Goal: Task Accomplishment & Management: Use online tool/utility

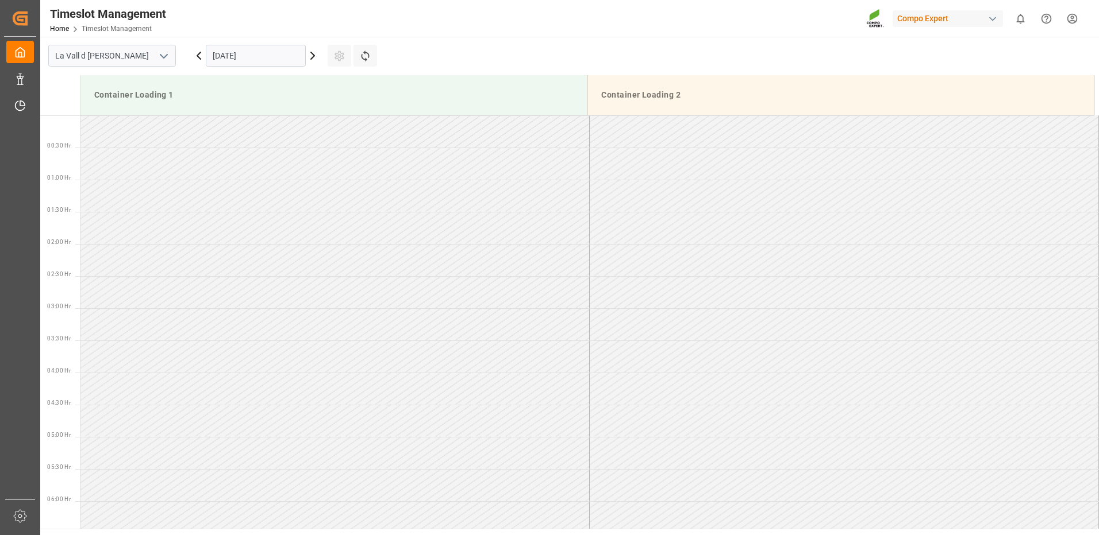
scroll to position [565, 0]
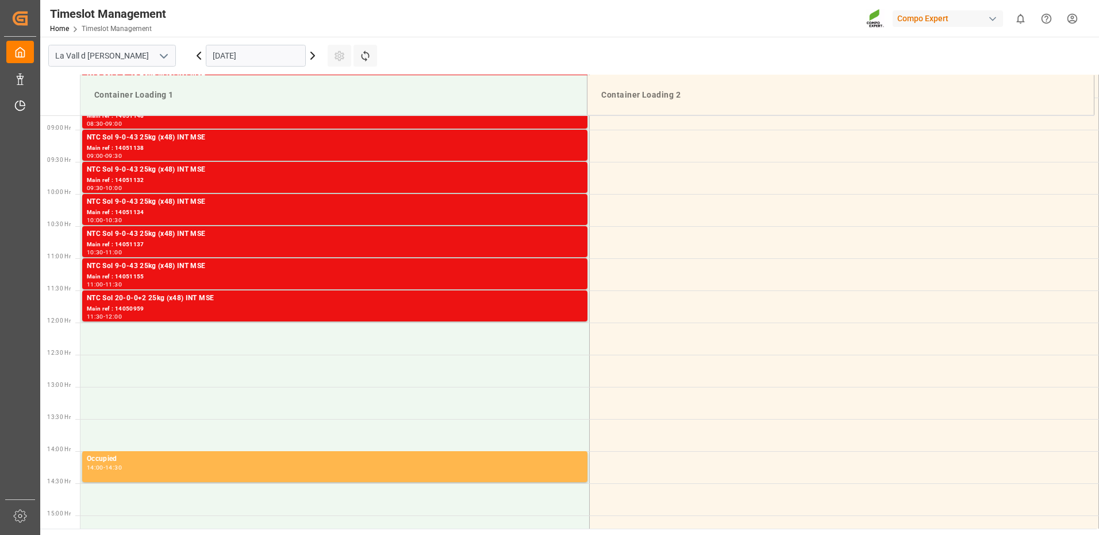
click at [430, 532] on div "La Vall d Uixo 24.09.2025 Settings Refresh Time Slots Container Loading 1 Conta…" at bounding box center [568, 348] width 1056 height 623
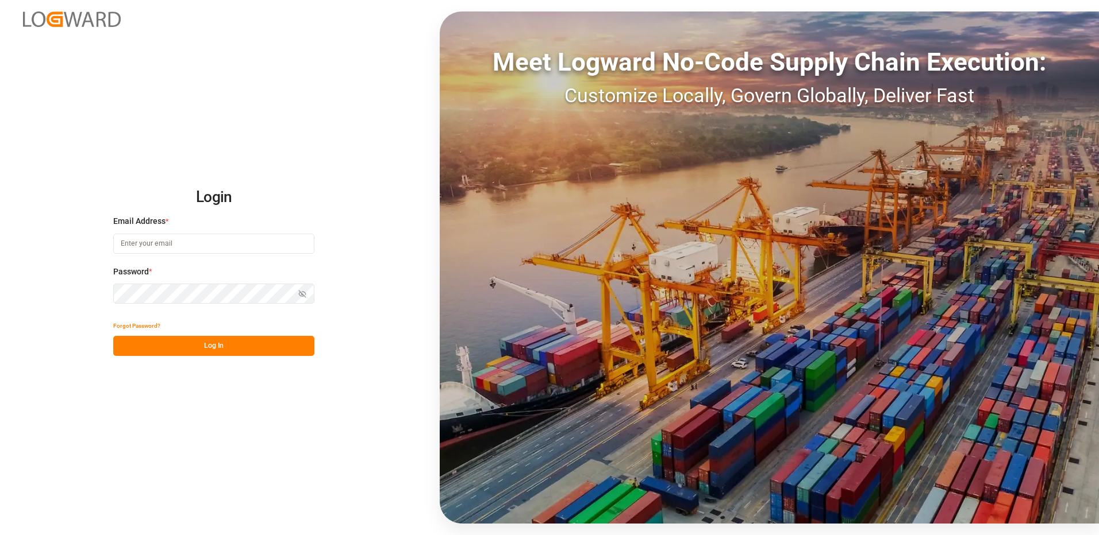
type input "ops-vlc@leschaco.com"
click at [179, 350] on button "Log In" at bounding box center [213, 346] width 201 height 20
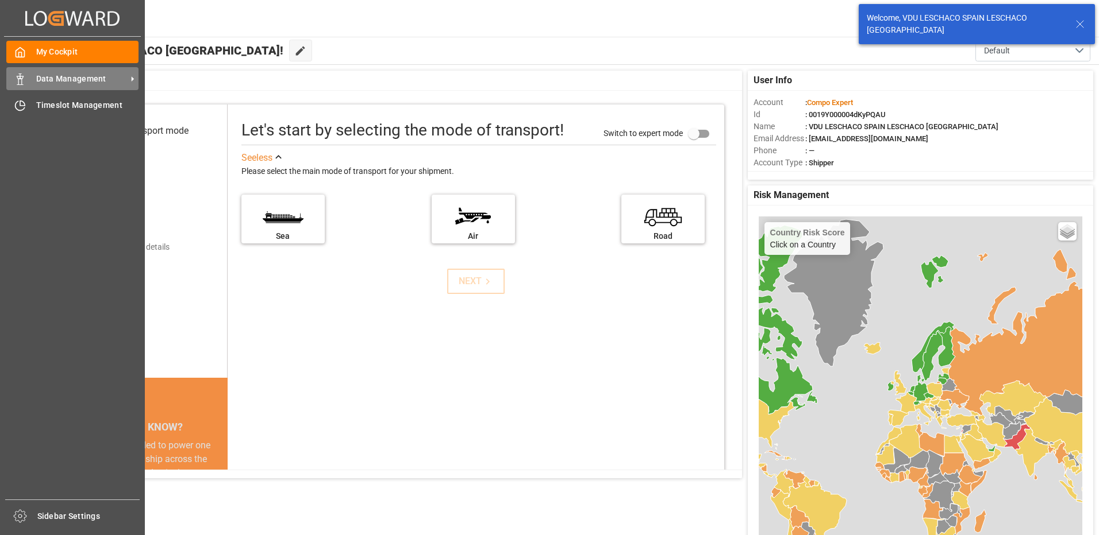
click at [30, 84] on div "Data Management Data Management" at bounding box center [72, 78] width 132 height 22
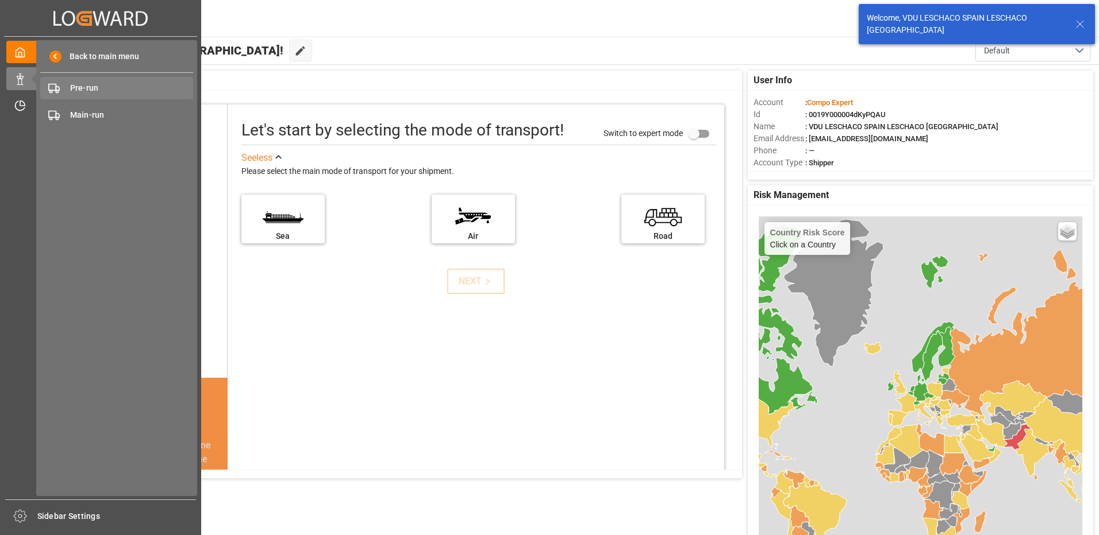
click at [99, 90] on span "Pre-run" at bounding box center [132, 88] width 124 height 12
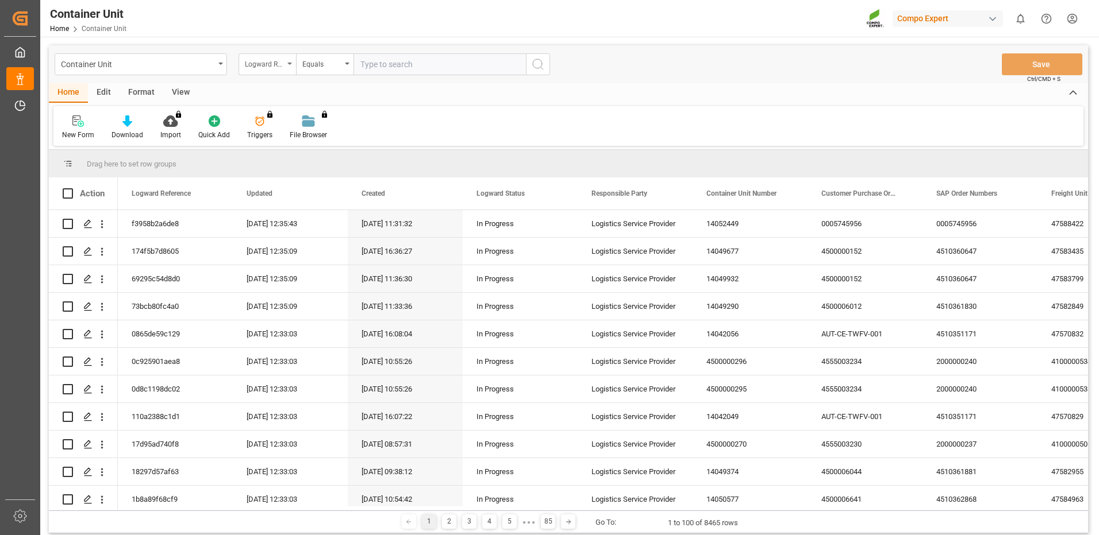
click at [272, 65] on div "Logward Reference" at bounding box center [264, 62] width 39 height 13
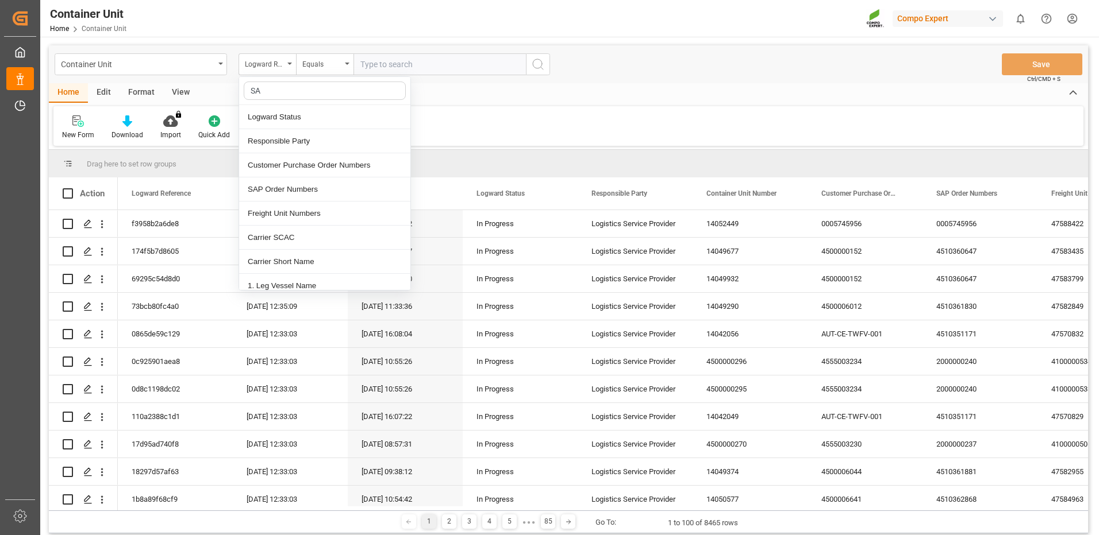
type input "SAP"
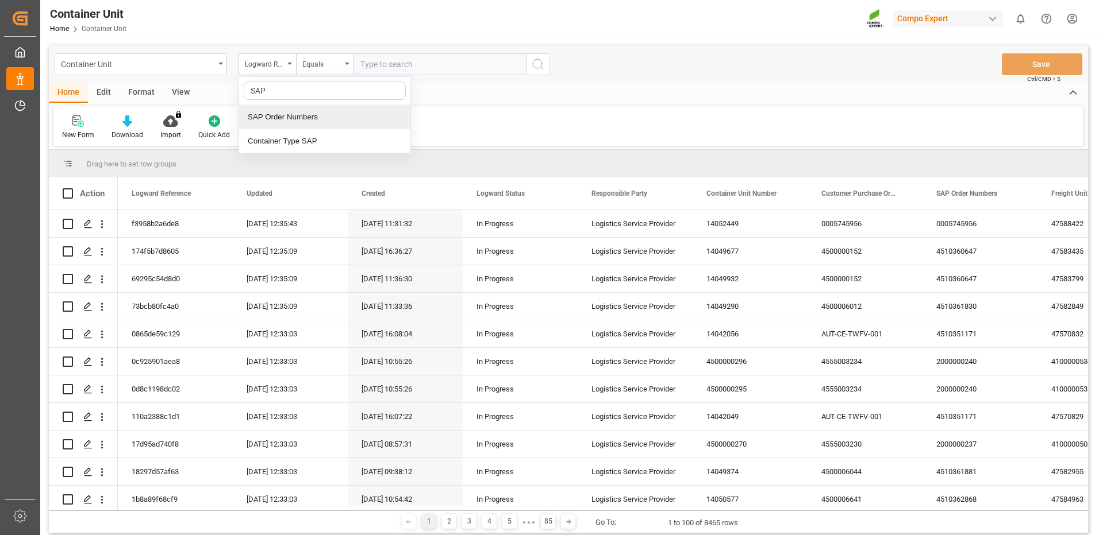
click at [298, 122] on div "SAP Order Numbers" at bounding box center [324, 117] width 171 height 24
click at [328, 66] on div "Equals" at bounding box center [321, 62] width 39 height 13
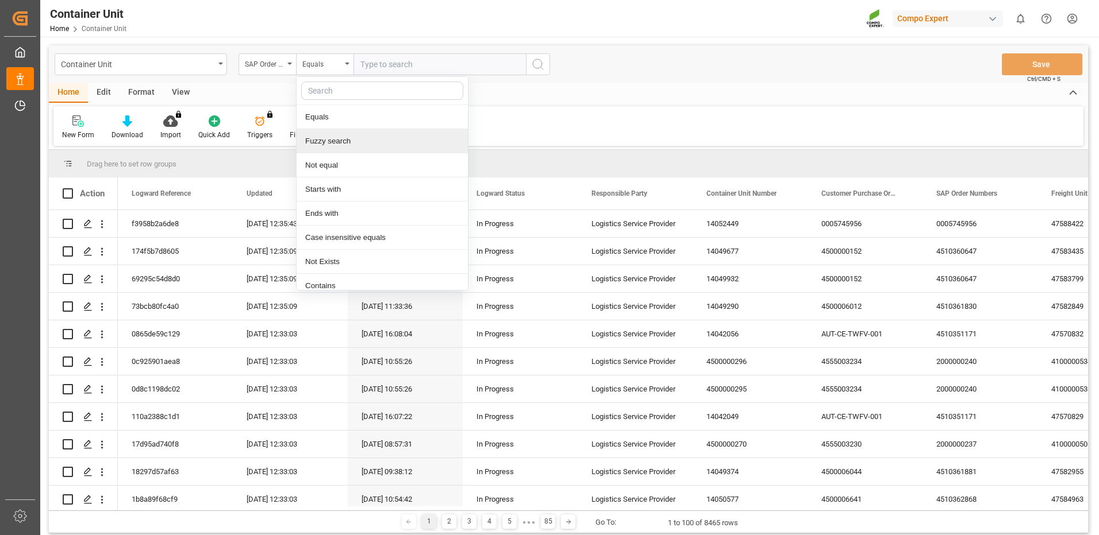
click at [352, 141] on div "Fuzzy search" at bounding box center [381, 141] width 171 height 24
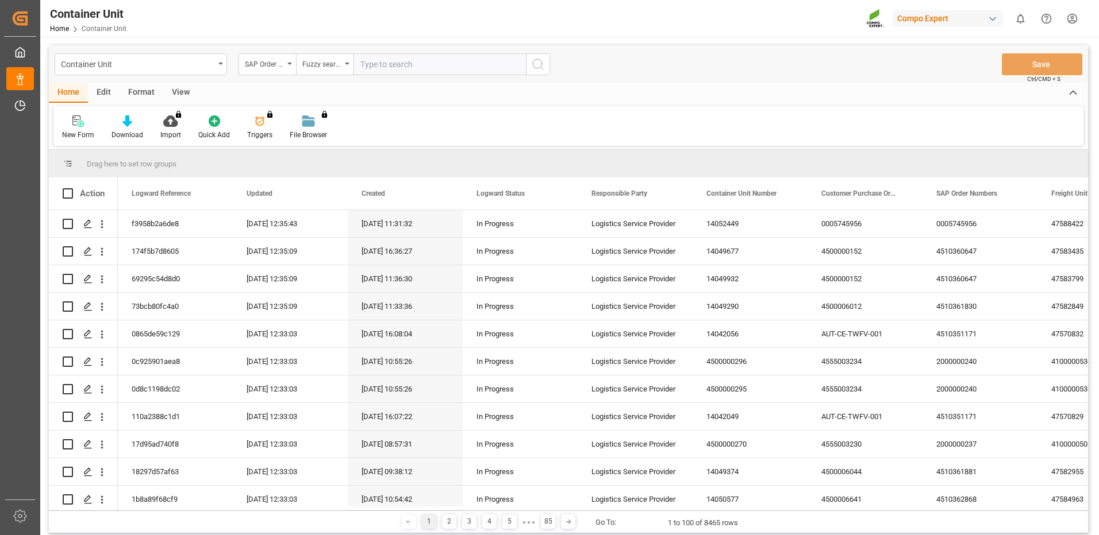
click at [404, 66] on input "text" at bounding box center [439, 64] width 172 height 22
paste input "4510364316"
type input "4510364316"
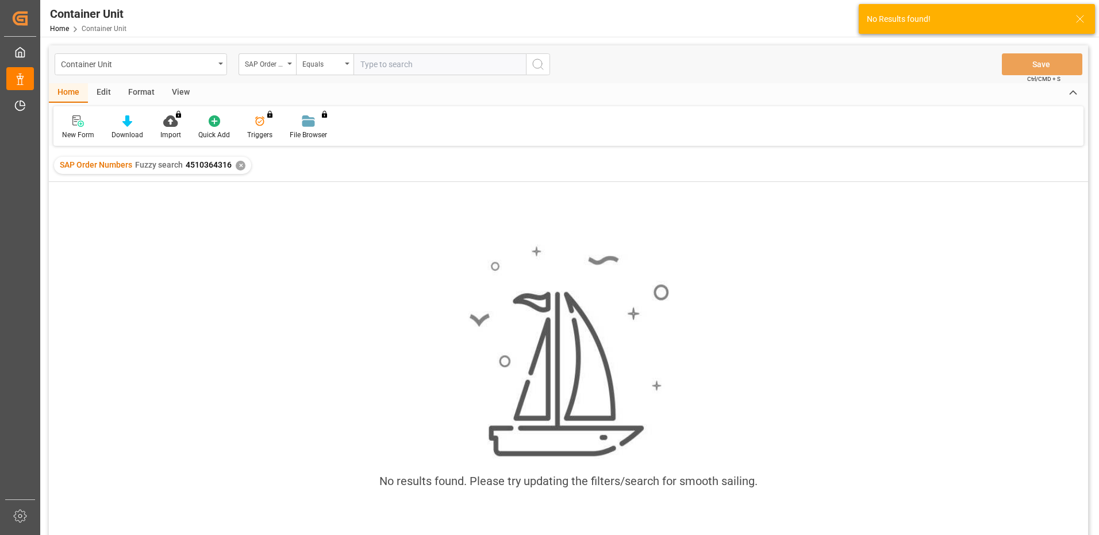
click at [471, 72] on input "text" at bounding box center [439, 64] width 172 height 22
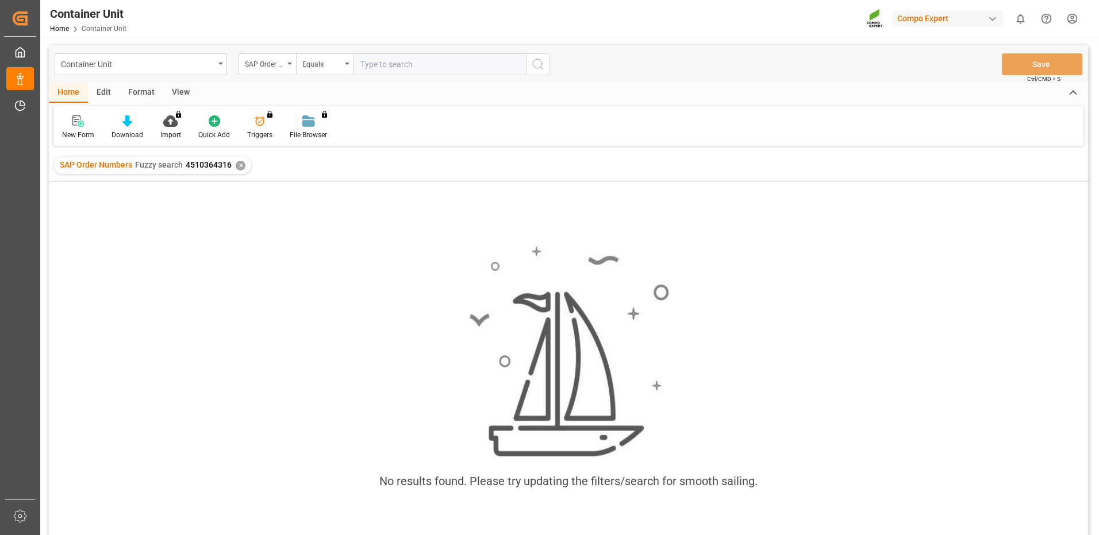
click at [384, 61] on input "text" at bounding box center [439, 64] width 172 height 22
click at [388, 67] on input "text" at bounding box center [439, 64] width 172 height 22
paste input "4510364236"
type input "4510364236"
click at [414, 67] on input "text" at bounding box center [439, 64] width 172 height 22
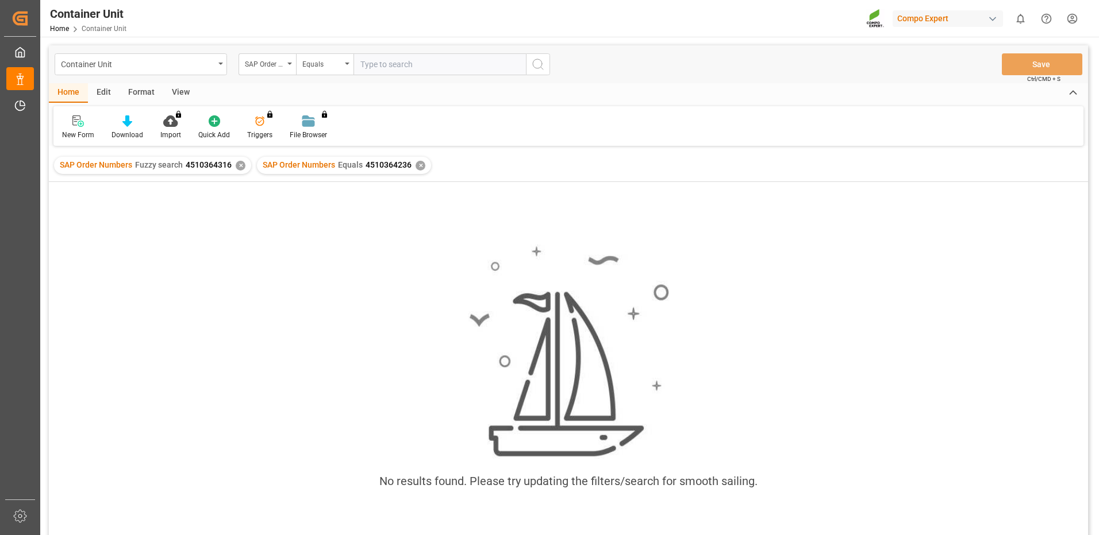
paste input "2000000431"
type input "2000000431"
click at [254, 68] on div "SAP Order Numbers" at bounding box center [264, 62] width 39 height 13
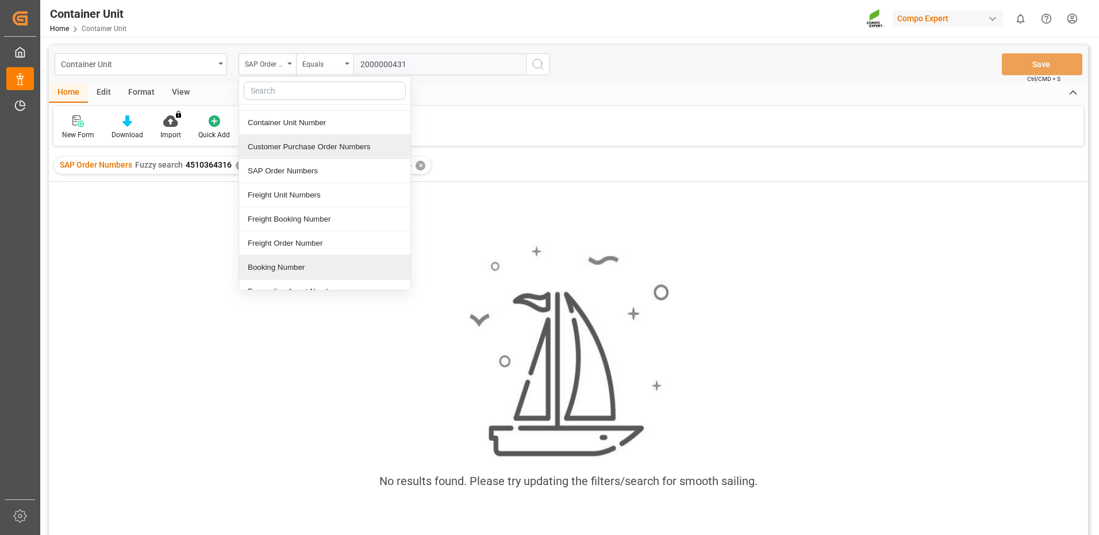
scroll to position [172, 0]
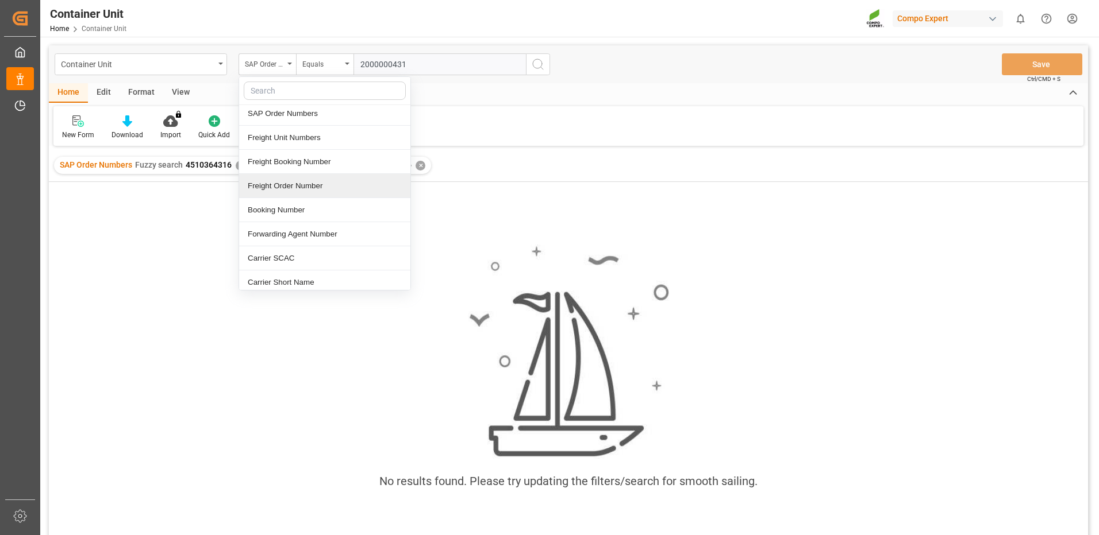
click at [302, 187] on div "Freight Order Number" at bounding box center [324, 186] width 171 height 24
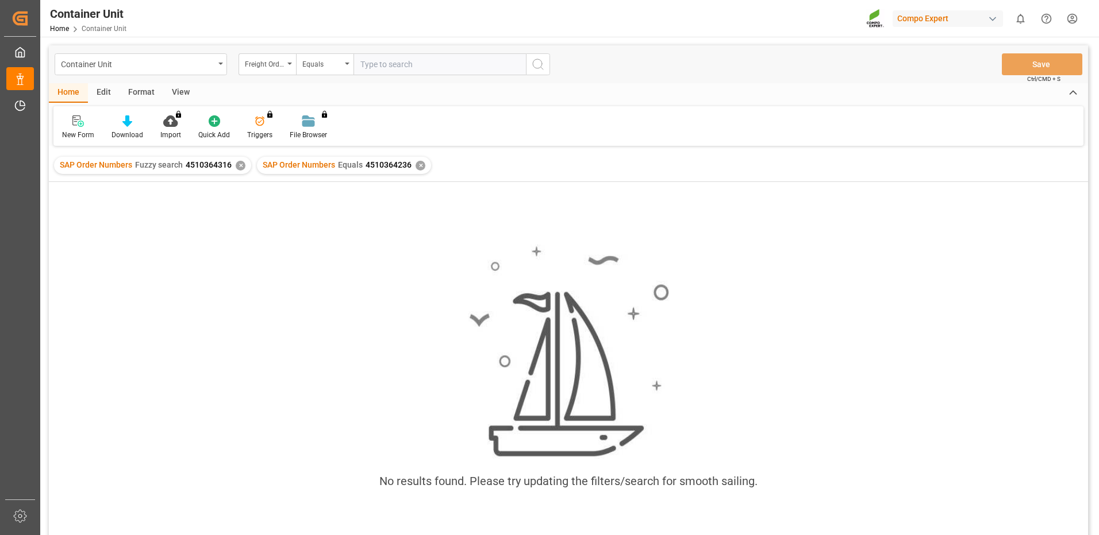
click at [467, 65] on input "text" at bounding box center [439, 64] width 172 height 22
paste input "2000000431"
type input "2000000431"
click at [537, 68] on icon "search button" at bounding box center [538, 64] width 14 height 14
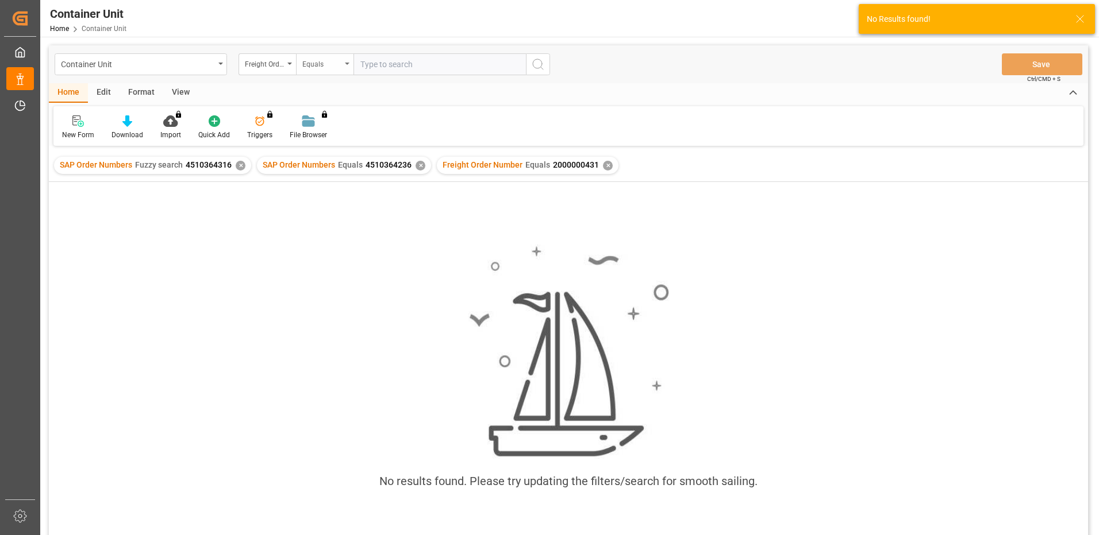
click at [350, 61] on div "Equals" at bounding box center [324, 64] width 57 height 22
drag, startPoint x: 905, startPoint y: 180, endPoint x: 895, endPoint y: 114, distance: 67.4
click at [903, 179] on div "SAP Order Numbers Fuzzy search 4510364316 ✕ SAP Order Numbers Equals 4510364236…" at bounding box center [568, 165] width 1039 height 32
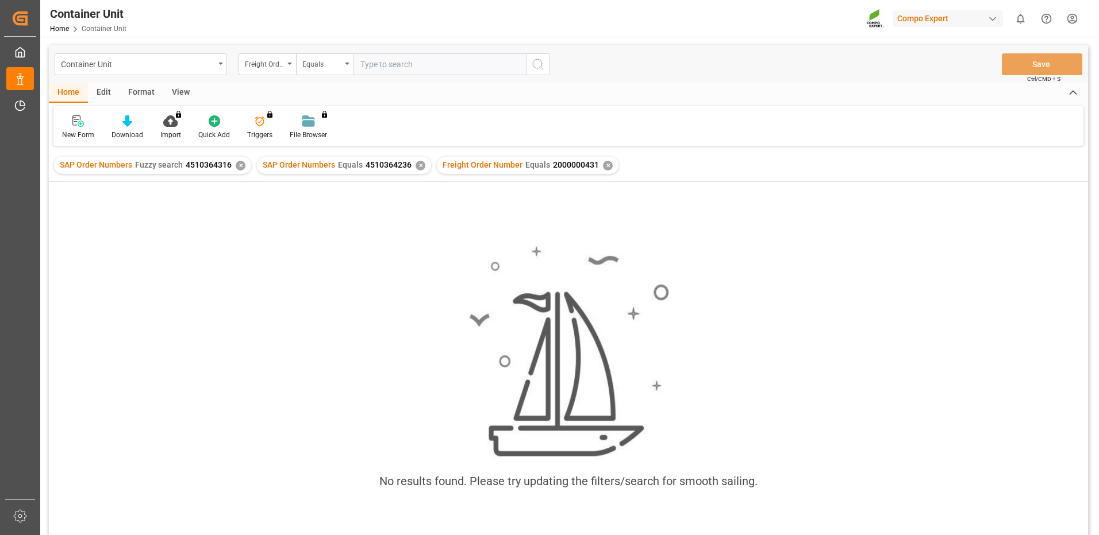
click at [604, 165] on div "✕" at bounding box center [608, 166] width 10 height 10
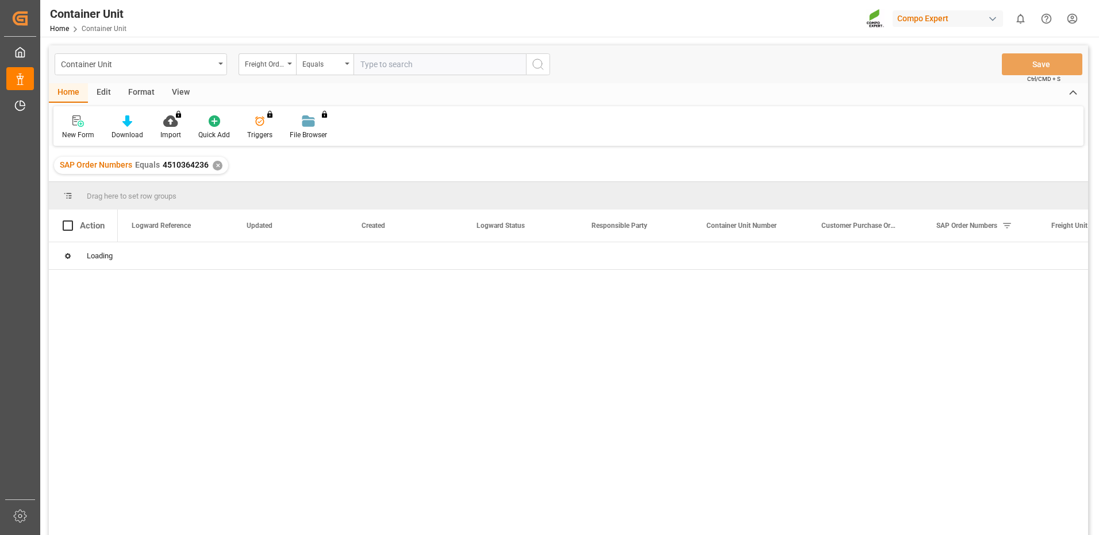
click at [215, 165] on div "✕" at bounding box center [218, 166] width 10 height 10
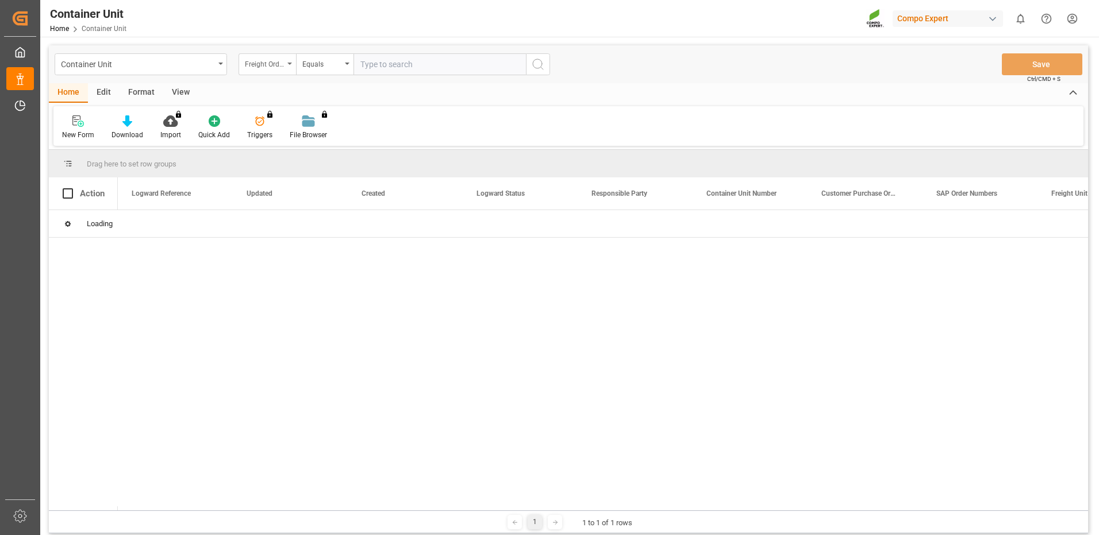
click at [264, 67] on div "Freight Order Number" at bounding box center [264, 62] width 39 height 13
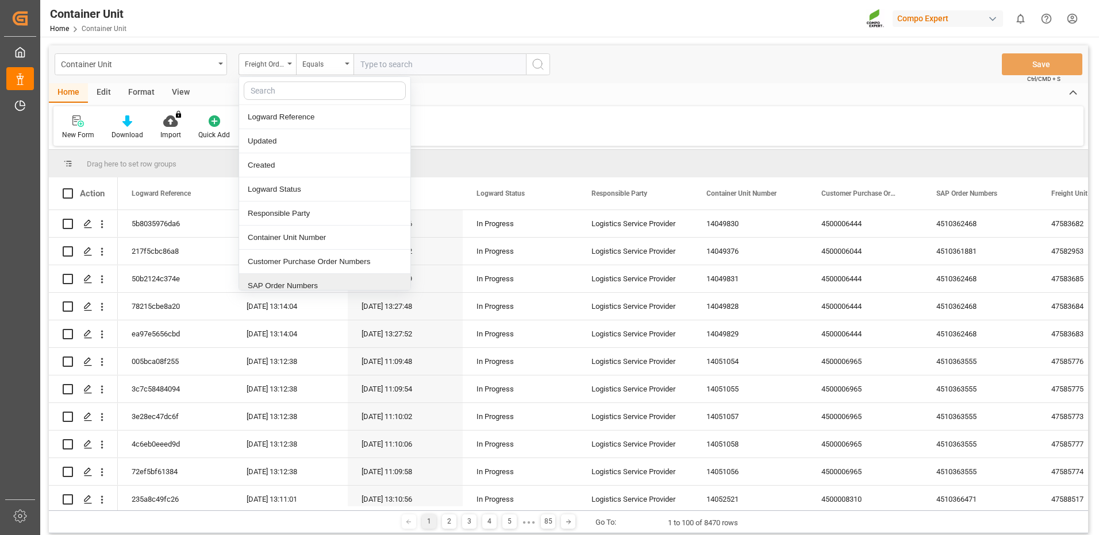
click at [293, 284] on div "SAP Order Numbers" at bounding box center [324, 286] width 171 height 24
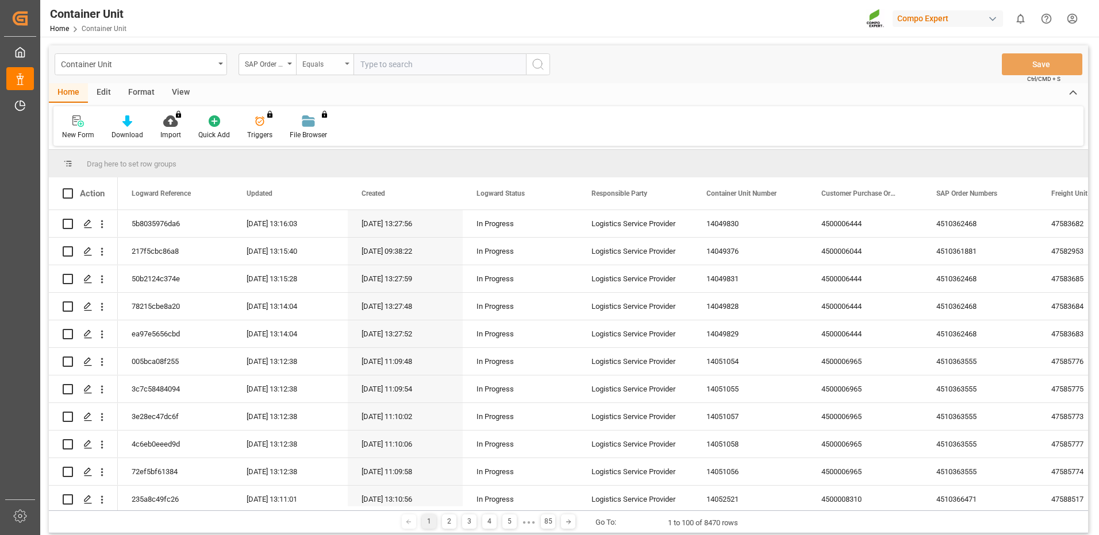
click at [332, 66] on div "Equals" at bounding box center [321, 62] width 39 height 13
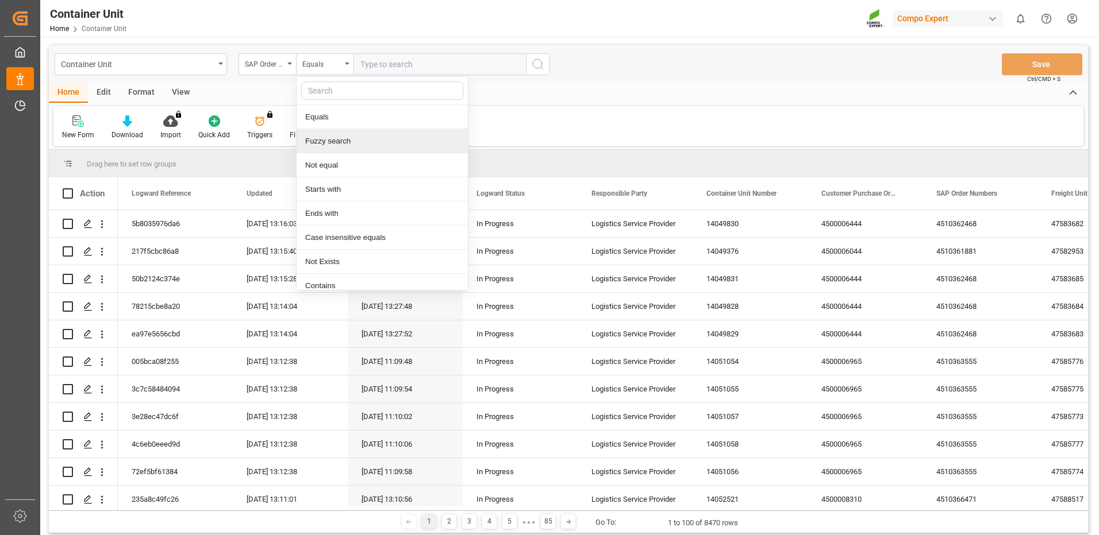
click at [330, 138] on div "Fuzzy search" at bounding box center [381, 141] width 171 height 24
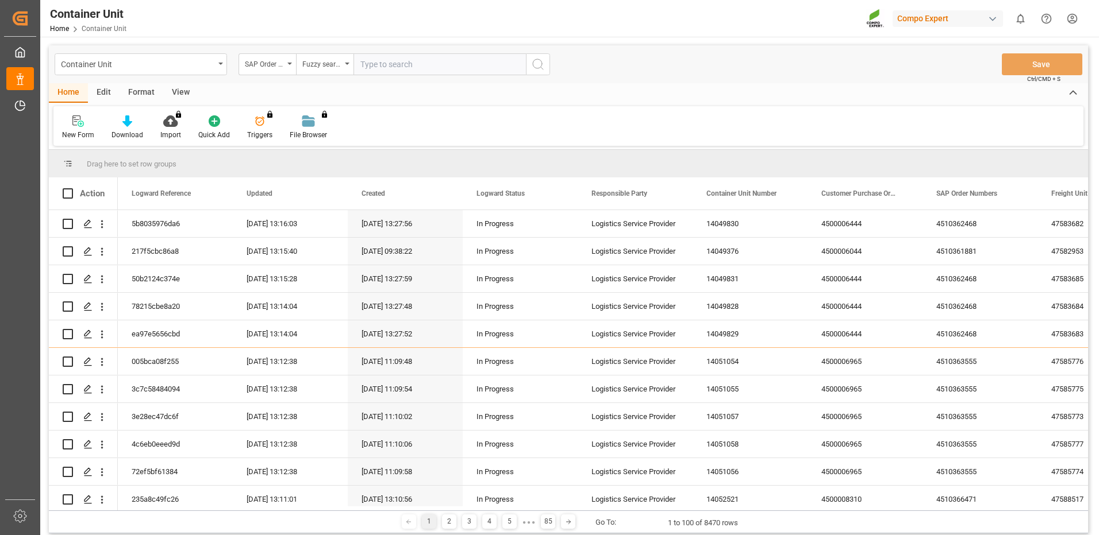
click at [434, 59] on input "text" at bounding box center [439, 64] width 172 height 22
click at [418, 64] on input "text" at bounding box center [439, 64] width 172 height 22
paste input "4510364236"
type input "4510364236"
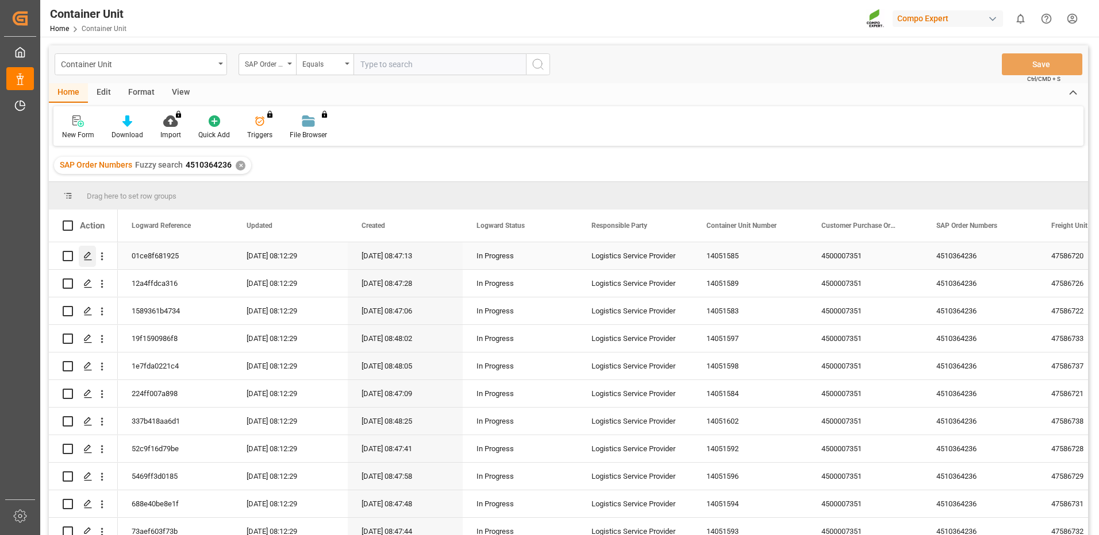
click at [86, 257] on icon "Press SPACE to select this row." at bounding box center [87, 256] width 9 height 9
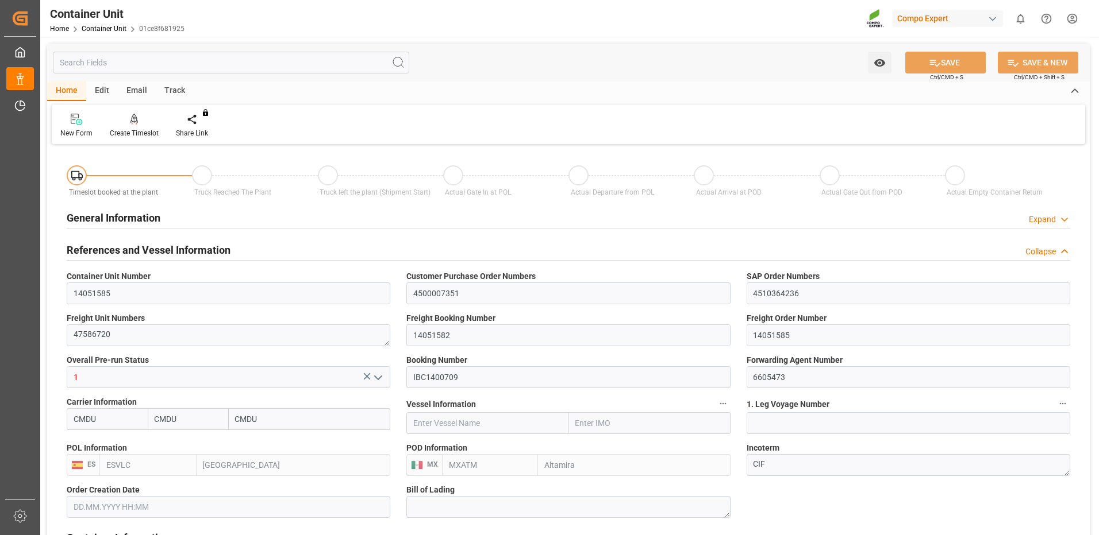
type input "CMDU"
type input "ESVLC"
type input "MXATM"
type input "0"
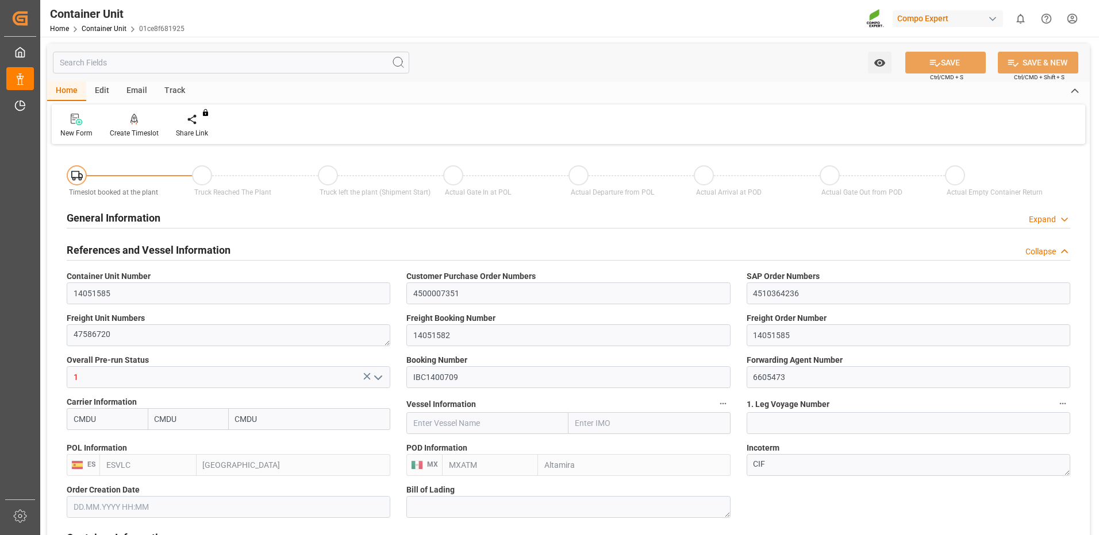
type input "0"
type input "440"
type input "24576"
type input "[DATE] 08:46"
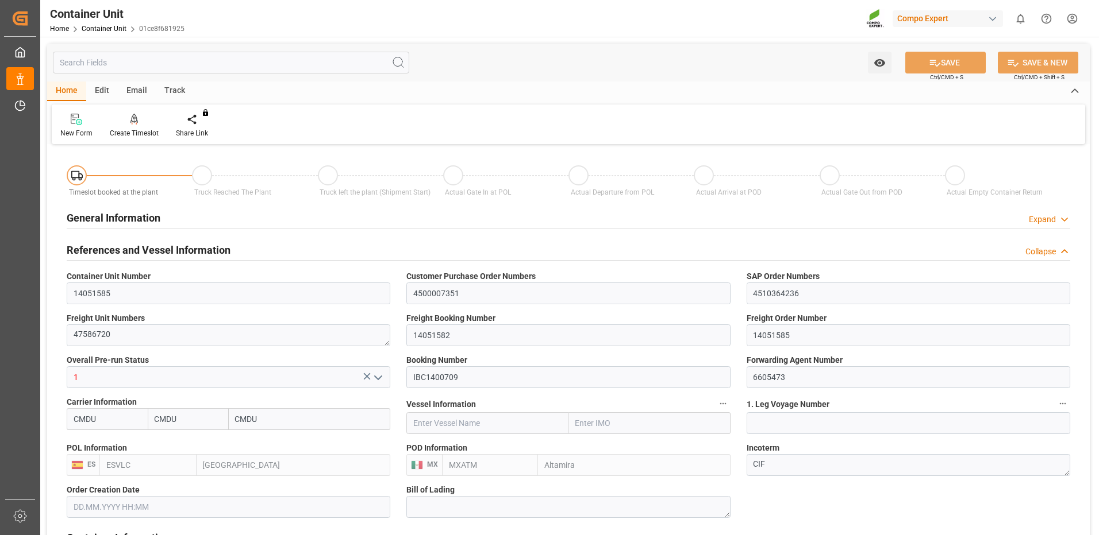
type input "08.10.2025"
click at [144, 129] on div "Create Timeslot" at bounding box center [134, 133] width 49 height 10
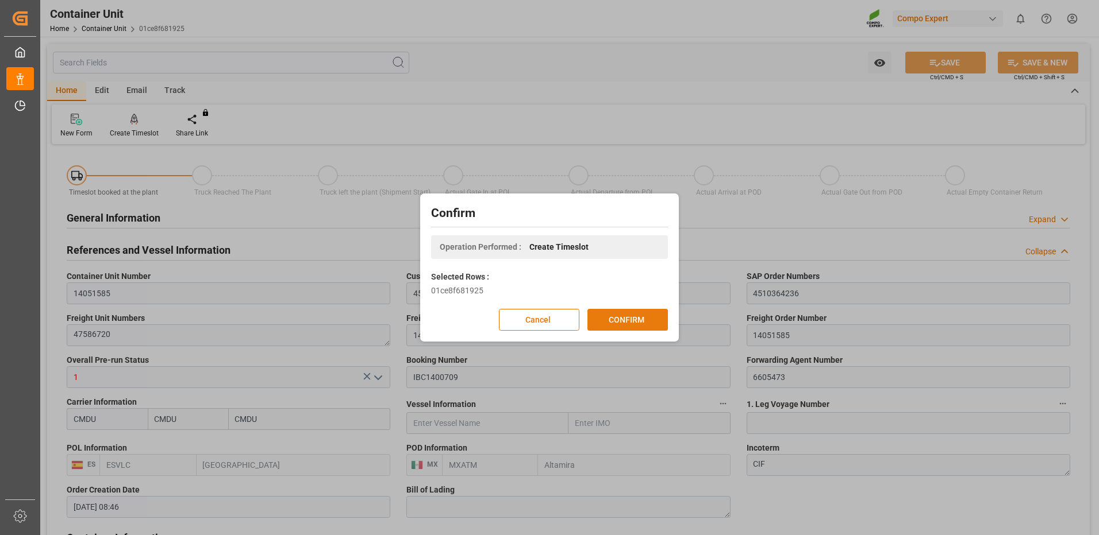
click at [649, 319] on button "CONFIRM" at bounding box center [627, 320] width 80 height 22
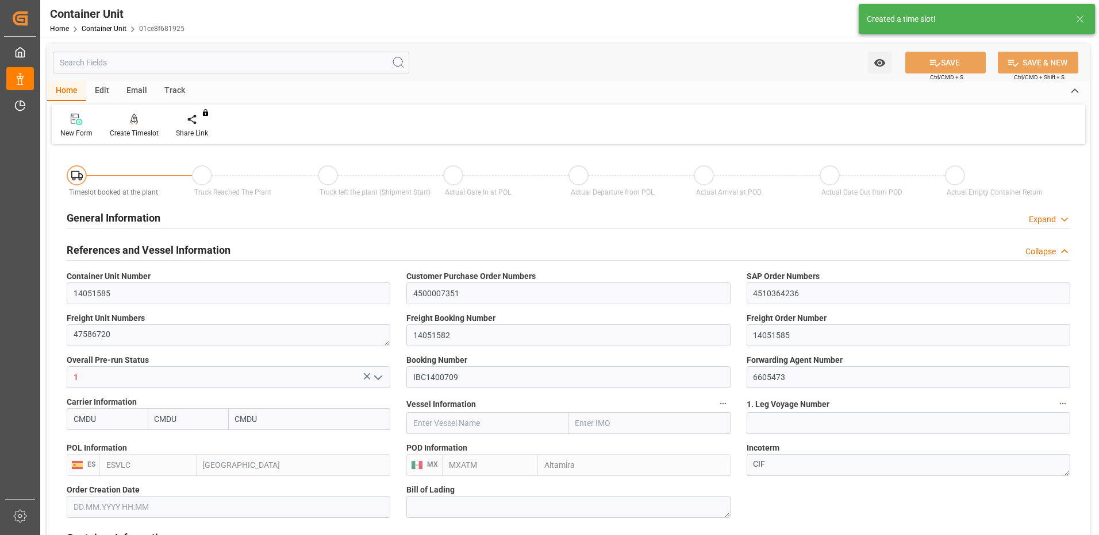
type input "CMDU"
type input "ESVLC"
type input "MXATM"
type input "0"
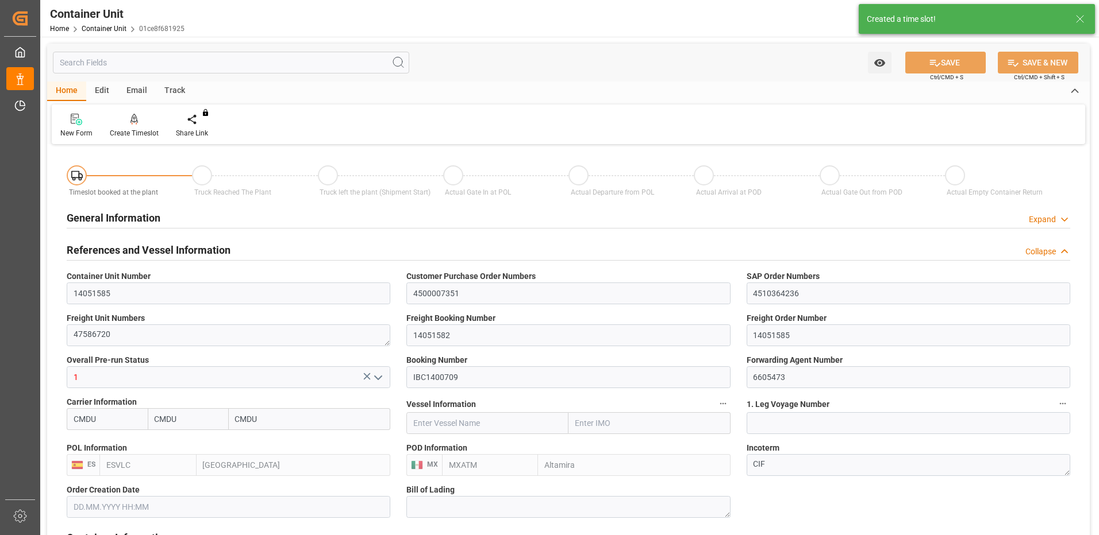
type input "0"
type input "440"
type input "24576"
type input "[DATE] 08:46"
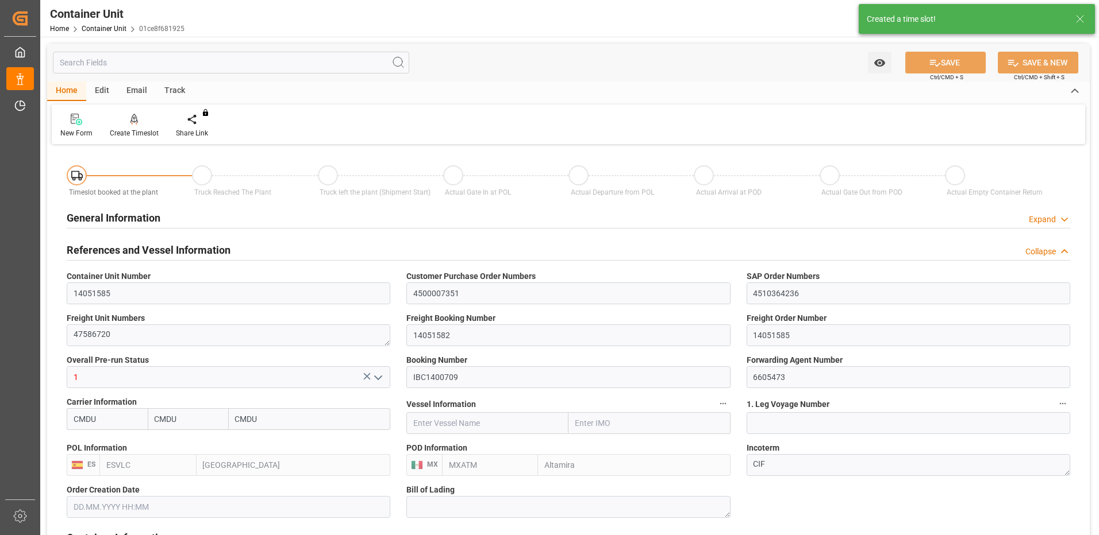
type input "08.10.2025"
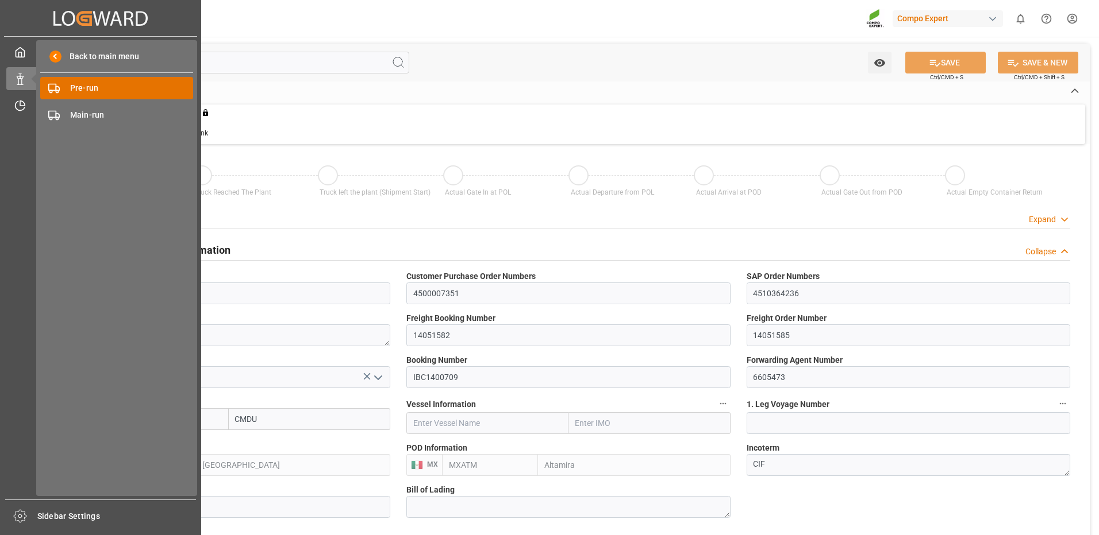
click at [63, 93] on div "Pre-run Pre-run" at bounding box center [116, 88] width 153 height 22
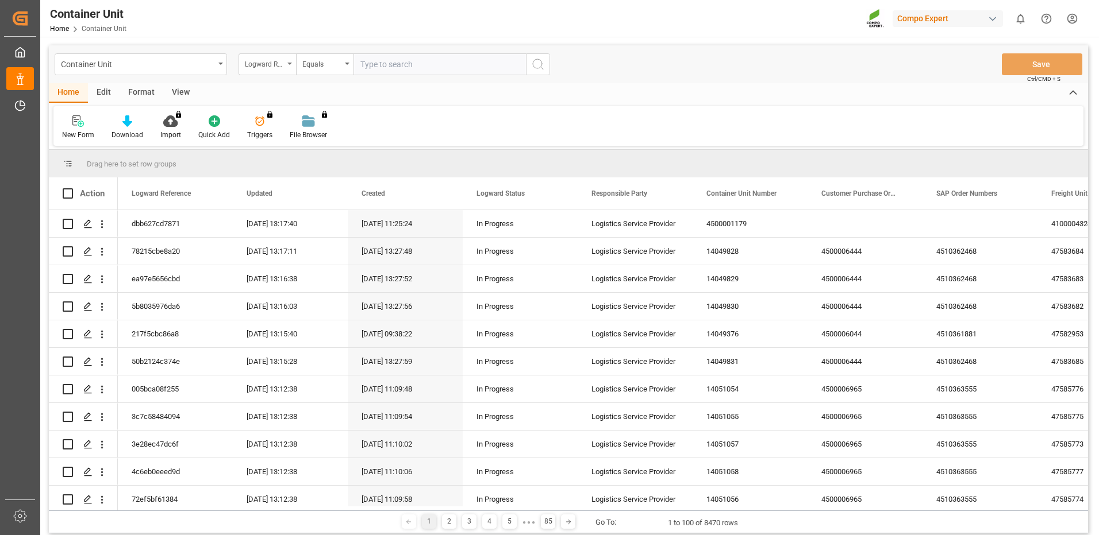
click at [264, 66] on div "Logward Reference" at bounding box center [264, 62] width 39 height 13
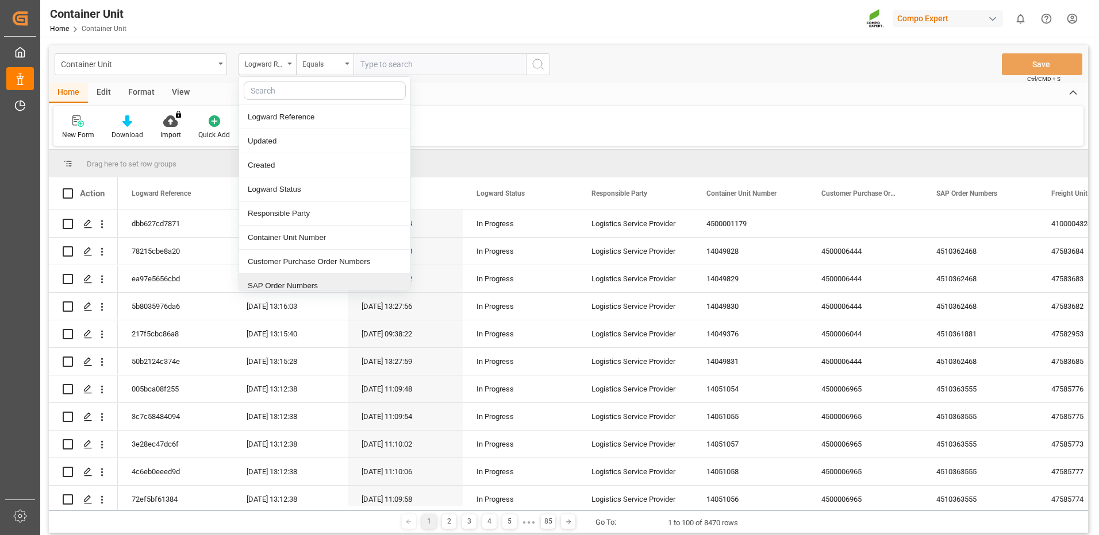
click at [288, 282] on div "SAP Order Numbers" at bounding box center [324, 286] width 171 height 24
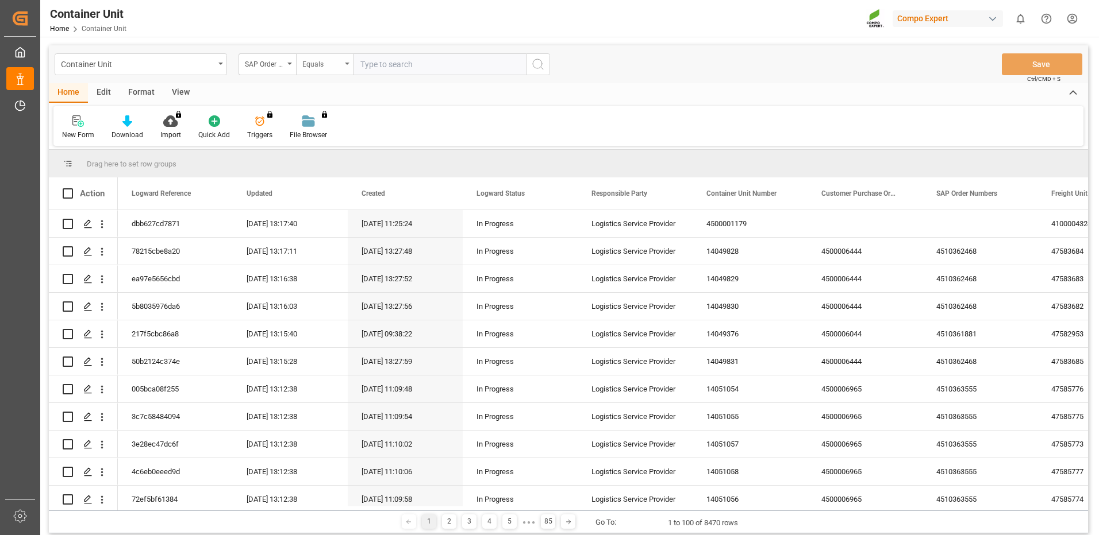
click at [340, 65] on div "Equals" at bounding box center [321, 62] width 39 height 13
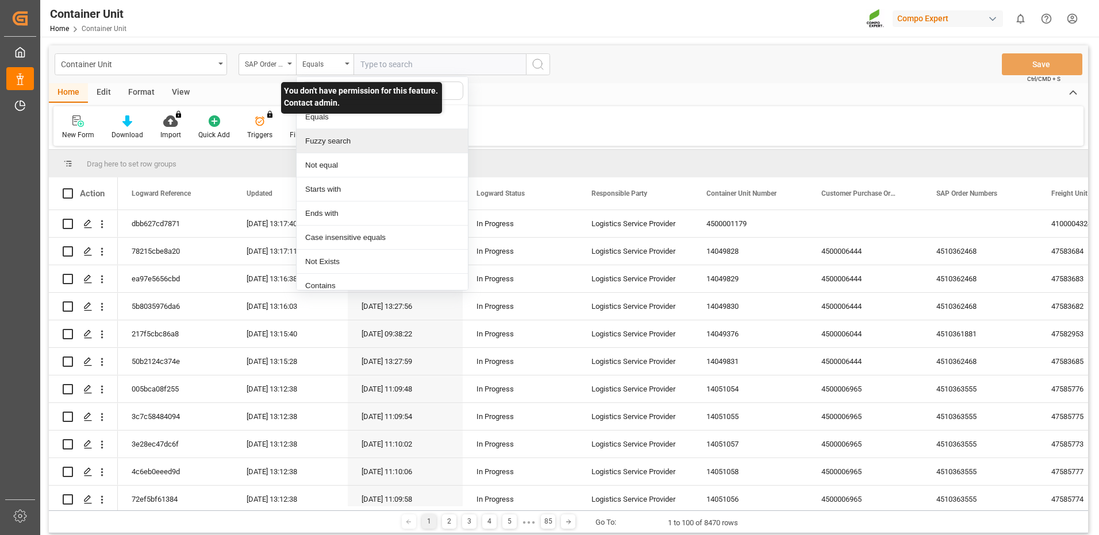
drag, startPoint x: 322, startPoint y: 148, endPoint x: 333, endPoint y: 136, distance: 16.3
click at [323, 147] on div "Fuzzy search" at bounding box center [381, 141] width 171 height 24
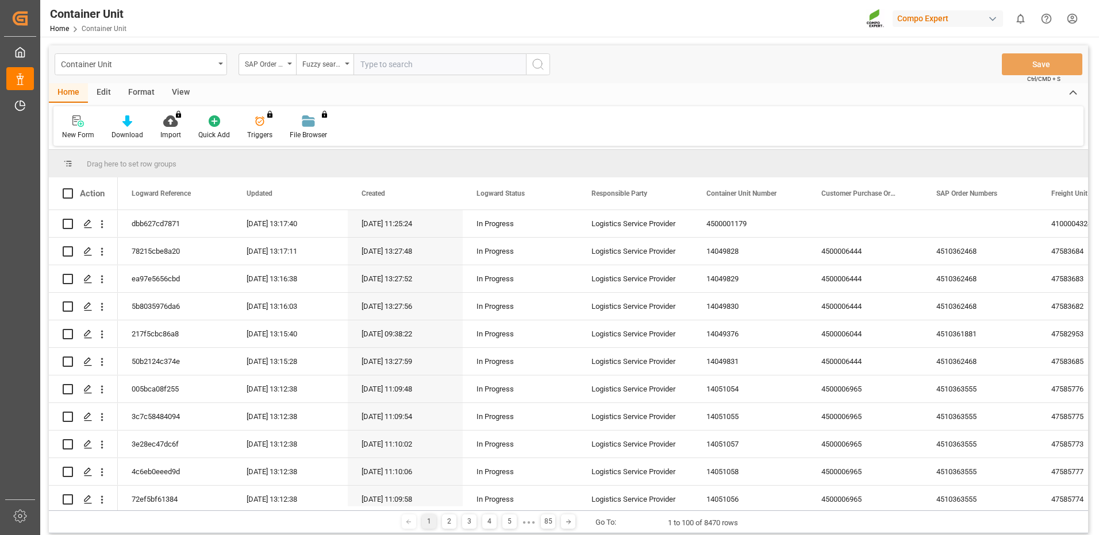
click at [386, 67] on input "text" at bounding box center [439, 64] width 172 height 22
paste input "4510364236"
type input "4510364236"
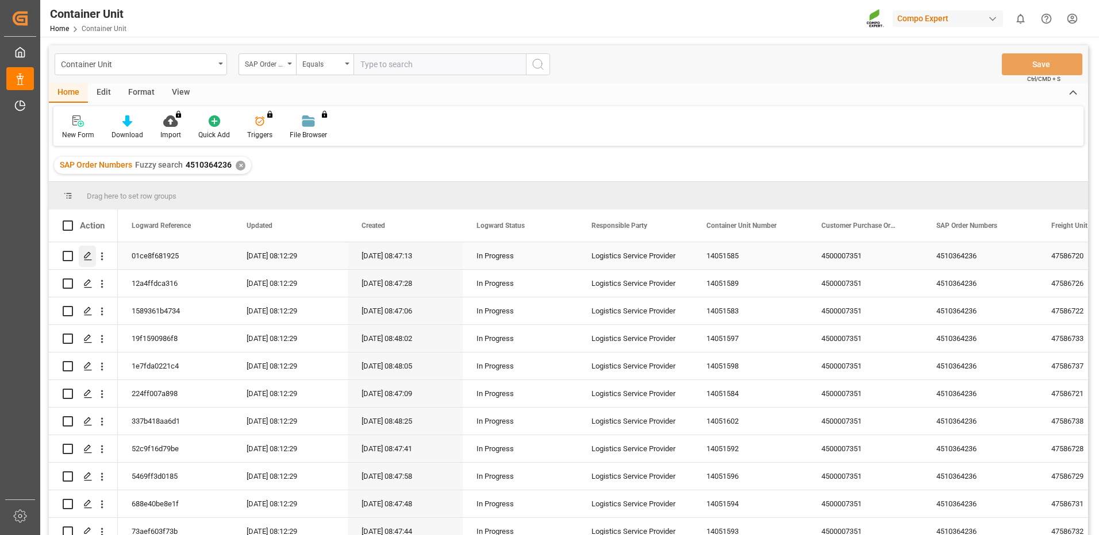
click at [91, 253] on icon "Press SPACE to select this row." at bounding box center [87, 256] width 9 height 9
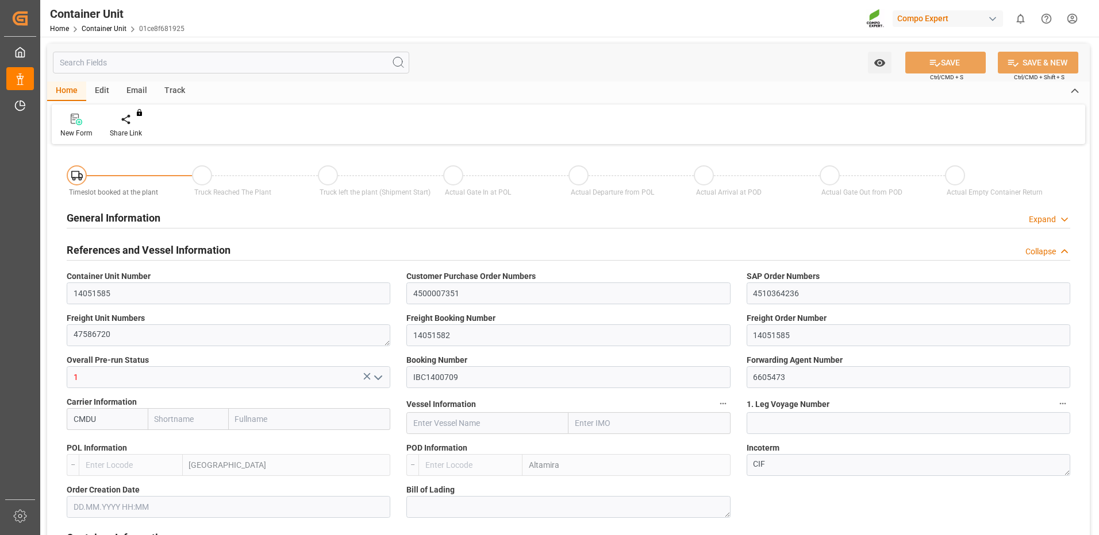
type input "CMDU"
type input "ESVLC"
type input "MXATM"
type input "0"
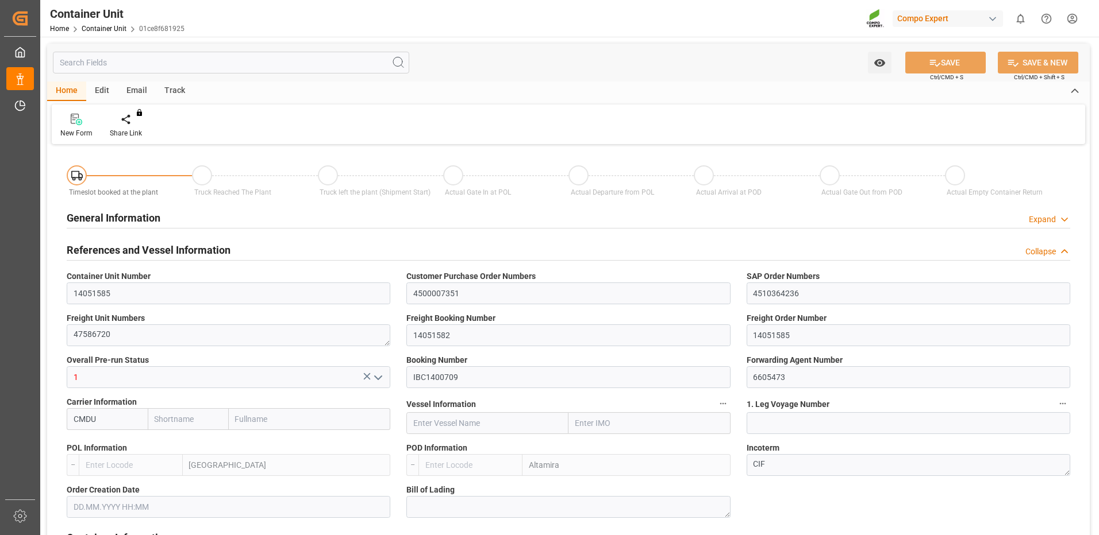
type input "0"
type input "440"
type input "24576"
type input "[DATE] 08:46"
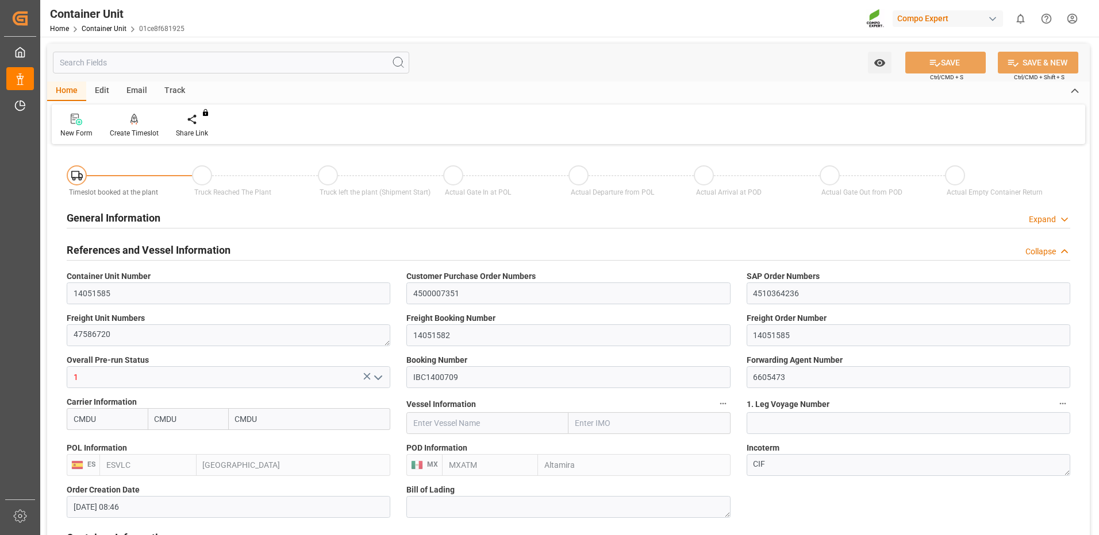
type input "[DATE]"
click at [130, 132] on div "Create Timeslot" at bounding box center [134, 133] width 49 height 10
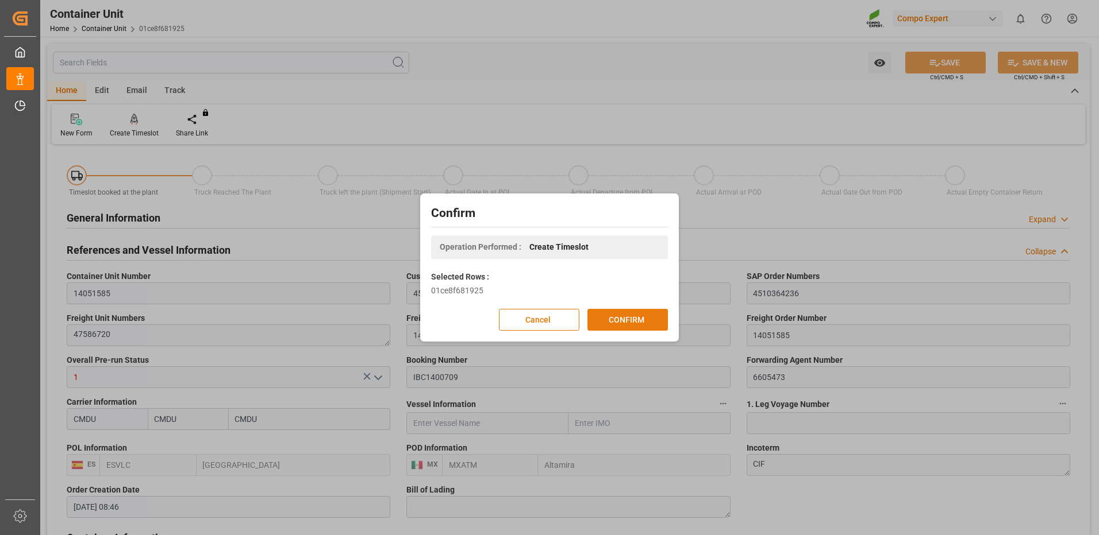
click at [652, 315] on button "CONFIRM" at bounding box center [627, 320] width 80 height 22
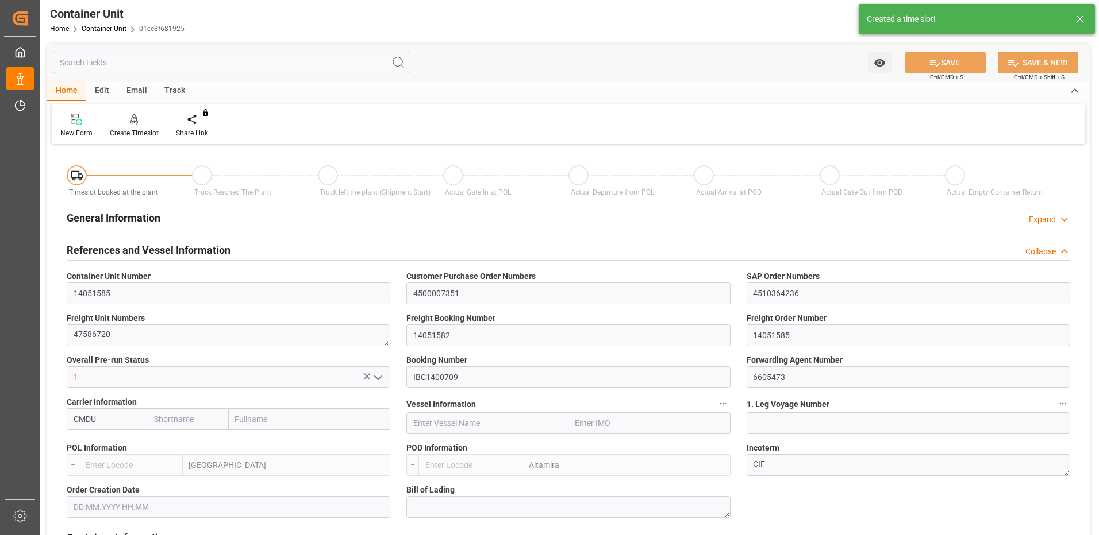
type input "CMDU"
type input "ESVLC"
type input "MXATM"
type input "0"
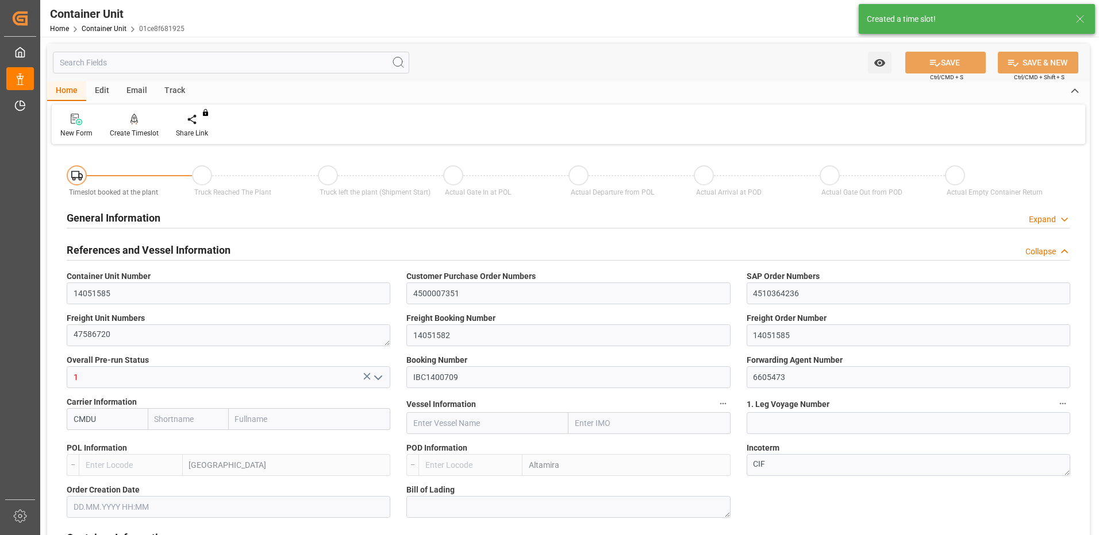
type input "0"
type input "440"
type input "24576"
type input "[DATE] 08:46"
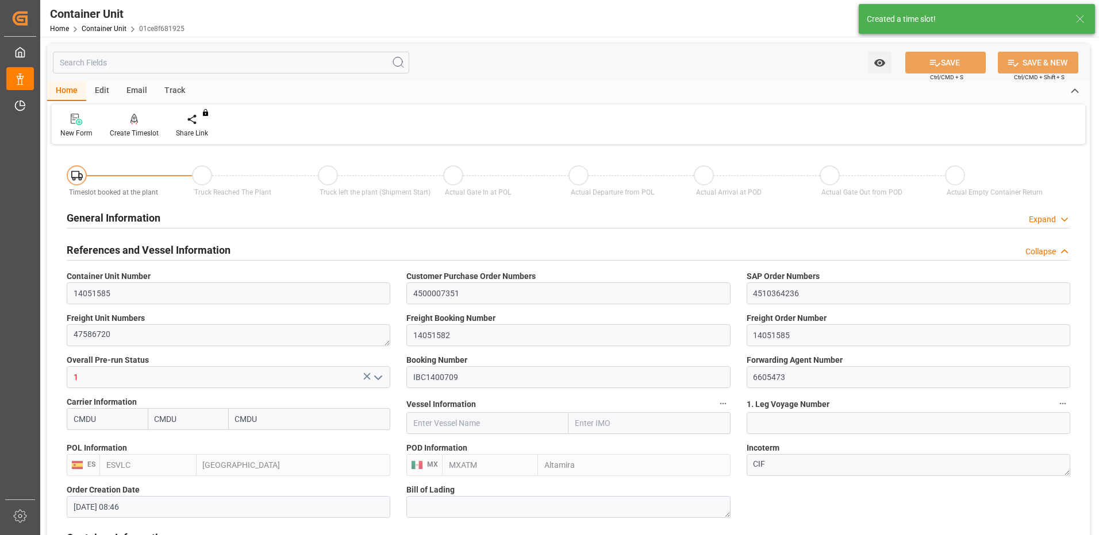
type input "08.10.2025"
click at [131, 129] on div "Create Timeslot" at bounding box center [134, 133] width 49 height 10
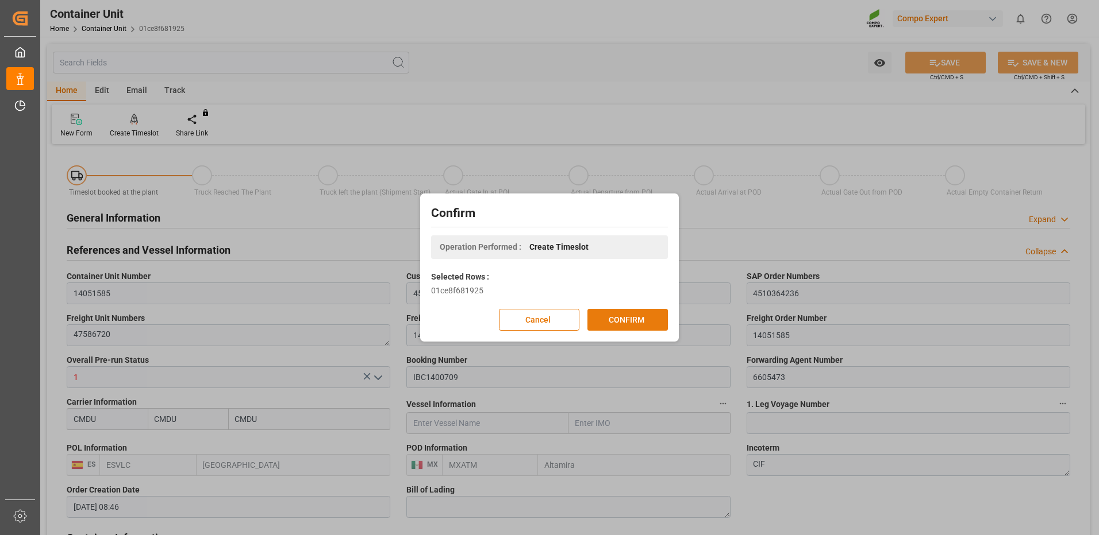
click at [640, 325] on button "CONFIRM" at bounding box center [627, 320] width 80 height 22
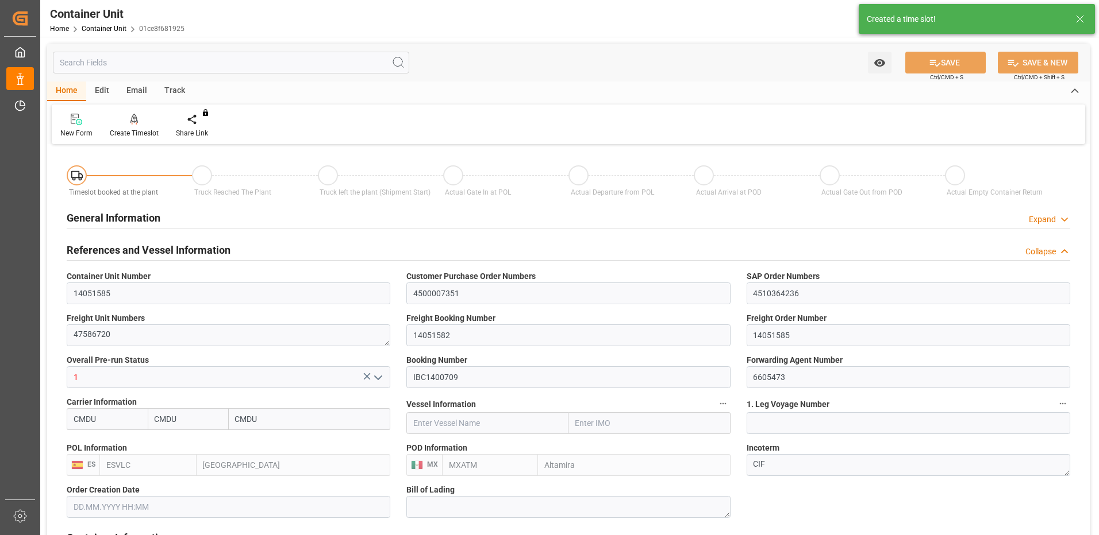
type input "[DATE] 08:46"
type input "08.10.2025"
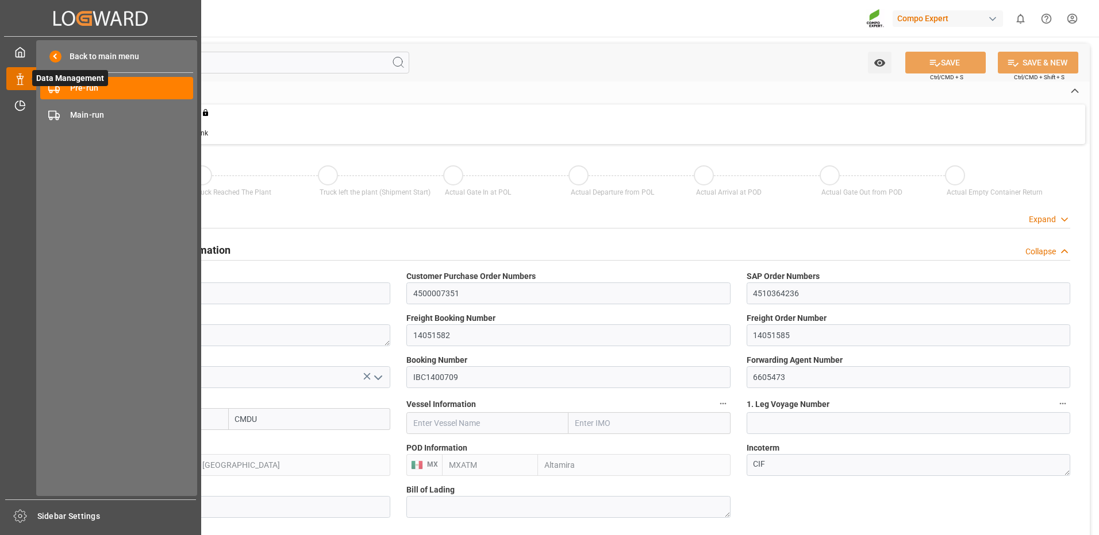
click at [74, 86] on span "Data Management" at bounding box center [70, 78] width 76 height 16
click at [120, 89] on span "Pre-run" at bounding box center [132, 88] width 124 height 12
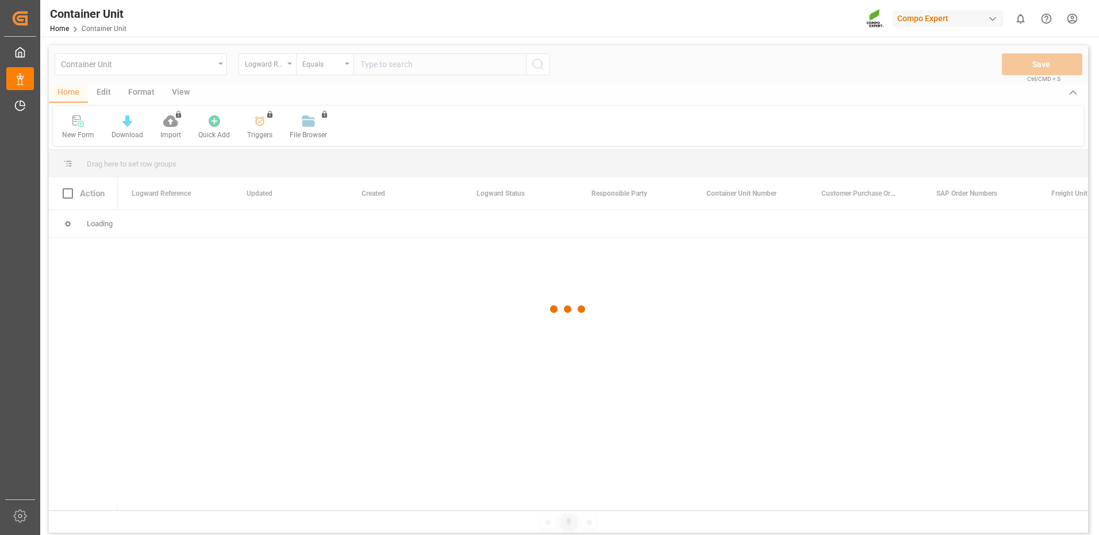
click at [322, 68] on div at bounding box center [568, 309] width 1039 height 529
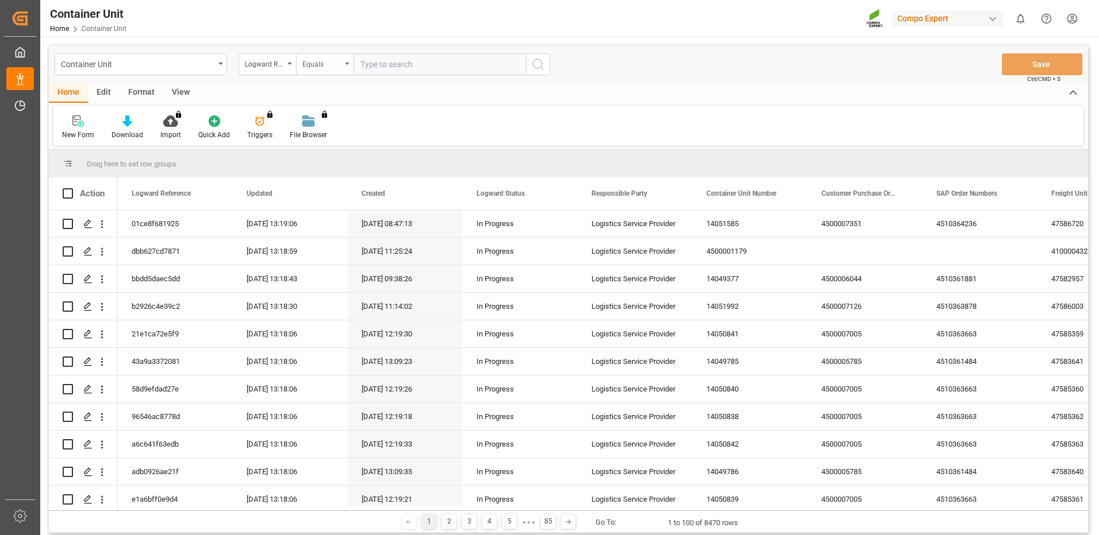
click at [340, 66] on div "Equals" at bounding box center [321, 62] width 39 height 13
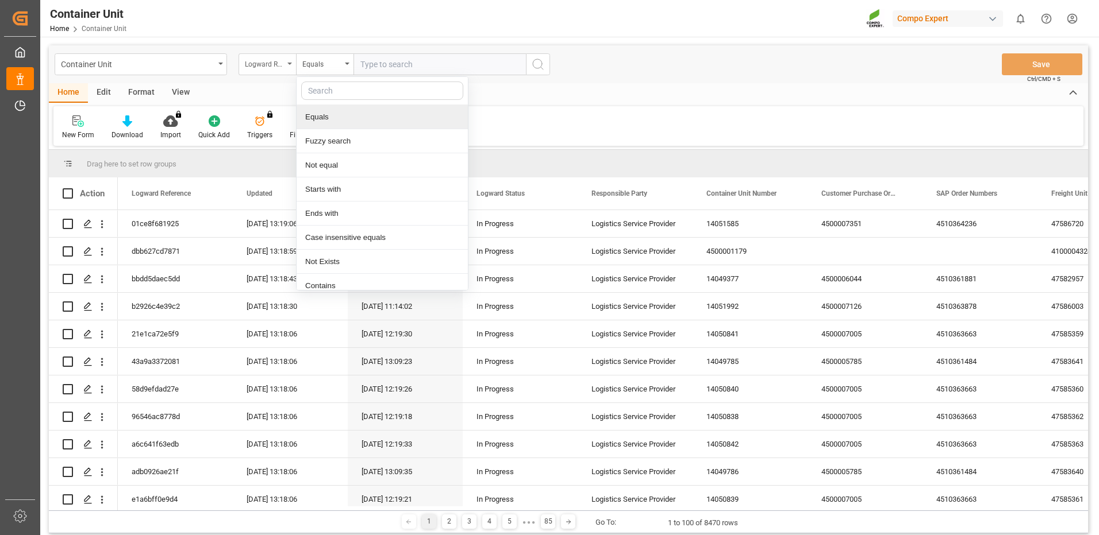
click at [285, 63] on div "Logward Reference" at bounding box center [266, 64] width 57 height 22
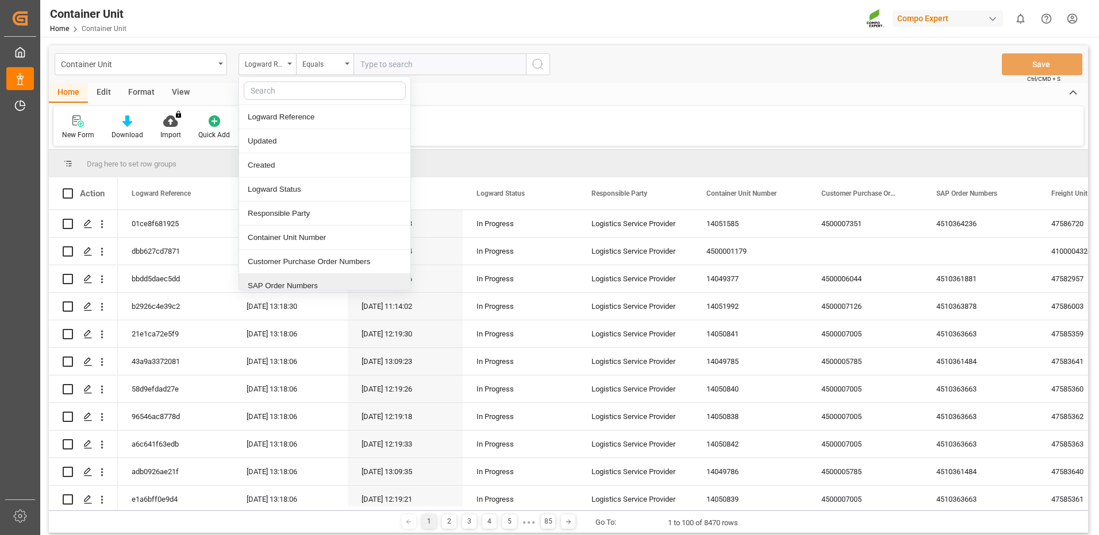
click at [295, 281] on div "SAP Order Numbers" at bounding box center [324, 286] width 171 height 24
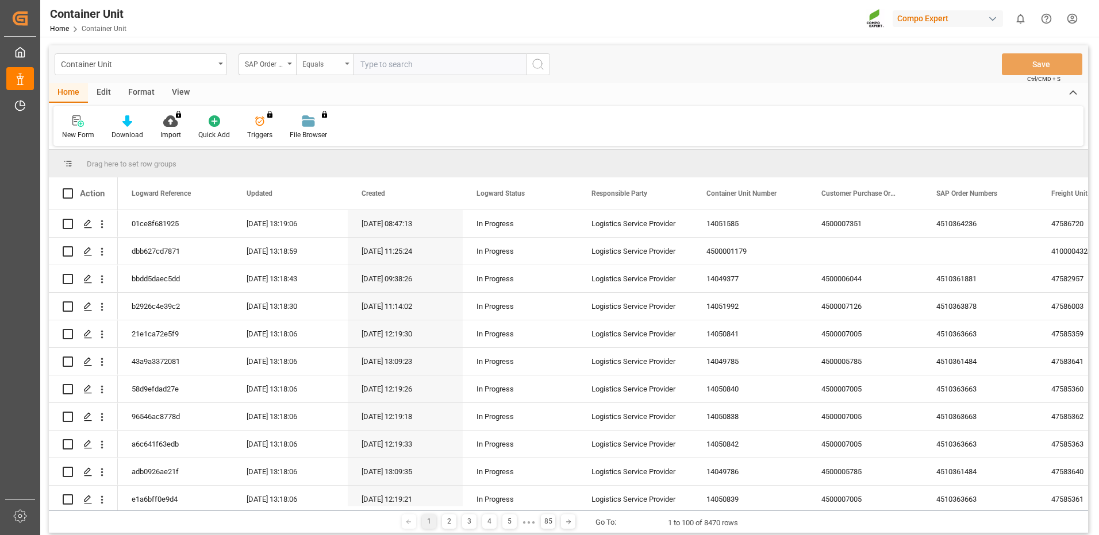
click at [317, 64] on div "Equals" at bounding box center [321, 62] width 39 height 13
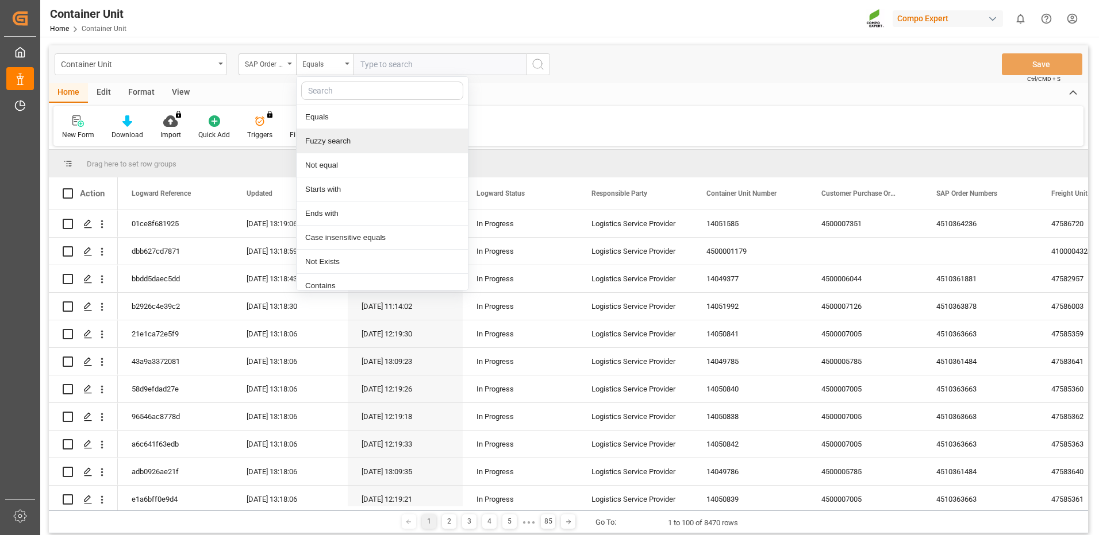
click at [328, 141] on div "Fuzzy search" at bounding box center [381, 141] width 171 height 24
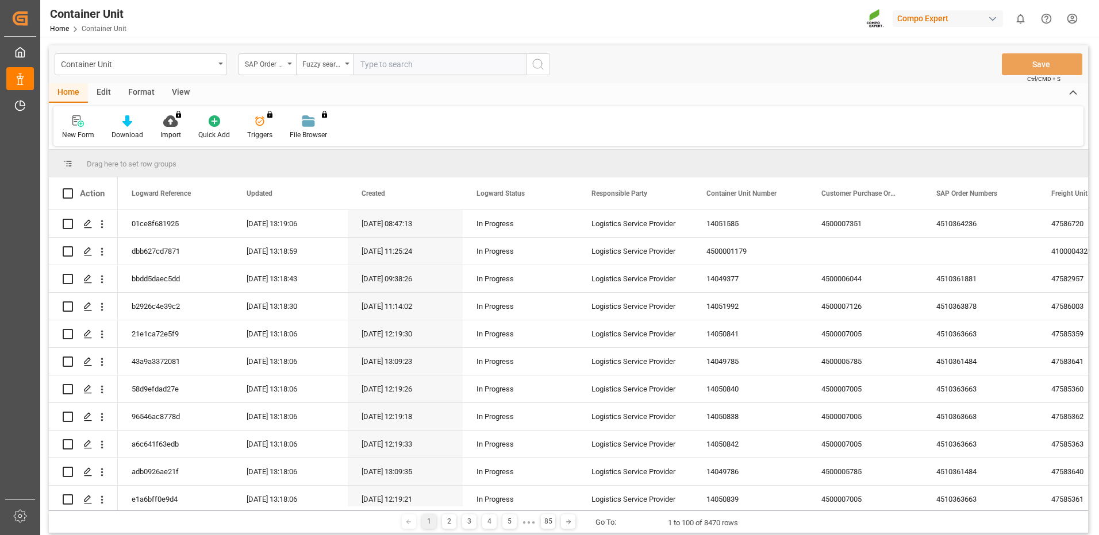
click at [415, 65] on input "text" at bounding box center [439, 64] width 172 height 22
paste input "4510364236"
type input "4510364236"
click at [545, 66] on button "search button" at bounding box center [538, 64] width 24 height 22
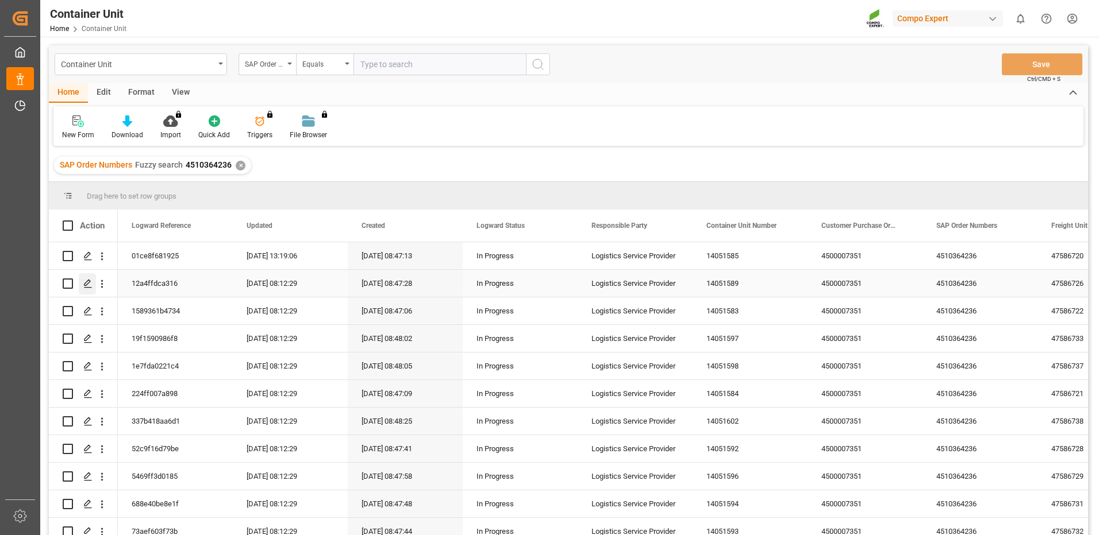
click at [88, 286] on icon "Press SPACE to select this row." at bounding box center [87, 283] width 9 height 9
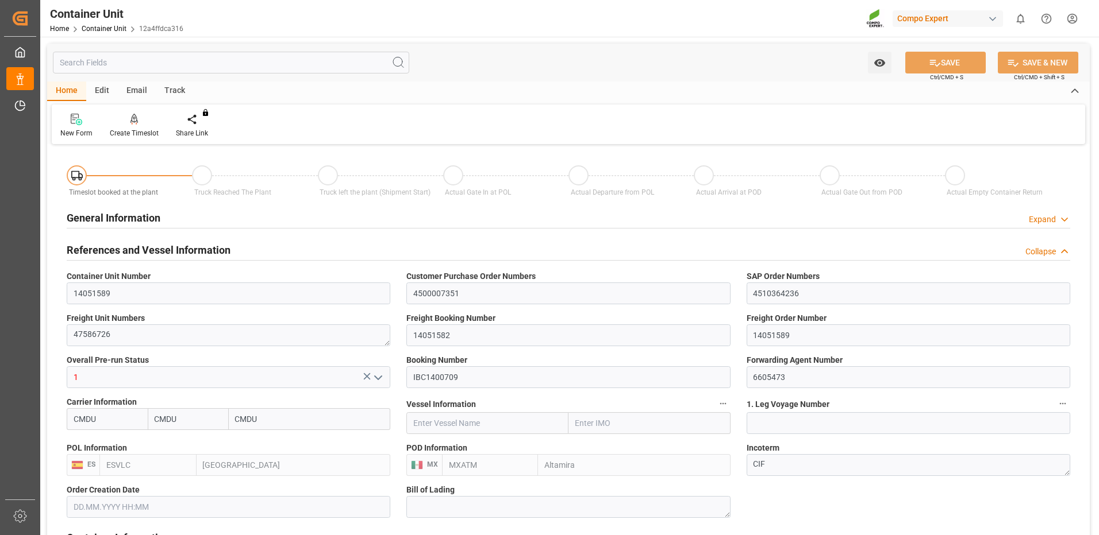
type input "CMDU"
type input "ESVLC"
type input "MXATM"
type input "0"
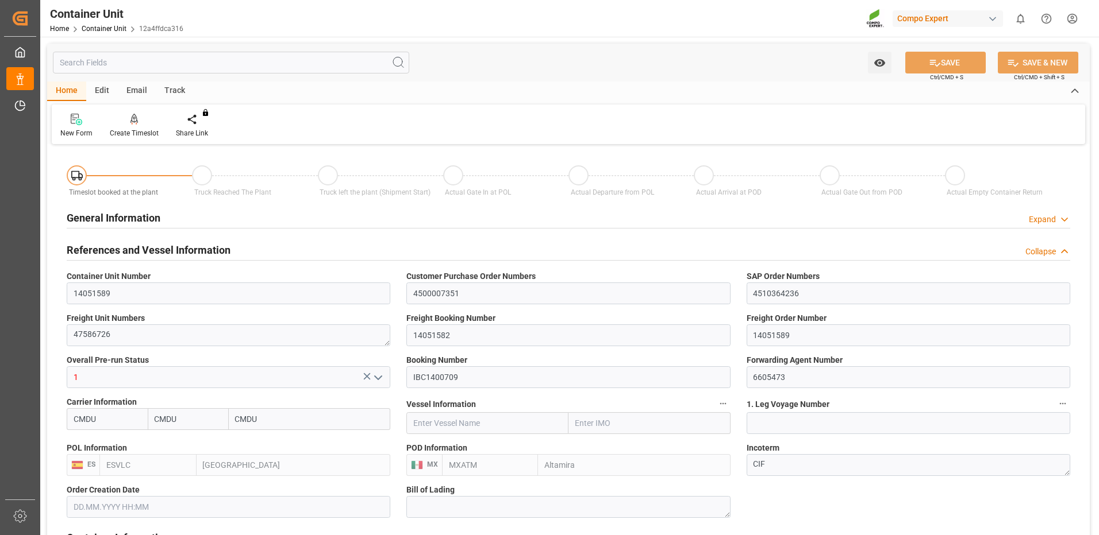
type input "0"
type input "440"
type input "24576"
type input "[DATE] 08:46"
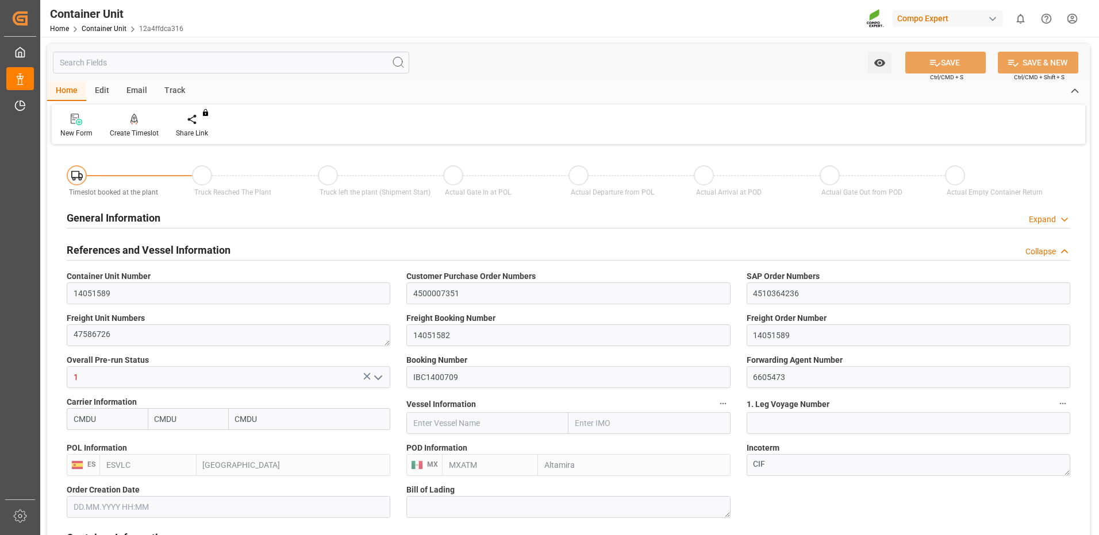
type input "08.10.2025"
click at [140, 128] on div "Create Timeslot" at bounding box center [134, 133] width 49 height 10
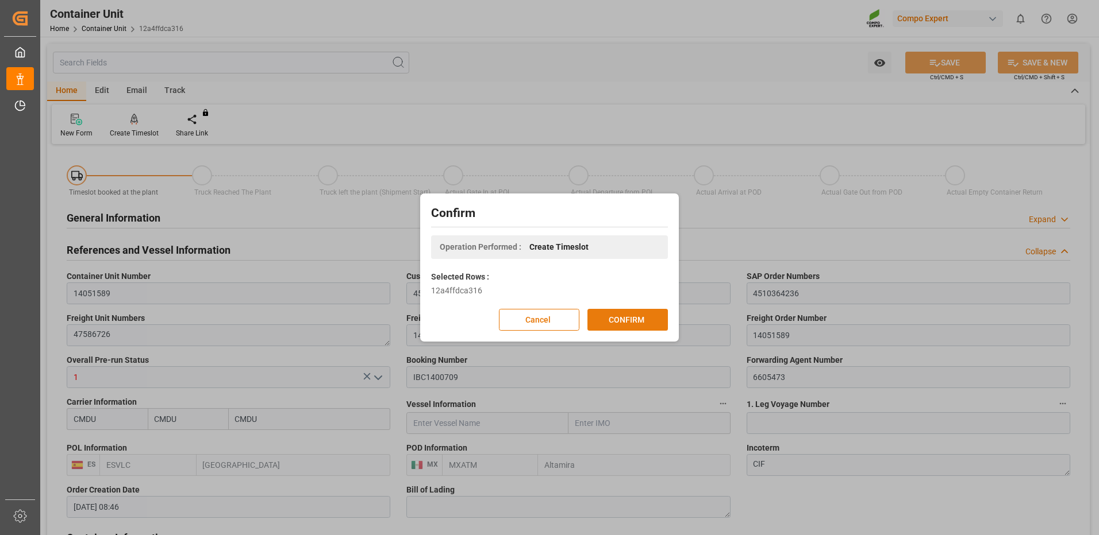
click at [662, 327] on button "CONFIRM" at bounding box center [627, 320] width 80 height 22
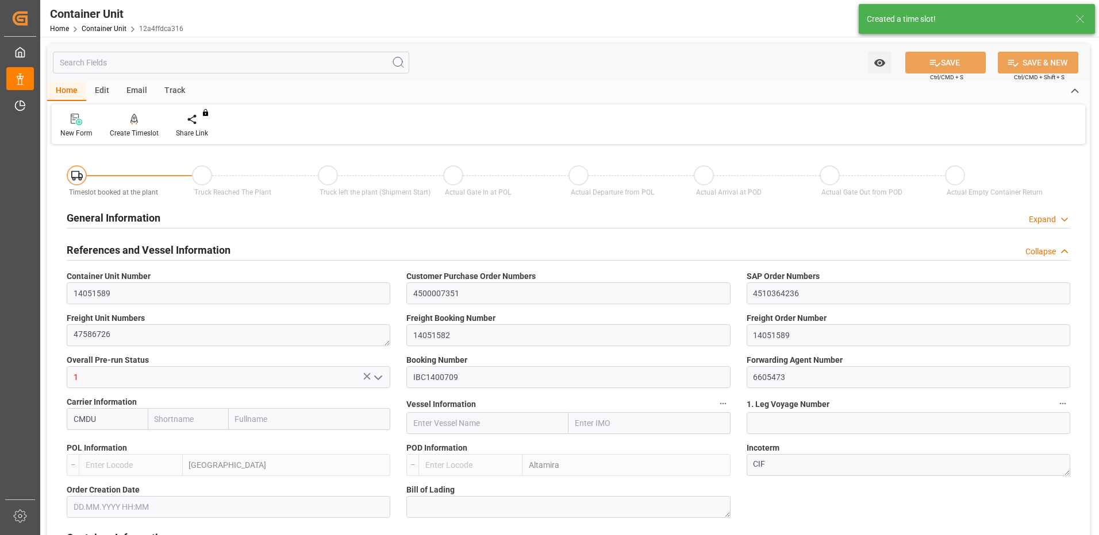
type input "CMDU"
type input "ESVLC"
type input "MXATM"
type input "0"
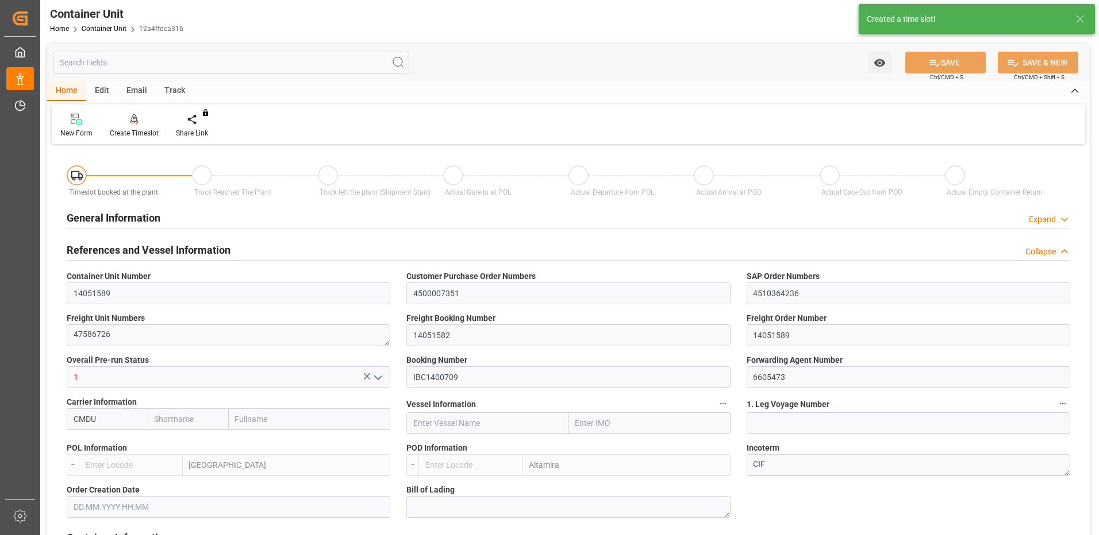
type input "0"
type input "440"
type input "24576"
type input "[DATE] 08:46"
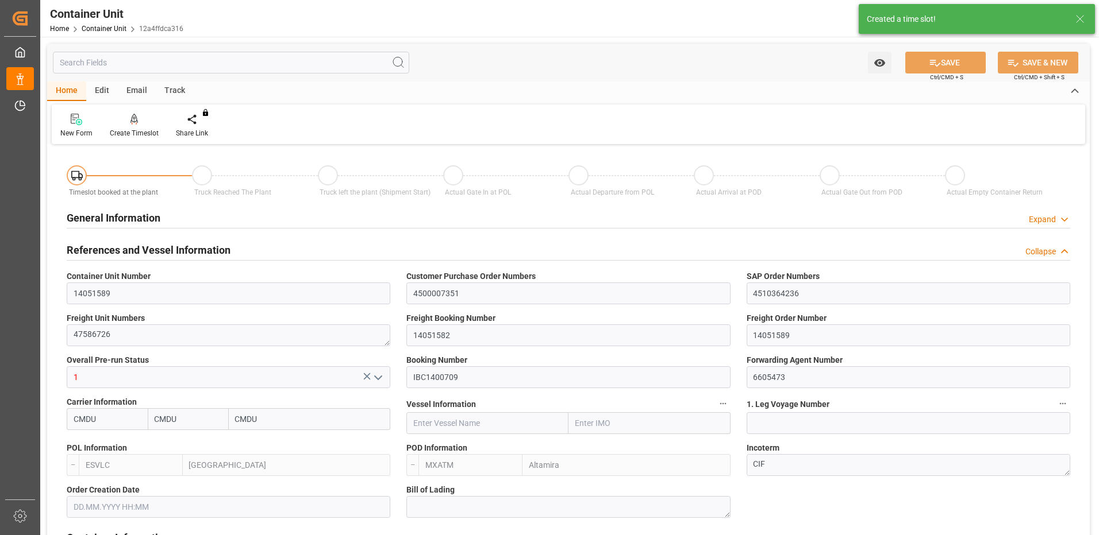
type input "08.10.2025"
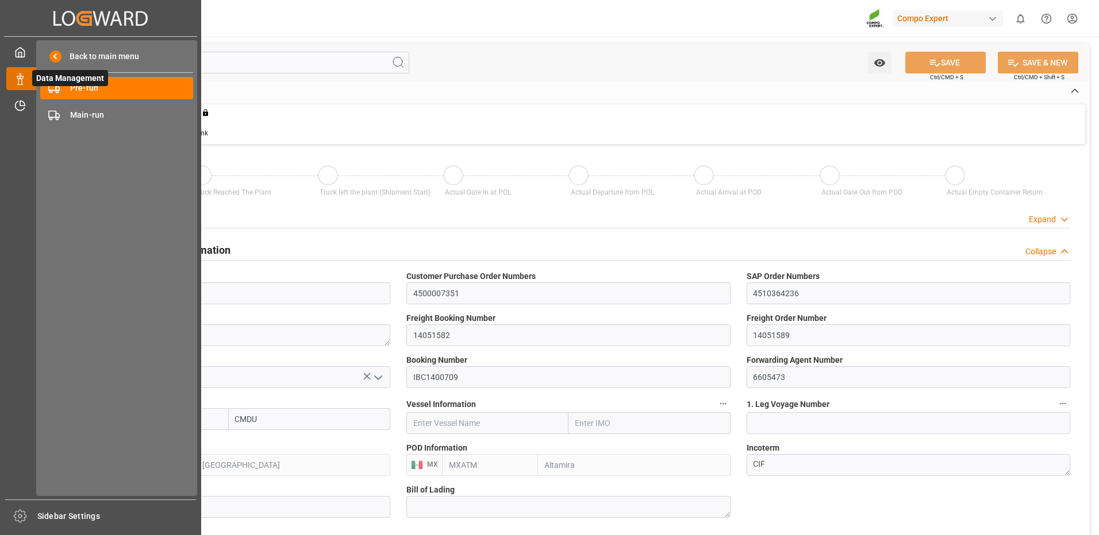
click at [82, 86] on span "Data Management" at bounding box center [70, 78] width 76 height 16
click at [75, 88] on span "Pre-run" at bounding box center [132, 88] width 124 height 12
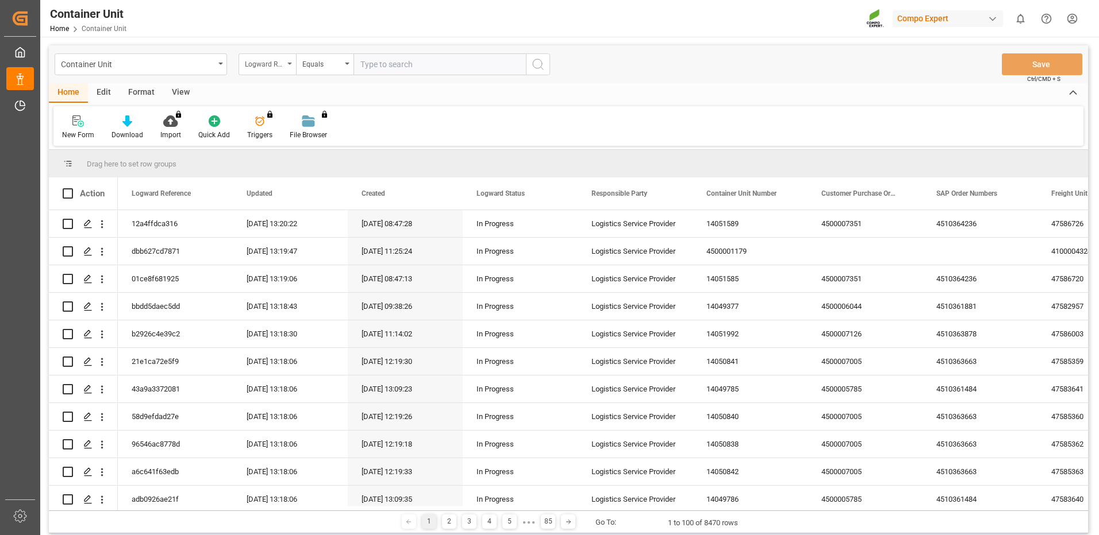
click at [280, 67] on div "Logward Reference" at bounding box center [264, 62] width 39 height 13
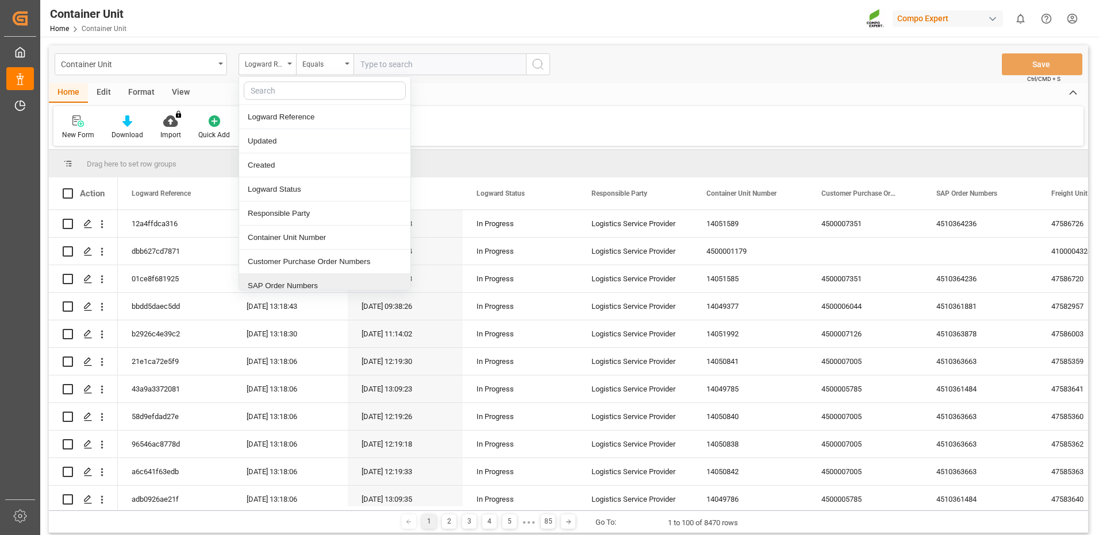
drag, startPoint x: 285, startPoint y: 288, endPoint x: 288, endPoint y: 242, distance: 46.1
click at [283, 289] on div "SAP Order Numbers" at bounding box center [324, 286] width 171 height 24
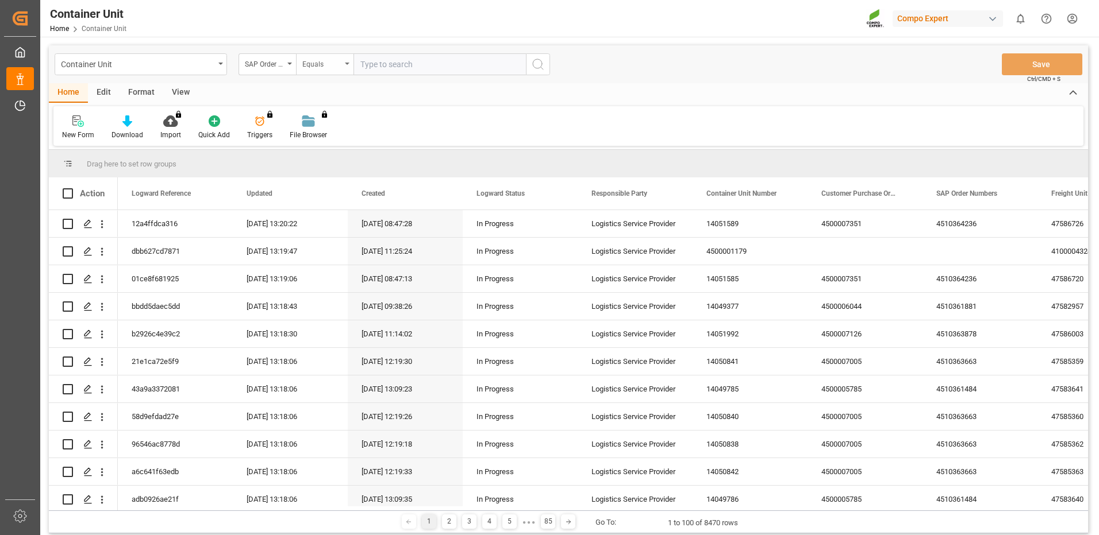
click at [327, 67] on div "Equals" at bounding box center [321, 62] width 39 height 13
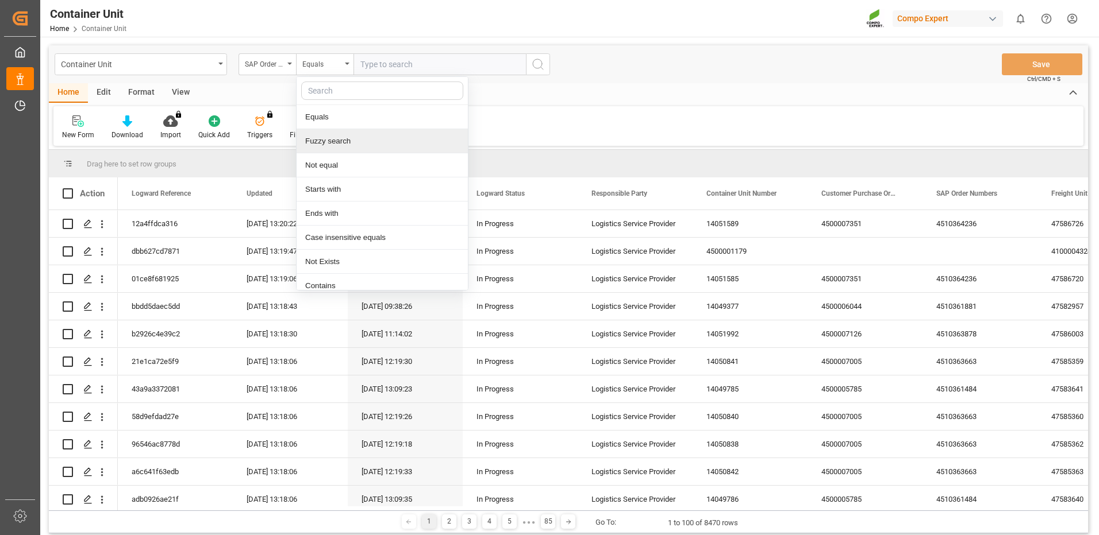
drag, startPoint x: 332, startPoint y: 144, endPoint x: 367, endPoint y: 107, distance: 51.6
click at [332, 143] on div "Fuzzy search" at bounding box center [381, 141] width 171 height 24
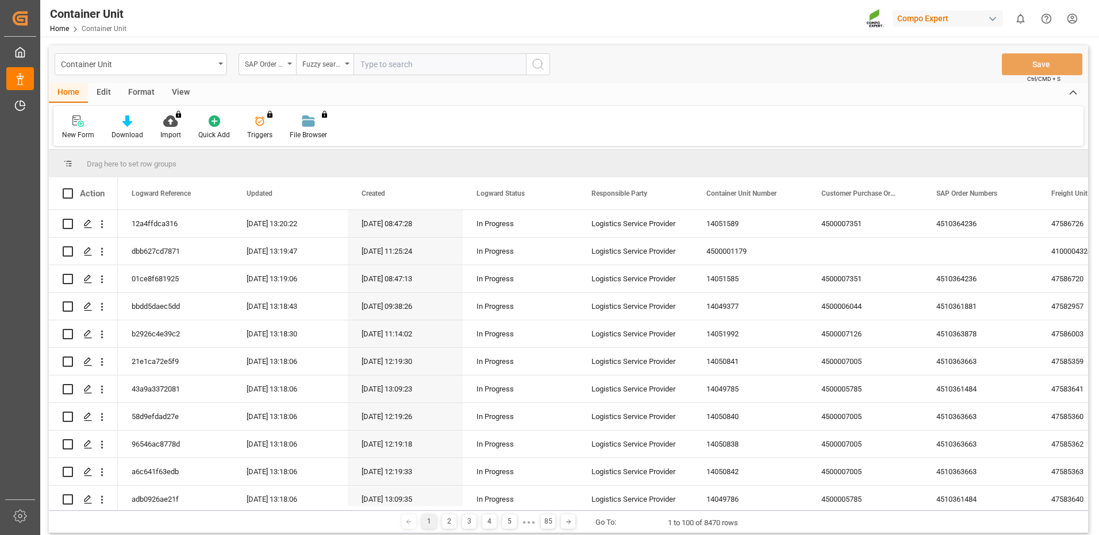
click at [412, 57] on input "text" at bounding box center [439, 64] width 172 height 22
paste input "4510364236"
type input "4510364236"
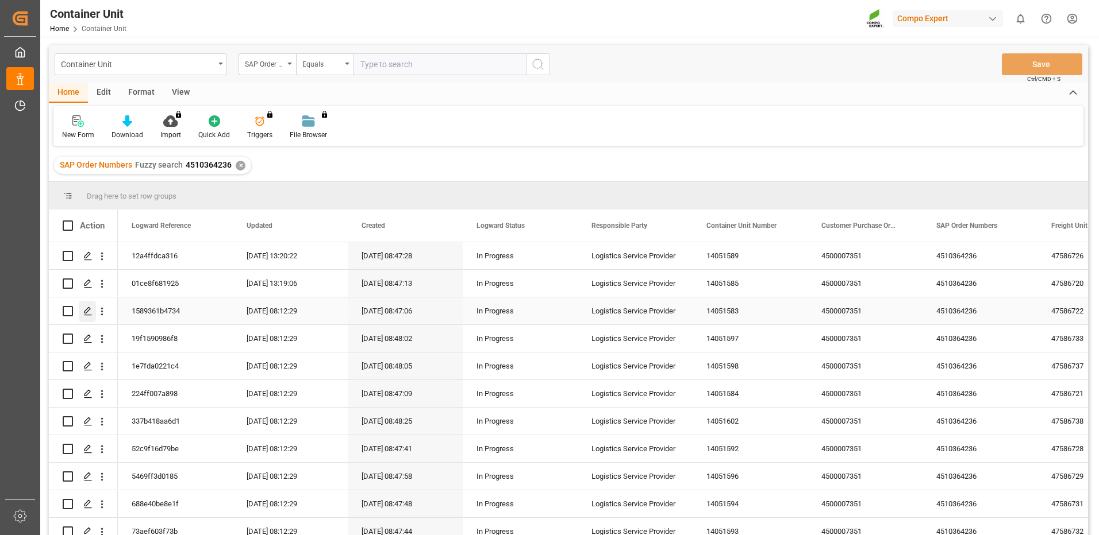
click at [82, 310] on div "Press SPACE to select this row." at bounding box center [87, 311] width 17 height 21
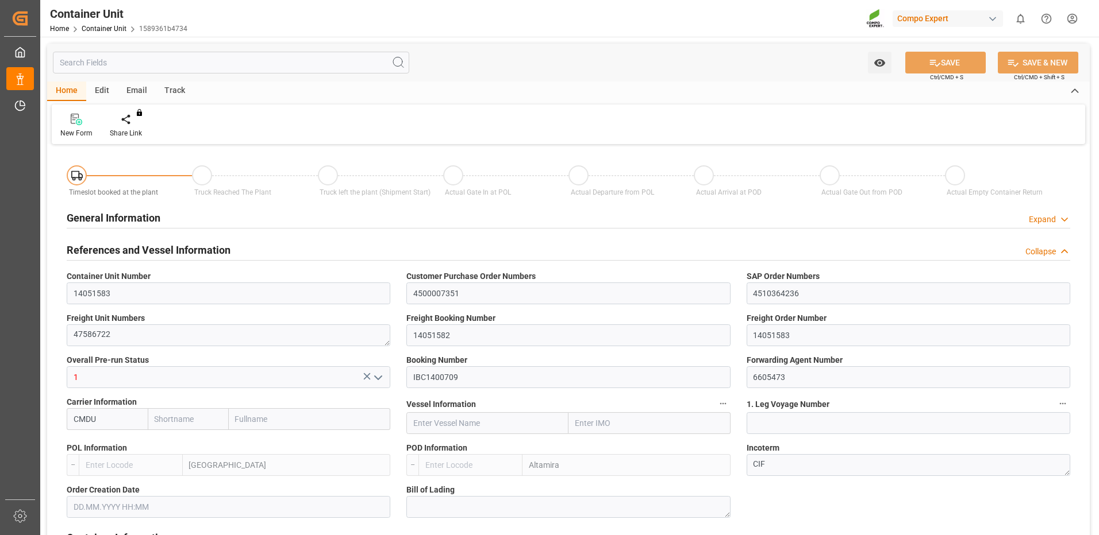
type input "CMDU"
type input "ESVLC"
type input "MXATM"
type input "0"
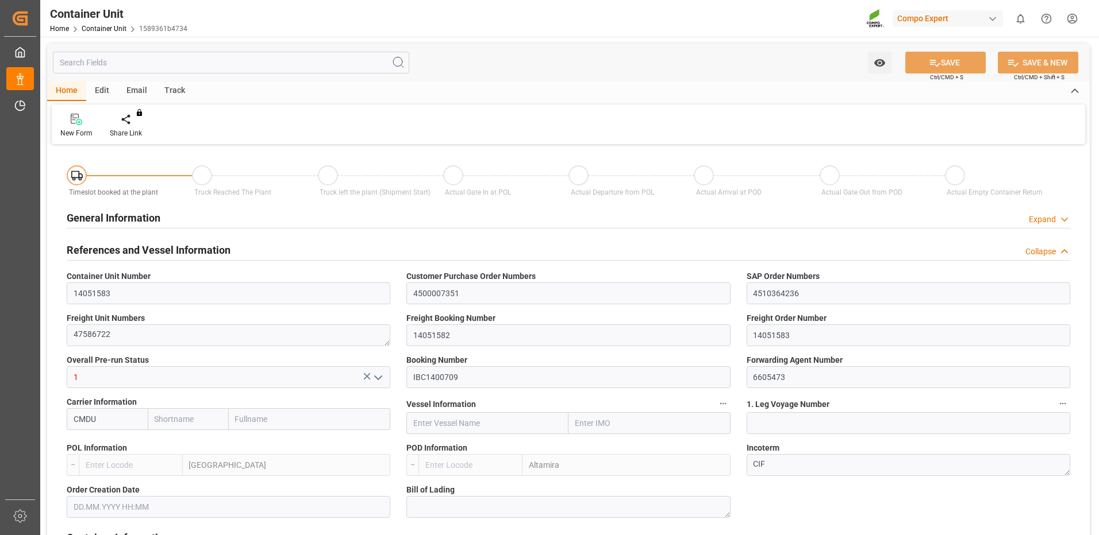
type input "0"
type input "440"
type input "24576"
type input "[DATE] 08:46"
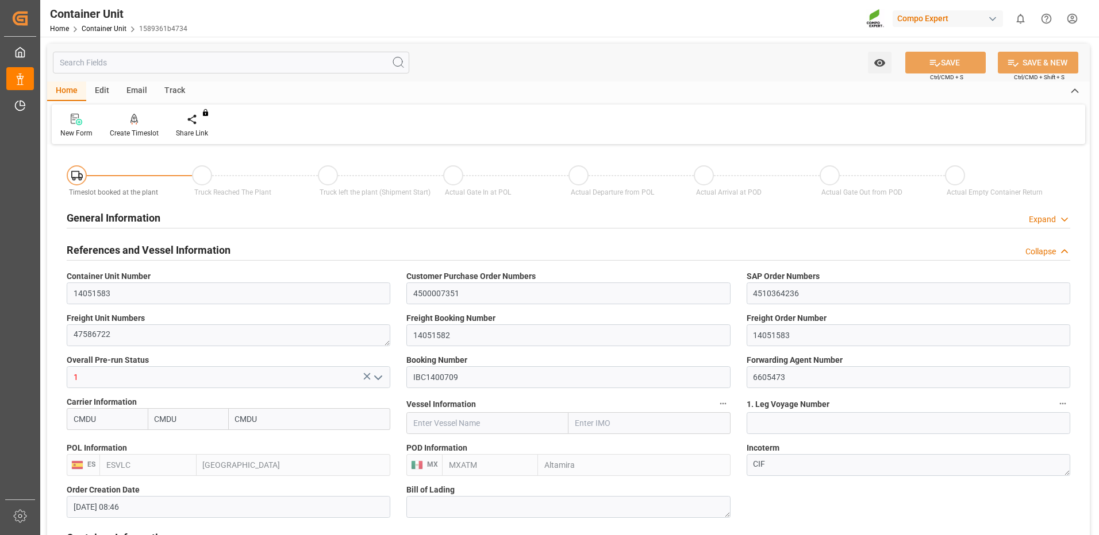
type input "08.10.2025"
click at [134, 130] on div "Create Timeslot" at bounding box center [134, 133] width 49 height 10
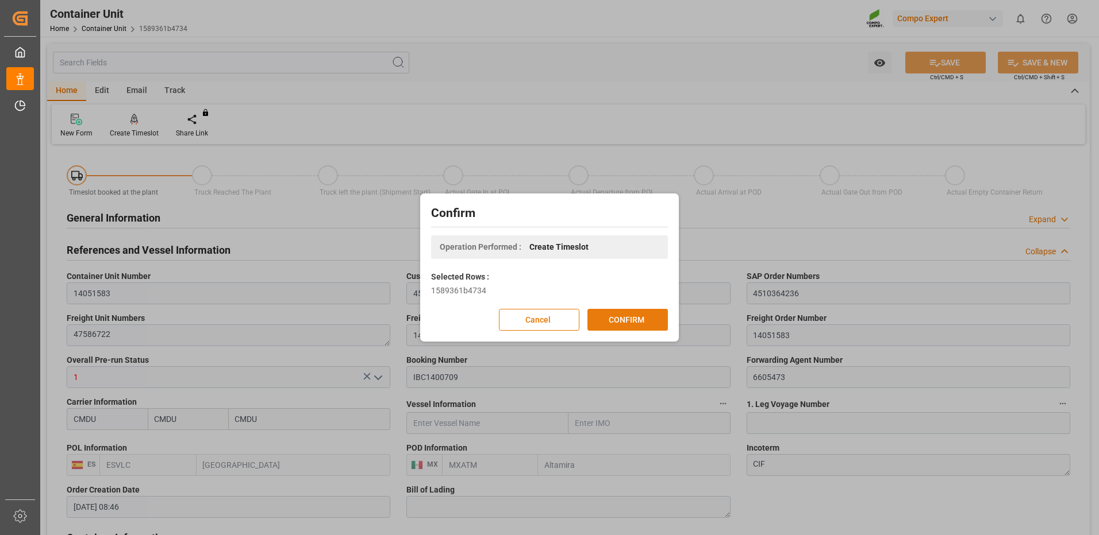
click at [626, 322] on button "CONFIRM" at bounding box center [627, 320] width 80 height 22
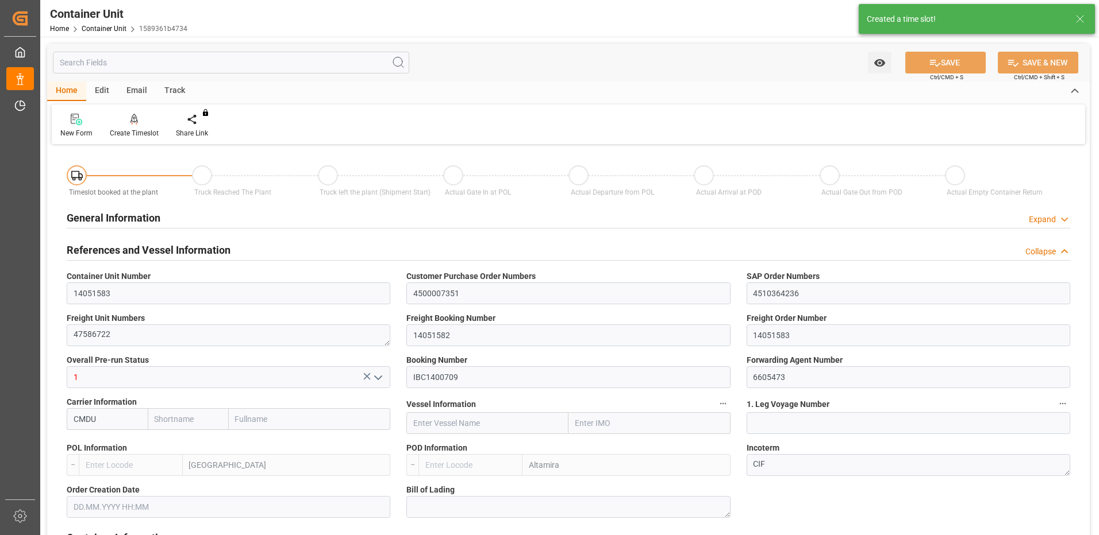
type input "CMDU"
type input "ESVLC"
type input "MXATM"
type input "0"
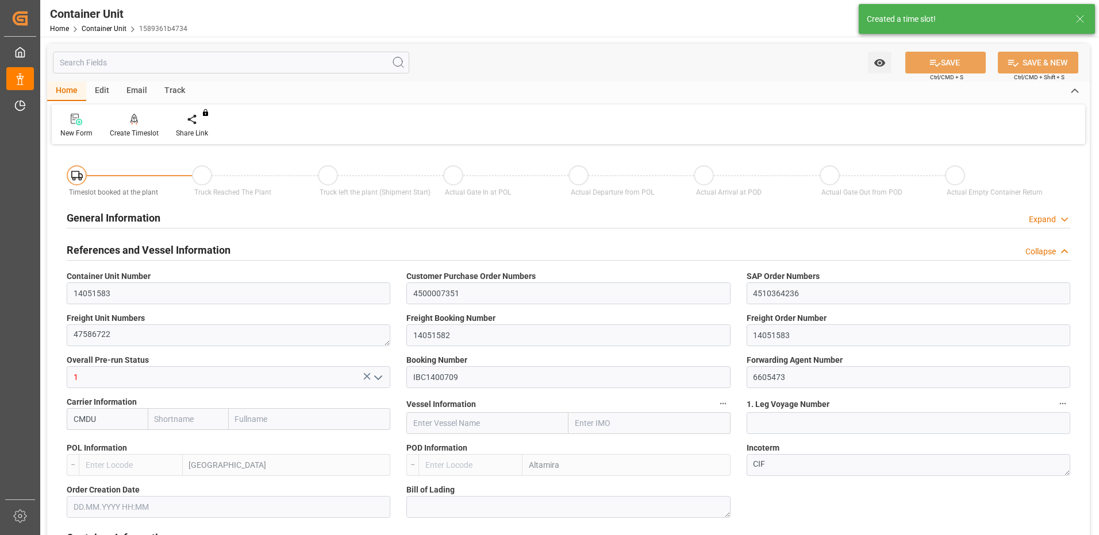
type input "0"
type input "440"
type input "24576"
type input "[DATE] 08:46"
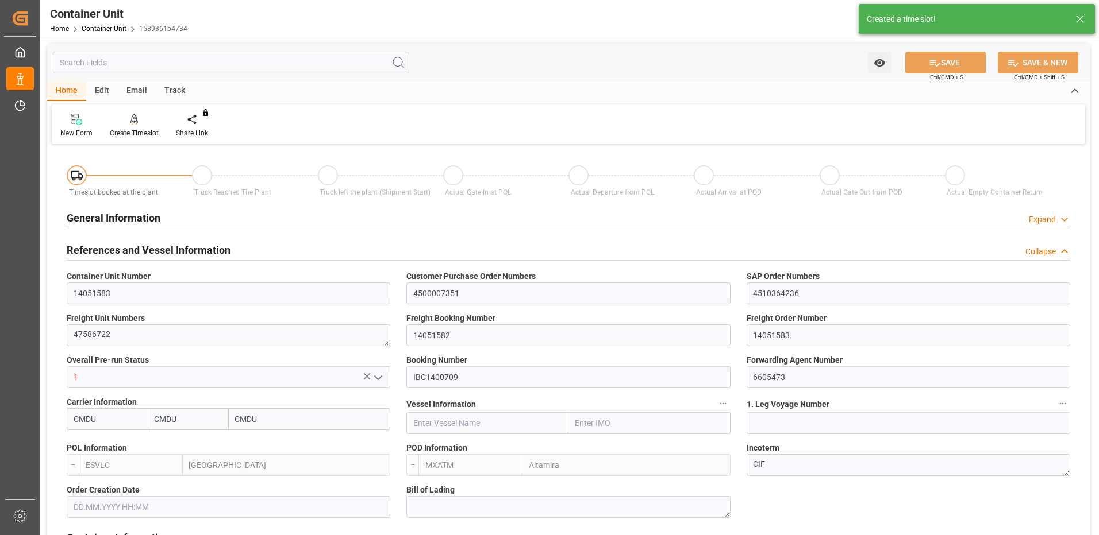
type input "08.10.2025"
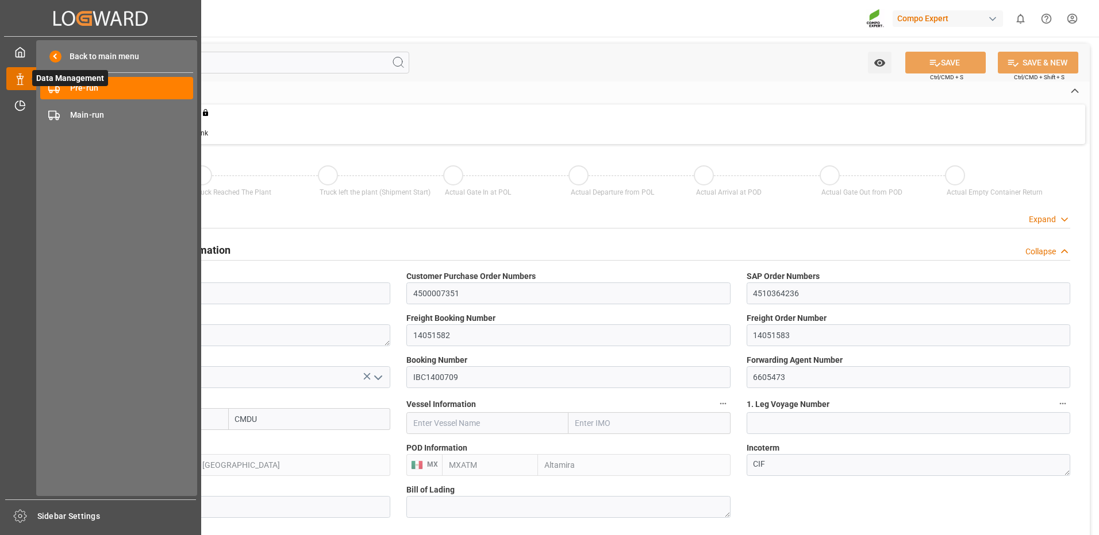
click at [31, 76] on icon at bounding box center [34, 79] width 24 height 24
click at [122, 86] on span "Pre-run" at bounding box center [132, 88] width 124 height 12
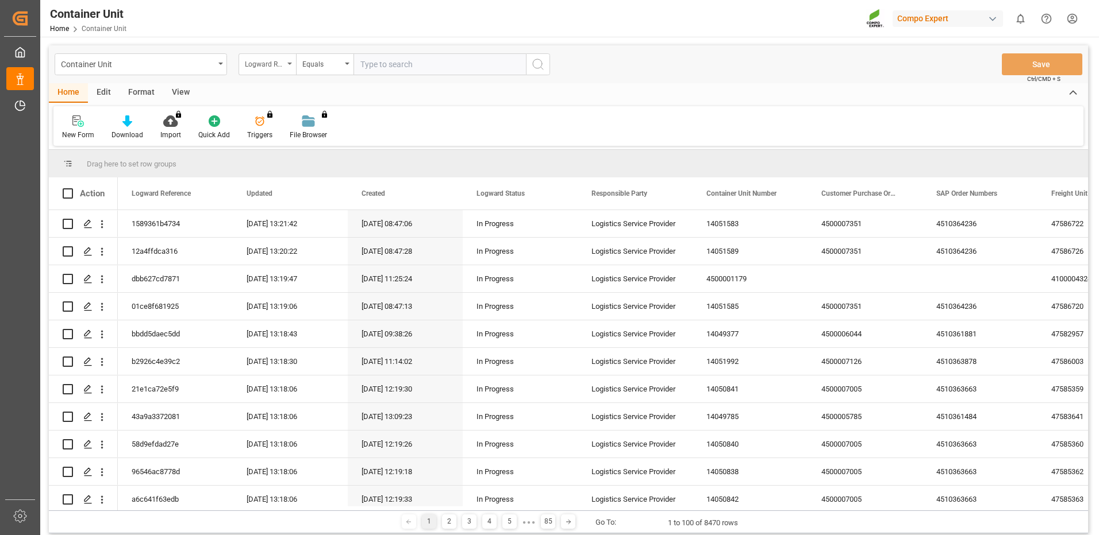
click at [280, 66] on div "Logward Reference" at bounding box center [264, 62] width 39 height 13
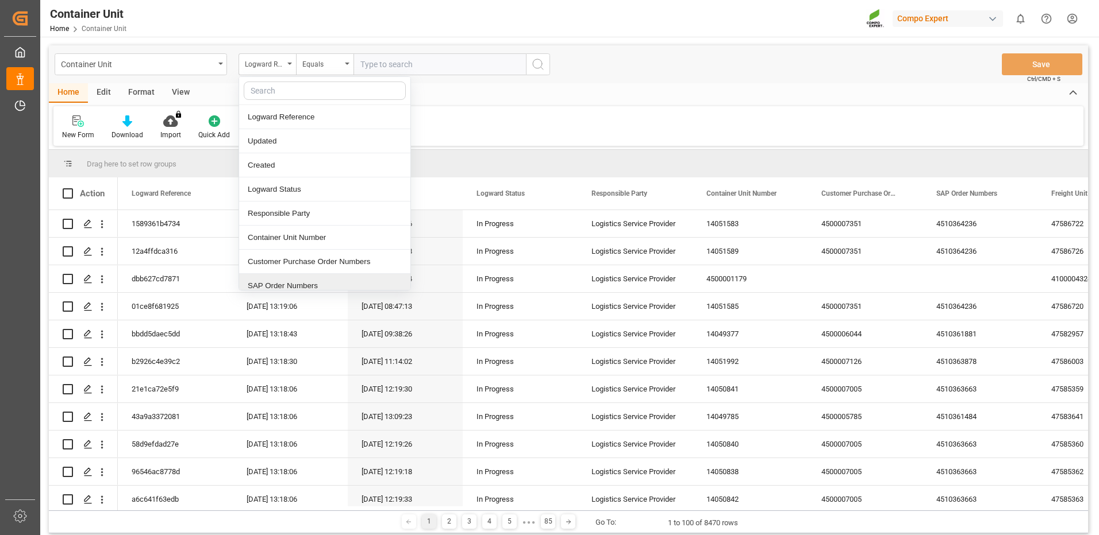
click at [279, 285] on div "SAP Order Numbers" at bounding box center [324, 286] width 171 height 24
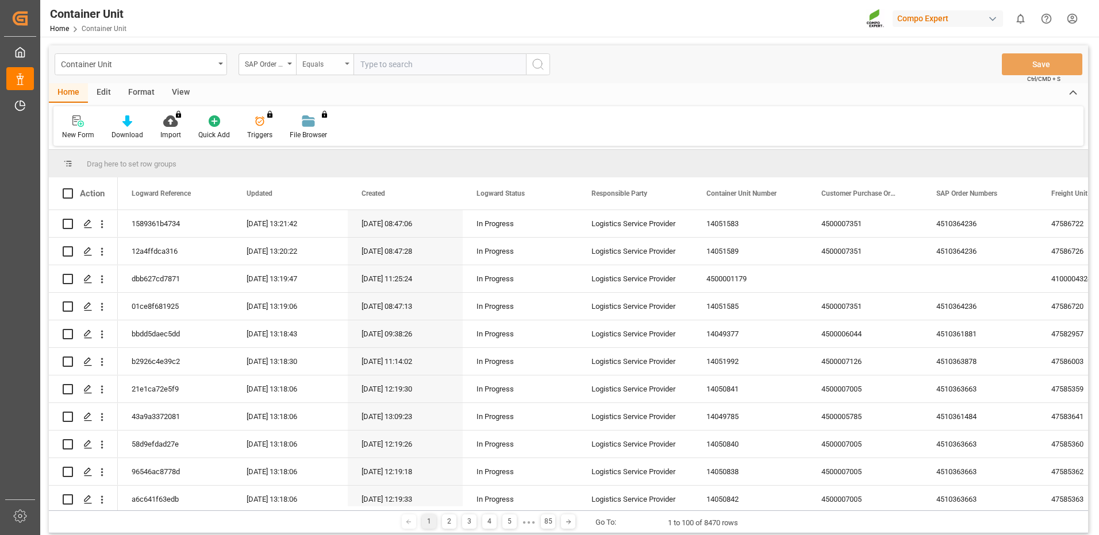
click at [335, 63] on div "Equals" at bounding box center [321, 62] width 39 height 13
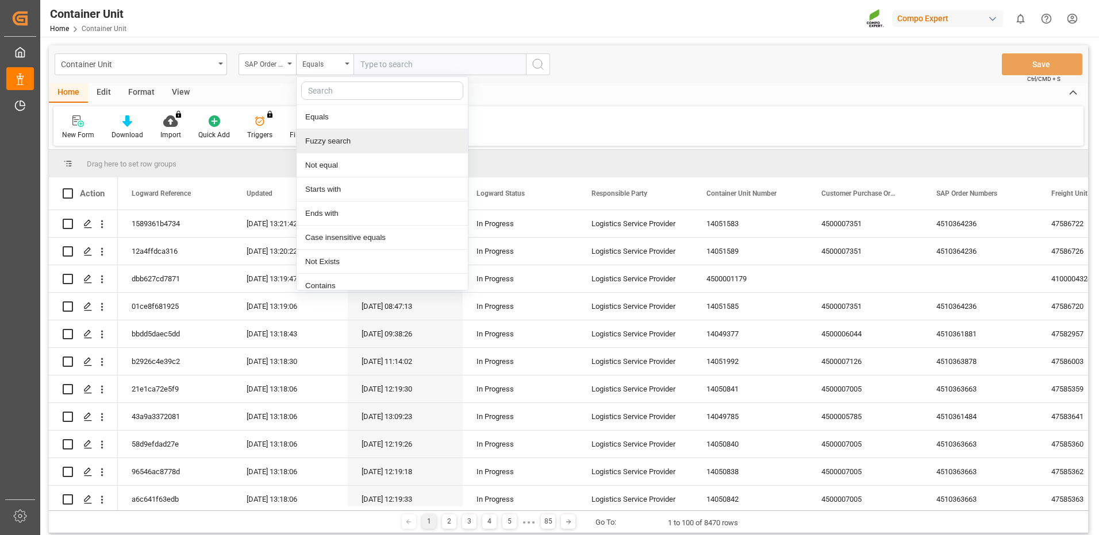
click at [332, 141] on div "Fuzzy search" at bounding box center [381, 141] width 171 height 24
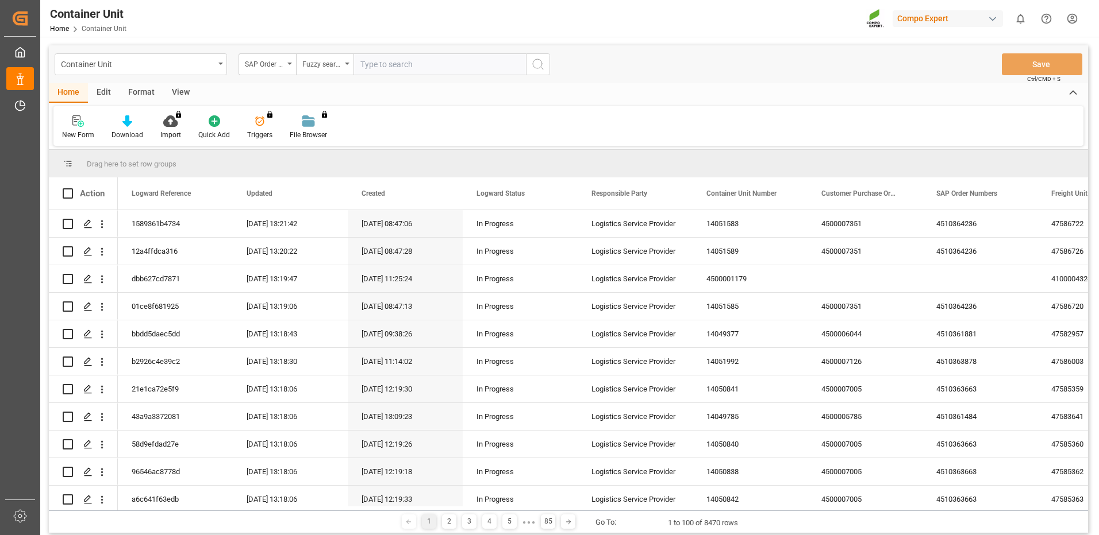
click at [418, 63] on input "text" at bounding box center [439, 64] width 172 height 22
paste input "4510364236"
type input "4510364236"
click at [542, 68] on line "search button" at bounding box center [542, 68] width 2 height 2
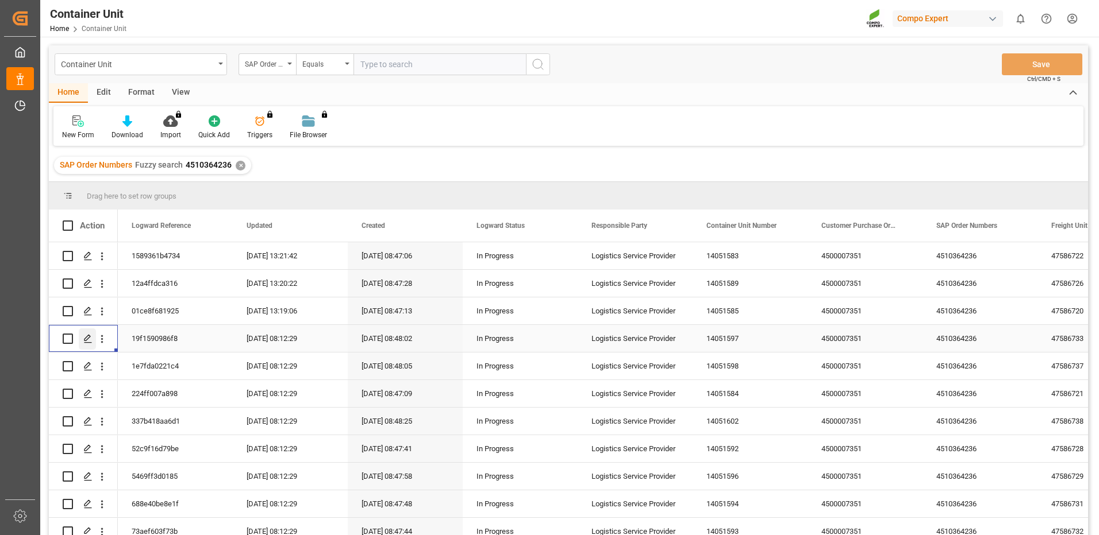
click at [90, 336] on icon "Press SPACE to select this row." at bounding box center [87, 338] width 9 height 9
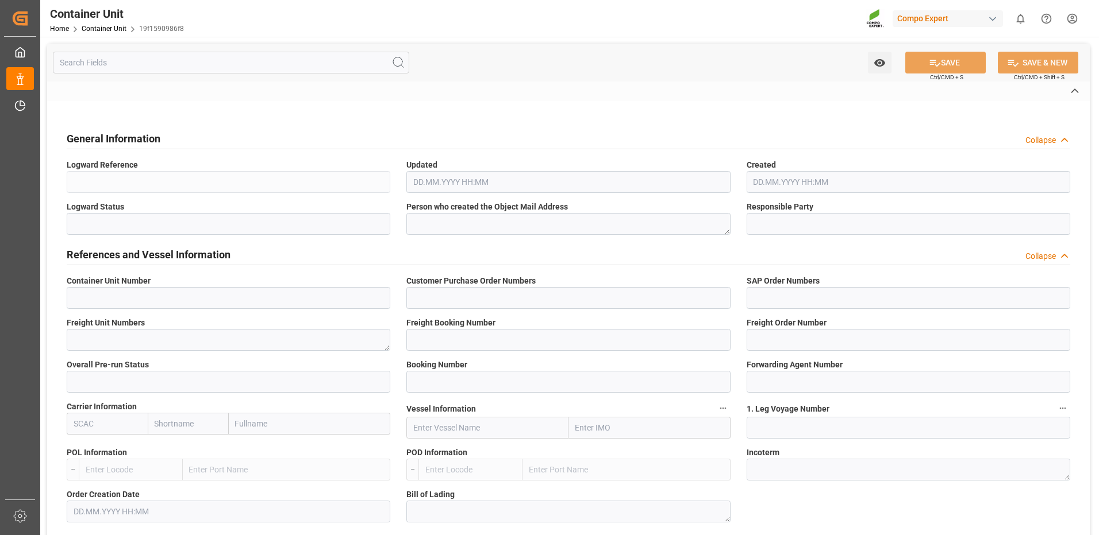
type input "14051597"
type input "4500007351"
type input "4510364236"
type textarea "47586733"
type input "14051582"
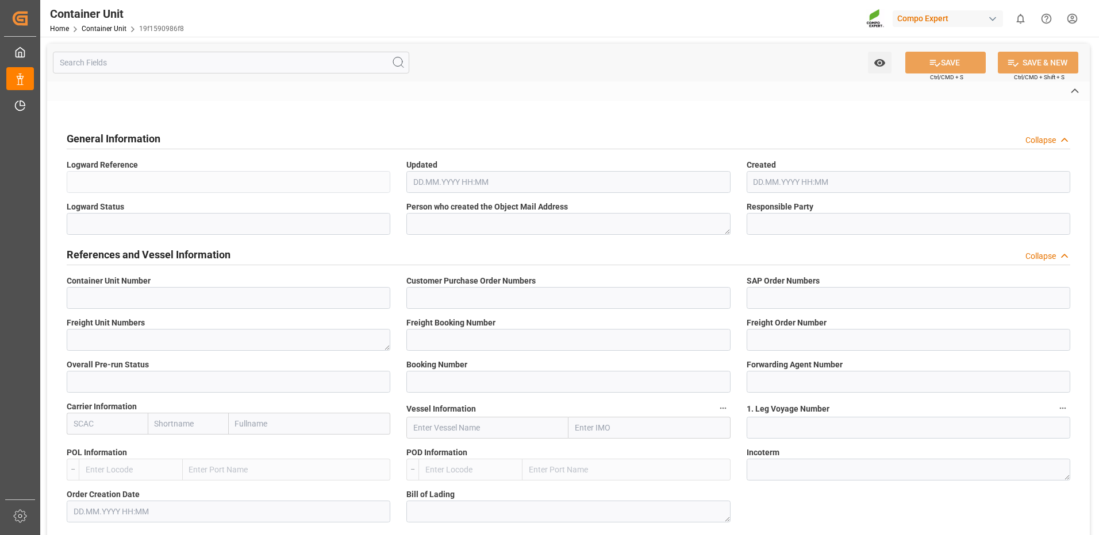
type input "14051597"
type input "1"
type input "IBC1400709"
type input "6605473"
type input "CMDU"
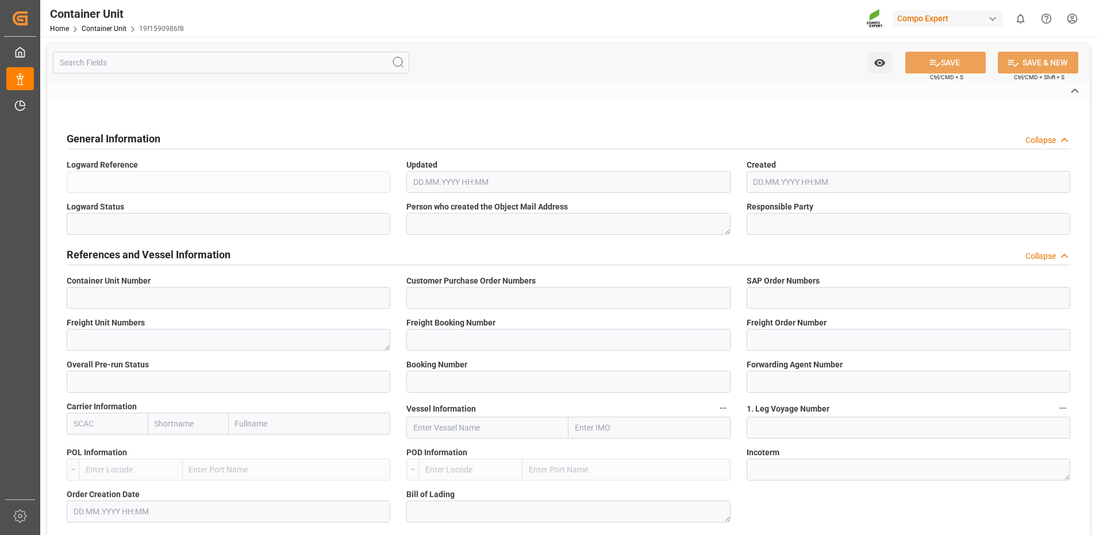
type input "Valencia"
type input "Altamira"
type textarea "CIF"
type input "No"
type input "20GP"
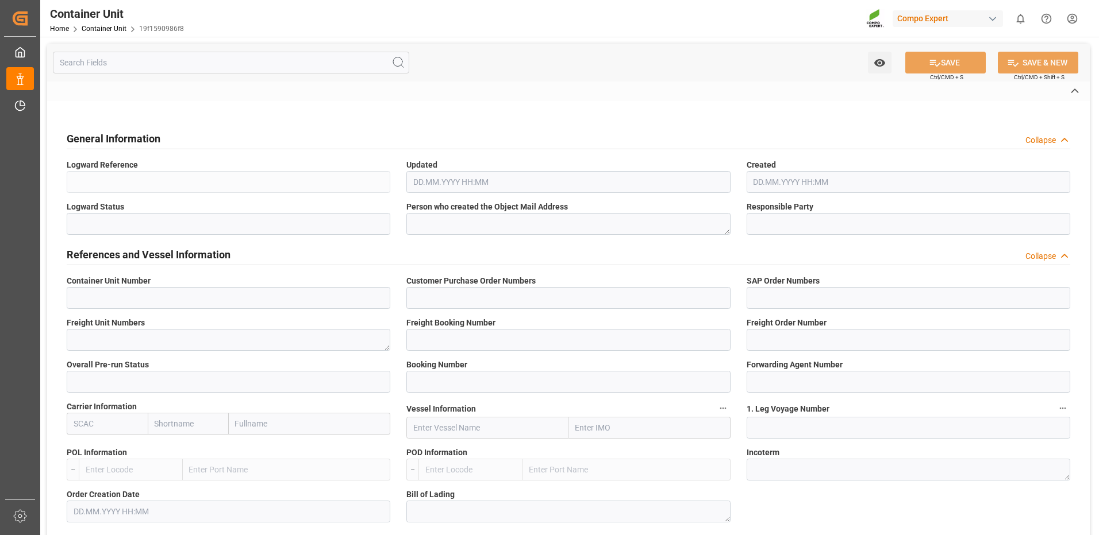
type input "2"
type textarea "30"
type textarea "Z3"
type input "CE07"
type textarea "COMPO Centro de Producción"
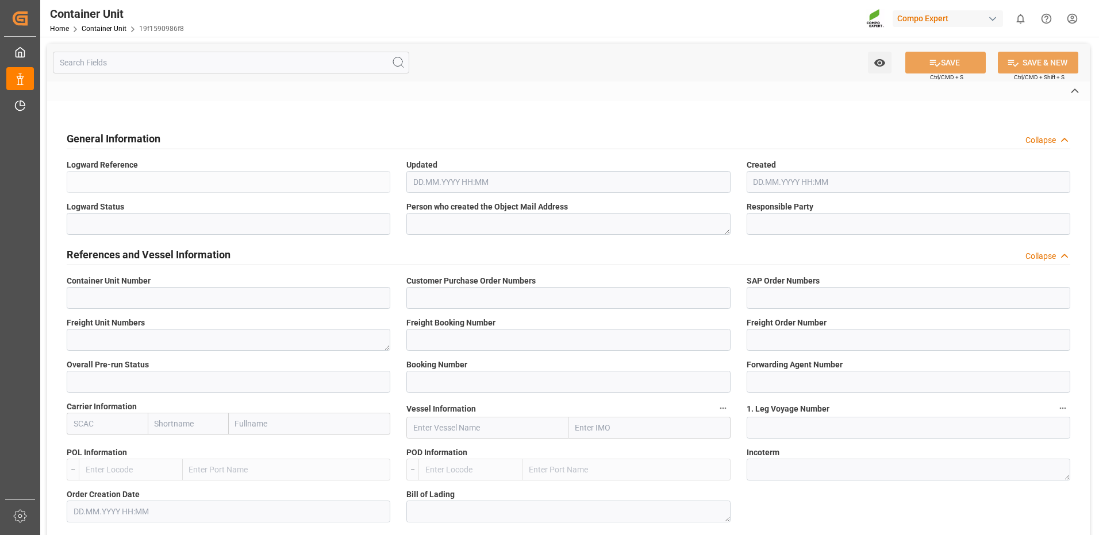
type textarea "12600"
type input "Spain"
type textarea "44530"
type input "Mexico"
type input "EUR"
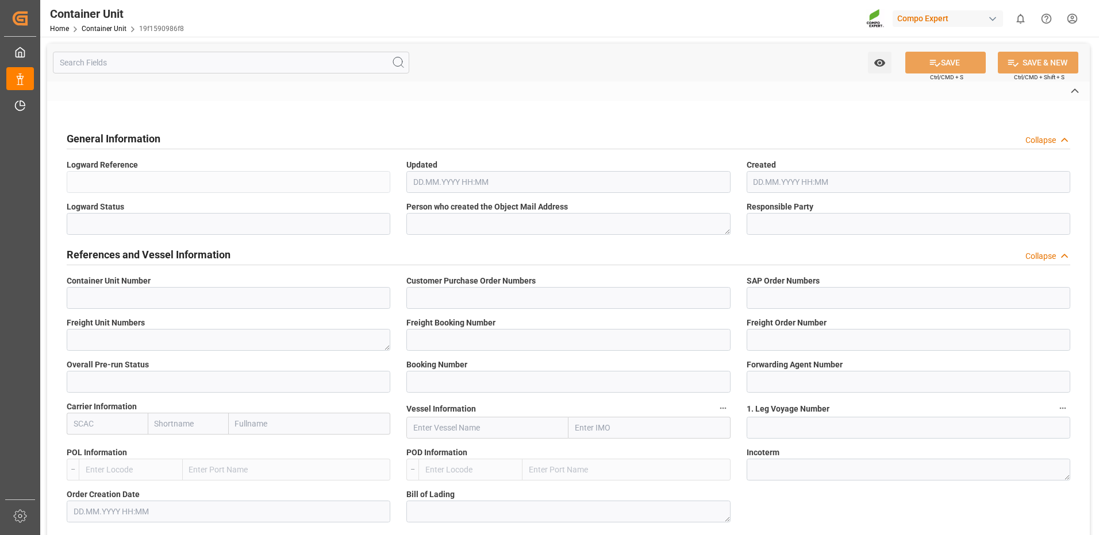
type textarea "CE31"
type textarea "HAK Base [DATE] 25kg (x48) MX,NLA"
type textarea "4991002850"
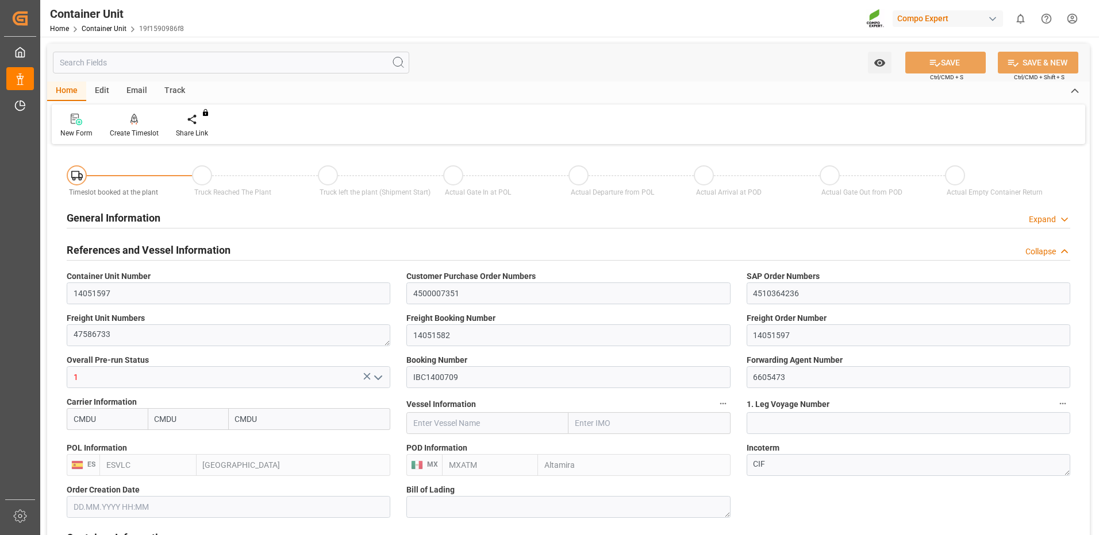
type input "CMDU"
type input "ESVLC"
type input "MXATM"
type input "0"
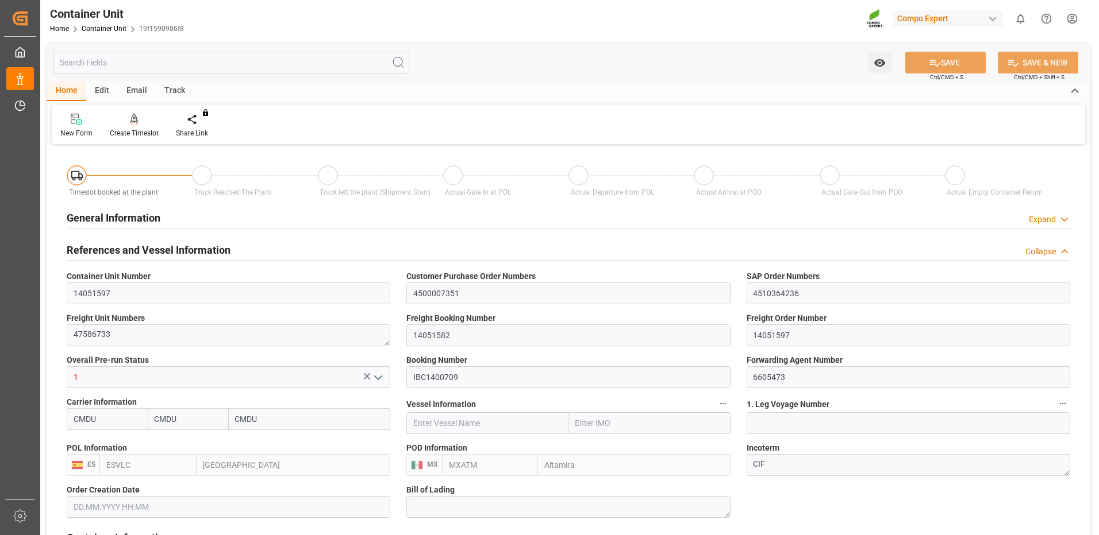
type input "0"
type input "440"
type input "24576"
type input "[DATE] 08:46"
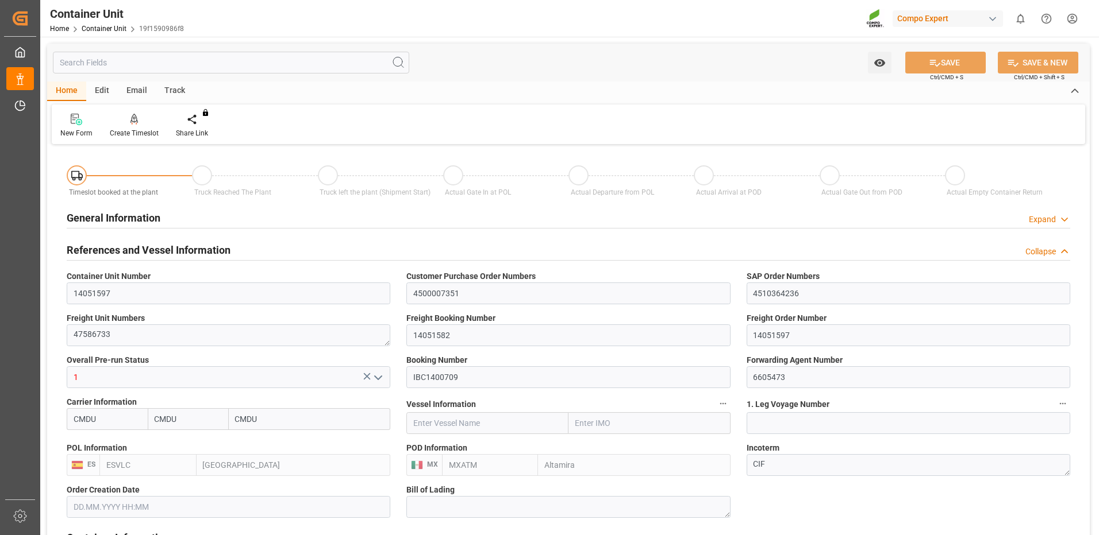
type input "[DATE]"
click at [134, 135] on div "Create Timeslot" at bounding box center [134, 133] width 49 height 10
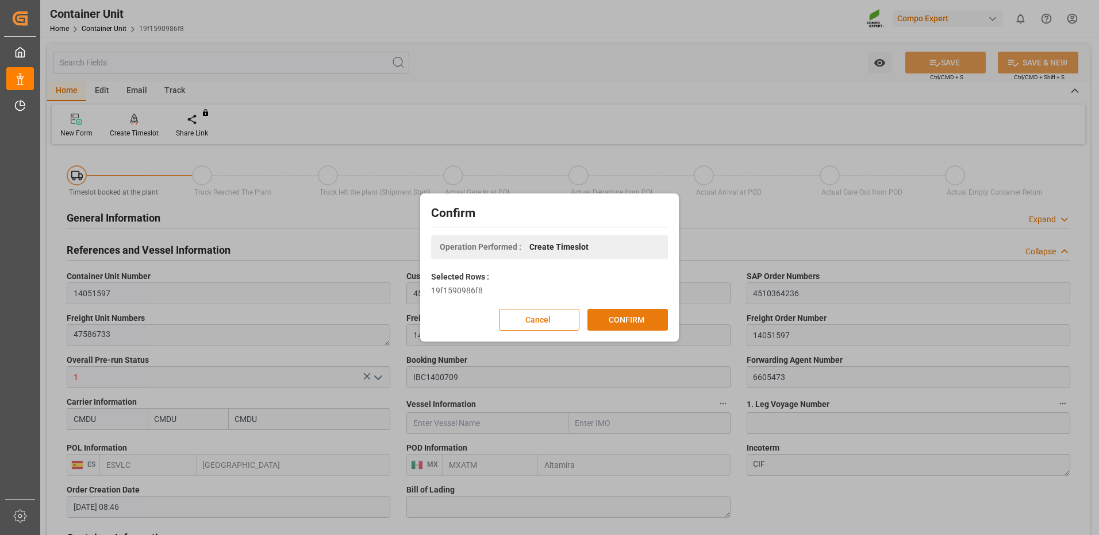
click at [624, 324] on button "CONFIRM" at bounding box center [627, 320] width 80 height 22
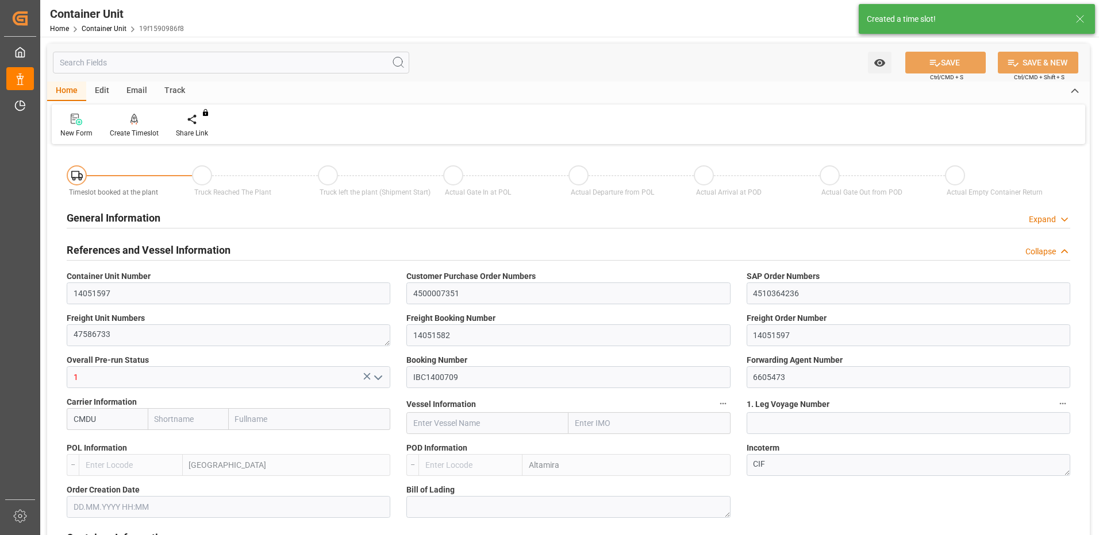
type input "CMDU"
type input "ESVLC"
type input "MXATM"
type input "0"
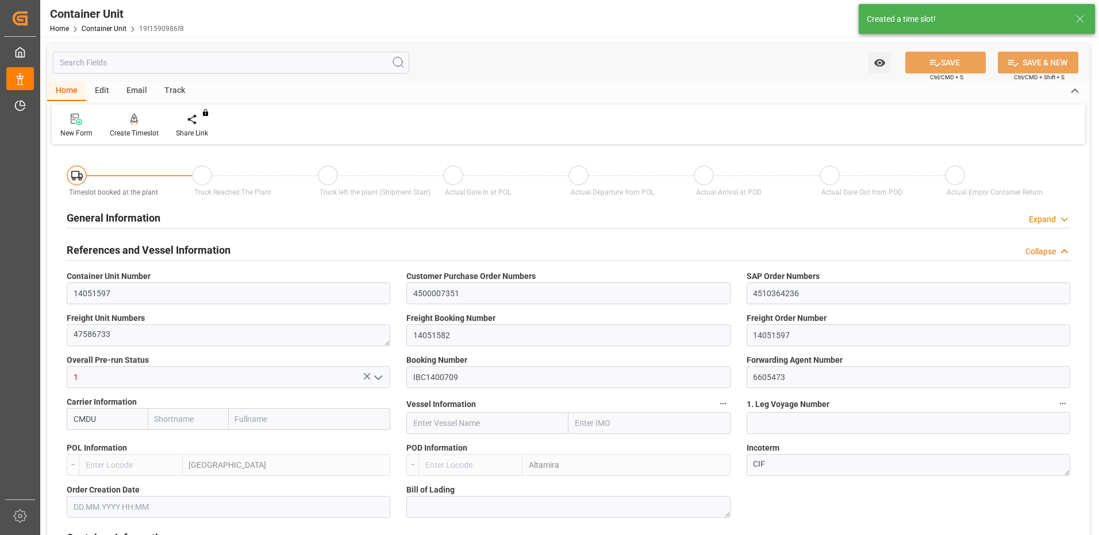
type input "0"
type input "440"
type input "24576"
type input "[DATE] 08:46"
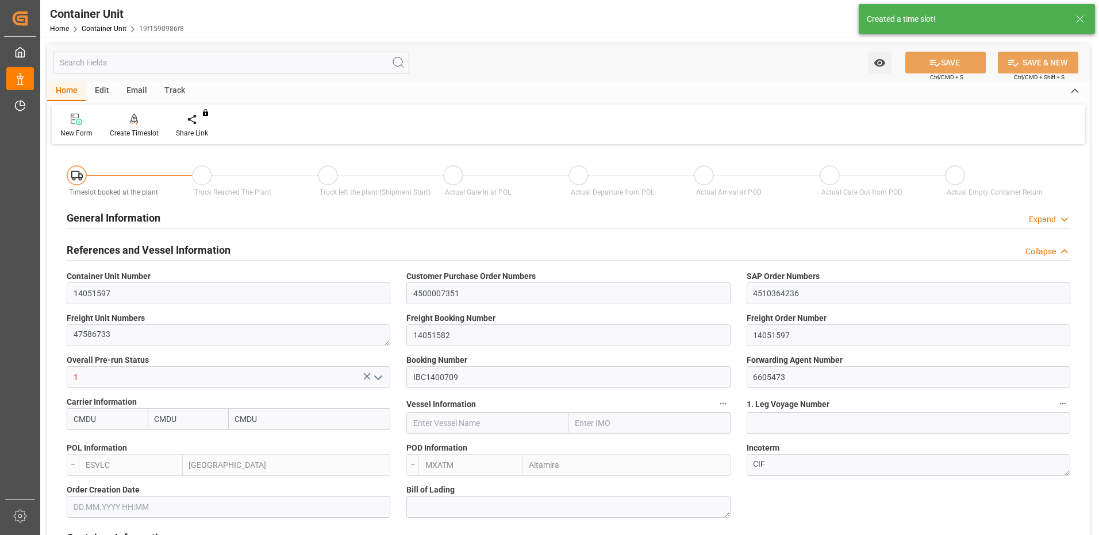
type input "[DATE]"
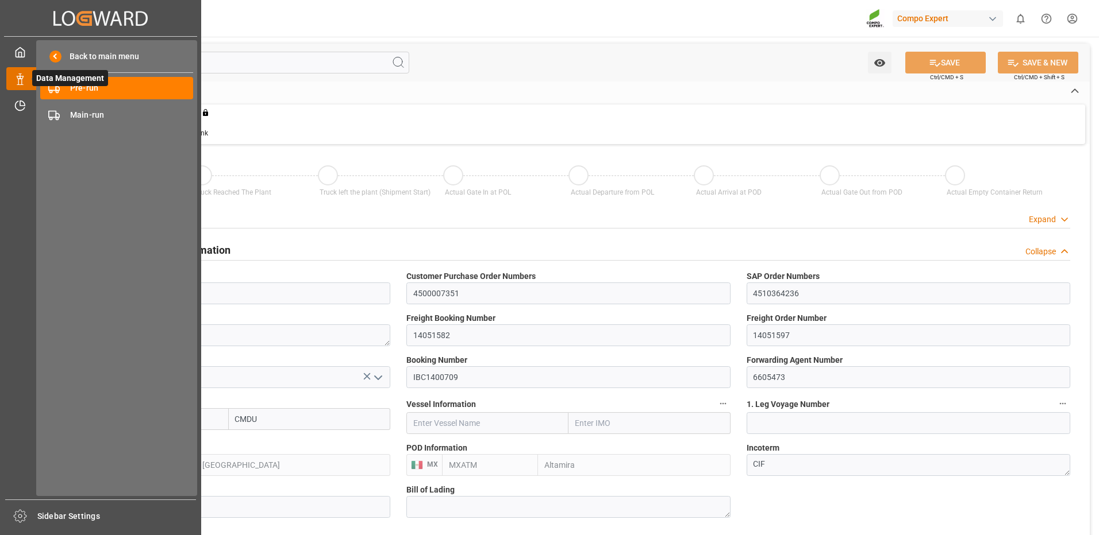
click at [21, 79] on polygon at bounding box center [21, 77] width 3 height 2
click at [53, 84] on span "Data Management" at bounding box center [70, 78] width 76 height 16
click at [20, 78] on icon at bounding box center [19, 79] width 11 height 11
click at [90, 83] on span "Pre-run" at bounding box center [132, 88] width 124 height 12
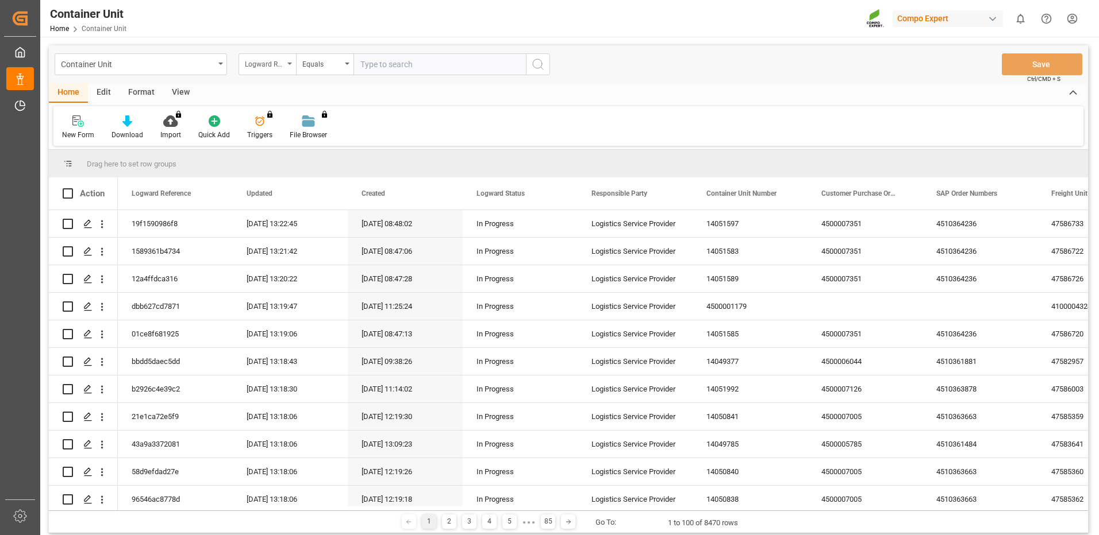
click at [263, 61] on div "Logward Reference" at bounding box center [264, 62] width 39 height 13
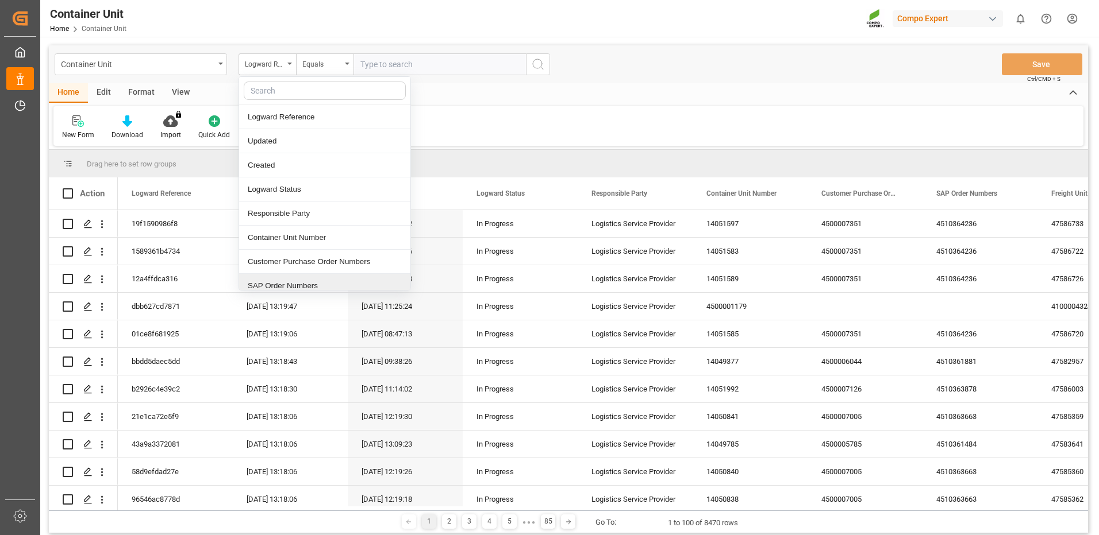
click at [280, 287] on div "SAP Order Numbers" at bounding box center [324, 286] width 171 height 24
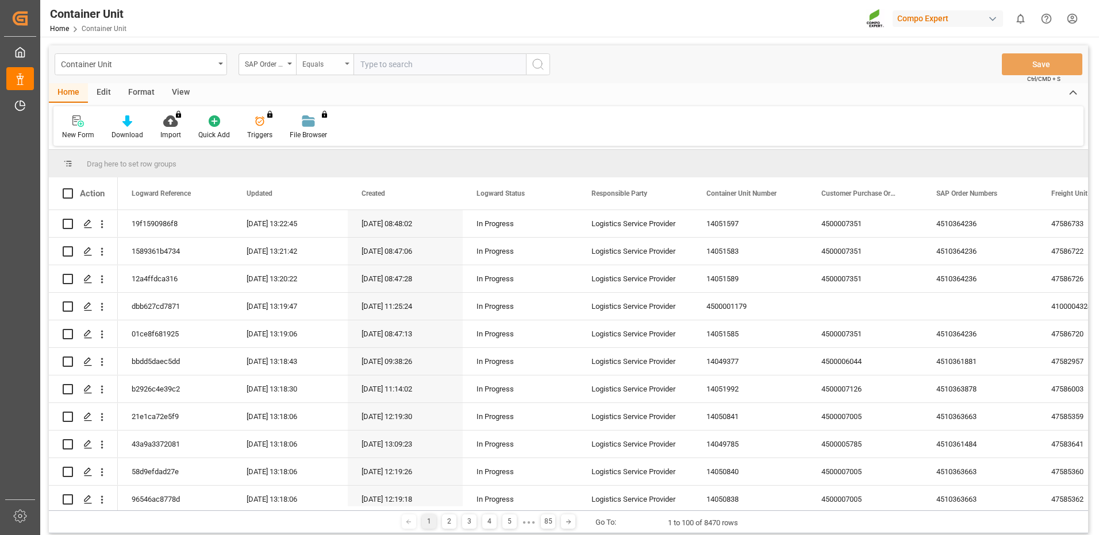
click at [327, 73] on div "Equals" at bounding box center [324, 64] width 57 height 22
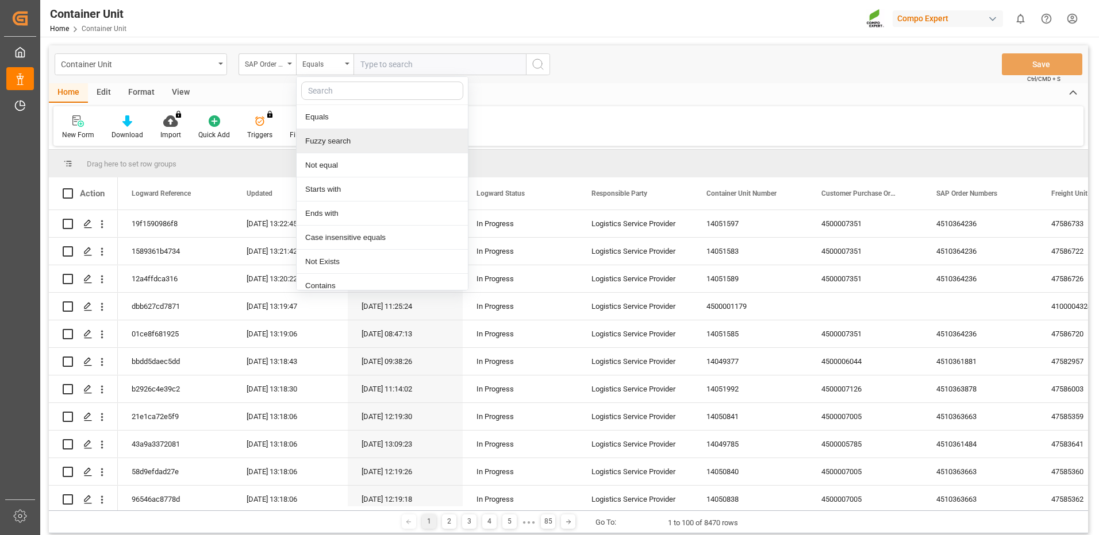
drag, startPoint x: 329, startPoint y: 144, endPoint x: 396, endPoint y: 75, distance: 96.3
click at [329, 144] on div "Fuzzy search" at bounding box center [381, 141] width 171 height 24
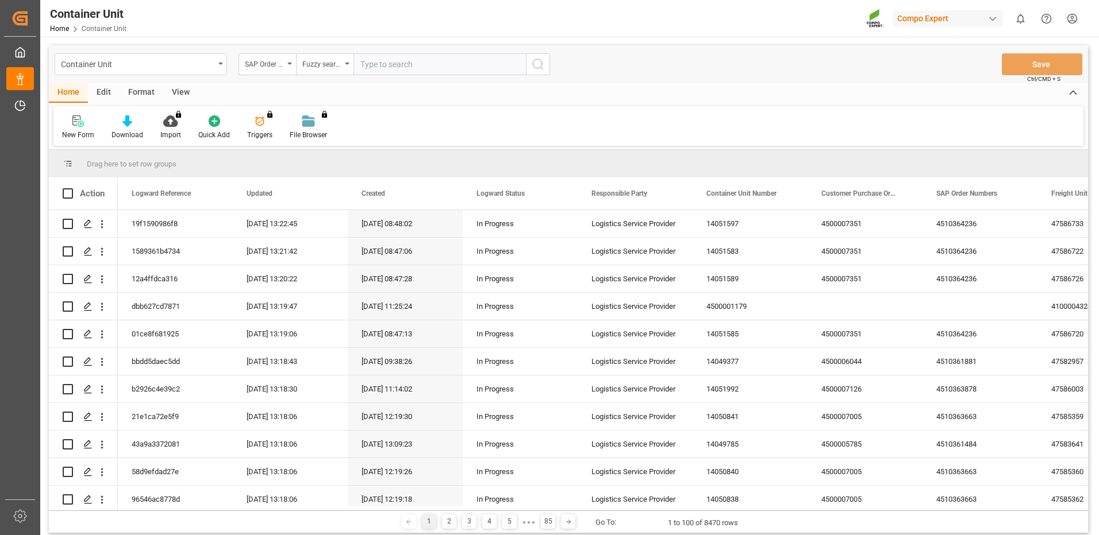
click at [401, 65] on input "text" at bounding box center [439, 64] width 172 height 22
paste input "4510364236"
type input "4510364236"
click at [545, 66] on button "search button" at bounding box center [538, 64] width 24 height 22
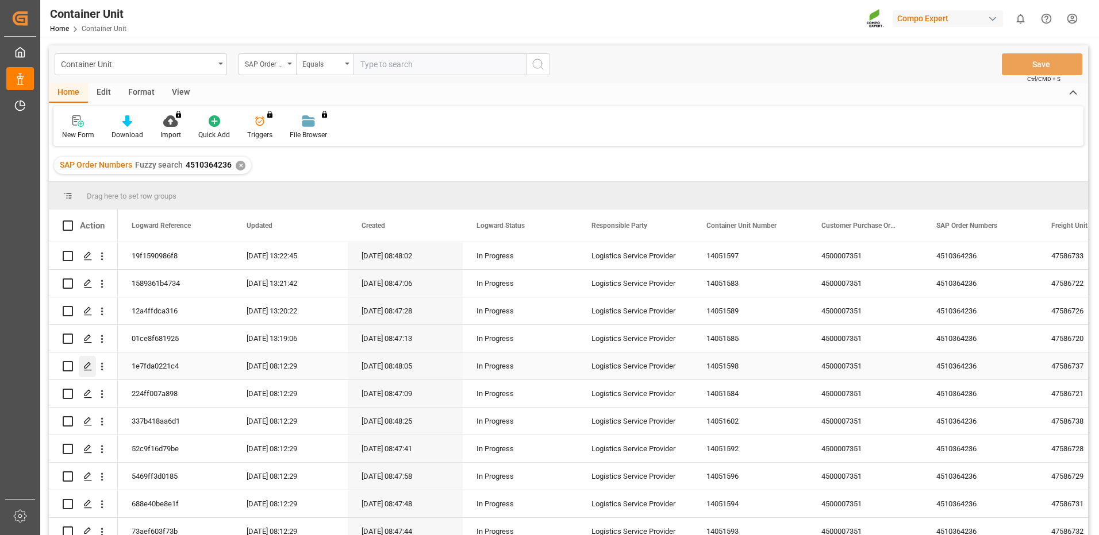
click at [87, 369] on icon "Press SPACE to select this row." at bounding box center [87, 366] width 9 height 9
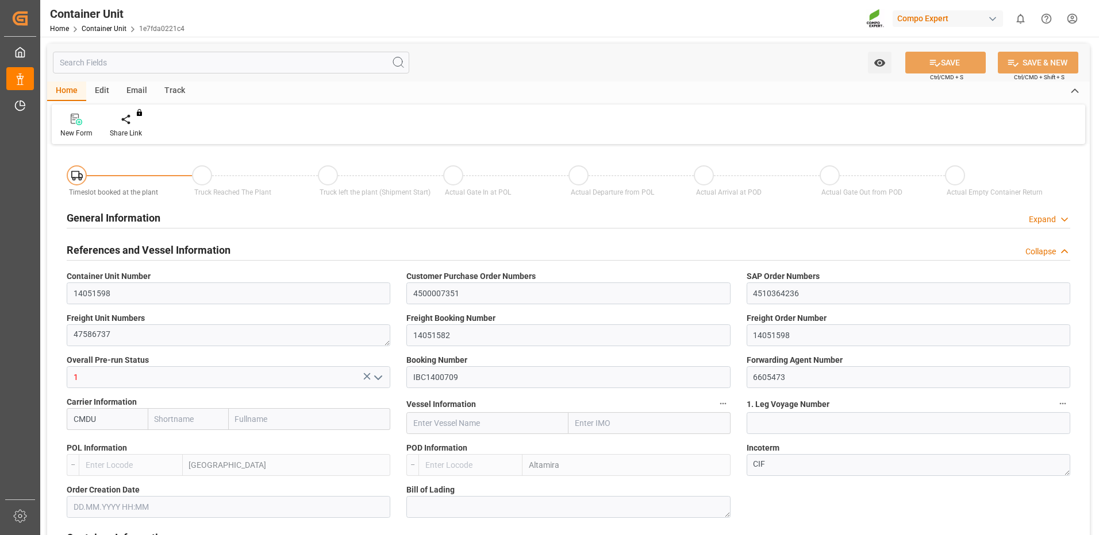
type input "CMDU"
type input "ESVLC"
type input "MXATM"
type input "0"
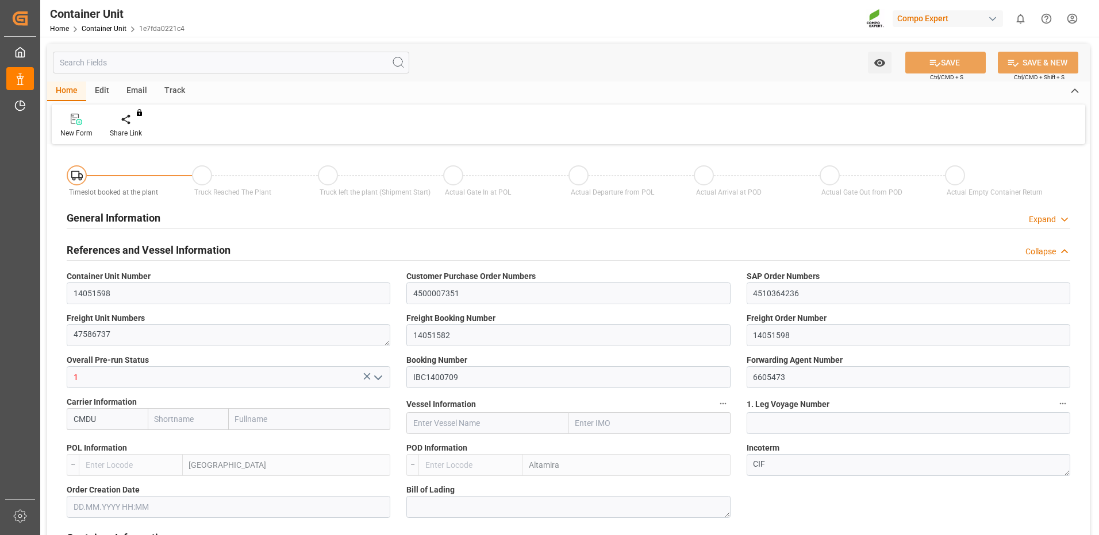
type input "0"
type input "440"
type input "24576"
type input "[DATE] 08:46"
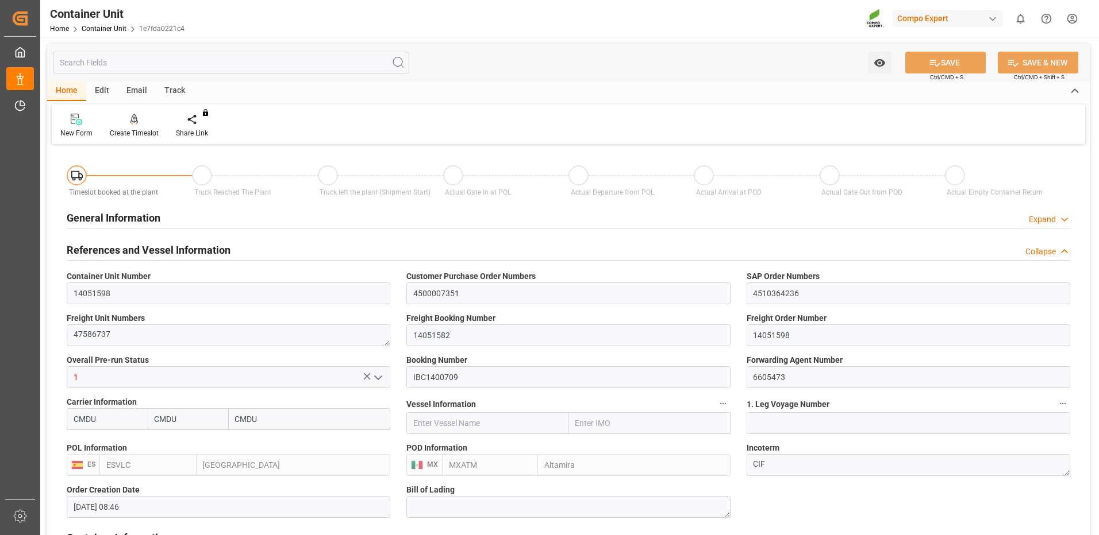
type input "[DATE]"
click at [144, 128] on div "Create Timeslot" at bounding box center [134, 133] width 49 height 10
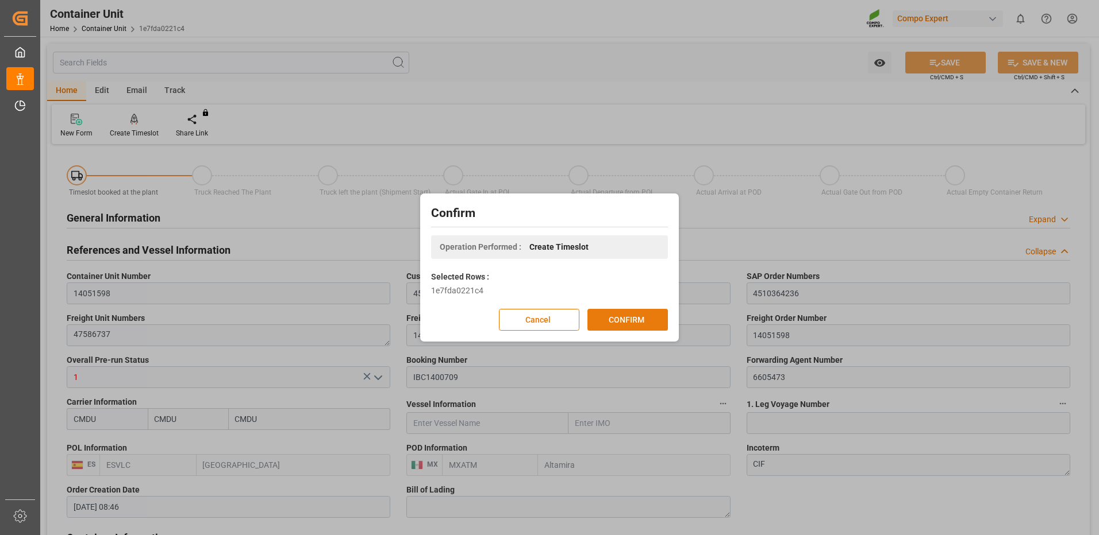
click at [622, 318] on button "CONFIRM" at bounding box center [627, 320] width 80 height 22
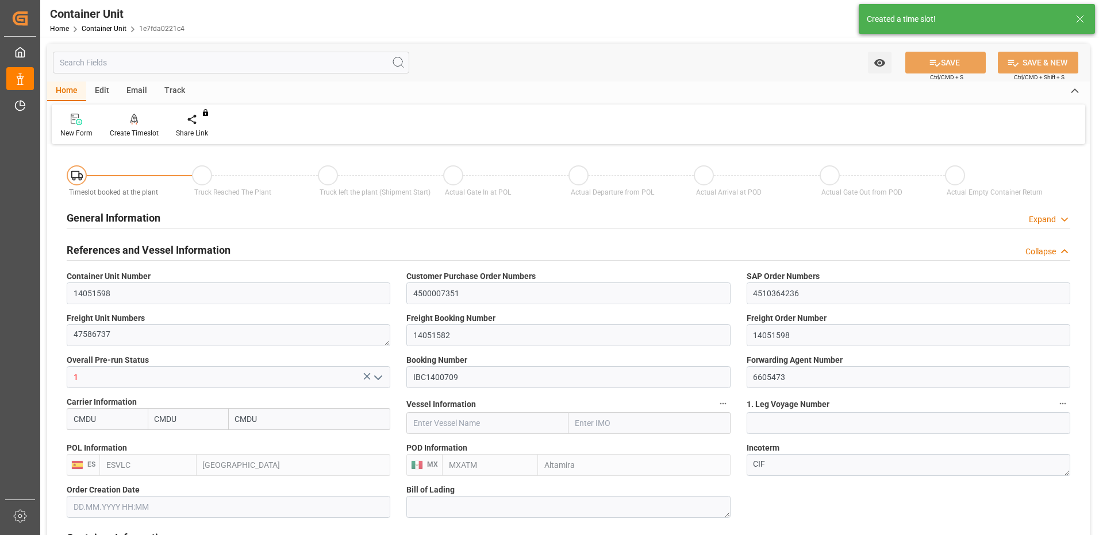
type input "[DATE] 08:46"
type input "[DATE]"
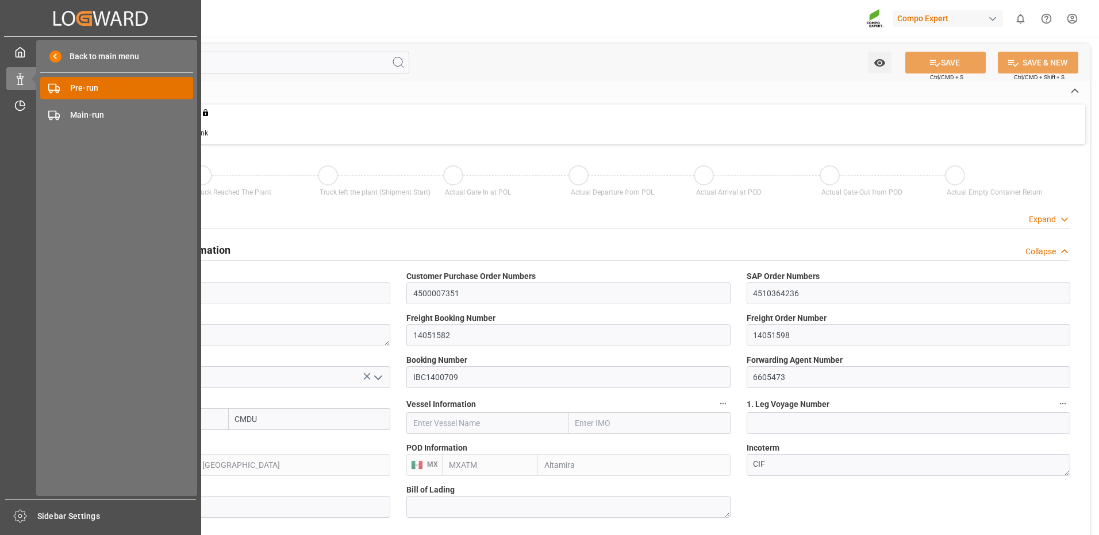
click at [77, 91] on span "Pre-run" at bounding box center [132, 88] width 124 height 12
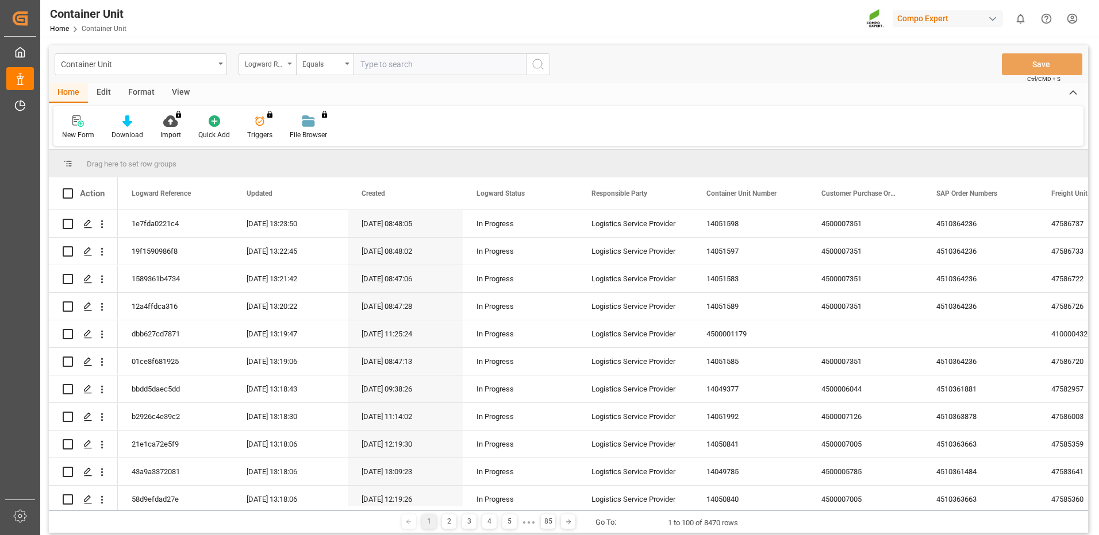
click at [253, 61] on div "Logward Reference" at bounding box center [264, 62] width 39 height 13
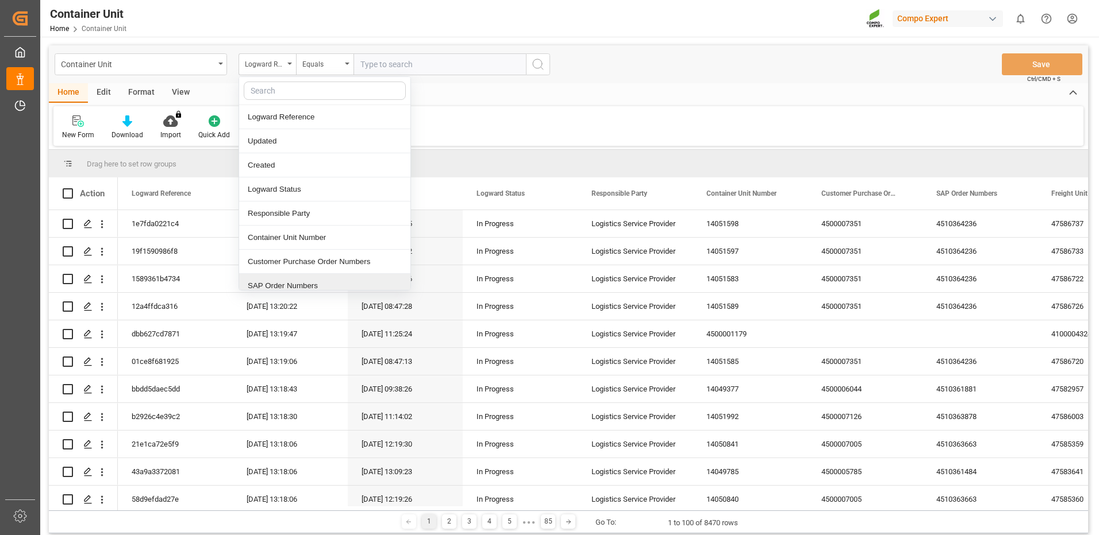
click at [301, 282] on div "SAP Order Numbers" at bounding box center [324, 286] width 171 height 24
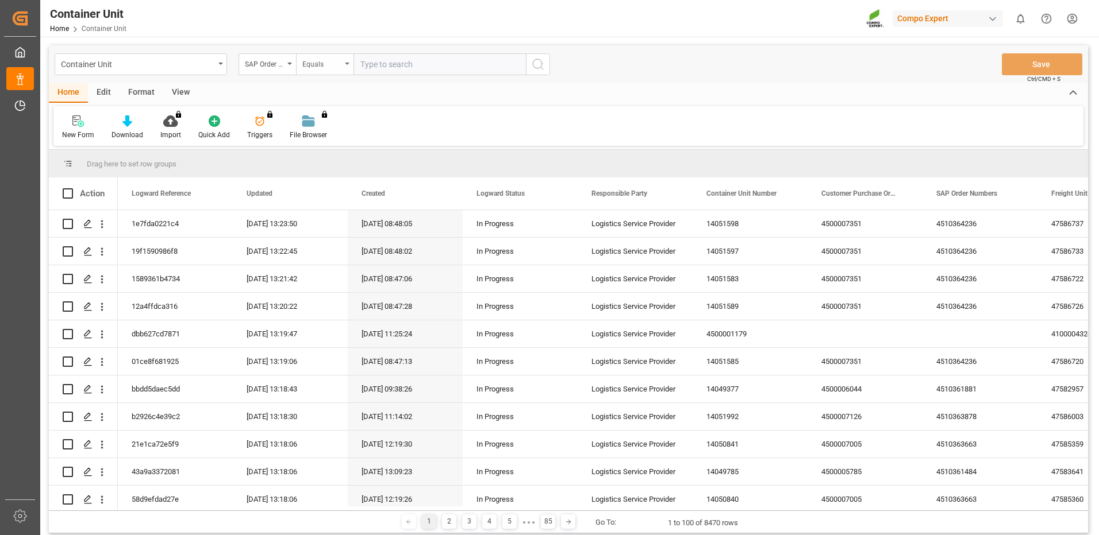
drag, startPoint x: 326, startPoint y: 64, endPoint x: 329, endPoint y: 71, distance: 7.5
click at [328, 66] on div "Equals" at bounding box center [321, 62] width 39 height 13
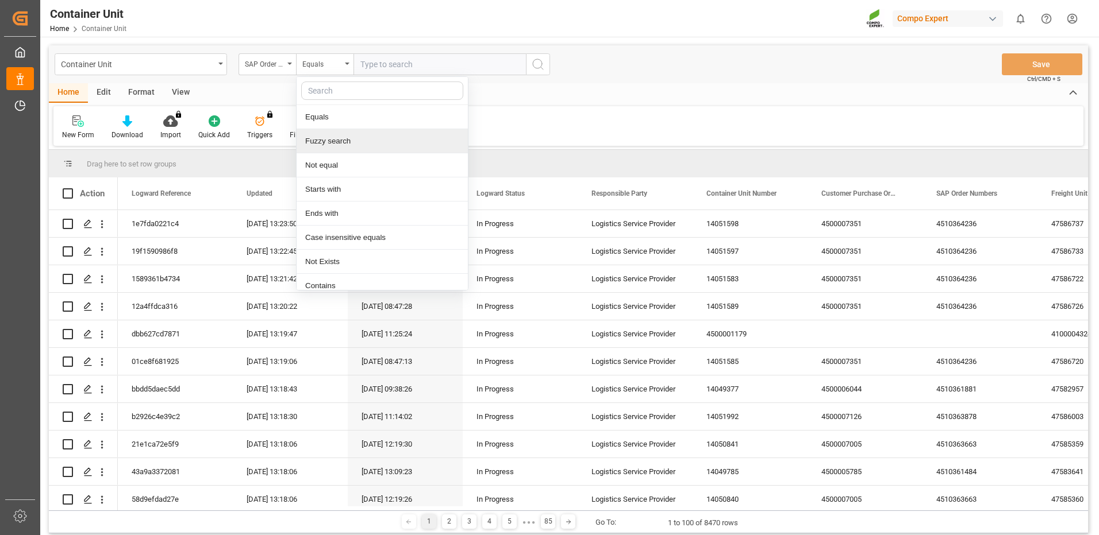
click at [329, 142] on div "Fuzzy search" at bounding box center [381, 141] width 171 height 24
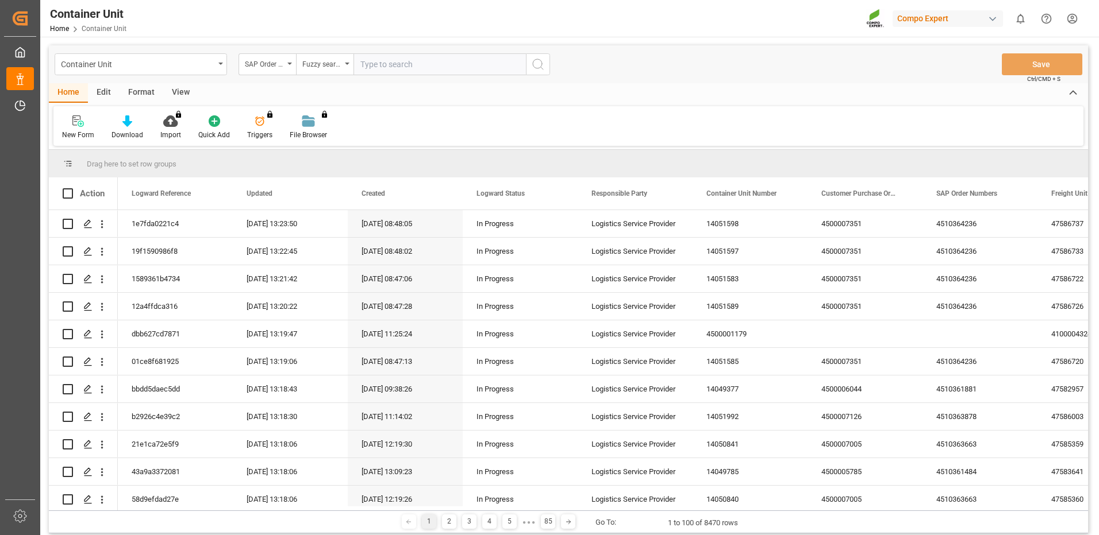
click at [376, 66] on input "text" at bounding box center [439, 64] width 172 height 22
paste input "4510364236"
type input "4510364236"
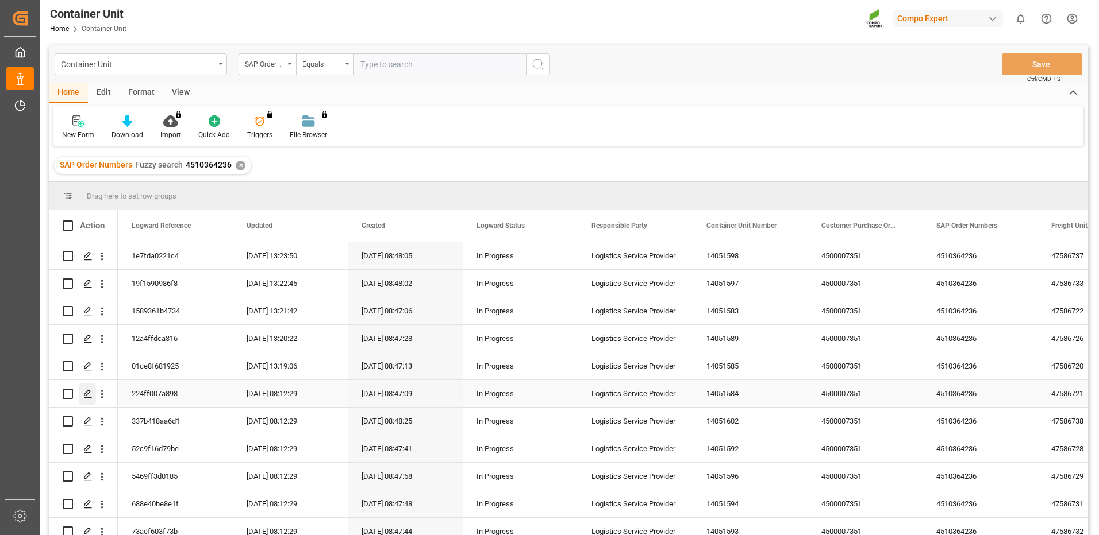
click at [87, 395] on polygon "Press SPACE to select this row." at bounding box center [87, 394] width 6 height 6
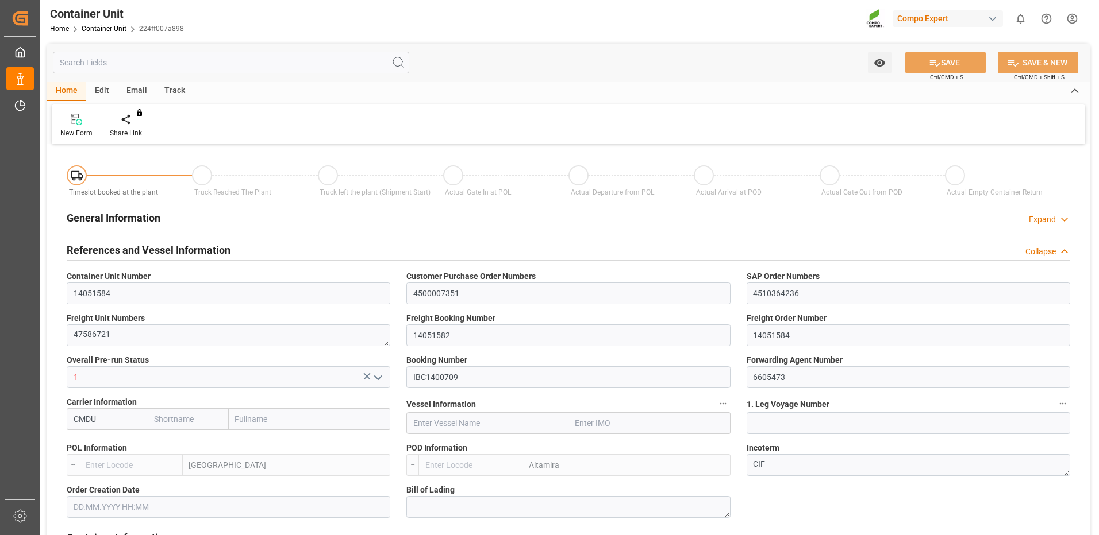
type input "CMDU"
type input "ESVLC"
type input "MXATM"
type input "0"
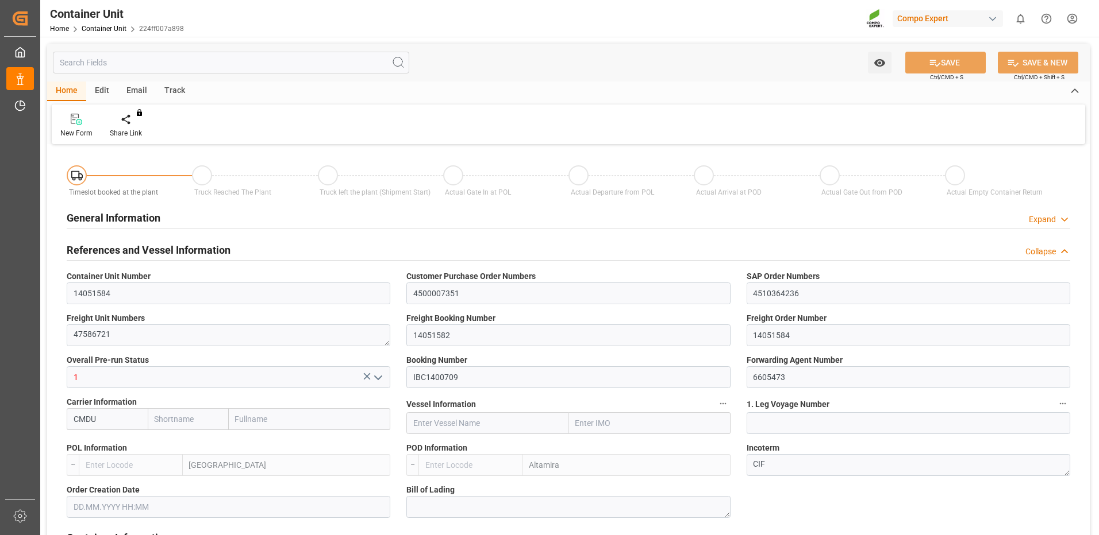
type input "0"
type input "440"
type input "24576"
type input "[DATE] 08:46"
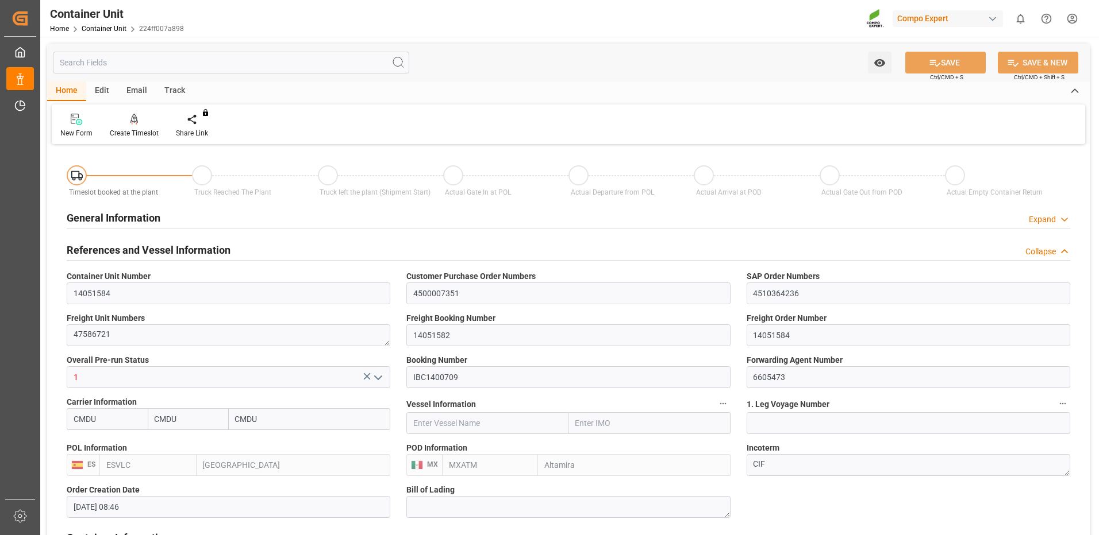
type input "[DATE]"
click at [144, 126] on div "Create Timeslot" at bounding box center [134, 125] width 66 height 25
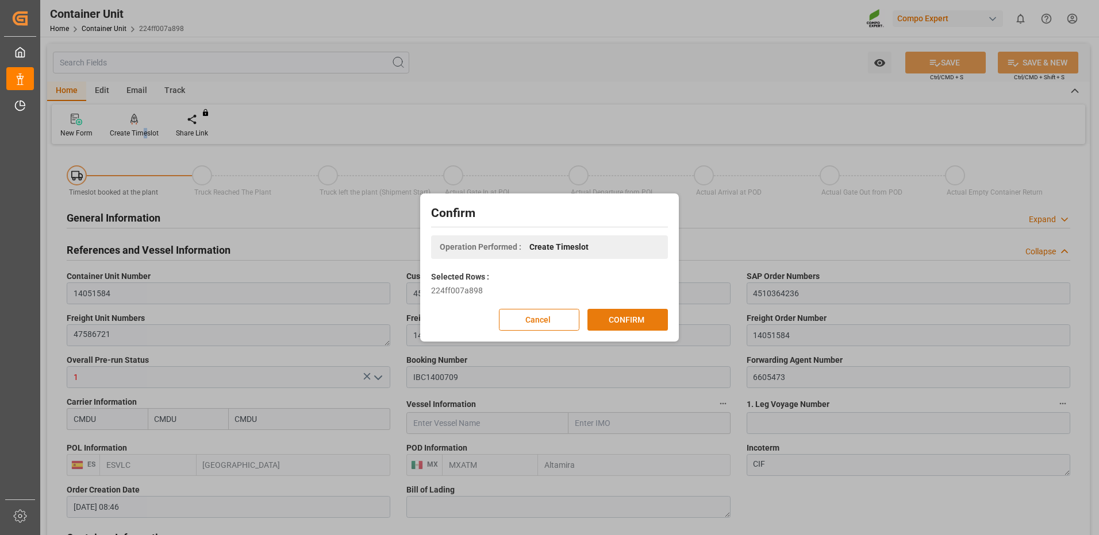
drag, startPoint x: 635, startPoint y: 319, endPoint x: 588, endPoint y: 287, distance: 57.1
click at [633, 319] on button "CONFIRM" at bounding box center [627, 320] width 80 height 22
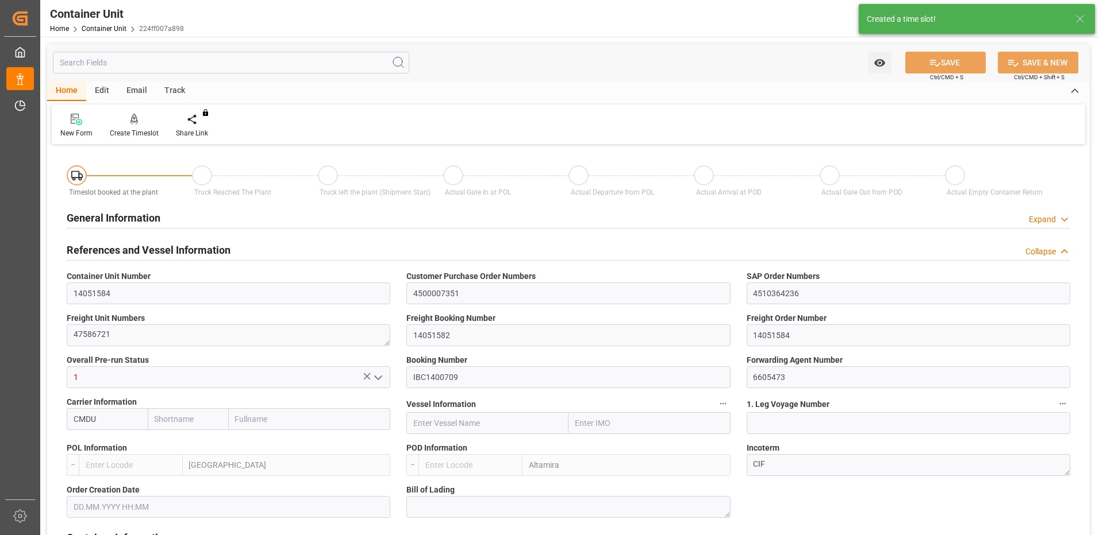
type input "CMDU"
type input "ESVLC"
type input "MXATM"
type input "0"
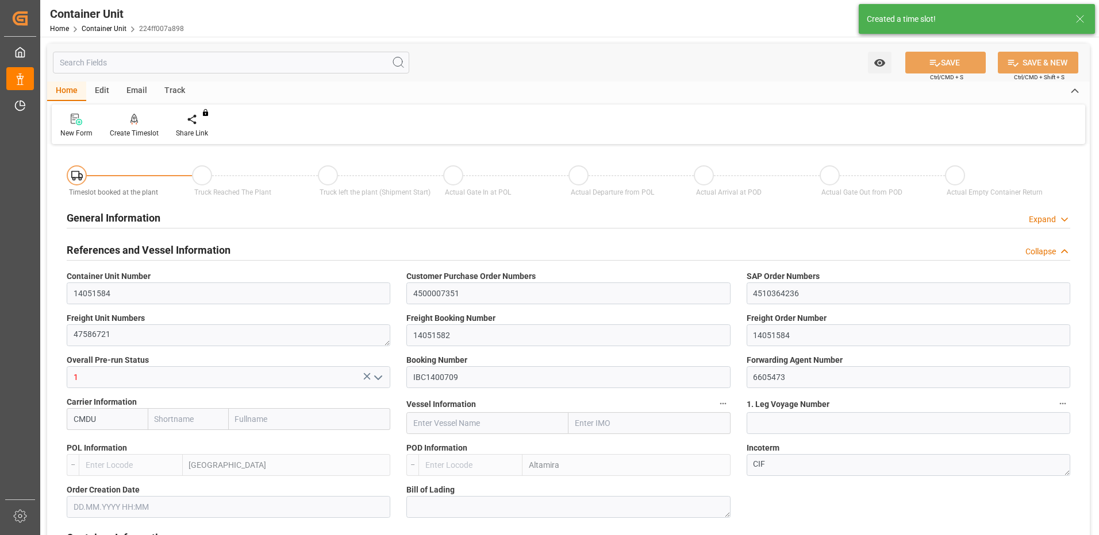
type input "0"
type input "440"
type input "24576"
type input "[DATE] 08:46"
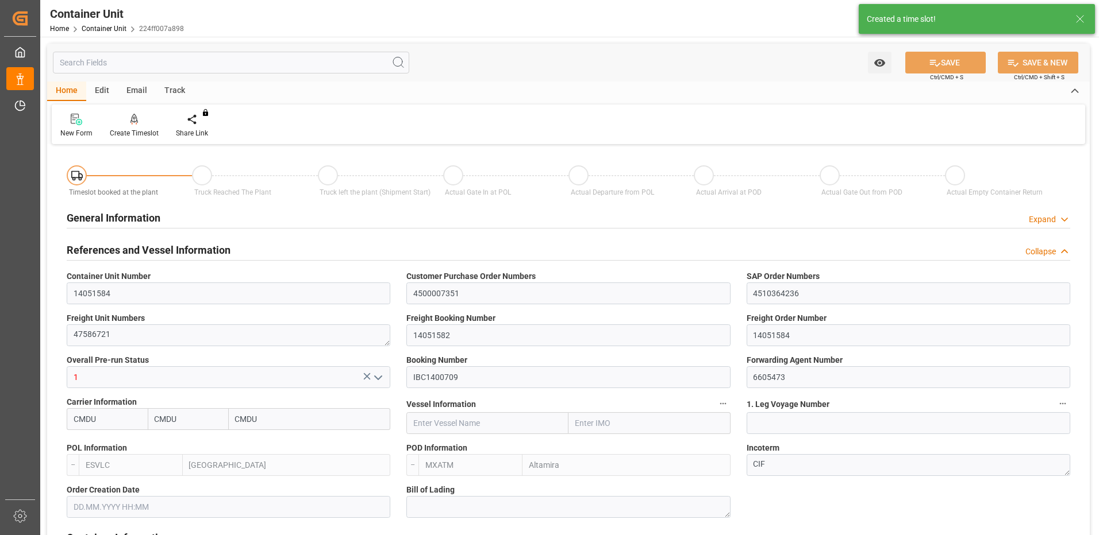
type input "[DATE]"
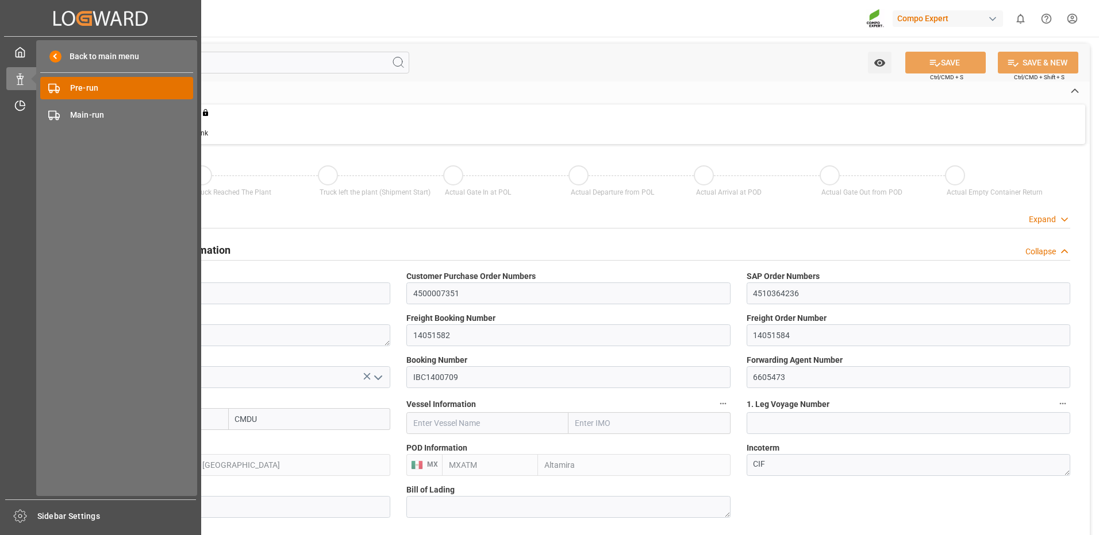
click at [46, 95] on div "Pre-run Pre-run" at bounding box center [116, 88] width 153 height 22
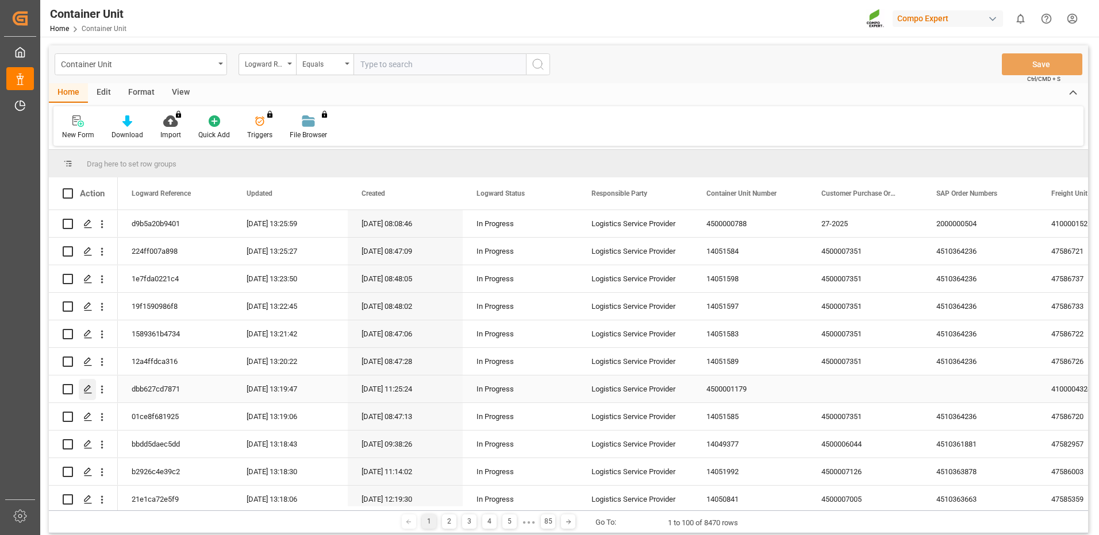
click at [84, 390] on icon "Press SPACE to select this row." at bounding box center [87, 389] width 9 height 9
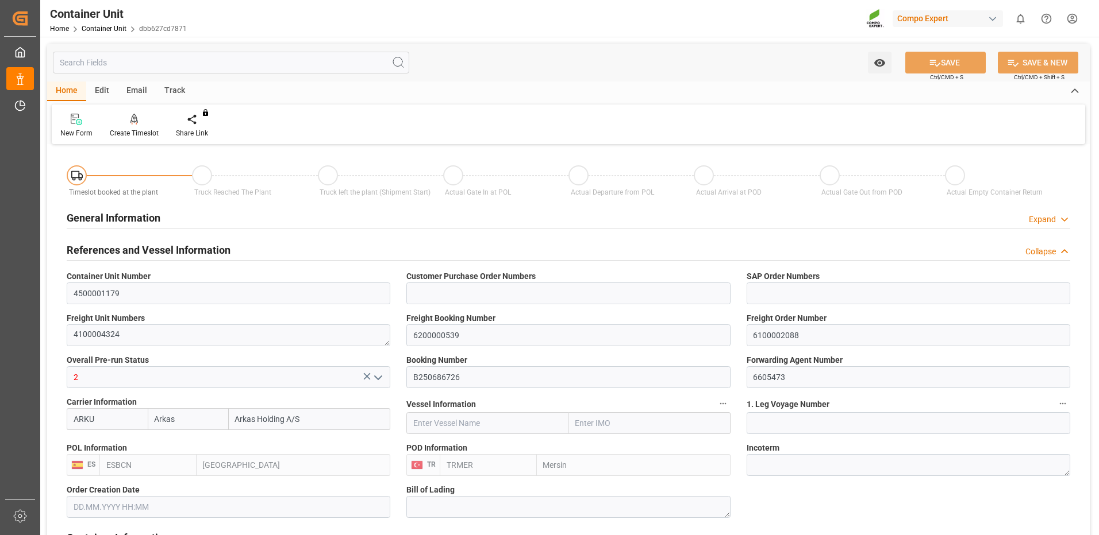
type input "Arkas"
type input "Arkas Holding A/S"
type input "ESBCN"
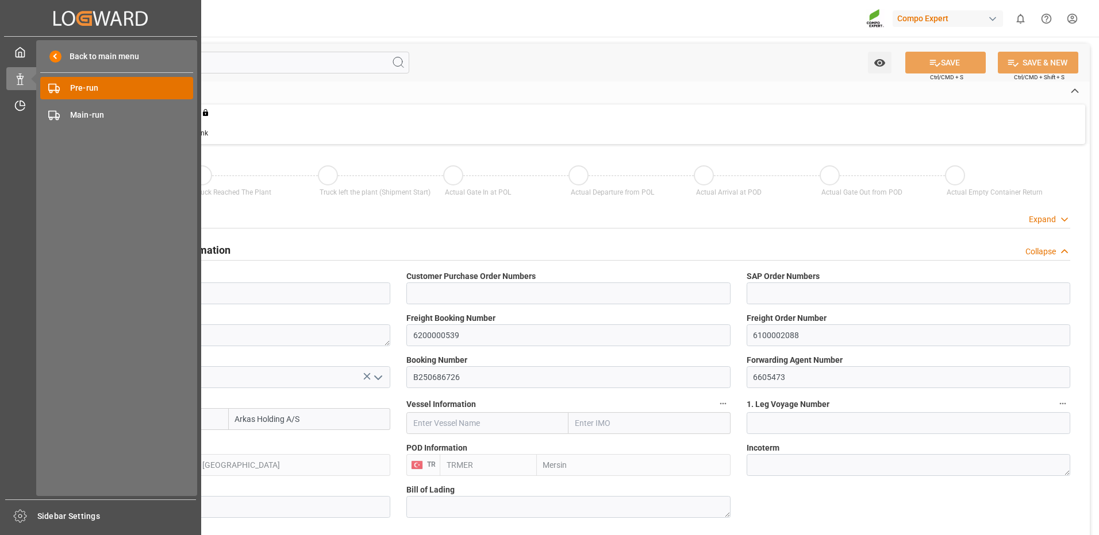
click at [60, 87] on div "Pre-run Pre-run" at bounding box center [116, 88] width 153 height 22
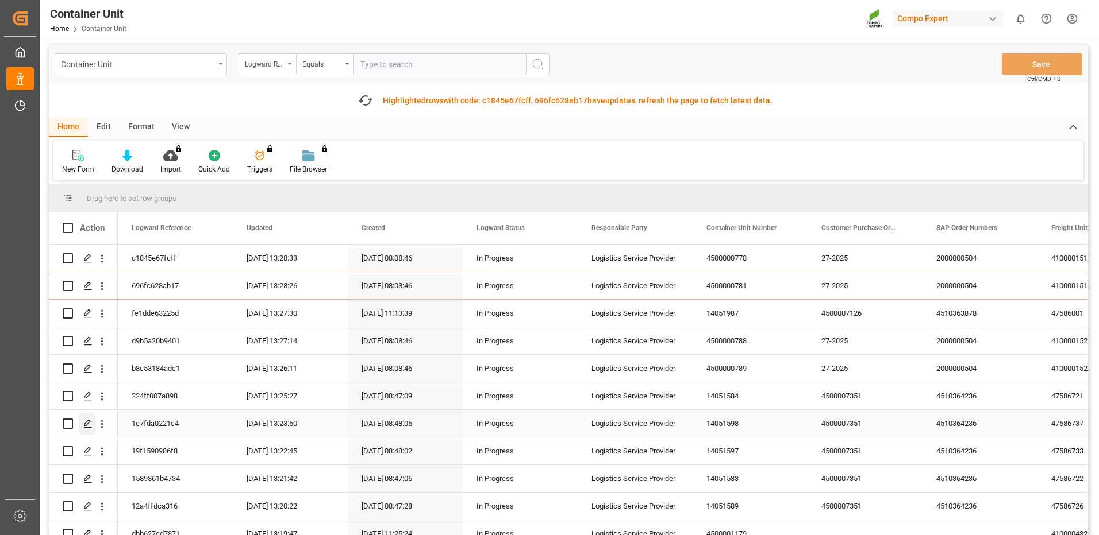
click at [86, 423] on polygon "Press SPACE to select this row." at bounding box center [87, 424] width 6 height 6
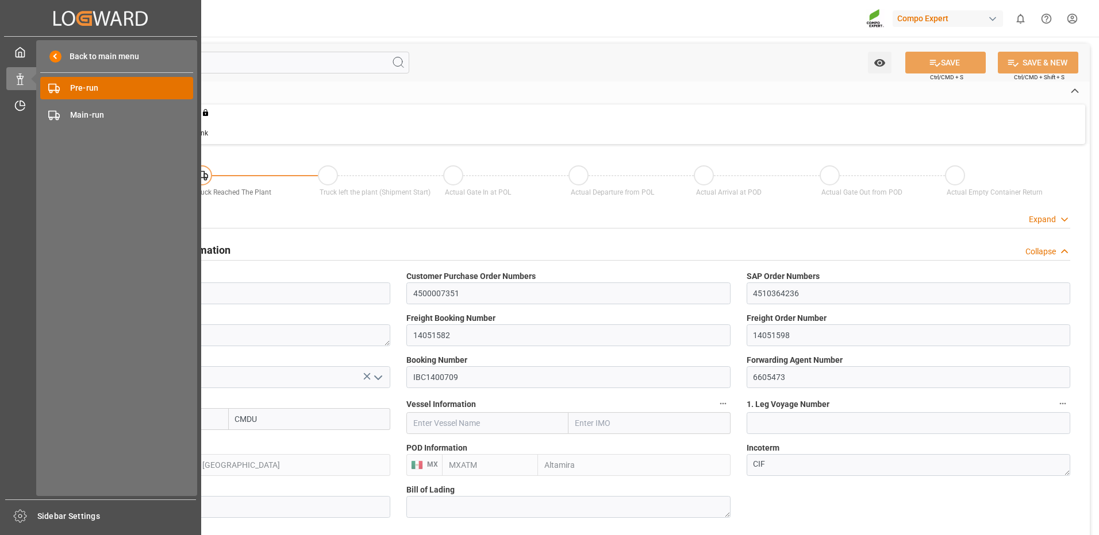
click at [75, 91] on span "Pre-run" at bounding box center [132, 88] width 124 height 12
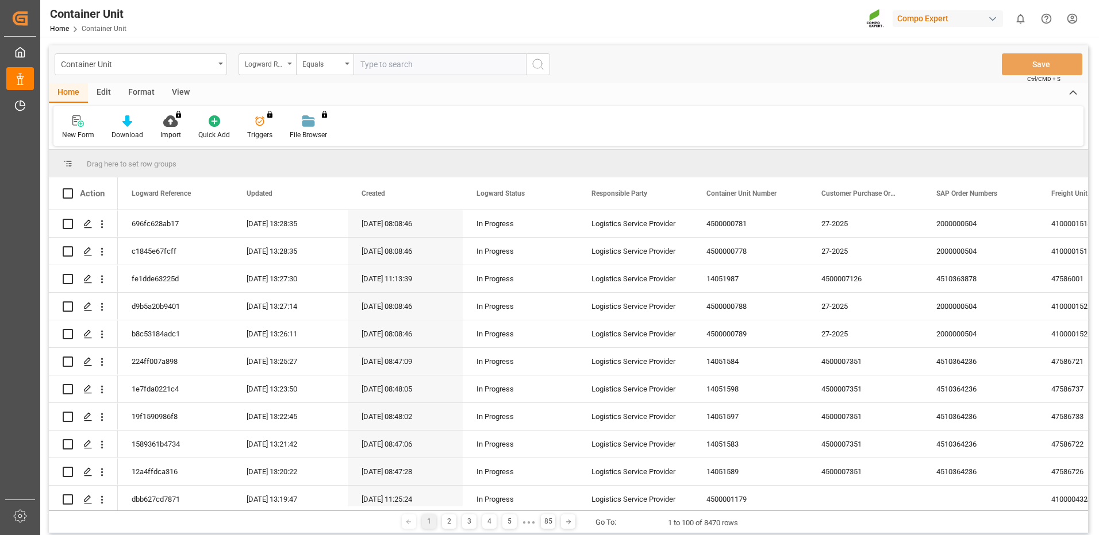
click at [270, 63] on div "Logward Reference" at bounding box center [264, 62] width 39 height 13
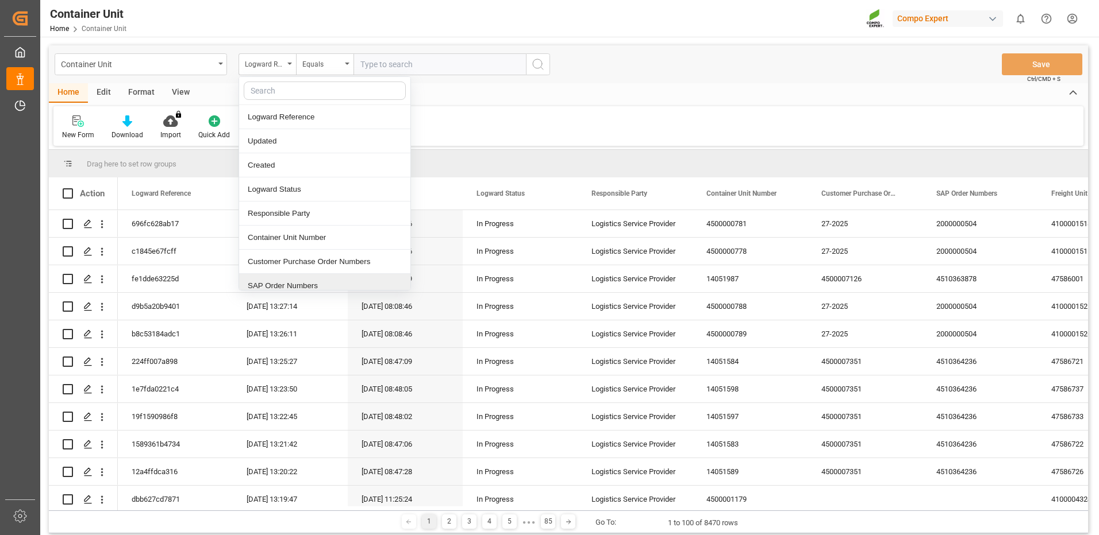
click at [305, 280] on div "SAP Order Numbers" at bounding box center [324, 286] width 171 height 24
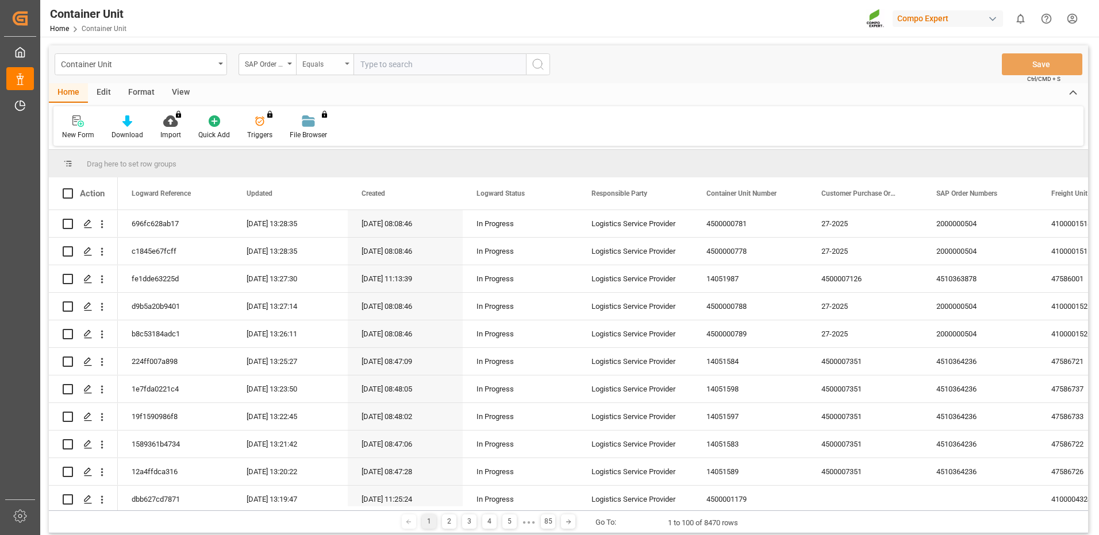
click at [309, 62] on div "Equals" at bounding box center [321, 62] width 39 height 13
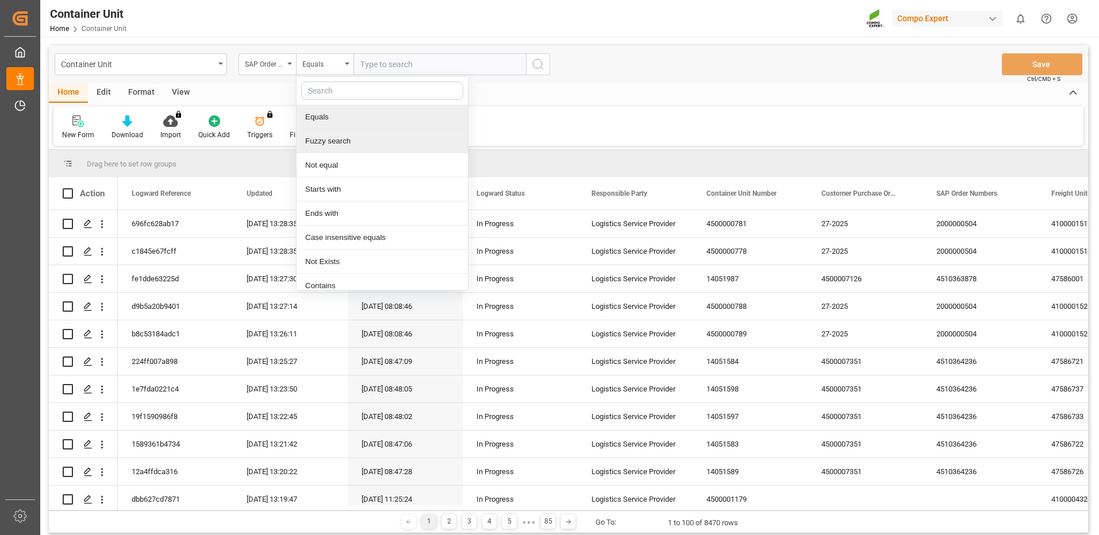
click at [353, 124] on div "Equals" at bounding box center [381, 117] width 171 height 24
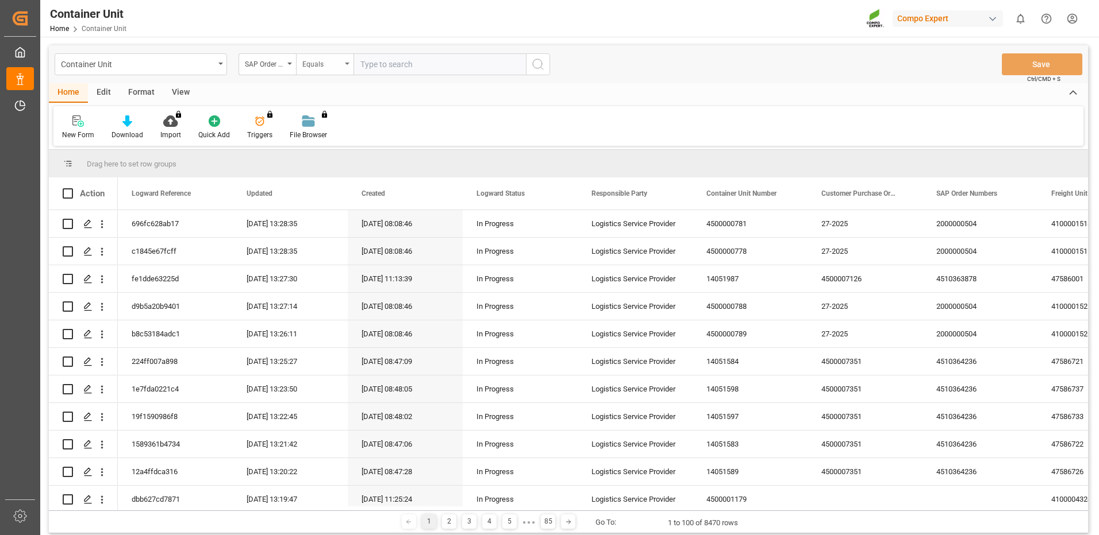
click at [330, 57] on div "Equals" at bounding box center [321, 62] width 39 height 13
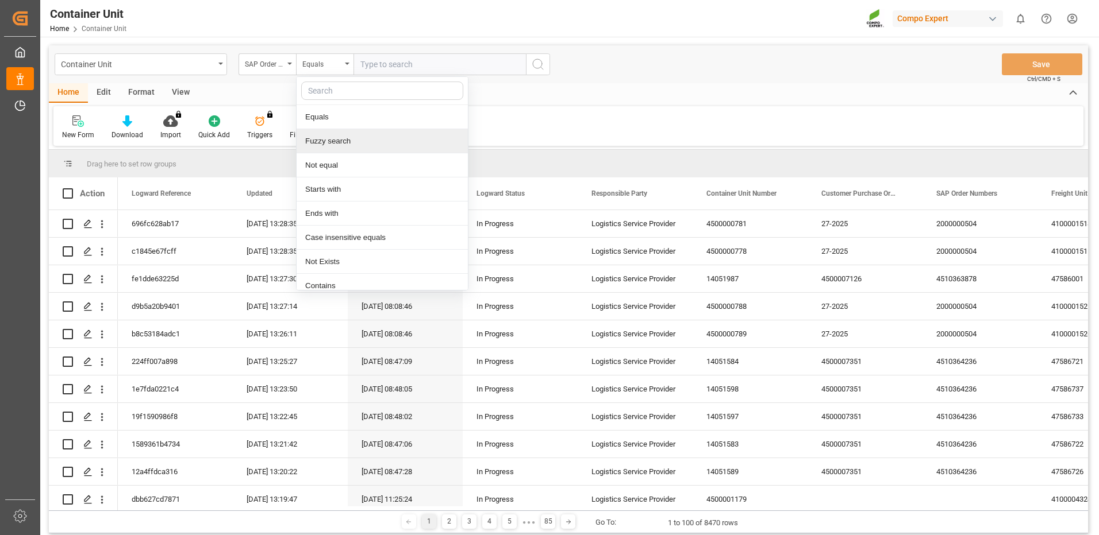
click at [337, 147] on div "Fuzzy search" at bounding box center [381, 141] width 171 height 24
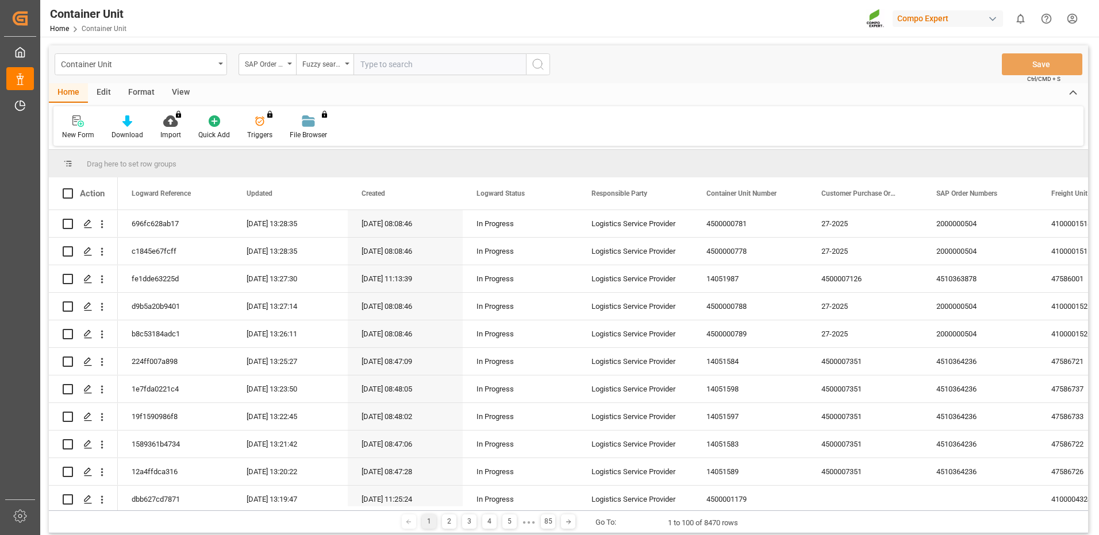
click at [400, 57] on input "text" at bounding box center [439, 64] width 172 height 22
paste input "4510364236"
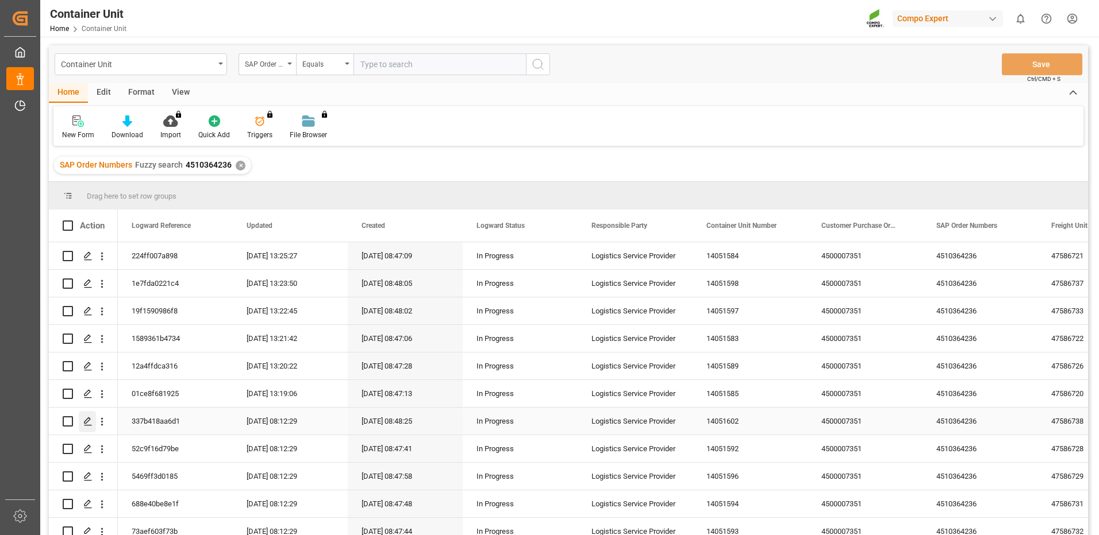
click at [87, 422] on icon "Press SPACE to select this row." at bounding box center [87, 421] width 9 height 9
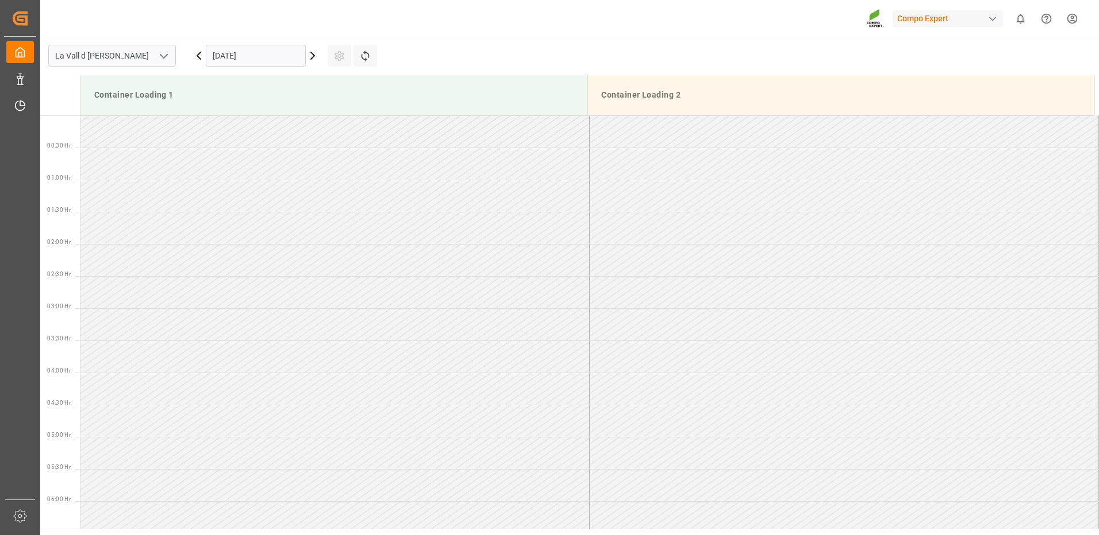
scroll to position [765, 0]
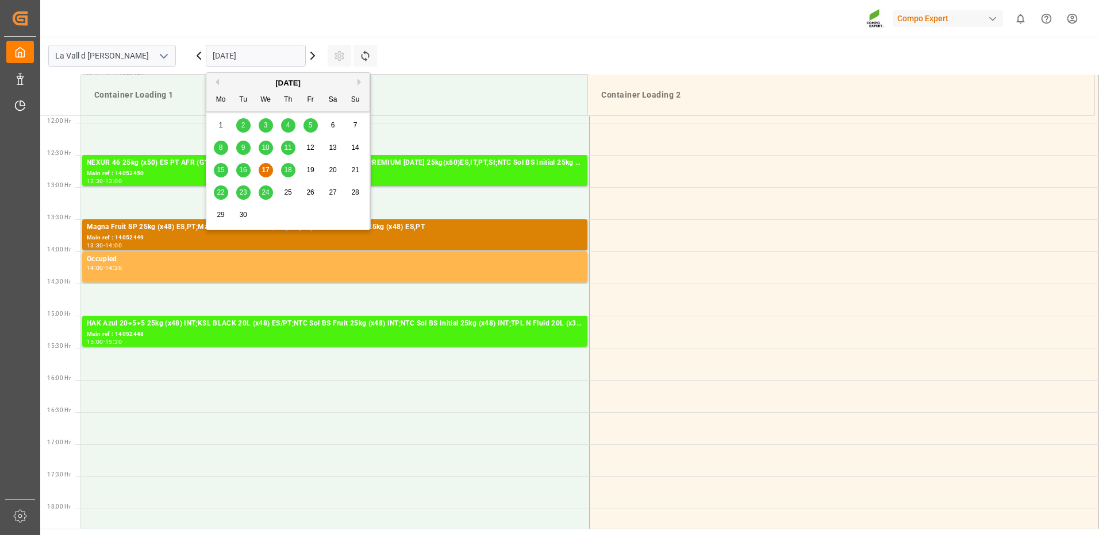
click at [236, 60] on input "[DATE]" at bounding box center [256, 56] width 100 height 22
click at [357, 80] on div "Previous Month Next Month September 2025 Mo Tu We Th Fr Sa Su 1 2 3 4 5 6 7 8 9…" at bounding box center [288, 151] width 165 height 158
click at [353, 83] on div "[DATE]" at bounding box center [287, 83] width 163 height 11
click at [354, 83] on div "[DATE]" at bounding box center [287, 83] width 163 height 11
click at [358, 80] on button "Next Month" at bounding box center [360, 82] width 7 height 7
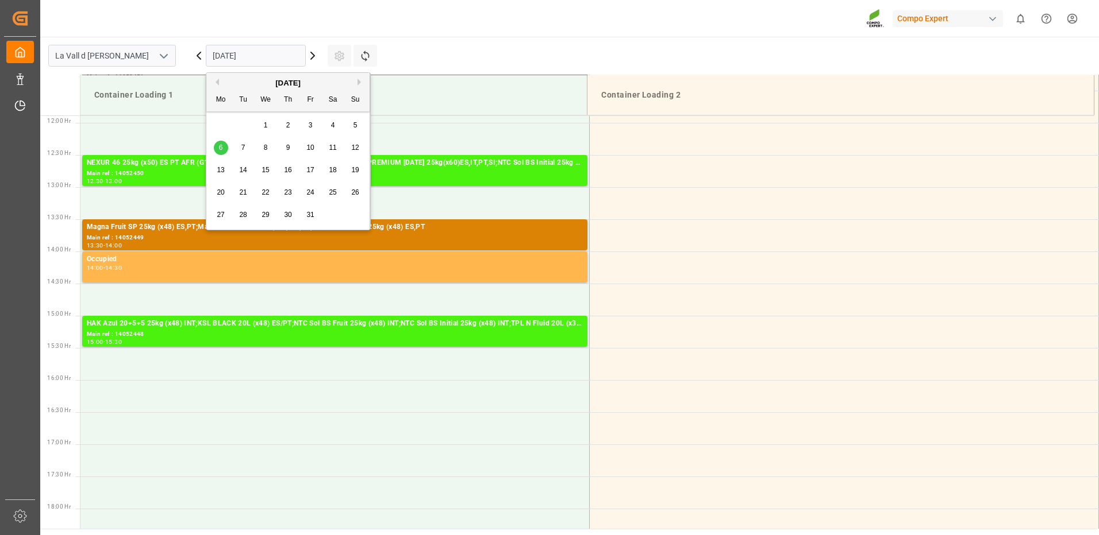
click at [244, 147] on span "7" at bounding box center [243, 148] width 4 height 8
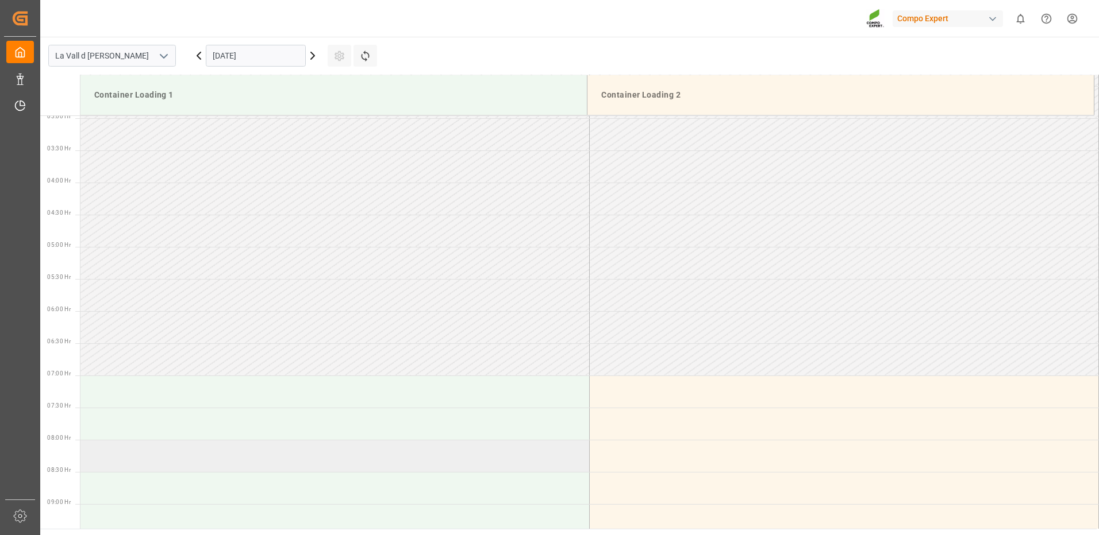
scroll to position [477, 0]
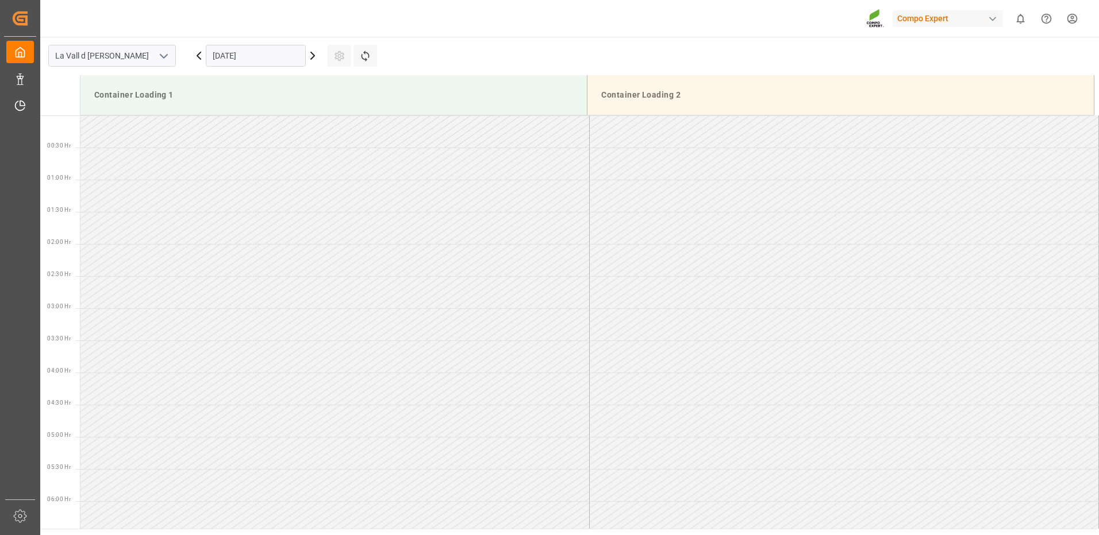
scroll to position [765, 0]
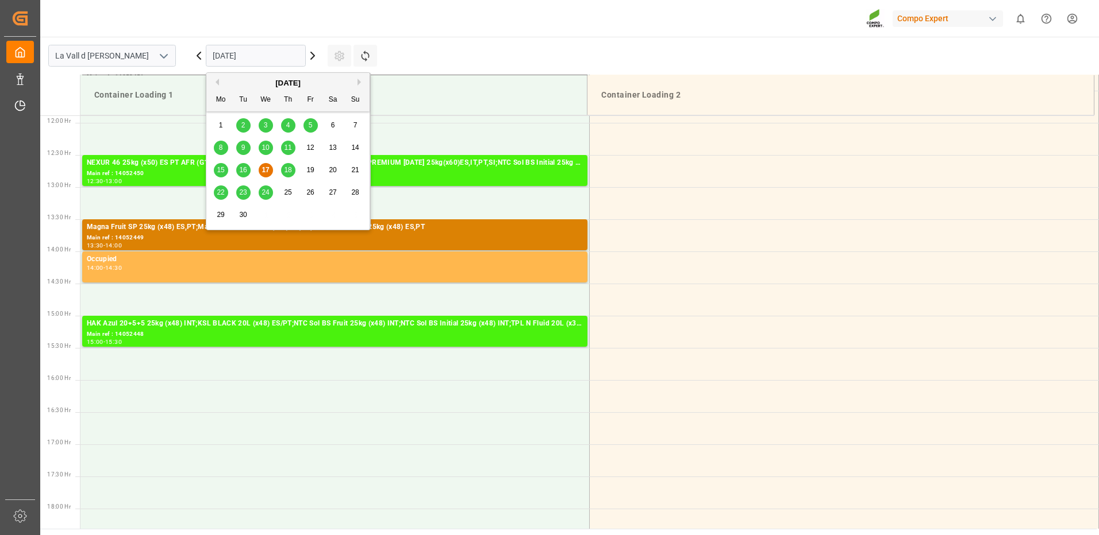
click at [259, 64] on input "[DATE]" at bounding box center [256, 56] width 100 height 22
click at [360, 82] on button "Next Month" at bounding box center [360, 82] width 7 height 7
click at [242, 150] on span "7" at bounding box center [243, 148] width 4 height 8
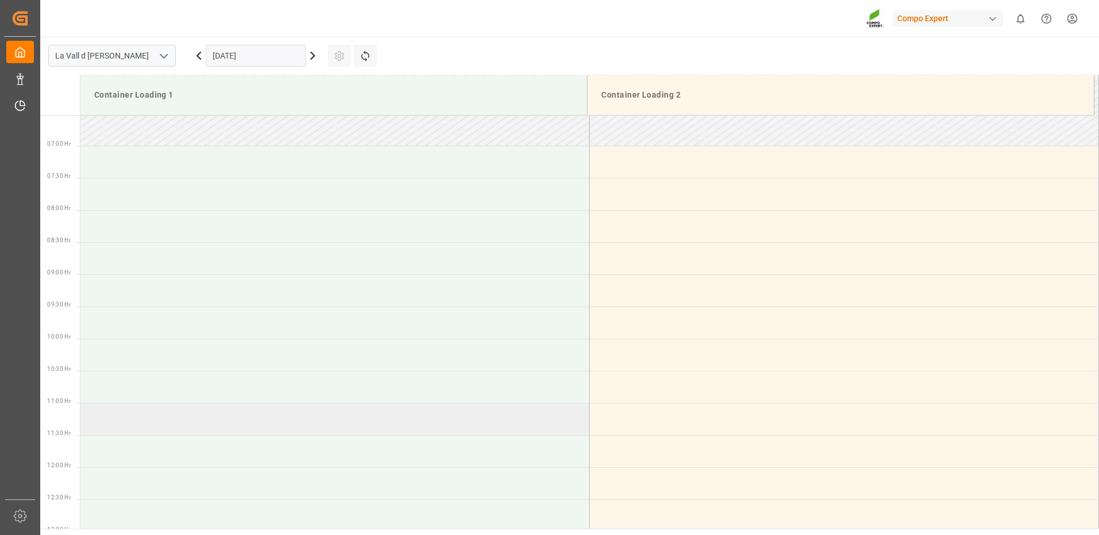
scroll to position [363, 0]
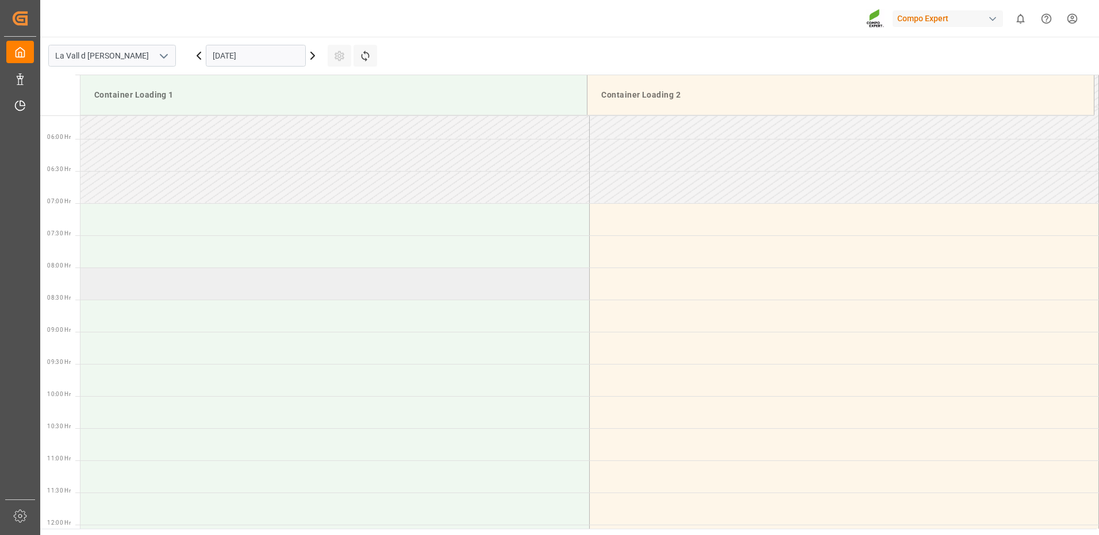
click at [123, 285] on td at bounding box center [334, 284] width 509 height 32
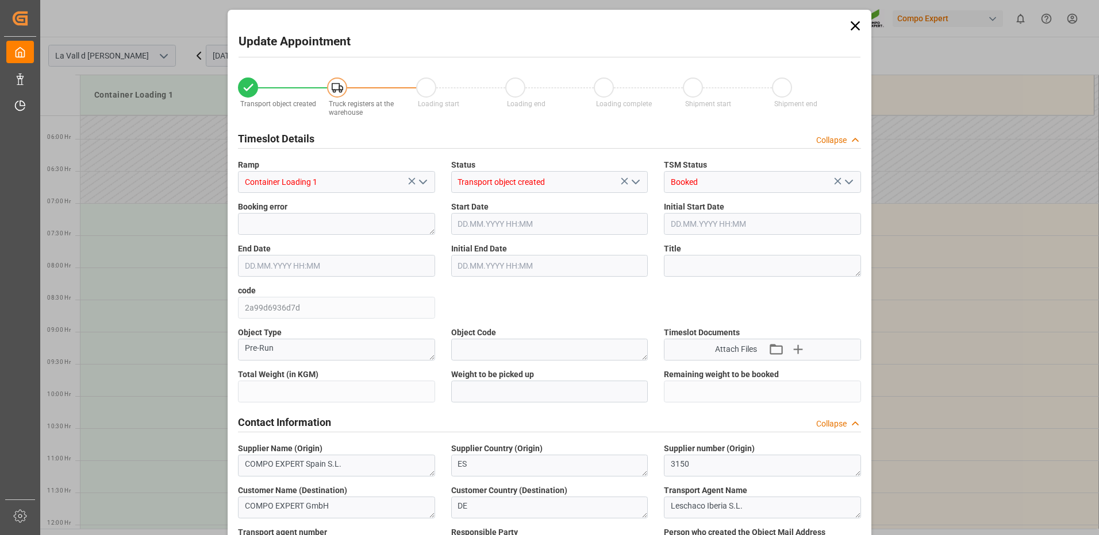
type input "24576"
type input "440"
type input "07.10.2025 08:00"
type input "07.10.2025 08:30"
type input "[DATE] 08:46"
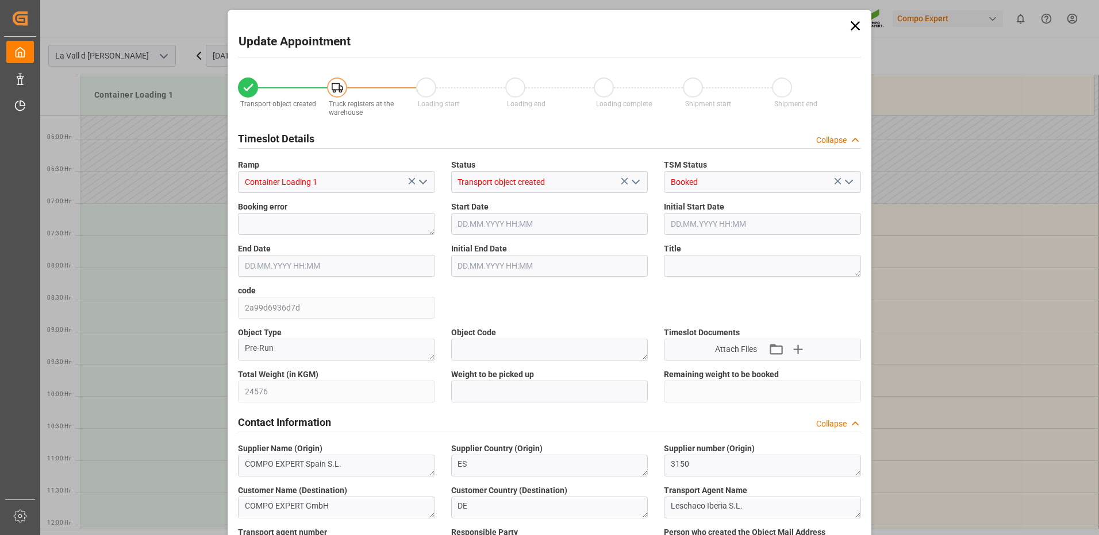
type input "17.09.2025 13:18"
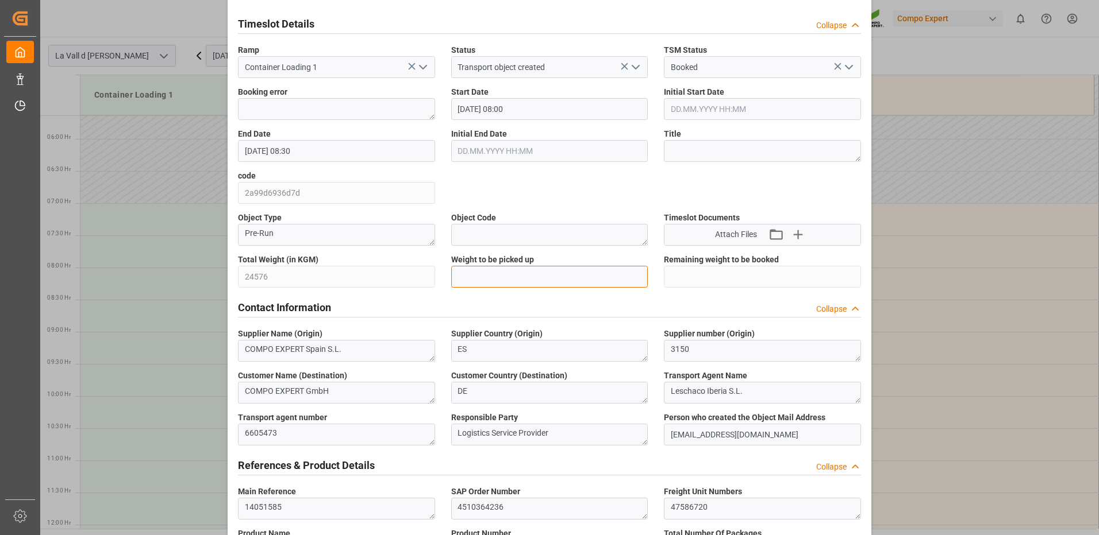
click at [500, 277] on input "text" at bounding box center [549, 277] width 197 height 22
type input "24576"
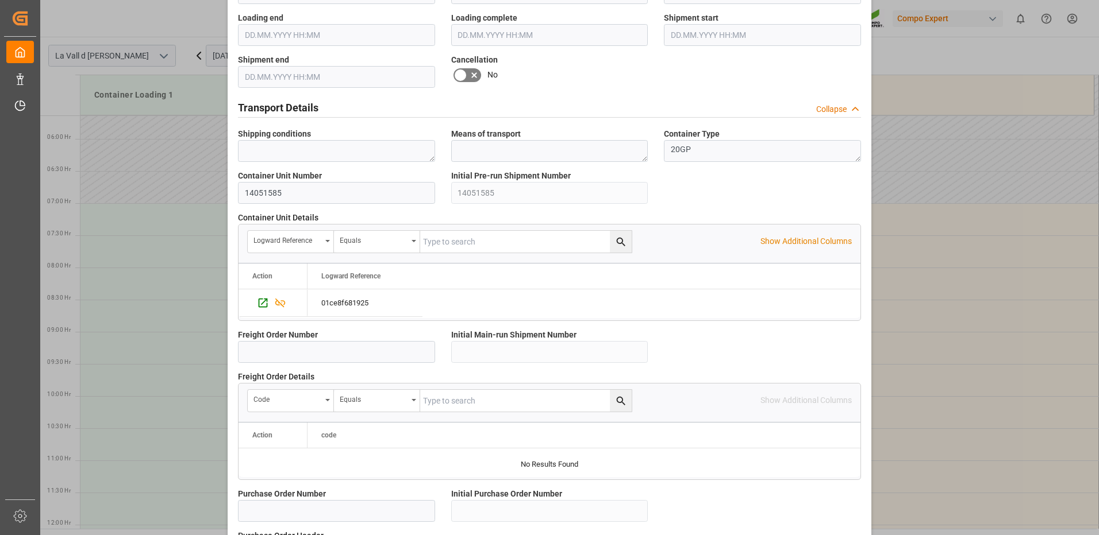
scroll to position [980, 0]
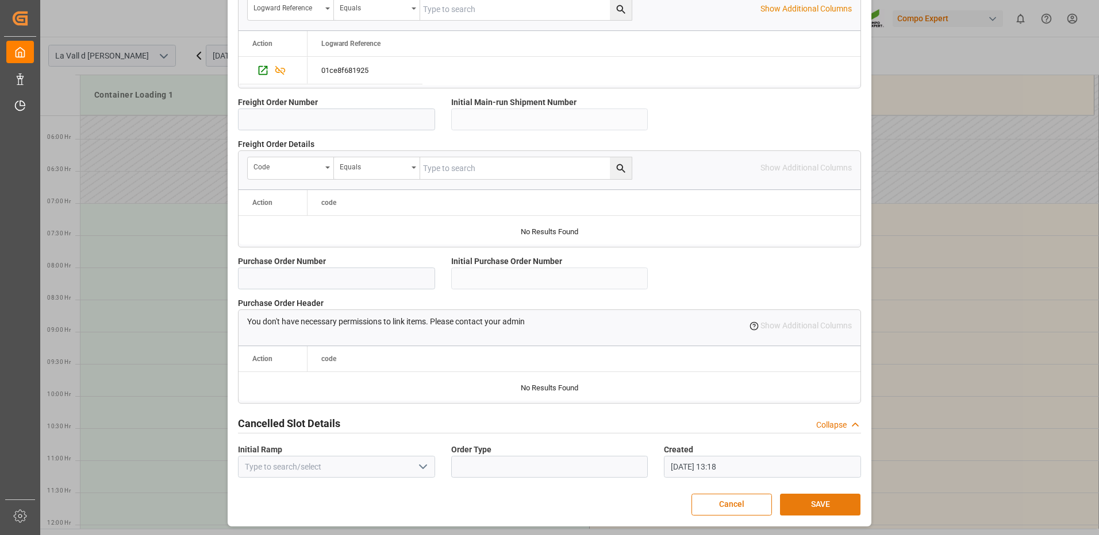
click at [810, 503] on button "SAVE" at bounding box center [820, 505] width 80 height 22
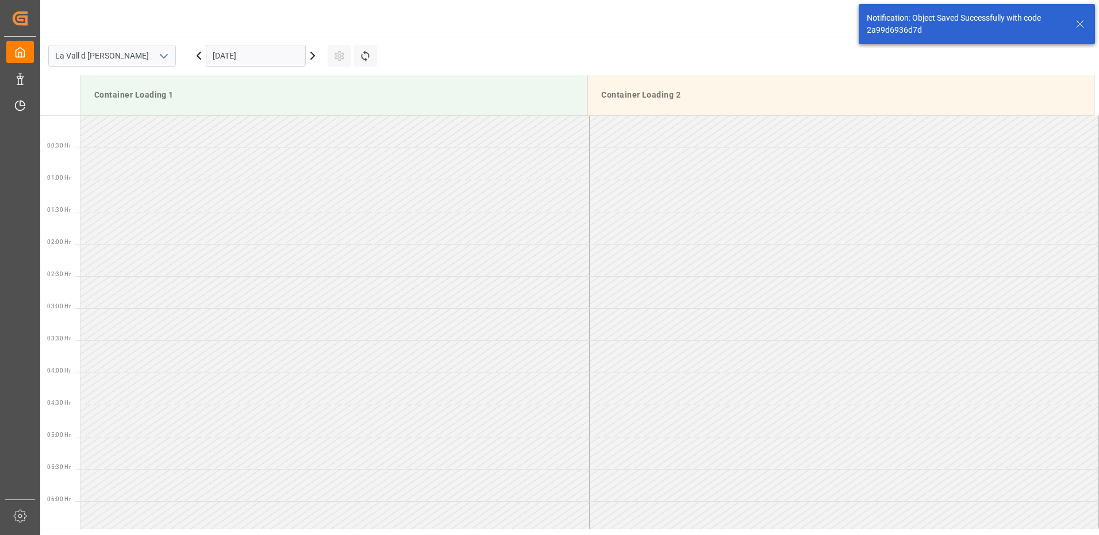
scroll to position [443, 0]
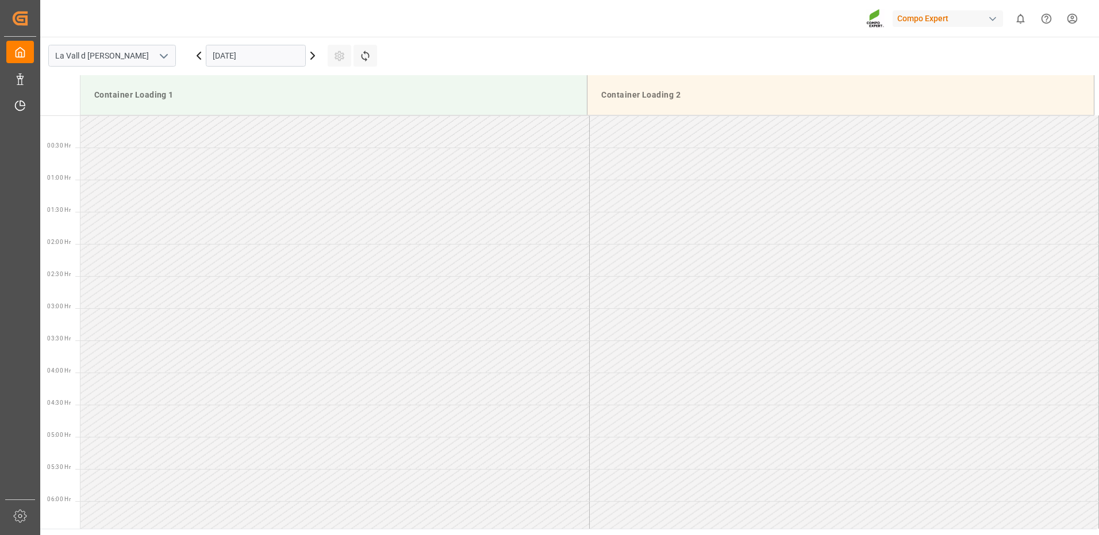
scroll to position [765, 0]
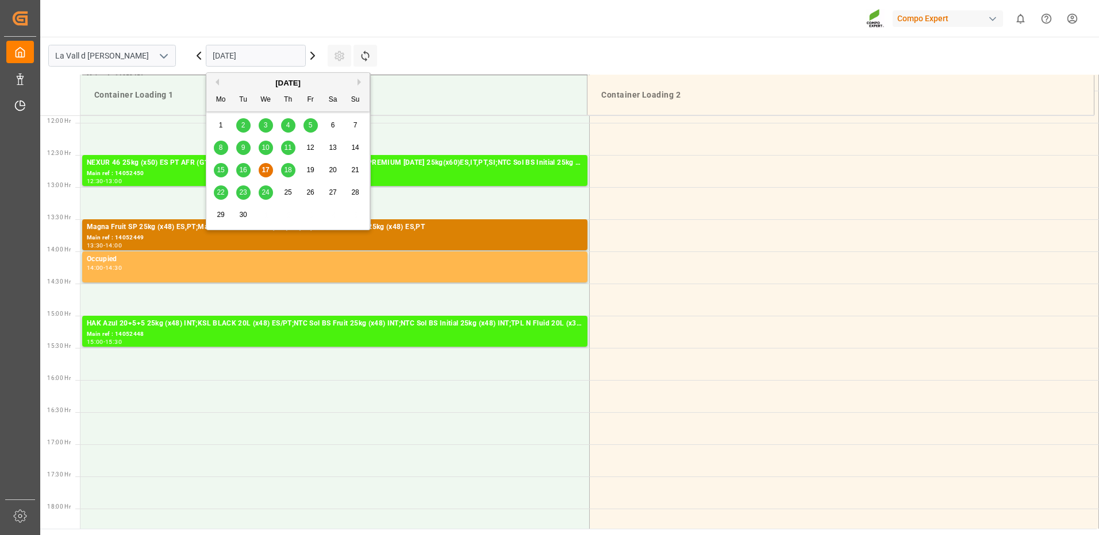
click at [263, 58] on input "[DATE]" at bounding box center [256, 56] width 100 height 22
click at [360, 80] on button "Next Month" at bounding box center [360, 82] width 7 height 7
click at [242, 149] on span "7" at bounding box center [243, 148] width 4 height 8
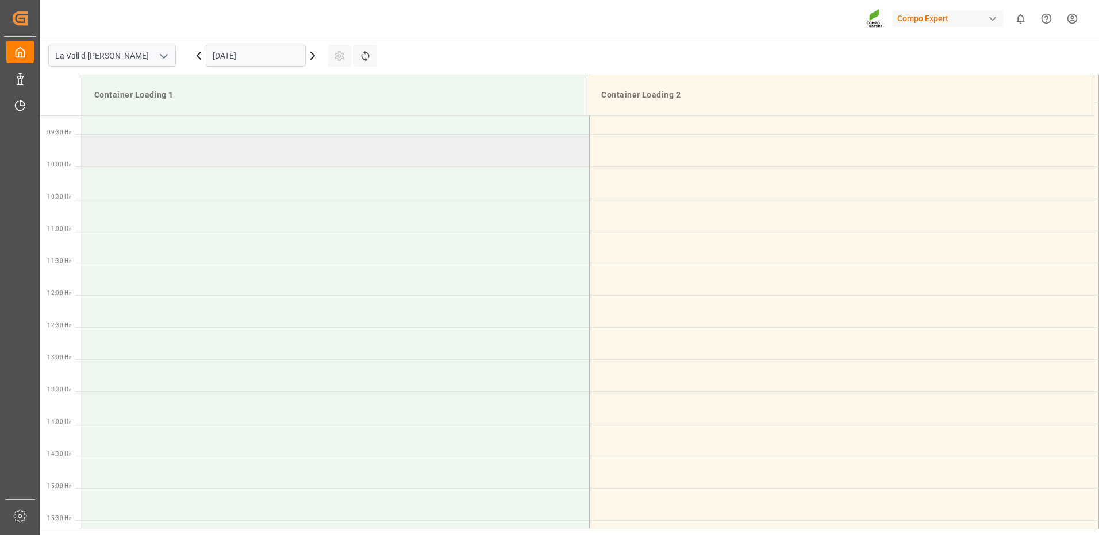
scroll to position [420, 0]
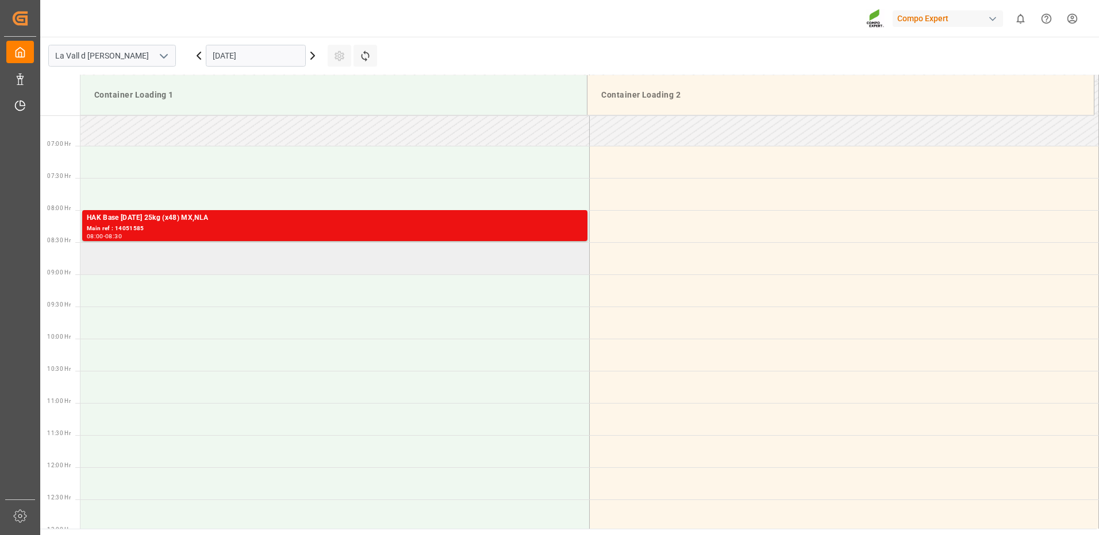
click at [157, 266] on td at bounding box center [334, 258] width 509 height 32
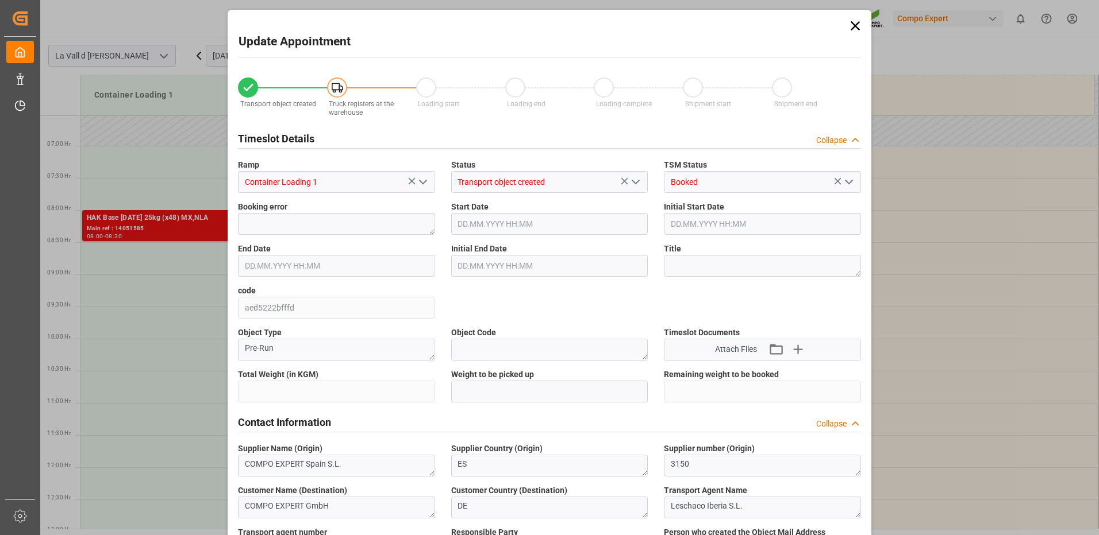
type input "24576"
type input "440"
type input "[DATE] 08:30"
type input "[DATE] 09:00"
type input "[DATE] 08:46"
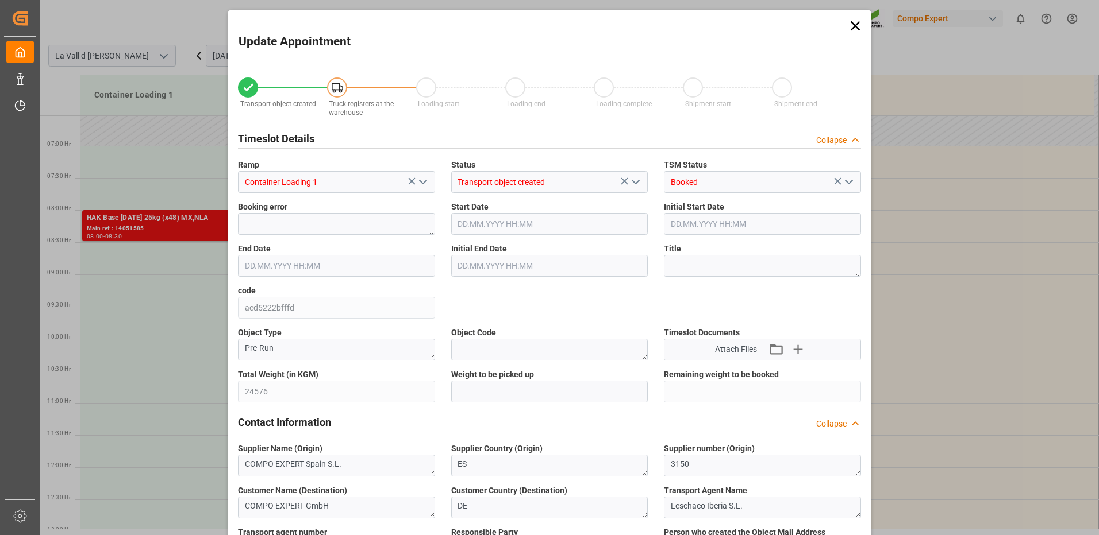
type input "[DATE] 13:19"
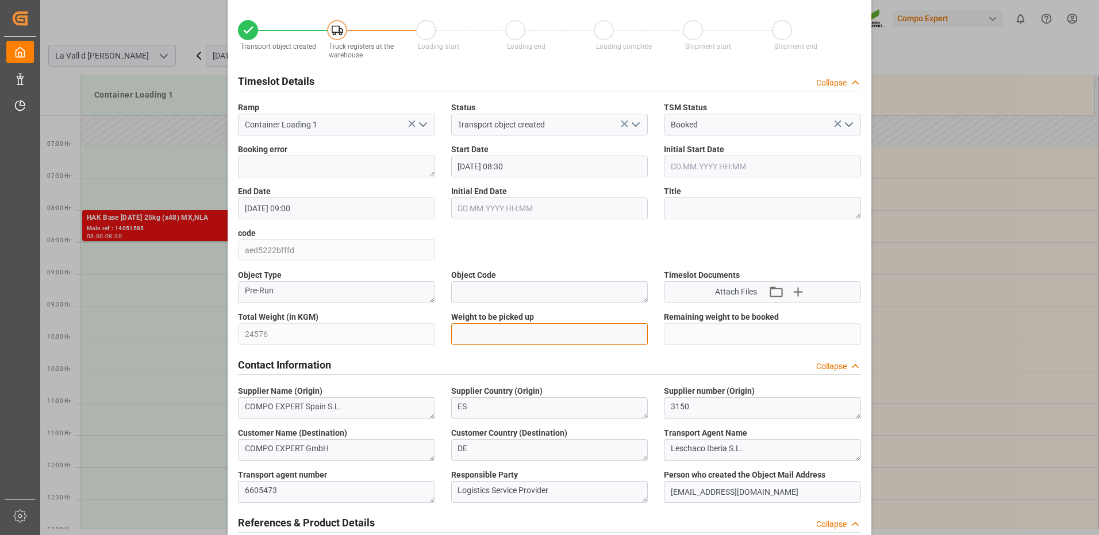
click at [522, 334] on input "text" at bounding box center [549, 334] width 197 height 22
type input "24576"
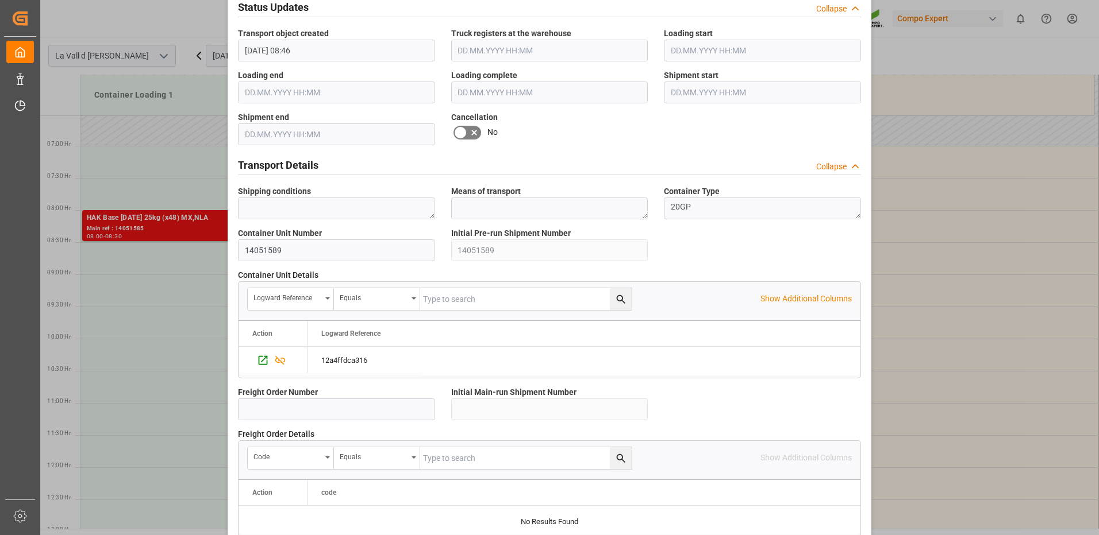
scroll to position [980, 0]
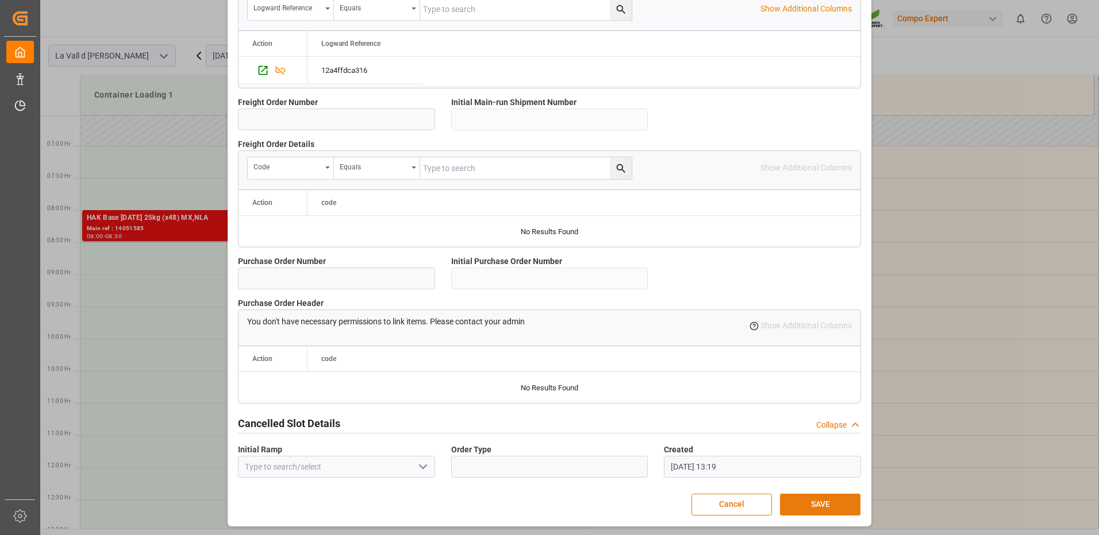
click at [818, 510] on button "SAVE" at bounding box center [820, 505] width 80 height 22
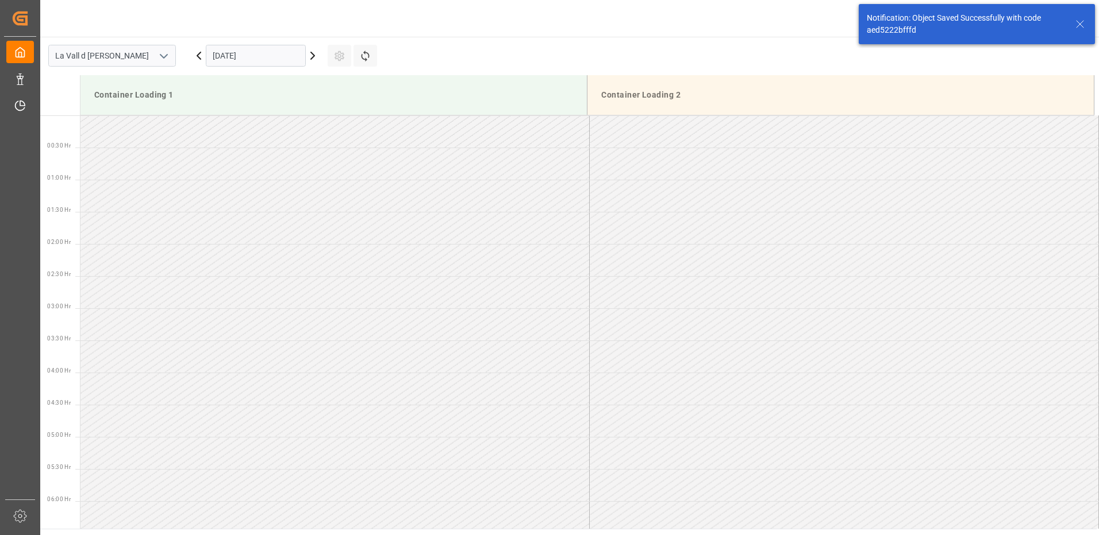
scroll to position [443, 0]
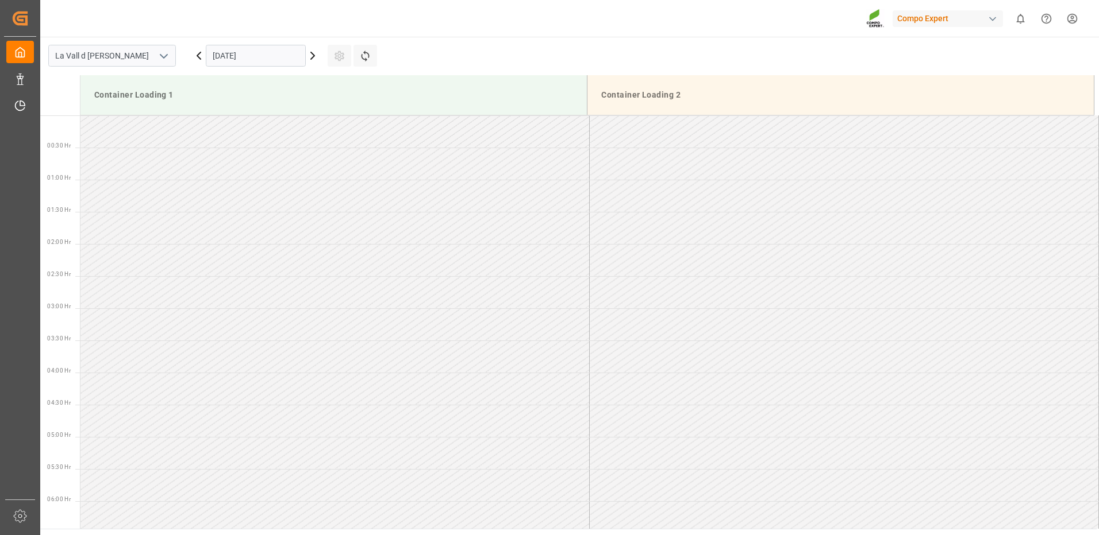
scroll to position [765, 0]
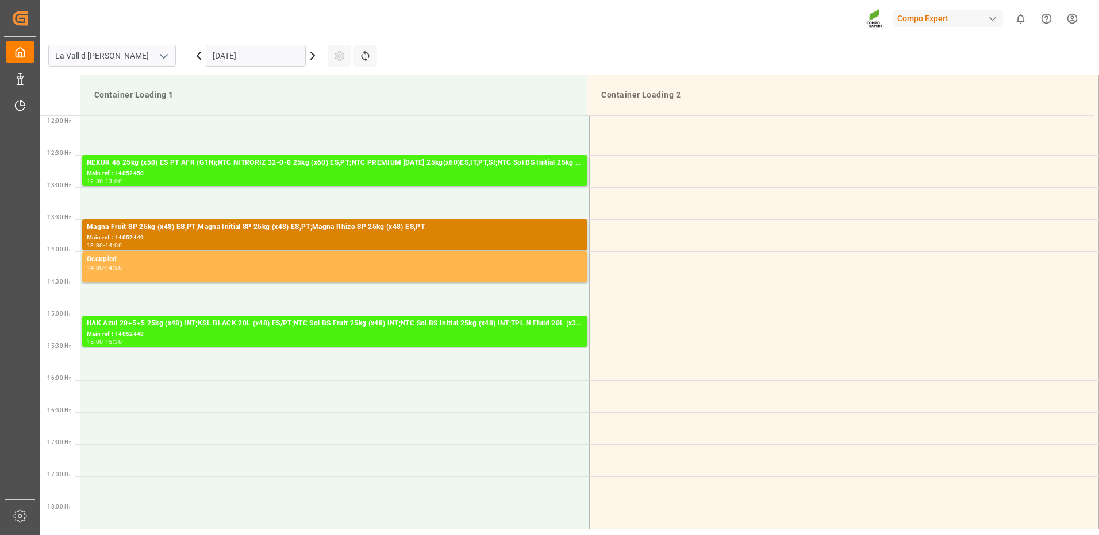
click at [268, 60] on input "[DATE]" at bounding box center [256, 56] width 100 height 22
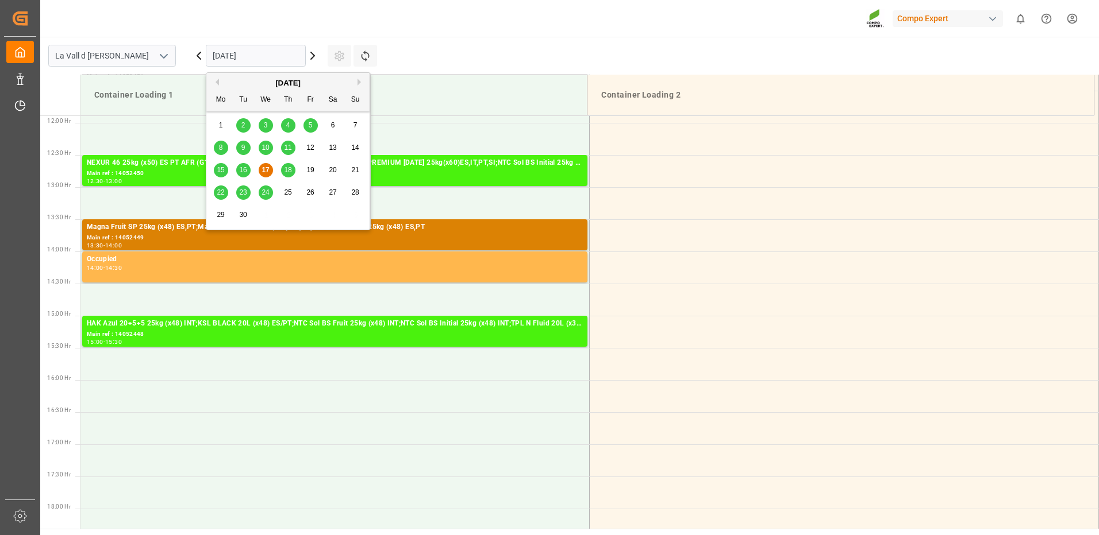
click at [361, 83] on button "Next Month" at bounding box center [360, 82] width 7 height 7
click at [241, 148] on span "7" at bounding box center [243, 148] width 4 height 8
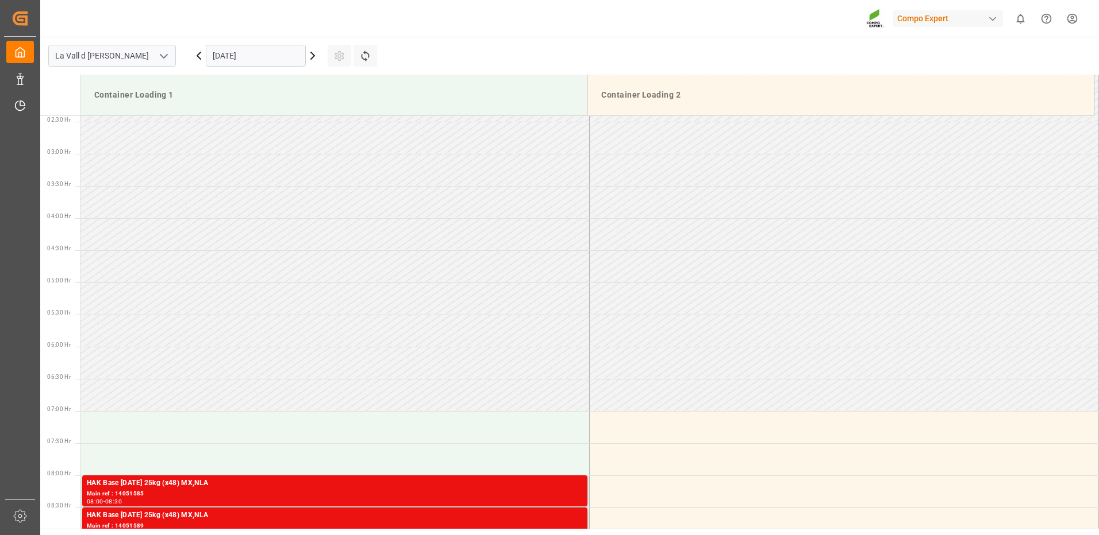
scroll to position [499, 0]
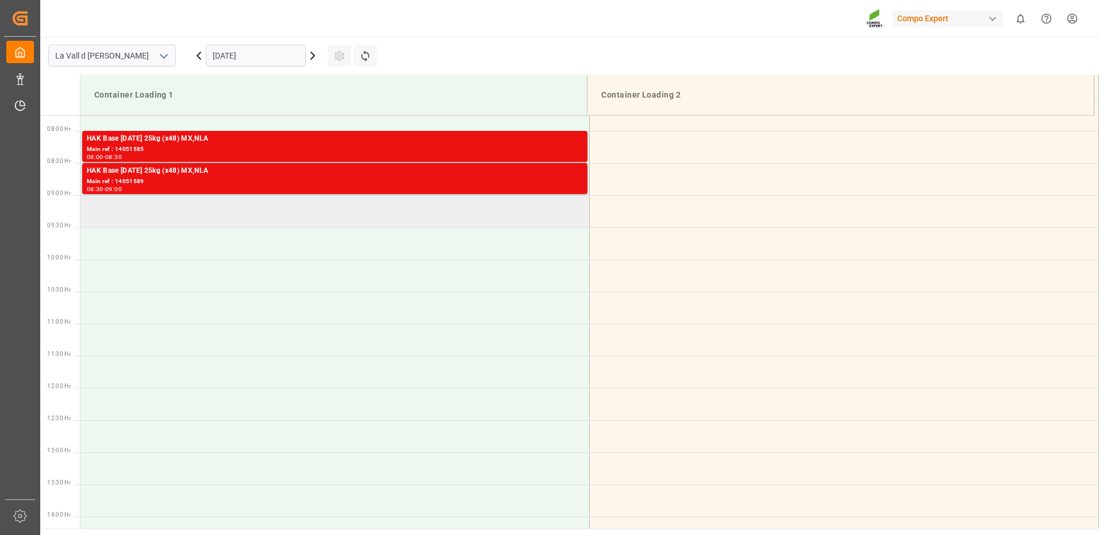
click at [201, 224] on td at bounding box center [334, 211] width 509 height 32
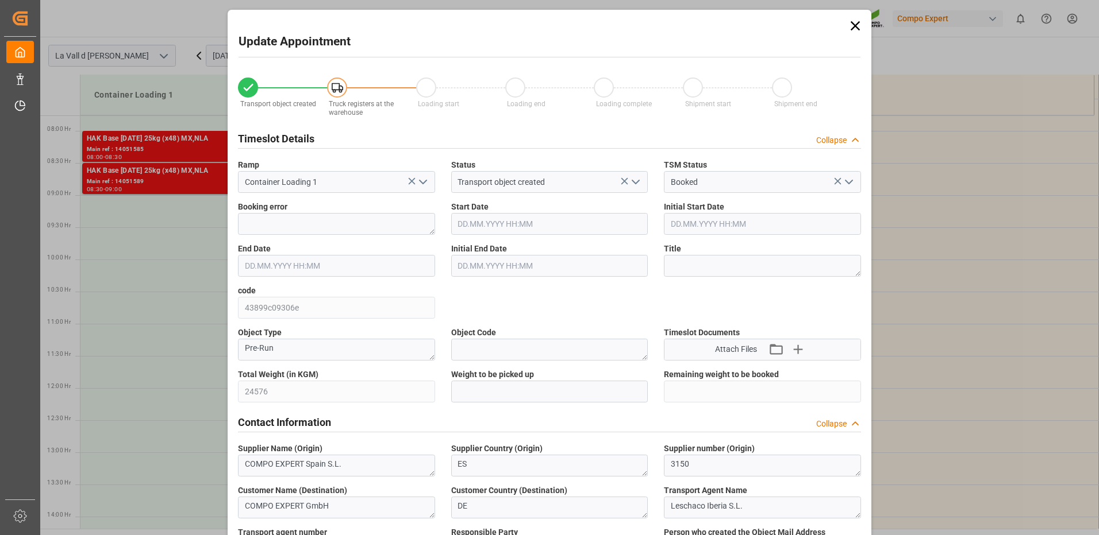
type input "[DATE] 09:00"
type input "[DATE] 09:30"
type input "[DATE] 08:46"
type input "[DATE] 13:21"
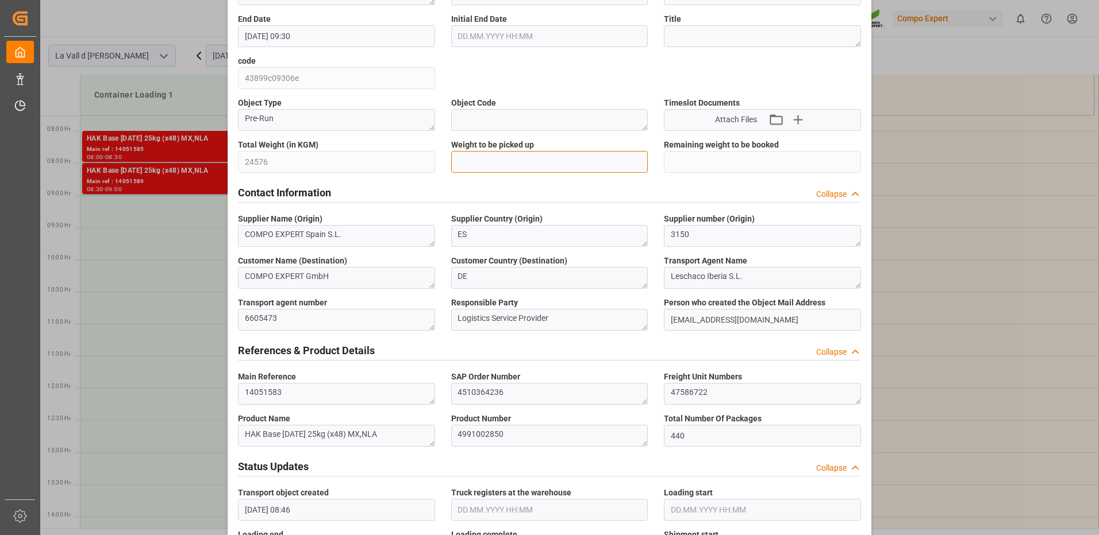
click at [484, 163] on input "text" at bounding box center [549, 162] width 197 height 22
type input "24576"
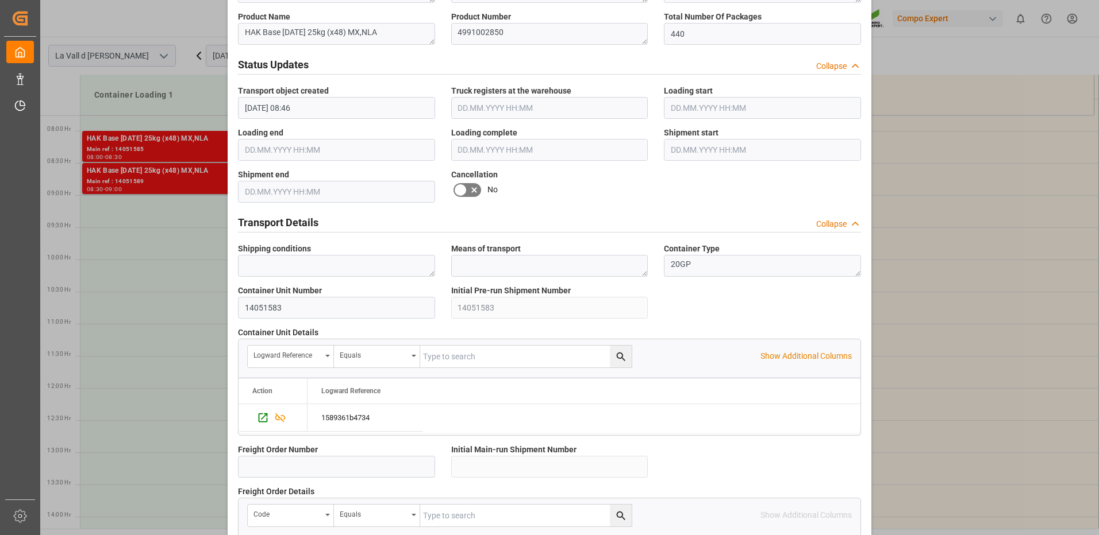
scroll to position [980, 0]
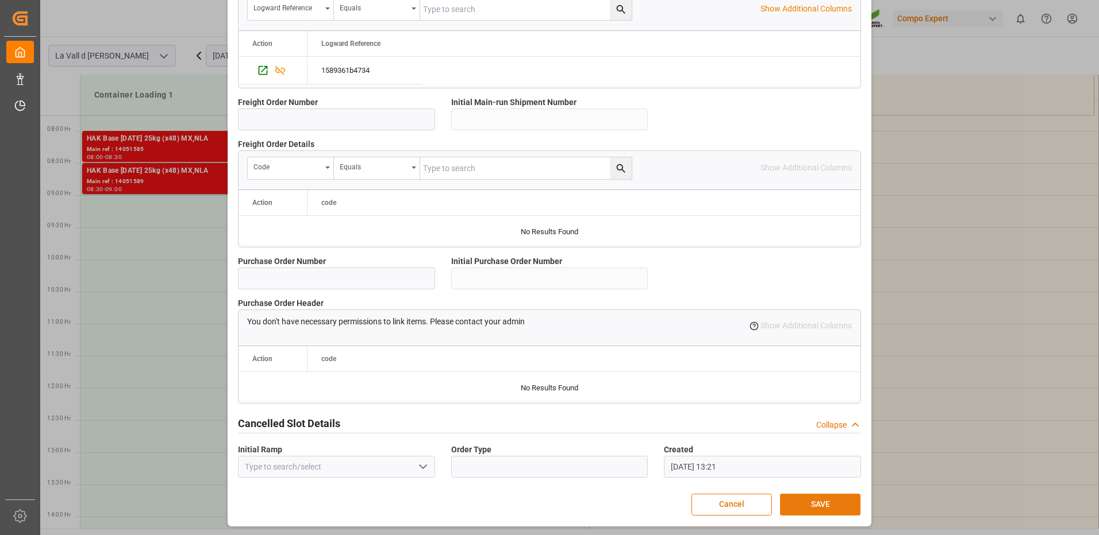
click at [811, 508] on button "SAVE" at bounding box center [820, 505] width 80 height 22
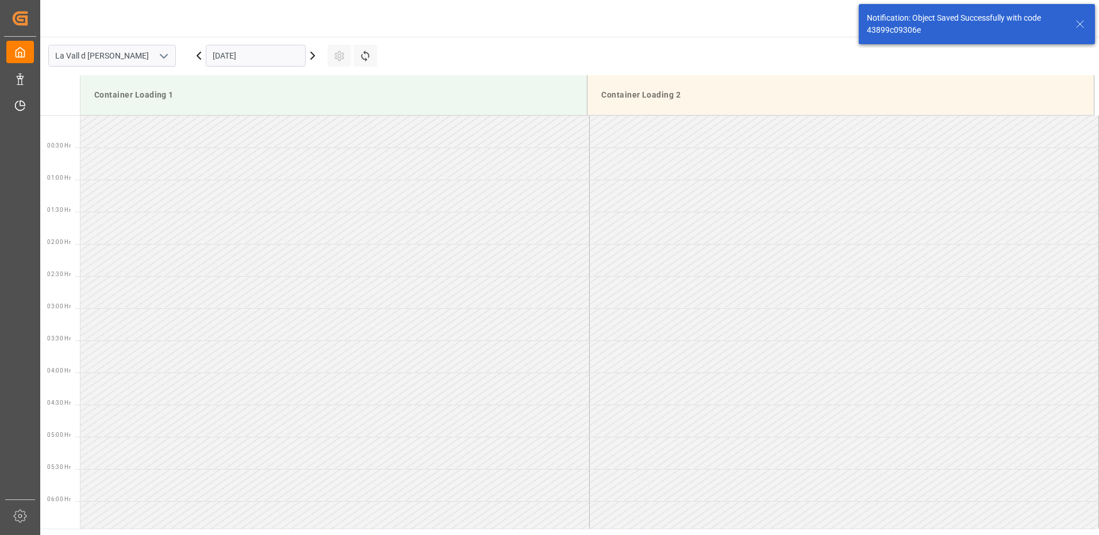
scroll to position [507, 0]
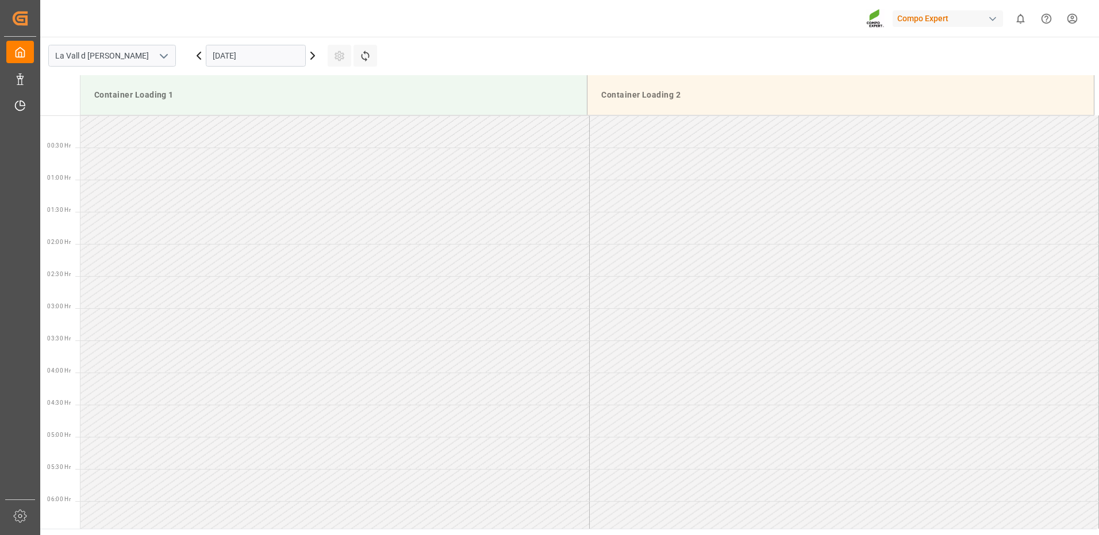
scroll to position [765, 0]
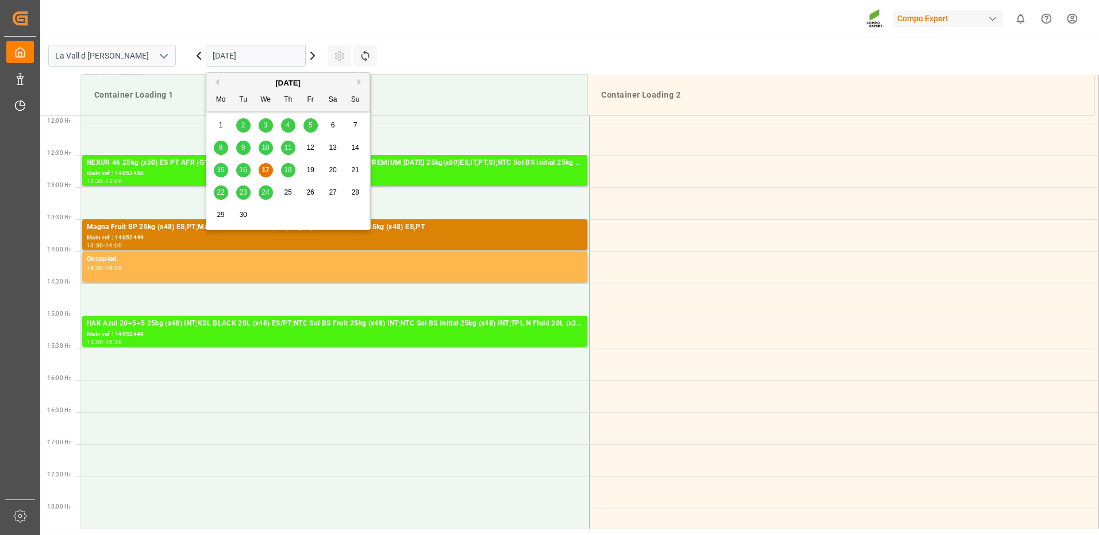
click at [255, 56] on input "[DATE]" at bounding box center [256, 56] width 100 height 22
click at [363, 80] on button "Next Month" at bounding box center [360, 82] width 7 height 7
click at [242, 151] on span "7" at bounding box center [243, 148] width 4 height 8
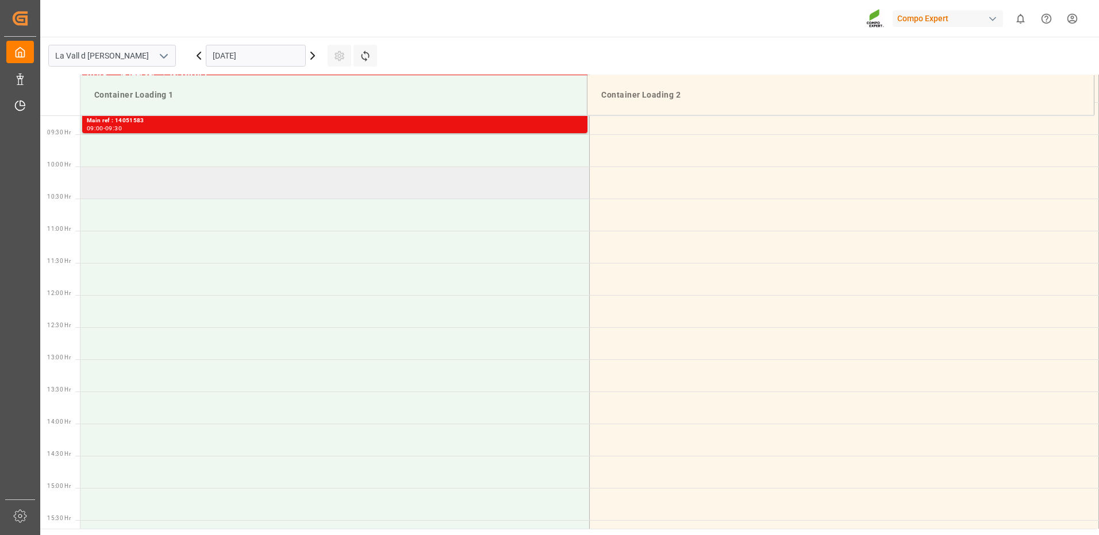
scroll to position [535, 0]
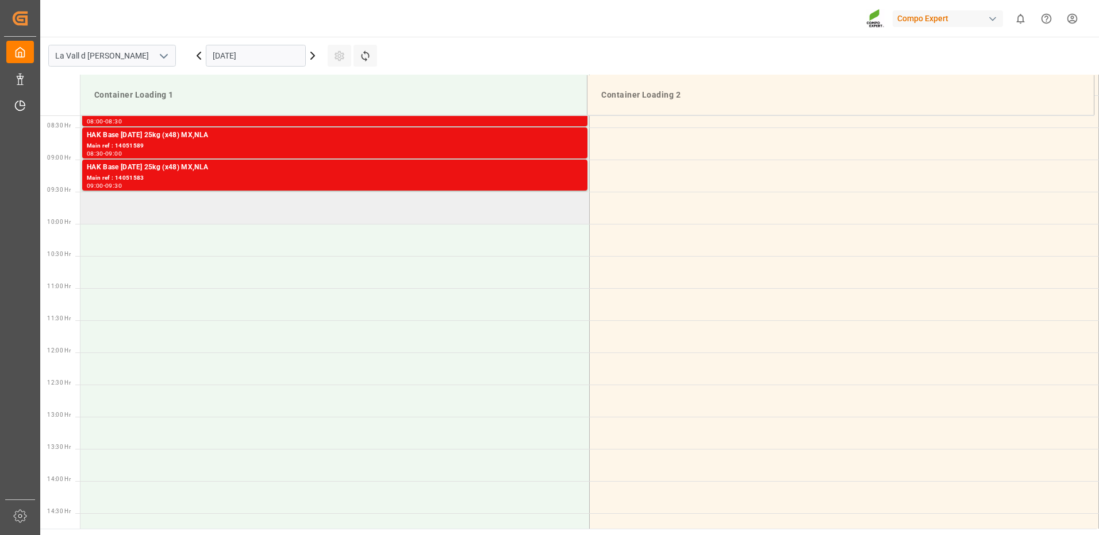
click at [225, 211] on td at bounding box center [334, 208] width 509 height 32
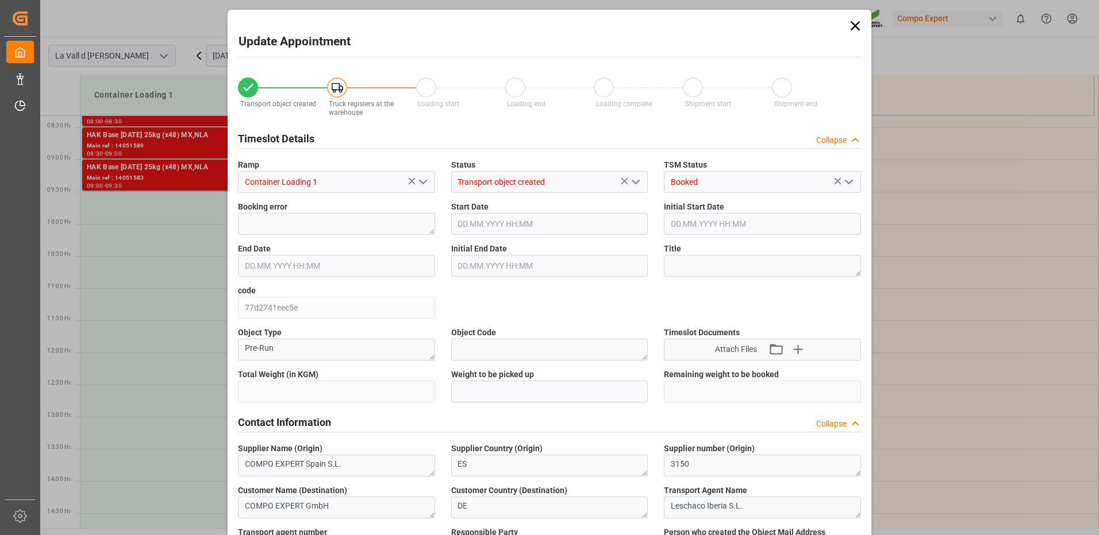
type input "24576"
type input "440"
type input "07.10.2025 09:30"
type input "07.10.2025 10:00"
type input "[DATE] 08:46"
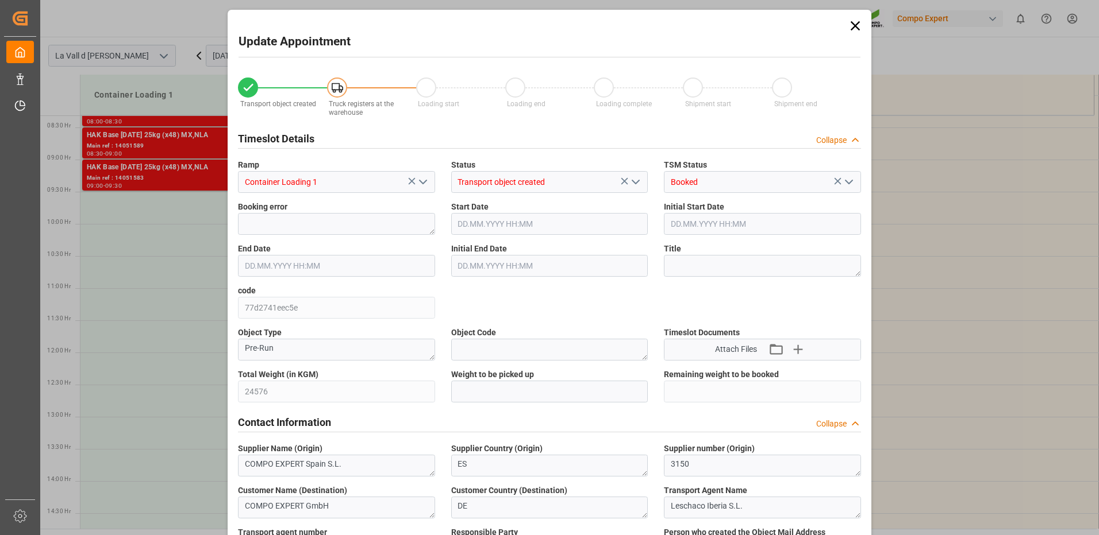
type input "17.09.2025 13:22"
click at [540, 392] on input "text" at bounding box center [549, 392] width 197 height 22
type input "24576"
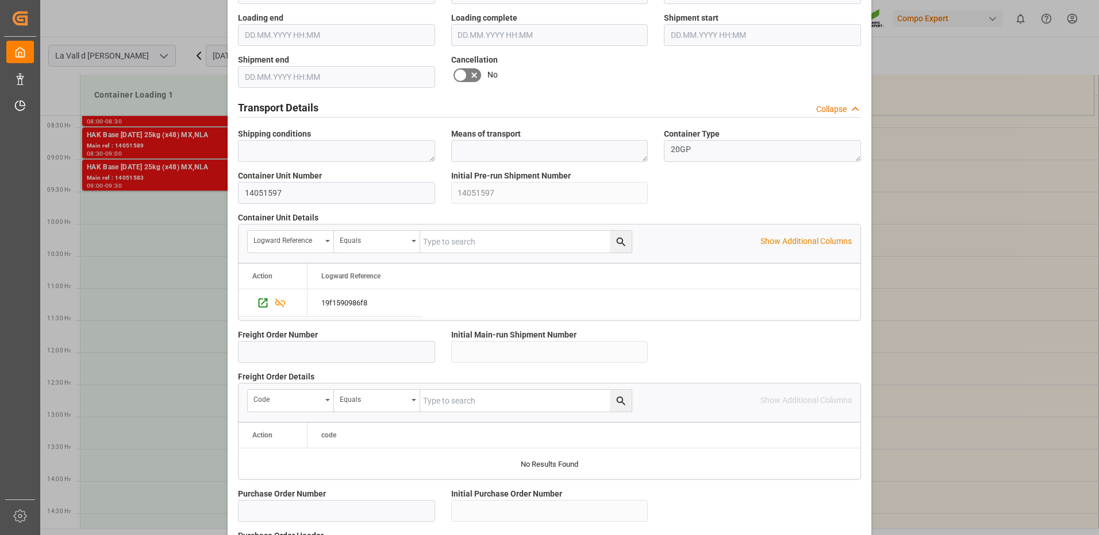
scroll to position [980, 0]
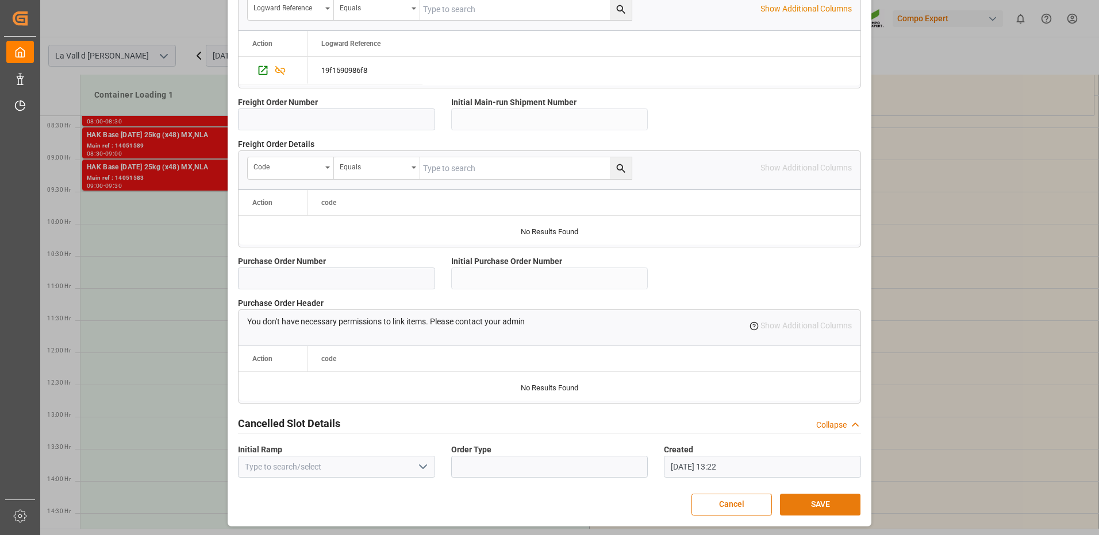
click at [829, 501] on button "SAVE" at bounding box center [820, 505] width 80 height 22
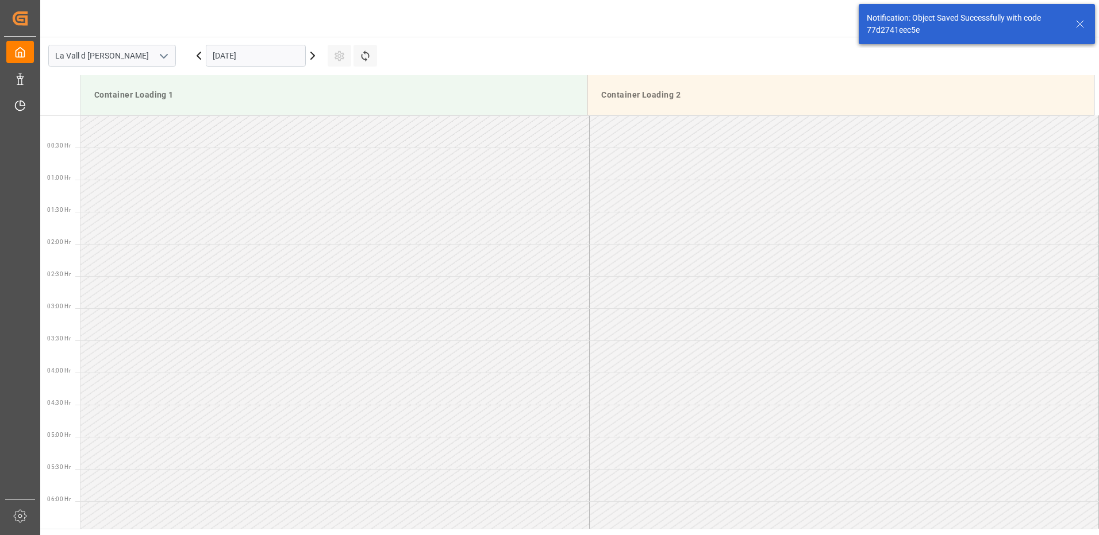
scroll to position [507, 0]
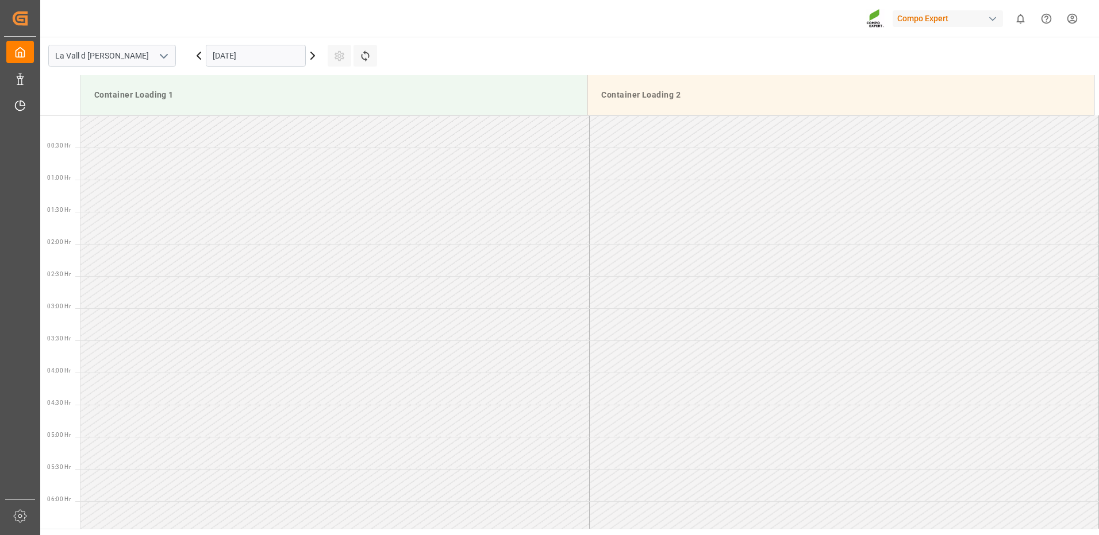
scroll to position [765, 0]
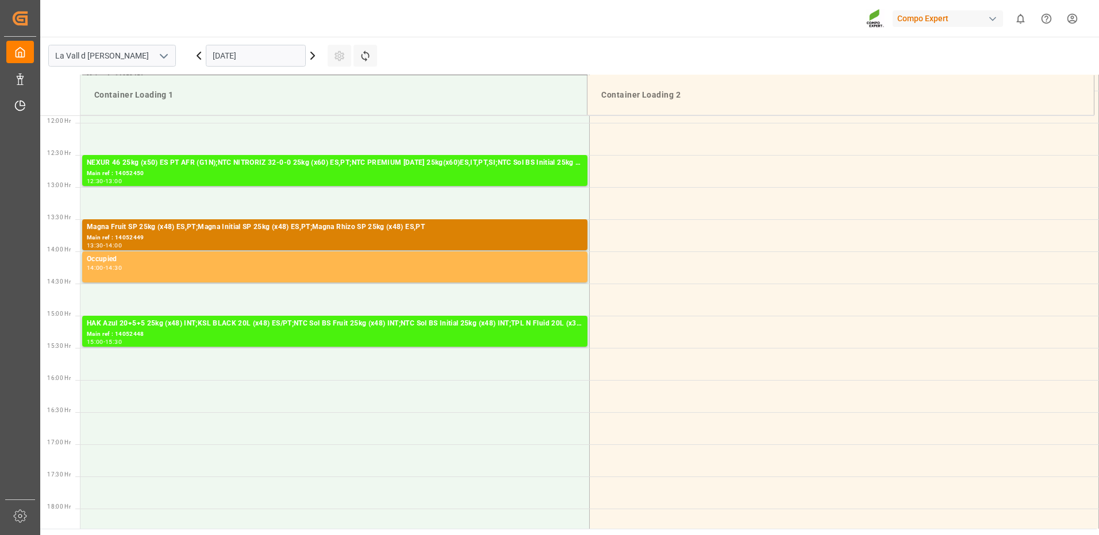
click at [288, 56] on input "[DATE]" at bounding box center [256, 56] width 100 height 22
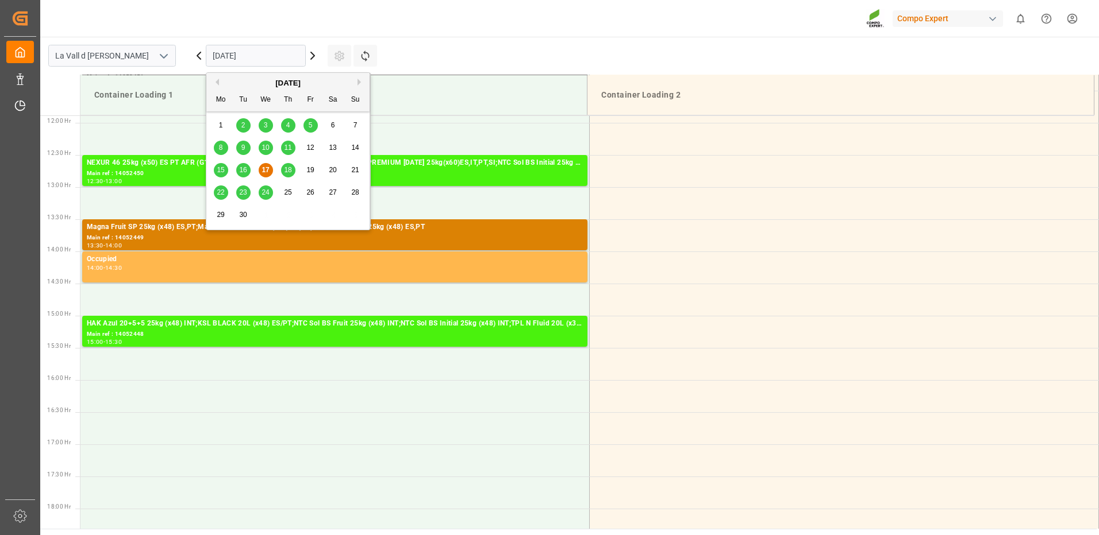
click at [355, 85] on div "[DATE]" at bounding box center [287, 83] width 163 height 11
click at [358, 82] on button "Next Month" at bounding box center [360, 82] width 7 height 7
click at [240, 146] on div "7" at bounding box center [243, 148] width 14 height 14
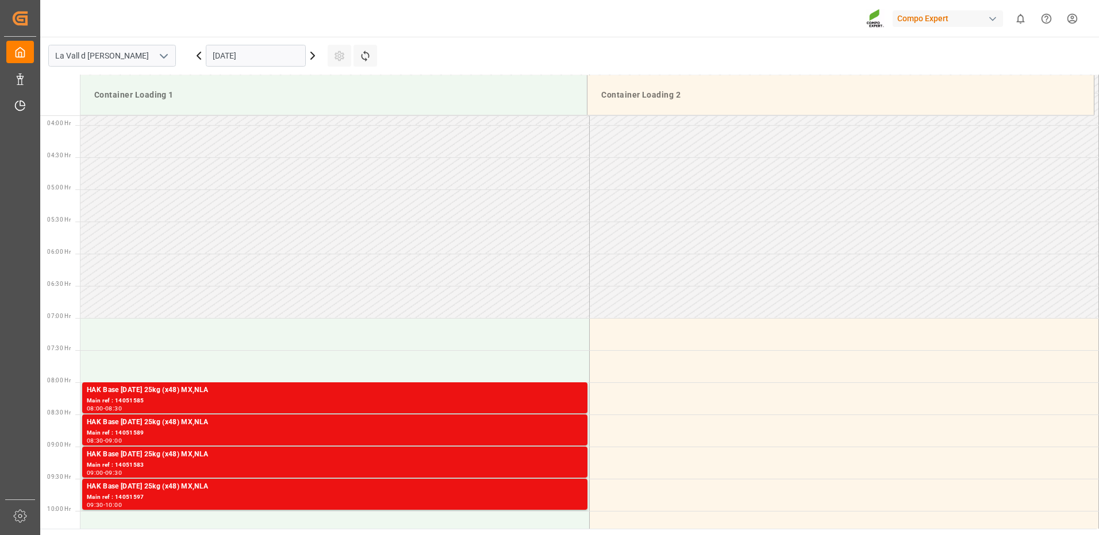
scroll to position [592, 0]
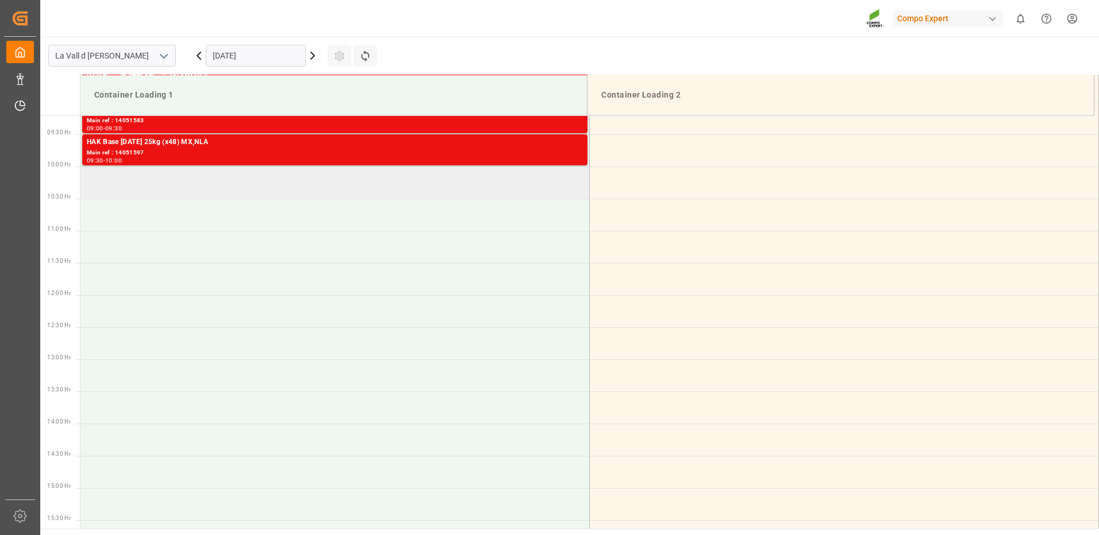
click at [153, 187] on td at bounding box center [334, 183] width 509 height 32
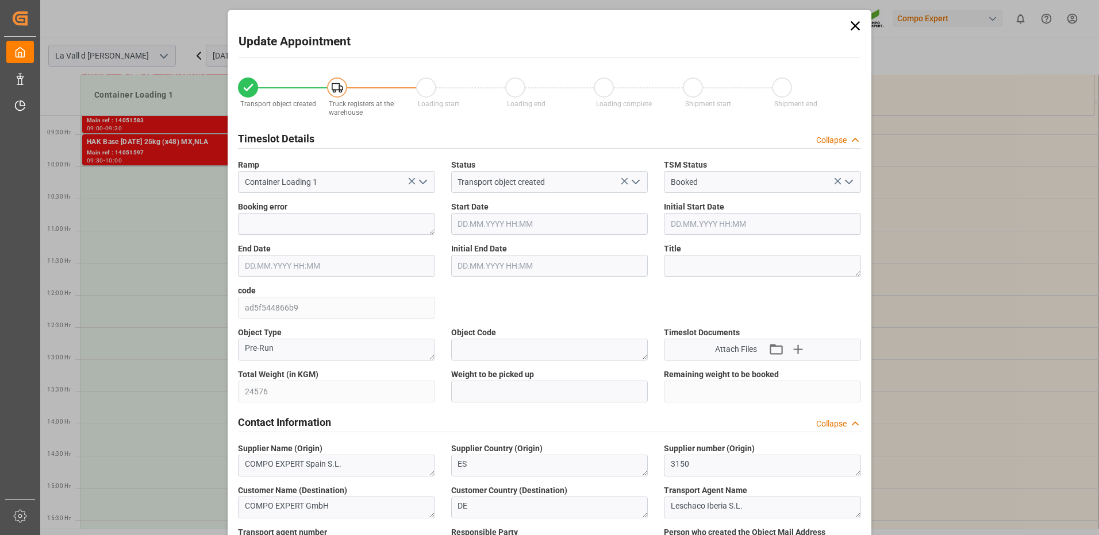
type input "[DATE] 10:00"
type input "07.10.2025 10:30"
type input "[DATE] 08:46"
type input "17.09.2025 13:23"
click at [519, 383] on input "text" at bounding box center [549, 392] width 197 height 22
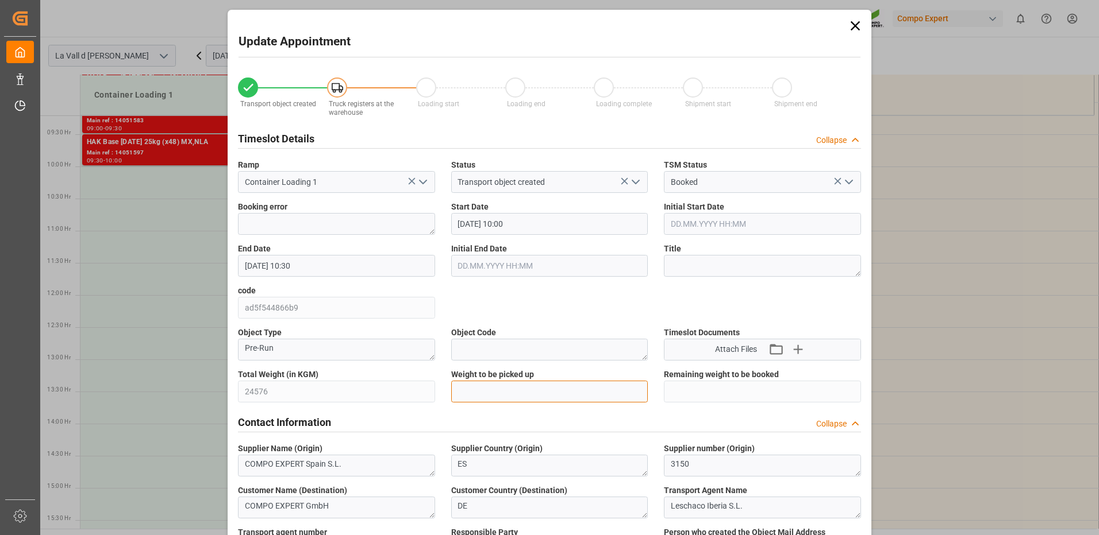
type input "24576"
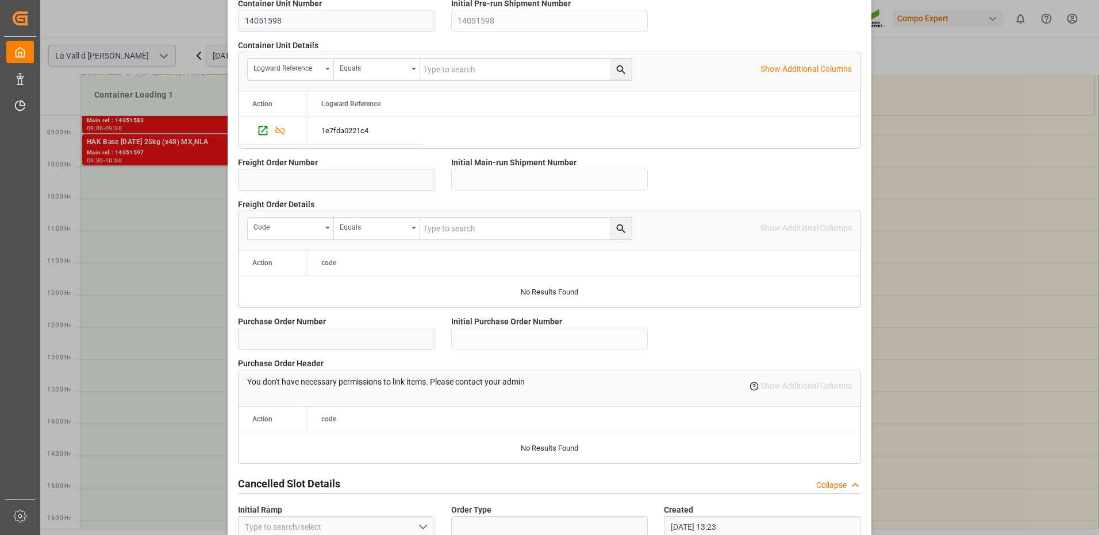
scroll to position [980, 0]
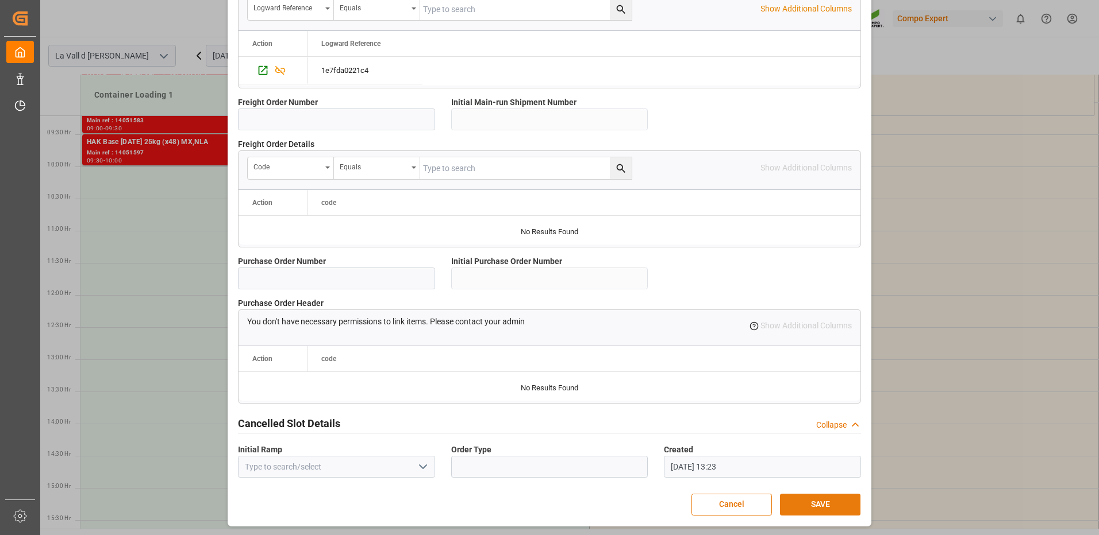
click at [840, 507] on button "SAVE" at bounding box center [820, 505] width 80 height 22
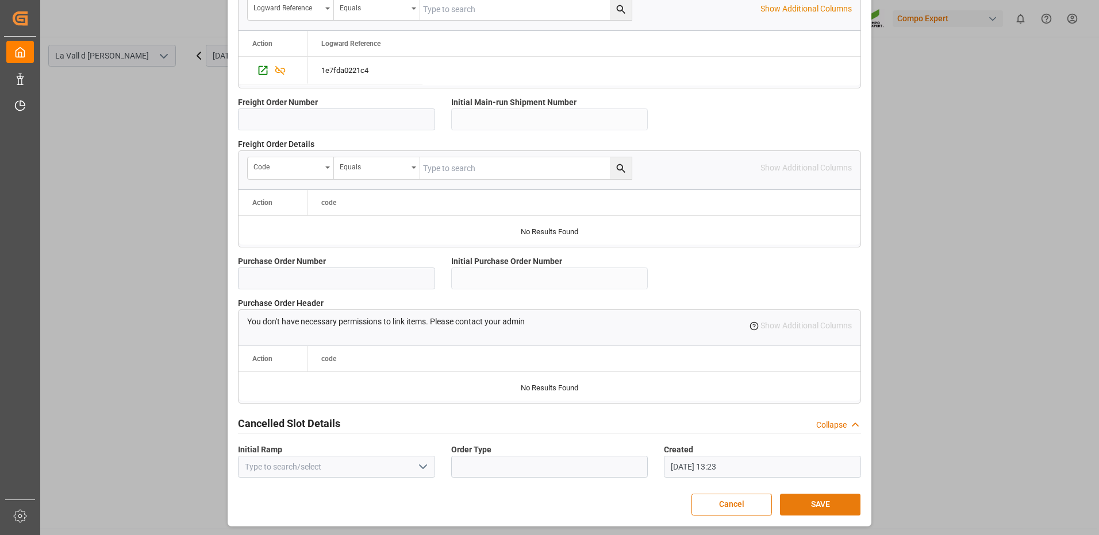
click at [804, 500] on button "SAVE" at bounding box center [820, 505] width 80 height 22
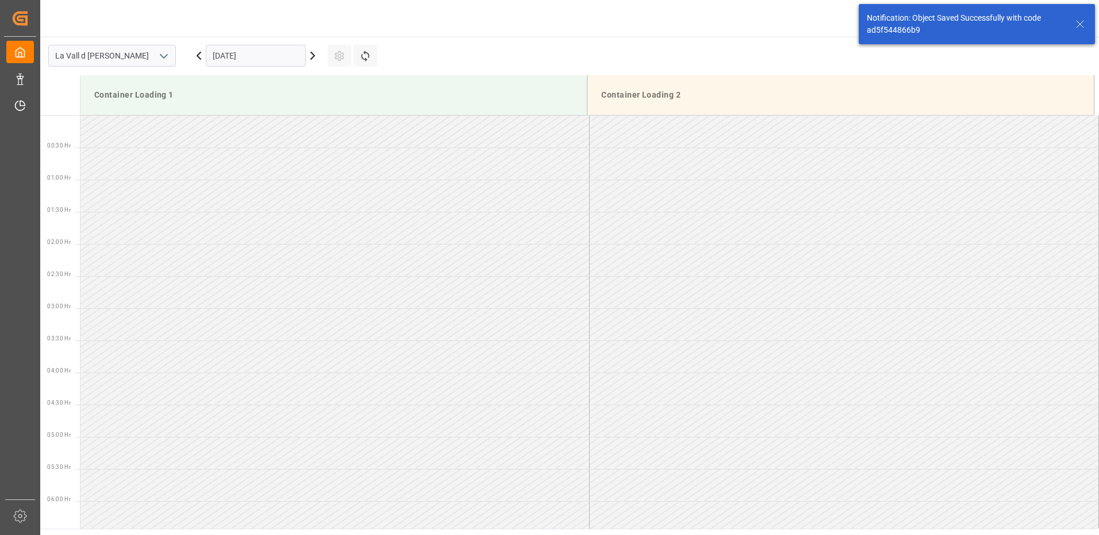
scroll to position [572, 0]
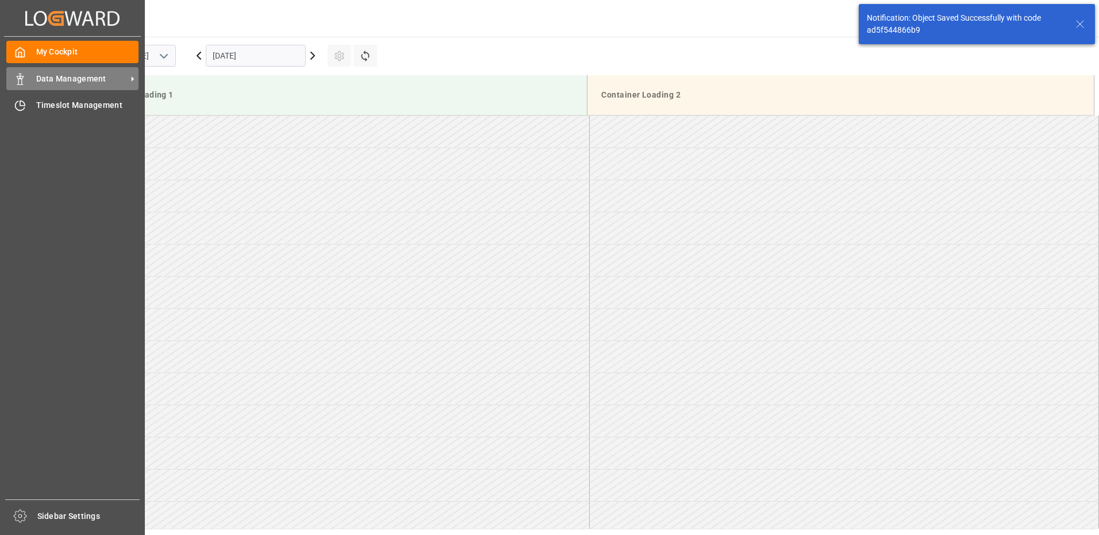
click at [47, 75] on span "Data Management" at bounding box center [81, 79] width 91 height 12
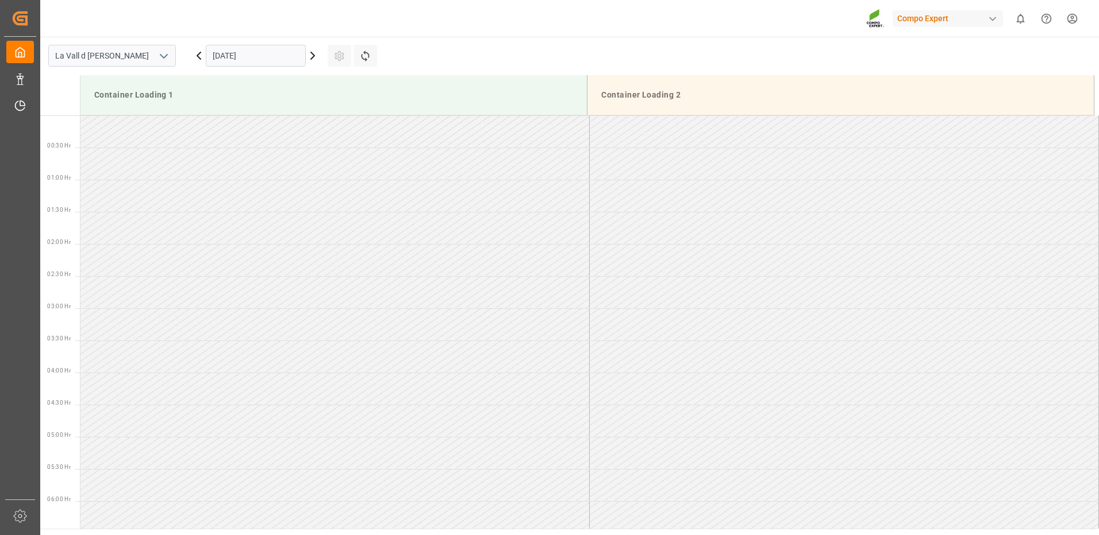
scroll to position [765, 0]
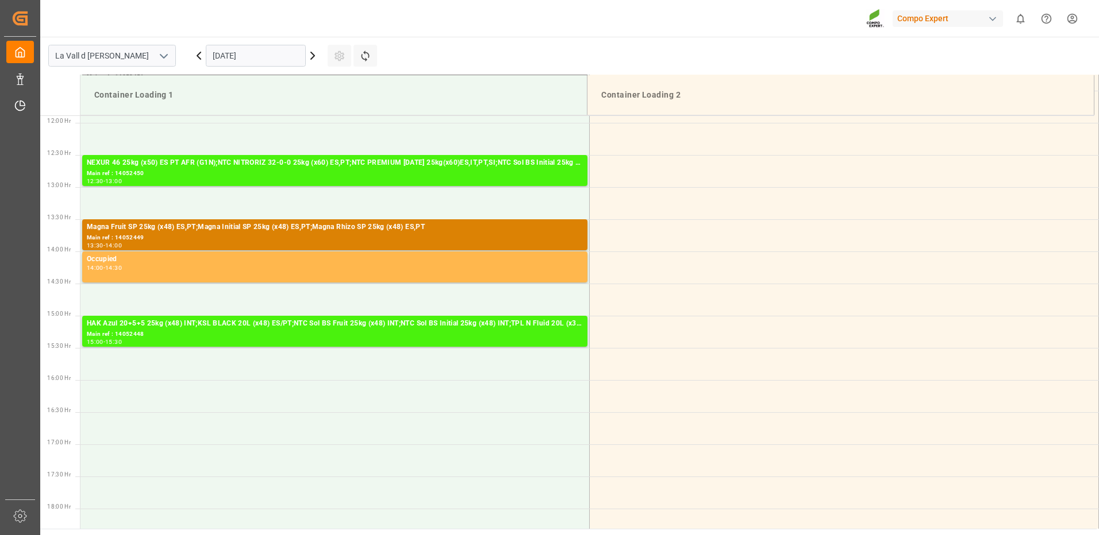
click at [267, 57] on input "[DATE]" at bounding box center [256, 56] width 100 height 22
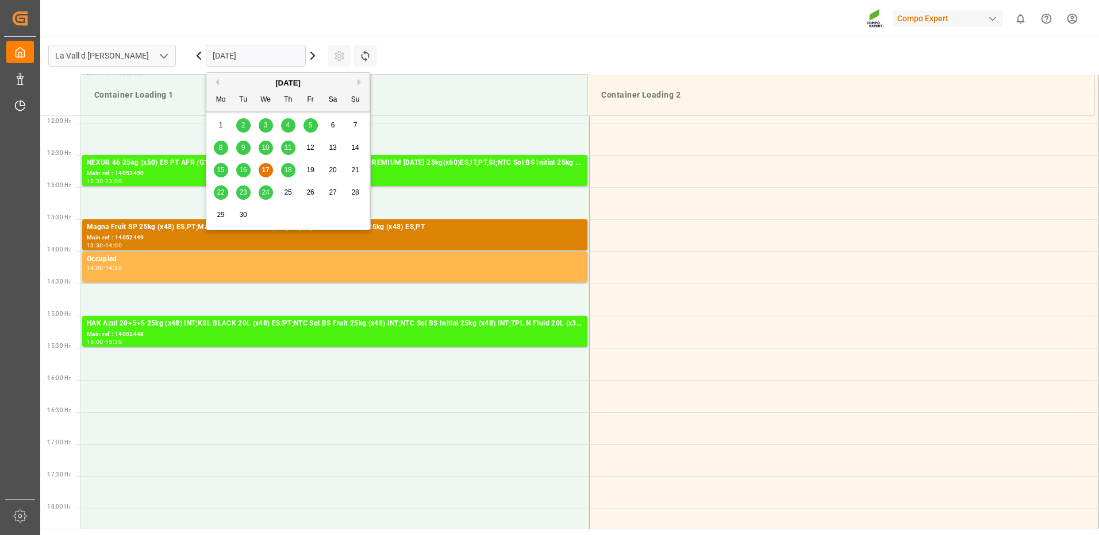
click at [353, 80] on div "[DATE]" at bounding box center [287, 83] width 163 height 11
click at [359, 83] on button "Next Month" at bounding box center [360, 82] width 7 height 7
click at [244, 148] on span "7" at bounding box center [243, 148] width 4 height 8
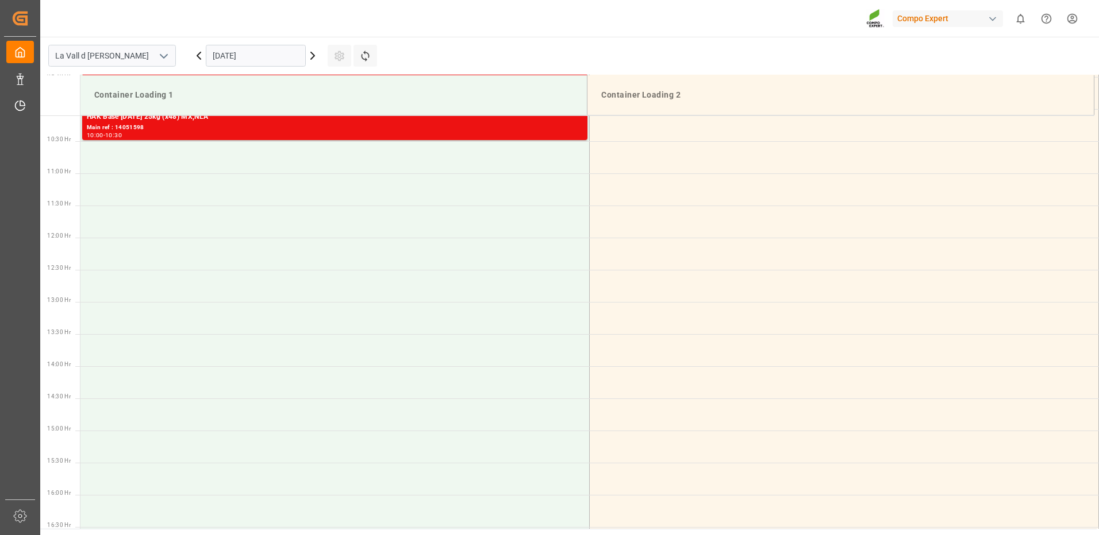
scroll to position [535, 0]
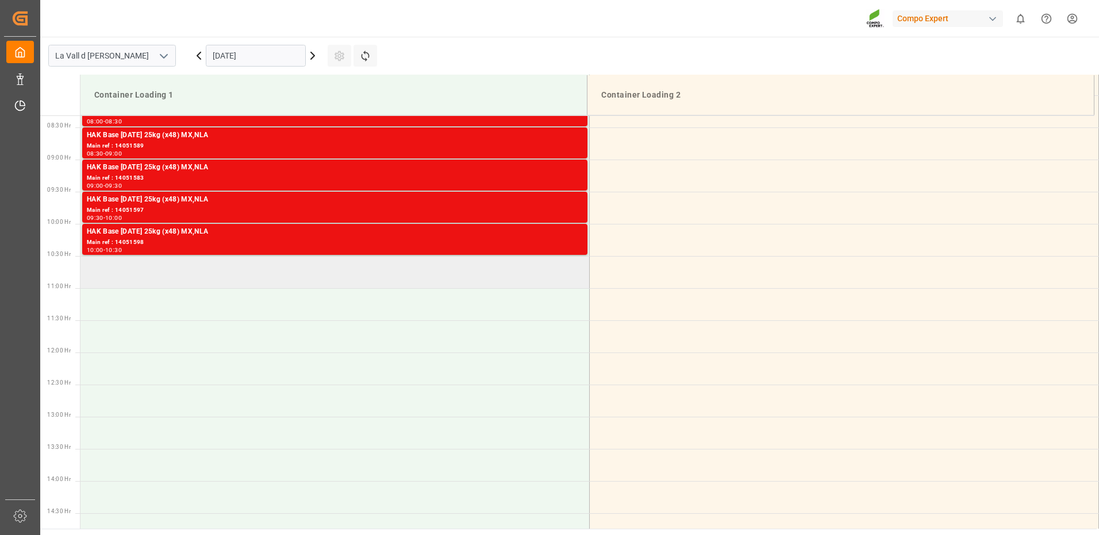
click at [191, 278] on td at bounding box center [334, 272] width 509 height 32
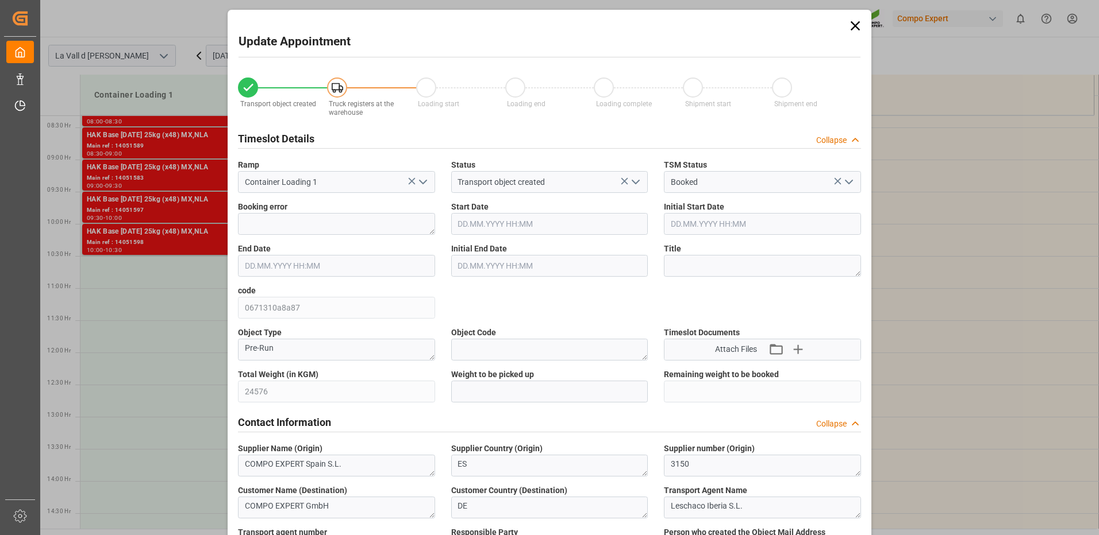
type input "[DATE] 10:30"
type input "[DATE] 11:00"
type input "[DATE] 08:46"
type input "[DATE] 13:24"
click at [505, 400] on input "text" at bounding box center [549, 392] width 197 height 22
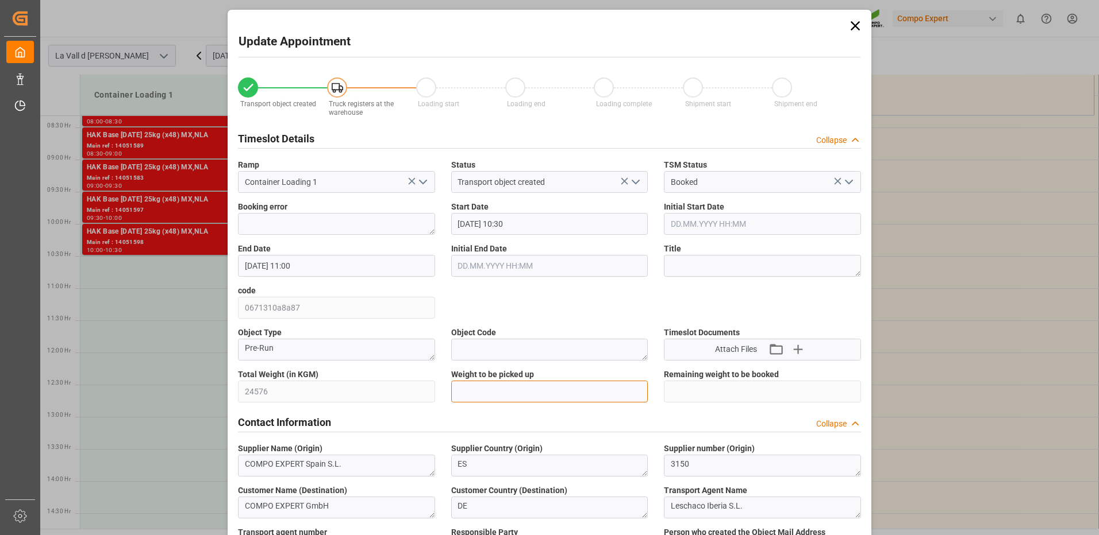
type input "24576"
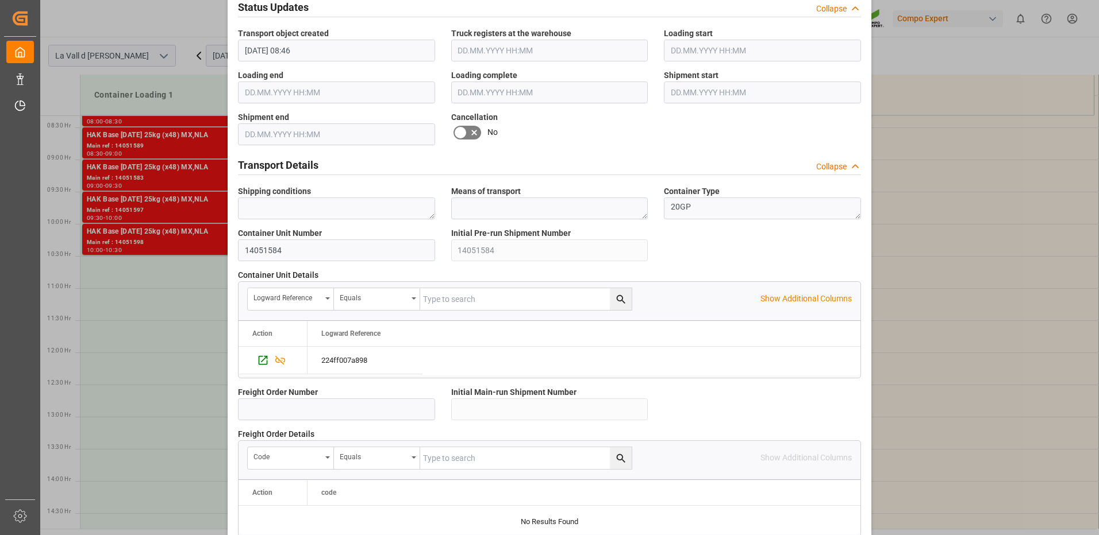
scroll to position [980, 0]
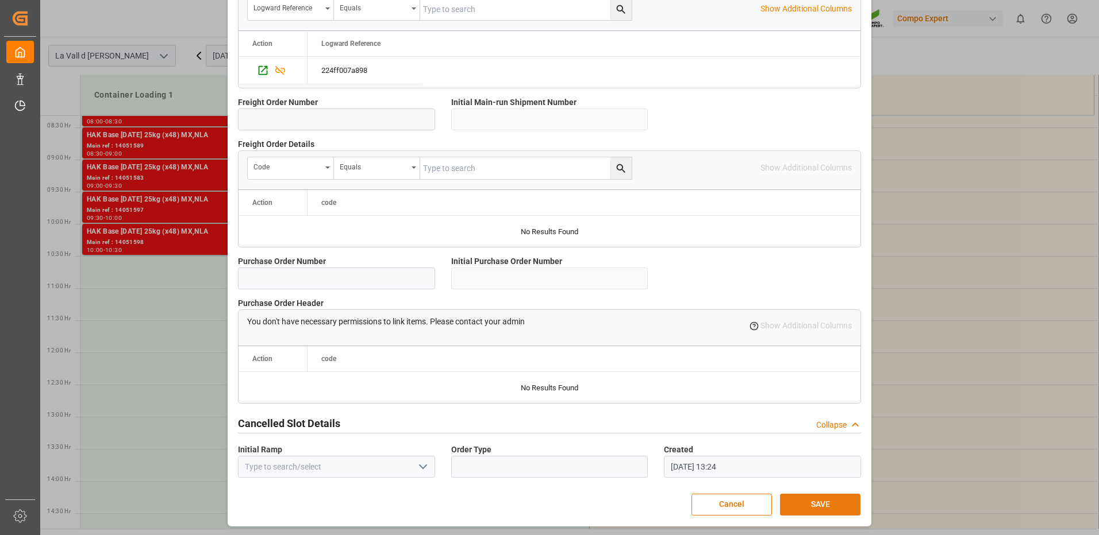
click at [832, 498] on button "SAVE" at bounding box center [820, 505] width 80 height 22
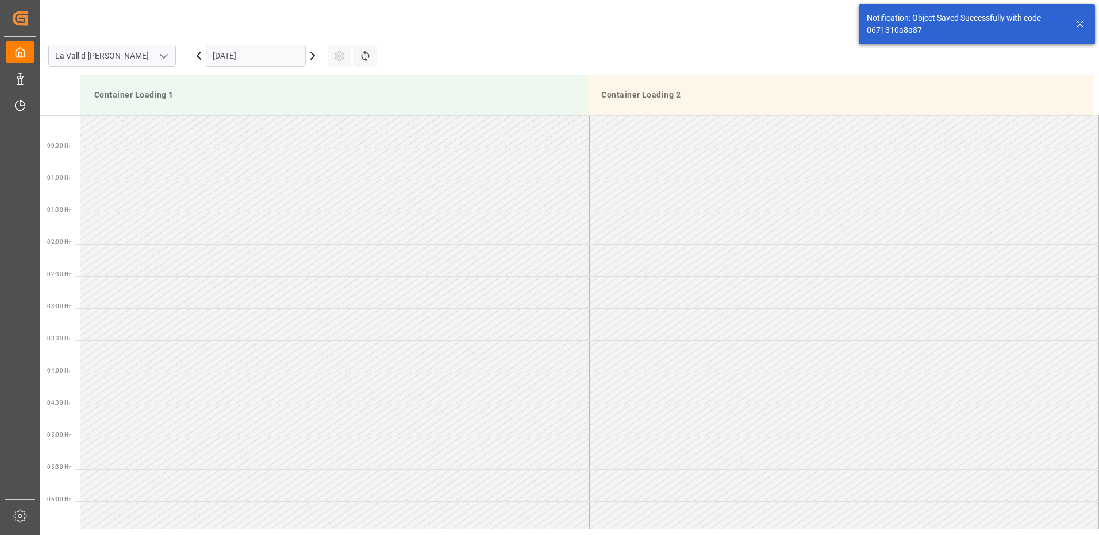
scroll to position [572, 0]
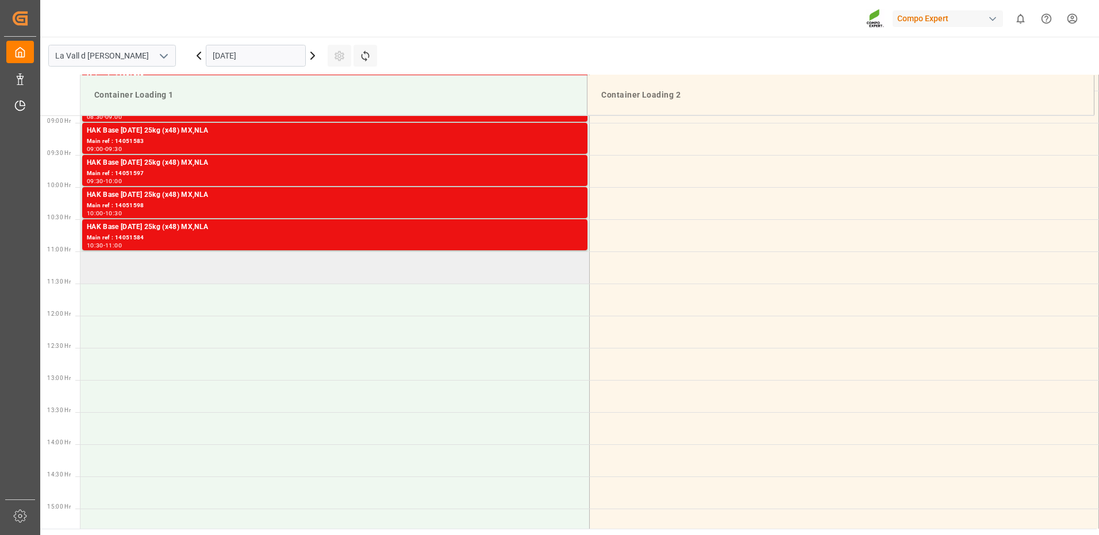
click at [201, 272] on td at bounding box center [334, 268] width 509 height 32
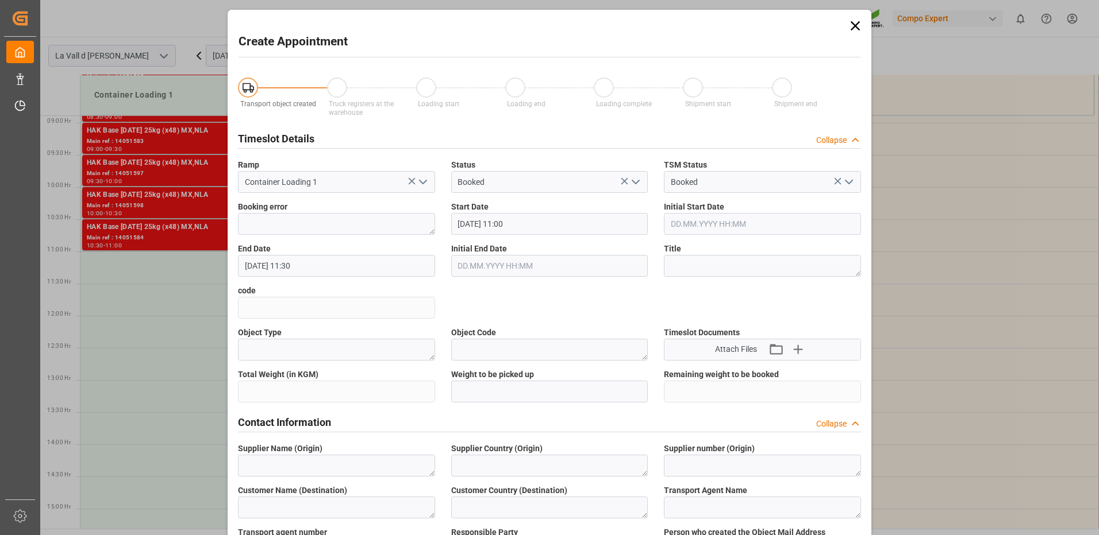
click at [853, 21] on icon at bounding box center [855, 26] width 16 height 16
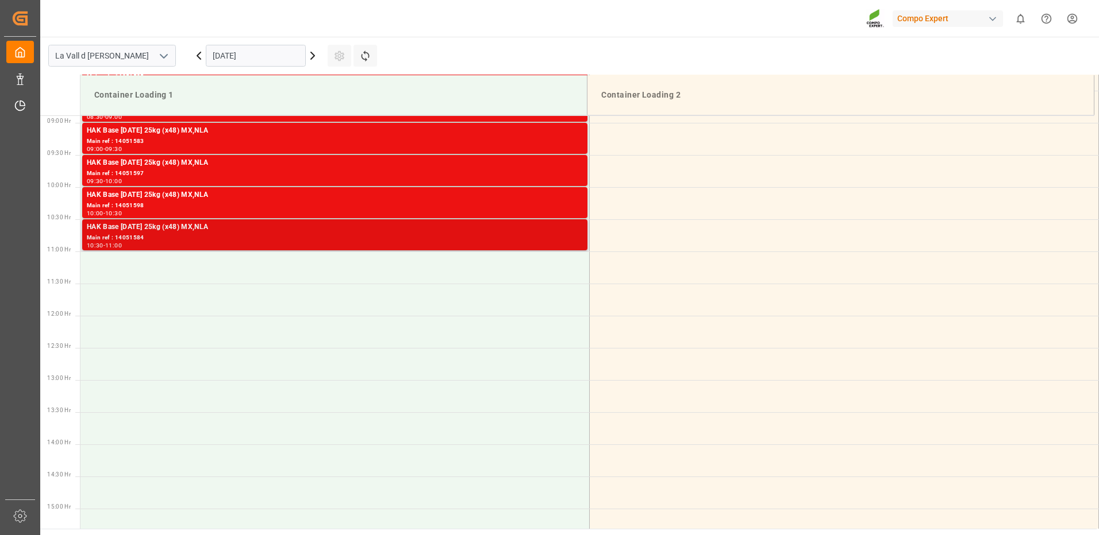
click at [149, 236] on div "Main ref : 14051584" at bounding box center [335, 238] width 496 height 10
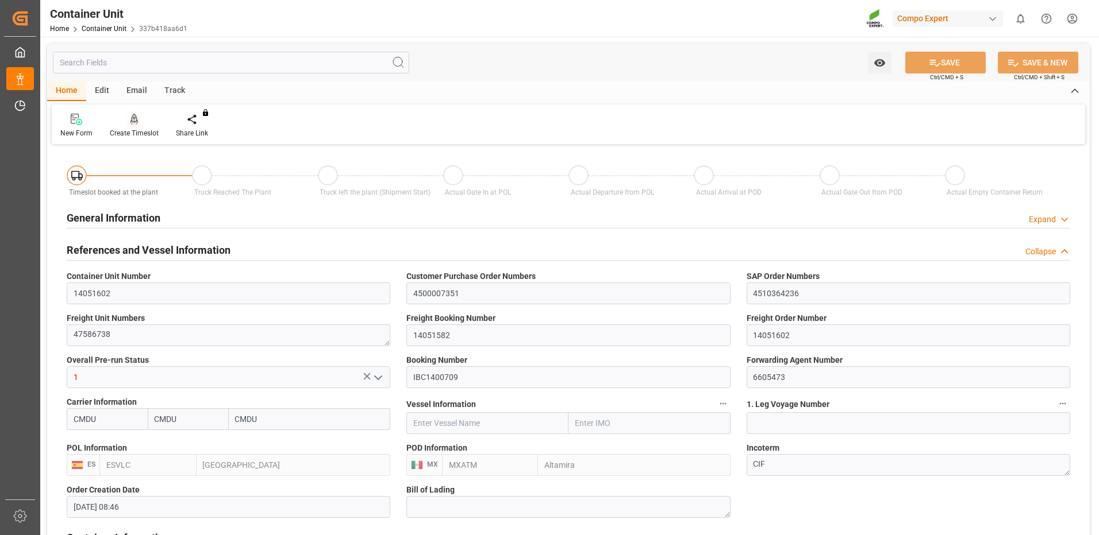
click at [132, 124] on icon at bounding box center [134, 119] width 8 height 11
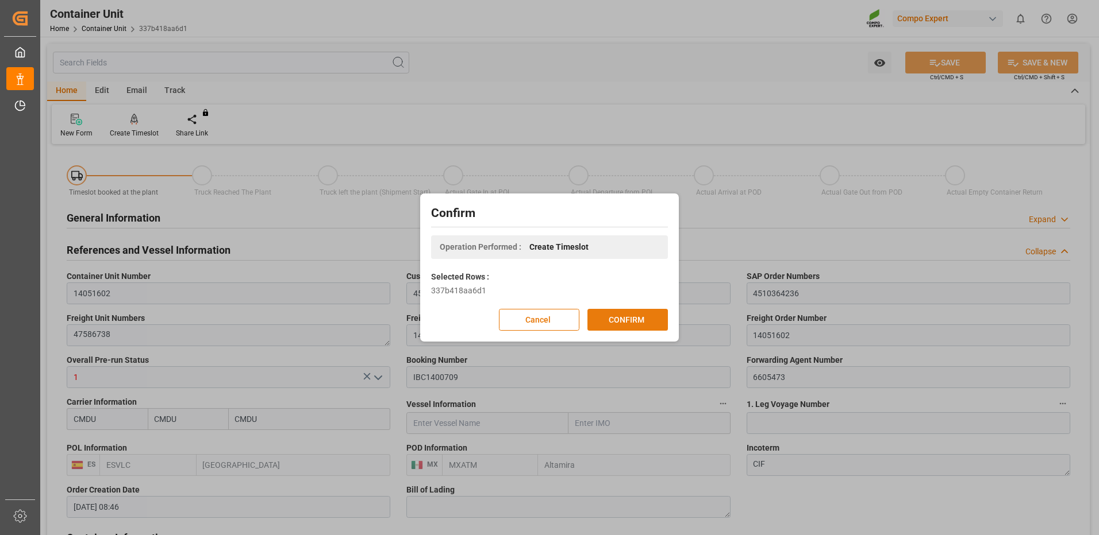
click at [621, 318] on button "CONFIRM" at bounding box center [627, 320] width 80 height 22
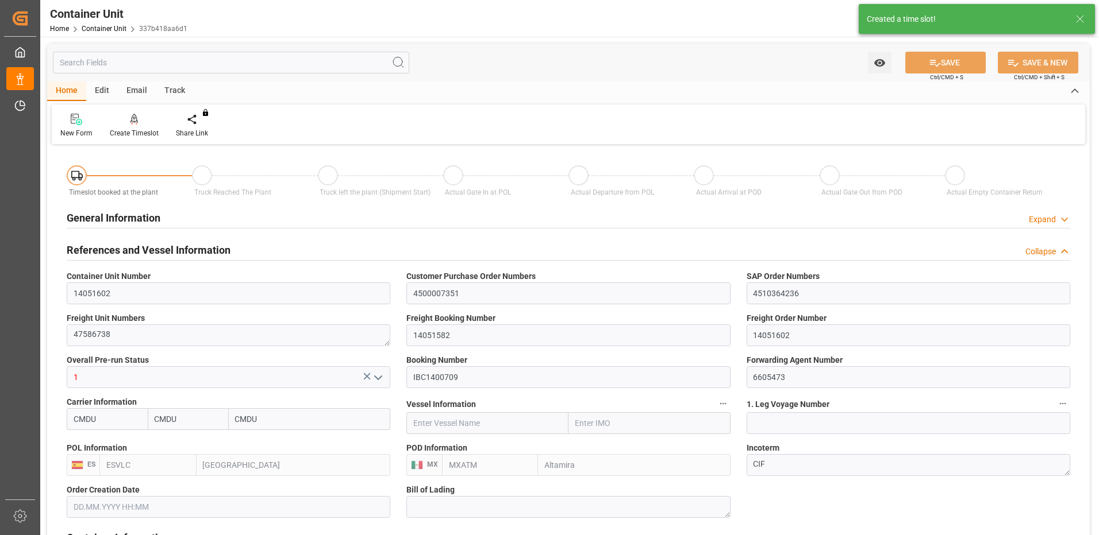
type input "[DATE] 08:46"
type input "08.10.2025"
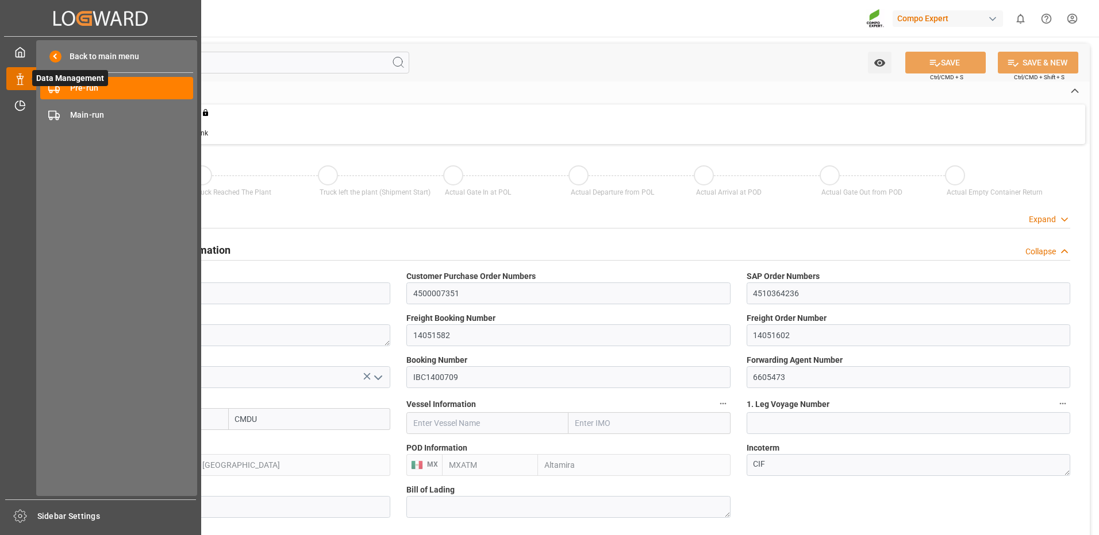
click at [16, 80] on icon at bounding box center [19, 79] width 11 height 11
click at [70, 85] on span "Data Management" at bounding box center [70, 78] width 76 height 16
drag, startPoint x: 32, startPoint y: 81, endPoint x: 66, endPoint y: 78, distance: 34.0
click at [32, 80] on span "Data Management" at bounding box center [70, 78] width 76 height 16
click at [88, 91] on span "Pre-run" at bounding box center [132, 88] width 124 height 12
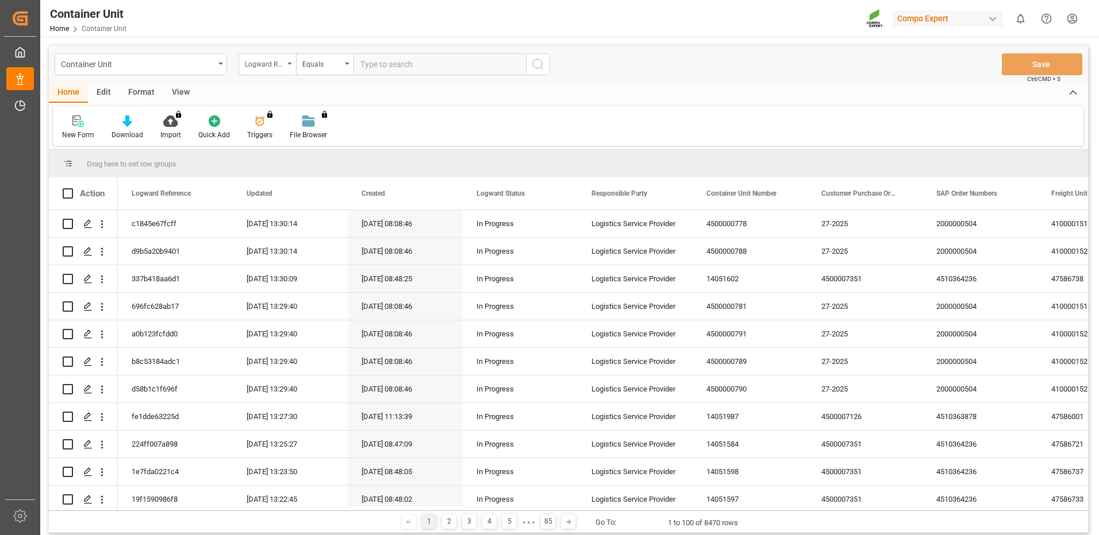
click at [263, 66] on div "Logward Reference" at bounding box center [264, 62] width 39 height 13
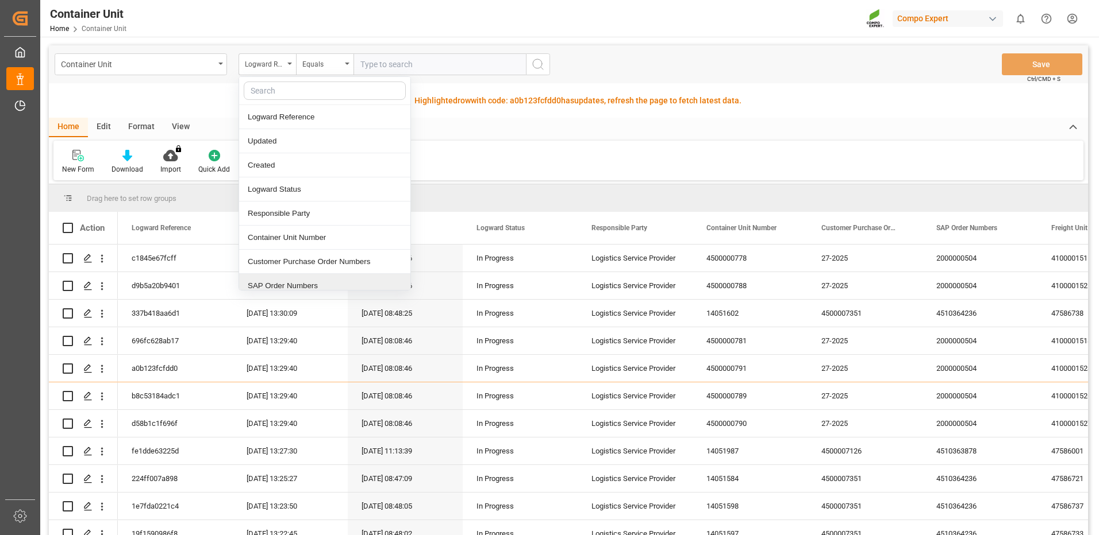
click at [275, 288] on div "SAP Order Numbers" at bounding box center [324, 286] width 171 height 24
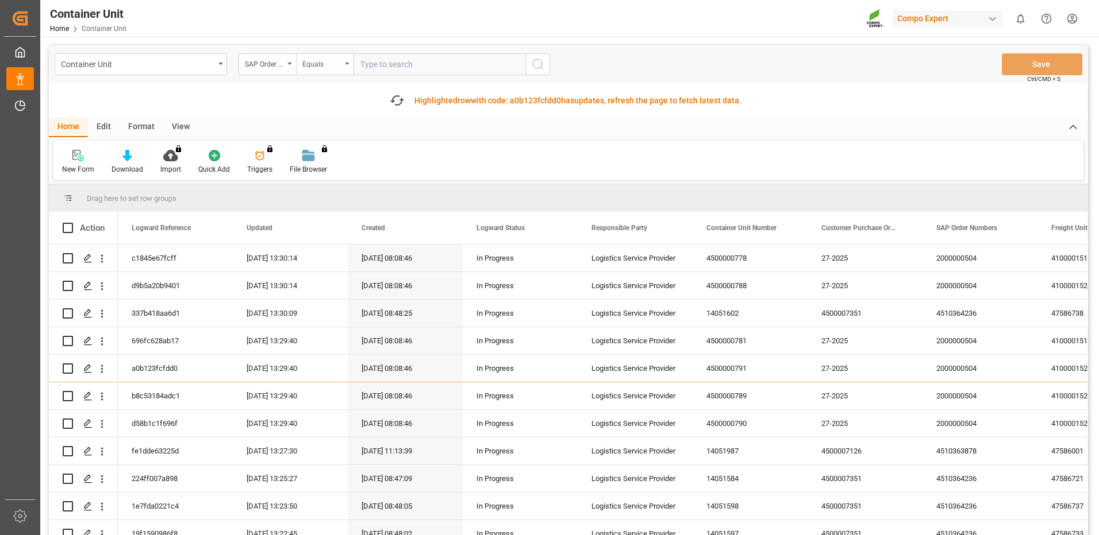
click at [322, 66] on div "Equals" at bounding box center [321, 62] width 39 height 13
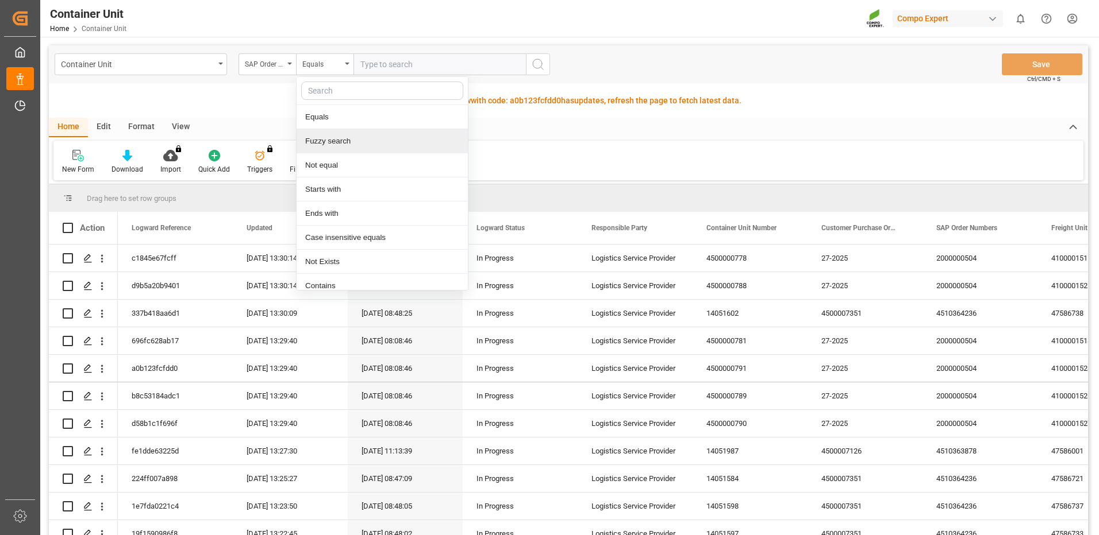
click at [326, 145] on div "Fuzzy search" at bounding box center [381, 141] width 171 height 24
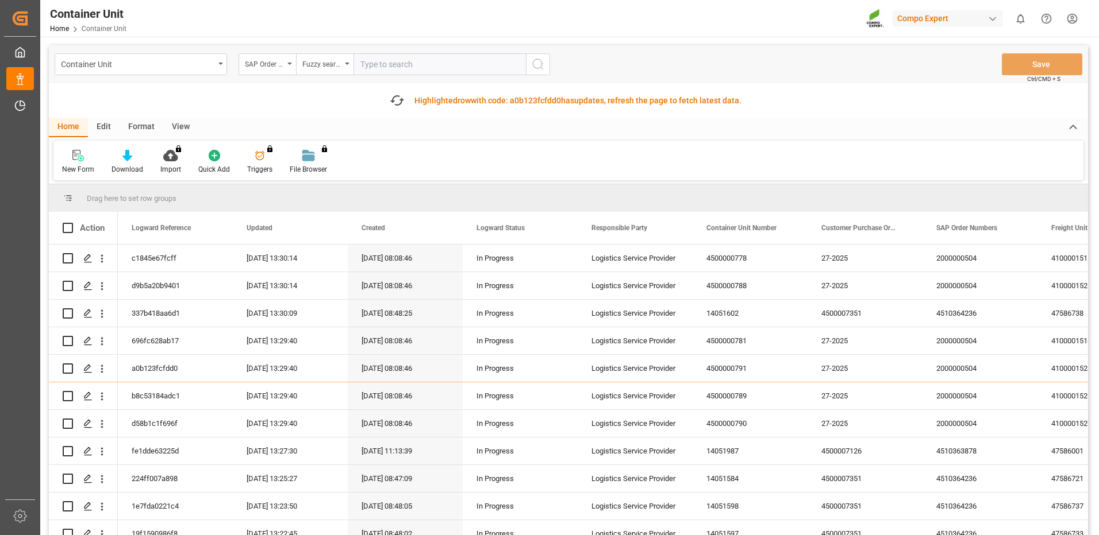
click at [388, 67] on input "text" at bounding box center [439, 64] width 172 height 22
paste input "4510364236"
type input "4510364236"
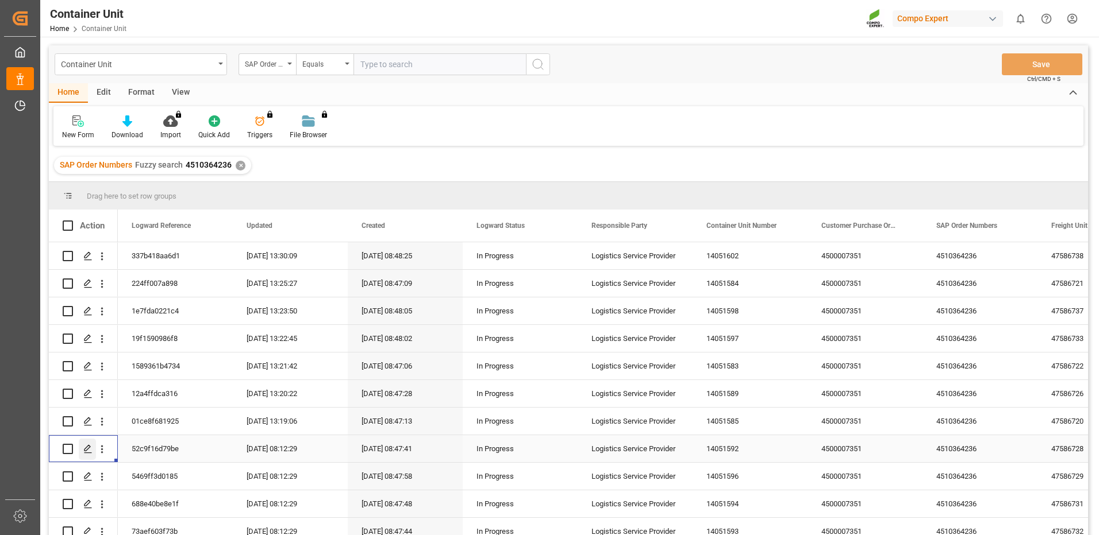
click at [88, 447] on icon "Press SPACE to select this row." at bounding box center [87, 449] width 9 height 9
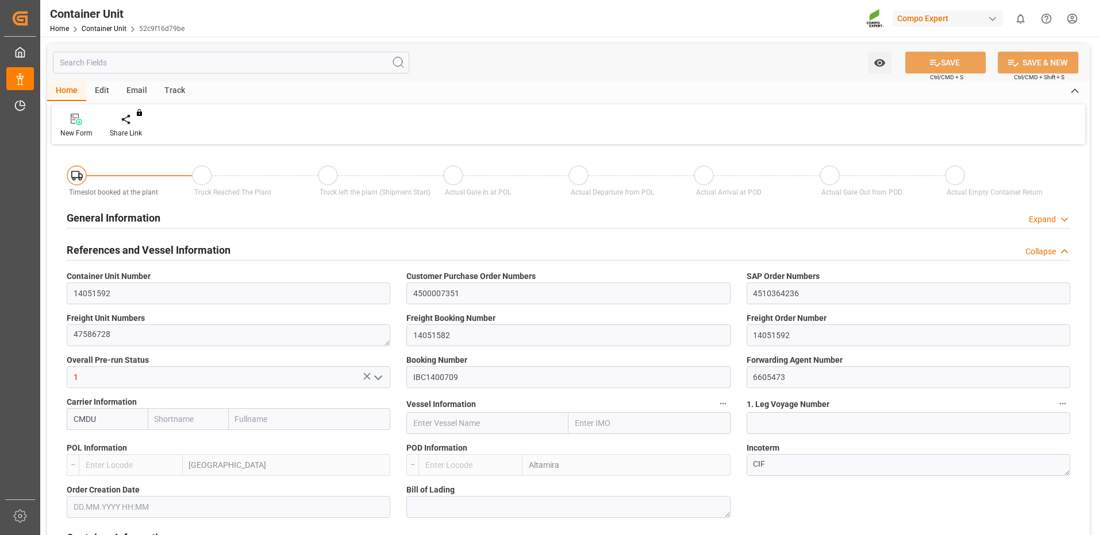
type input "CMDU"
type input "ESVLC"
type input "MXATM"
type input "0"
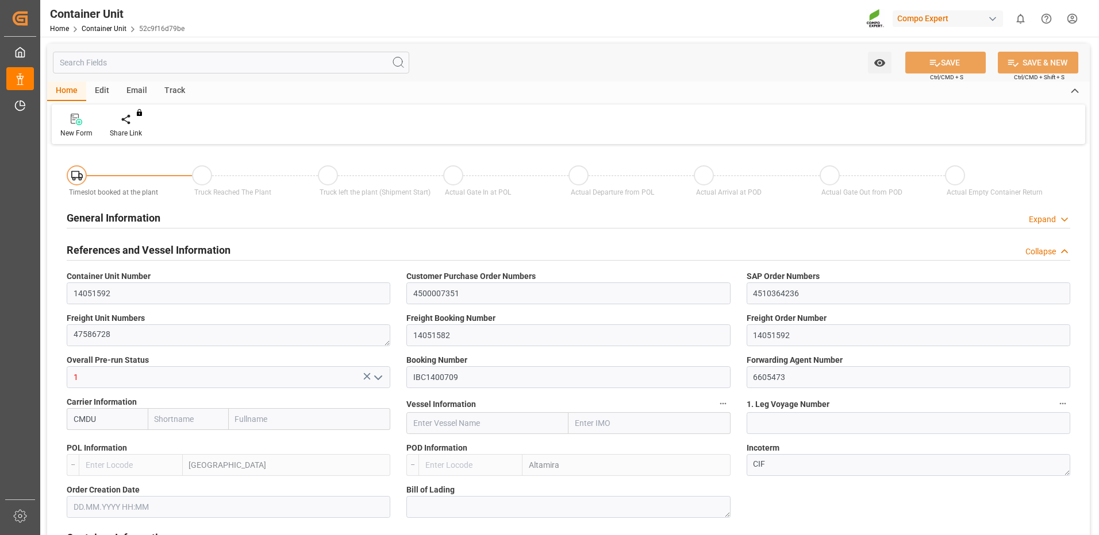
type input "0"
type input "440"
type input "24576"
type input "[DATE] 08:46"
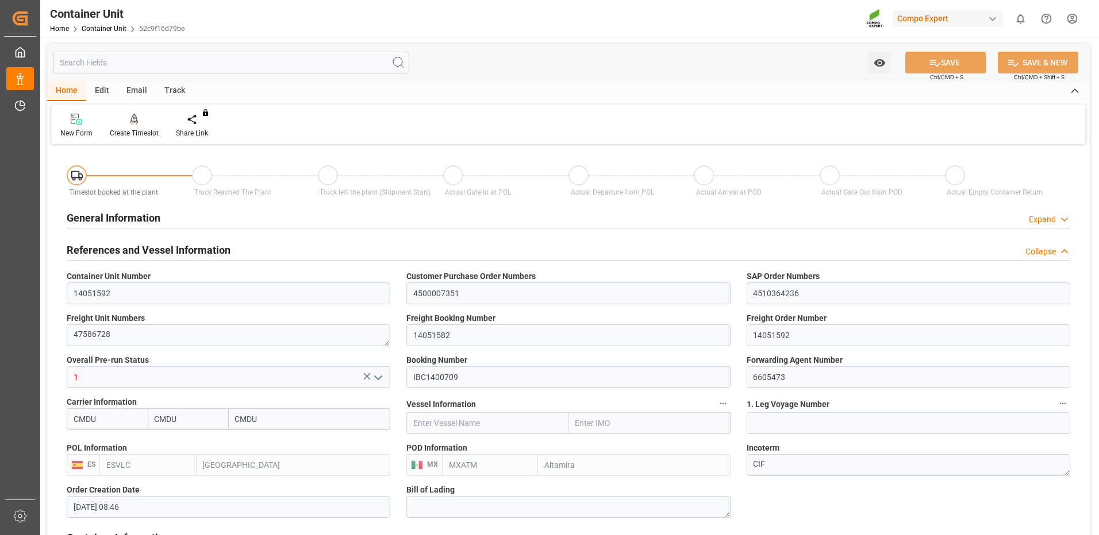
type input "08.10.2025"
click at [137, 124] on icon at bounding box center [134, 119] width 8 height 11
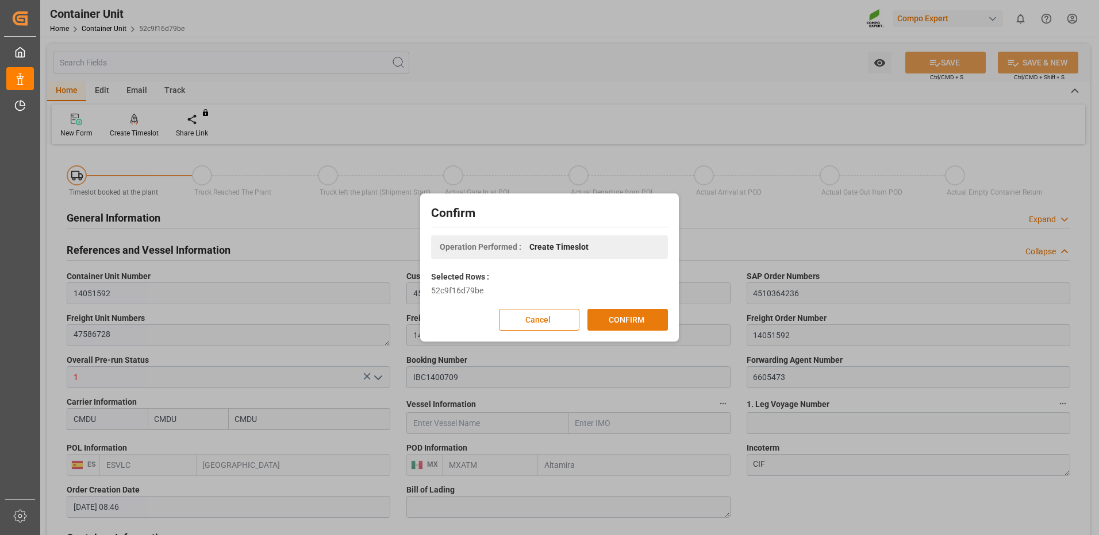
click at [629, 325] on button "CONFIRM" at bounding box center [627, 320] width 80 height 22
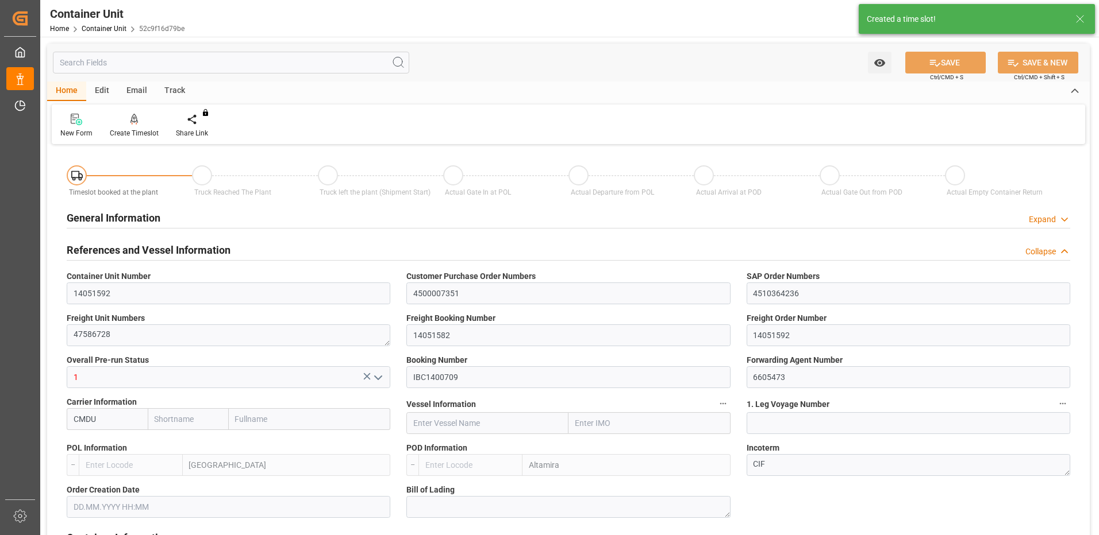
type input "CMDU"
type input "ESVLC"
type input "MXATM"
type input "0"
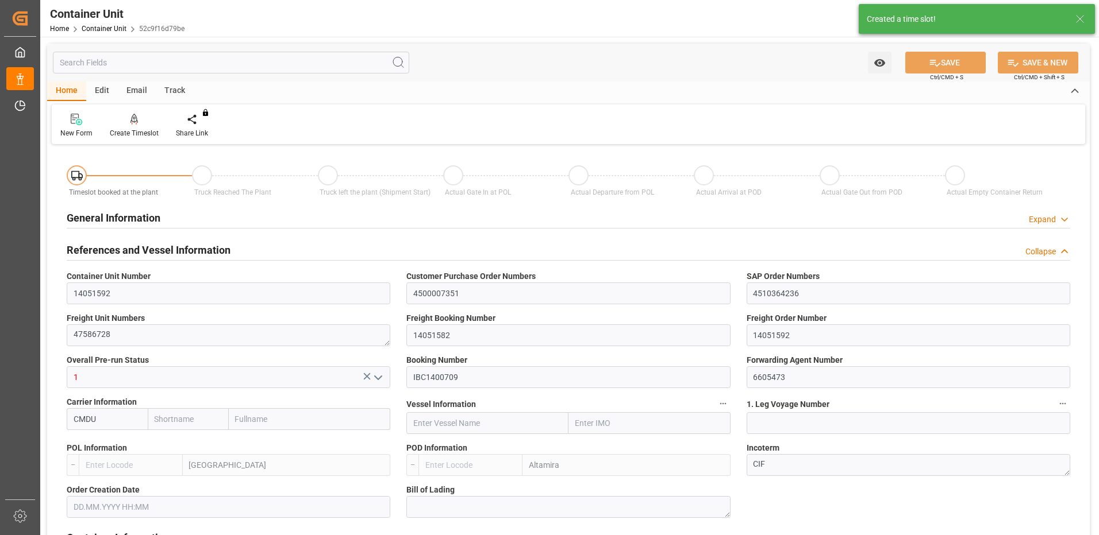
type input "0"
type input "440"
type input "24576"
type input "[DATE] 08:46"
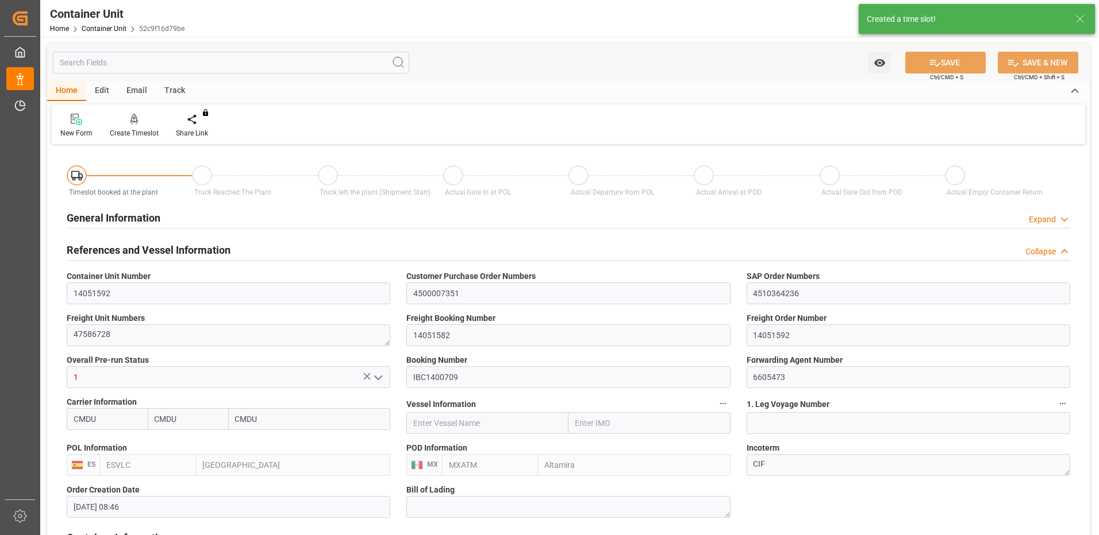
type input "08.10.2025"
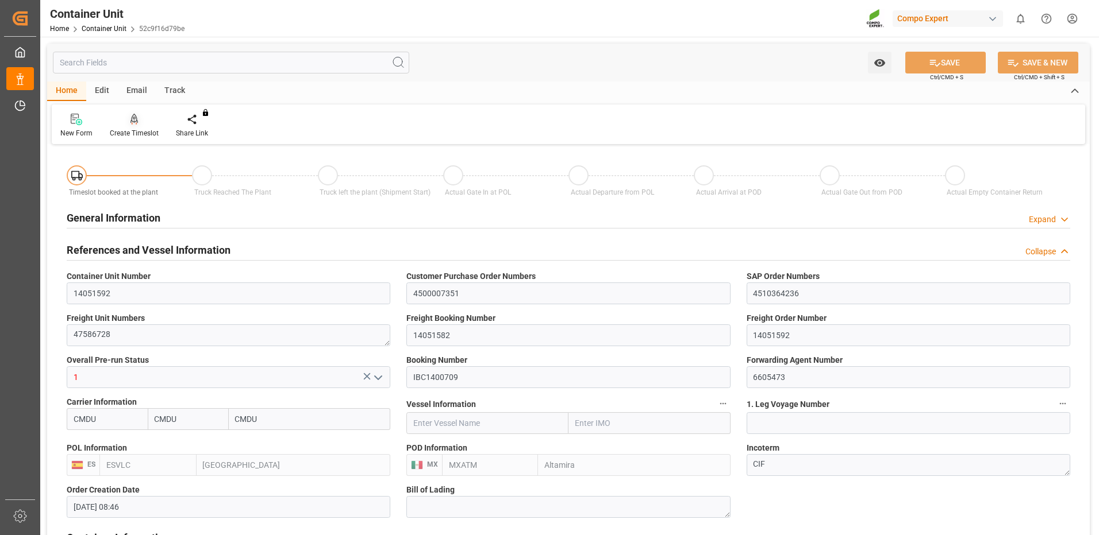
click at [132, 125] on icon at bounding box center [134, 125] width 5 height 2
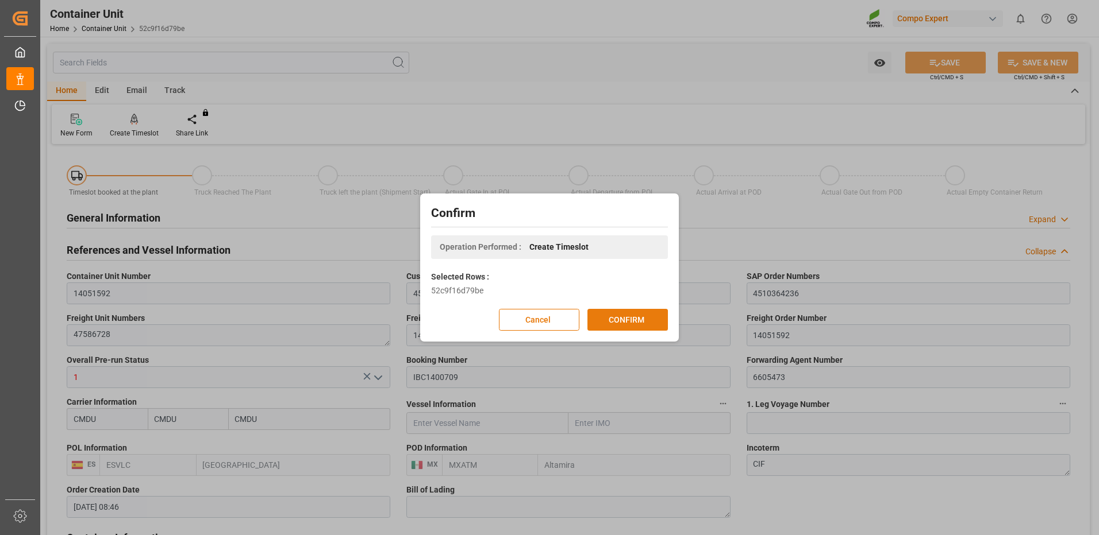
click at [612, 317] on button "CONFIRM" at bounding box center [627, 320] width 80 height 22
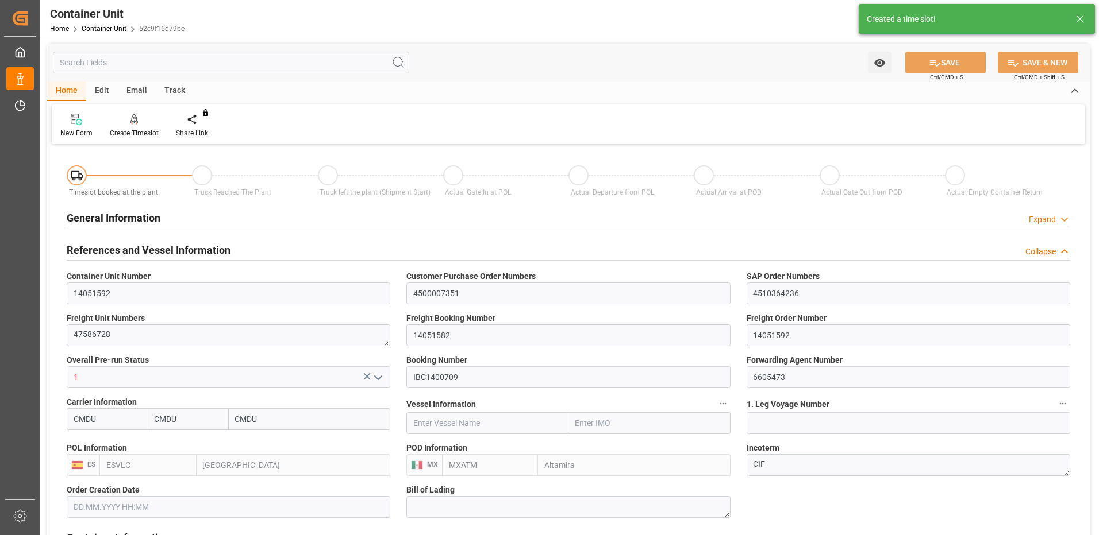
type input "[DATE] 08:46"
type input "08.10.2025"
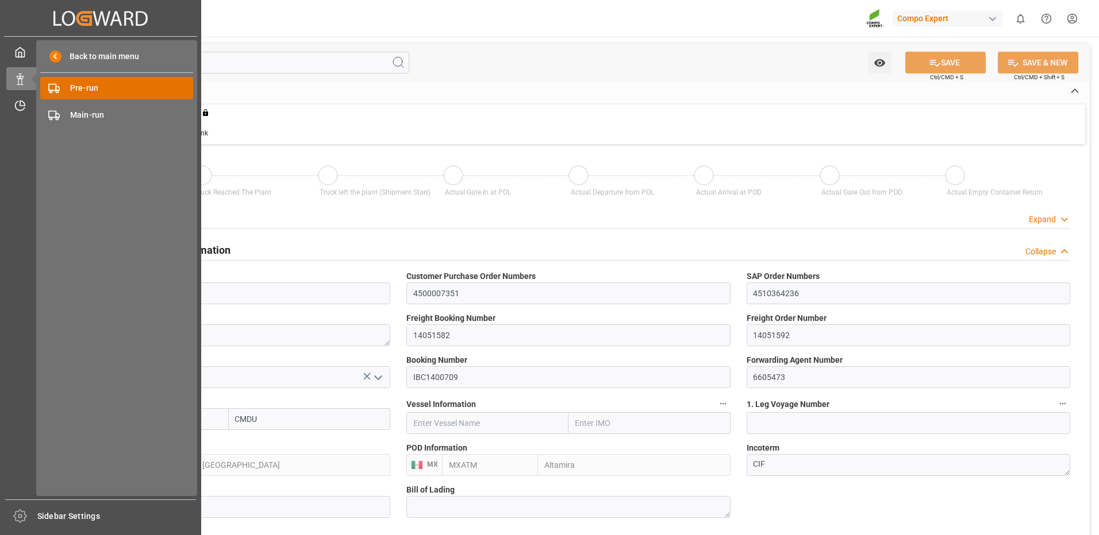
click at [60, 94] on div "Pre-run Pre-run" at bounding box center [116, 88] width 153 height 22
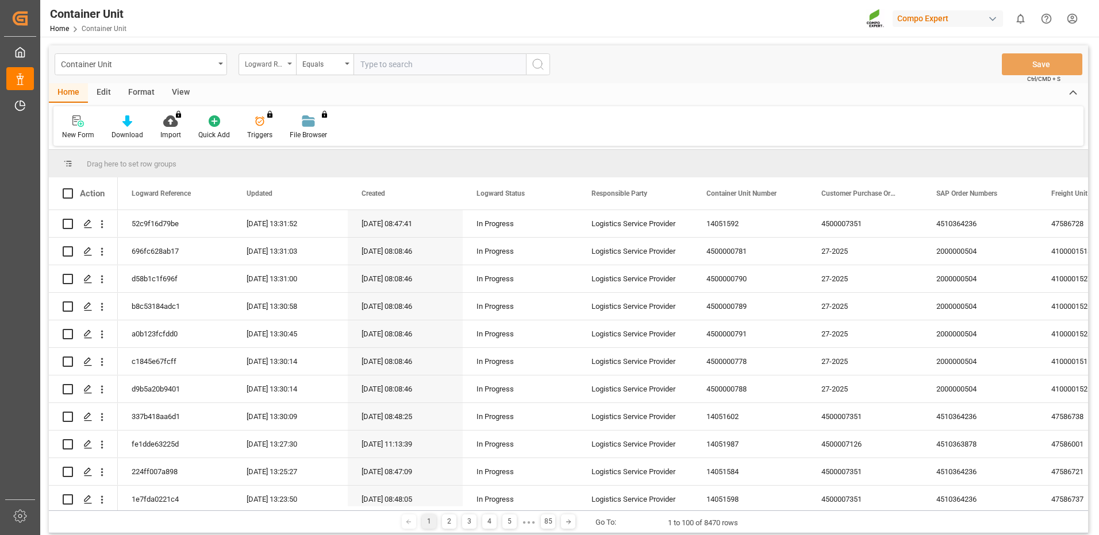
click at [271, 63] on div "Logward Reference" at bounding box center [264, 62] width 39 height 13
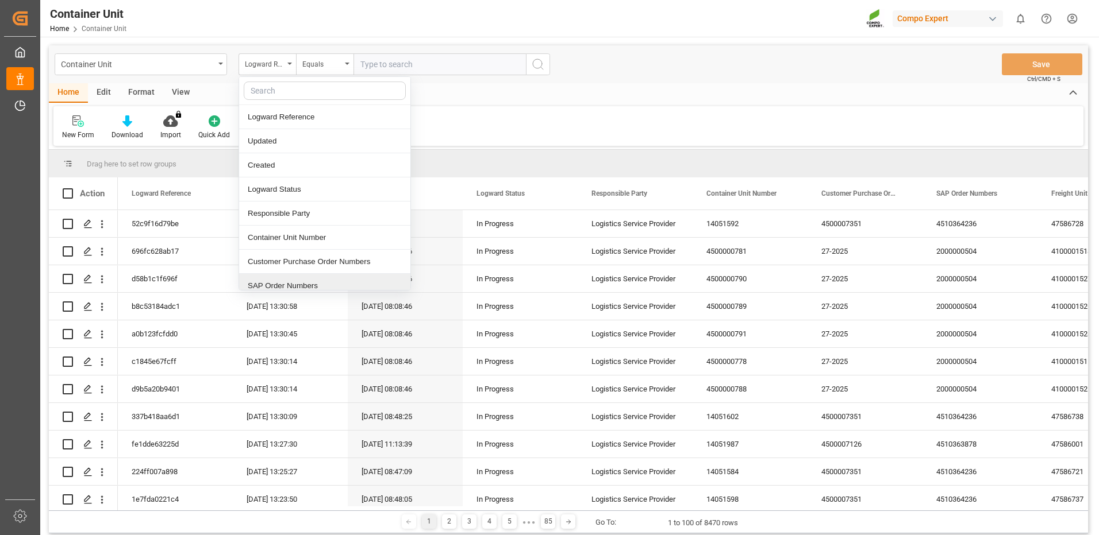
click at [288, 283] on div "SAP Order Numbers" at bounding box center [324, 286] width 171 height 24
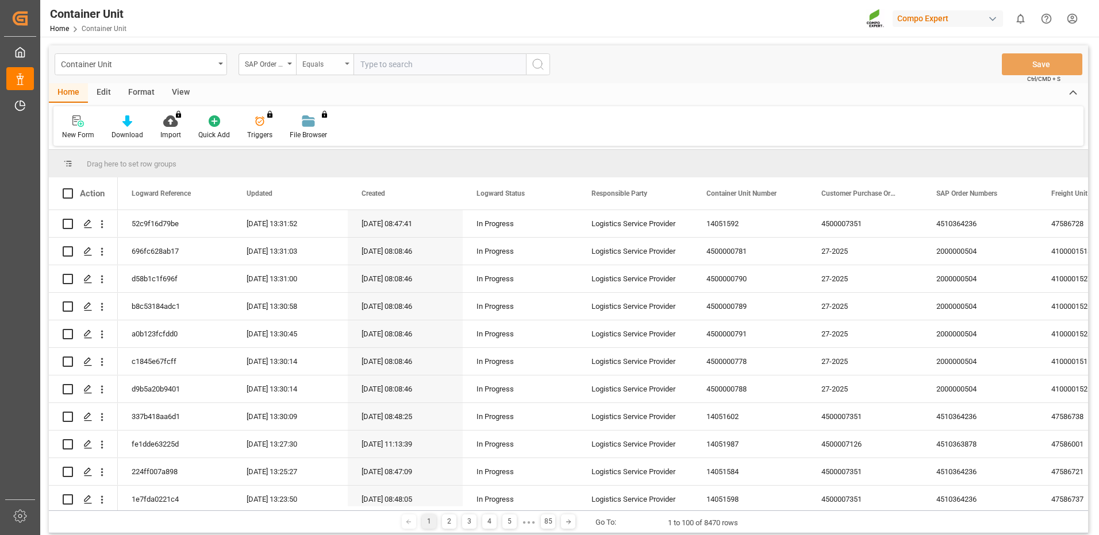
click at [341, 61] on div "Equals" at bounding box center [324, 64] width 57 height 22
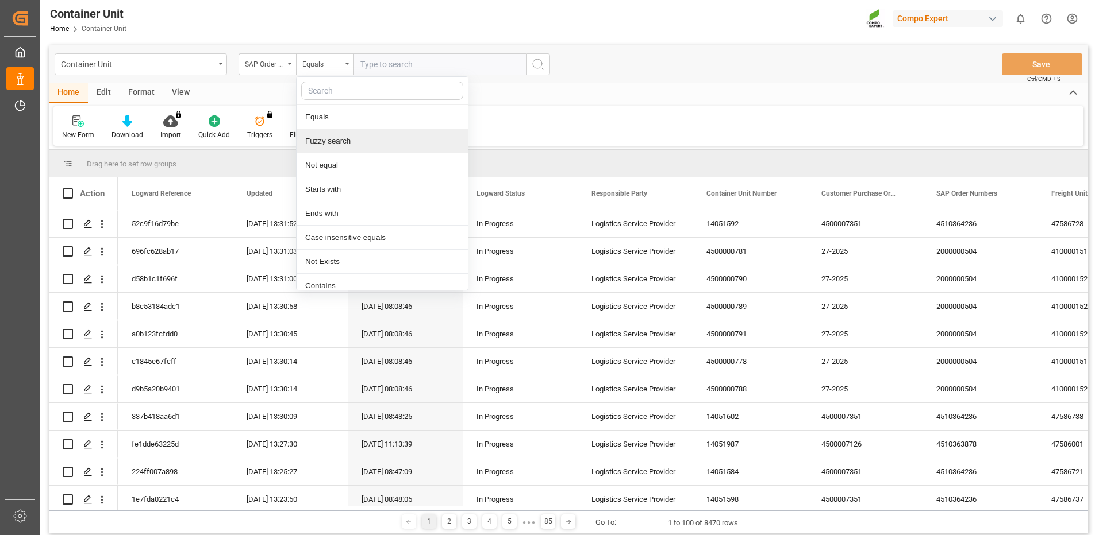
drag, startPoint x: 336, startPoint y: 144, endPoint x: 352, endPoint y: 103, distance: 43.6
click at [336, 144] on div "Fuzzy search" at bounding box center [381, 141] width 171 height 24
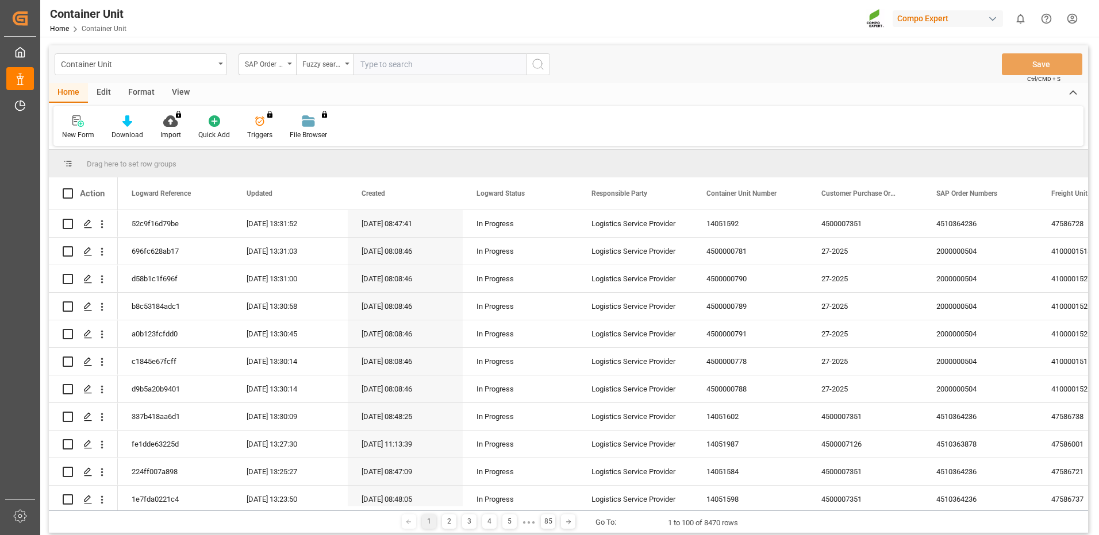
click at [386, 70] on input "text" at bounding box center [439, 64] width 172 height 22
paste input "4510364236"
type input "4510364236"
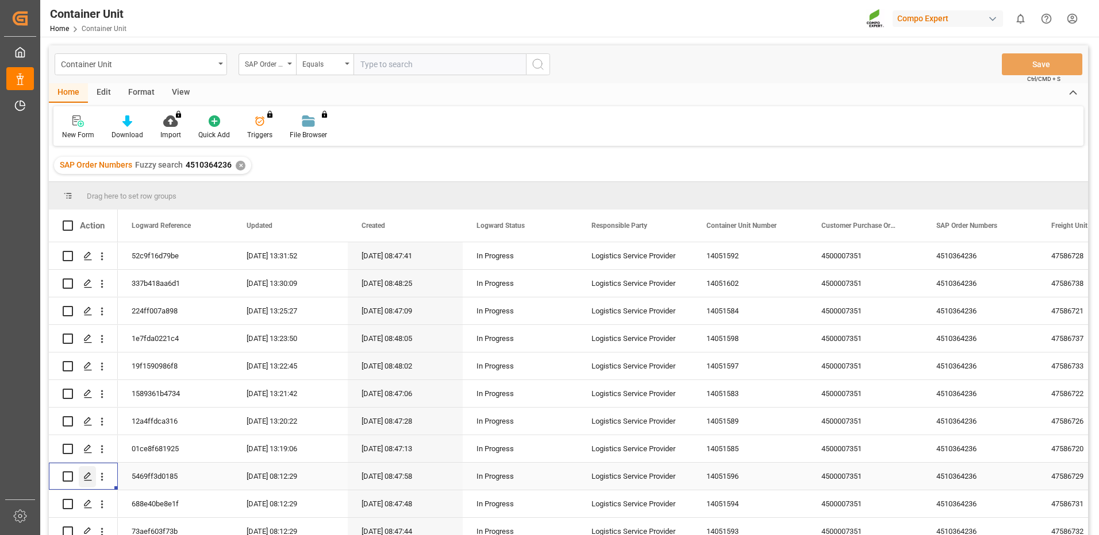
click at [86, 476] on polygon "Press SPACE to select this row." at bounding box center [87, 476] width 6 height 6
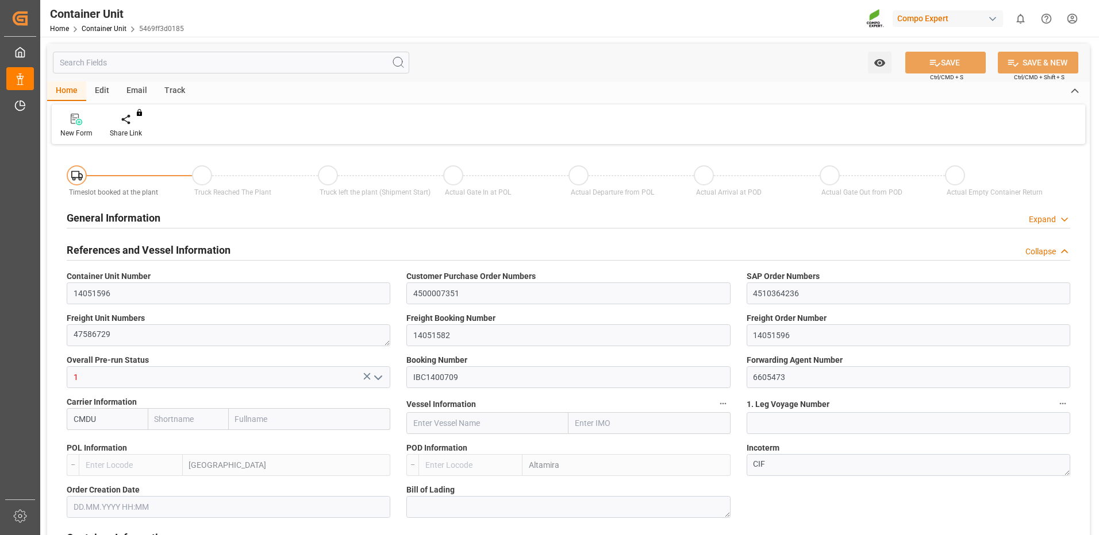
type input "CMDU"
type input "ESVLC"
type input "MXATM"
type input "0"
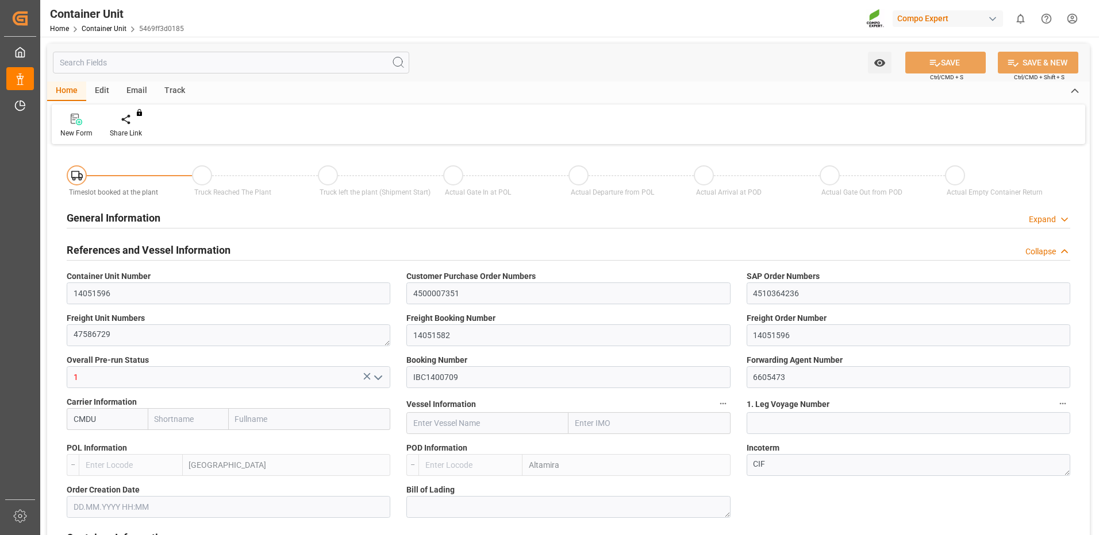
type input "0"
type input "440"
type input "24576"
type input "[DATE] 08:46"
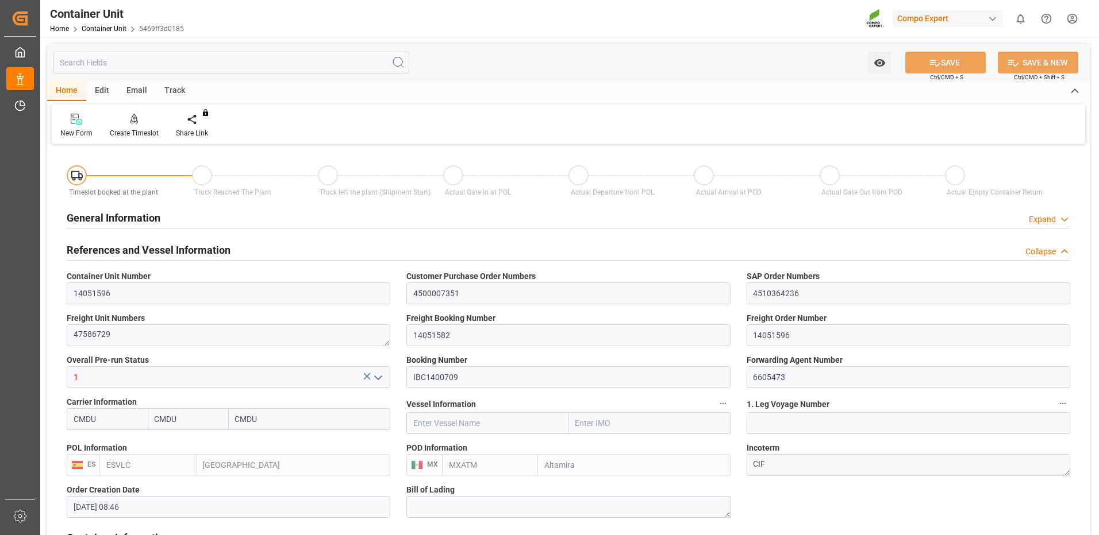
type input "[DATE]"
click at [128, 128] on div "Create Timeslot" at bounding box center [134, 133] width 49 height 10
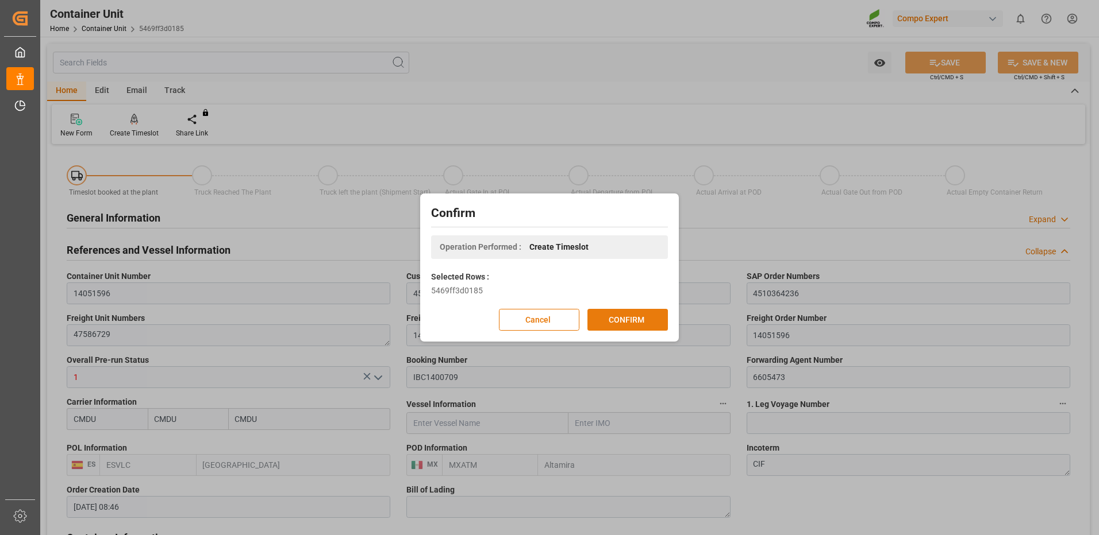
click at [655, 321] on button "CONFIRM" at bounding box center [627, 320] width 80 height 22
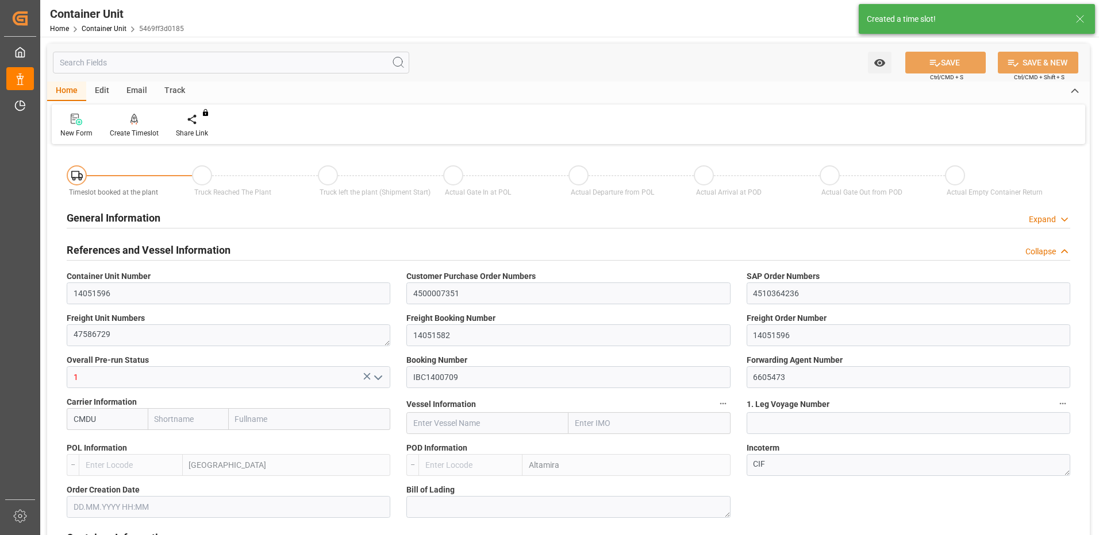
type input "CMDU"
type input "ESVLC"
type input "MXATM"
type input "0"
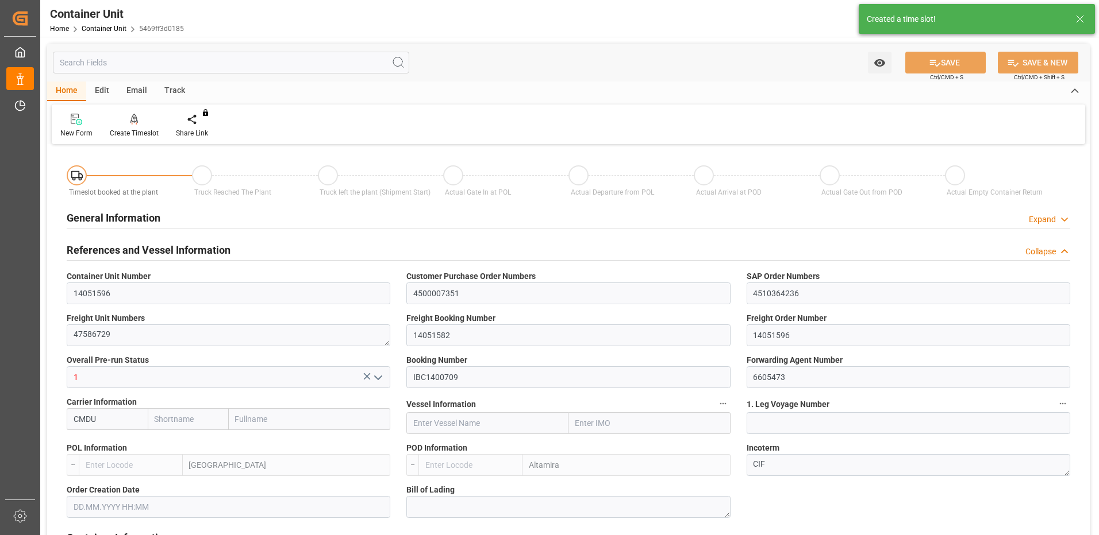
type input "0"
type input "440"
type input "24576"
type input "[DATE] 08:46"
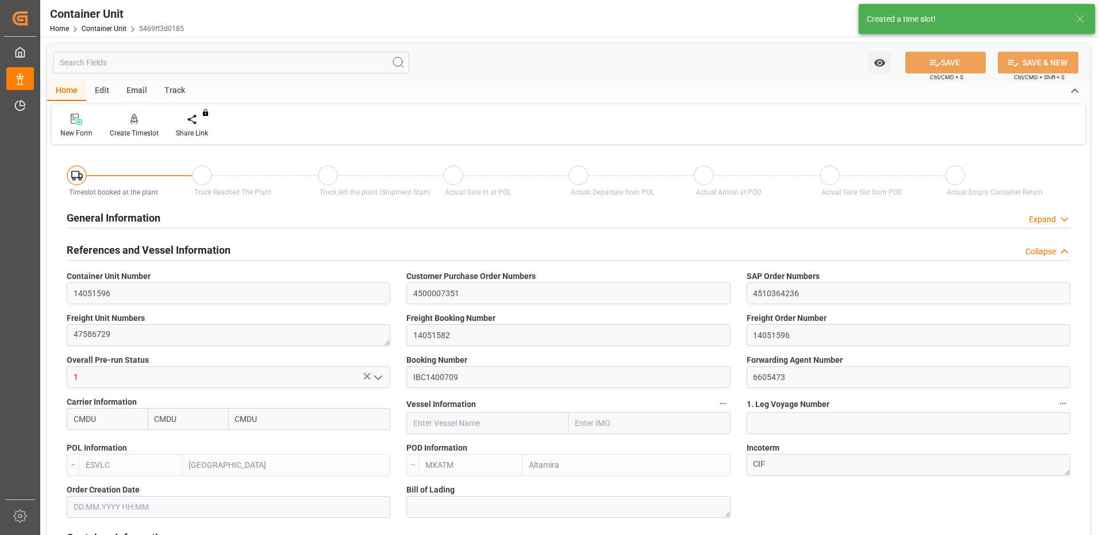
type input "[DATE]"
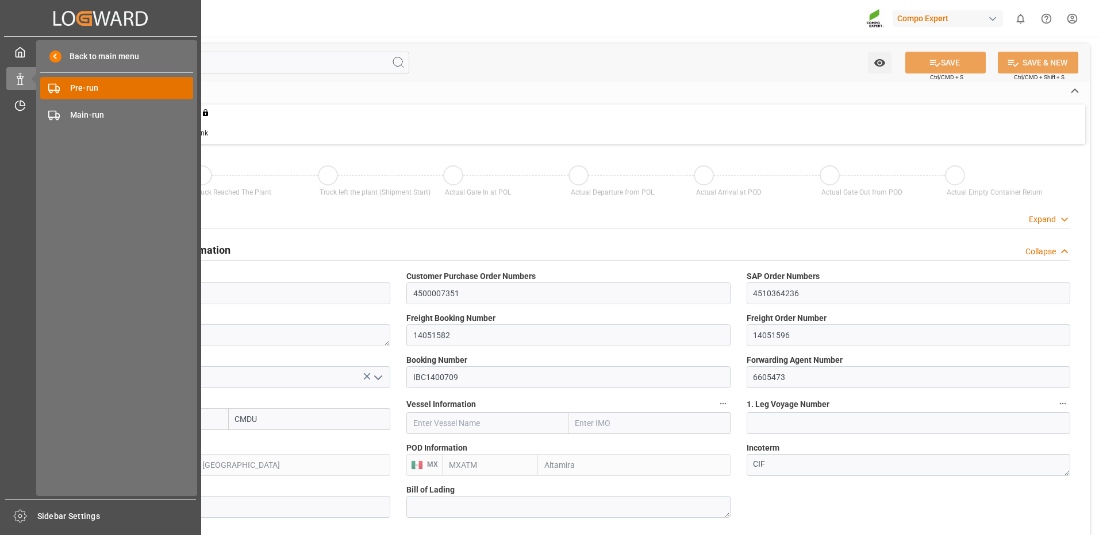
click at [72, 87] on span "Pre-run" at bounding box center [132, 88] width 124 height 12
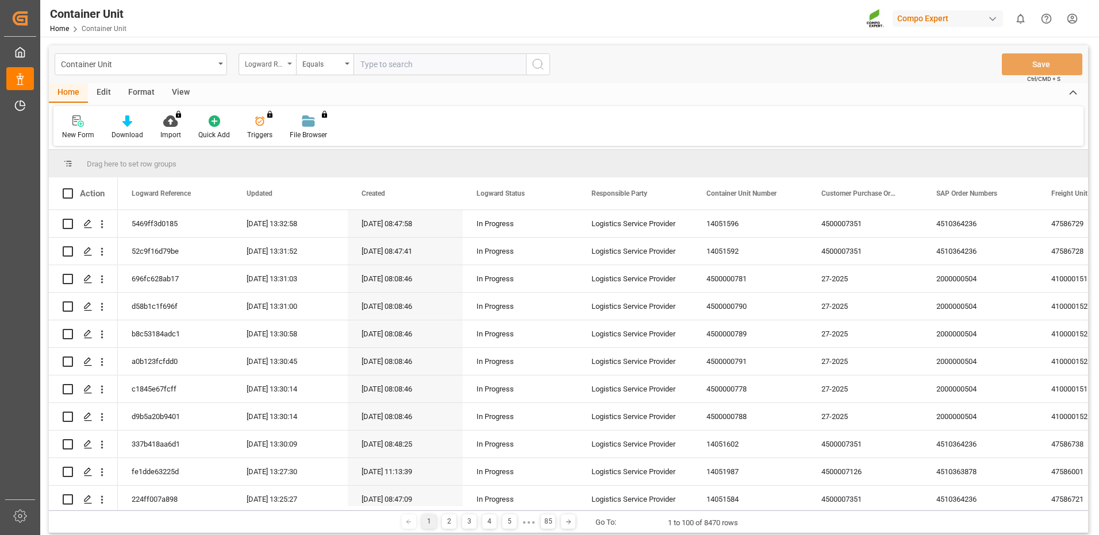
click at [259, 66] on div "Logward Reference" at bounding box center [264, 62] width 39 height 13
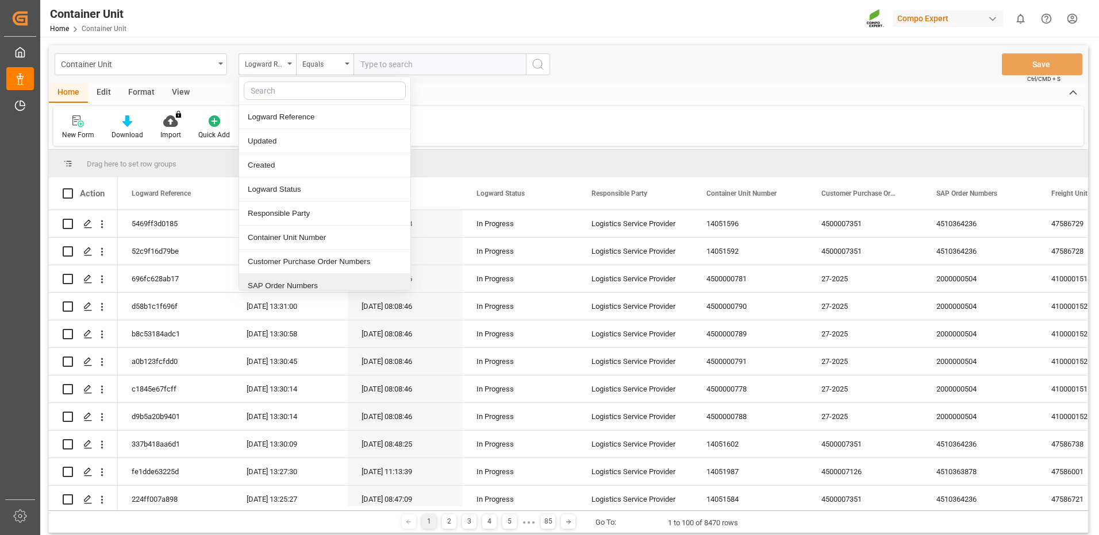
click at [283, 282] on div "SAP Order Numbers" at bounding box center [324, 286] width 171 height 24
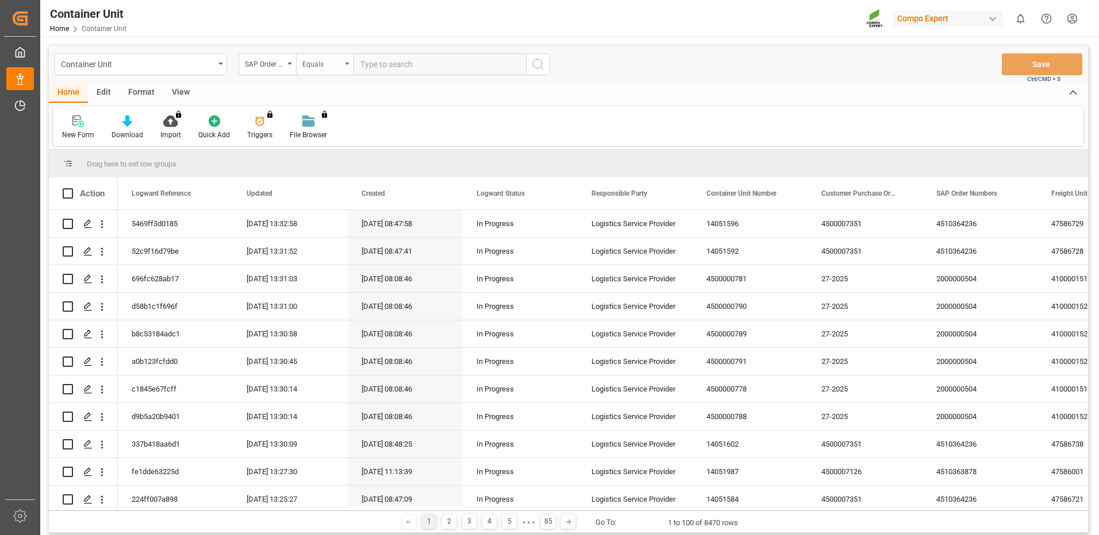
click at [332, 61] on div "Equals" at bounding box center [321, 62] width 39 height 13
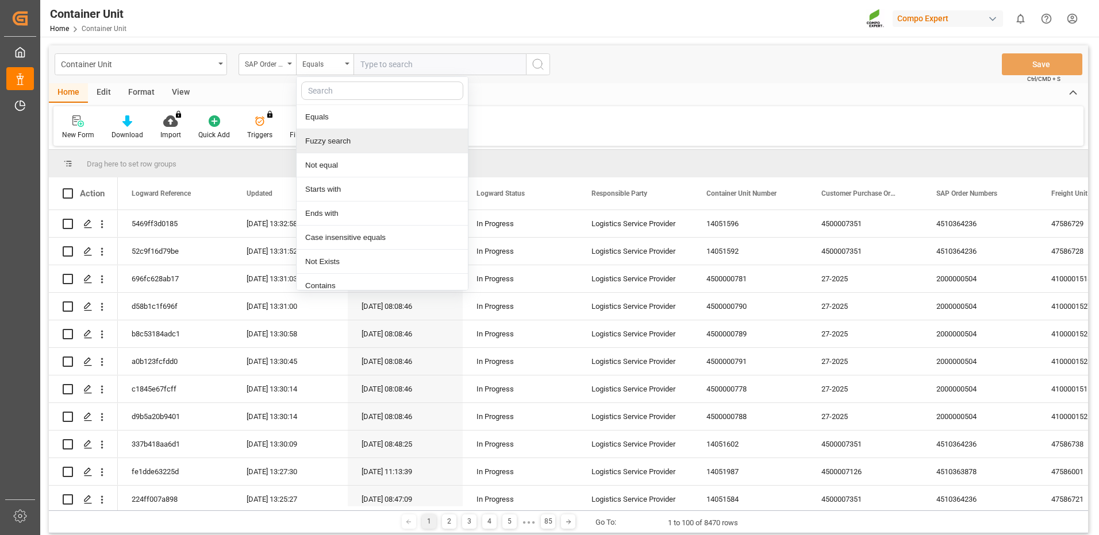
click at [326, 141] on div "Fuzzy search" at bounding box center [381, 141] width 171 height 24
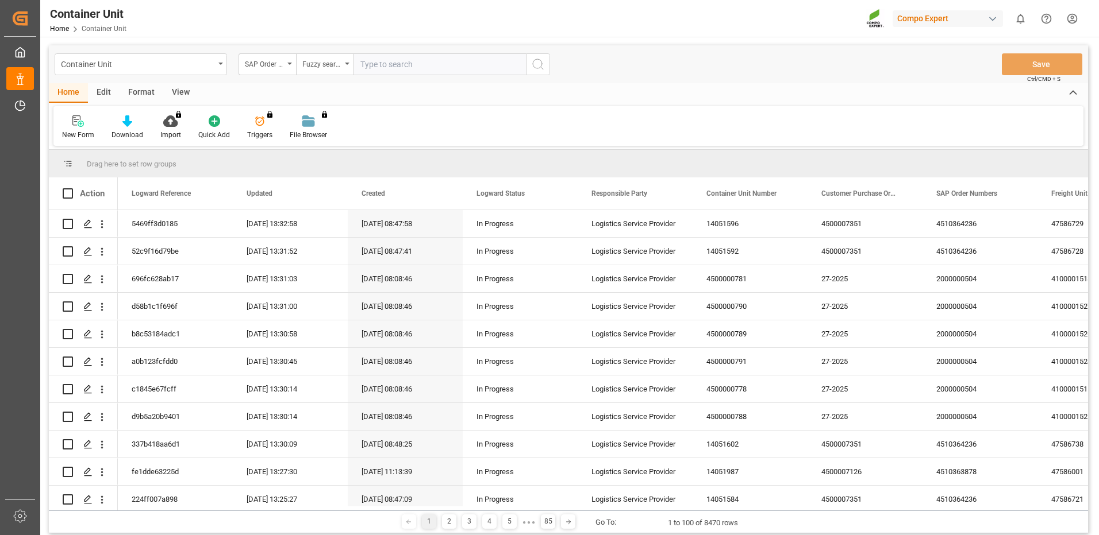
drag, startPoint x: 401, startPoint y: 61, endPoint x: 369, endPoint y: 61, distance: 31.6
click at [400, 61] on input "text" at bounding box center [439, 64] width 172 height 22
paste input "4510364236"
type input "4510364236"
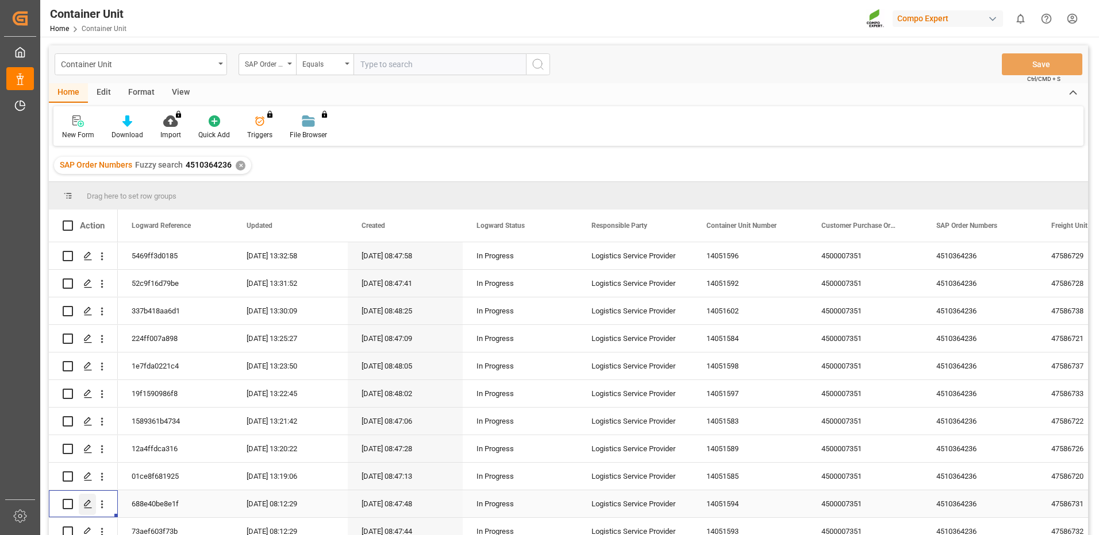
click at [85, 506] on polygon "Press SPACE to select this row." at bounding box center [87, 504] width 6 height 6
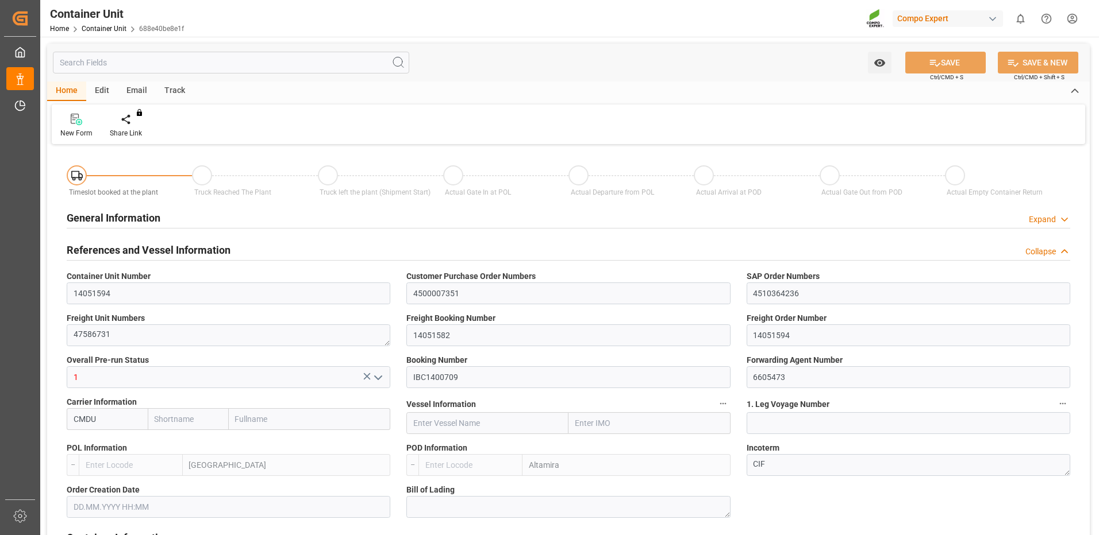
type input "CMDU"
type input "ESVLC"
type input "MXATM"
type input "0"
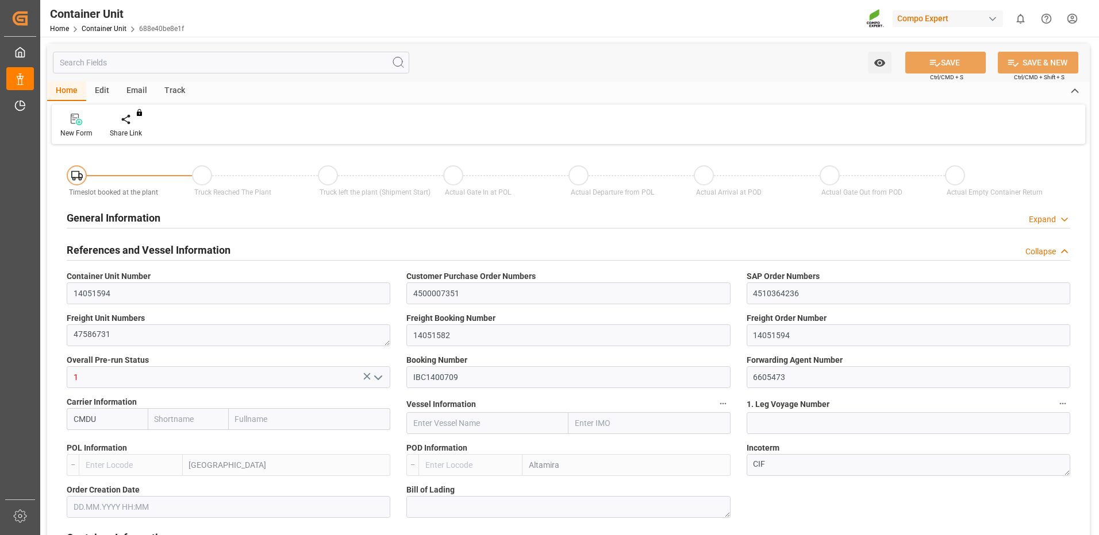
type input "0"
type input "440"
type input "24576"
type input "[DATE] 08:46"
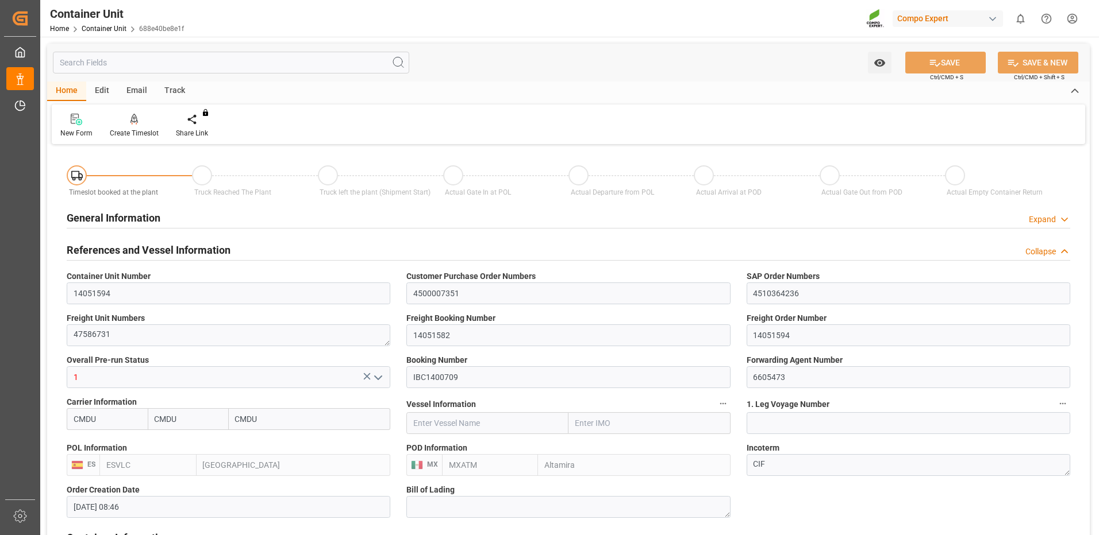
type input "[DATE]"
click at [138, 132] on div "Create Timeslot" at bounding box center [134, 133] width 49 height 10
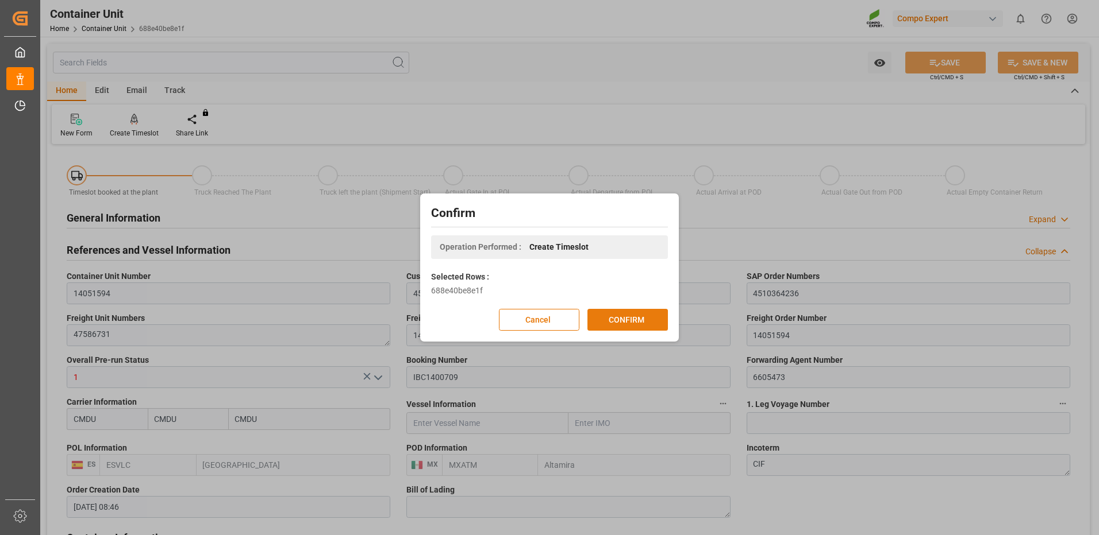
click at [608, 311] on button "CONFIRM" at bounding box center [627, 320] width 80 height 22
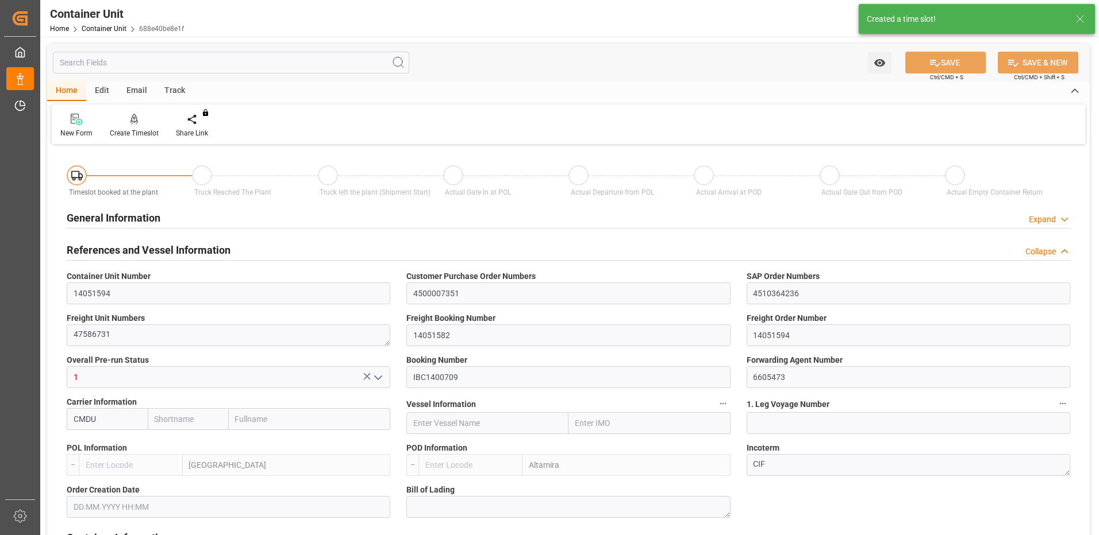
type input "CMDU"
type input "ESVLC"
type input "MXATM"
type input "0"
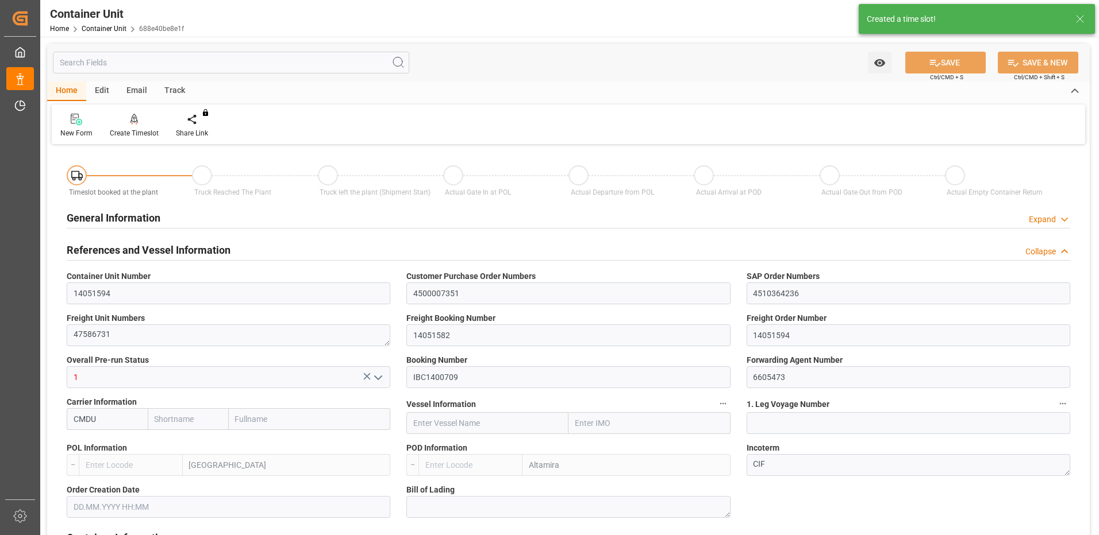
type input "0"
type input "440"
type input "24576"
type input "28.08.2025 08:46"
type input "[DATE] 08:46"
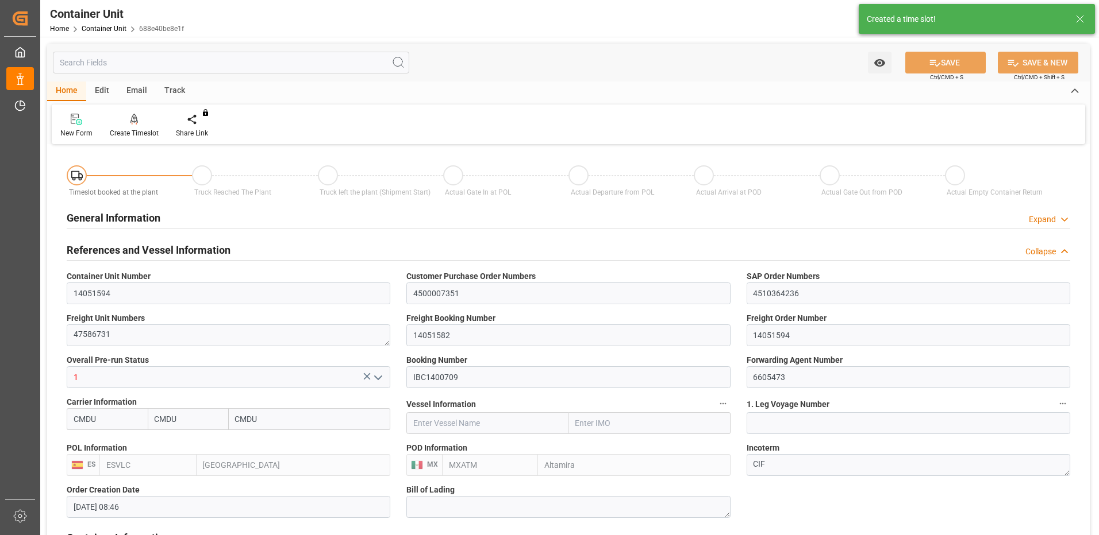
type input "[DATE]"
click at [141, 127] on div "Create Timeslot" at bounding box center [134, 125] width 66 height 25
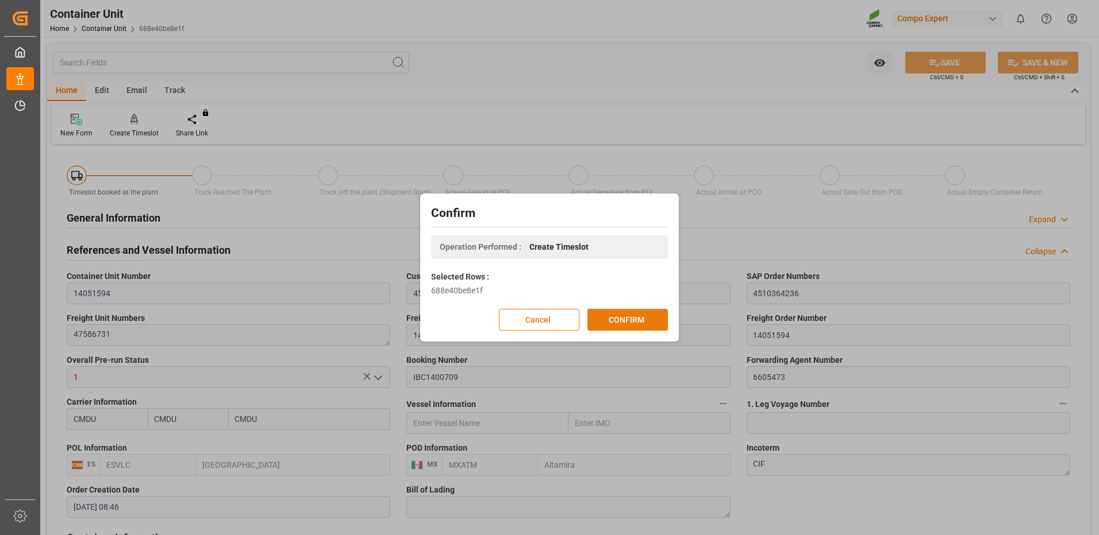
click at [619, 322] on button "CONFIRM" at bounding box center [627, 320] width 80 height 22
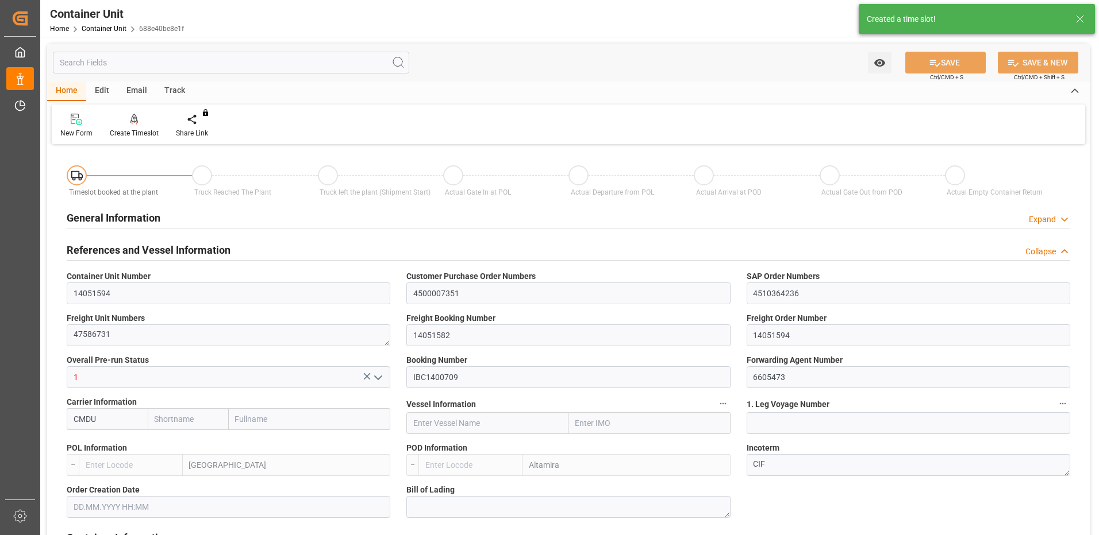
type input "CMDU"
type input "ESVLC"
type input "MXATM"
type input "0"
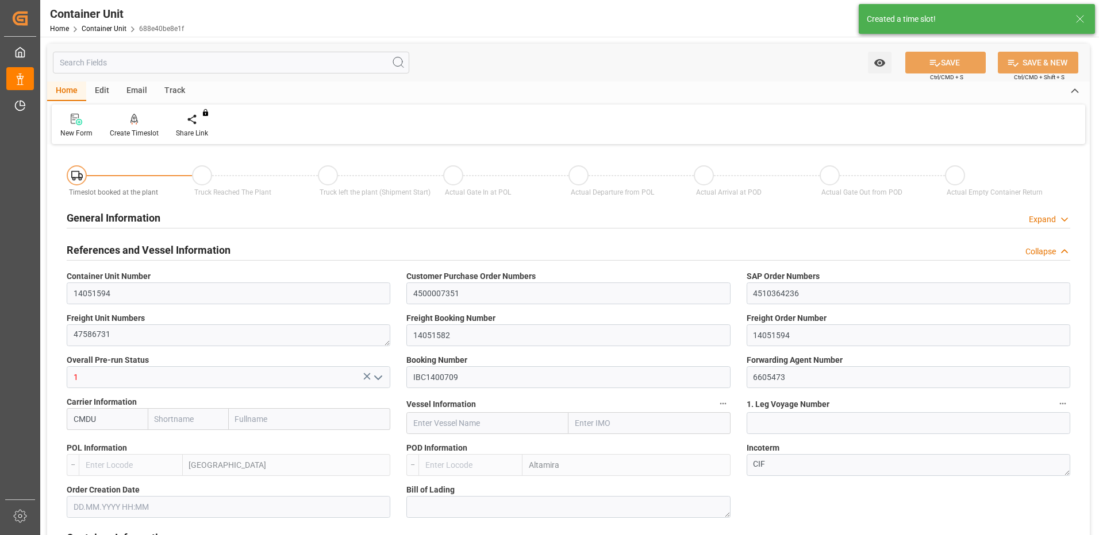
type input "0"
type input "440"
type input "24576"
type input "[DATE] 08:46"
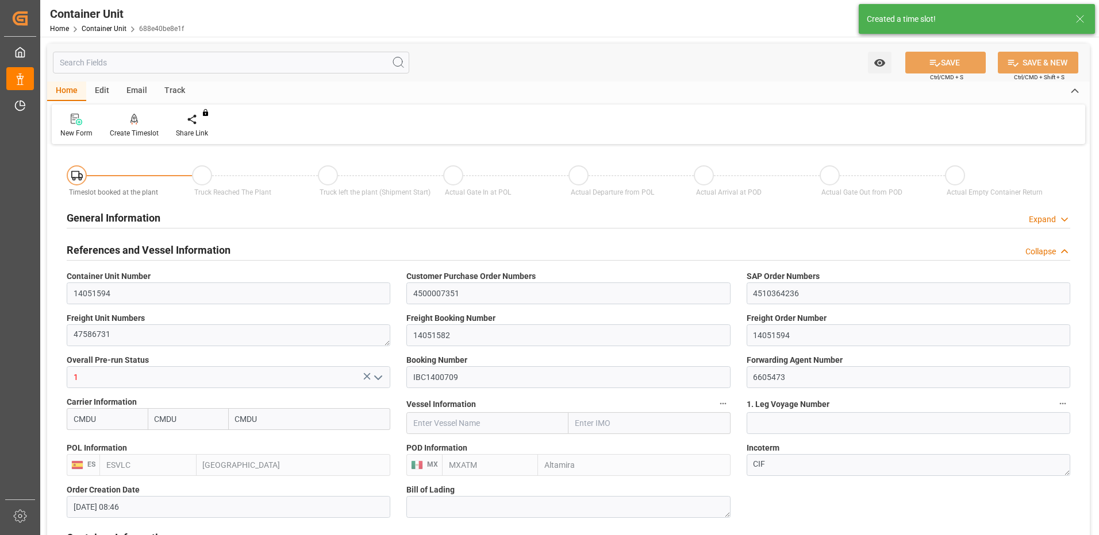
type input "[DATE]"
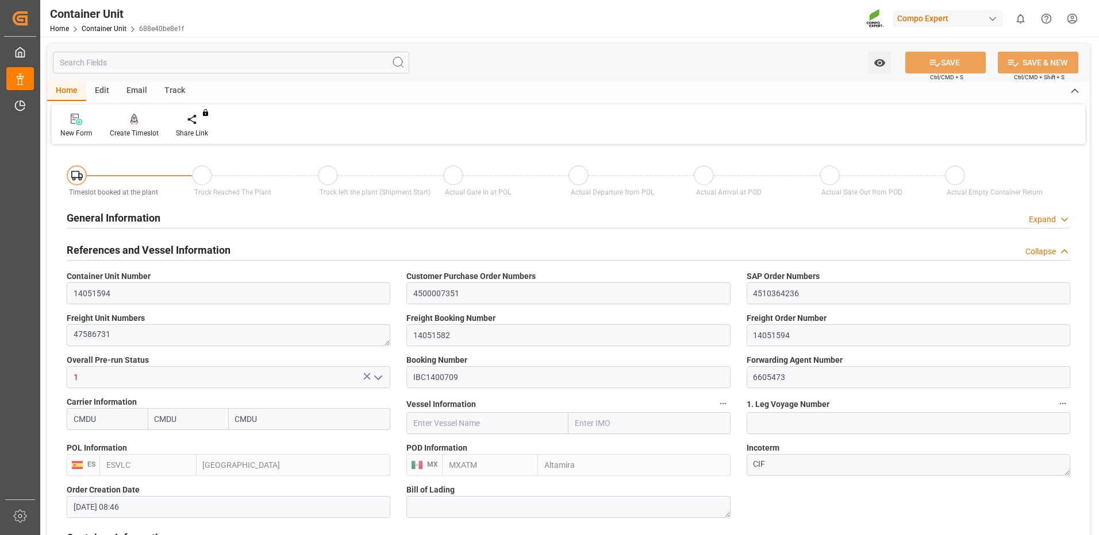
click at [136, 130] on div "Create Timeslot" at bounding box center [134, 133] width 49 height 10
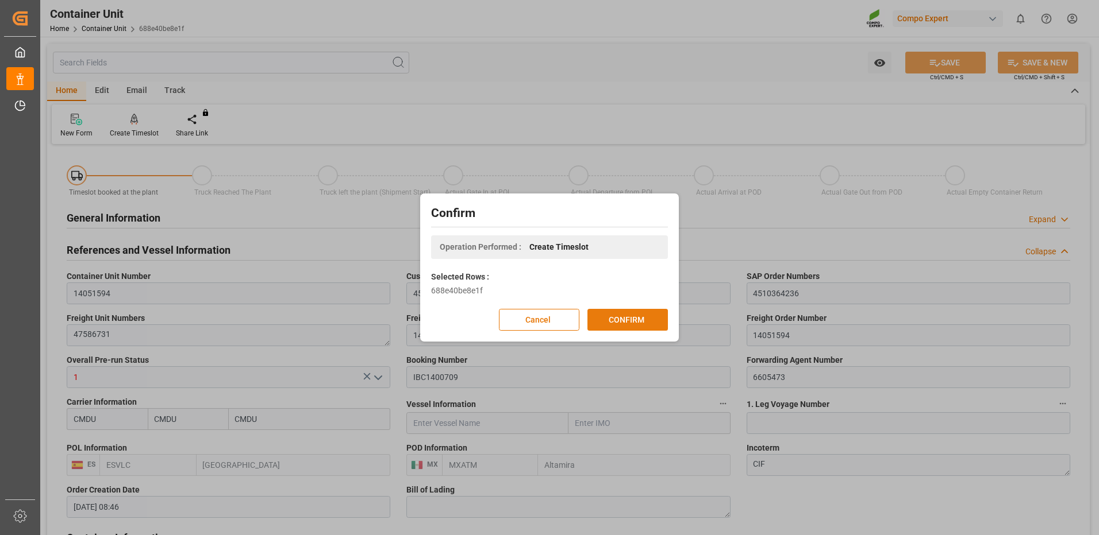
click at [626, 328] on button "CONFIRM" at bounding box center [627, 320] width 80 height 22
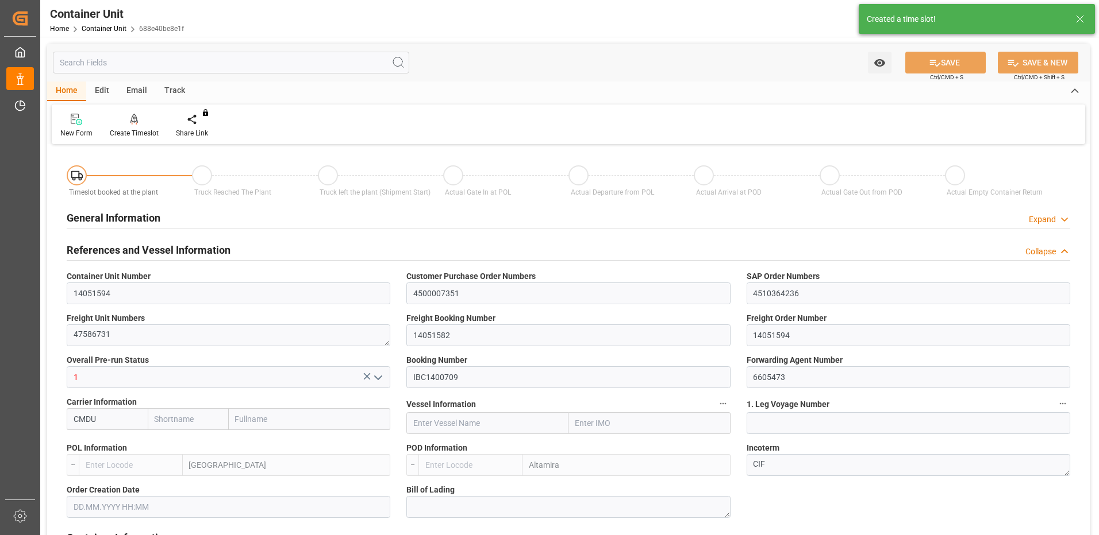
type input "CMDU"
type input "ESVLC"
type input "MXATM"
type input "0"
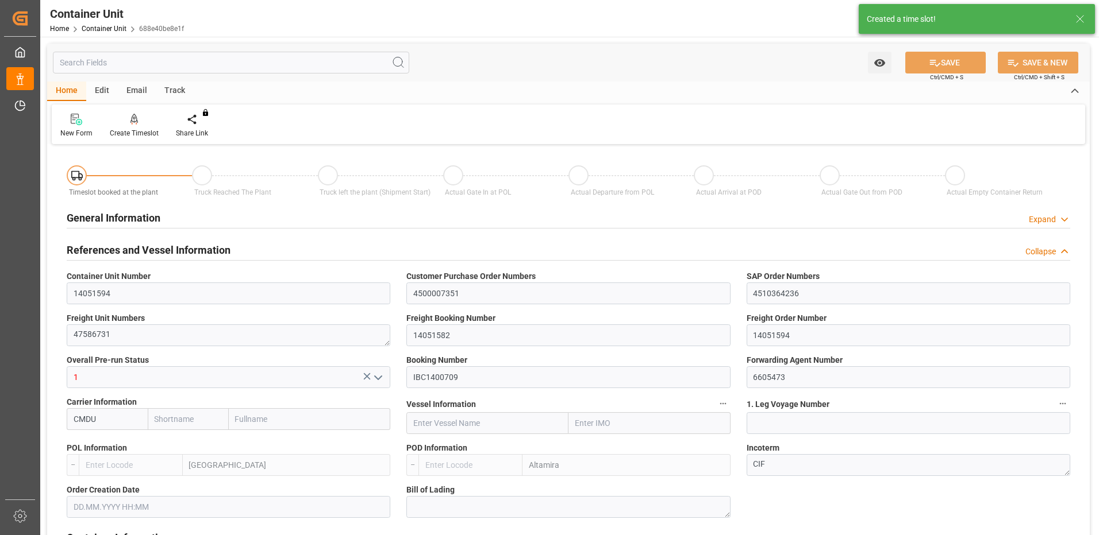
type input "0"
type input "440"
type input "24576"
type input "[DATE] 08:46"
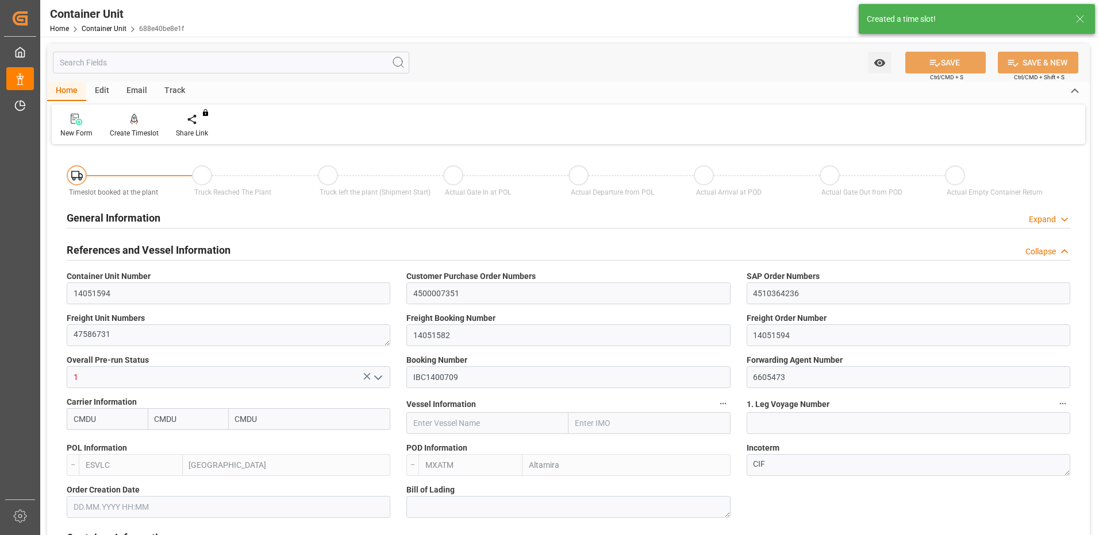
type input "[DATE]"
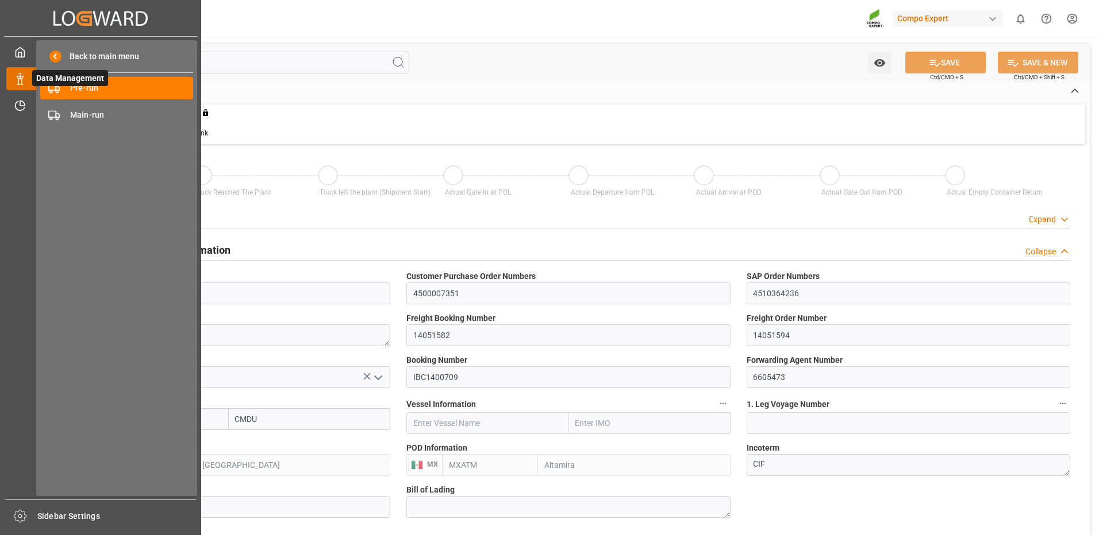
click at [15, 80] on icon at bounding box center [19, 79] width 11 height 11
click at [83, 89] on span "Pre-run" at bounding box center [132, 88] width 124 height 12
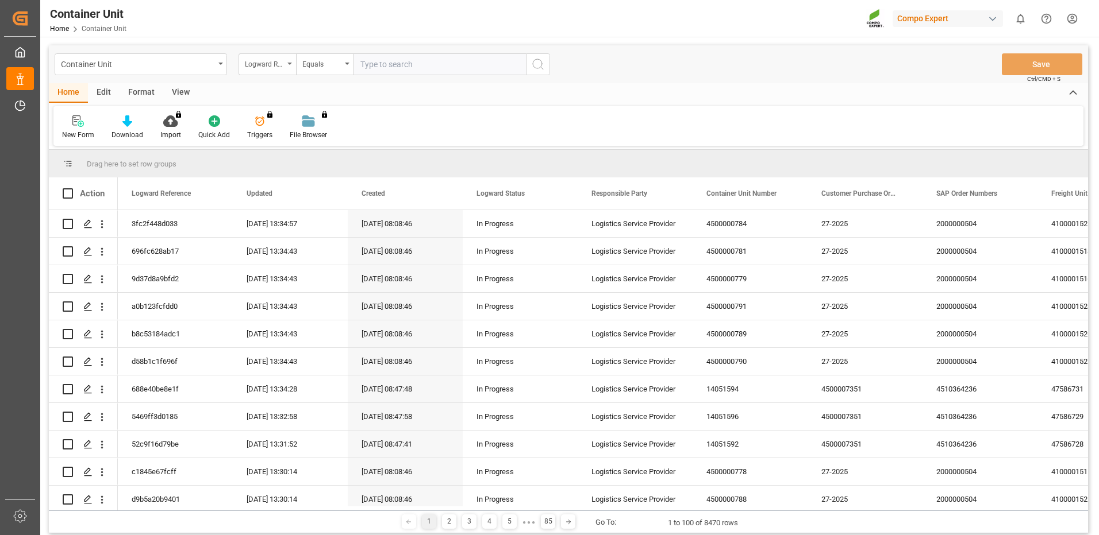
click at [260, 69] on div "Logward Reference" at bounding box center [264, 62] width 39 height 13
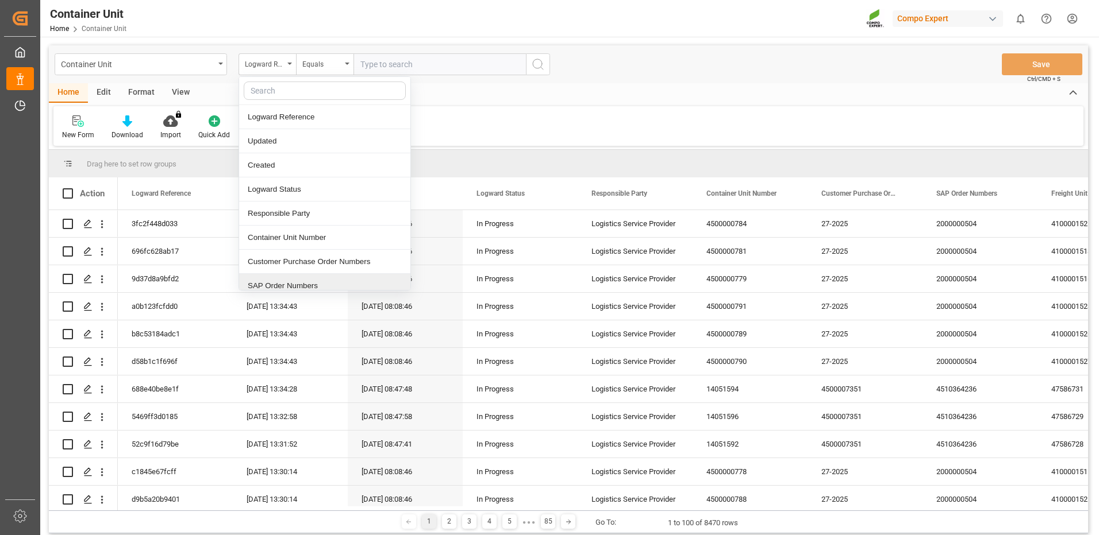
click at [290, 280] on div "SAP Order Numbers" at bounding box center [324, 286] width 171 height 24
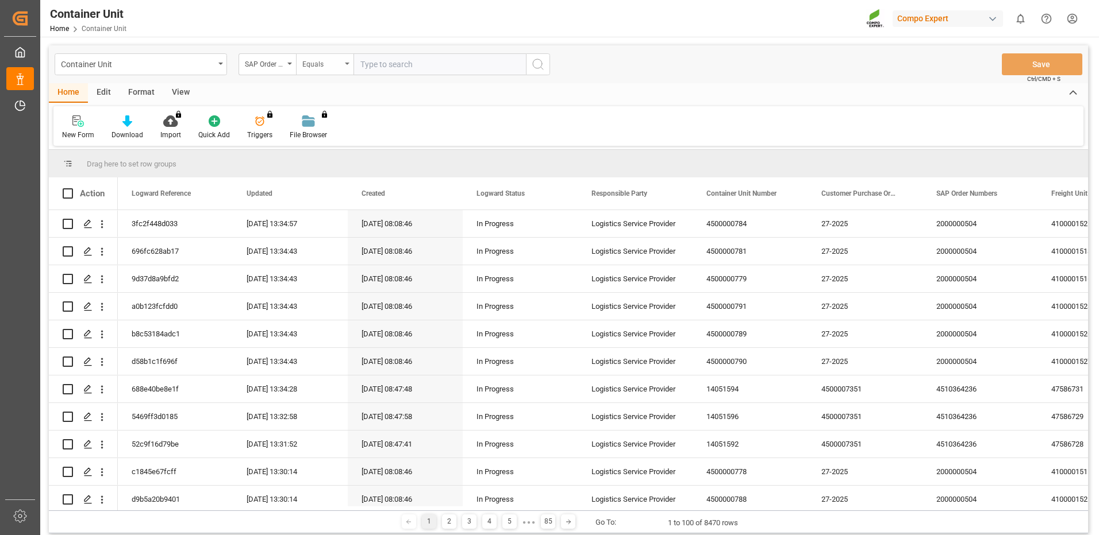
click at [317, 72] on div "Equals" at bounding box center [324, 64] width 57 height 22
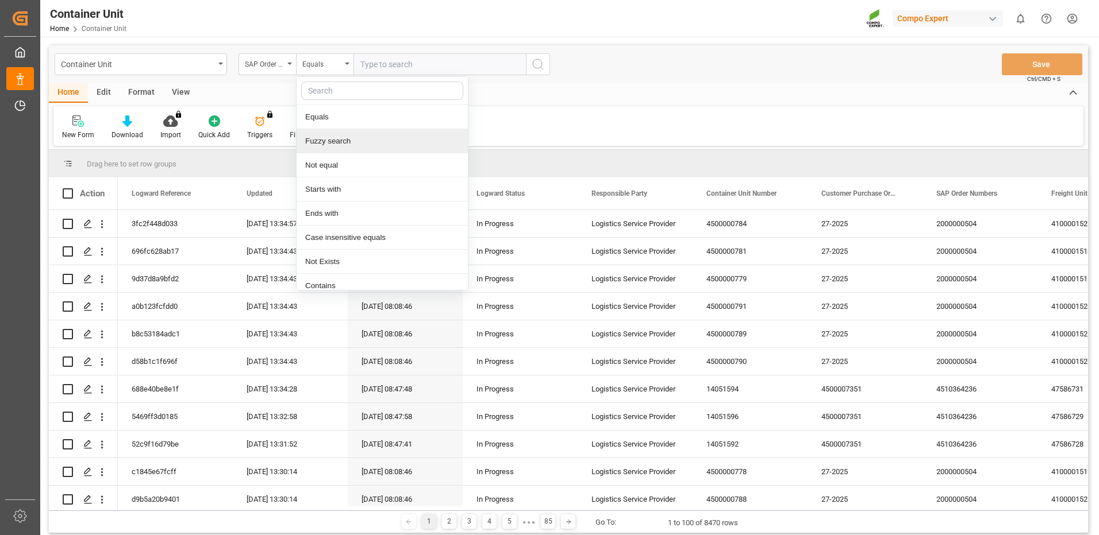
click at [337, 144] on div "Fuzzy search" at bounding box center [381, 141] width 171 height 24
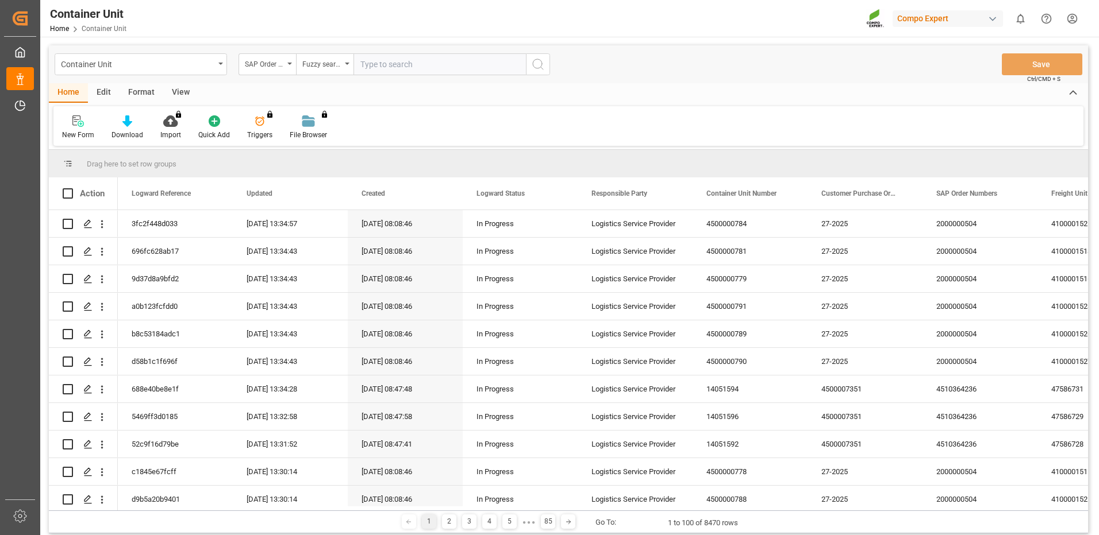
click at [383, 69] on input "text" at bounding box center [439, 64] width 172 height 22
paste input "4510364236"
type input "4510364236"
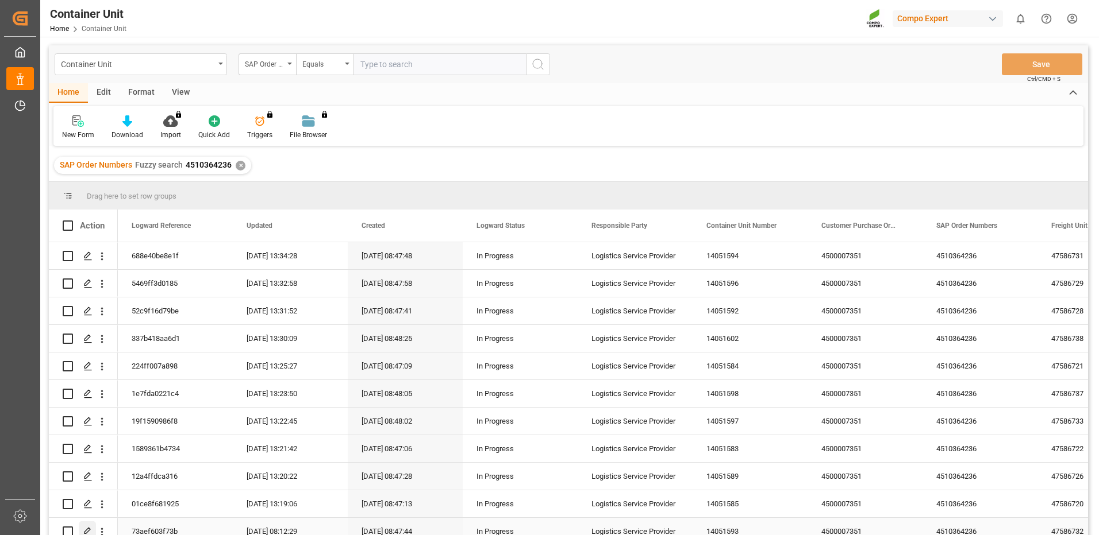
click at [89, 526] on div "Press SPACE to select this row." at bounding box center [87, 532] width 17 height 21
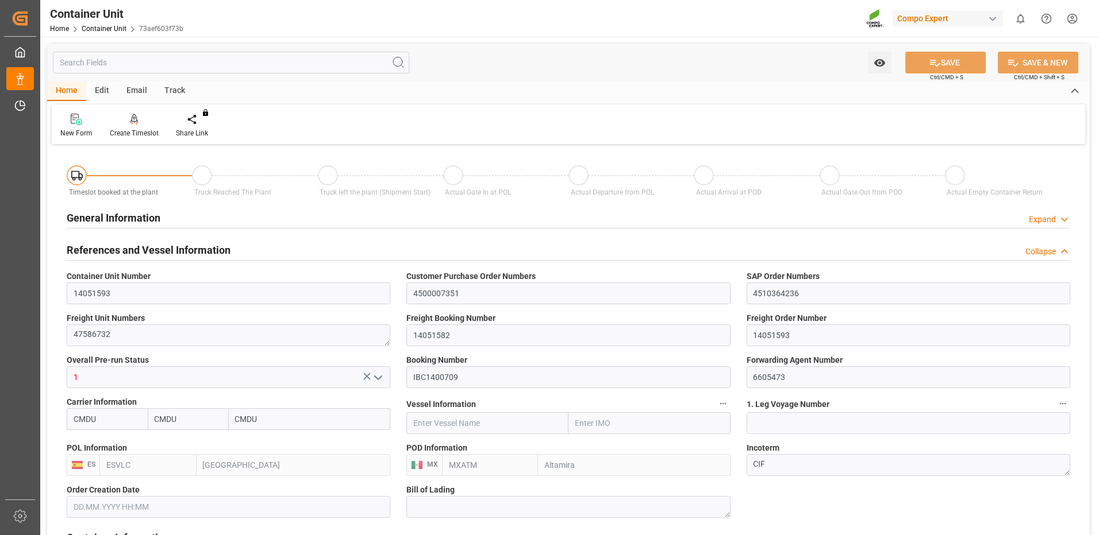
type input "CMDU"
type input "ESVLC"
type input "MXATM"
type input "0"
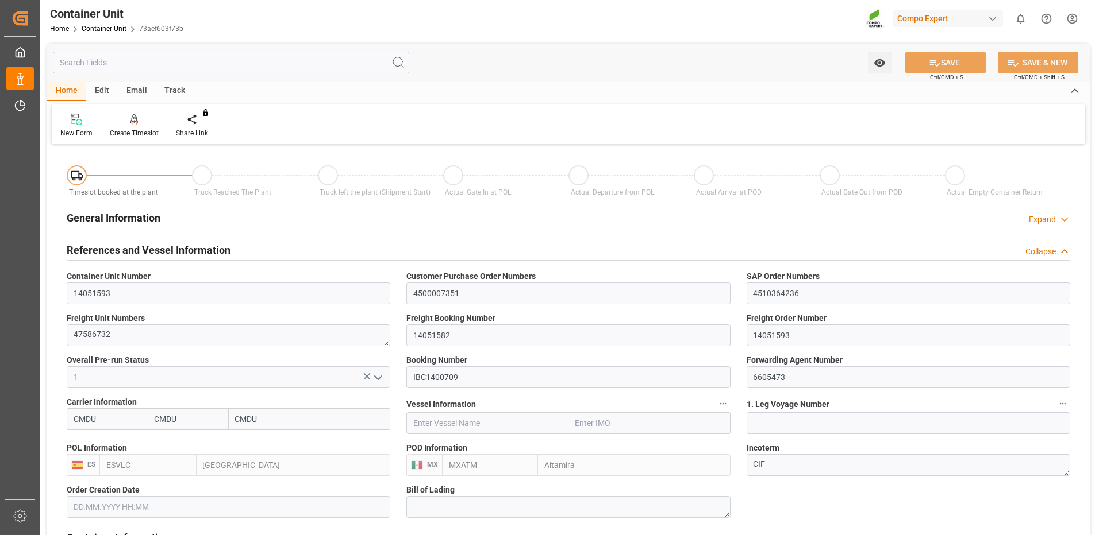
type input "0"
type input "440"
type input "24576"
type input "[DATE] 08:46"
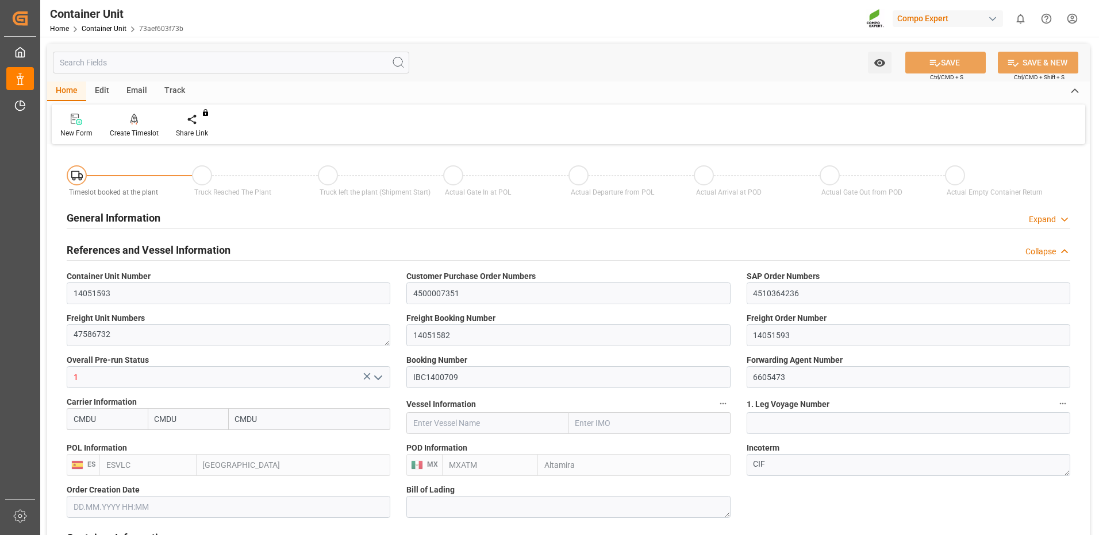
type input "[DATE]"
click at [137, 128] on div "Create Timeslot" at bounding box center [134, 125] width 66 height 25
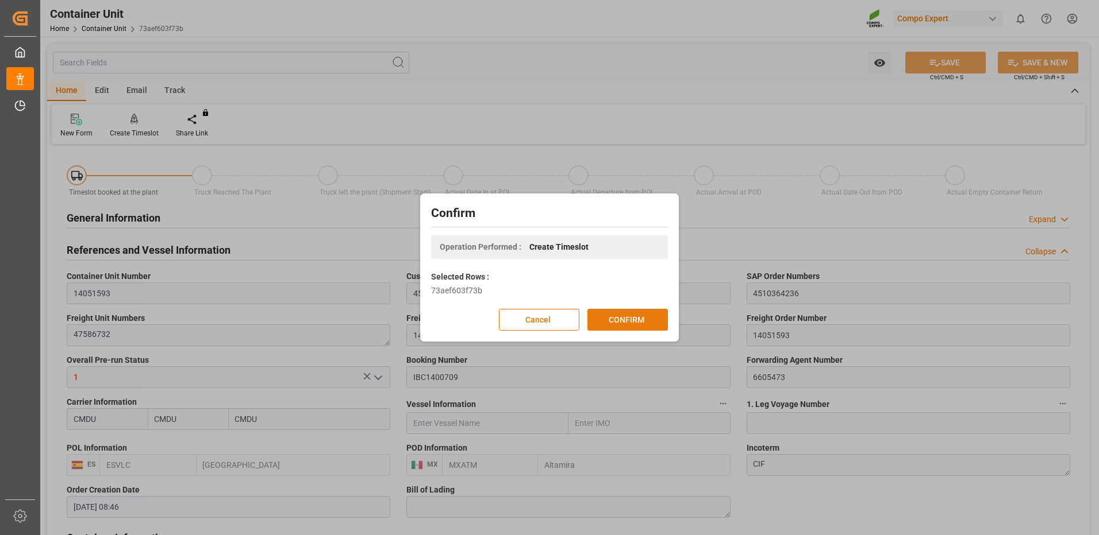
click at [623, 321] on button "CONFIRM" at bounding box center [627, 320] width 80 height 22
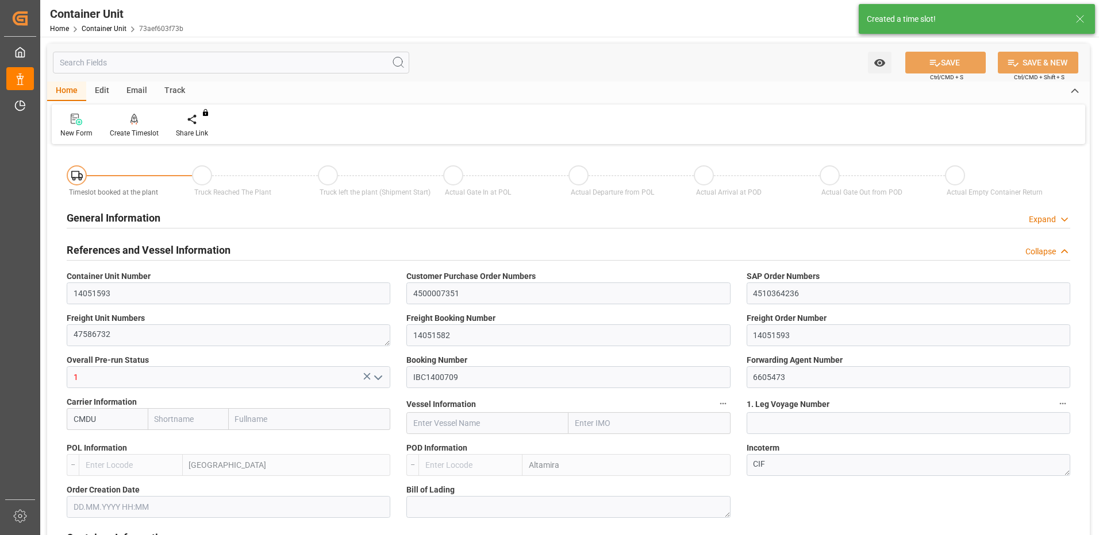
type input "CMDU"
type input "ESVLC"
type input "MXATM"
type input "0"
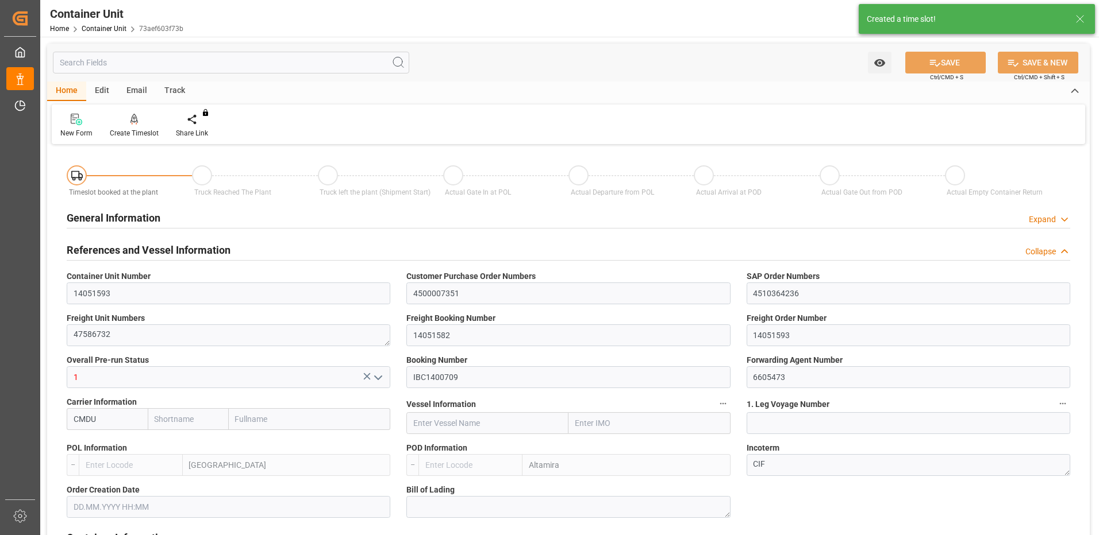
type input "0"
type input "440"
type input "24576"
type input "[DATE] 08:46"
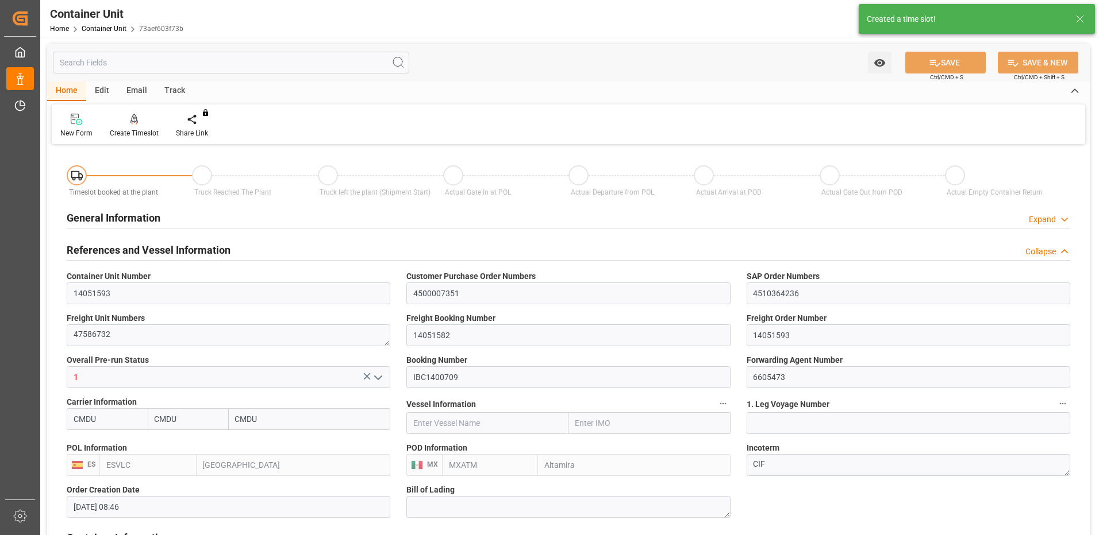
type input "[DATE]"
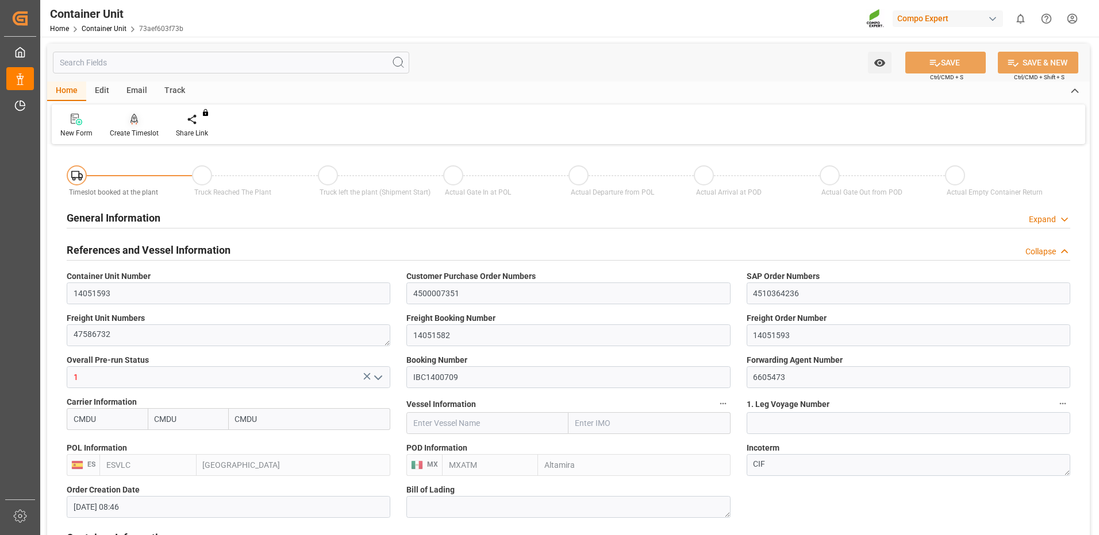
click at [138, 129] on div "Create Timeslot" at bounding box center [134, 133] width 49 height 10
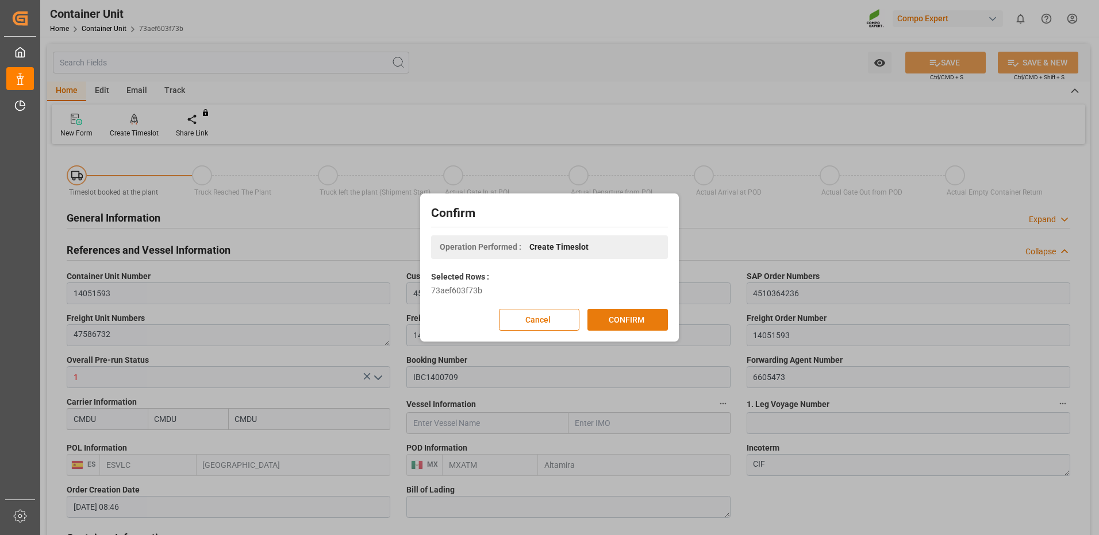
click at [607, 321] on button "CONFIRM" at bounding box center [627, 320] width 80 height 22
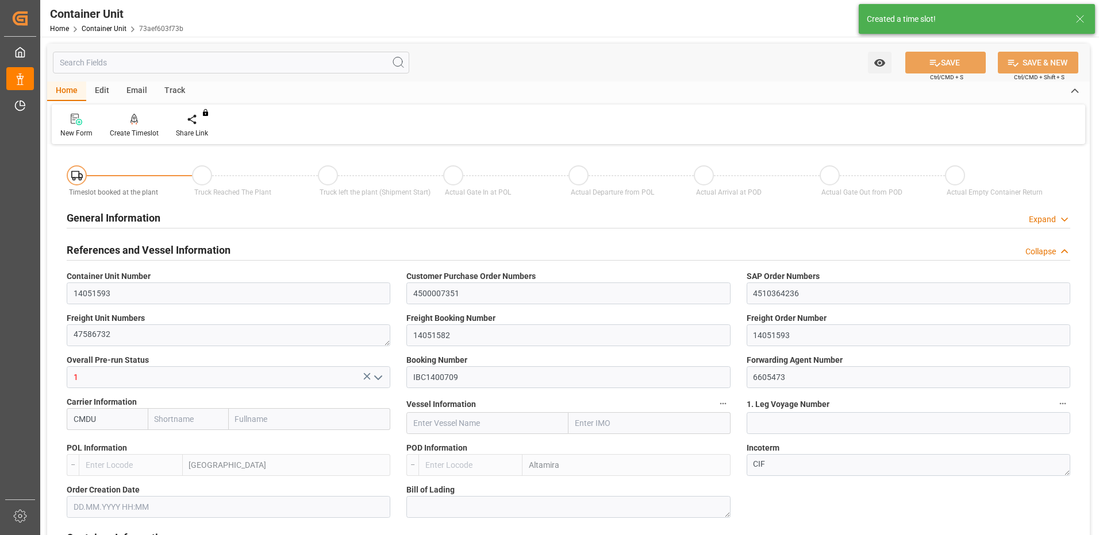
type input "CMDU"
type input "ESVLC"
type input "MXATM"
type input "0"
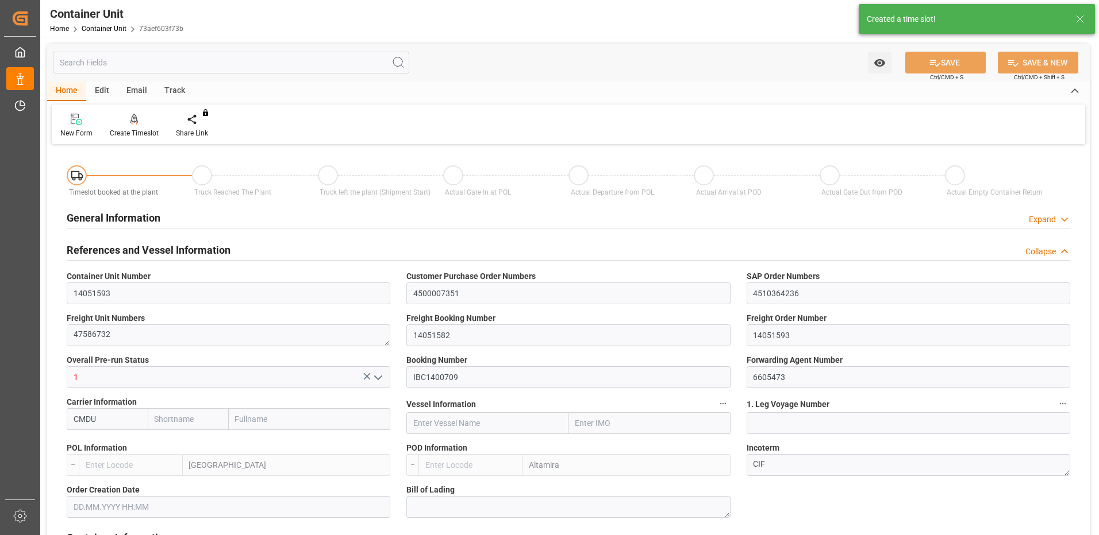
type input "0"
type input "440"
type input "24576"
type input "[DATE] 08:46"
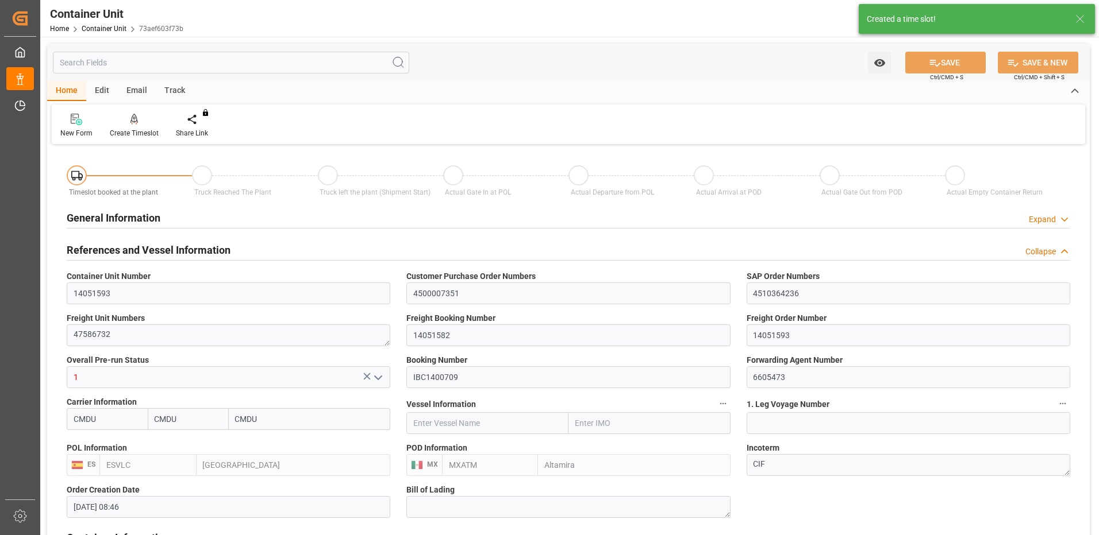
type input "[DATE]"
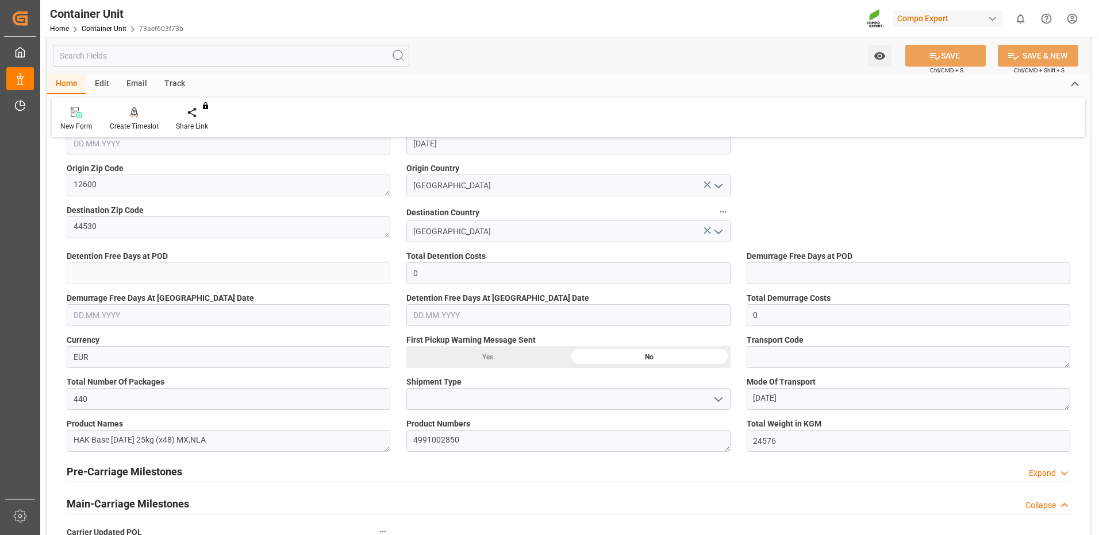
scroll to position [460, 0]
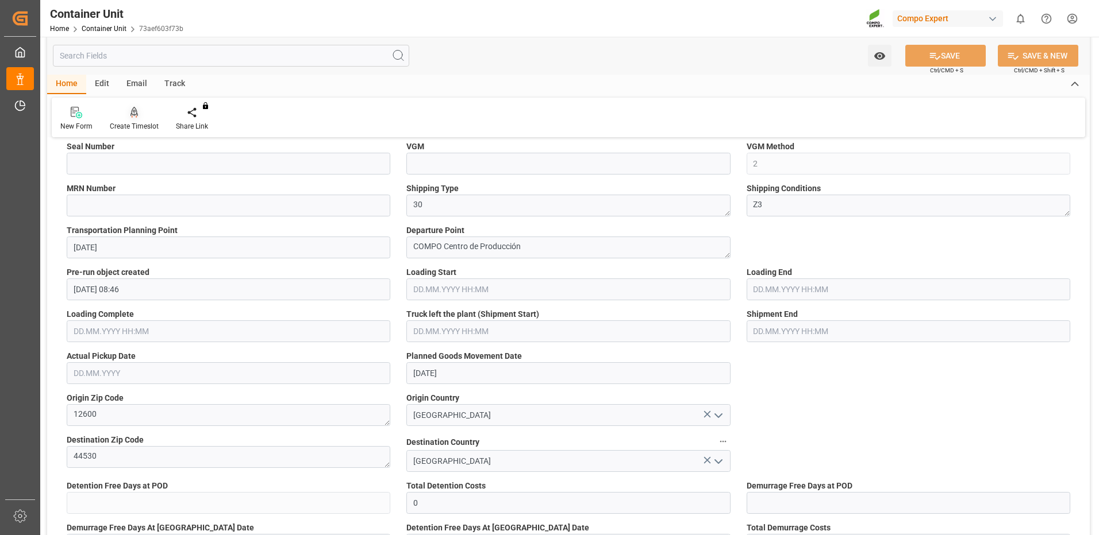
click at [129, 126] on div "Create Timeslot" at bounding box center [134, 126] width 49 height 10
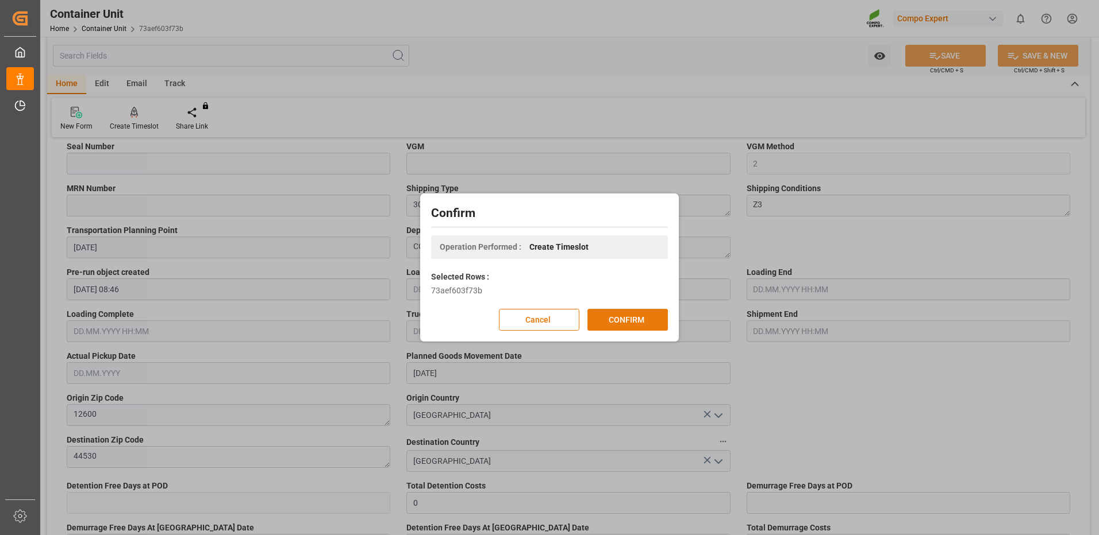
click at [649, 323] on button "CONFIRM" at bounding box center [627, 320] width 80 height 22
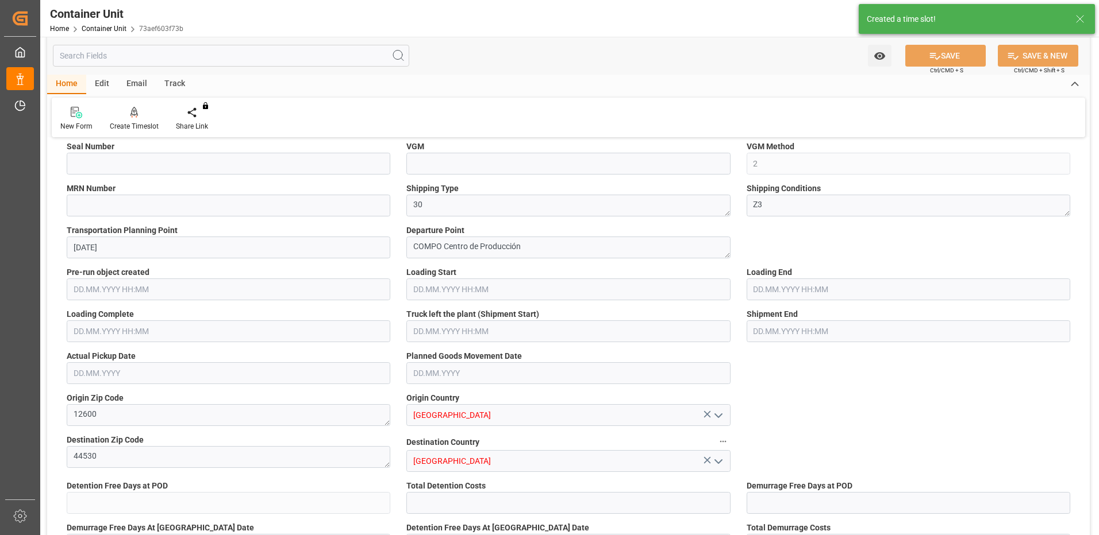
type input "CMDU"
type input "ESVLC"
type input "MXATM"
type input "0"
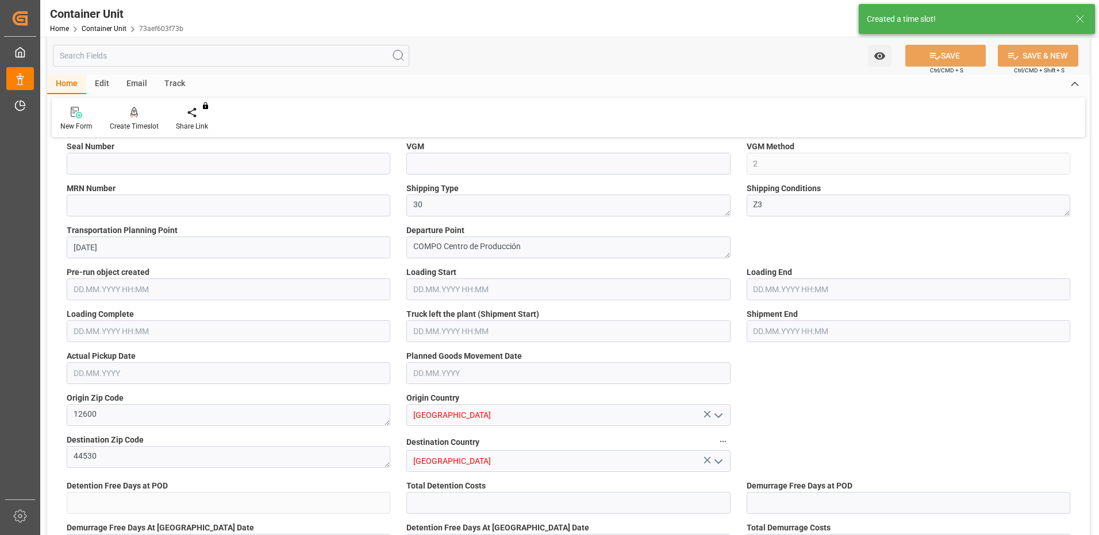
type input "0"
type input "440"
type input "24576"
type input "[DATE] 08:46"
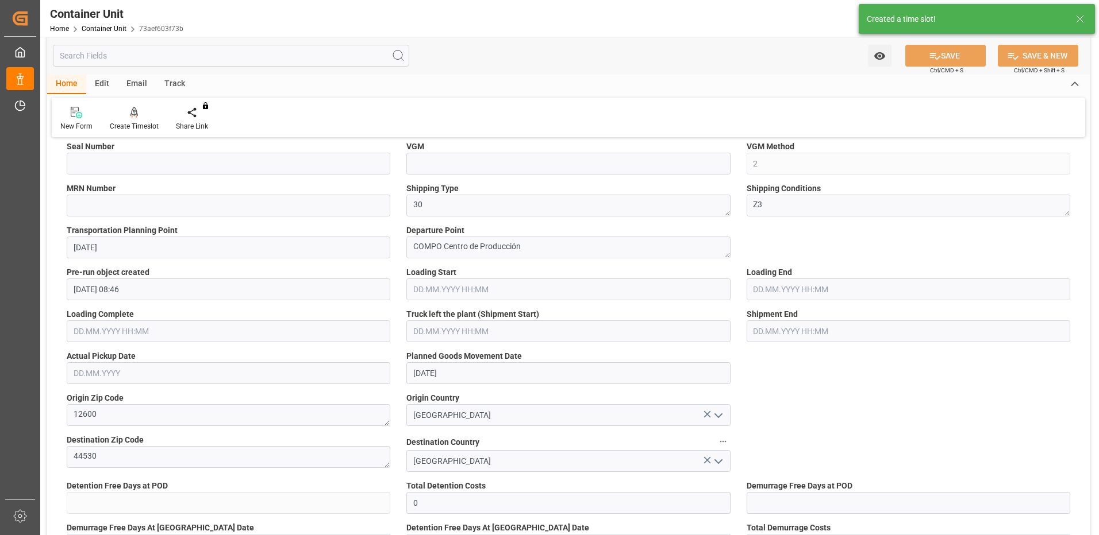
type input "[DATE]"
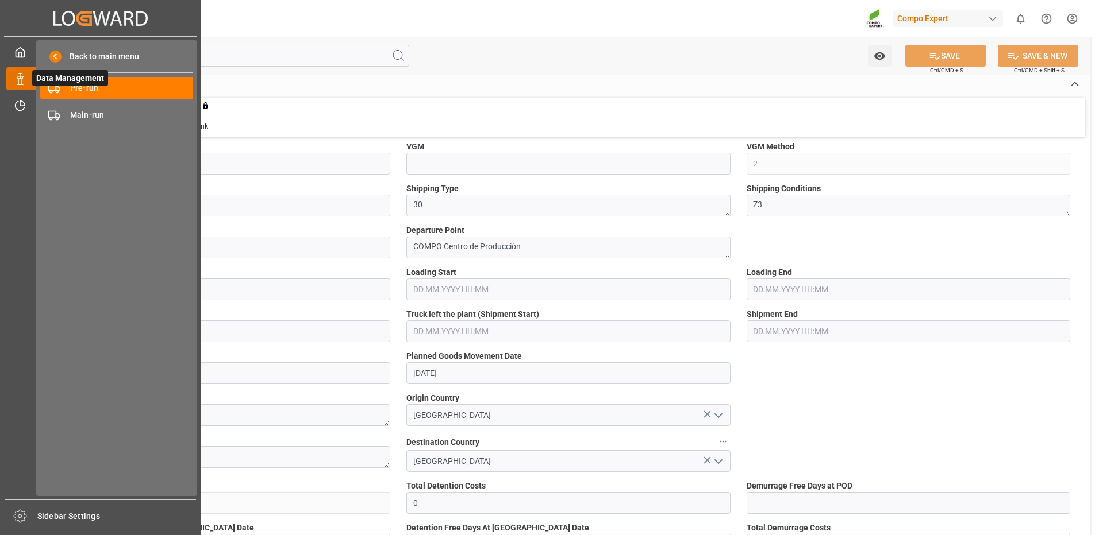
click at [57, 84] on span "Data Management" at bounding box center [70, 78] width 76 height 16
click at [116, 94] on span "Pre-run" at bounding box center [132, 88] width 124 height 12
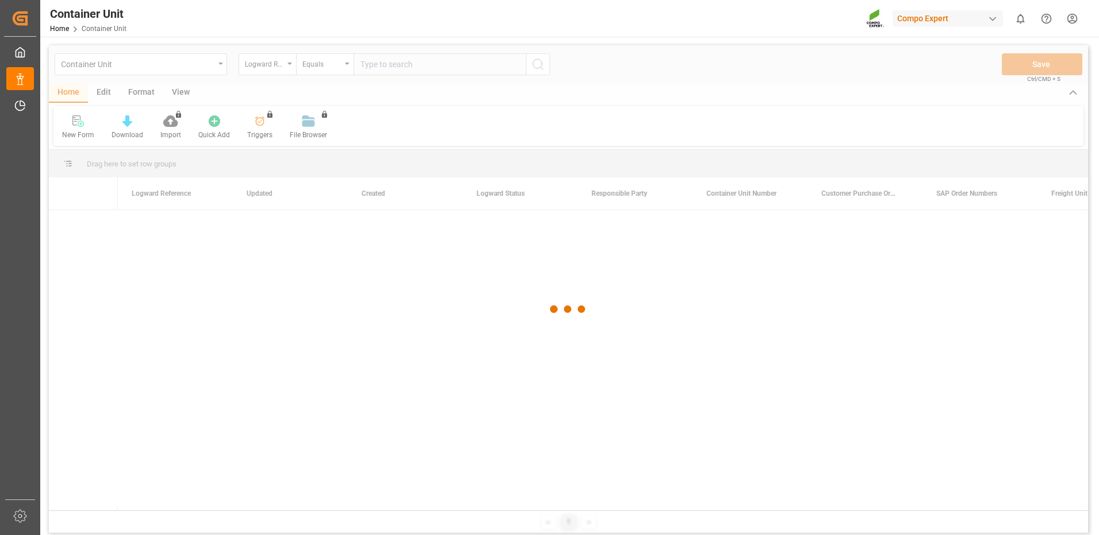
click at [257, 66] on div at bounding box center [568, 309] width 1039 height 529
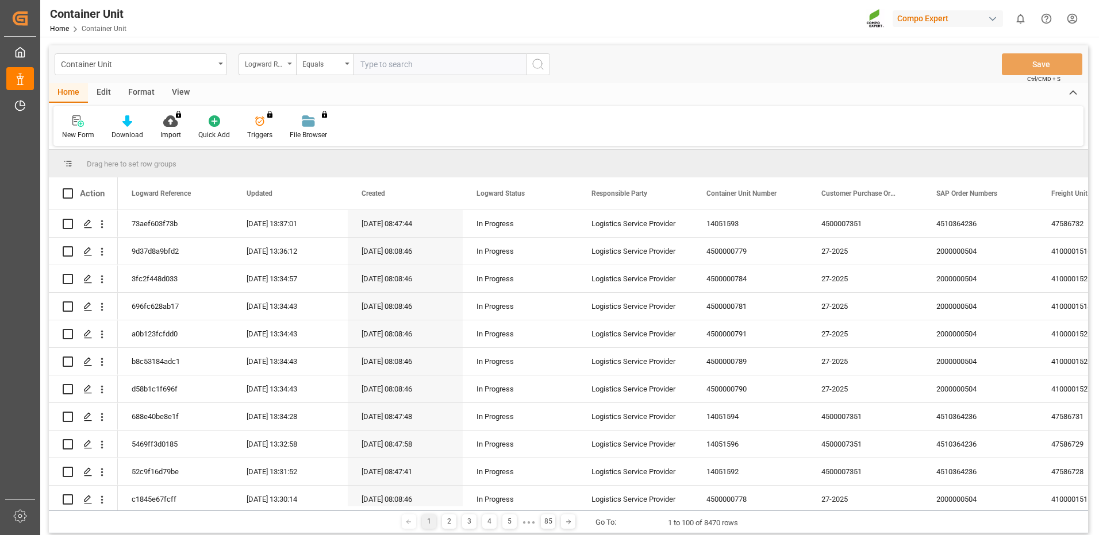
click at [256, 64] on div "Logward Reference" at bounding box center [264, 62] width 39 height 13
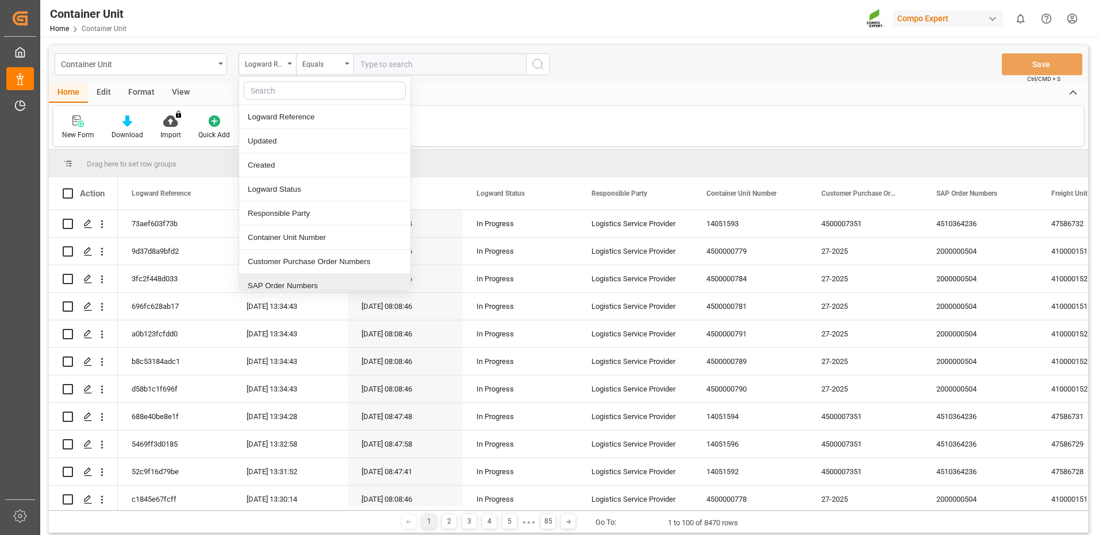
click at [280, 281] on div "SAP Order Numbers" at bounding box center [324, 286] width 171 height 24
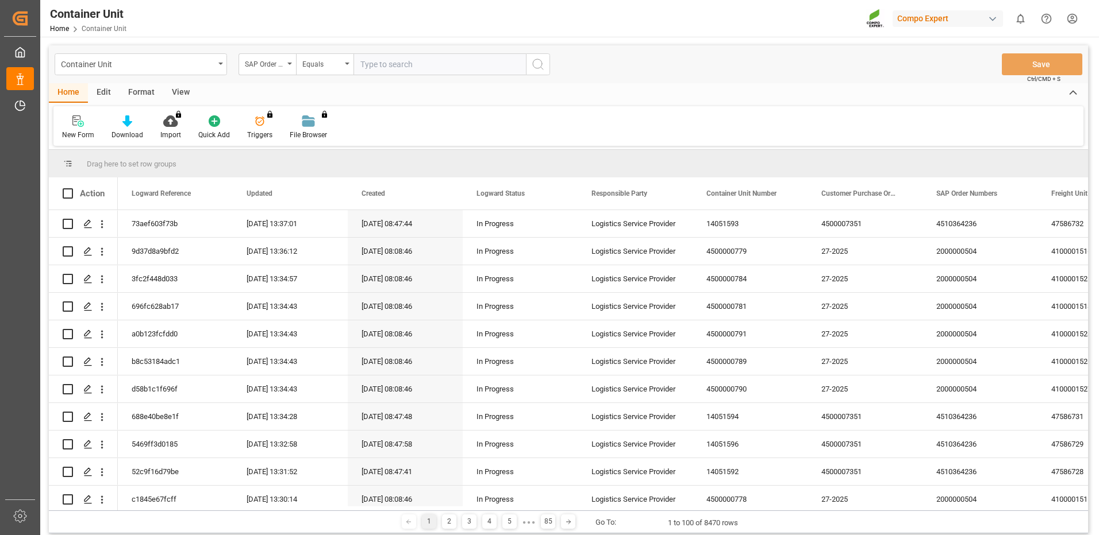
click at [310, 75] on div "Container Unit SAP Order Numbers Equals Save Ctrl/CMD + S" at bounding box center [568, 64] width 1039 height 38
click at [312, 68] on div "Equals" at bounding box center [321, 62] width 39 height 13
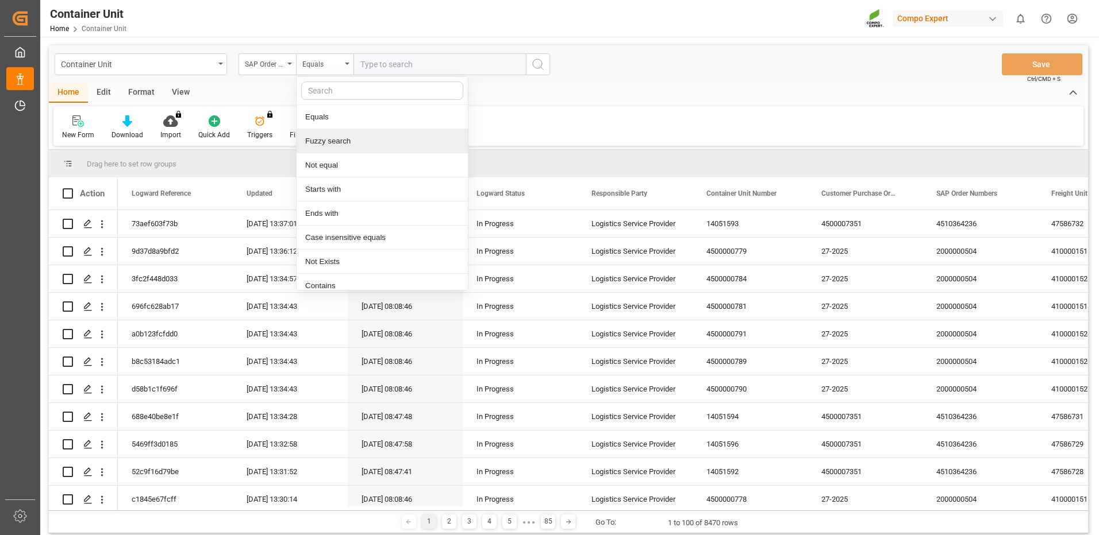
drag, startPoint x: 327, startPoint y: 144, endPoint x: 402, endPoint y: 80, distance: 99.0
click at [328, 144] on div "Fuzzy search" at bounding box center [381, 141] width 171 height 24
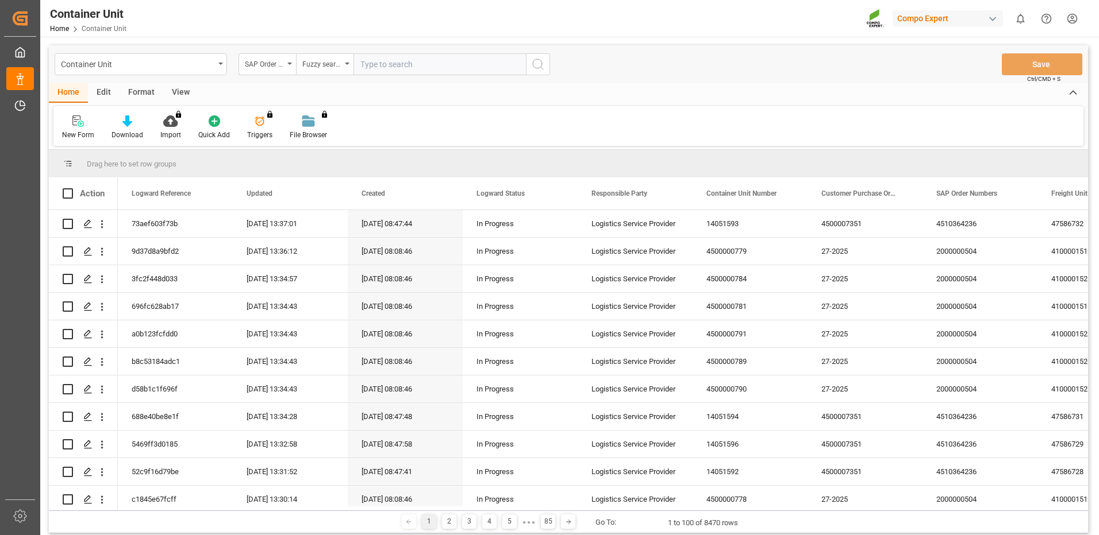
click at [413, 67] on input "text" at bounding box center [439, 64] width 172 height 22
paste input "4510364236"
type input "4510364236"
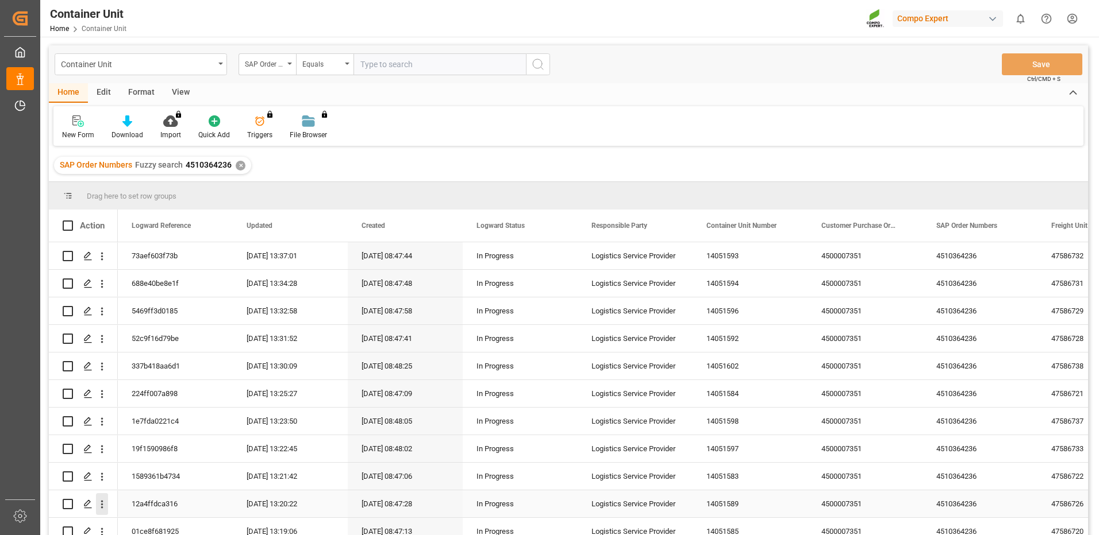
scroll to position [115, 0]
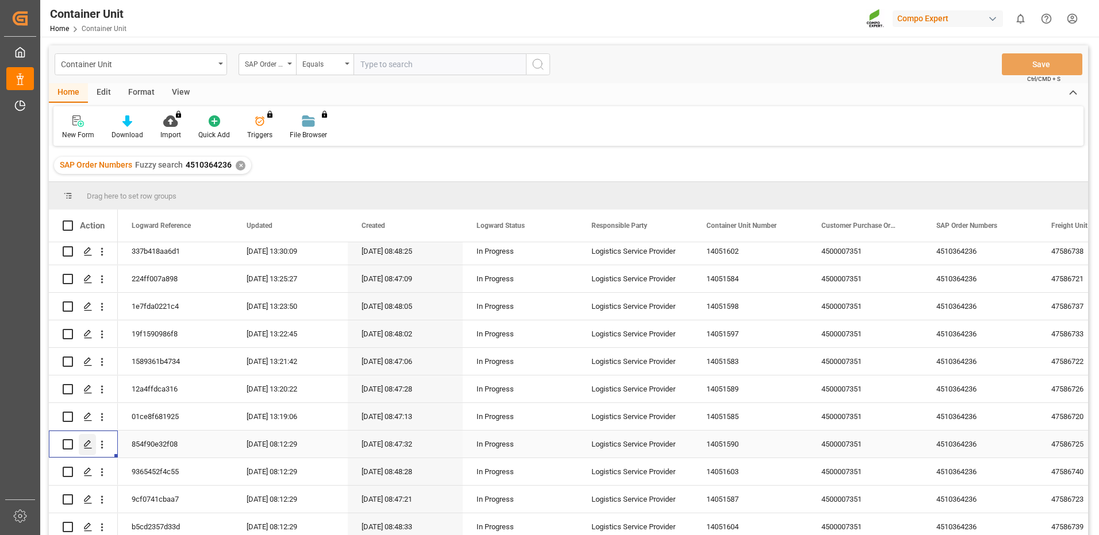
click at [84, 444] on icon "Press SPACE to select this row." at bounding box center [87, 444] width 9 height 9
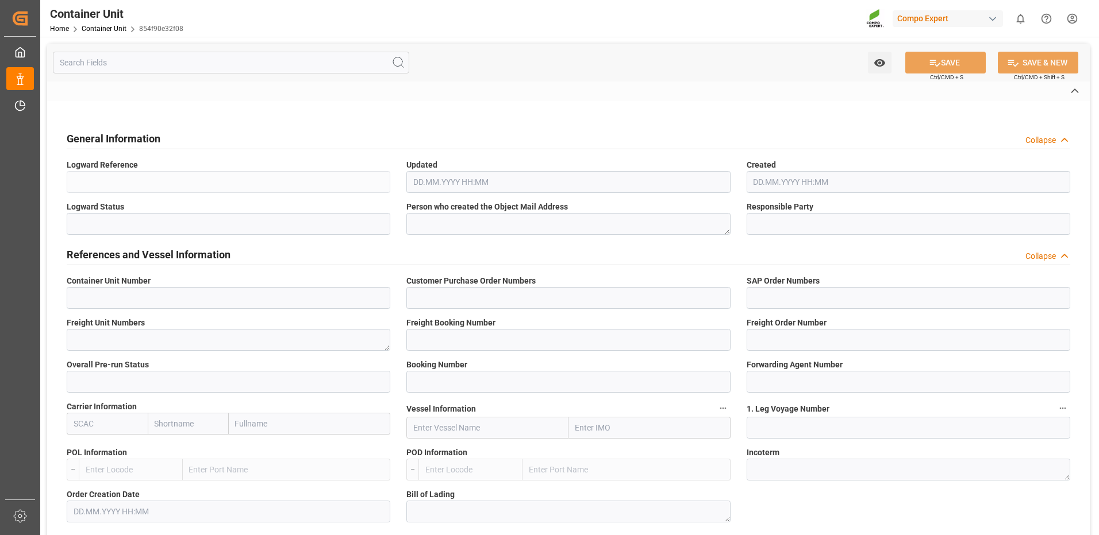
type input "14051590"
type input "4500007351"
type input "4510364236"
type textarea "47586725"
type input "14051582"
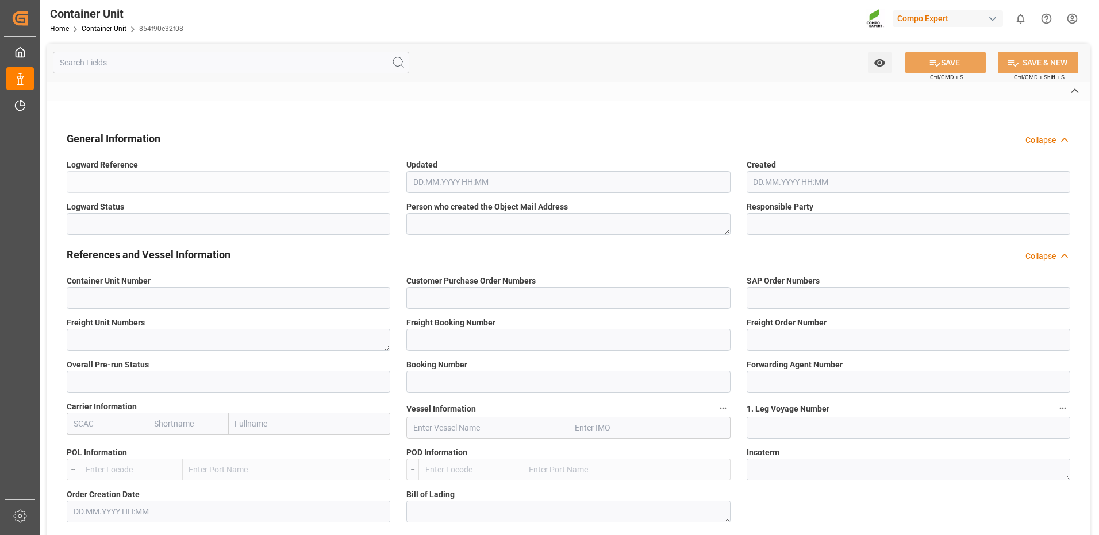
type input "14051590"
type input "1"
type input "IBC1400709"
type input "6605473"
type input "CMDU"
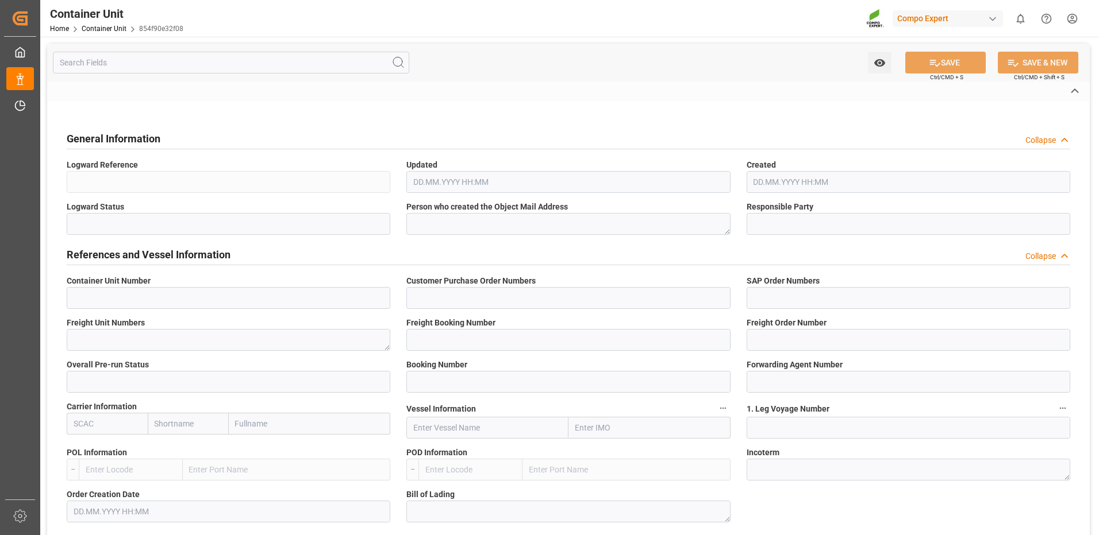
type input "Valencia"
type input "Altamira"
type textarea "CIF"
type input "No"
type input "20GP"
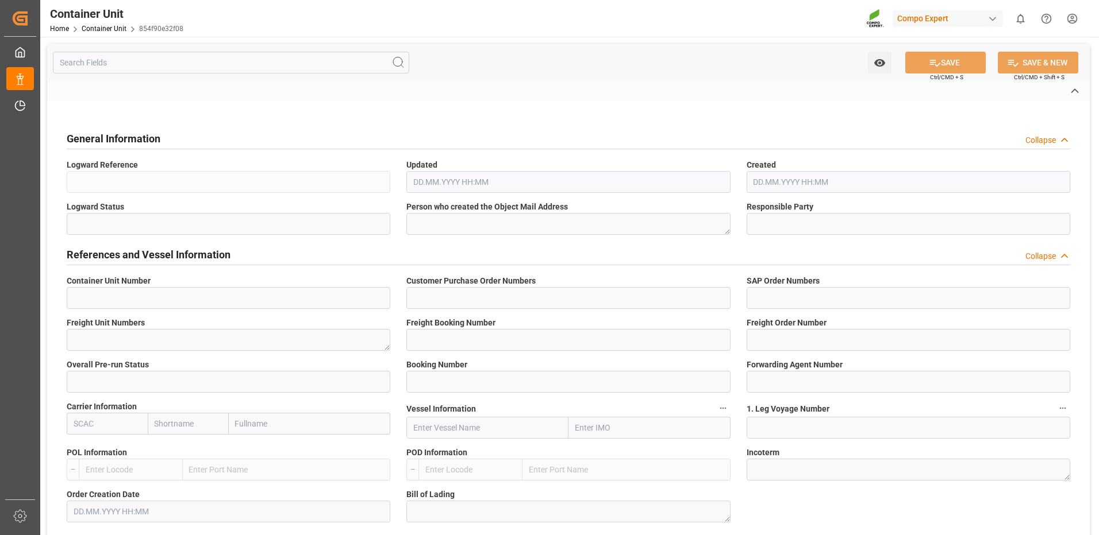
type input "2"
type textarea "30"
type textarea "Z3"
type input "CE07"
type textarea "COMPO Centro de Producción"
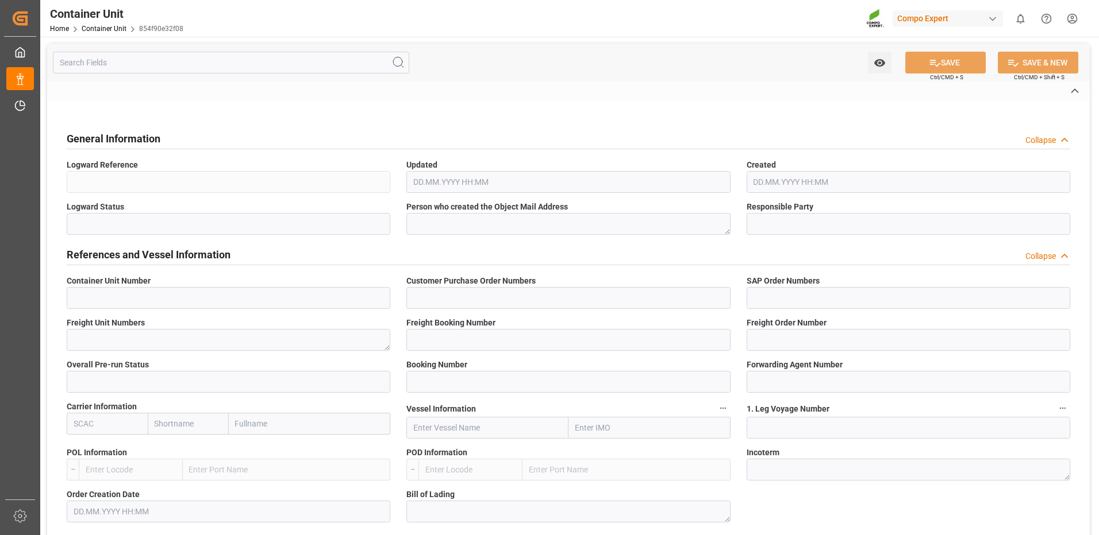
type textarea "12600"
type input "Spain"
type textarea "44530"
type input "Mexico"
type input "EUR"
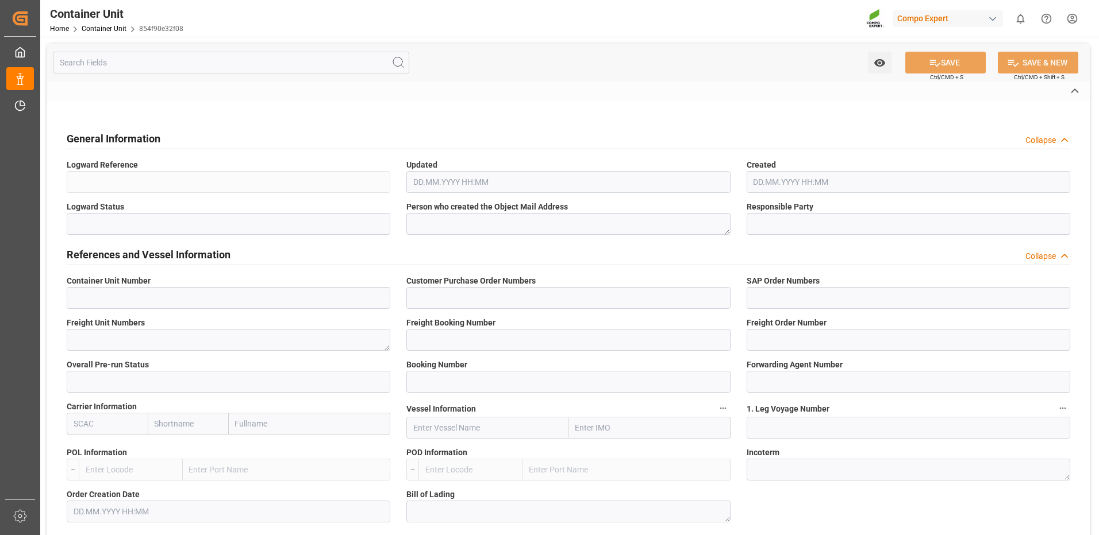
type textarea "CE31"
type textarea "HAK Base [DATE] 25kg (x48) MX,NLA"
type textarea "4991002850"
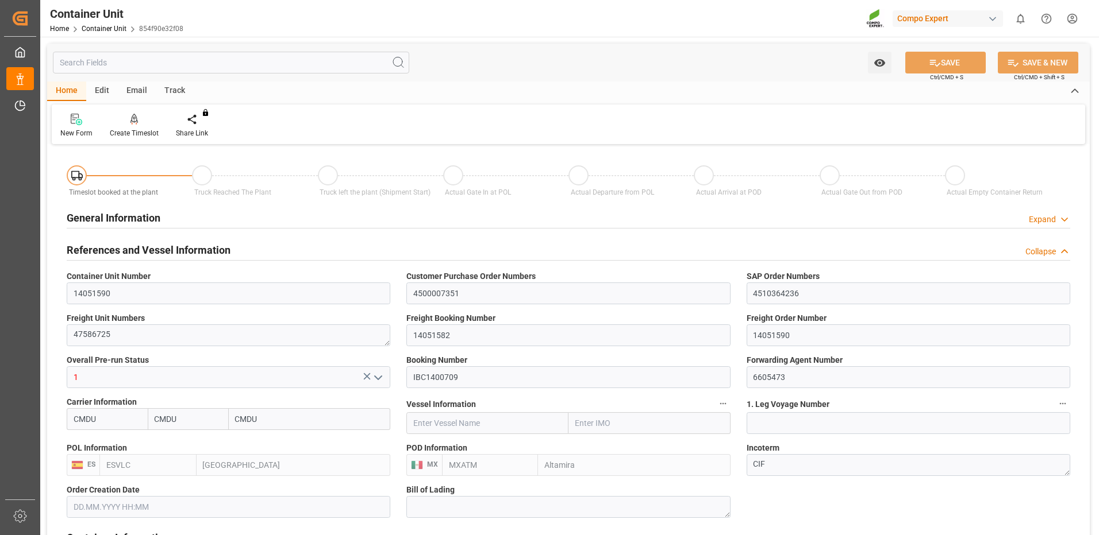
type input "CMDU"
type input "ESVLC"
type input "MXATM"
type input "0"
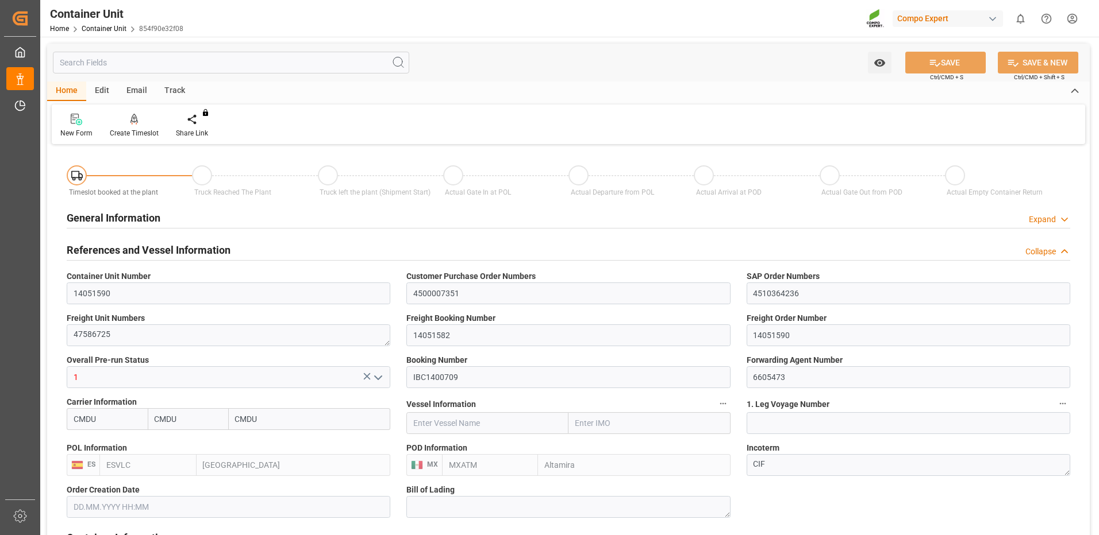
type input "0"
type input "440"
type input "24576"
type input "[DATE] 08:46"
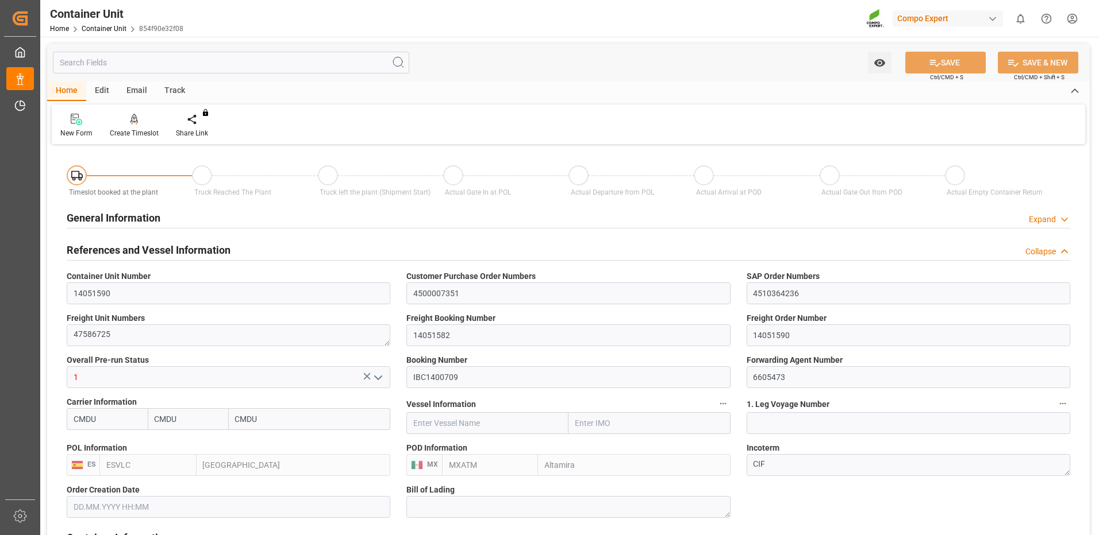
type input "[DATE]"
click at [138, 134] on div "Create Timeslot" at bounding box center [134, 133] width 49 height 10
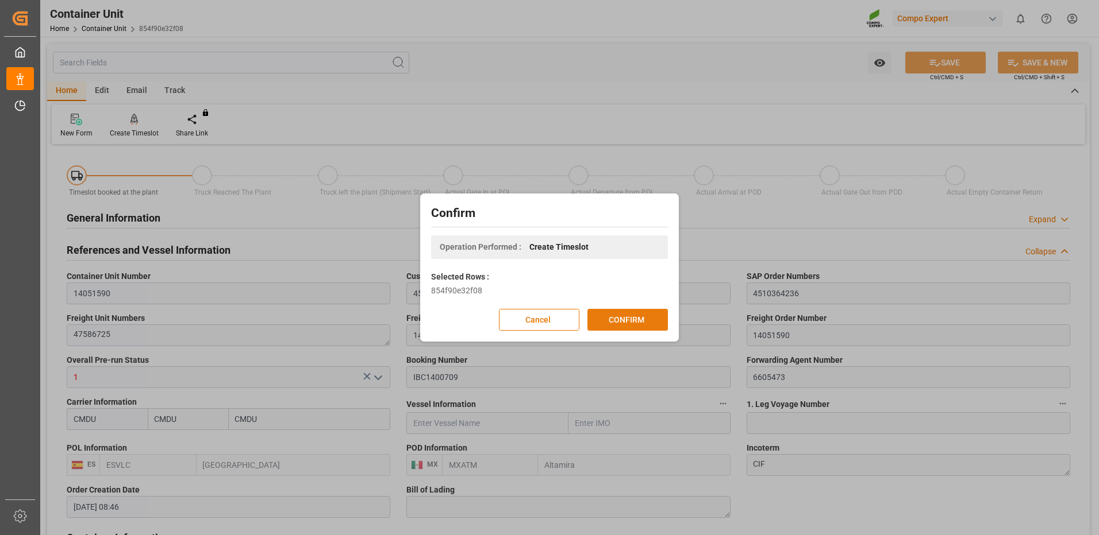
drag, startPoint x: 634, startPoint y: 327, endPoint x: 635, endPoint y: 321, distance: 5.9
click at [634, 322] on button "CONFIRM" at bounding box center [627, 320] width 80 height 22
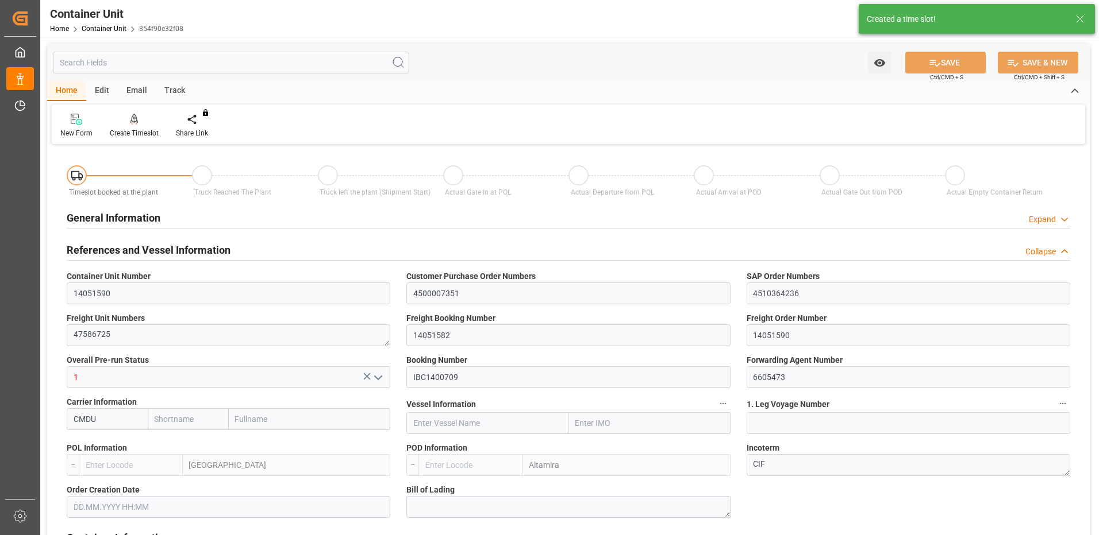
type input "CMDU"
type input "ESVLC"
type input "MXATM"
type input "0"
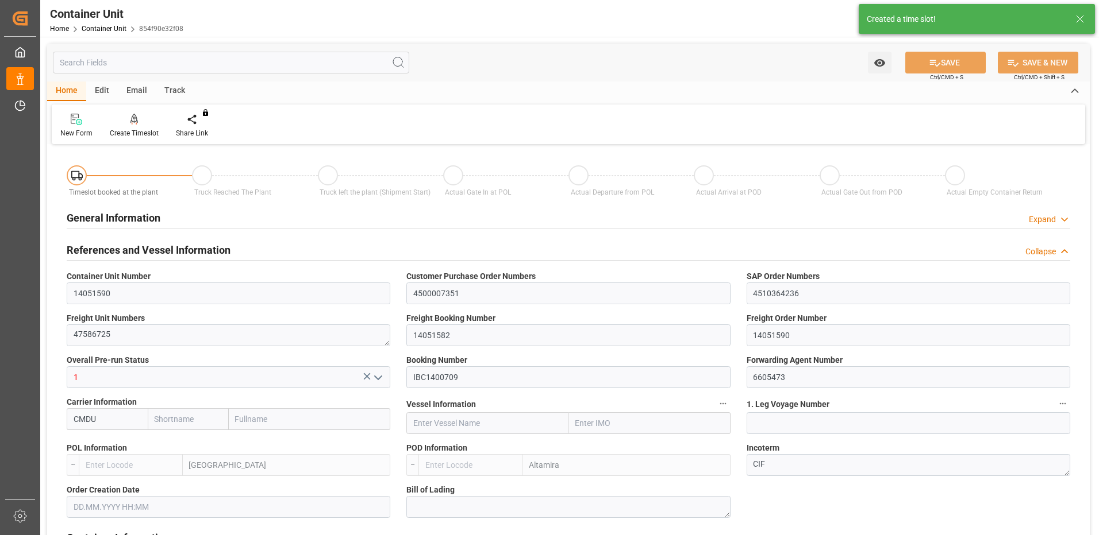
type input "0"
type input "440"
type input "24576"
type input "[DATE] 08:46"
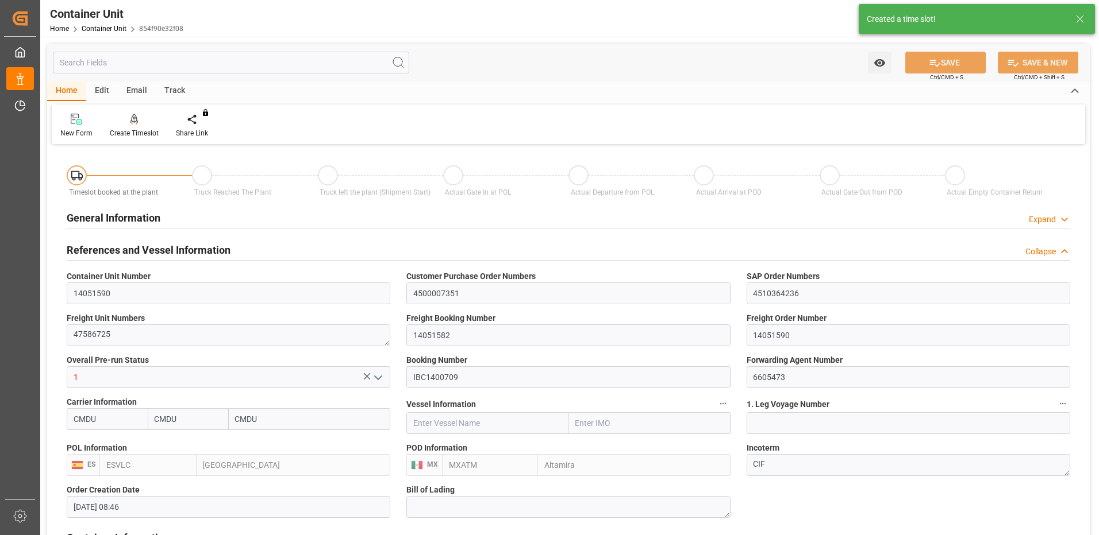
type input "[DATE]"
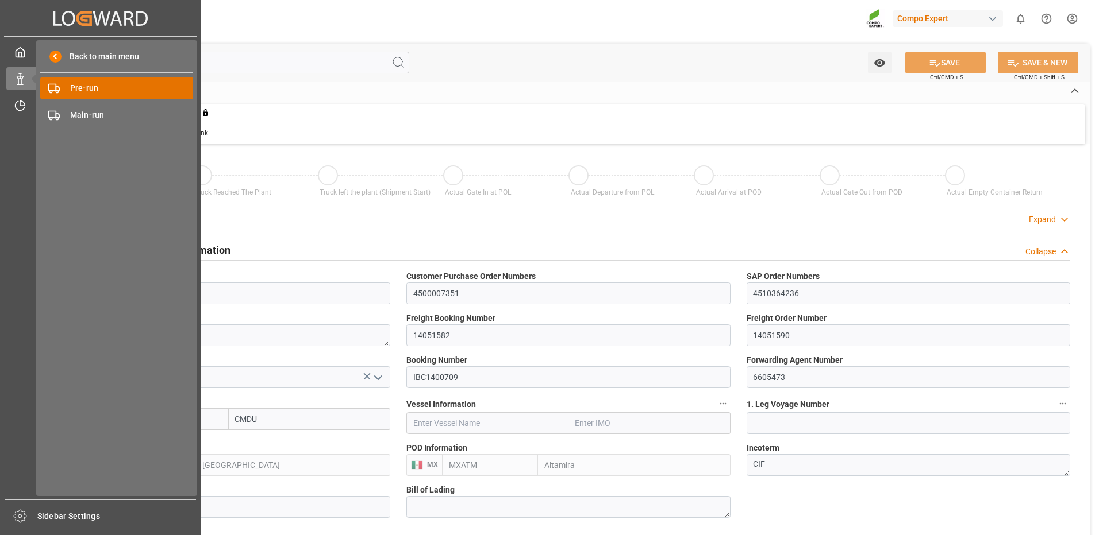
click at [79, 90] on span "Pre-run" at bounding box center [132, 88] width 124 height 12
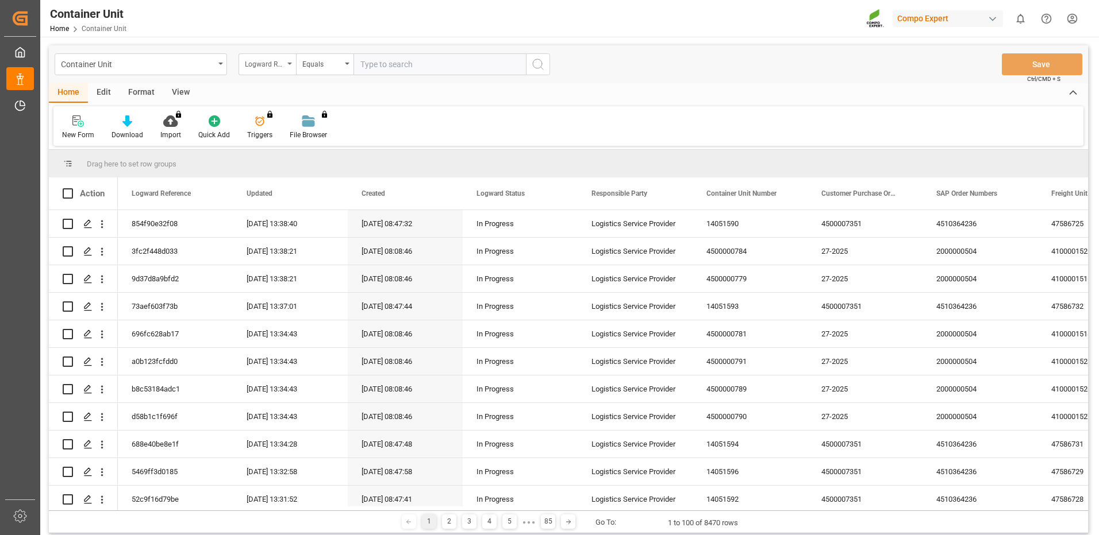
click at [272, 68] on div "Logward Reference" at bounding box center [264, 62] width 39 height 13
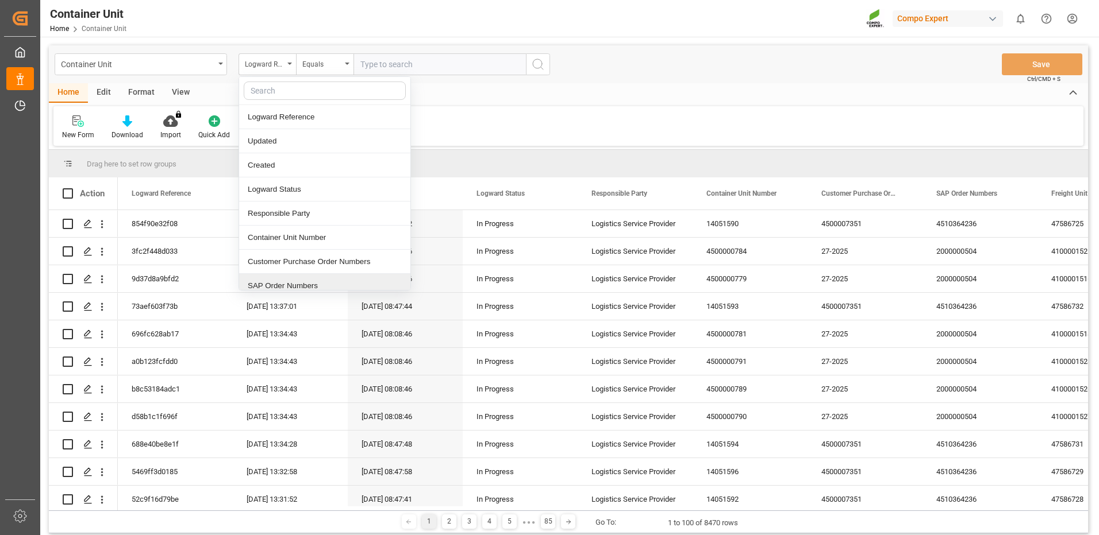
drag, startPoint x: 288, startPoint y: 288, endPoint x: 318, endPoint y: 208, distance: 85.6
click at [288, 286] on div "SAP Order Numbers" at bounding box center [324, 286] width 171 height 24
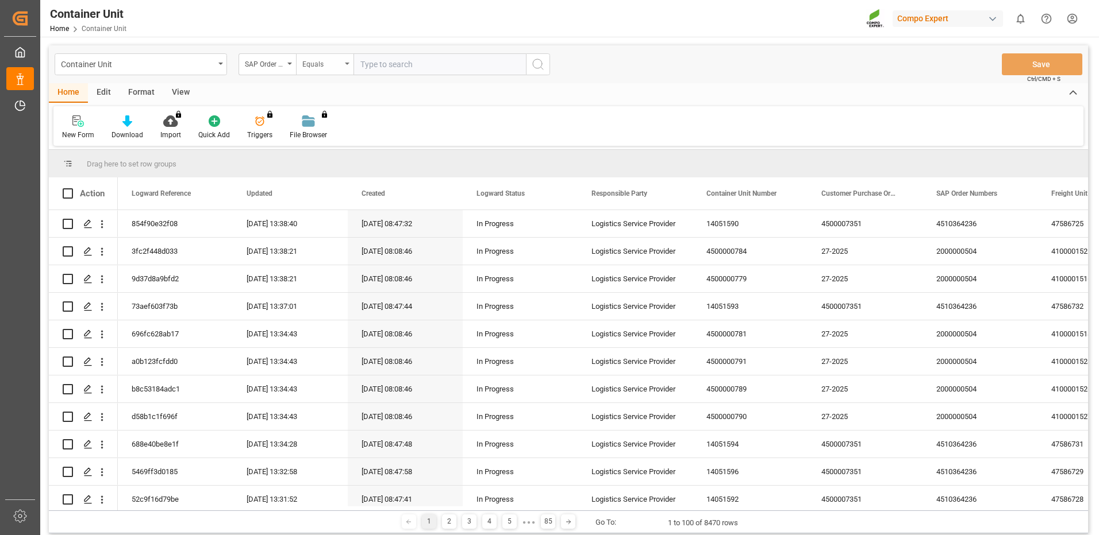
click at [340, 66] on div "Equals" at bounding box center [321, 62] width 39 height 13
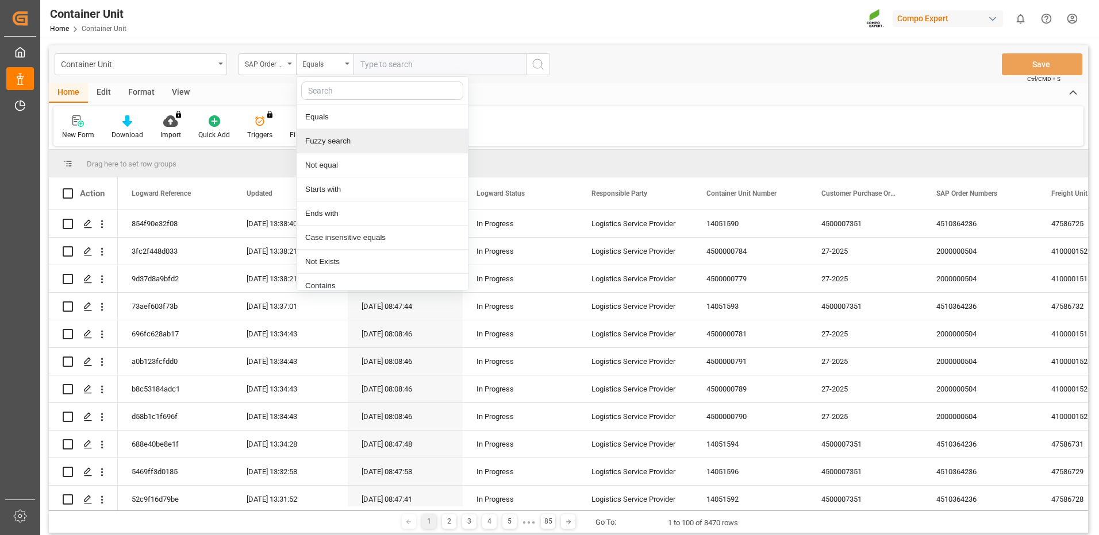
drag, startPoint x: 350, startPoint y: 144, endPoint x: 382, endPoint y: 109, distance: 47.6
click at [349, 145] on div "Fuzzy search" at bounding box center [381, 141] width 171 height 24
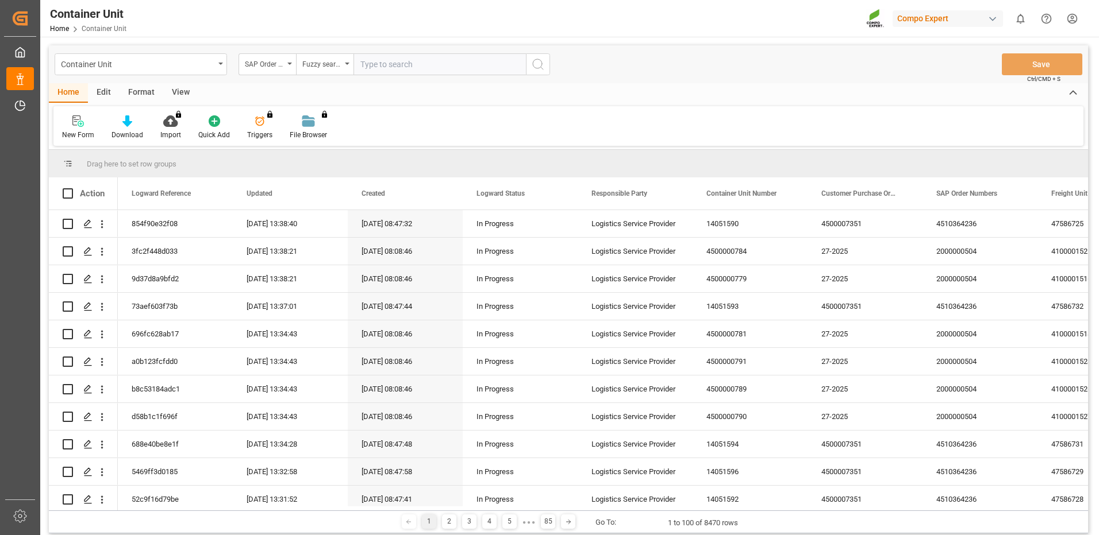
click at [399, 69] on input "text" at bounding box center [439, 64] width 172 height 22
paste input "4510364236"
type input "4510364236"
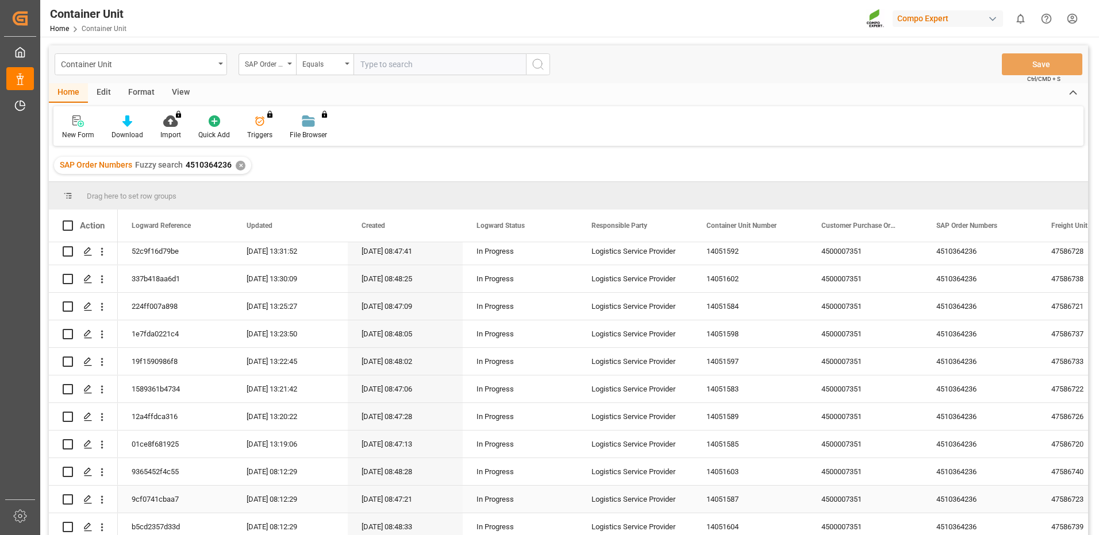
scroll to position [172, 0]
click at [85, 414] on icon "Press SPACE to select this row." at bounding box center [87, 414] width 9 height 9
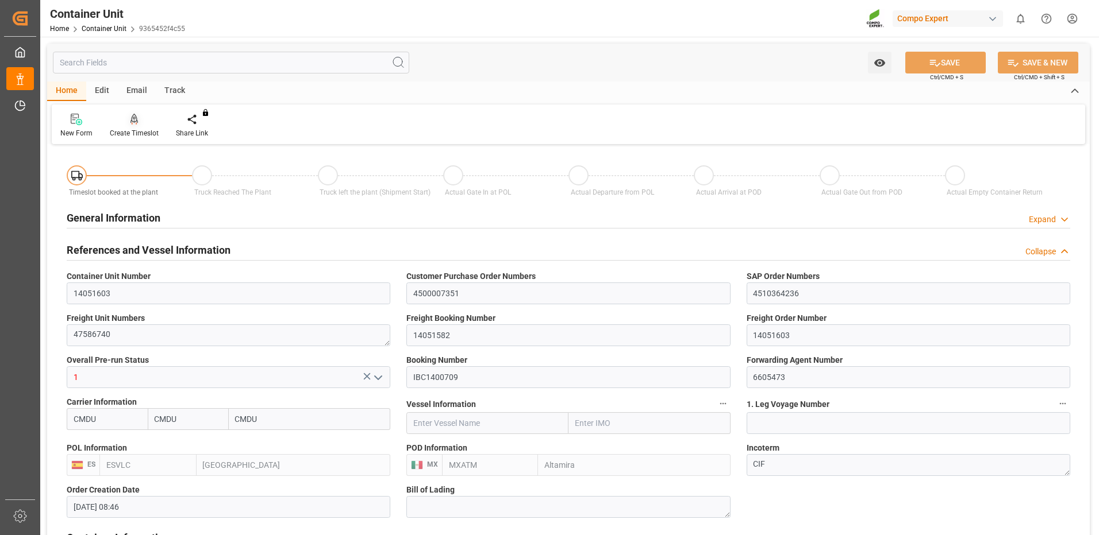
click at [145, 129] on div "Create Timeslot" at bounding box center [134, 133] width 49 height 10
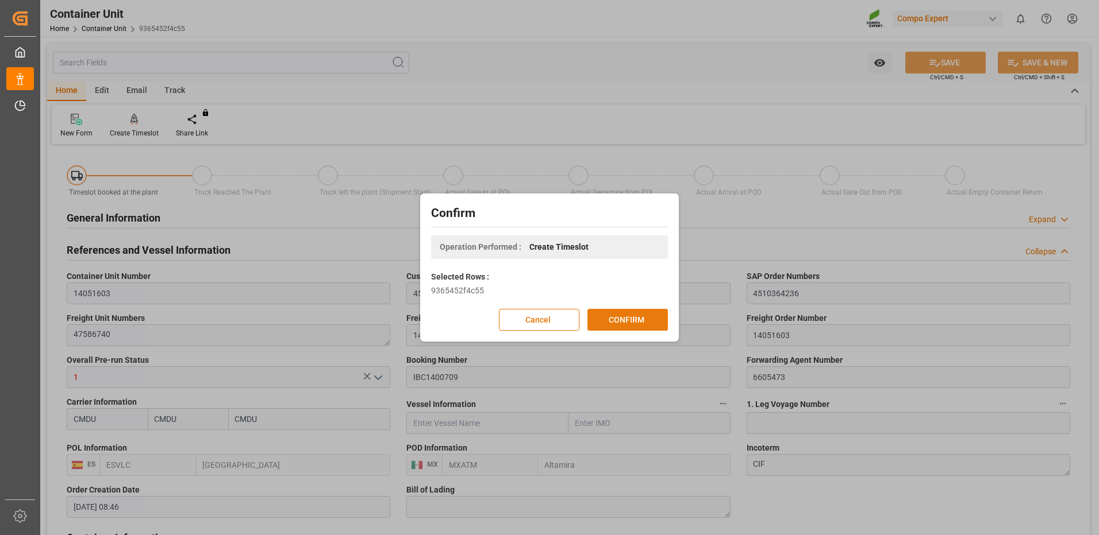
click at [658, 322] on button "CONFIRM" at bounding box center [627, 320] width 80 height 22
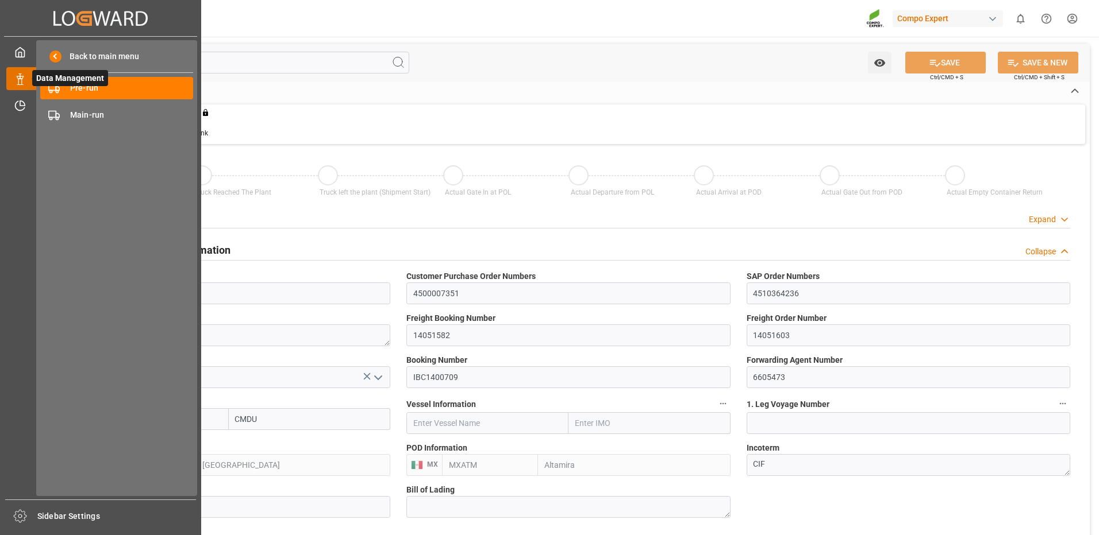
click at [17, 83] on icon at bounding box center [19, 79] width 11 height 11
click at [82, 91] on span "Pre-run" at bounding box center [132, 88] width 124 height 12
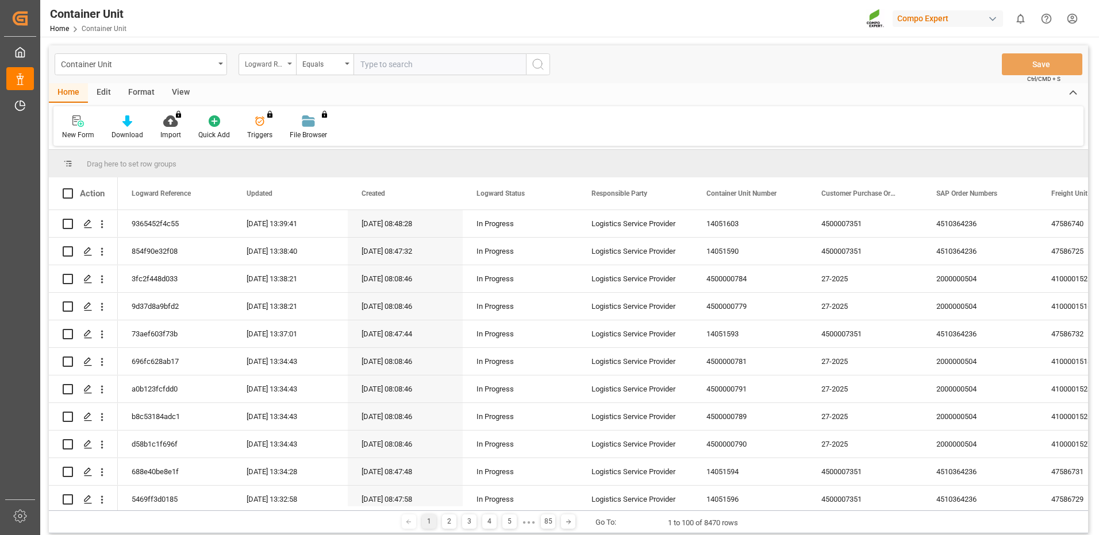
click at [260, 63] on div "Logward Reference" at bounding box center [264, 62] width 39 height 13
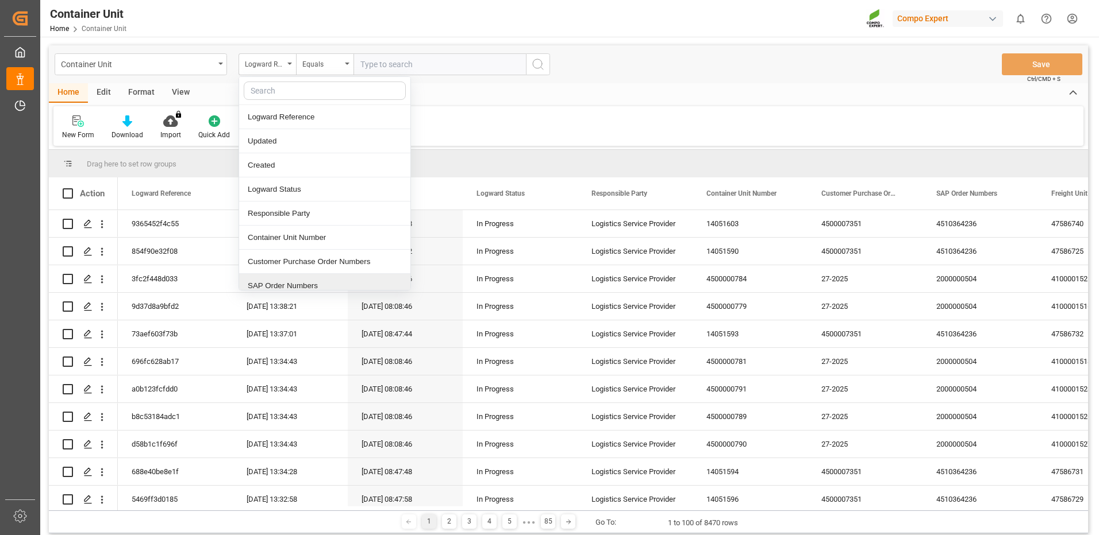
click at [291, 281] on div "SAP Order Numbers" at bounding box center [324, 286] width 171 height 24
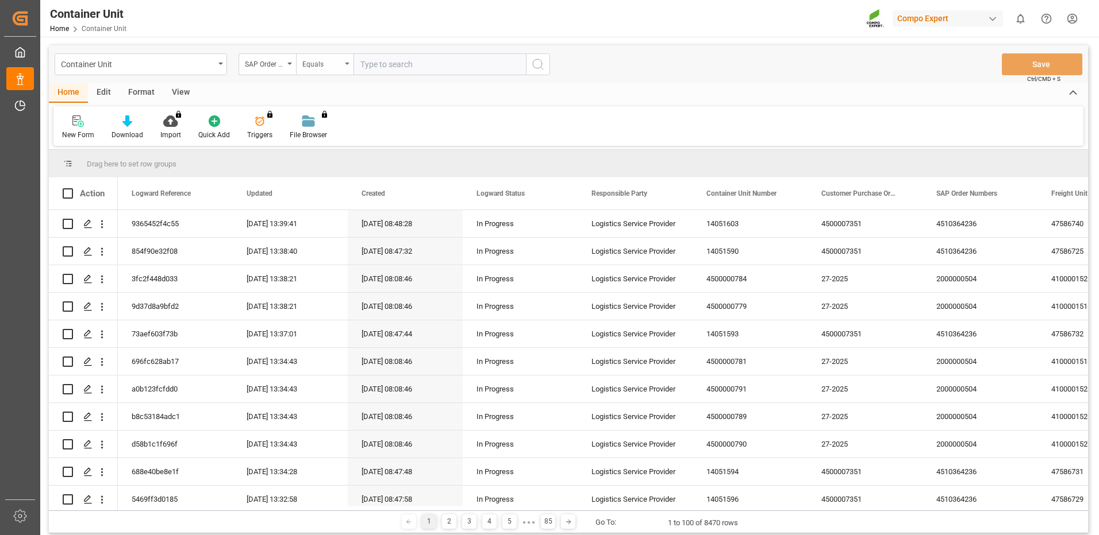
click at [322, 70] on div "Equals" at bounding box center [324, 64] width 57 height 22
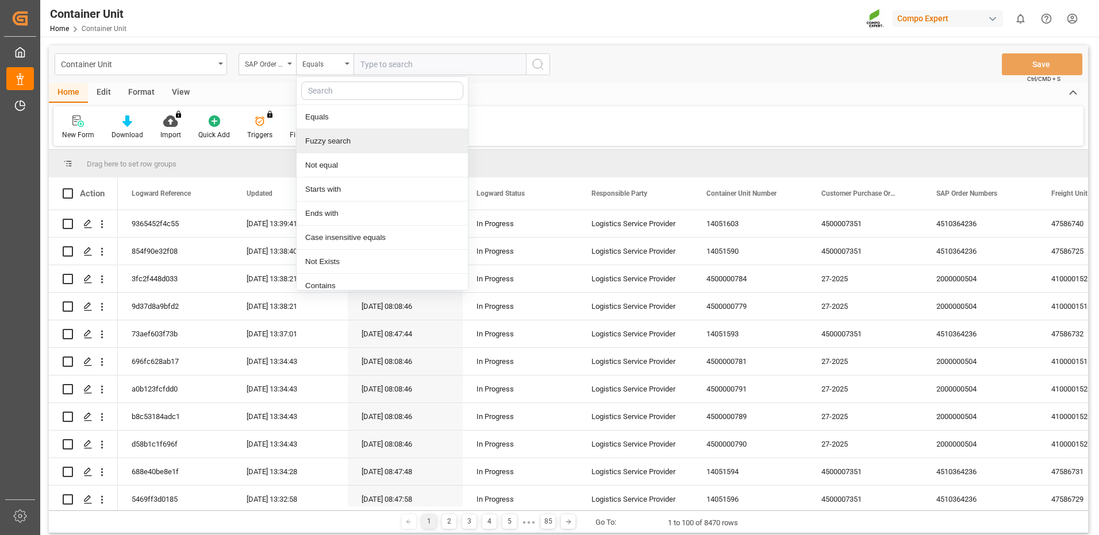
click at [337, 139] on div "Fuzzy search" at bounding box center [381, 141] width 171 height 24
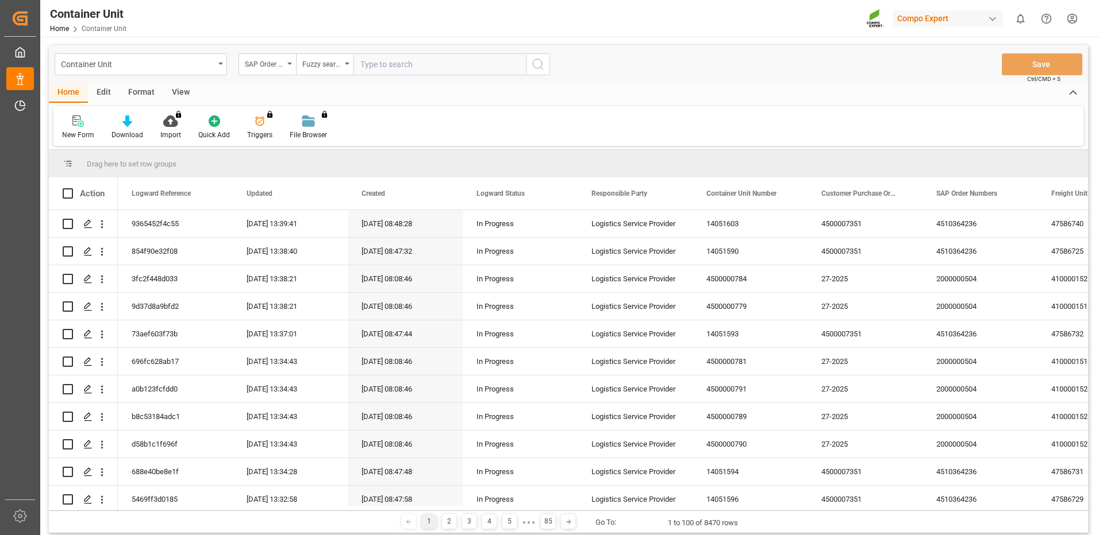
click at [441, 68] on input "text" at bounding box center [439, 64] width 172 height 22
paste input "4510364236"
click at [535, 68] on icon "search button" at bounding box center [538, 64] width 14 height 14
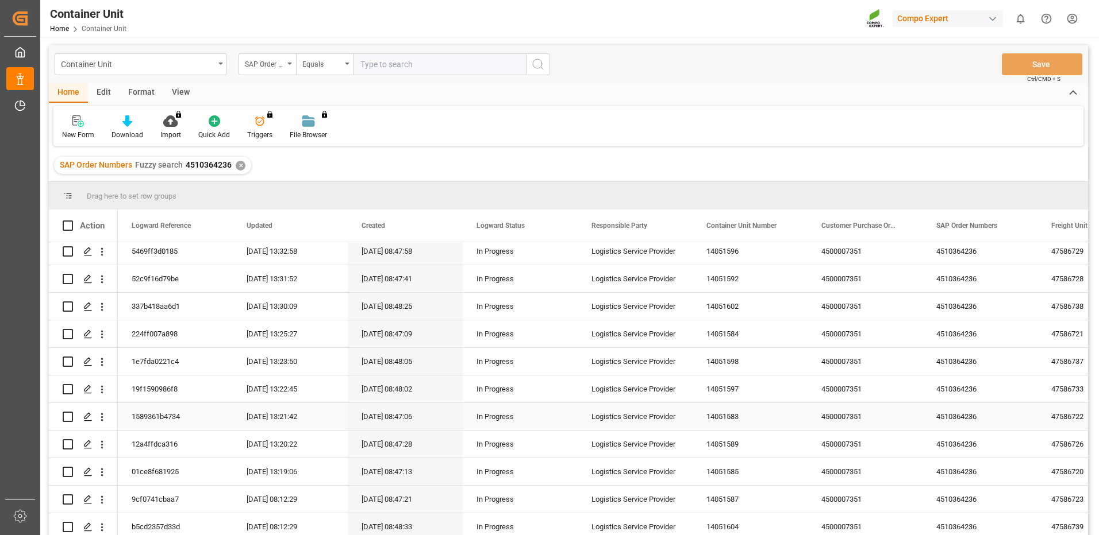
scroll to position [172, 0]
click at [87, 442] on icon "Press SPACE to select this row." at bounding box center [87, 442] width 9 height 9
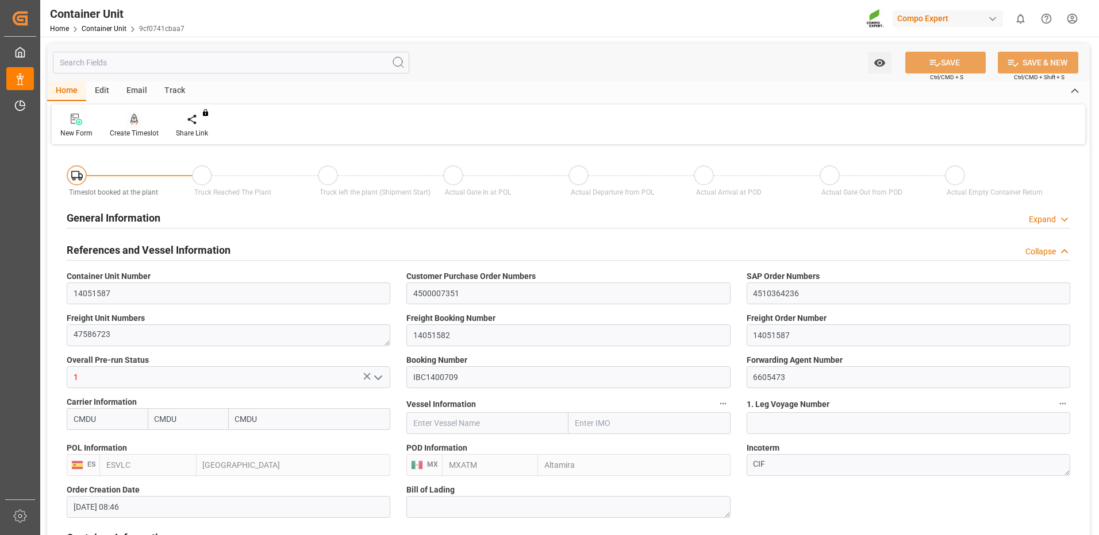
click at [141, 124] on div at bounding box center [134, 119] width 49 height 12
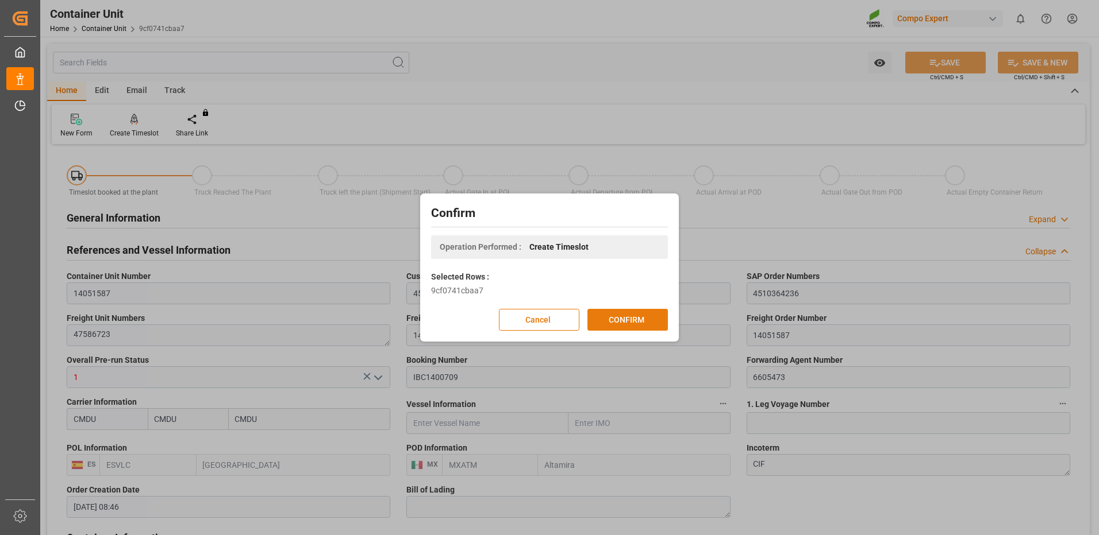
click at [639, 321] on button "CONFIRM" at bounding box center [627, 320] width 80 height 22
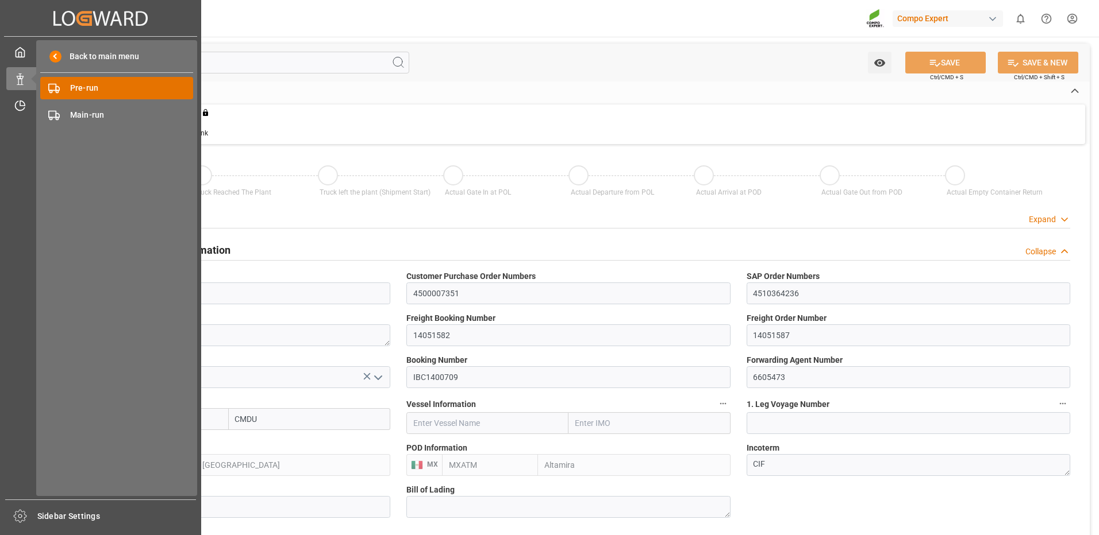
click at [73, 93] on span "Pre-run" at bounding box center [132, 88] width 124 height 12
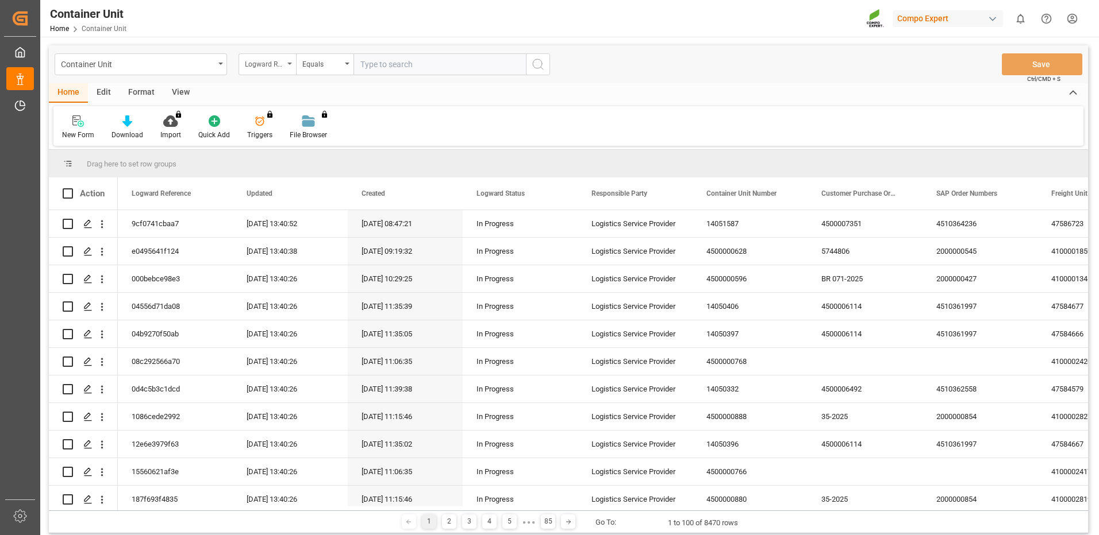
click at [276, 68] on div "Logward Reference" at bounding box center [264, 62] width 39 height 13
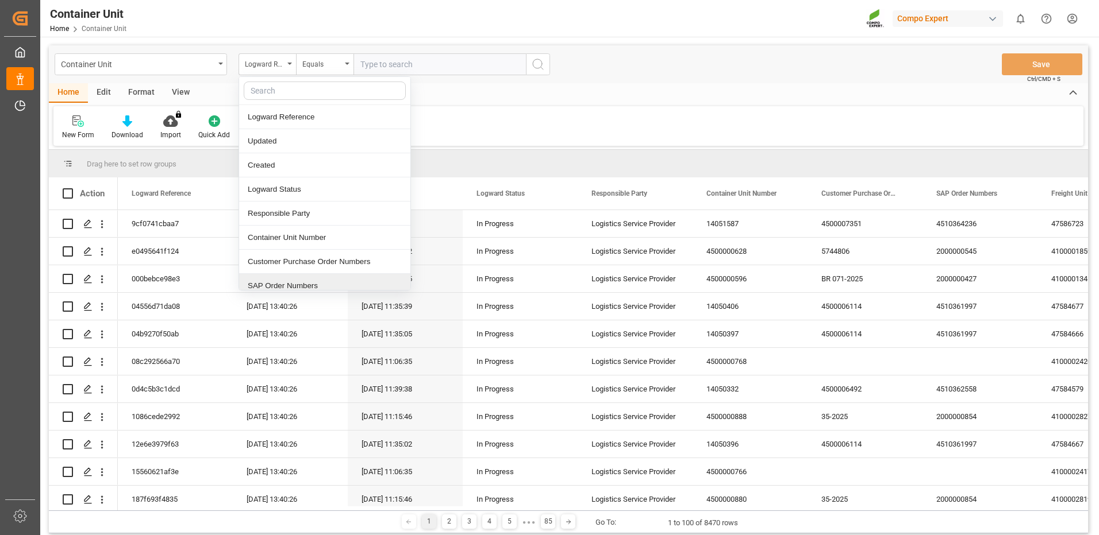
click at [302, 285] on div "SAP Order Numbers" at bounding box center [324, 286] width 171 height 24
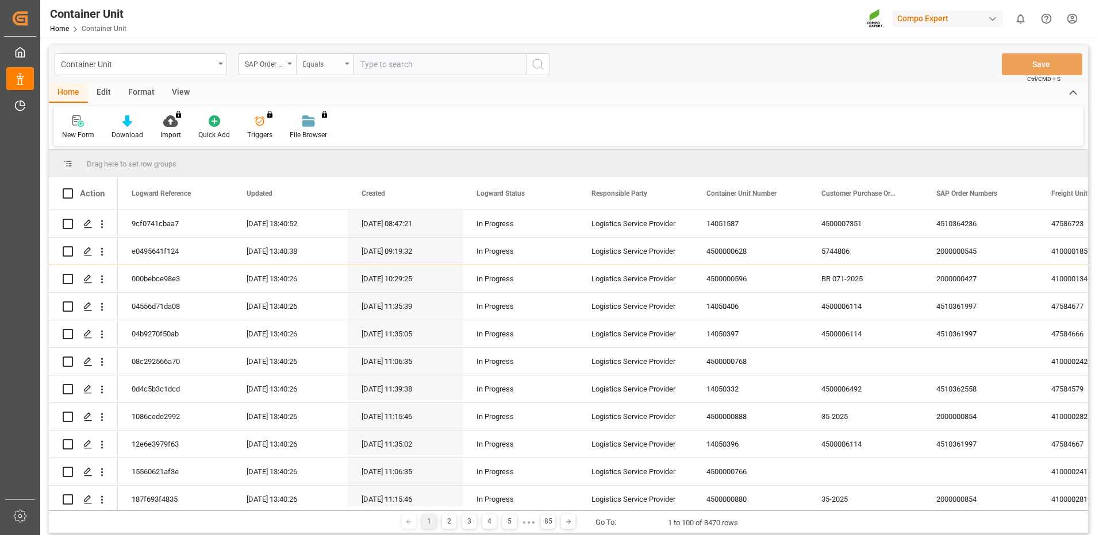
click at [334, 70] on div "Equals" at bounding box center [324, 64] width 57 height 22
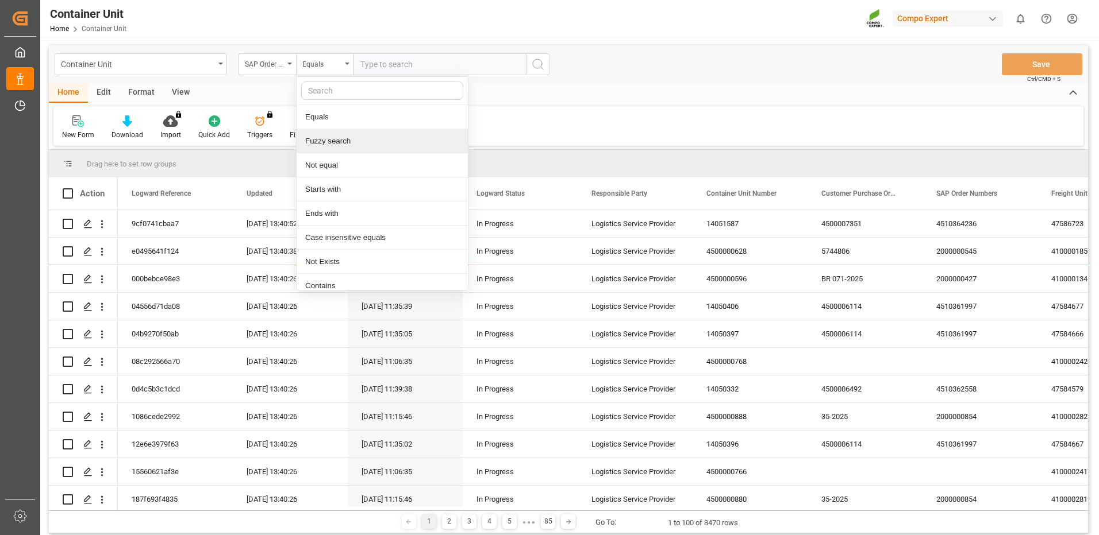
drag, startPoint x: 320, startPoint y: 142, endPoint x: 375, endPoint y: 82, distance: 81.7
click at [322, 141] on div "Fuzzy search" at bounding box center [381, 141] width 171 height 24
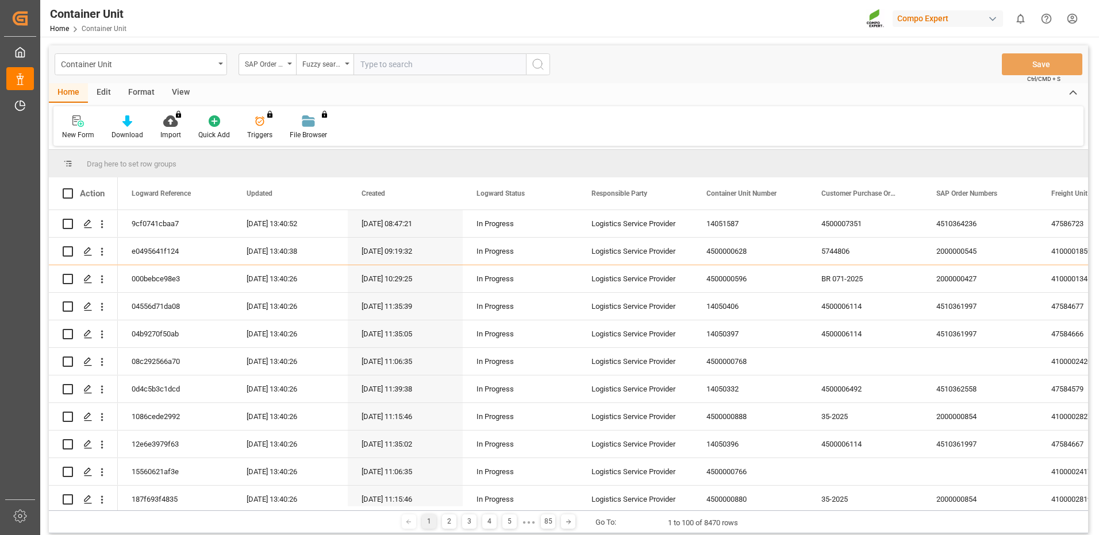
click at [389, 73] on input "text" at bounding box center [439, 64] width 172 height 22
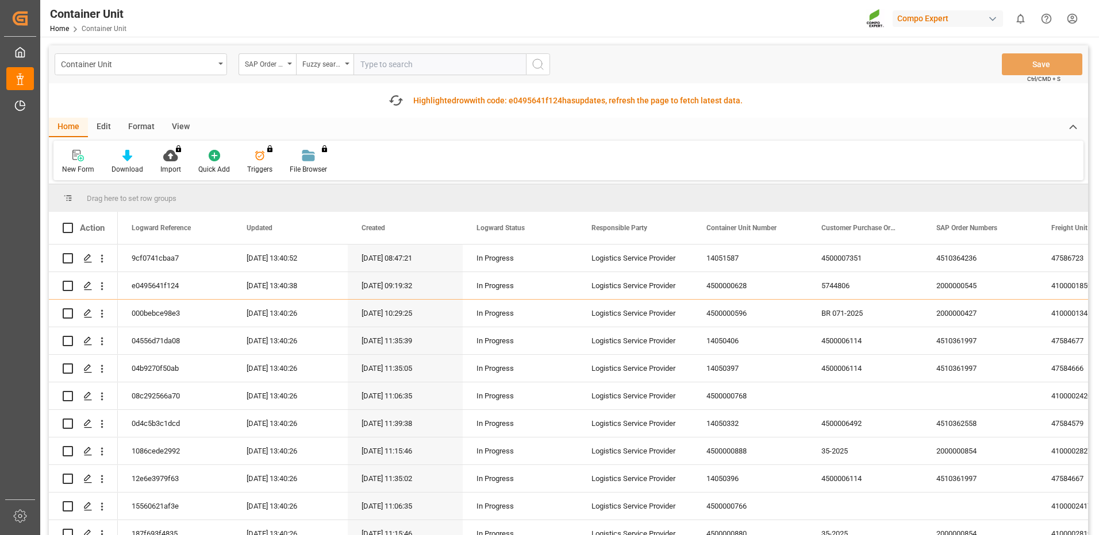
paste input "4510364236"
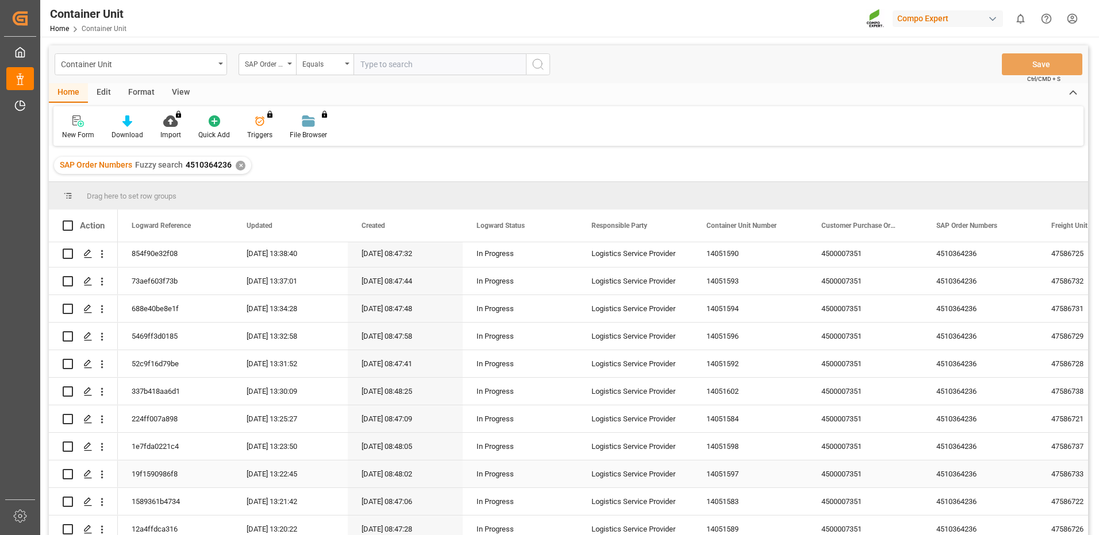
scroll to position [115, 0]
click at [90, 525] on polygon "Press SPACE to select this row." at bounding box center [87, 527] width 6 height 6
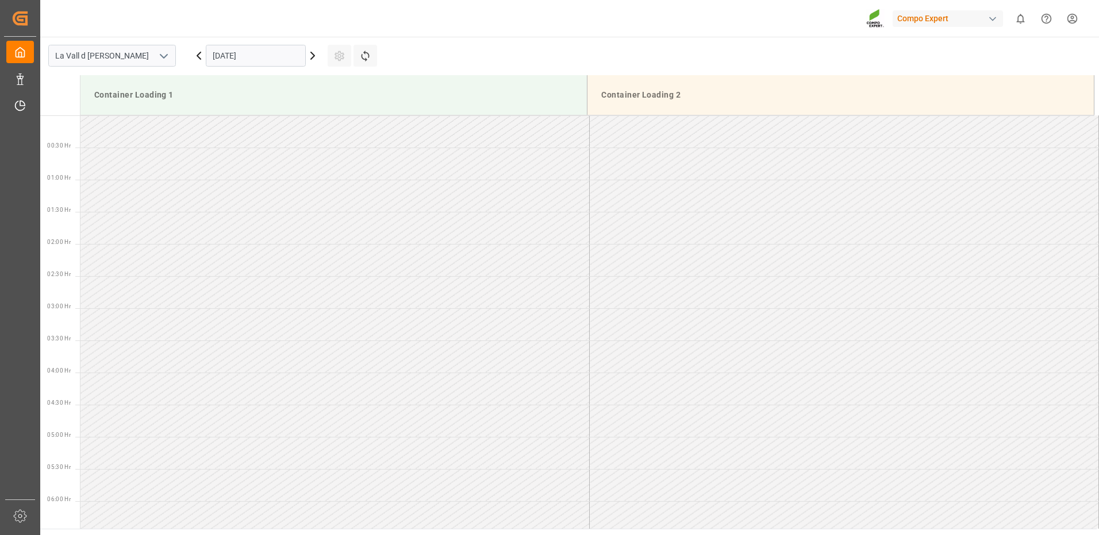
scroll to position [765, 0]
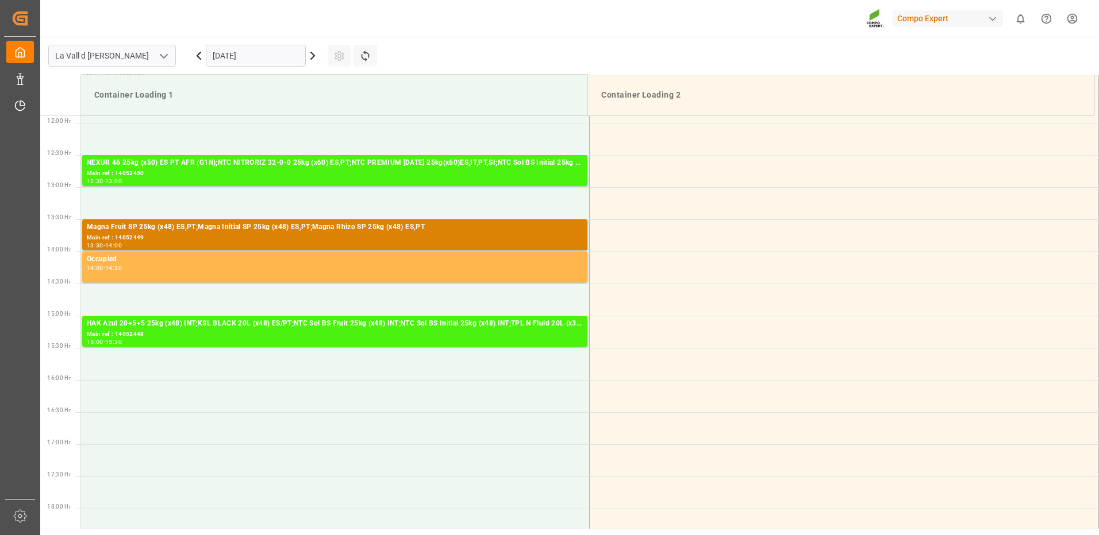
click at [257, 51] on input "[DATE]" at bounding box center [256, 56] width 100 height 22
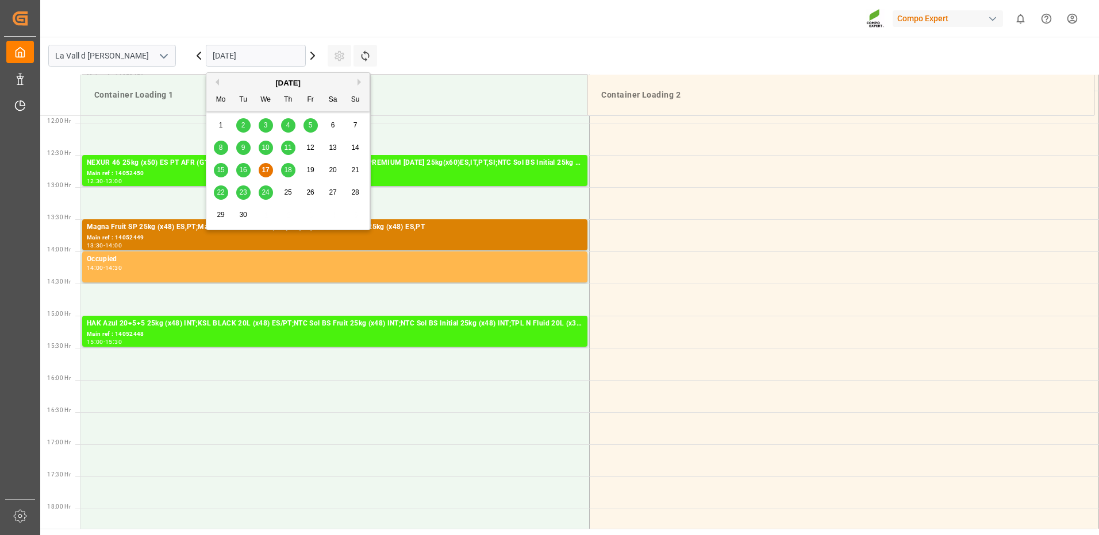
click at [360, 83] on button "Next Month" at bounding box center [360, 82] width 7 height 7
click at [248, 146] on div "7" at bounding box center [243, 148] width 14 height 14
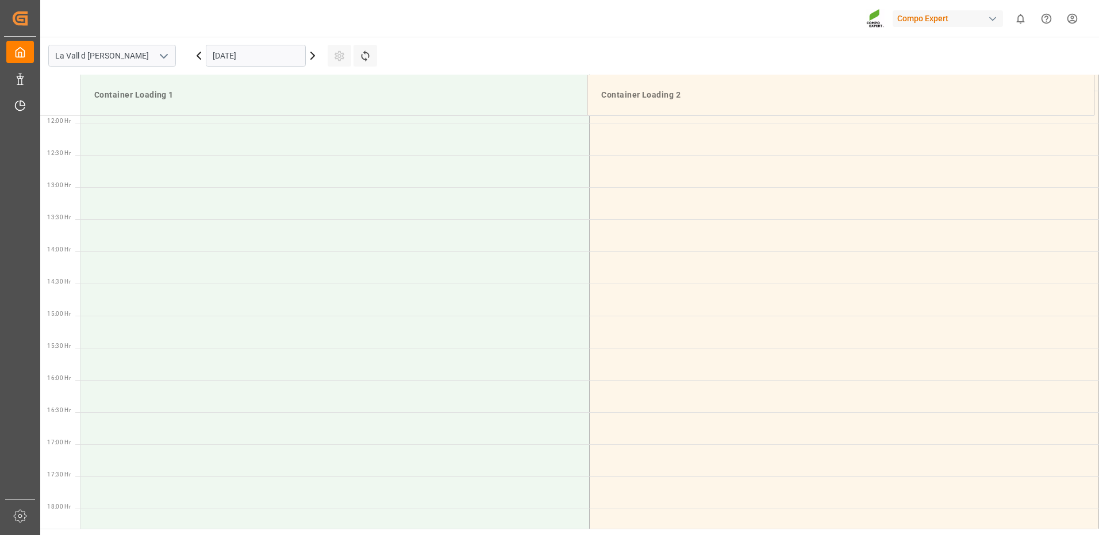
scroll to position [650, 0]
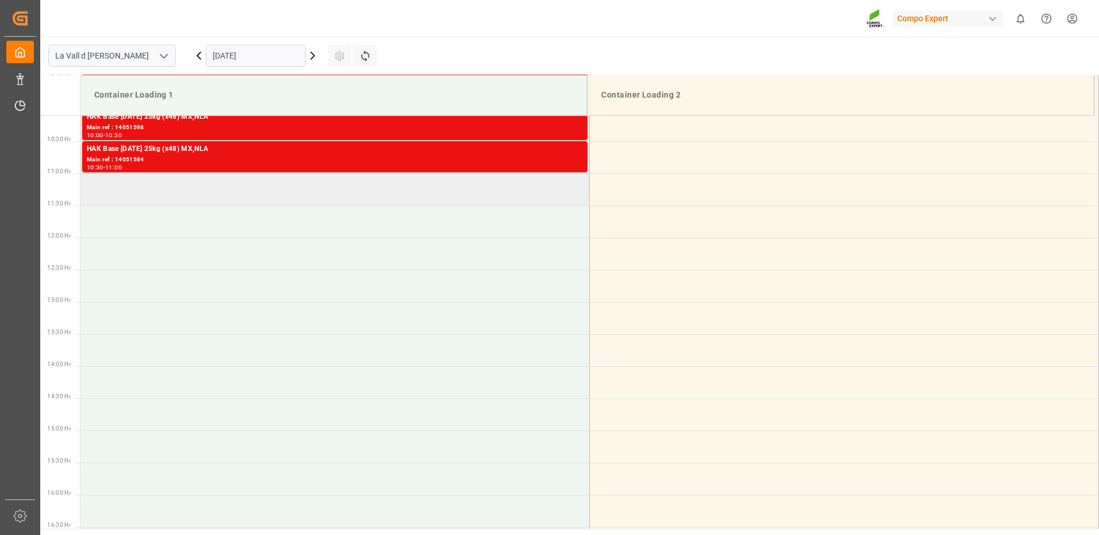
click at [192, 187] on td at bounding box center [334, 190] width 509 height 32
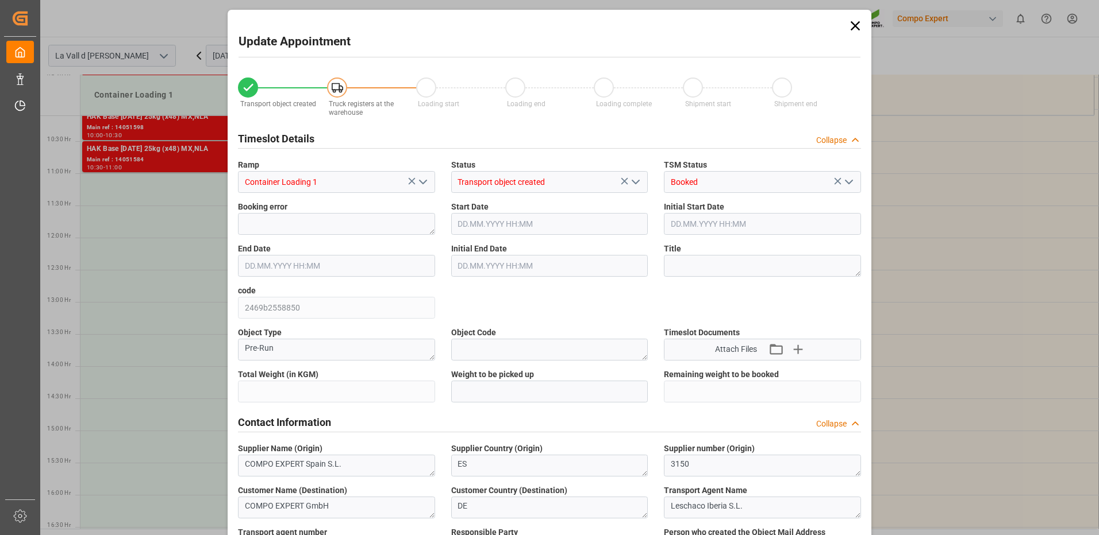
type input "24576"
type input "440"
type input "[DATE] 11:00"
type input "[DATE] 11:30"
type input "[DATE] 08:46"
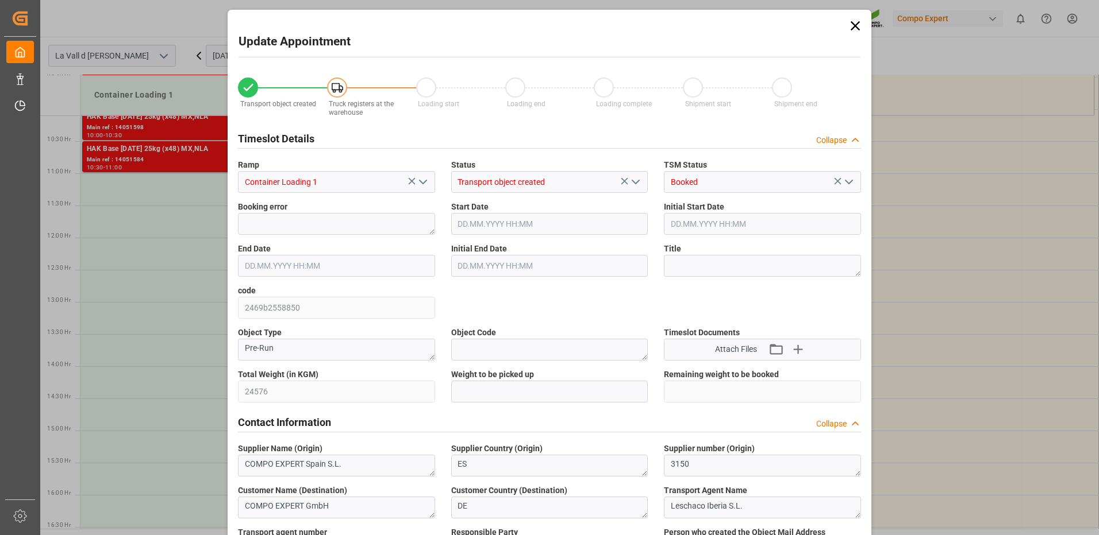
type input "[DATE] 13:29"
click at [492, 381] on input "text" at bounding box center [549, 392] width 197 height 22
type input "24576"
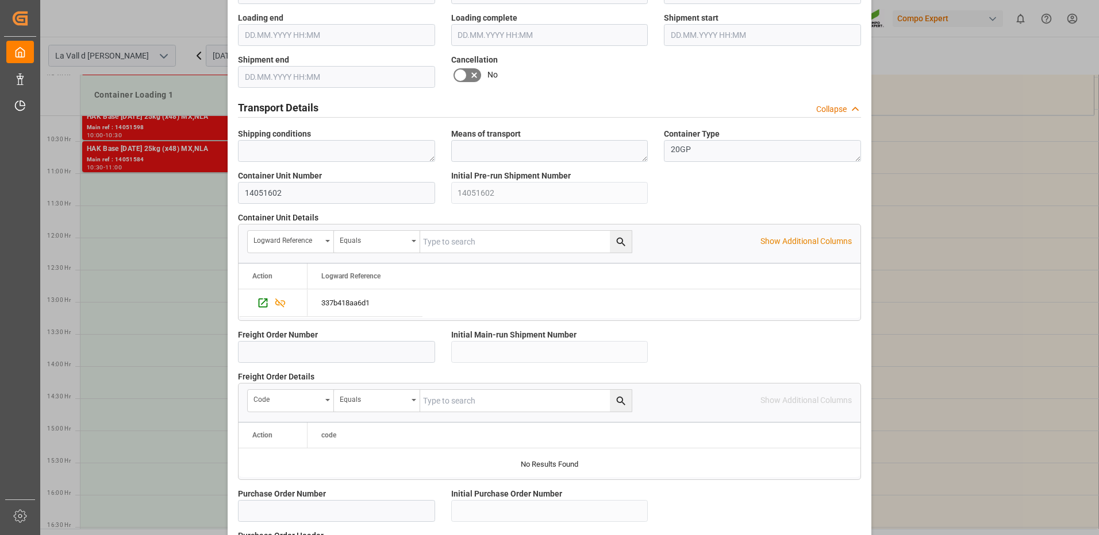
scroll to position [980, 0]
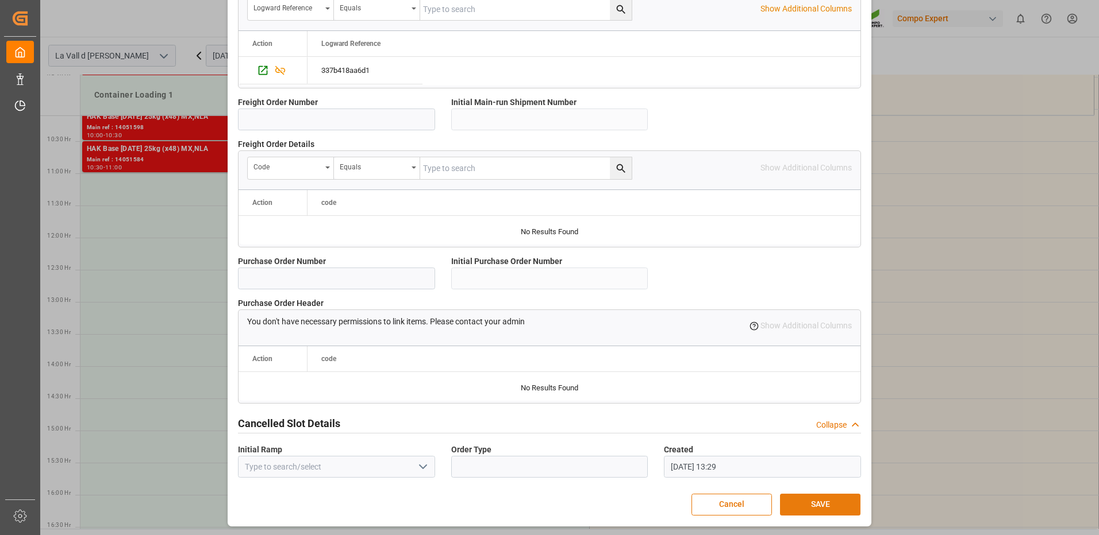
click at [833, 506] on button "SAVE" at bounding box center [820, 505] width 80 height 22
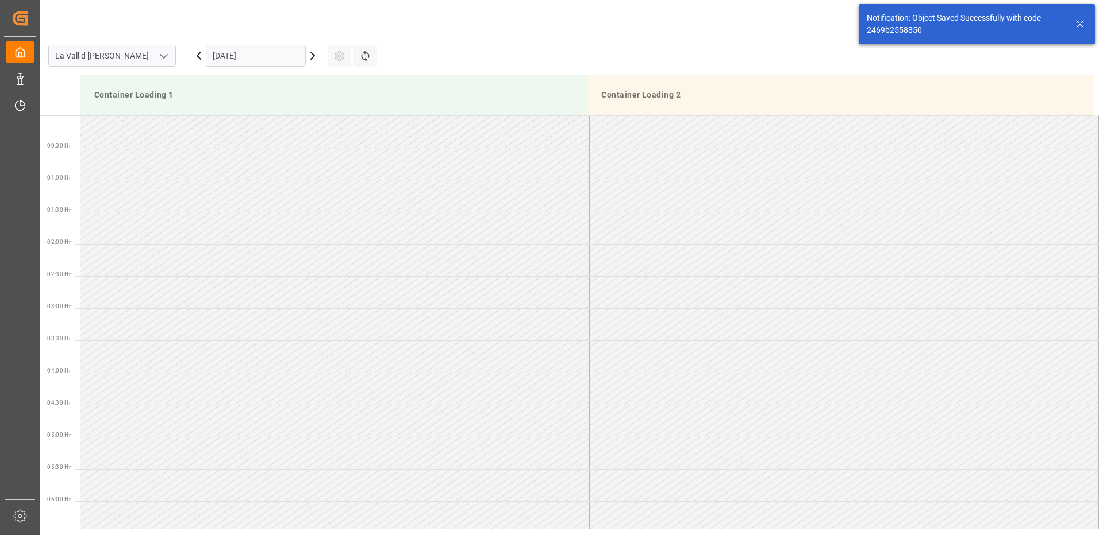
scroll to position [636, 0]
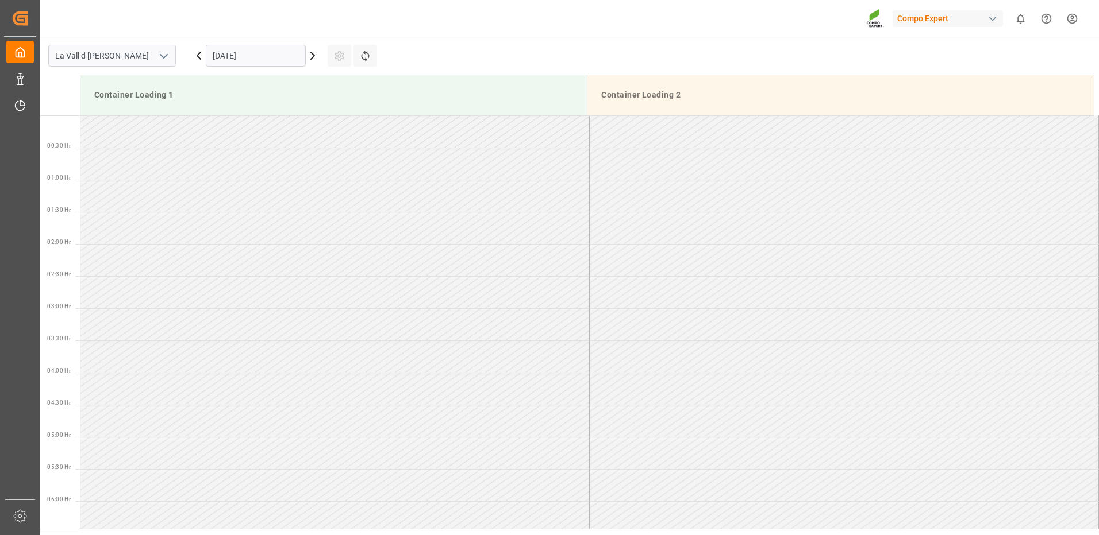
scroll to position [829, 0]
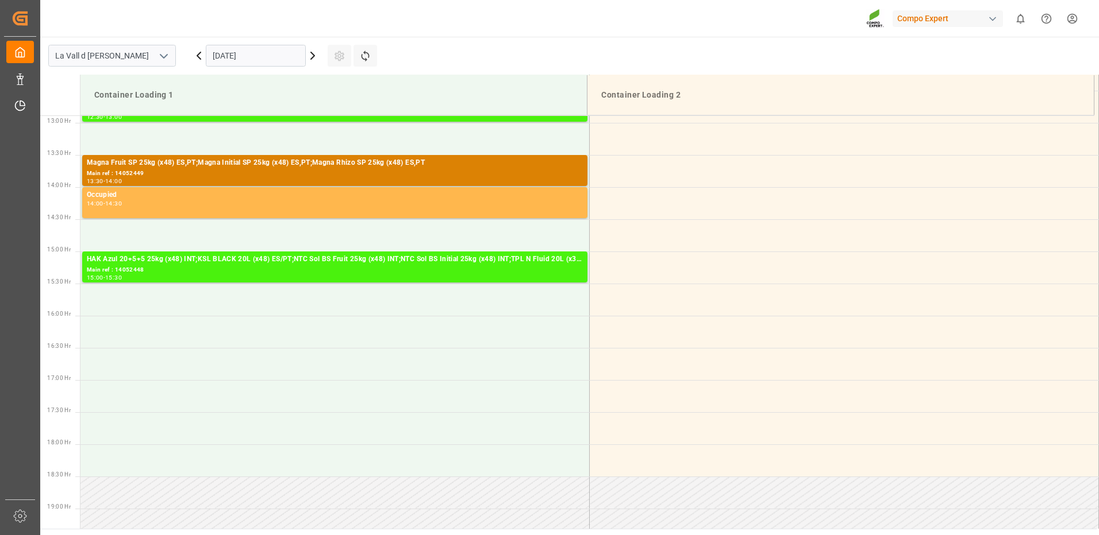
click at [277, 56] on input "[DATE]" at bounding box center [256, 56] width 100 height 22
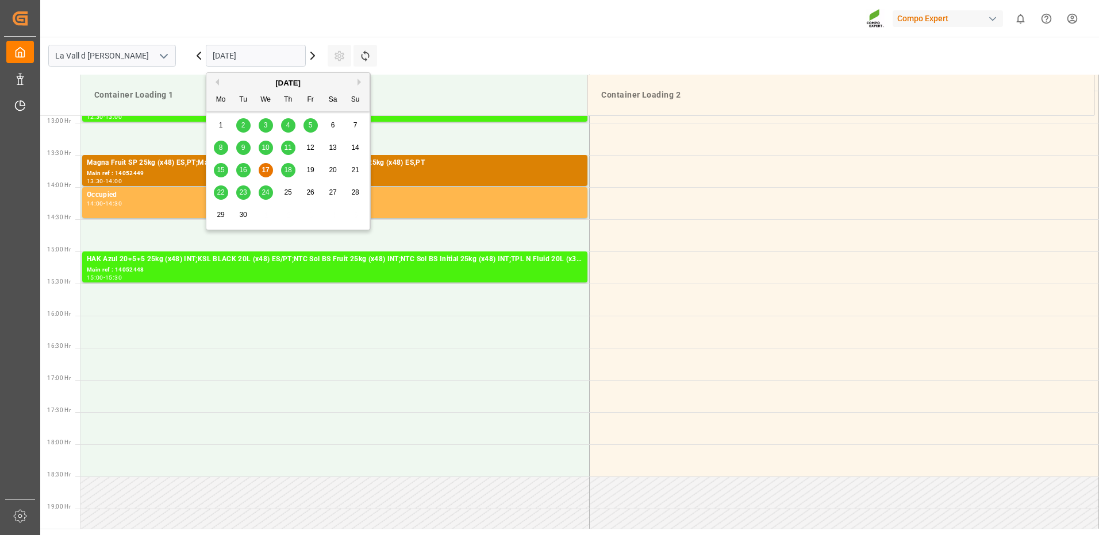
click at [360, 81] on button "Next Month" at bounding box center [360, 82] width 7 height 7
click at [243, 146] on span "7" at bounding box center [243, 148] width 4 height 8
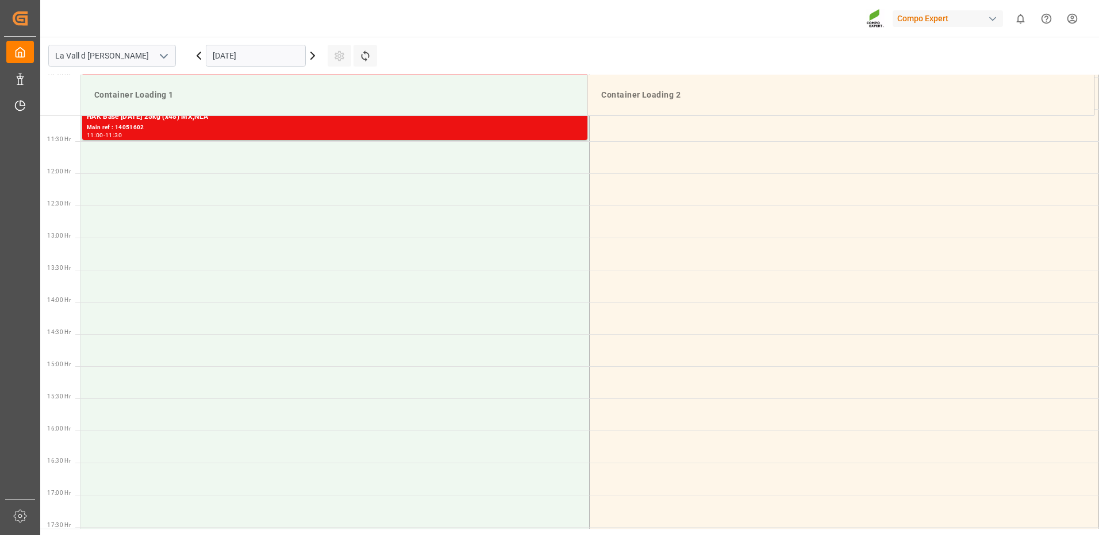
scroll to position [542, 0]
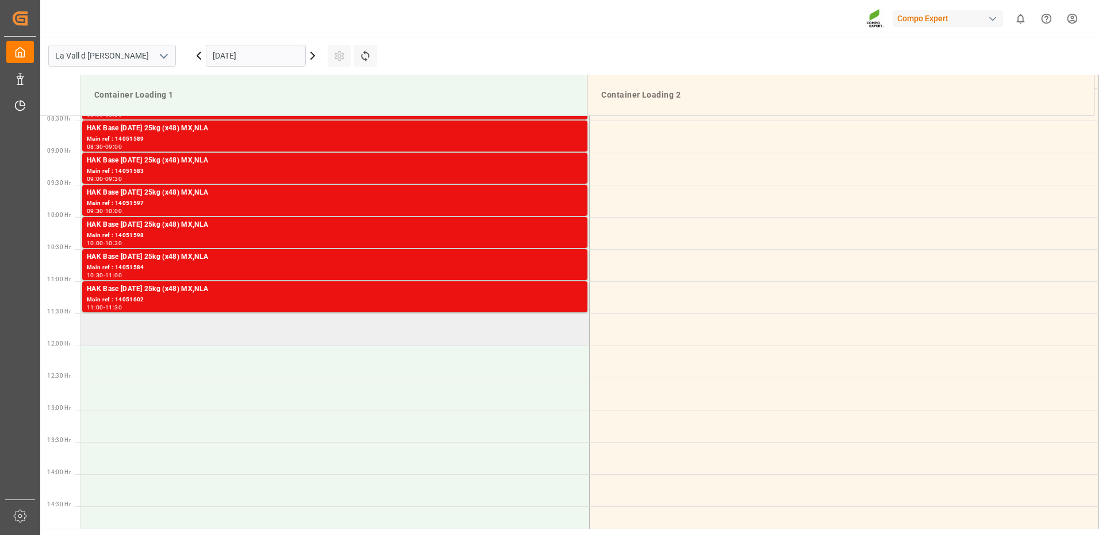
click at [159, 329] on td at bounding box center [334, 330] width 509 height 32
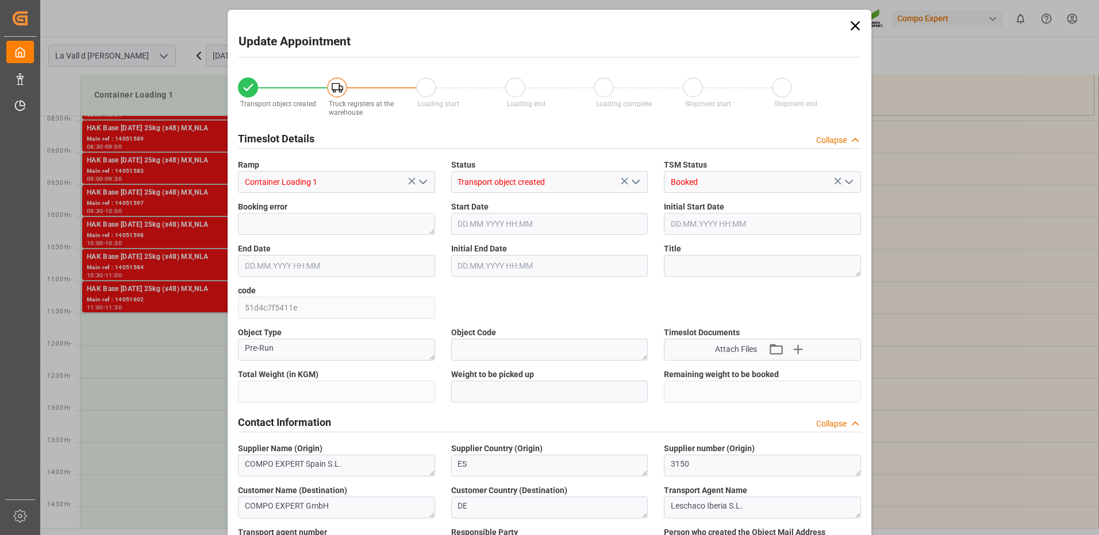
type input "24576"
type input "440"
type input "[DATE] 11:30"
type input "[DATE] 12:00"
type input "[DATE] 08:46"
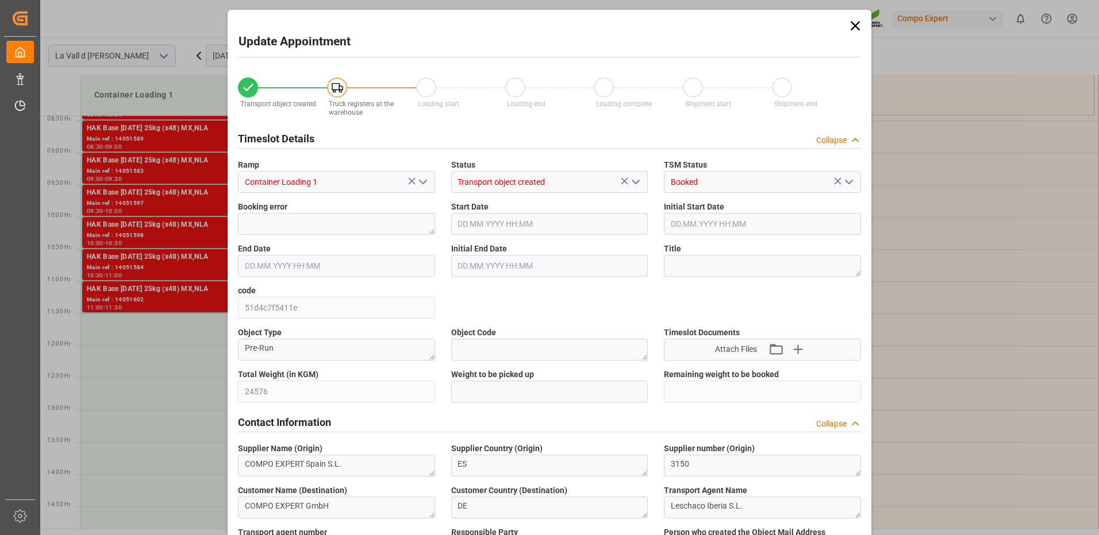
type input "[DATE] 13:31"
click at [461, 387] on input "text" at bounding box center [549, 392] width 197 height 22
type input "24576"
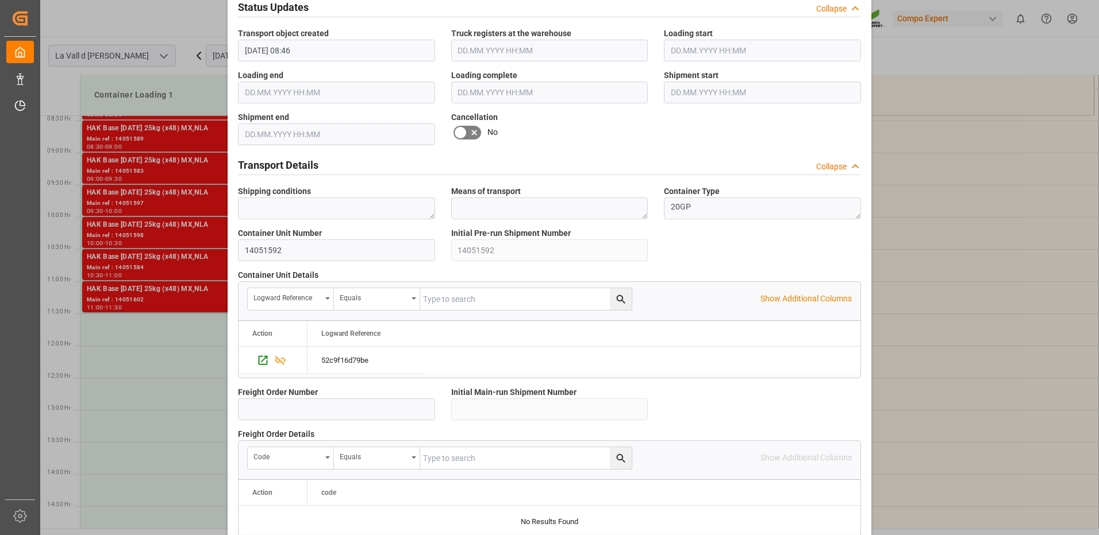
scroll to position [980, 0]
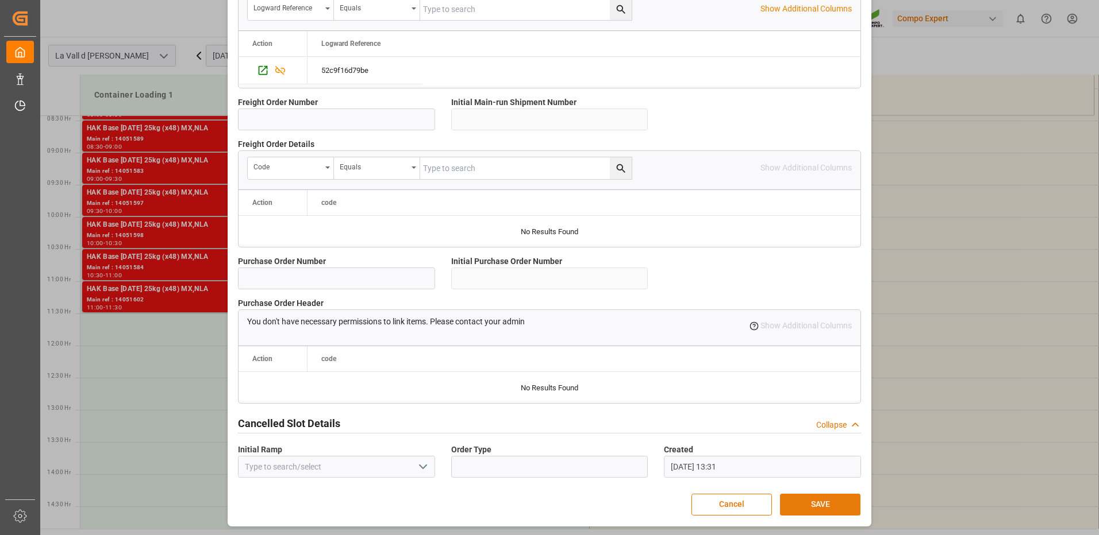
click at [817, 506] on button "SAVE" at bounding box center [820, 505] width 80 height 22
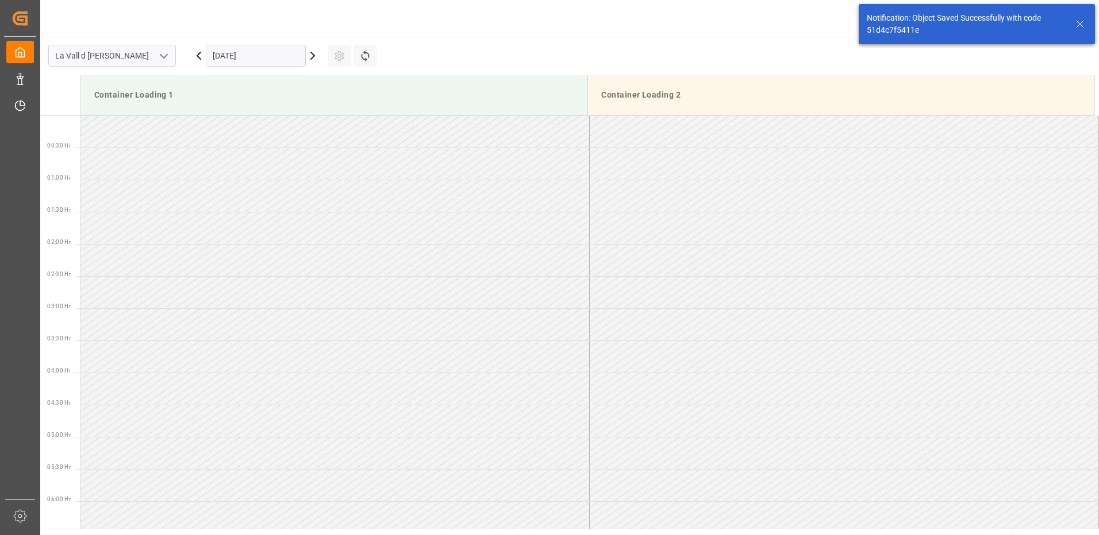
scroll to position [636, 0]
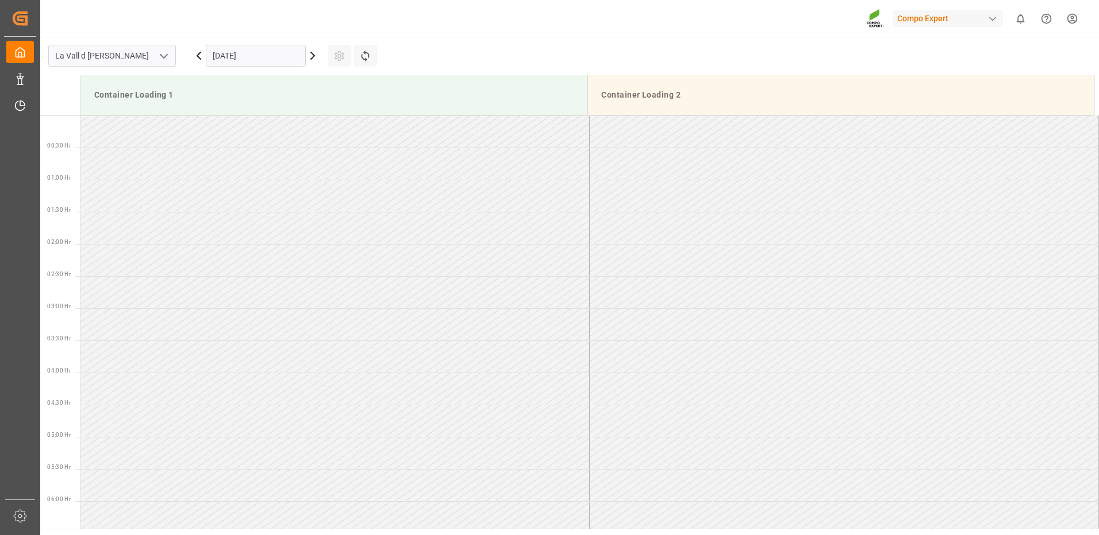
scroll to position [829, 0]
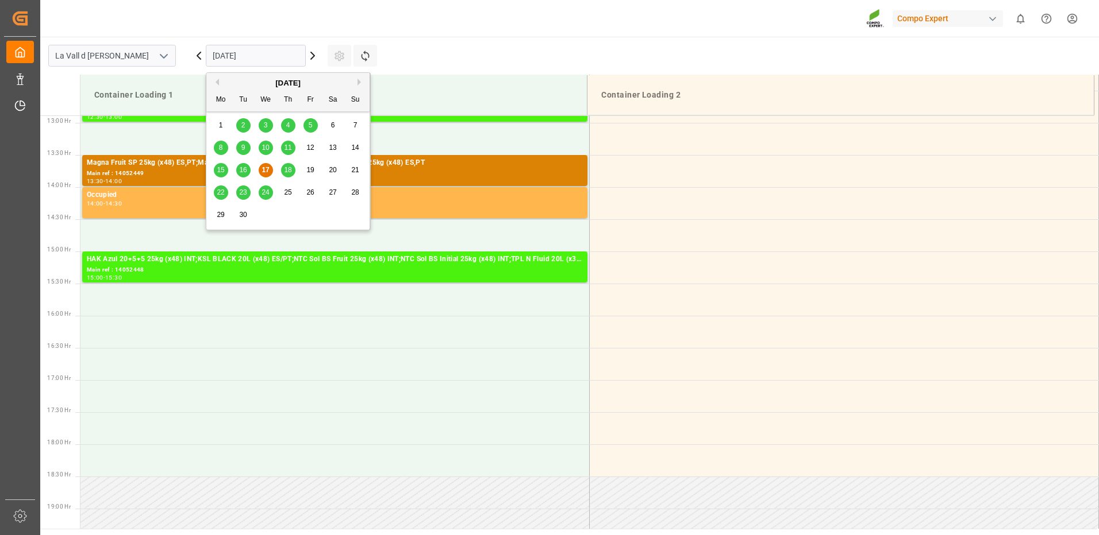
click at [260, 64] on input "[DATE]" at bounding box center [256, 56] width 100 height 22
click at [360, 83] on button "Next Month" at bounding box center [360, 82] width 7 height 7
click at [246, 147] on div "7" at bounding box center [243, 148] width 14 height 14
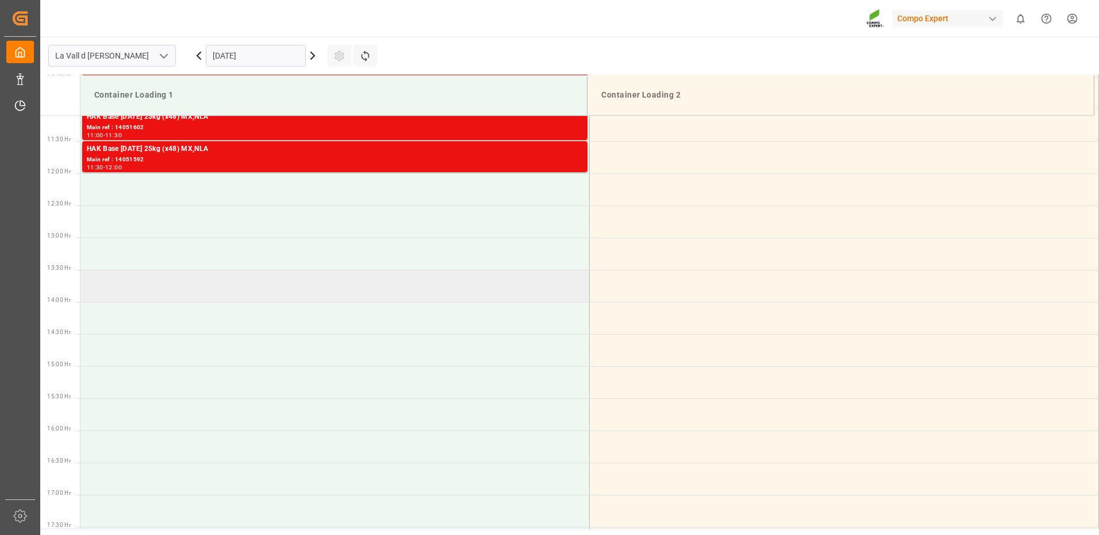
scroll to position [542, 0]
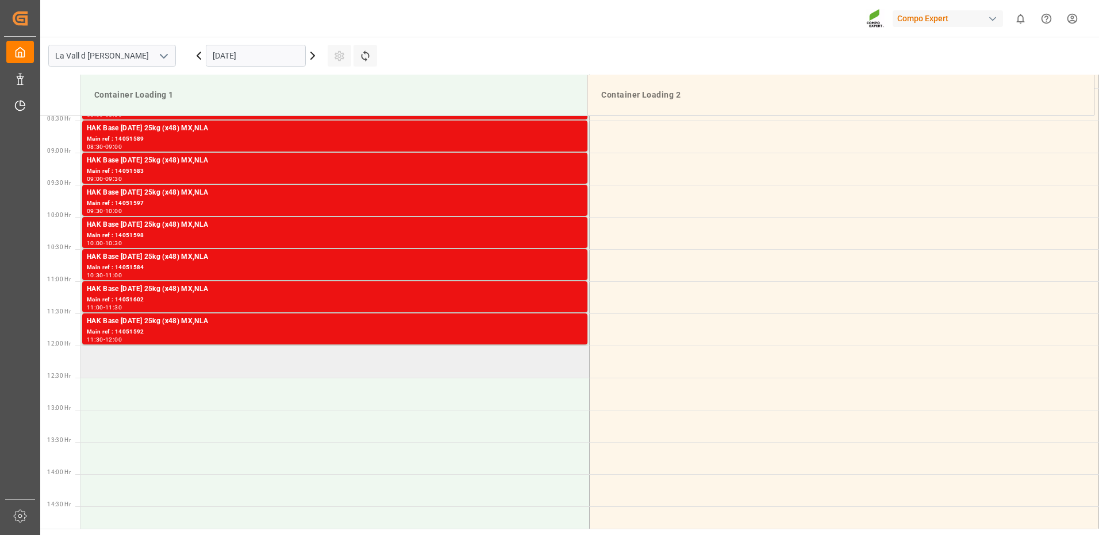
click at [148, 363] on td at bounding box center [334, 362] width 509 height 32
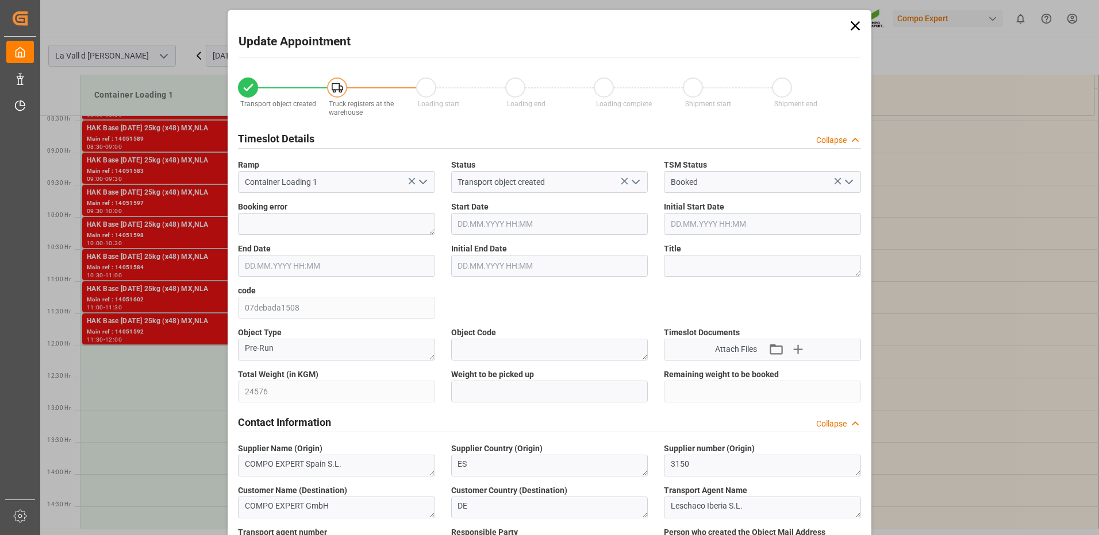
type input "07.10.2025 12:00"
type input "07.10.2025 12:30"
type input "[DATE] 08:46"
type input "17.09.2025 13:32"
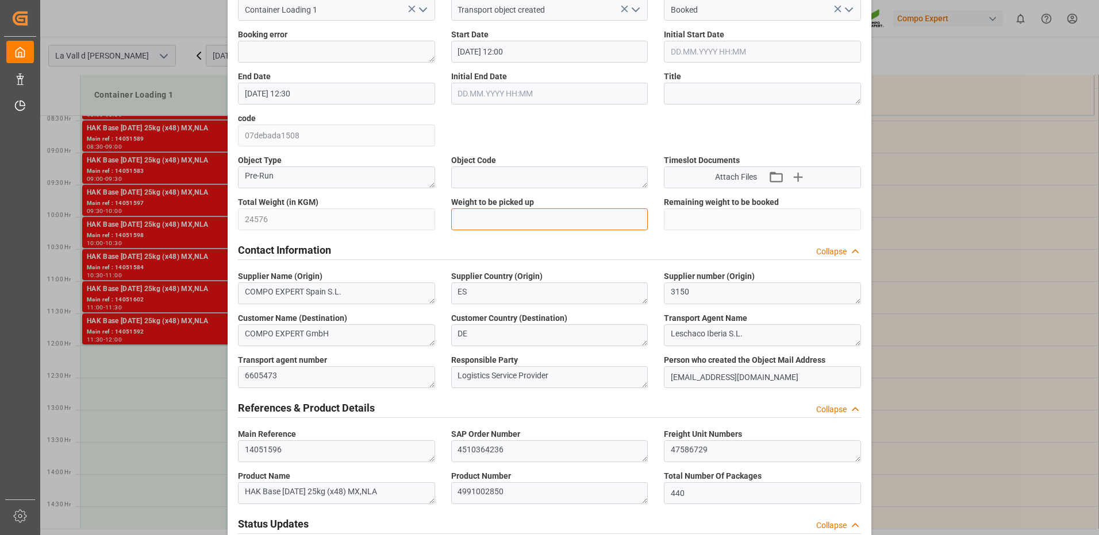
click at [514, 223] on input "text" at bounding box center [549, 220] width 197 height 22
type input "24576"
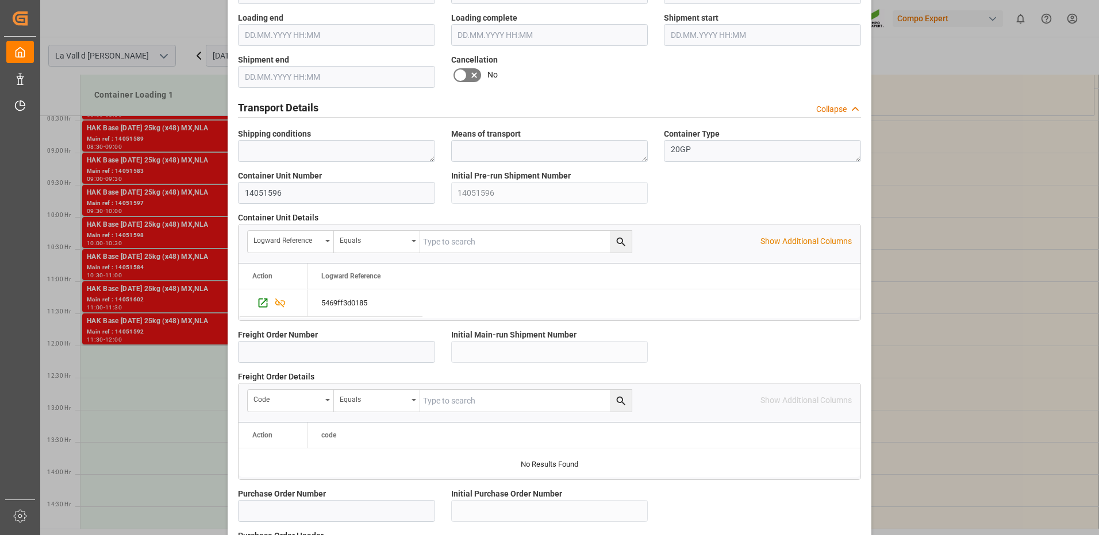
scroll to position [980, 0]
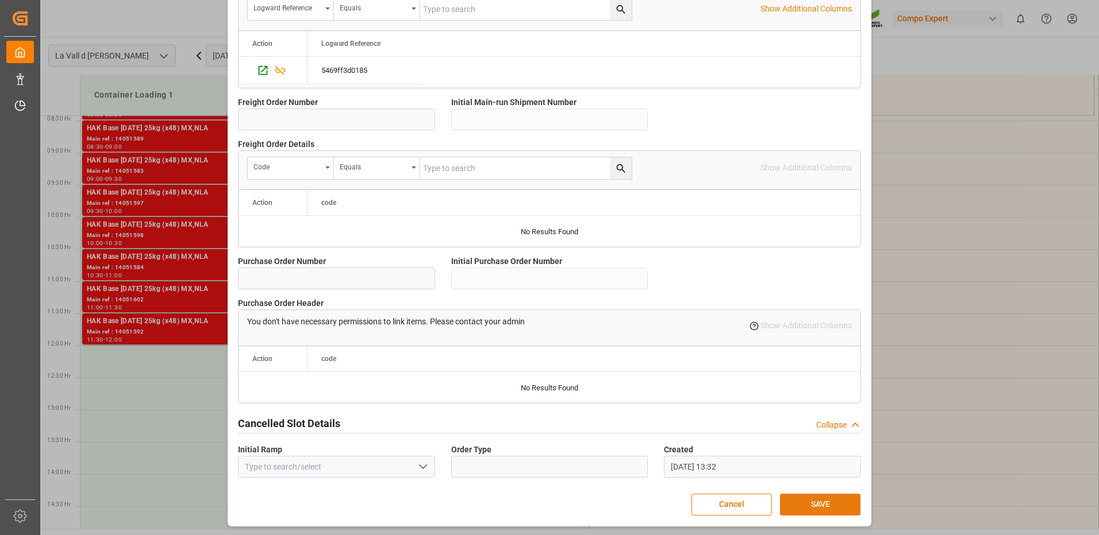
click at [815, 507] on button "SAVE" at bounding box center [820, 505] width 80 height 22
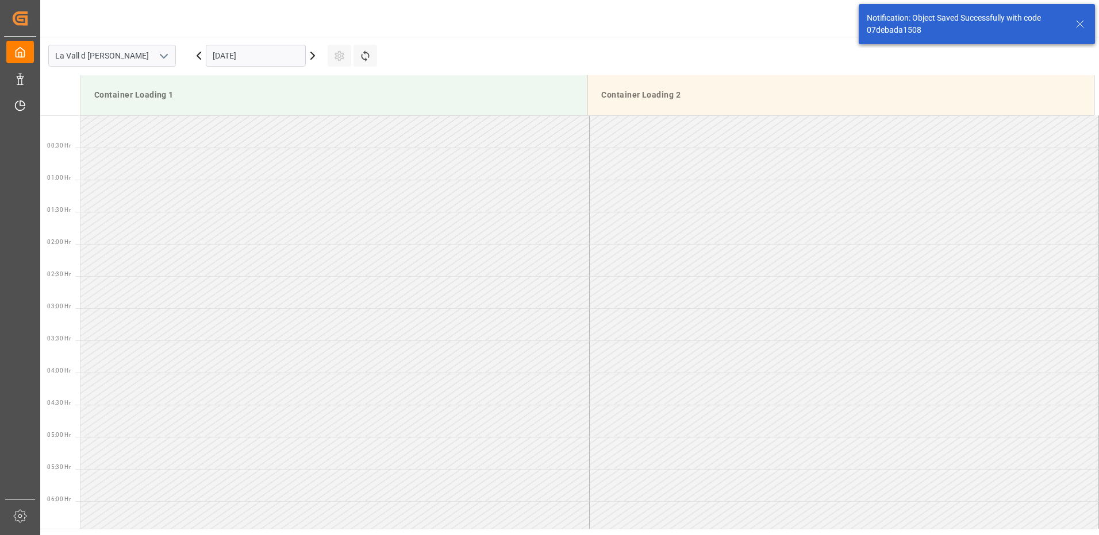
scroll to position [700, 0]
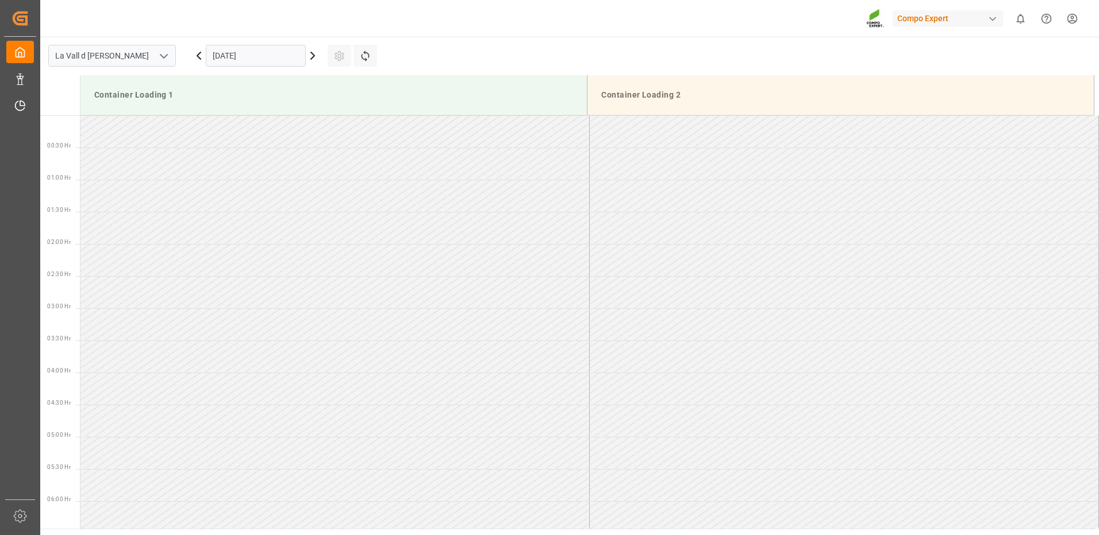
scroll to position [829, 0]
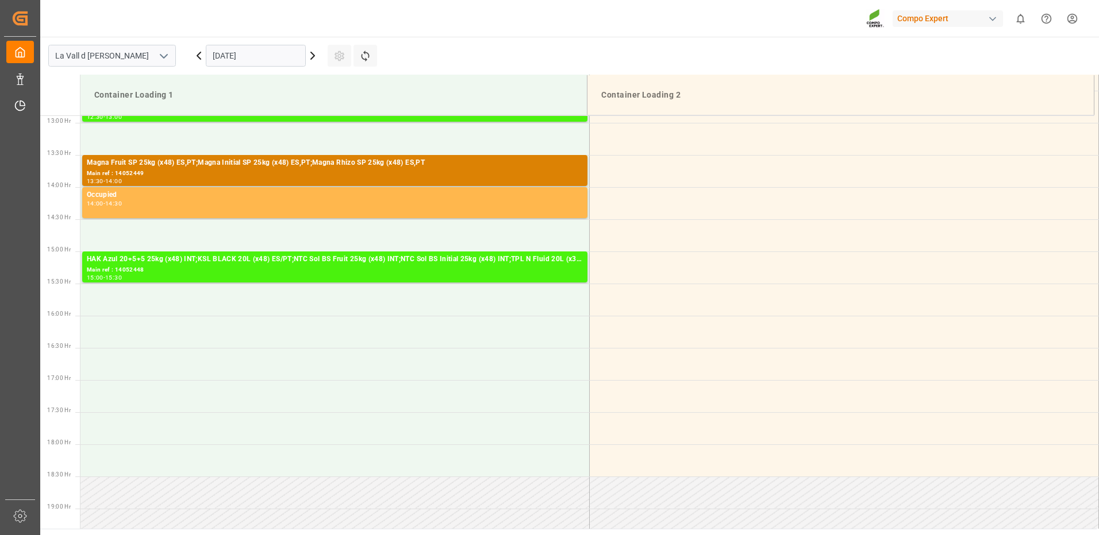
drag, startPoint x: 249, startPoint y: 52, endPoint x: 245, endPoint y: 63, distance: 11.8
click at [249, 52] on input "[DATE]" at bounding box center [256, 56] width 100 height 22
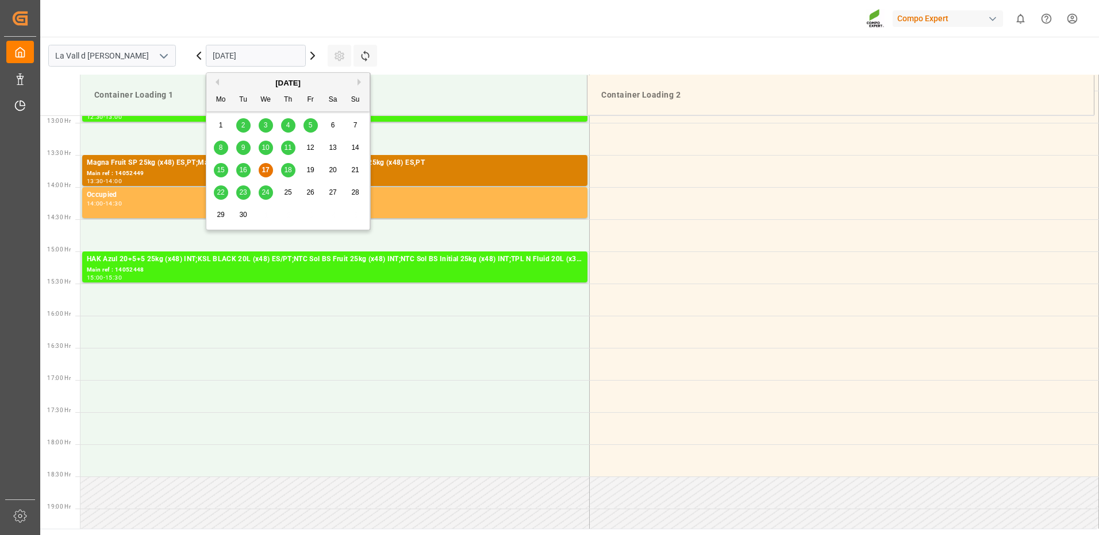
click at [359, 82] on button "Next Month" at bounding box center [360, 82] width 7 height 7
click at [245, 151] on span "7" at bounding box center [243, 148] width 4 height 8
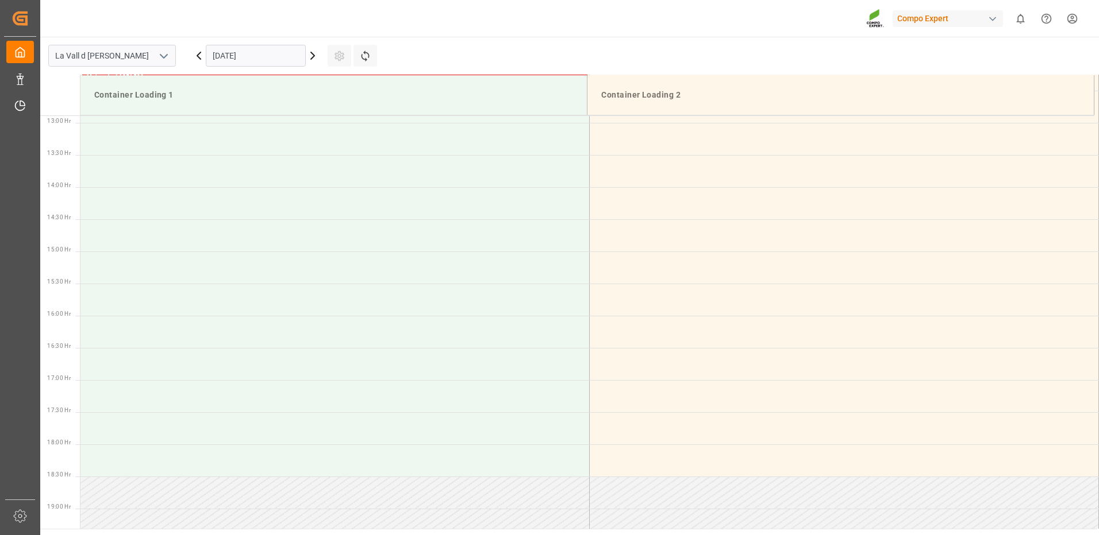
scroll to position [657, 0]
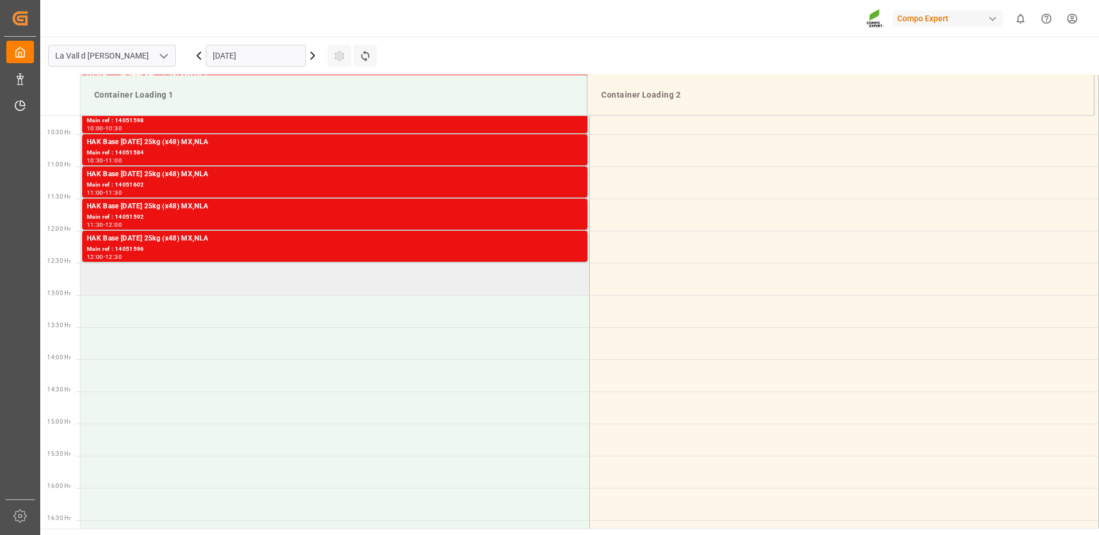
click at [191, 285] on td at bounding box center [334, 279] width 509 height 32
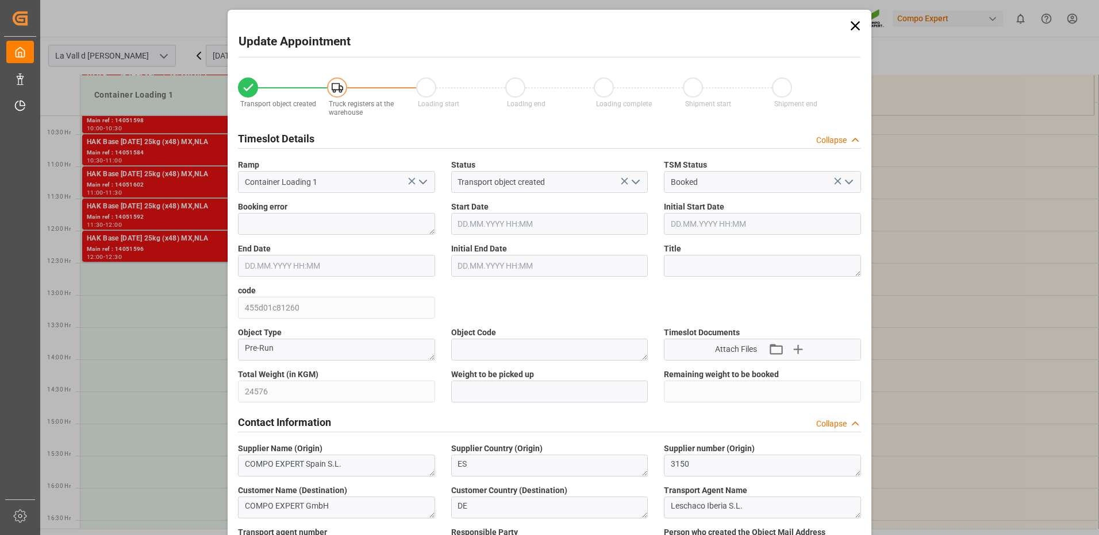
type input "[DATE] 12:30"
type input "[DATE] 13:00"
type input "[DATE] 08:46"
type input "[DATE] 13:33"
click at [476, 397] on input "text" at bounding box center [549, 392] width 197 height 22
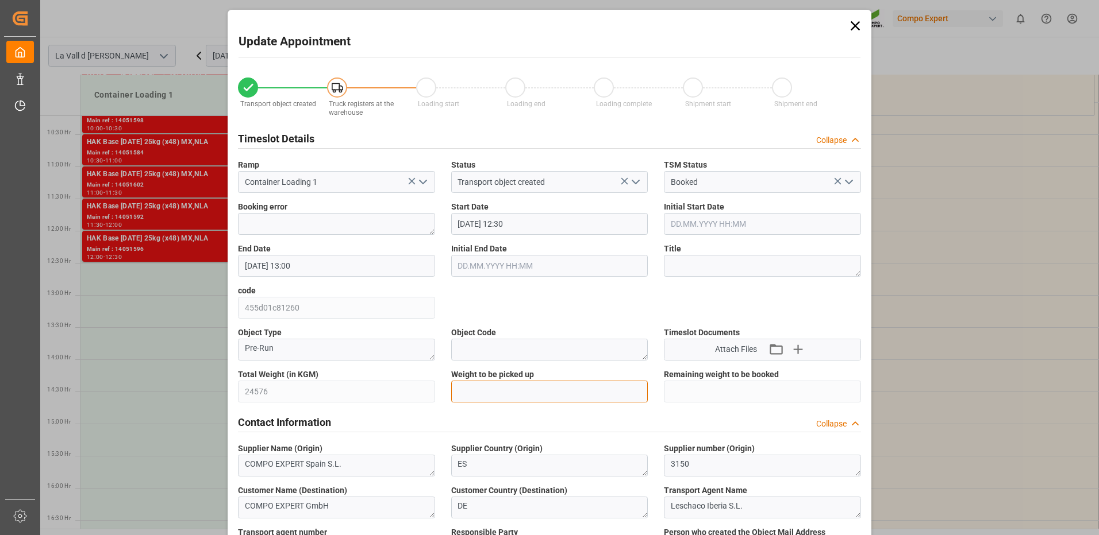
type input "24576"
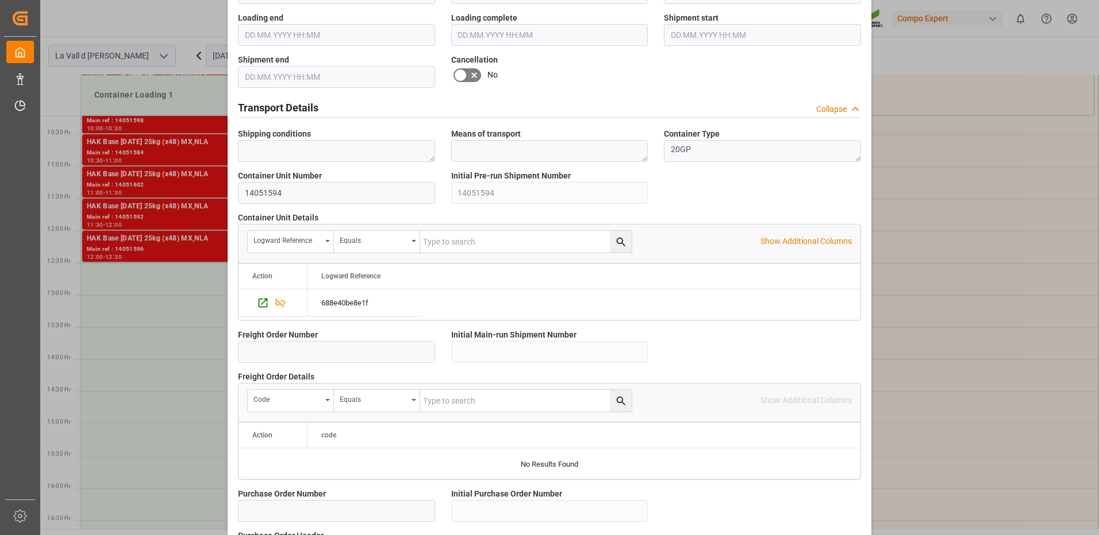
scroll to position [980, 0]
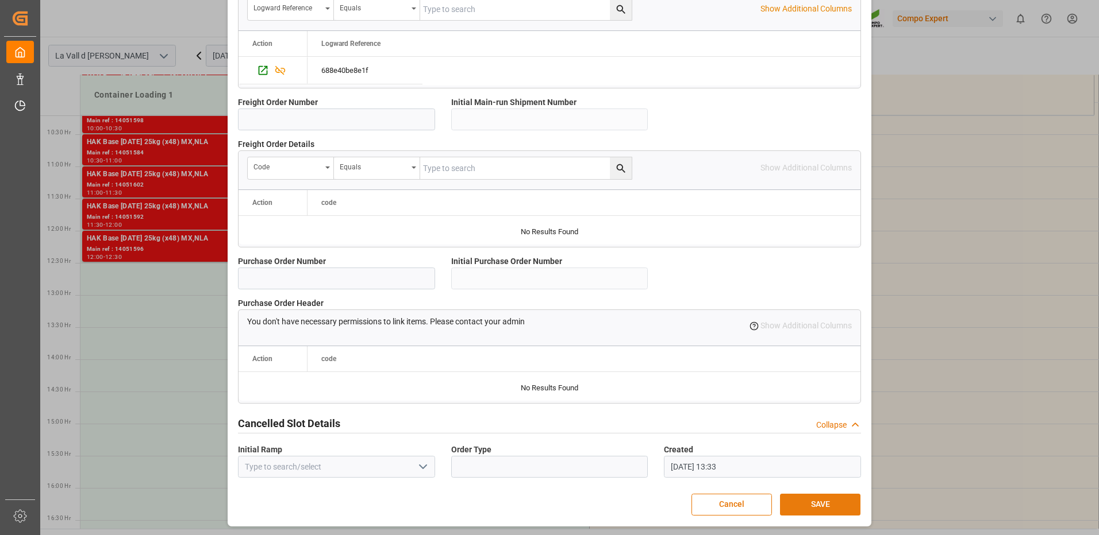
click at [829, 506] on button "SAVE" at bounding box center [820, 505] width 80 height 22
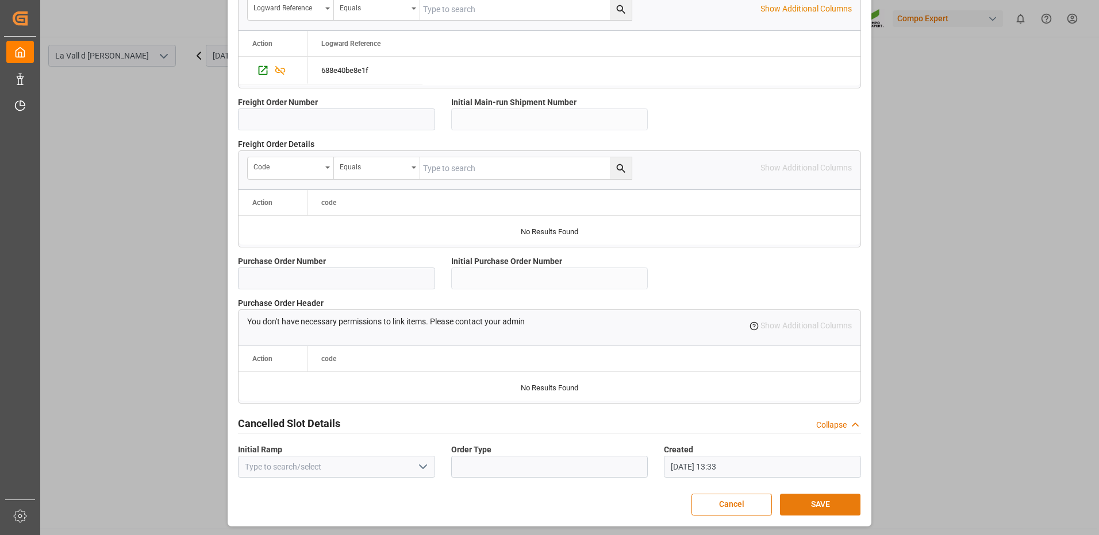
click at [826, 505] on button "SAVE" at bounding box center [820, 505] width 80 height 22
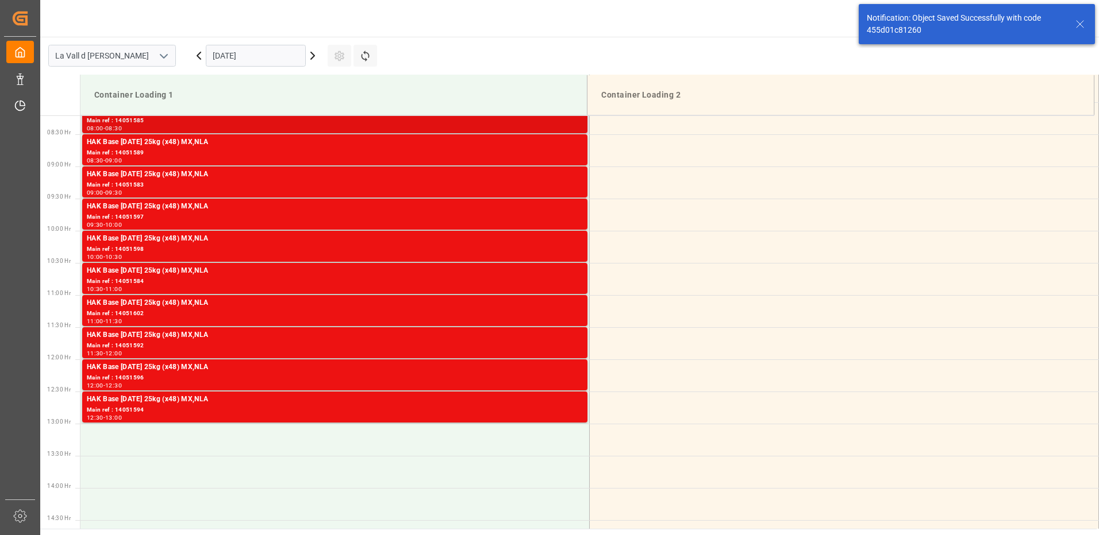
scroll to position [356, 0]
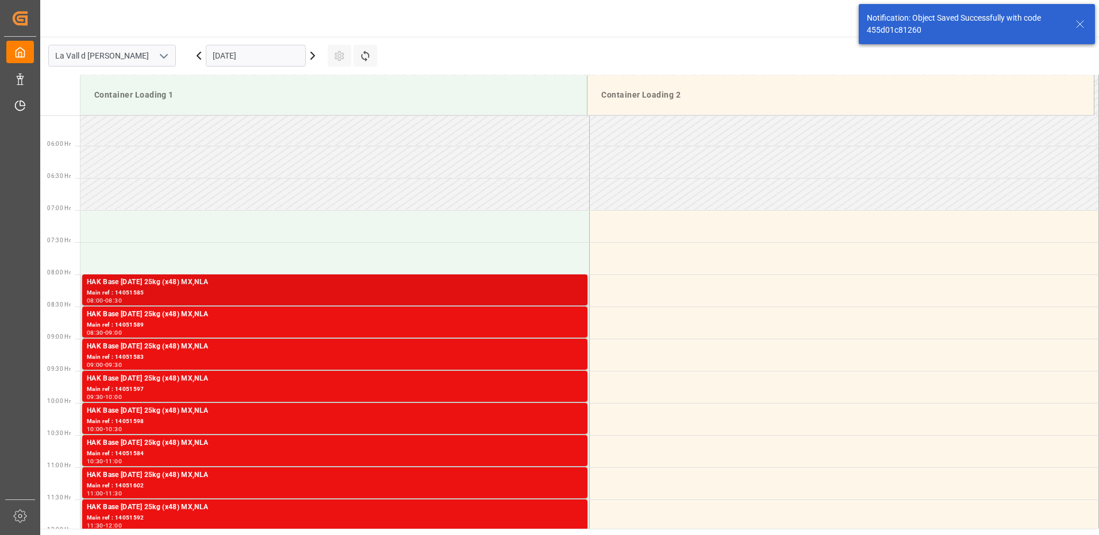
click at [544, 283] on div "HAK Base [DATE] 25kg (x48) MX,NLA" at bounding box center [335, 282] width 496 height 11
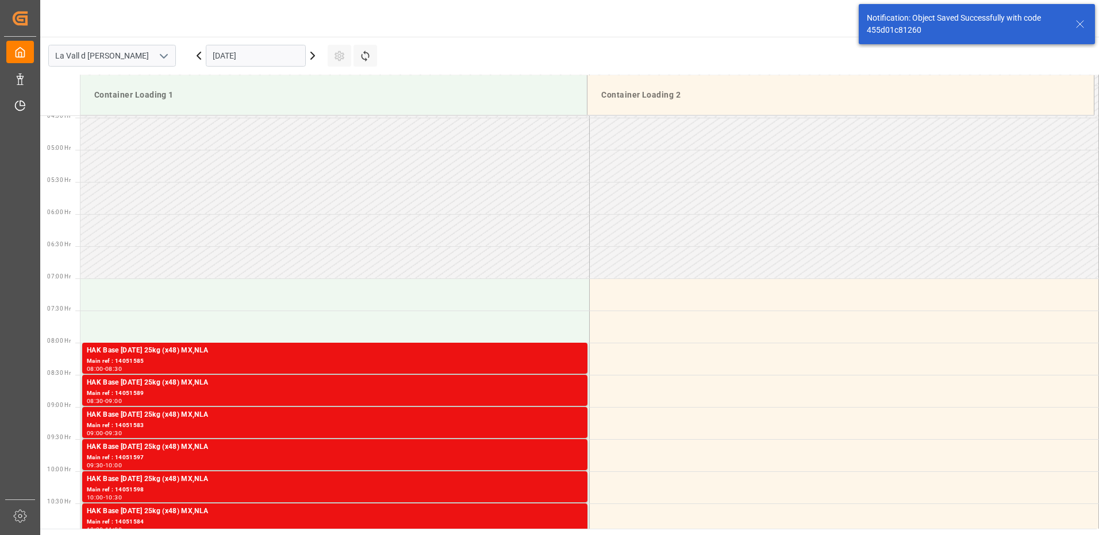
scroll to position [632, 0]
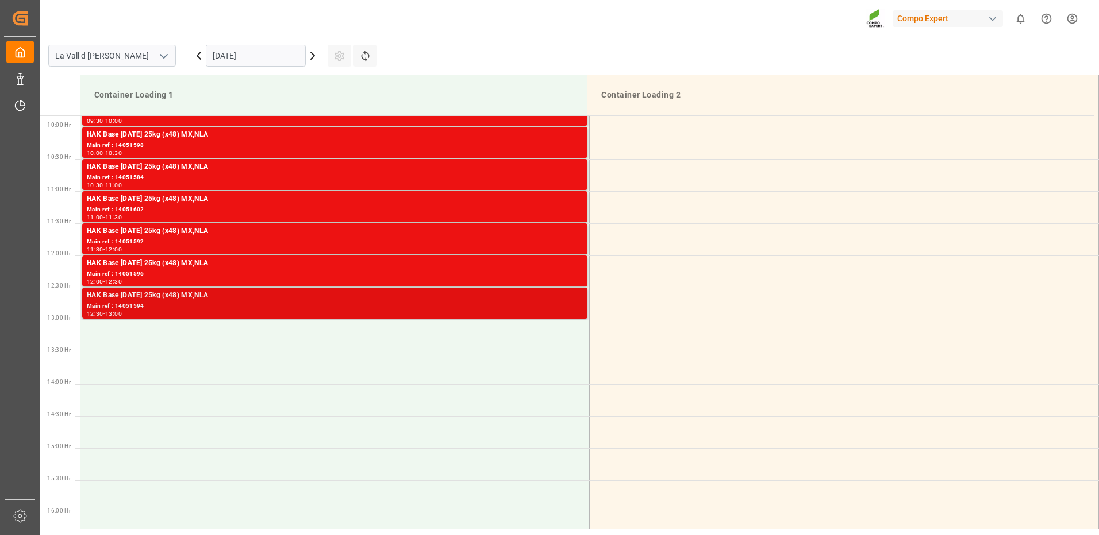
click at [569, 302] on div "Main ref : 14051594" at bounding box center [335, 307] width 496 height 10
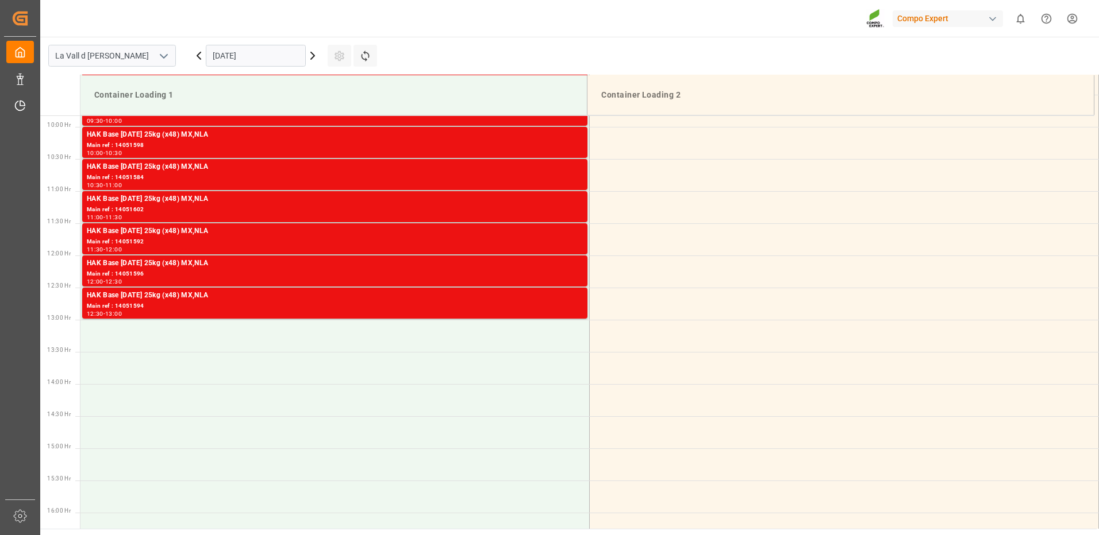
click at [573, 278] on div "Main ref : 14051596" at bounding box center [335, 274] width 496 height 10
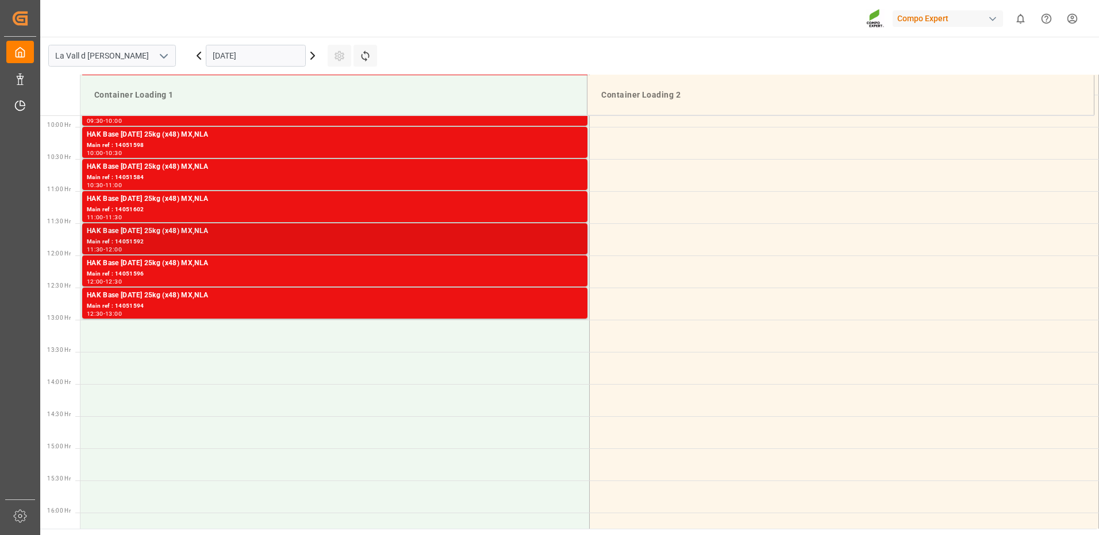
click at [577, 237] on div "Main ref : 14051592" at bounding box center [335, 242] width 496 height 10
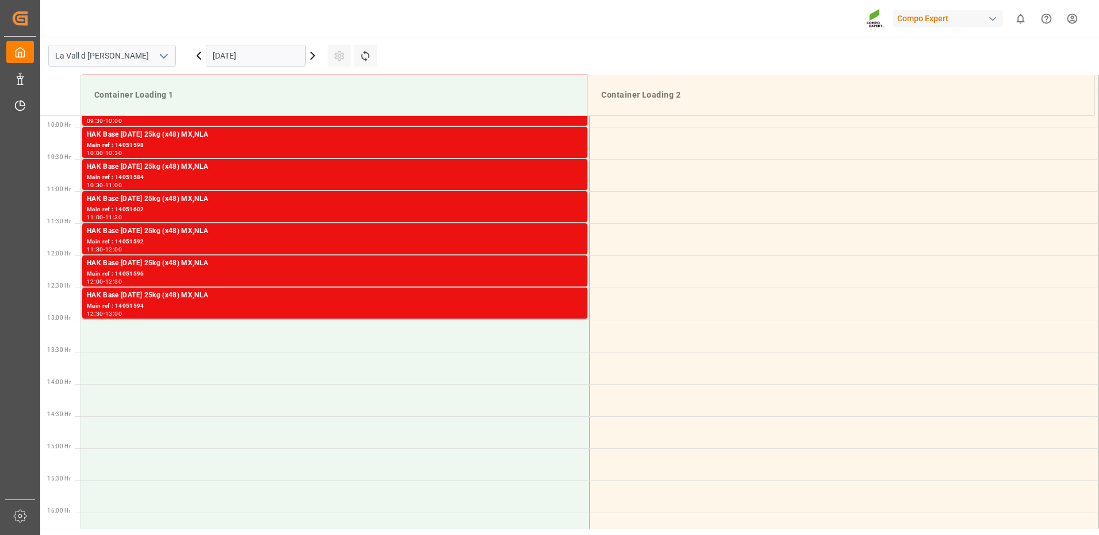
click at [566, 203] on div "HAK Base [DATE] 25kg (x48) MX,NLA" at bounding box center [335, 199] width 496 height 11
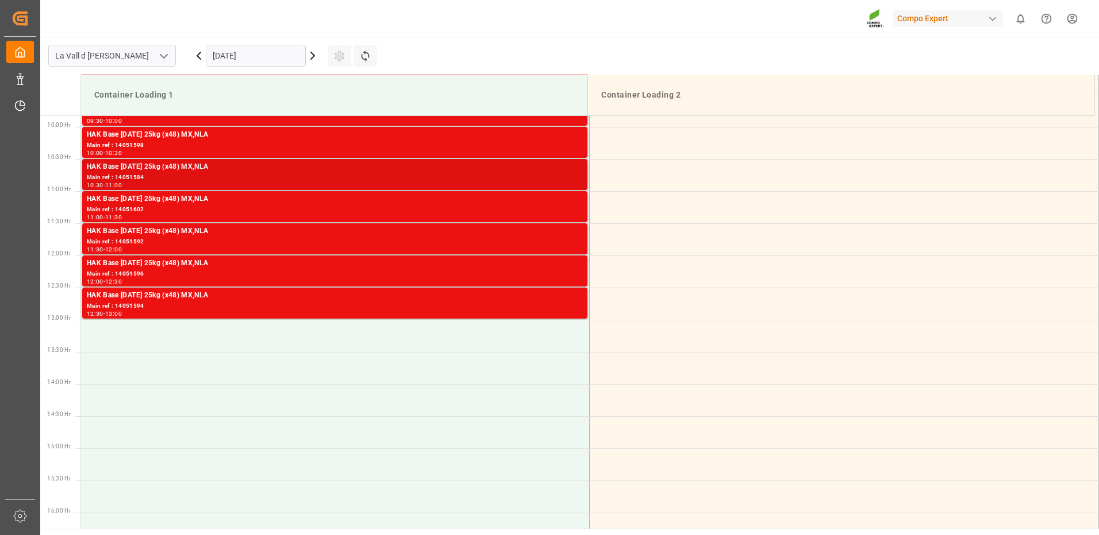
click at [571, 177] on div "Main ref : 14051584" at bounding box center [335, 178] width 496 height 10
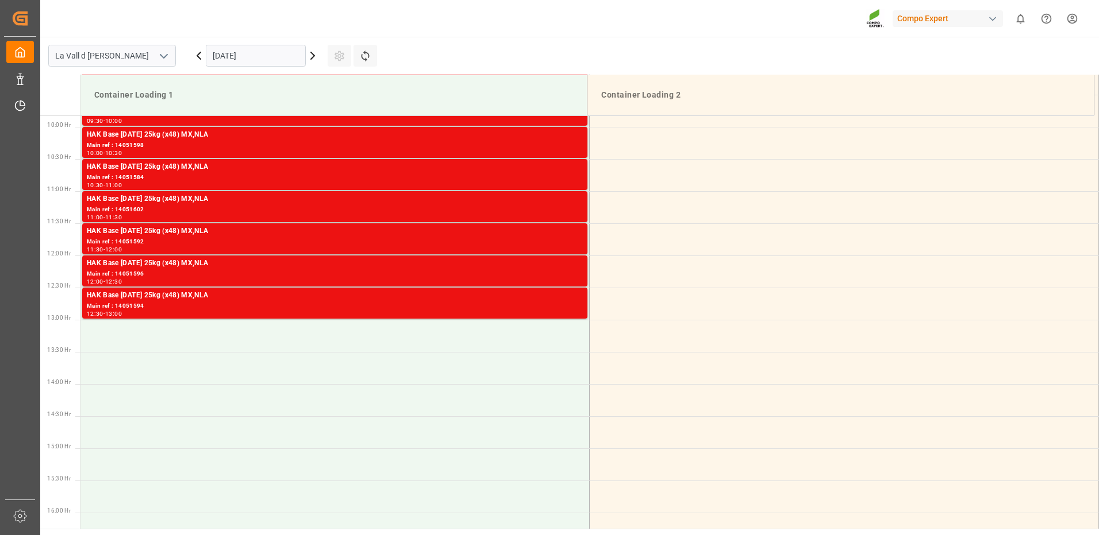
click at [576, 140] on div "HAK Base [DATE] 25kg (x48) MX,NLA" at bounding box center [335, 134] width 496 height 11
click at [576, 178] on div "Main ref : 14051584" at bounding box center [335, 178] width 496 height 10
click at [577, 138] on div "HAK Base [DATE] 25kg (x48) MX,NLA" at bounding box center [335, 134] width 496 height 11
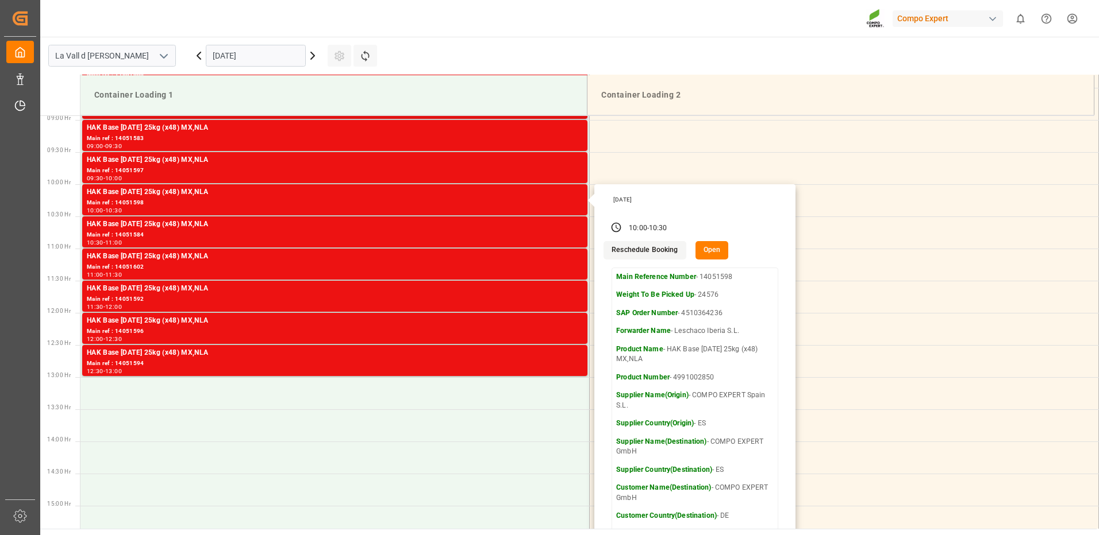
scroll to position [517, 0]
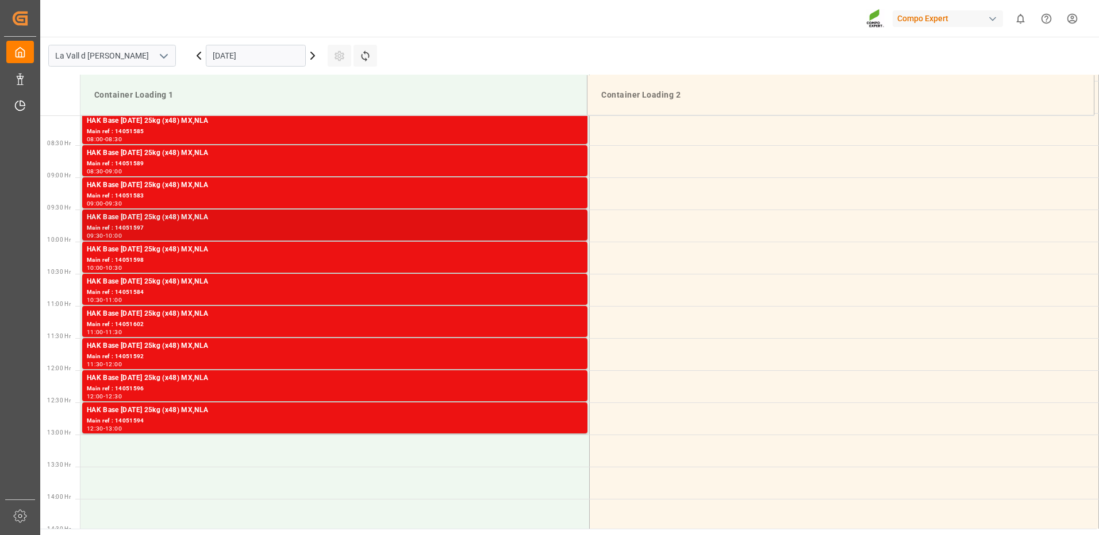
click at [575, 224] on div "Main ref : 14051597" at bounding box center [335, 229] width 496 height 10
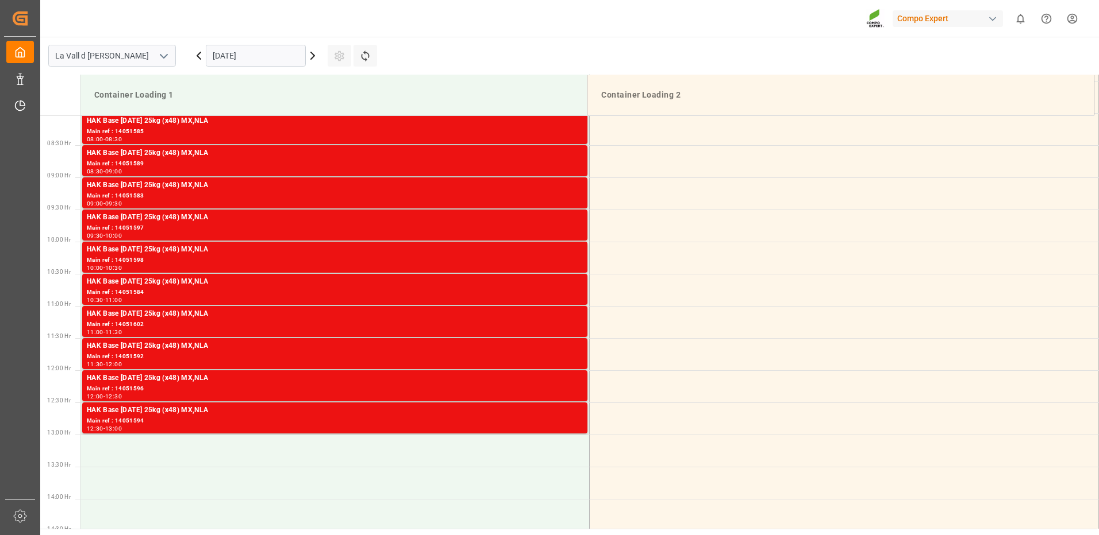
click at [575, 199] on div "Main ref : 14051583" at bounding box center [335, 196] width 496 height 10
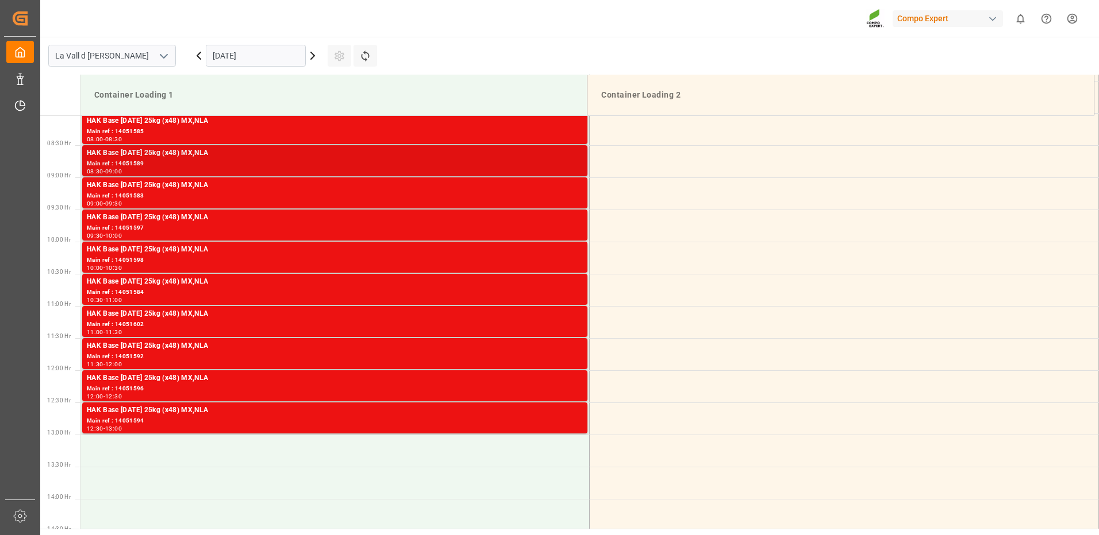
click at [573, 163] on div "Main ref : 14051589" at bounding box center [335, 164] width 496 height 10
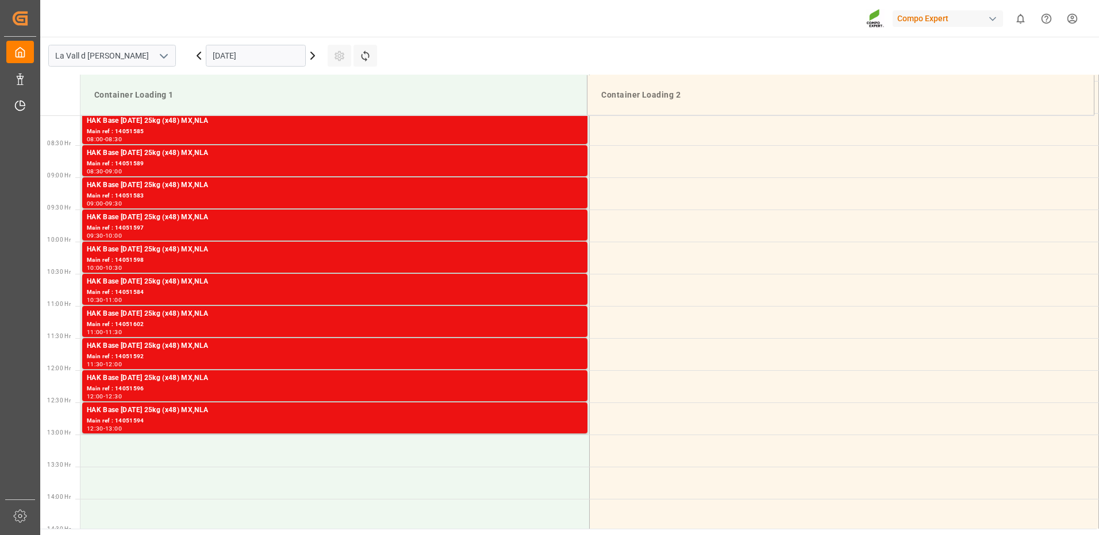
click at [573, 136] on div "Main ref : 14051585" at bounding box center [335, 132] width 496 height 10
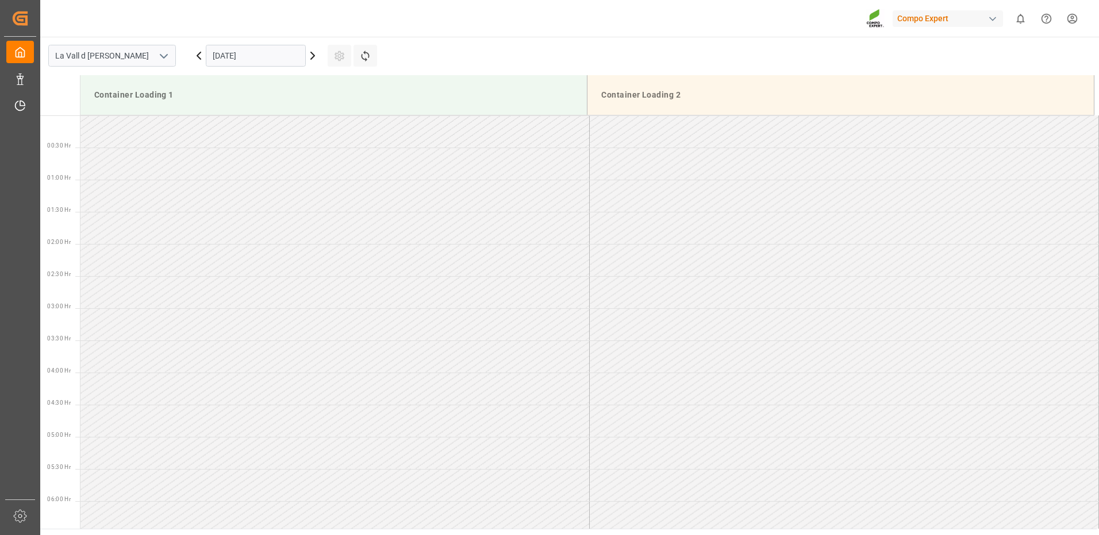
scroll to position [829, 0]
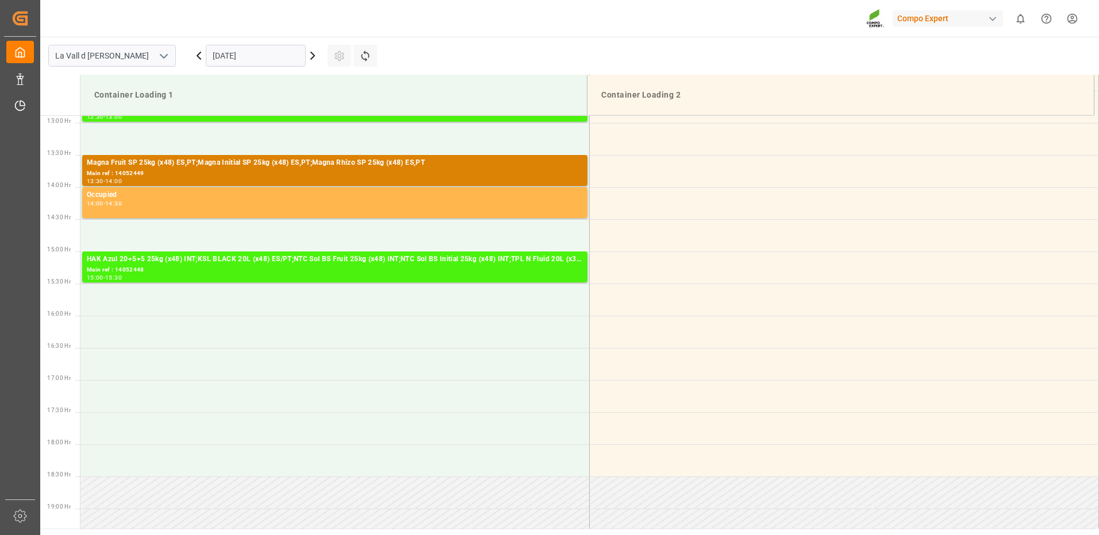
click at [263, 58] on input "[DATE]" at bounding box center [256, 56] width 100 height 22
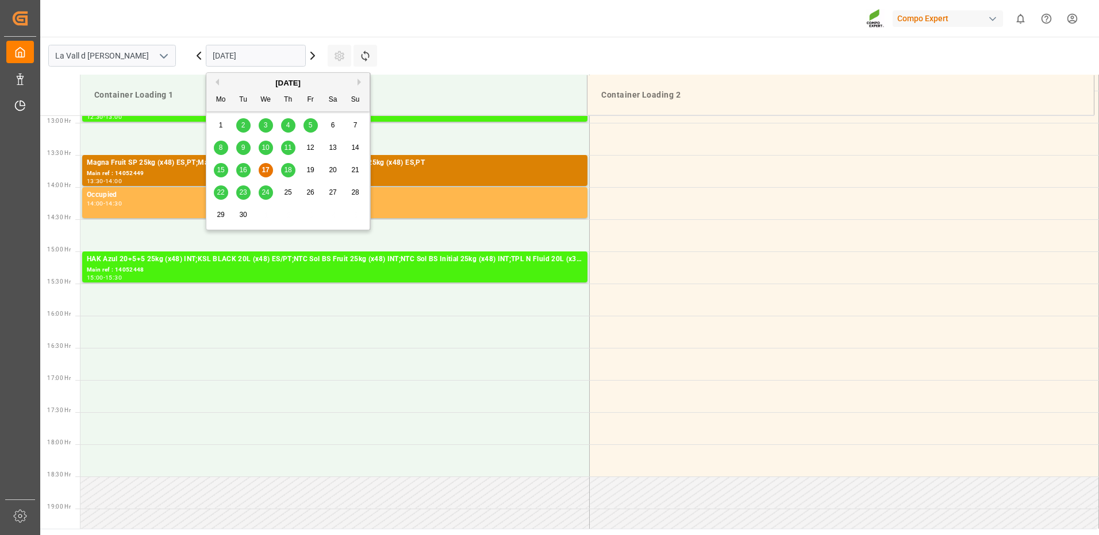
click at [356, 81] on div "[DATE]" at bounding box center [287, 83] width 163 height 11
click at [357, 80] on div "[DATE]" at bounding box center [287, 83] width 163 height 11
click at [359, 84] on button "Next Month" at bounding box center [360, 82] width 7 height 7
click at [246, 147] on div "7" at bounding box center [243, 148] width 14 height 14
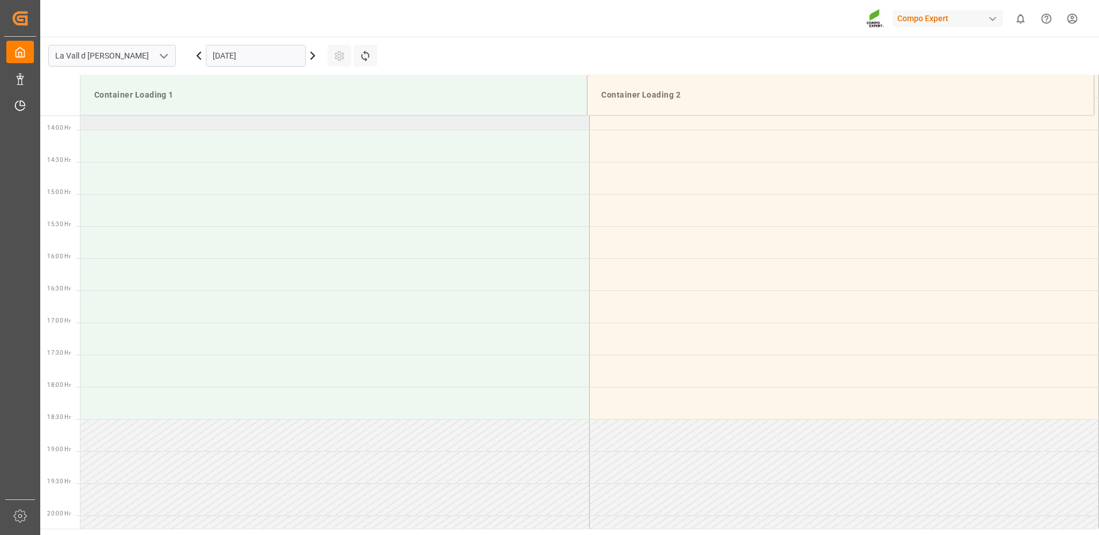
scroll to position [772, 0]
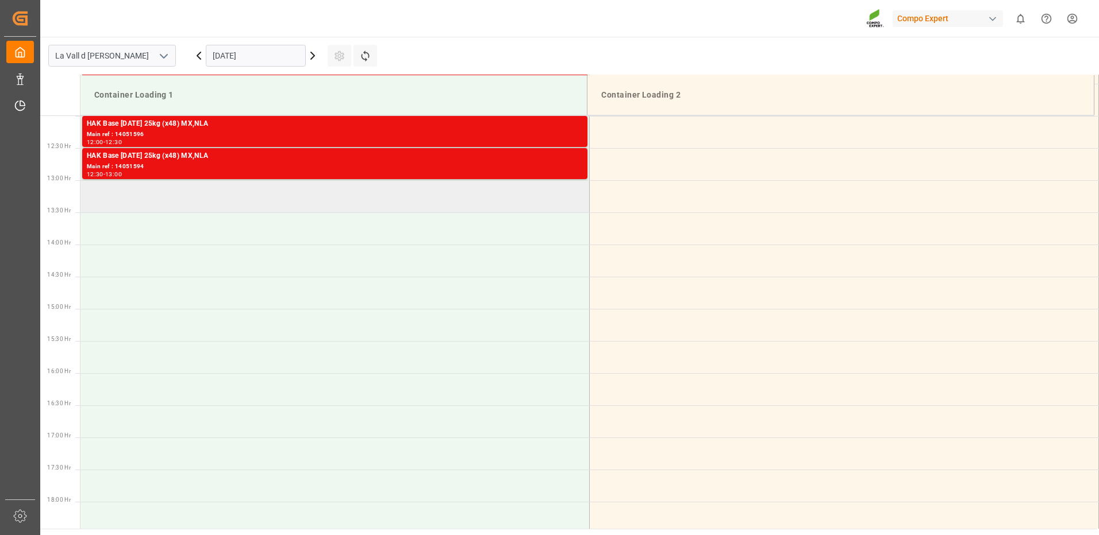
click at [201, 202] on td at bounding box center [334, 196] width 509 height 32
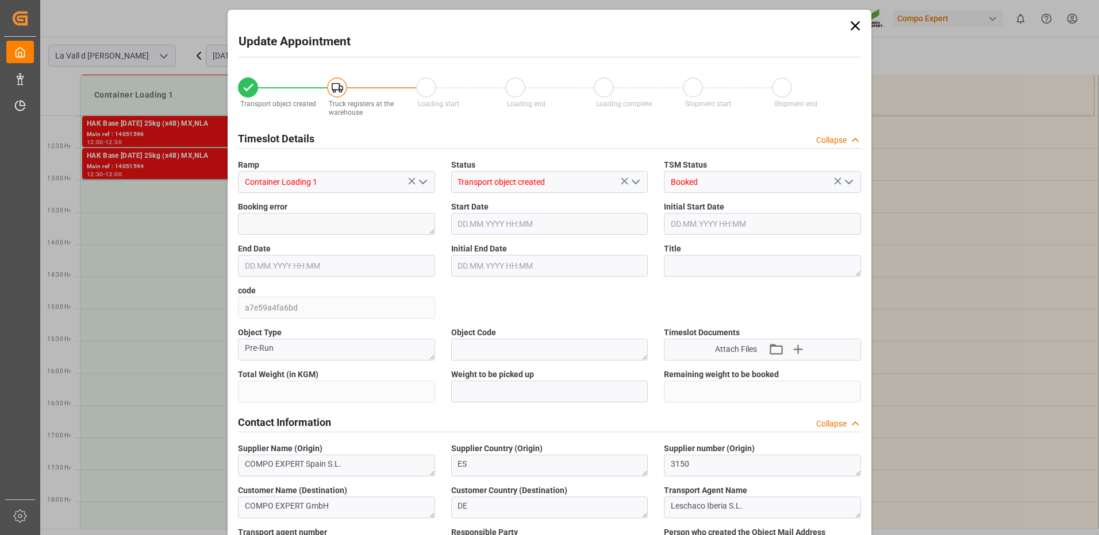
type input "24576"
type input "440"
type input "[DATE] 13:00"
type input "[DATE] 13:30"
type input "[DATE] 08:46"
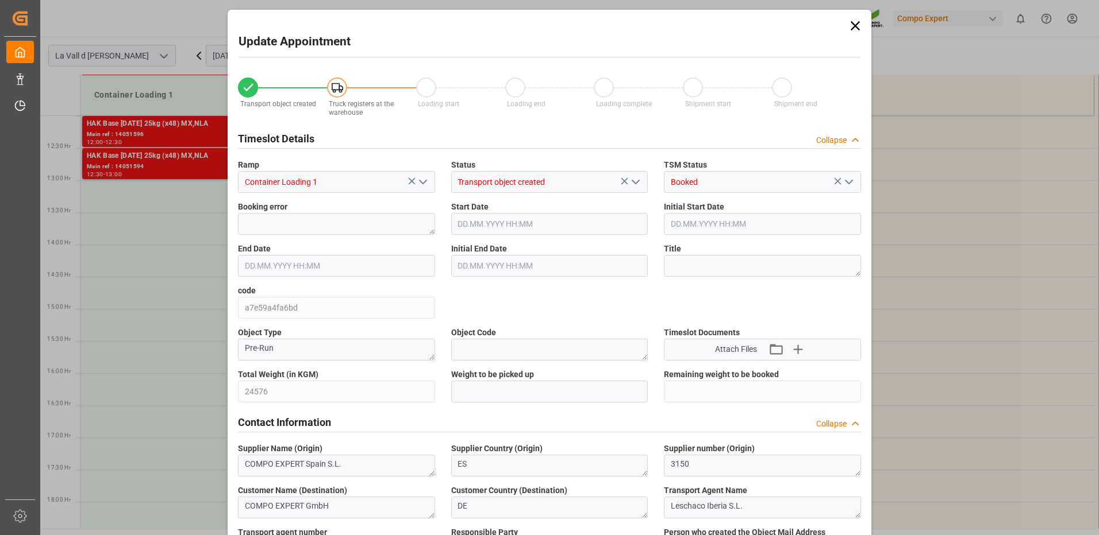
type input "[DATE] 13:36"
click at [521, 398] on input "text" at bounding box center [549, 392] width 197 height 22
type input "24576"
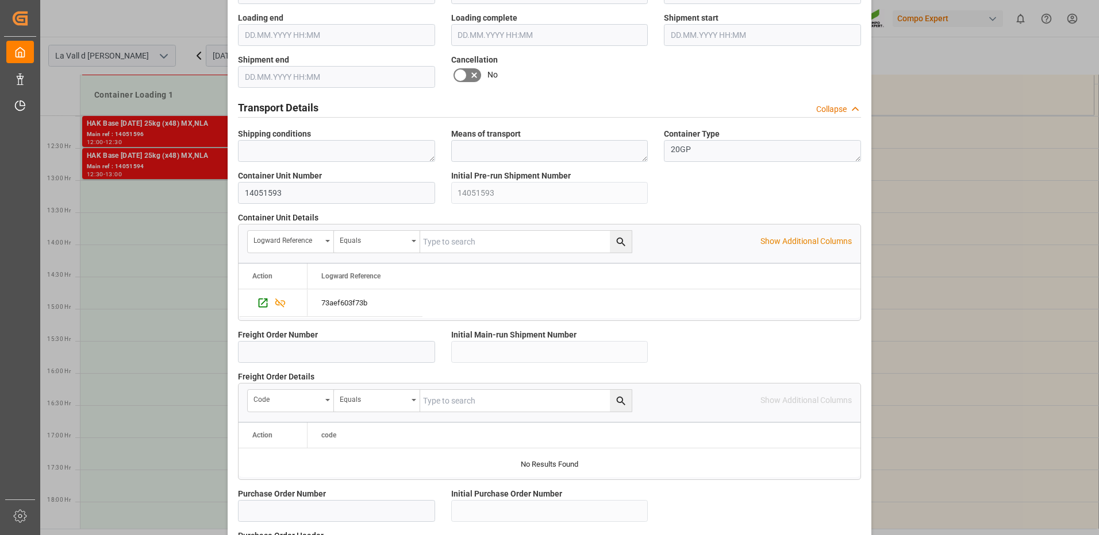
scroll to position [980, 0]
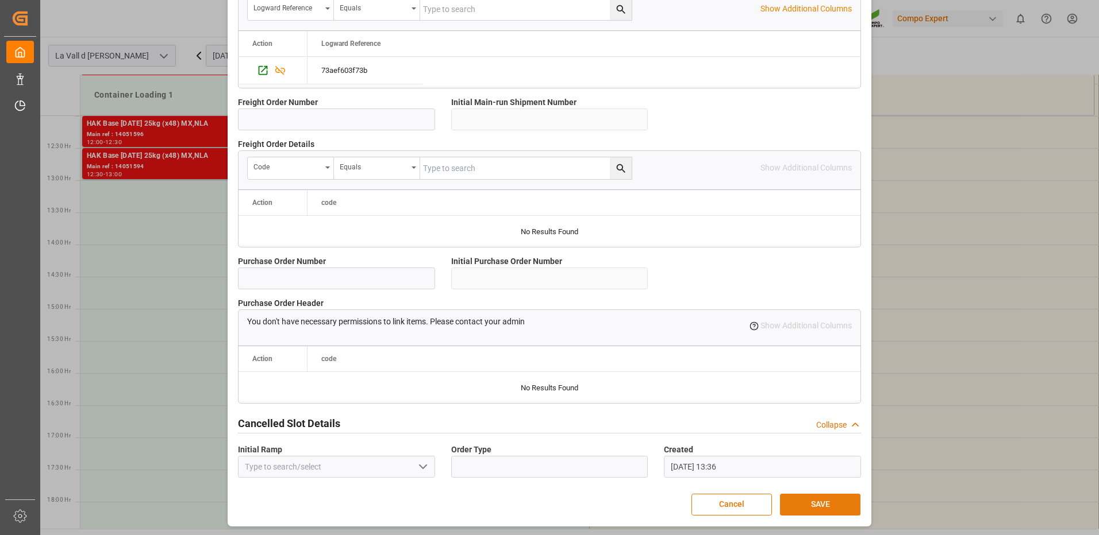
click at [816, 505] on button "SAVE" at bounding box center [820, 505] width 80 height 22
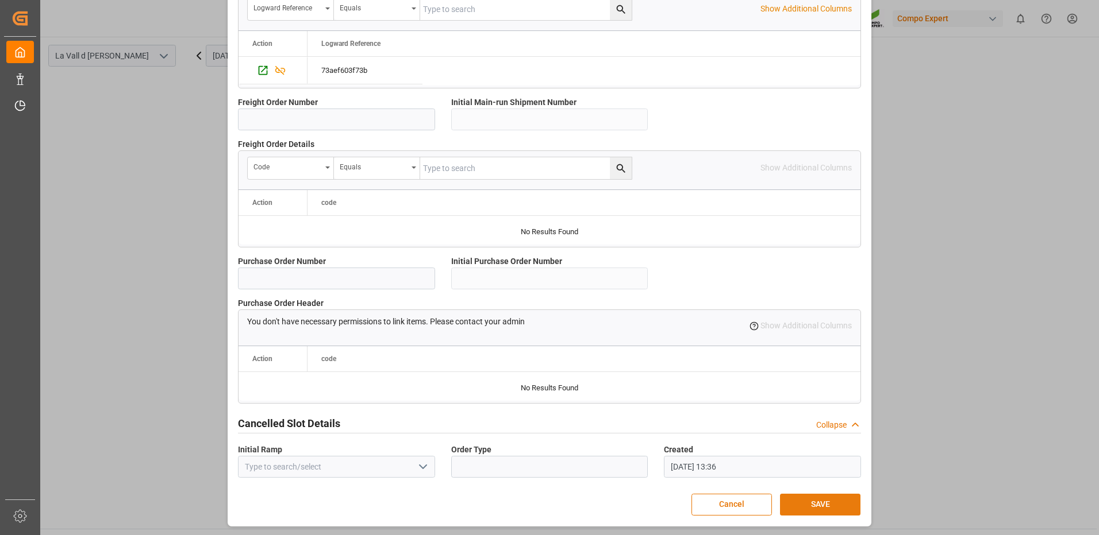
click at [815, 506] on button "SAVE" at bounding box center [820, 505] width 80 height 22
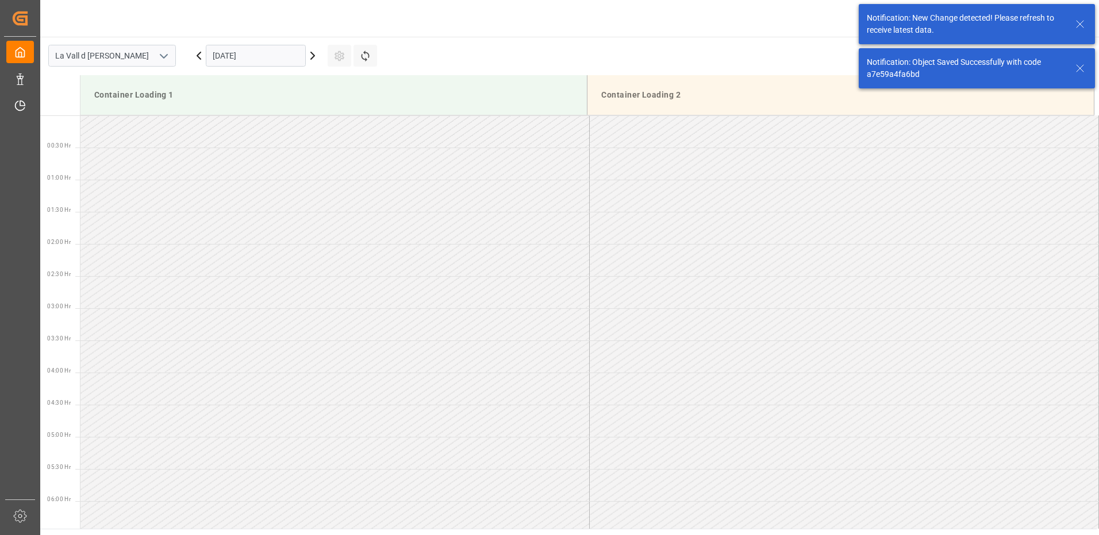
scroll to position [765, 0]
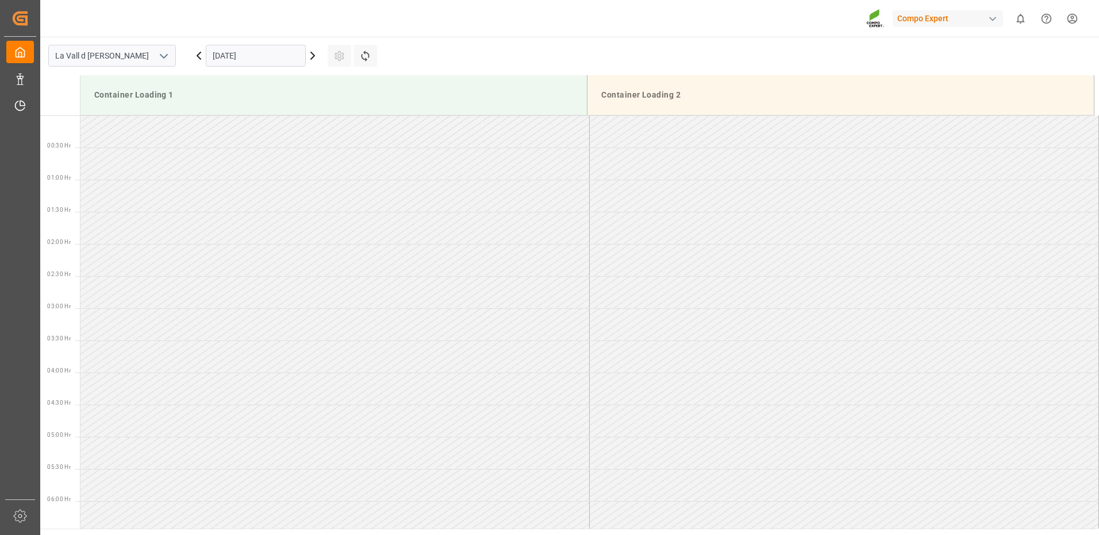
scroll to position [829, 0]
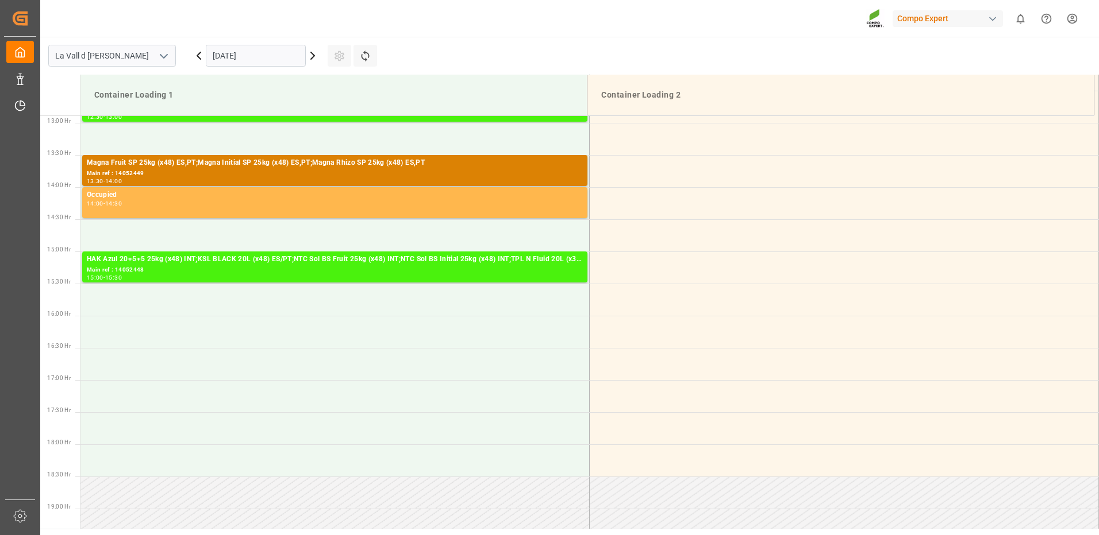
click at [286, 57] on input "[DATE]" at bounding box center [256, 56] width 100 height 22
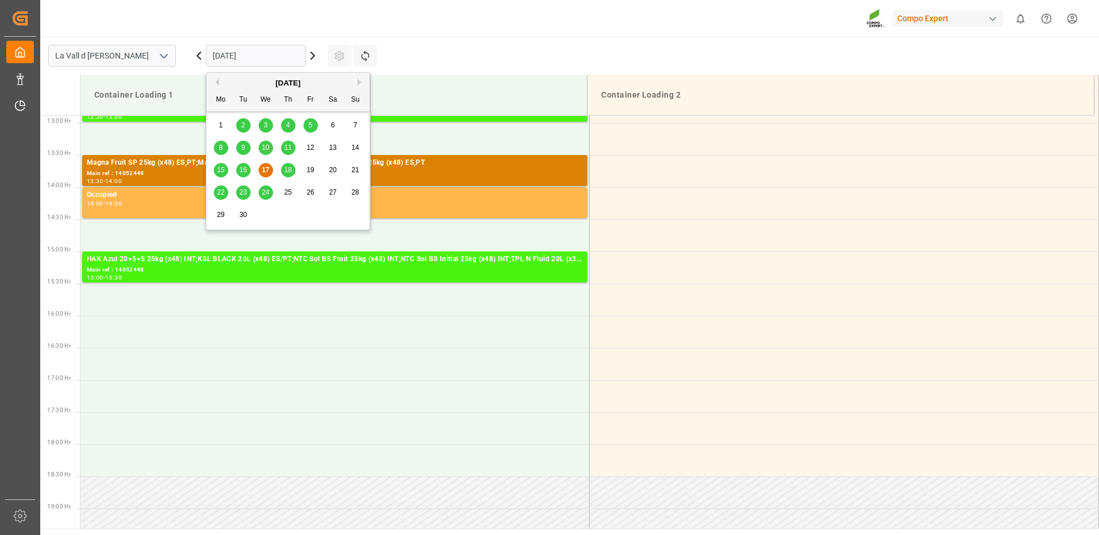
click at [359, 82] on button "Next Month" at bounding box center [360, 82] width 7 height 7
click at [269, 148] on div "8" at bounding box center [266, 148] width 14 height 14
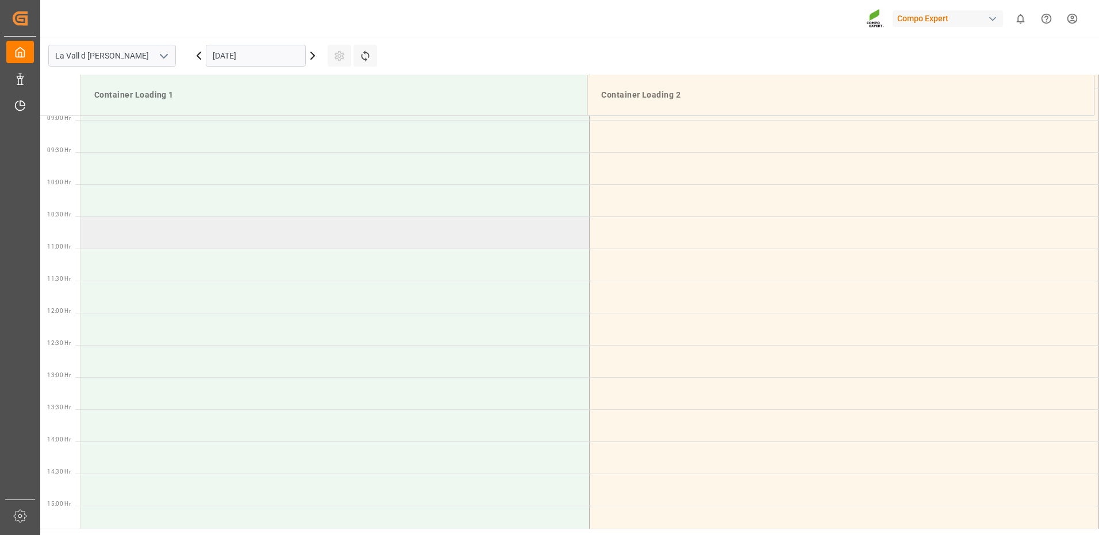
scroll to position [460, 0]
click at [131, 193] on td at bounding box center [334, 187] width 509 height 32
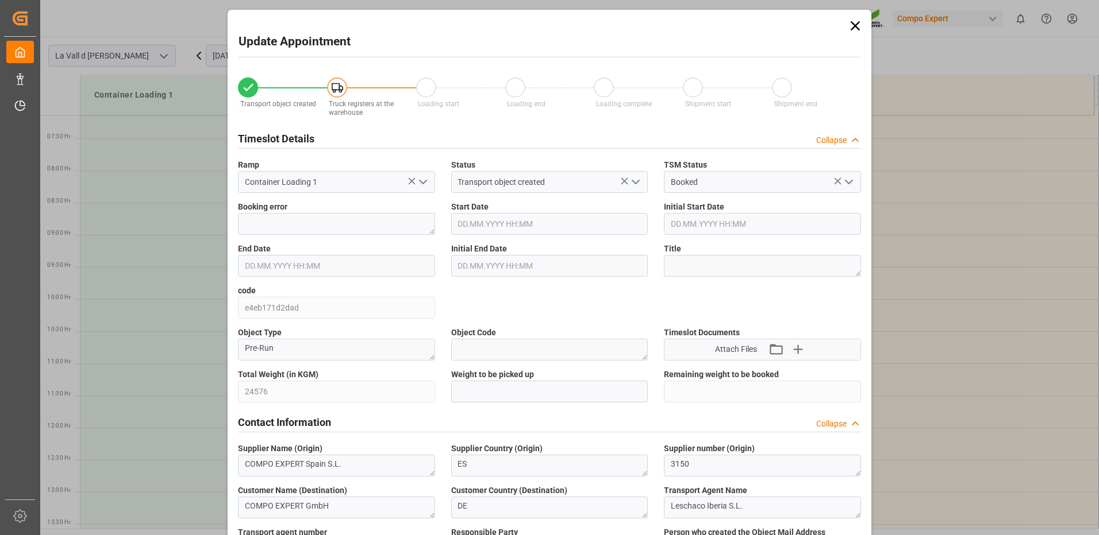
type input "24576"
type input "440"
type input "08.10.2025 08:00"
type input "08.10.2025 08:30"
type input "[DATE] 08:46"
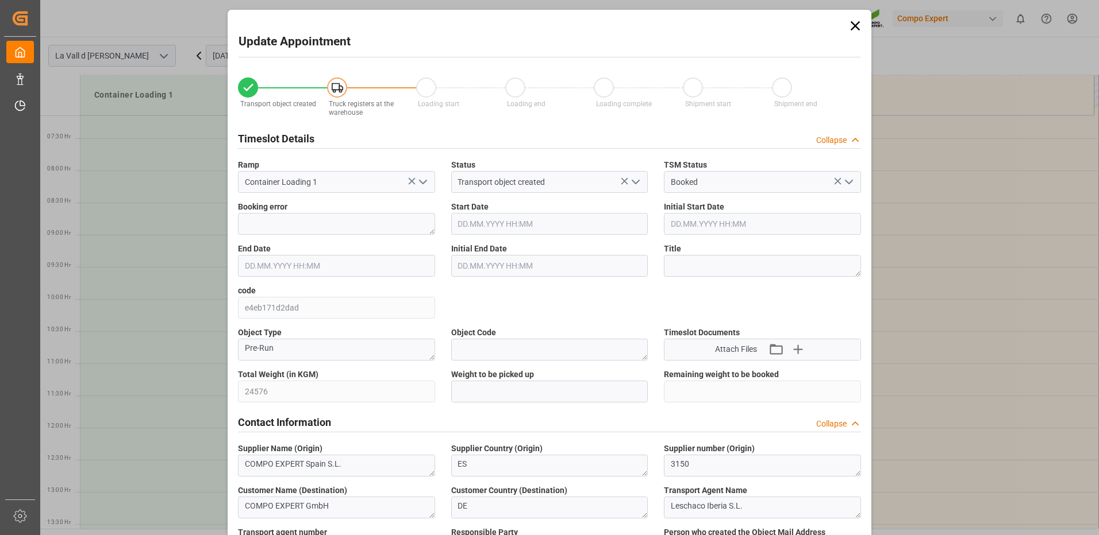
type input "17.09.2025 13:38"
click at [508, 384] on input "text" at bounding box center [549, 392] width 197 height 22
type input "24576"
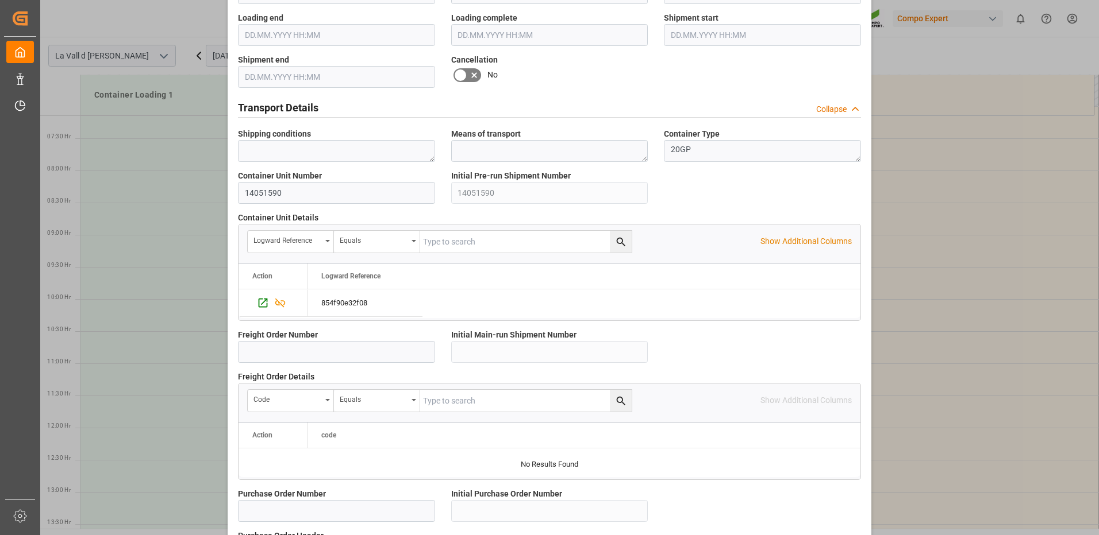
scroll to position [980, 0]
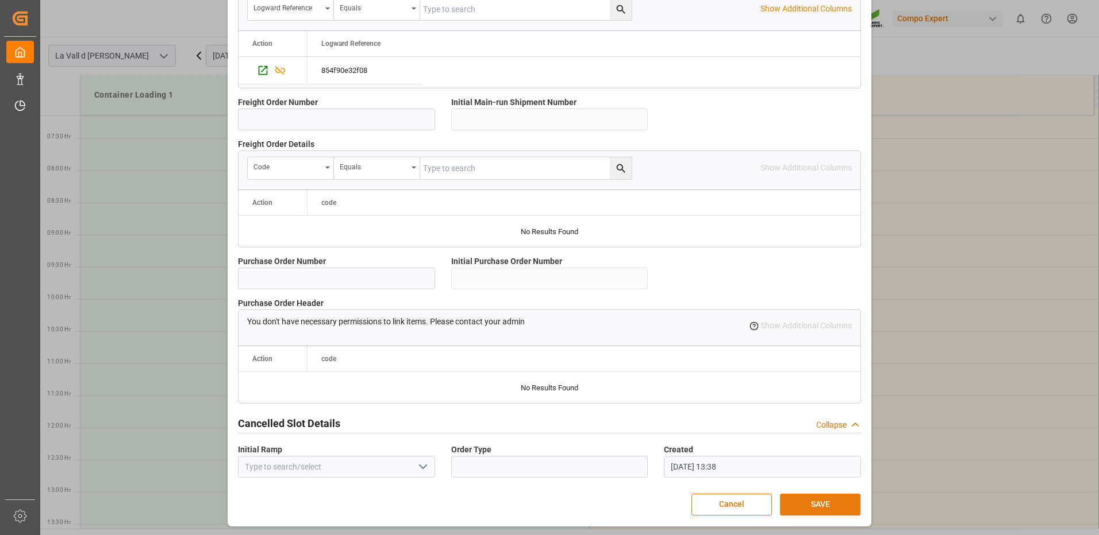
click at [820, 506] on button "SAVE" at bounding box center [820, 505] width 80 height 22
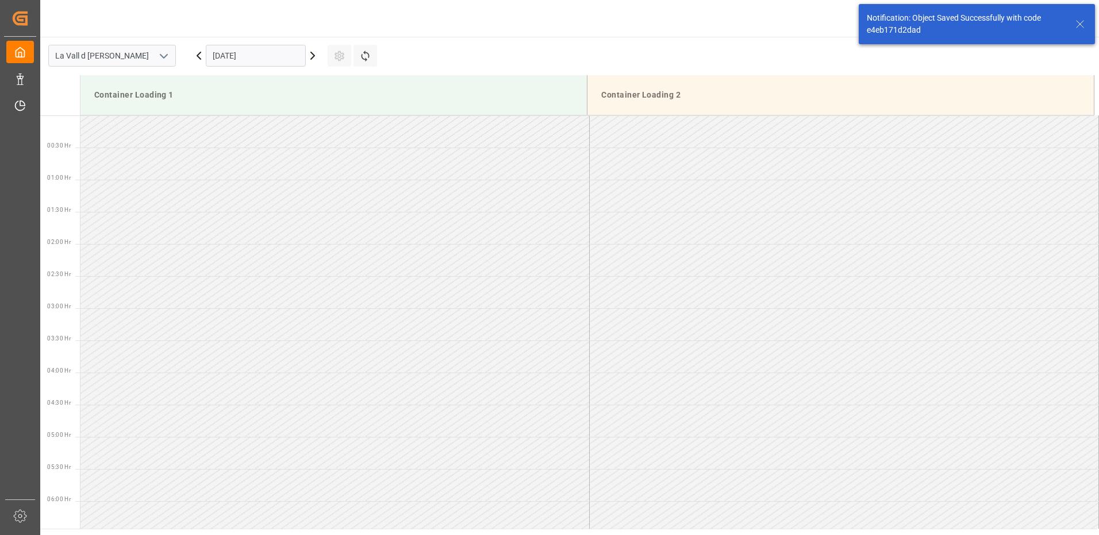
scroll to position [443, 0]
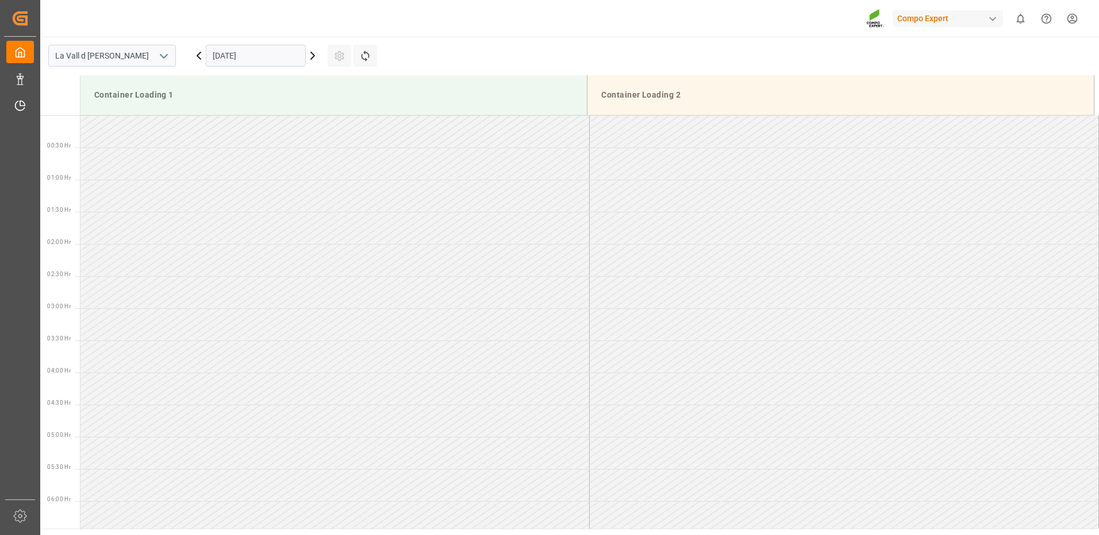
scroll to position [829, 0]
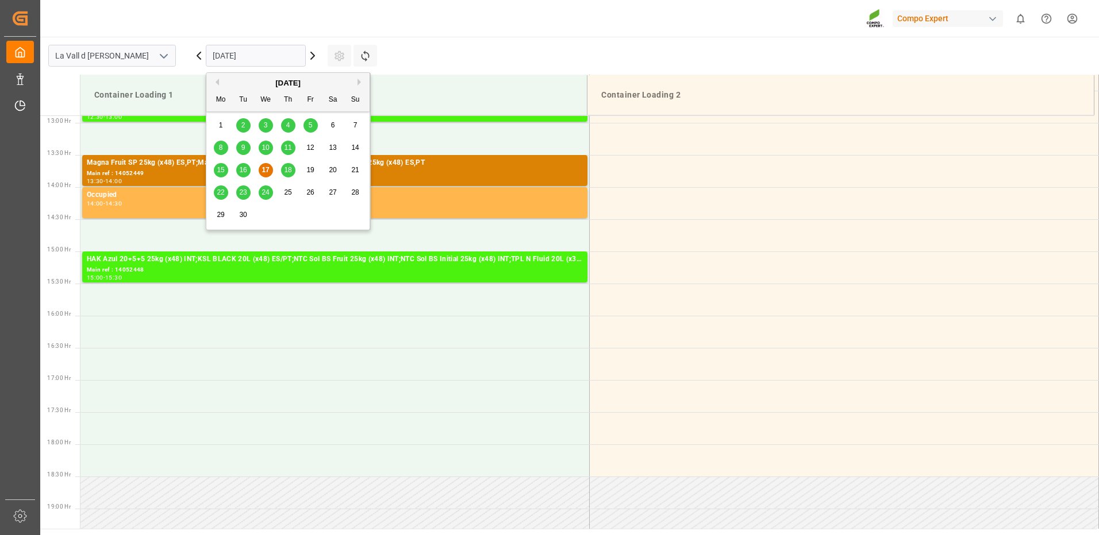
click at [288, 56] on input "[DATE]" at bounding box center [256, 56] width 100 height 22
click at [357, 83] on button "Next Month" at bounding box center [360, 82] width 7 height 7
click at [268, 147] on div "8" at bounding box center [266, 148] width 14 height 14
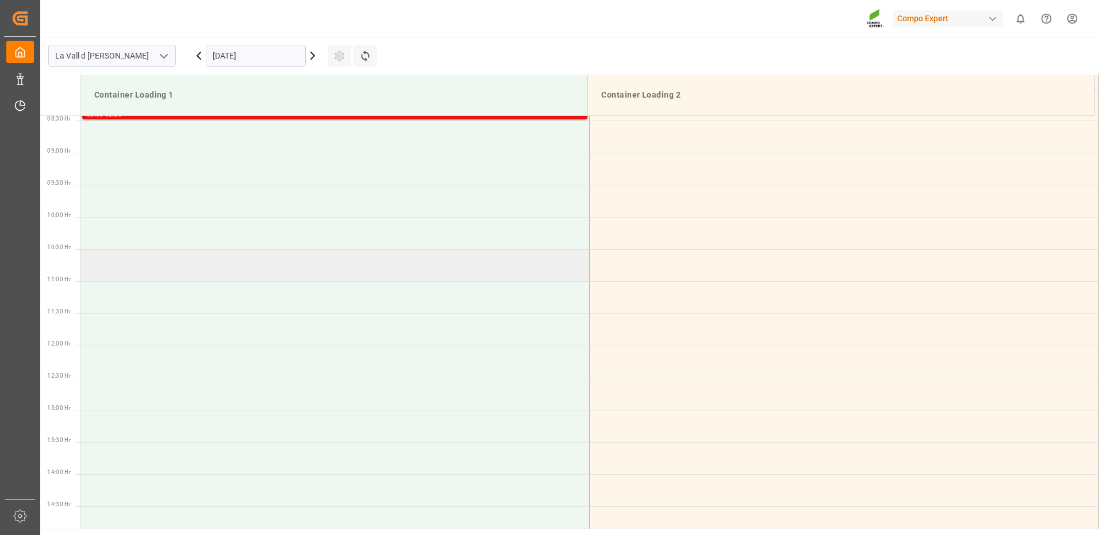
scroll to position [427, 0]
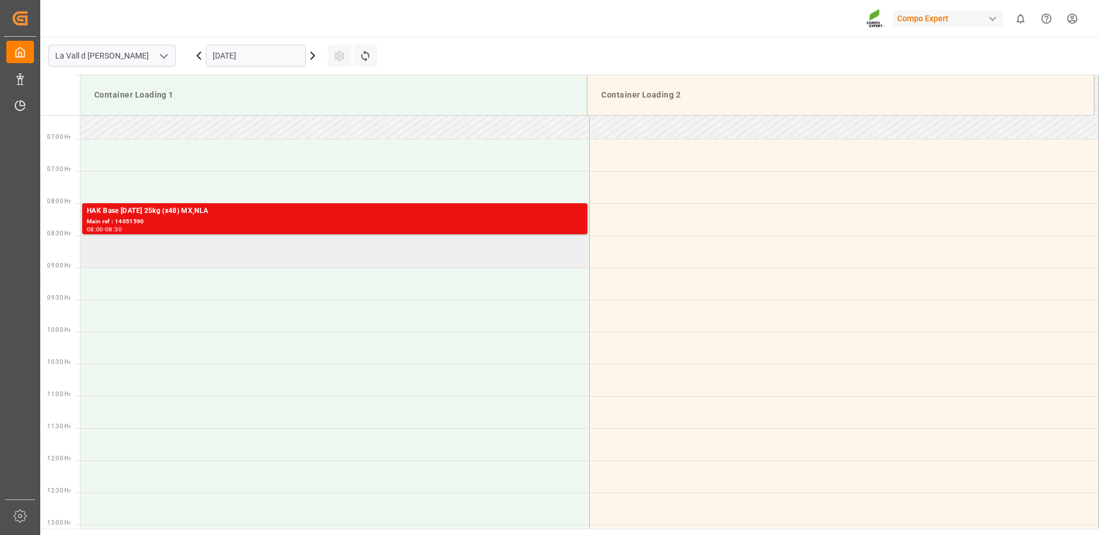
click at [275, 256] on td at bounding box center [334, 252] width 509 height 32
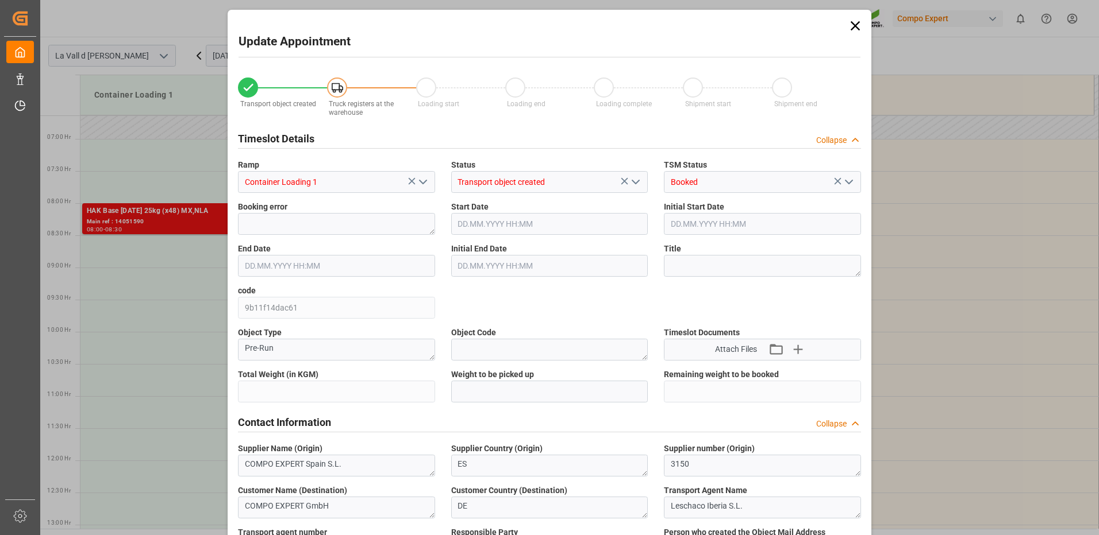
type input "24576"
type input "440"
type input "[DATE] 08:30"
type input "[DATE] 09:00"
type input "[DATE] 08:46"
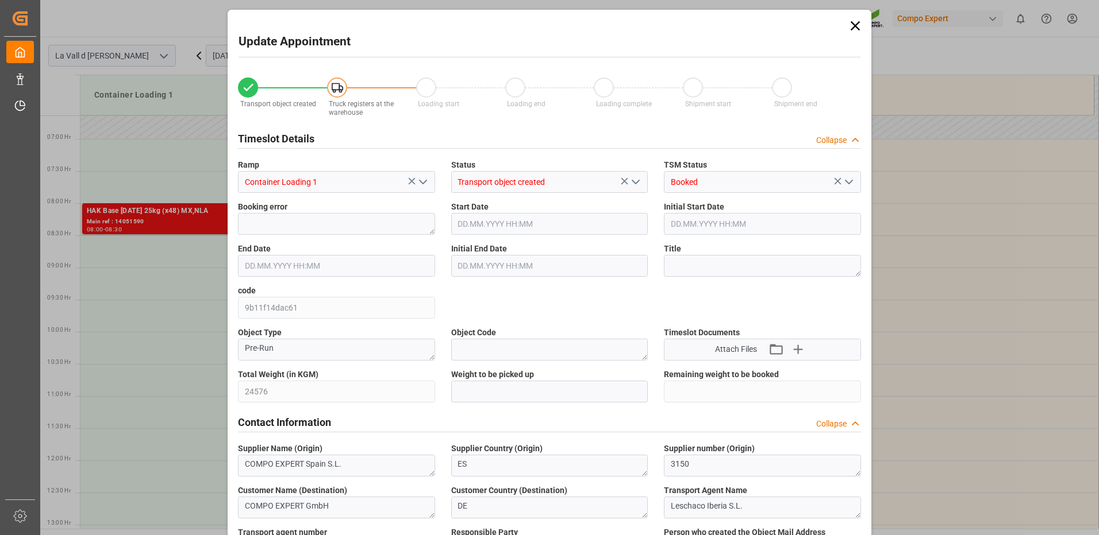
type input "[DATE] 13:39"
drag, startPoint x: 525, startPoint y: 388, endPoint x: 519, endPoint y: 399, distance: 12.6
click at [525, 388] on input "text" at bounding box center [549, 392] width 197 height 22
type input "24576"
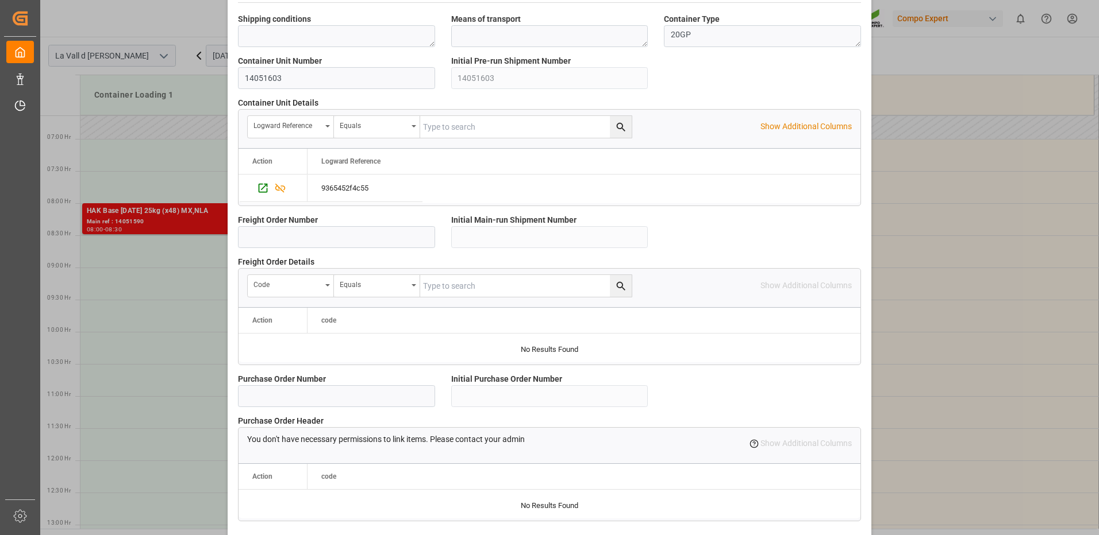
scroll to position [980, 0]
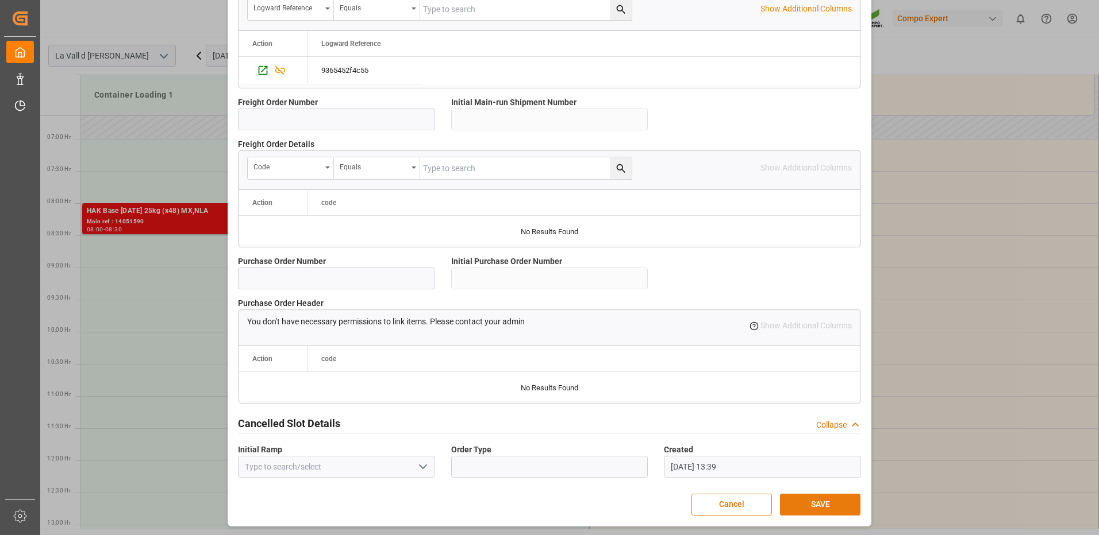
click at [823, 507] on button "SAVE" at bounding box center [820, 505] width 80 height 22
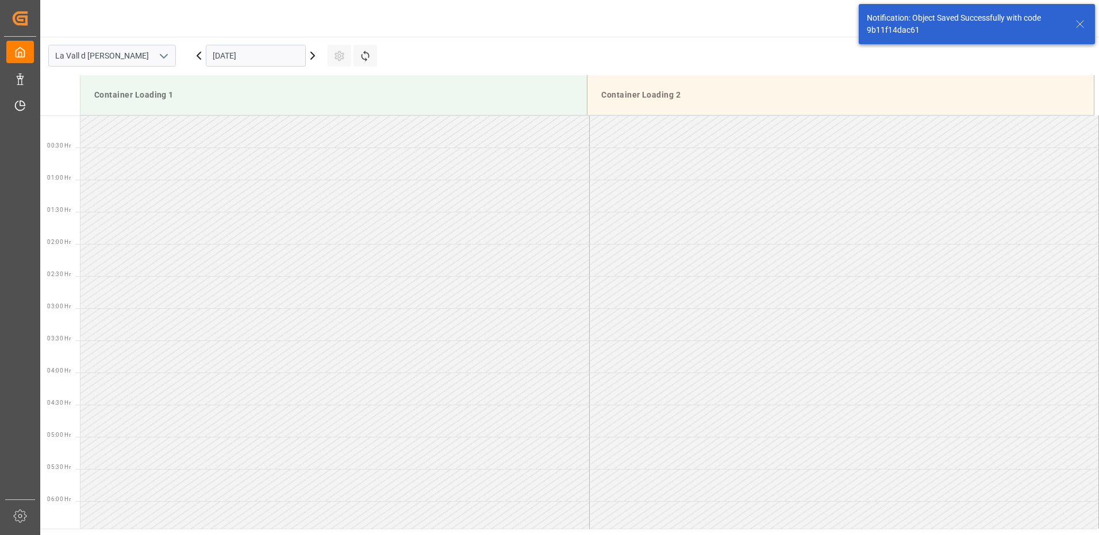
scroll to position [403, 0]
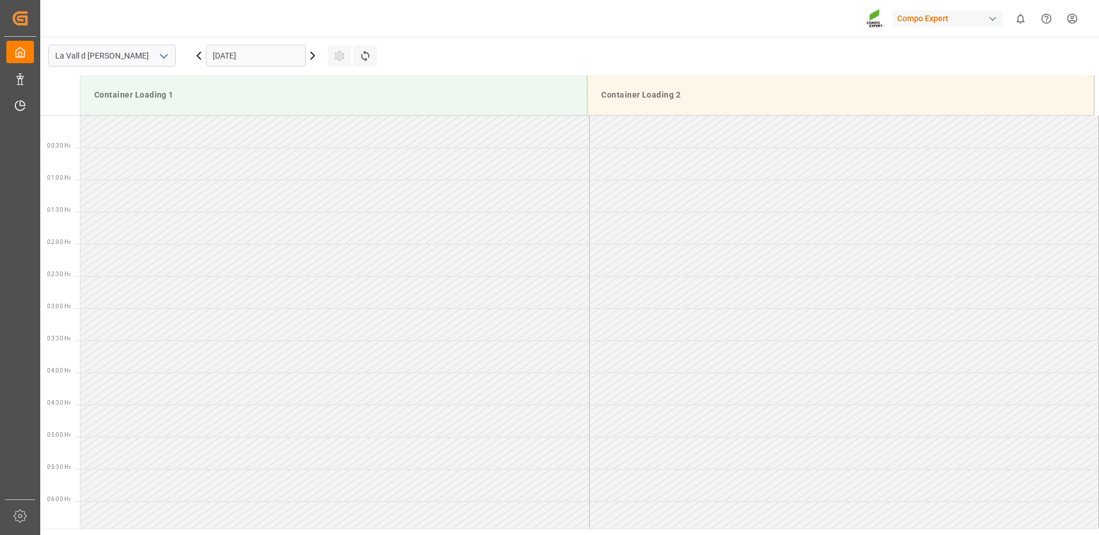
scroll to position [829, 0]
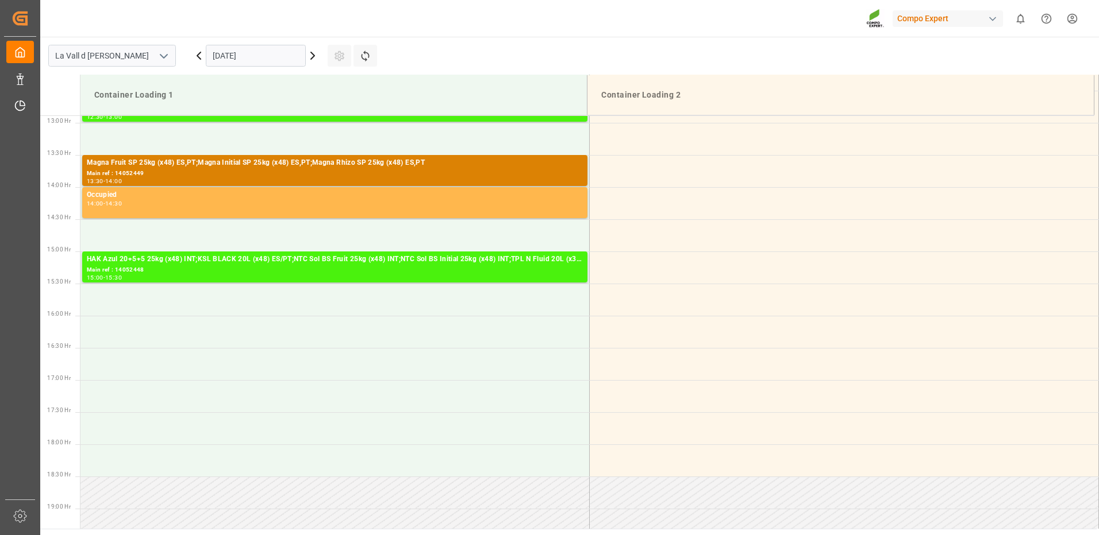
click at [232, 63] on input "[DATE]" at bounding box center [256, 56] width 100 height 22
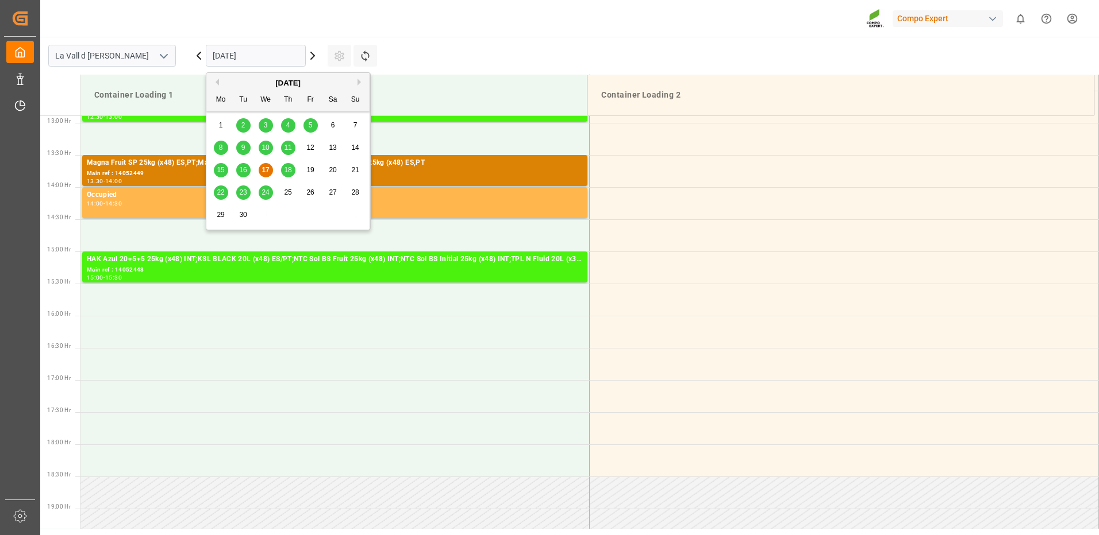
click at [359, 83] on button "Next Month" at bounding box center [360, 82] width 7 height 7
click at [262, 148] on div "8" at bounding box center [266, 148] width 14 height 14
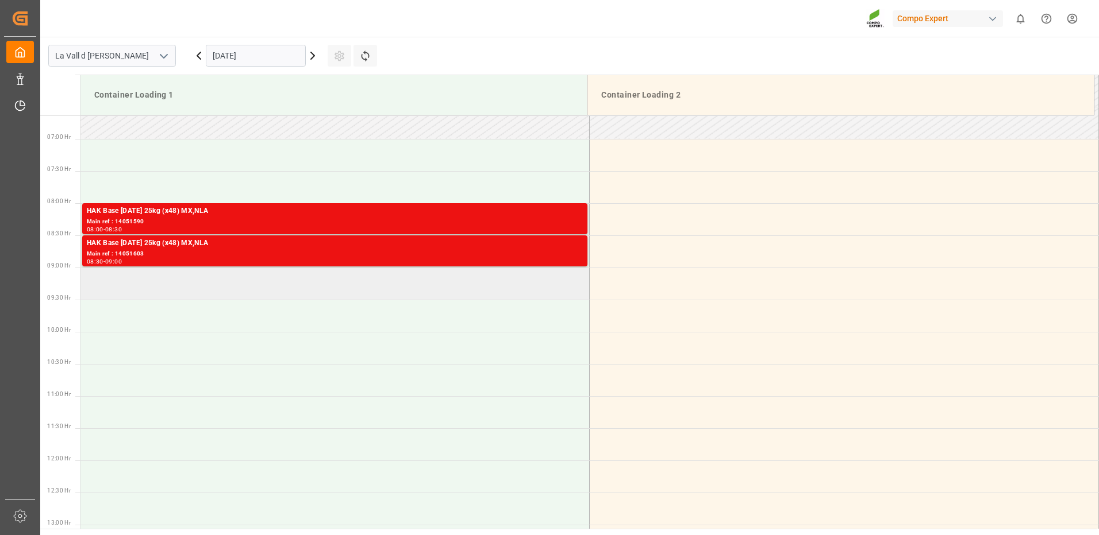
scroll to position [369, 0]
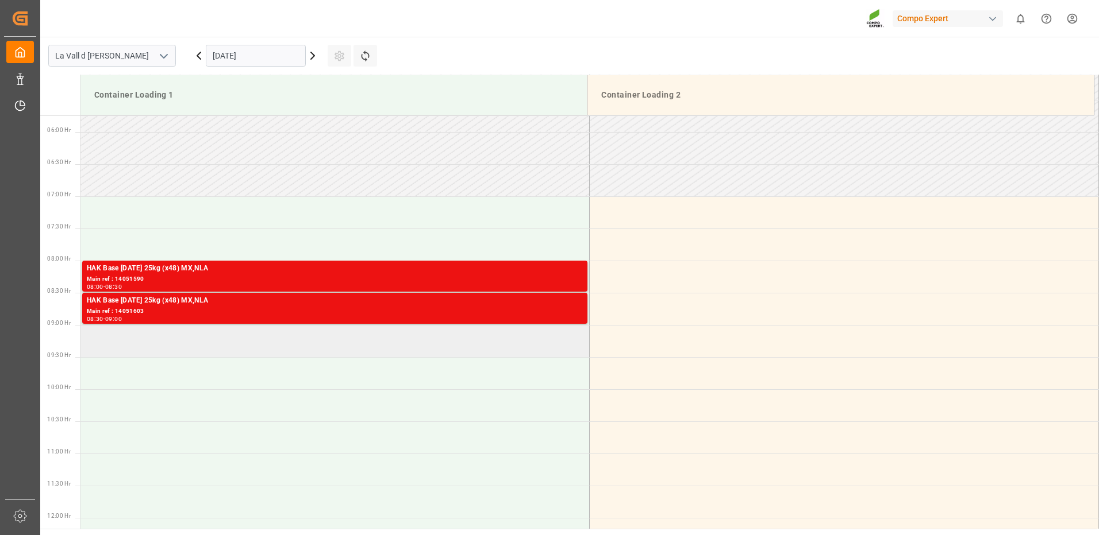
click at [182, 343] on td at bounding box center [334, 341] width 509 height 32
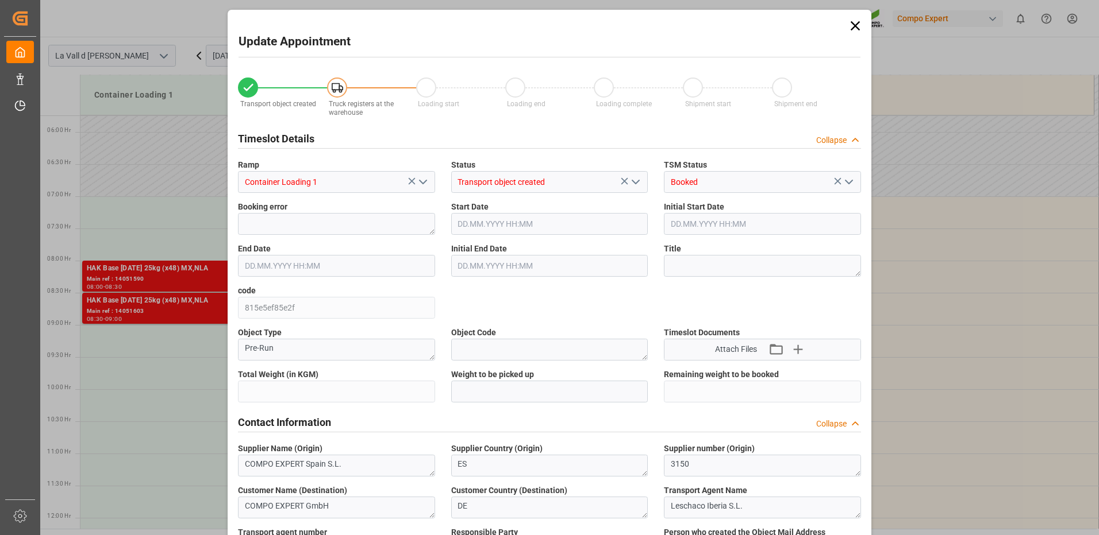
type input "24576"
type input "440"
type input "[DATE] 09:00"
type input "[DATE] 09:30"
type input "[DATE] 08:46"
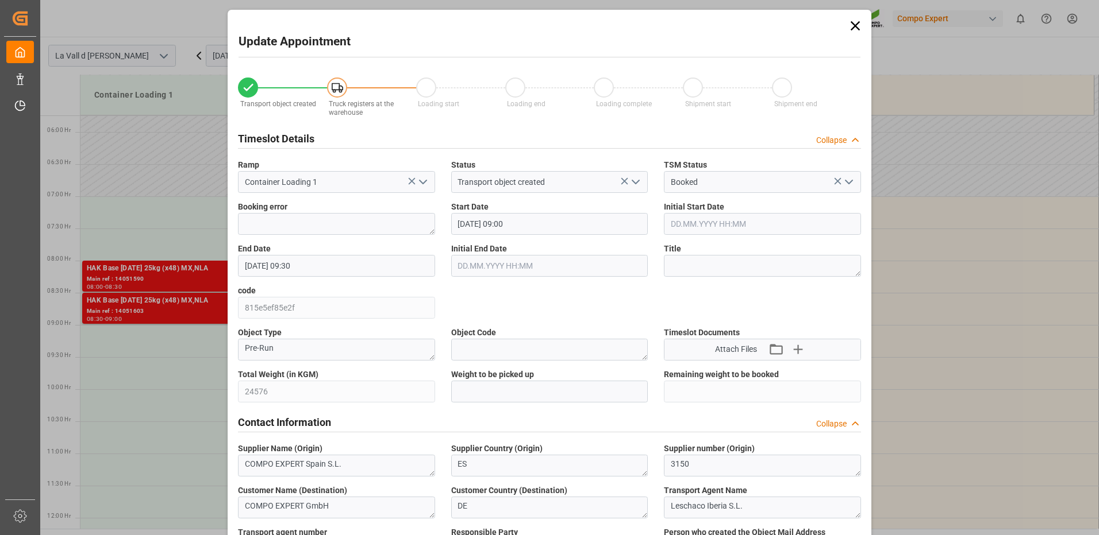
type input "[DATE] 13:40"
drag, startPoint x: 503, startPoint y: 388, endPoint x: 521, endPoint y: 394, distance: 18.5
click at [503, 388] on input "text" at bounding box center [549, 392] width 197 height 22
type input "24576"
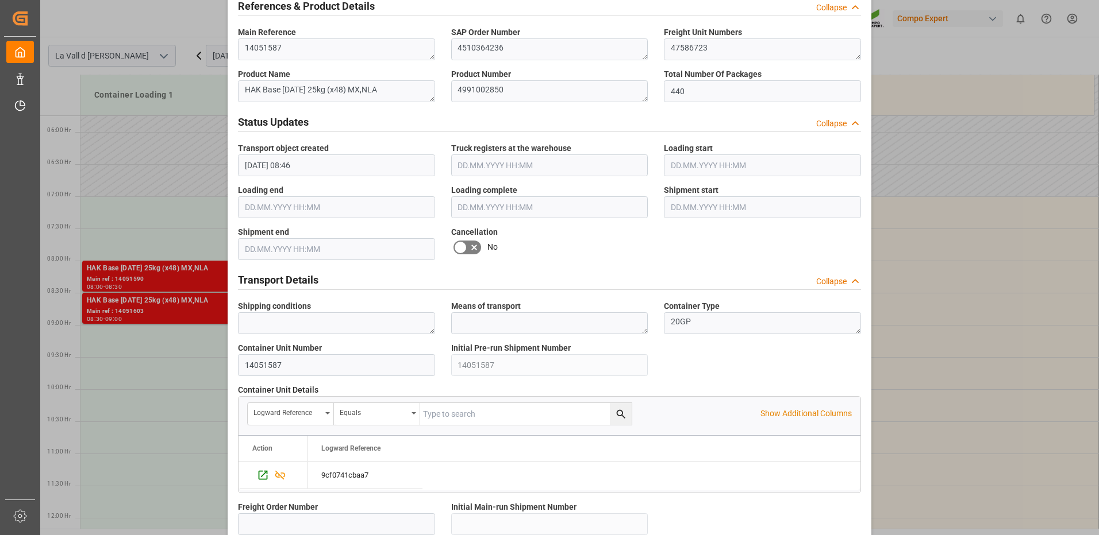
scroll to position [980, 0]
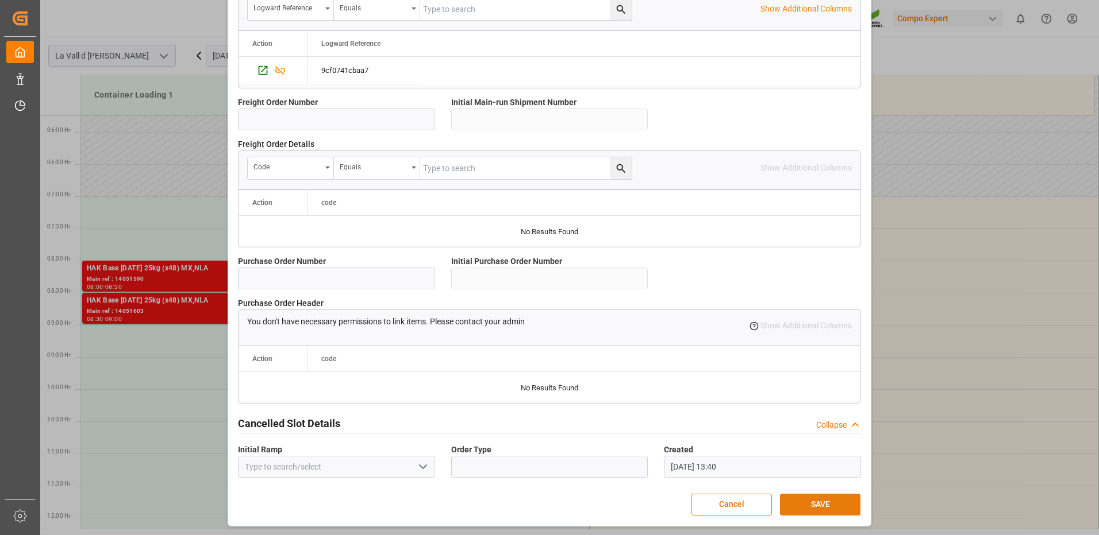
click at [818, 510] on button "SAVE" at bounding box center [820, 505] width 80 height 22
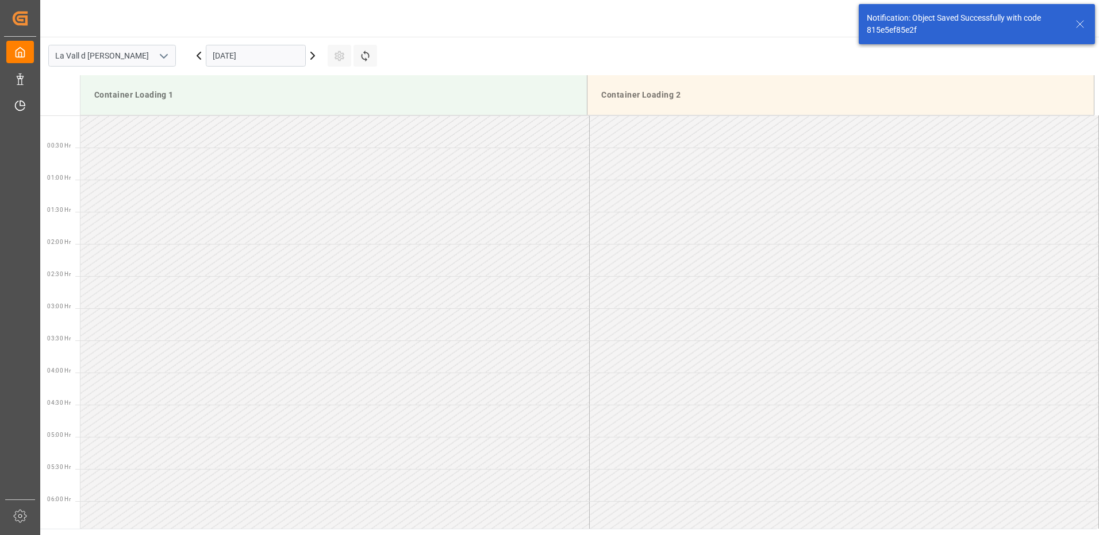
scroll to position [507, 0]
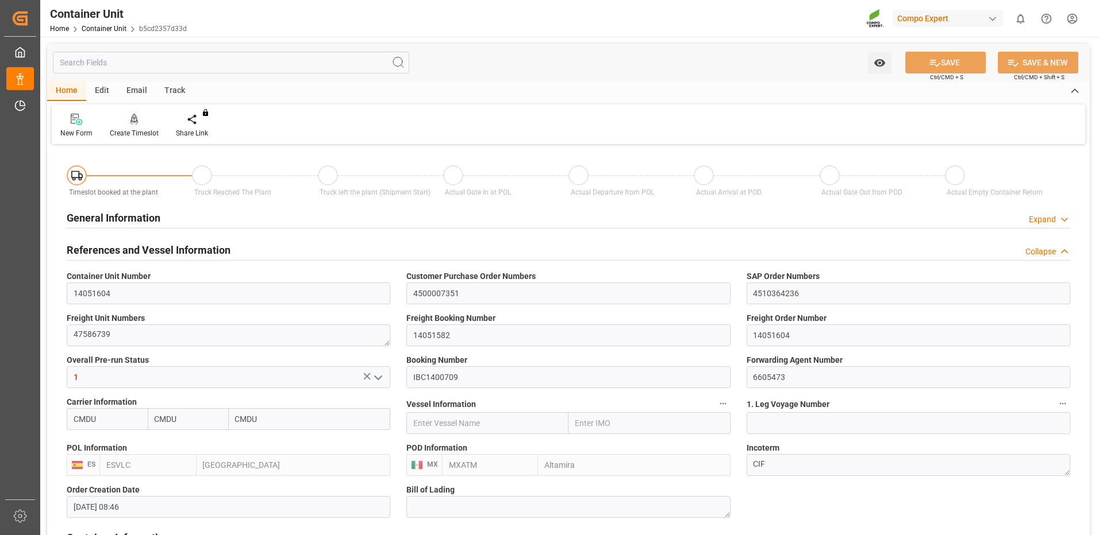
click at [129, 127] on div "Create Timeslot" at bounding box center [134, 125] width 66 height 25
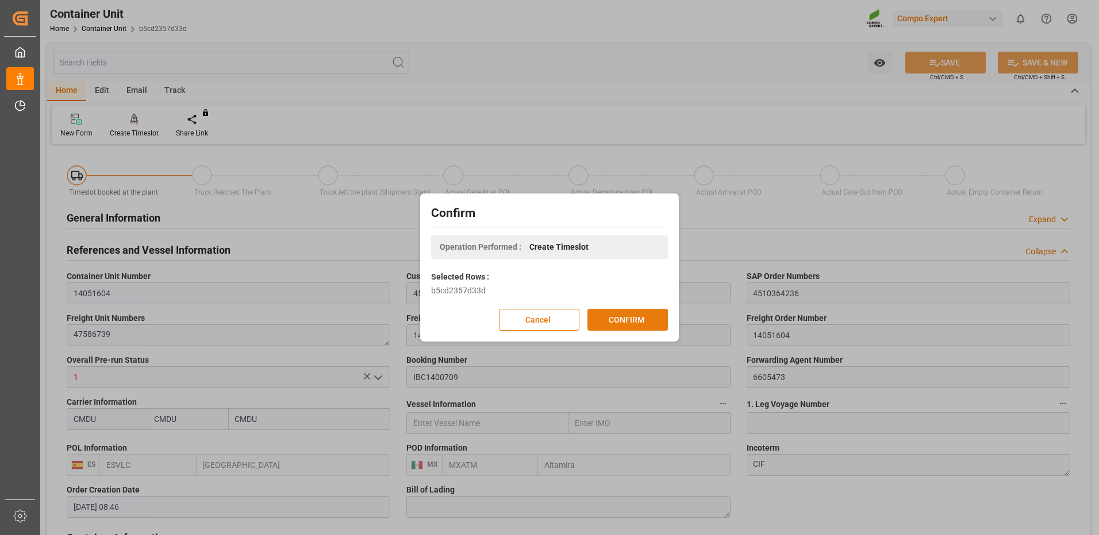
click at [625, 319] on button "CONFIRM" at bounding box center [627, 320] width 80 height 22
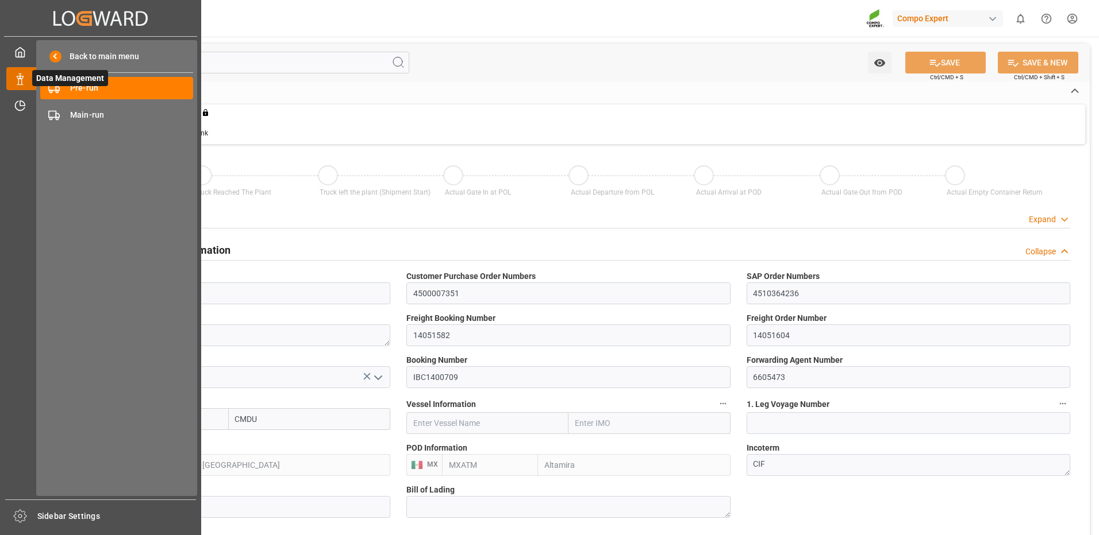
click at [26, 72] on icon at bounding box center [34, 79] width 24 height 24
click at [69, 90] on div "Pre-run Pre-run" at bounding box center [116, 88] width 153 height 22
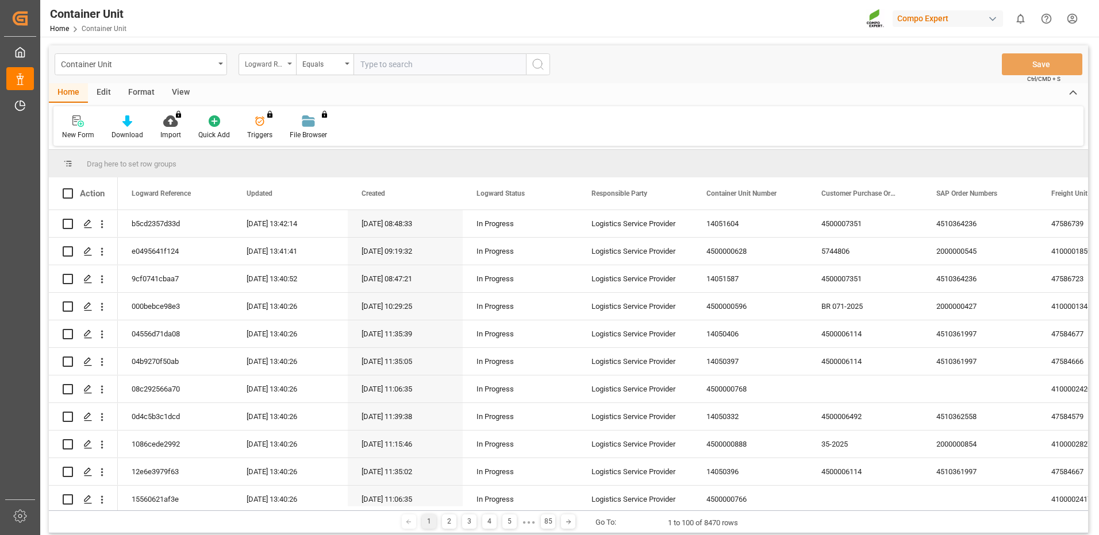
click at [271, 67] on div "Logward Reference" at bounding box center [264, 62] width 39 height 13
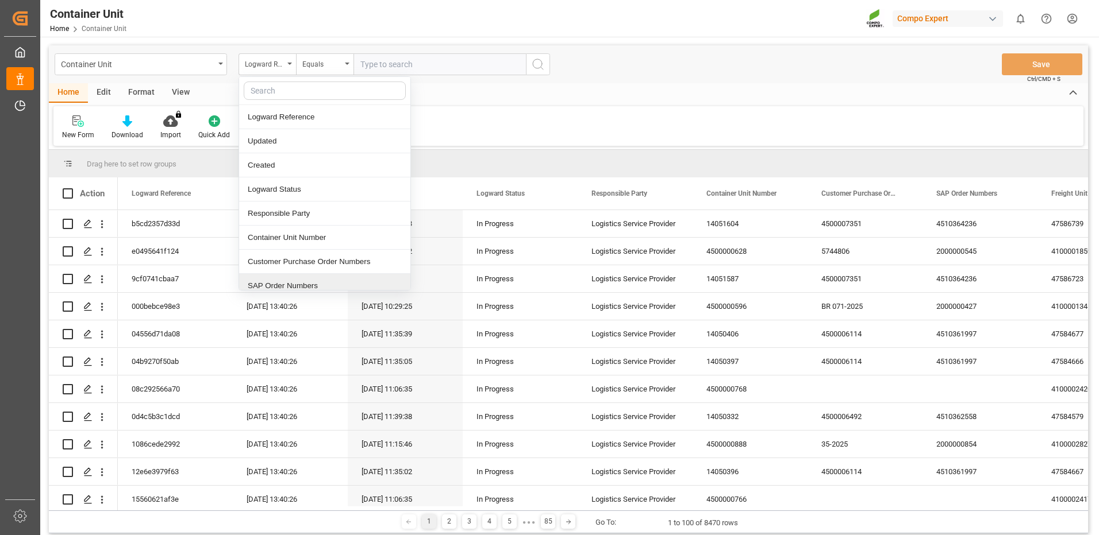
click at [297, 285] on div "SAP Order Numbers" at bounding box center [324, 286] width 171 height 24
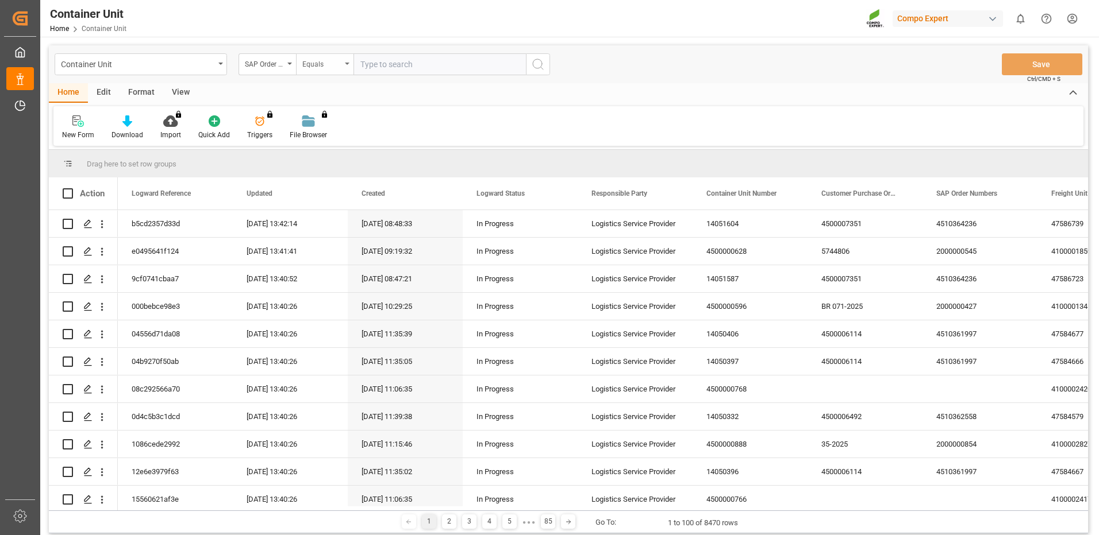
click at [325, 59] on div "Equals" at bounding box center [321, 62] width 39 height 13
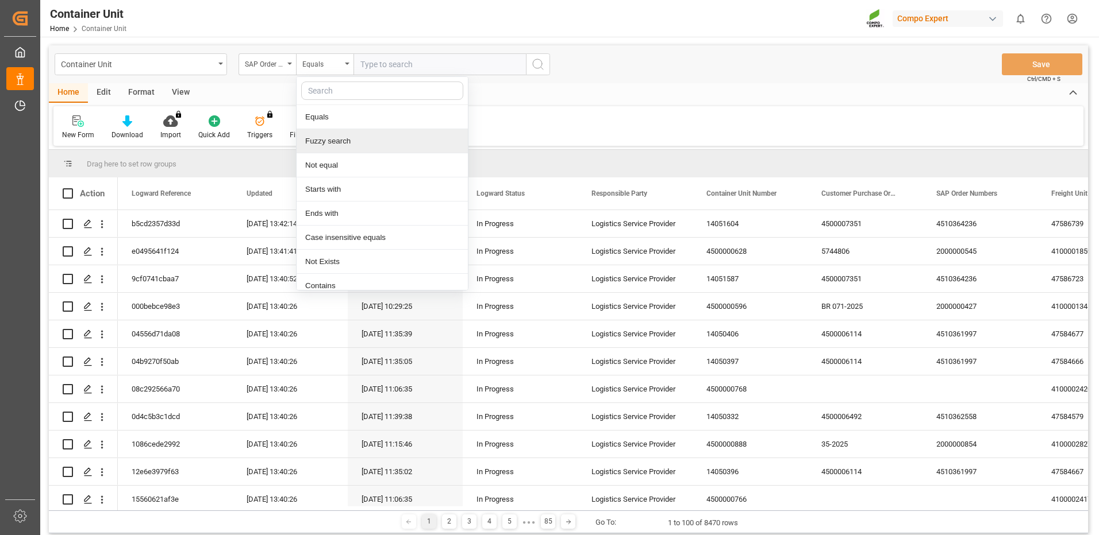
drag, startPoint x: 333, startPoint y: 148, endPoint x: 372, endPoint y: 93, distance: 67.9
click at [333, 148] on div "Fuzzy search" at bounding box center [381, 141] width 171 height 24
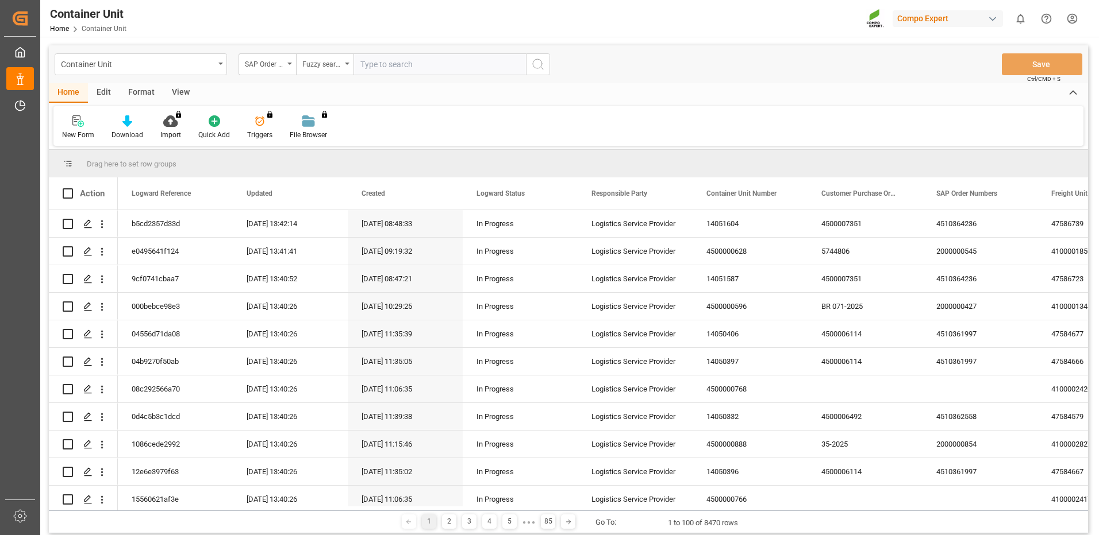
click at [404, 65] on input "text" at bounding box center [439, 64] width 172 height 22
paste input "4510364236"
type input "4510364236"
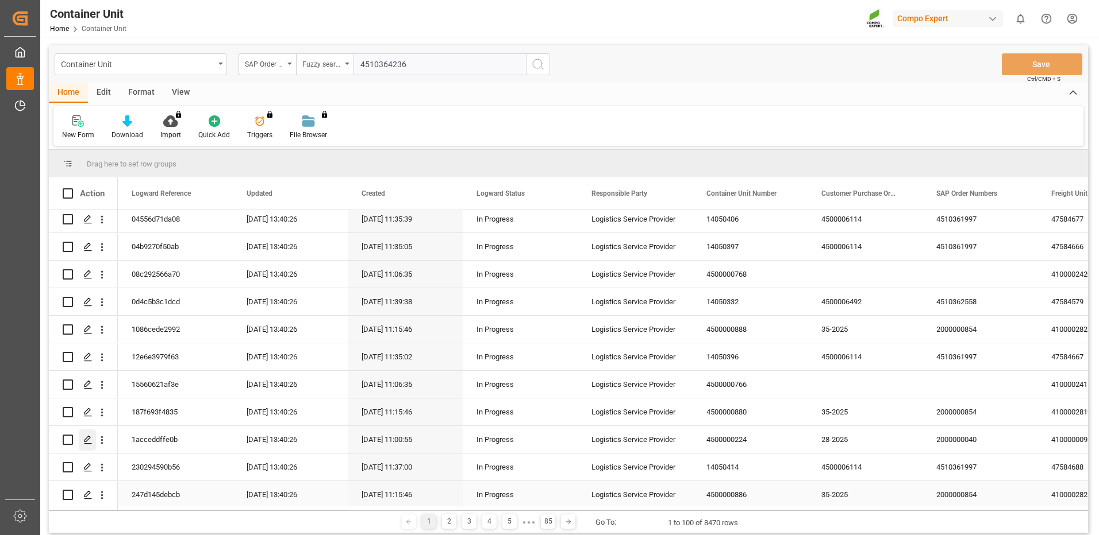
scroll to position [172, 0]
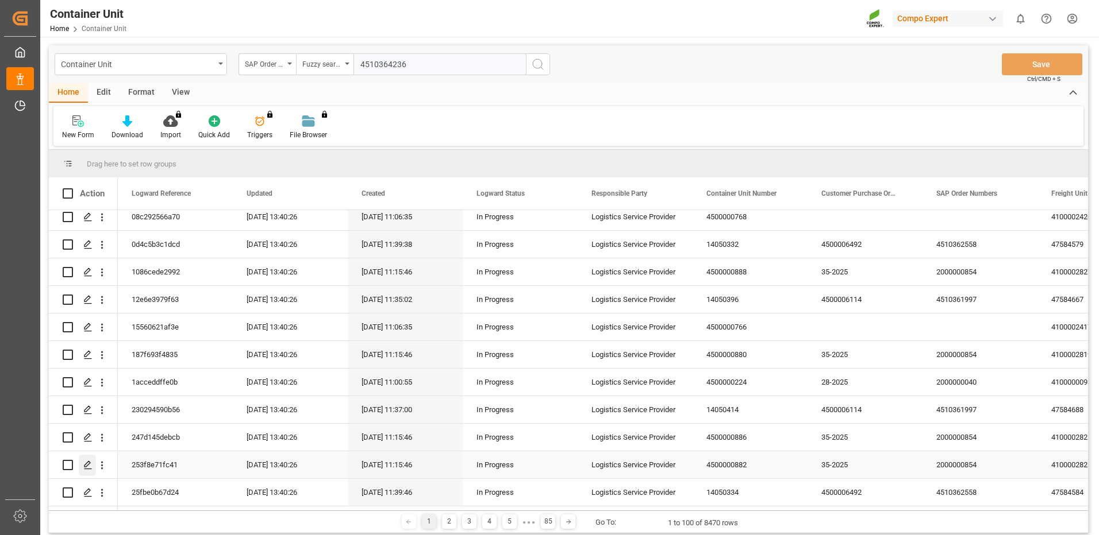
click at [89, 464] on icon "Press SPACE to select this row." at bounding box center [87, 465] width 9 height 9
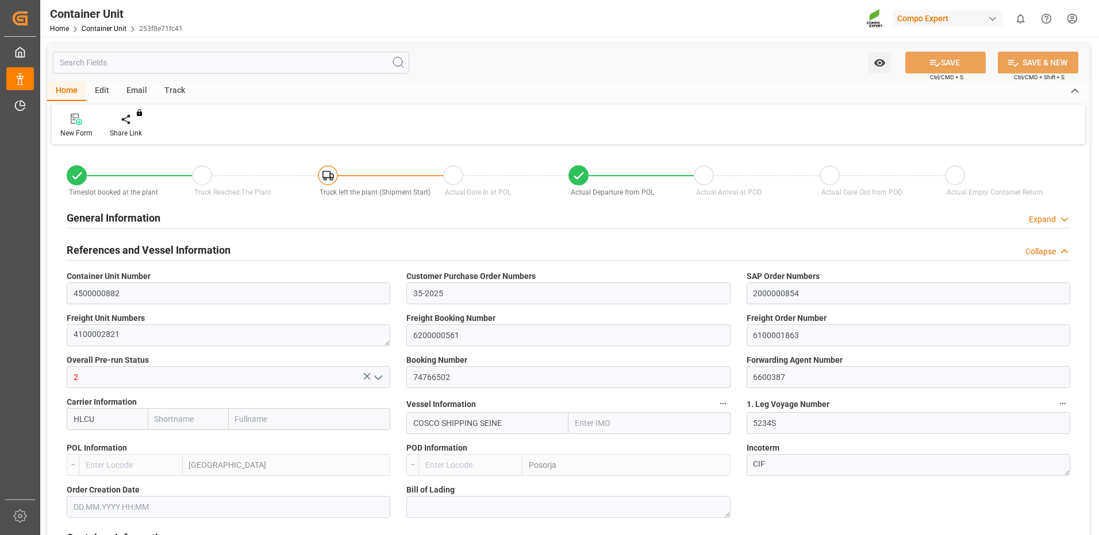
type input "Hapag Lloyd"
type input "Hapag Lloyd Aktiengesellschaft"
type input "9731949"
type input "BEANR"
type input "ECPSJ"
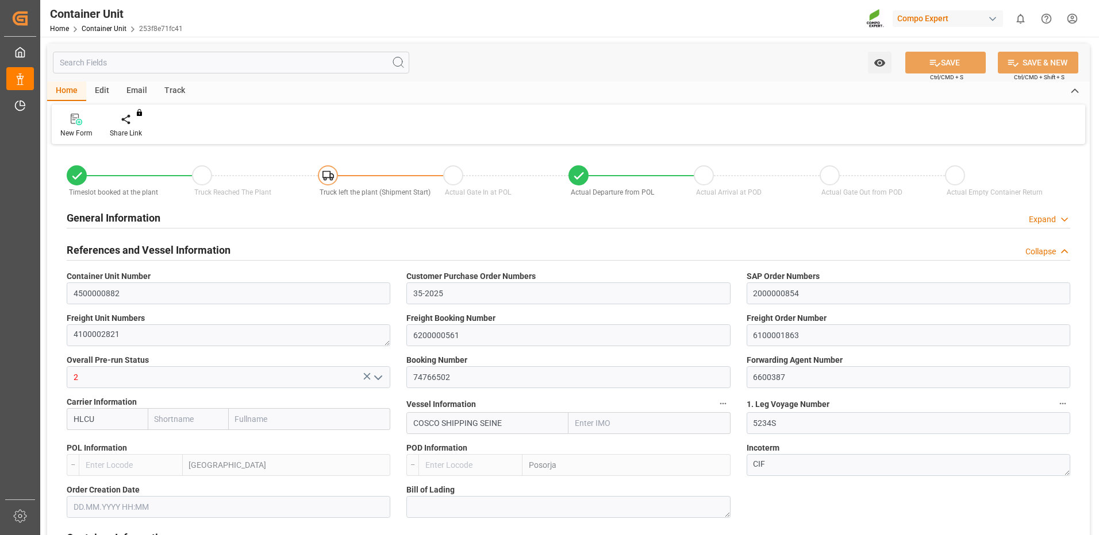
type input "9"
type input "0"
type input "9"
type input "0"
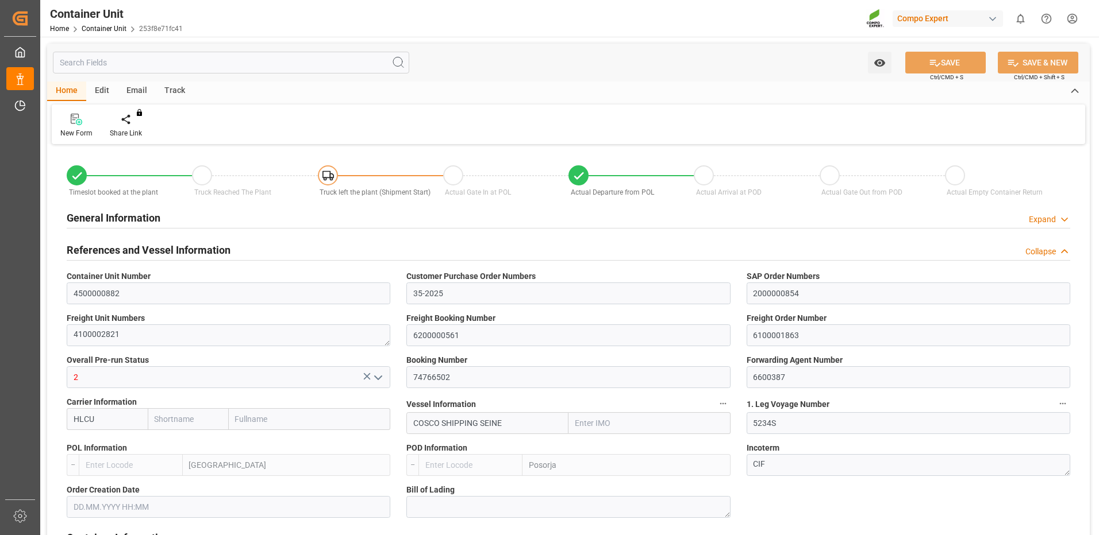
type input "106000"
type input "BEANR"
type input "ECPSJ"
type input "10.09.2025 13:45"
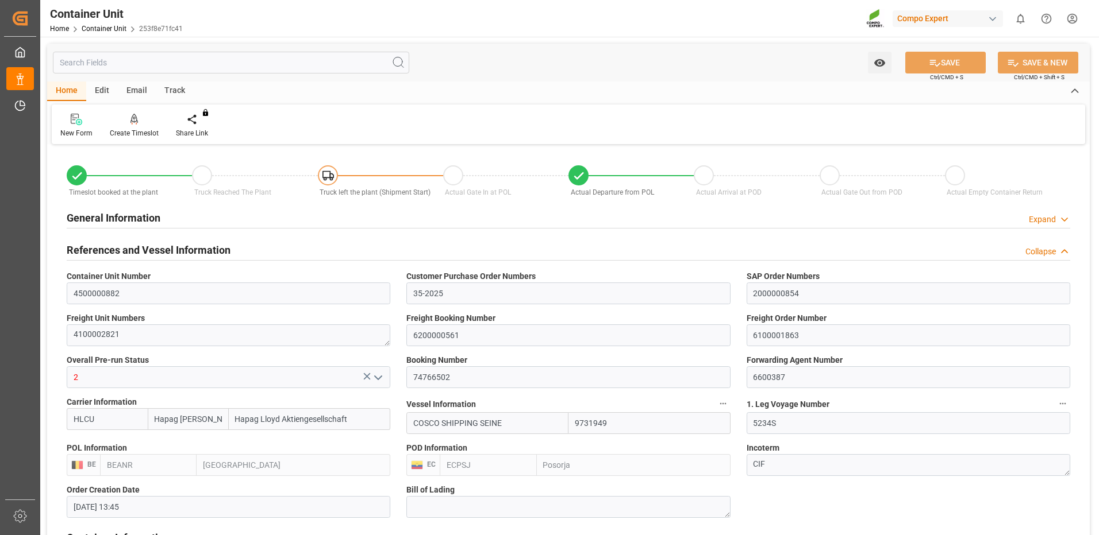
type input "18.09.2025"
type input "11.09.2025 22:00"
type input "28.08.2025 22:00"
type input "30.08.2025 03:48"
type input "22.09.2025 18:00"
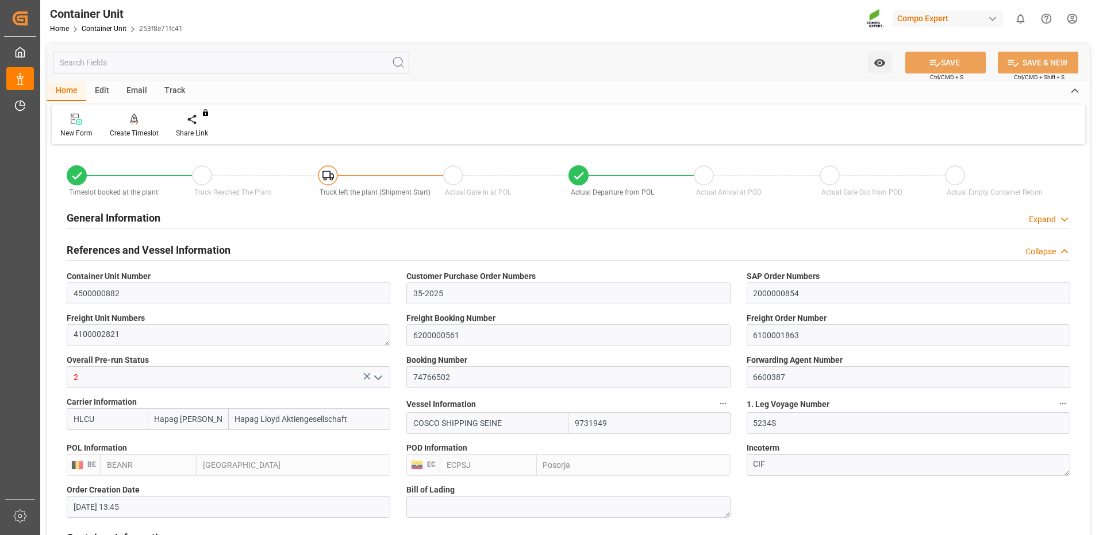
type input "22.09.2025 17:00"
click at [155, 123] on div at bounding box center [134, 119] width 49 height 12
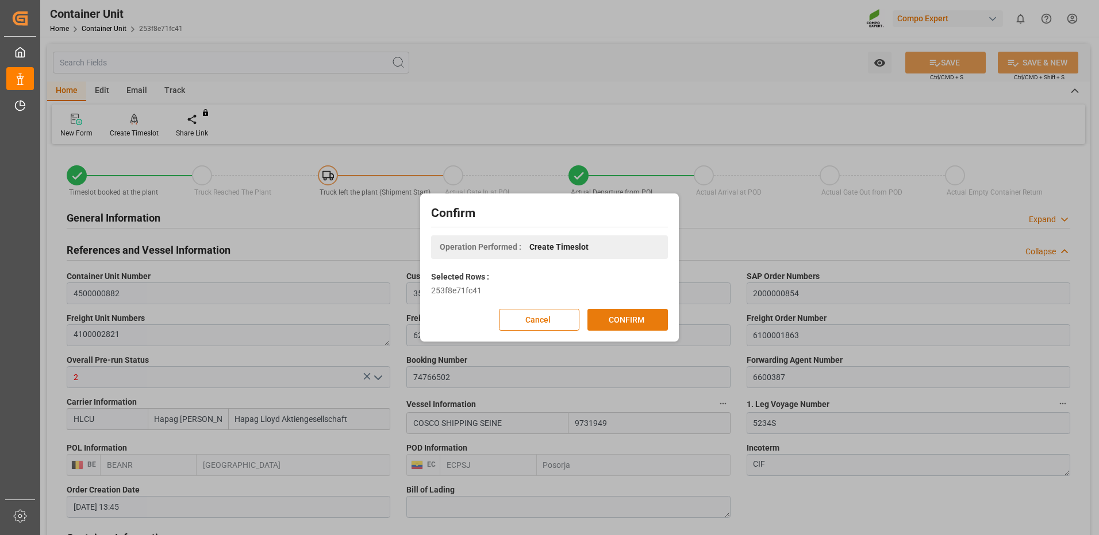
drag, startPoint x: 615, startPoint y: 317, endPoint x: 629, endPoint y: 317, distance: 13.8
click at [615, 317] on button "CONFIRM" at bounding box center [627, 320] width 80 height 22
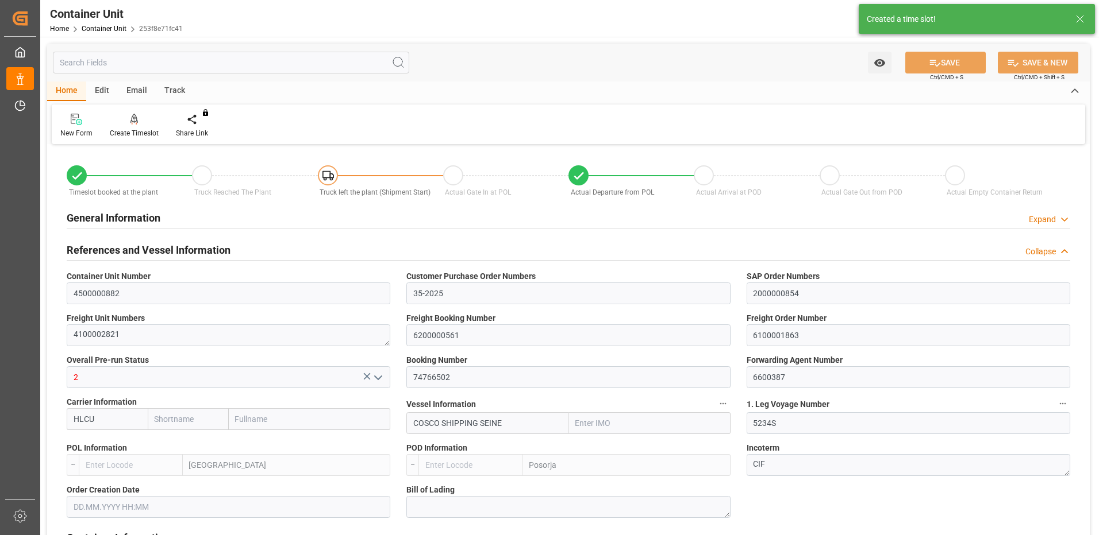
type input "Hapag Lloyd"
type input "Hapag Lloyd Aktiengesellschaft"
type input "9731949"
type input "BEANR"
type input "ECPSJ"
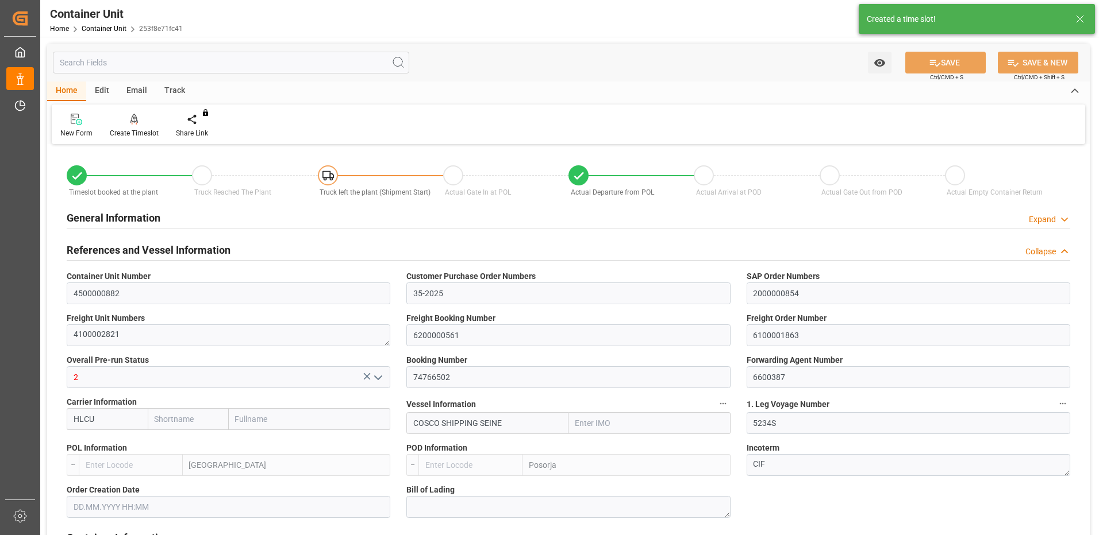
type input "9"
type input "0"
type input "9"
type input "0"
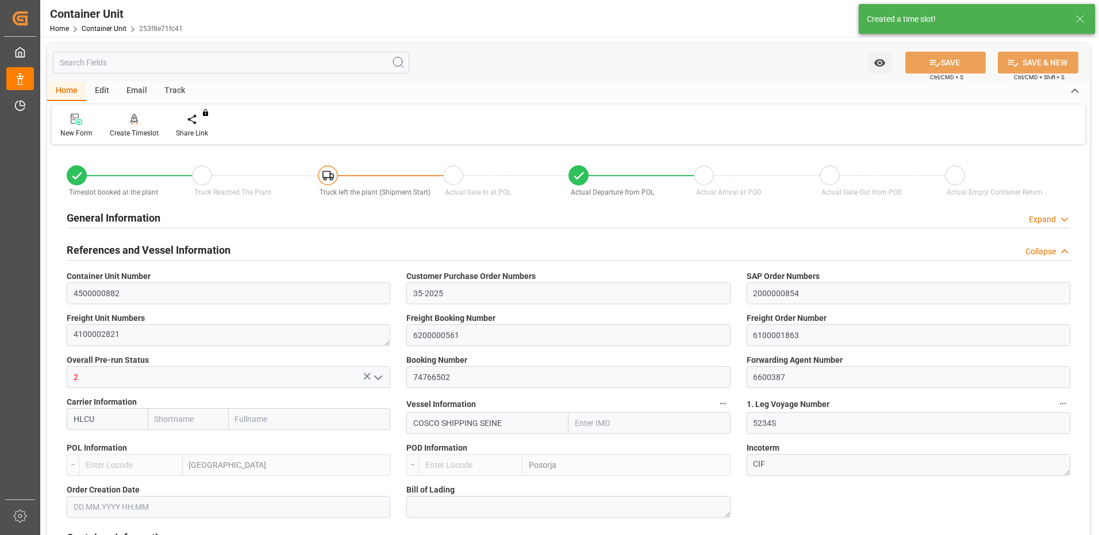
type input "106000"
type input "BEANR"
type input "ECPSJ"
type input "10.09.2025 13:45"
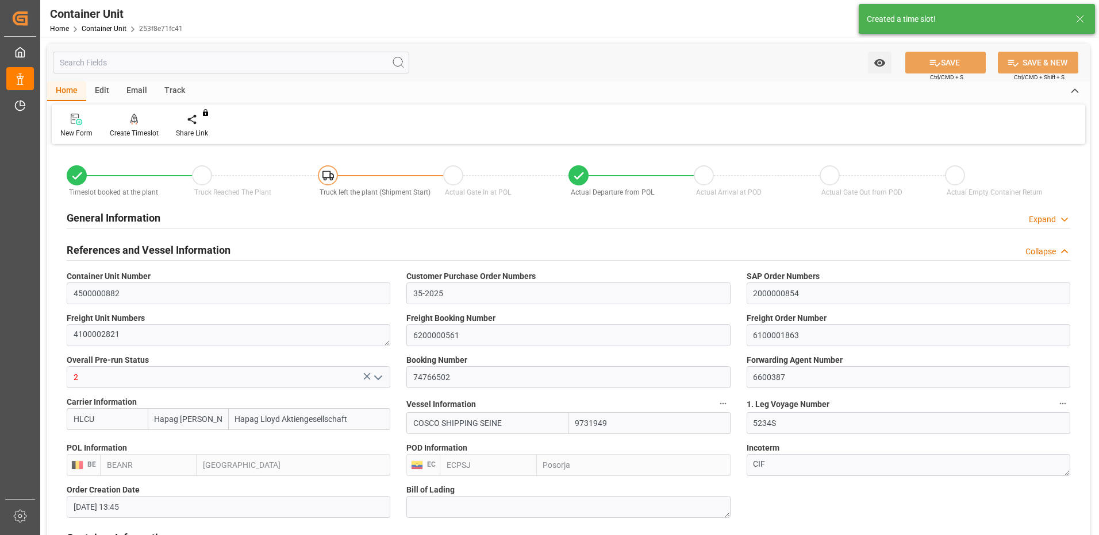
type input "18.09.2025"
type input "11.09.2025 22:00"
type input "28.08.2025 22:00"
type input "30.08.2025 03:48"
type input "22.09.2025 18:00"
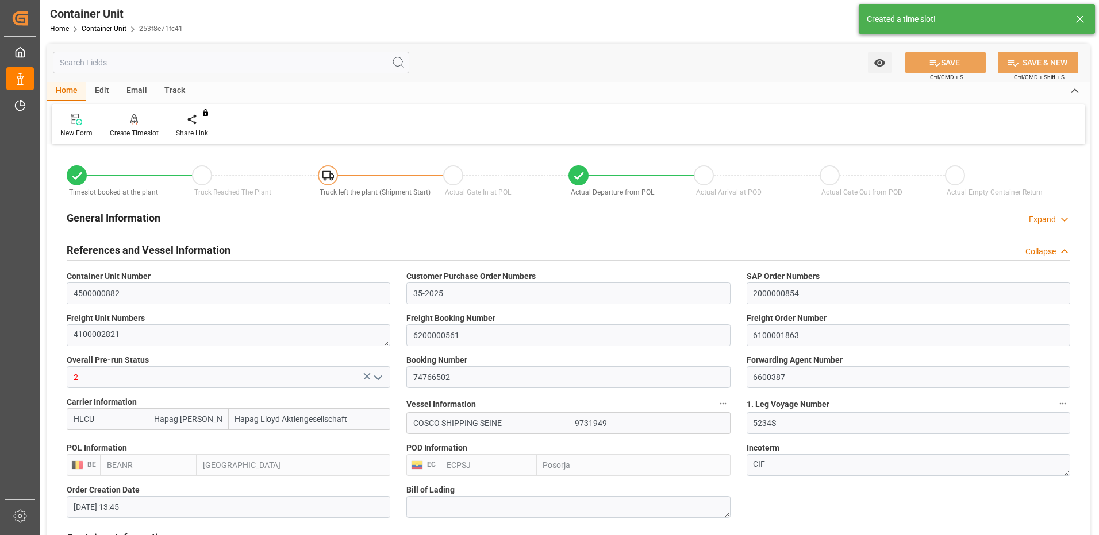
type input "22.09.2025 17:00"
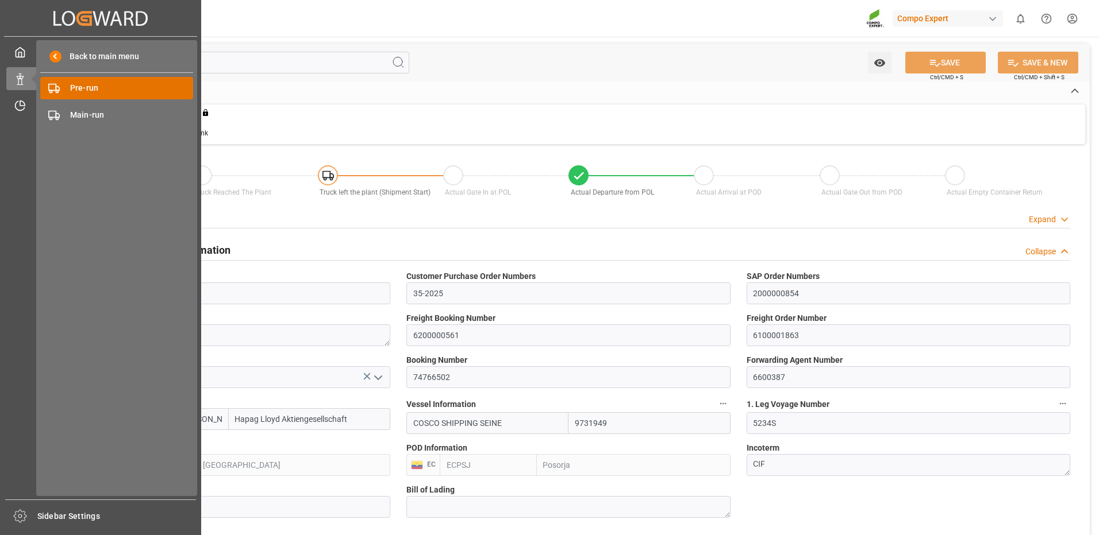
click at [111, 84] on span "Pre-run" at bounding box center [132, 88] width 124 height 12
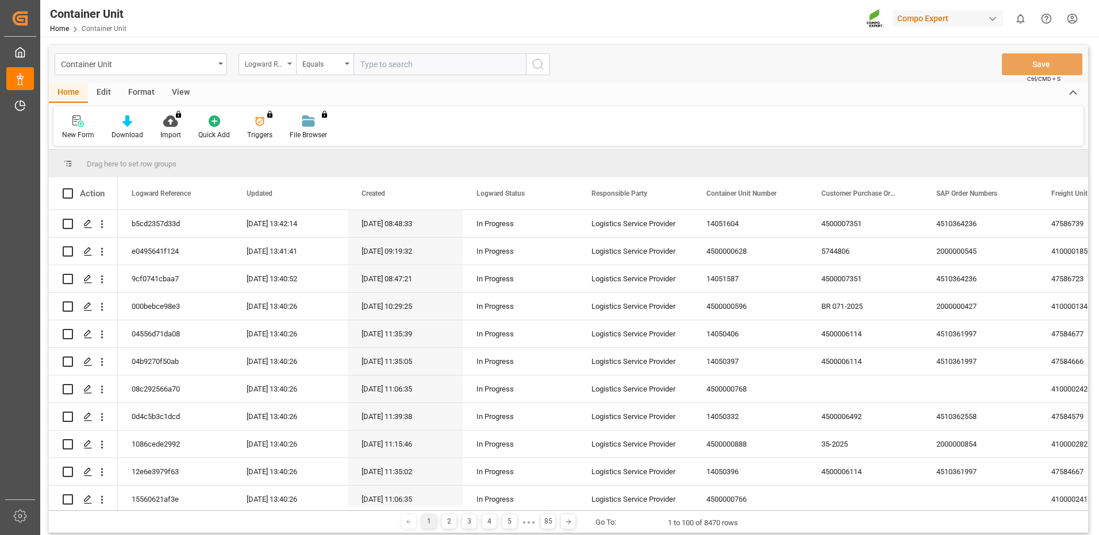
click at [269, 69] on div "Logward Reference" at bounding box center [264, 62] width 39 height 13
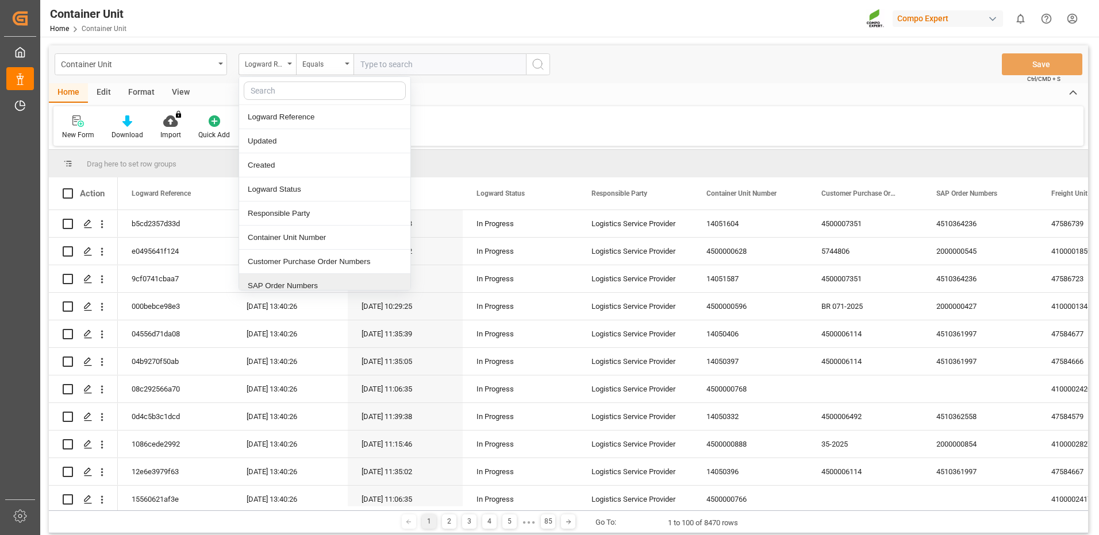
click at [276, 282] on div "SAP Order Numbers" at bounding box center [324, 286] width 171 height 24
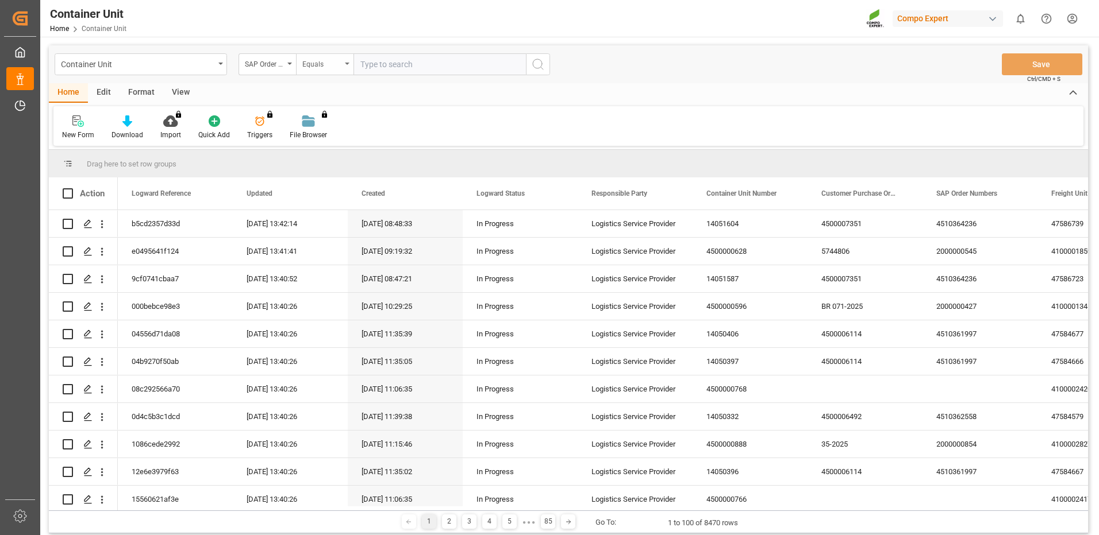
click at [323, 55] on div "Equals" at bounding box center [324, 64] width 57 height 22
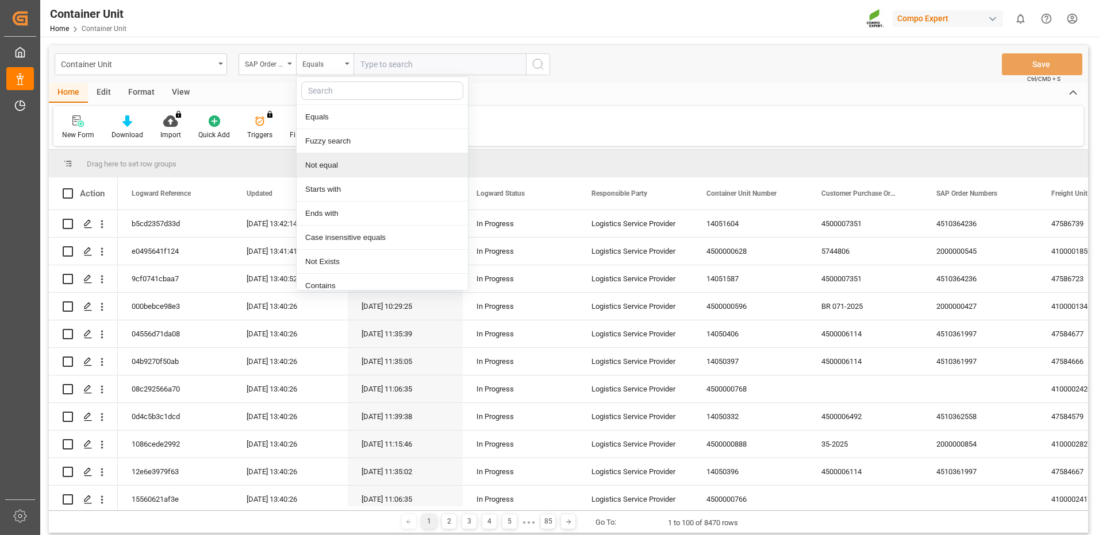
drag, startPoint x: 320, startPoint y: 149, endPoint x: 323, endPoint y: 144, distance: 6.7
click at [321, 149] on div "Fuzzy search" at bounding box center [381, 141] width 171 height 24
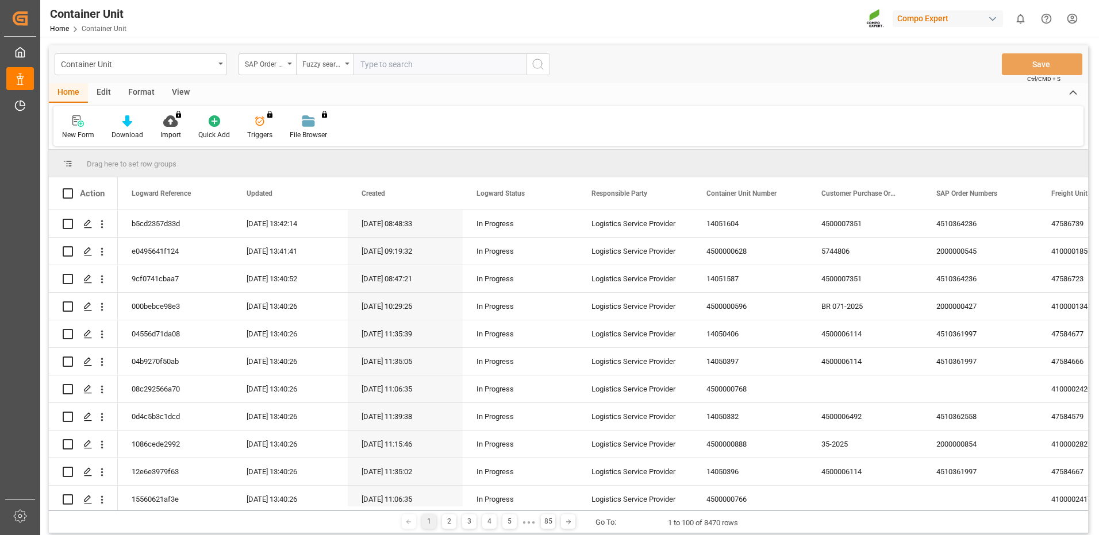
click at [400, 70] on input "text" at bounding box center [439, 64] width 172 height 22
paste input "4510364236"
type input "4510364236"
click at [543, 67] on icon "search button" at bounding box center [538, 64] width 14 height 14
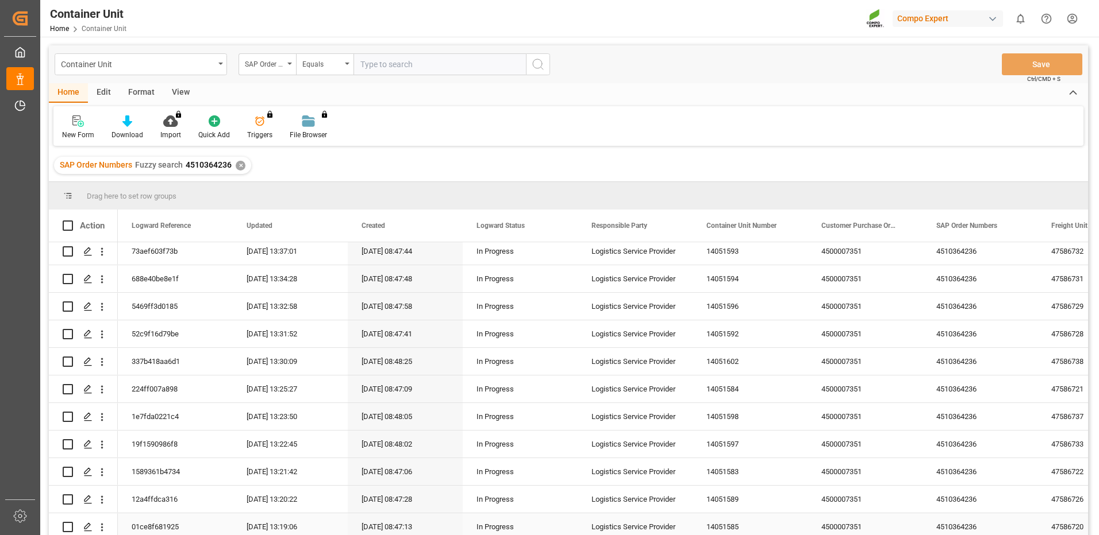
scroll to position [172, 0]
click at [87, 497] on icon "Press SPACE to select this row." at bounding box center [87, 497] width 9 height 9
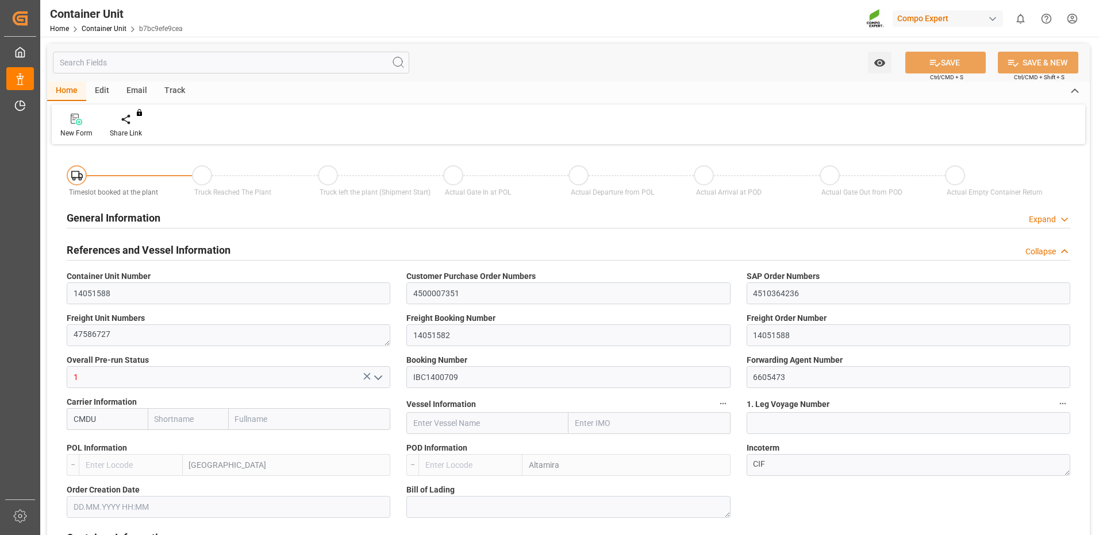
type input "CMDU"
type input "ESVLC"
type input "MXATM"
type input "0"
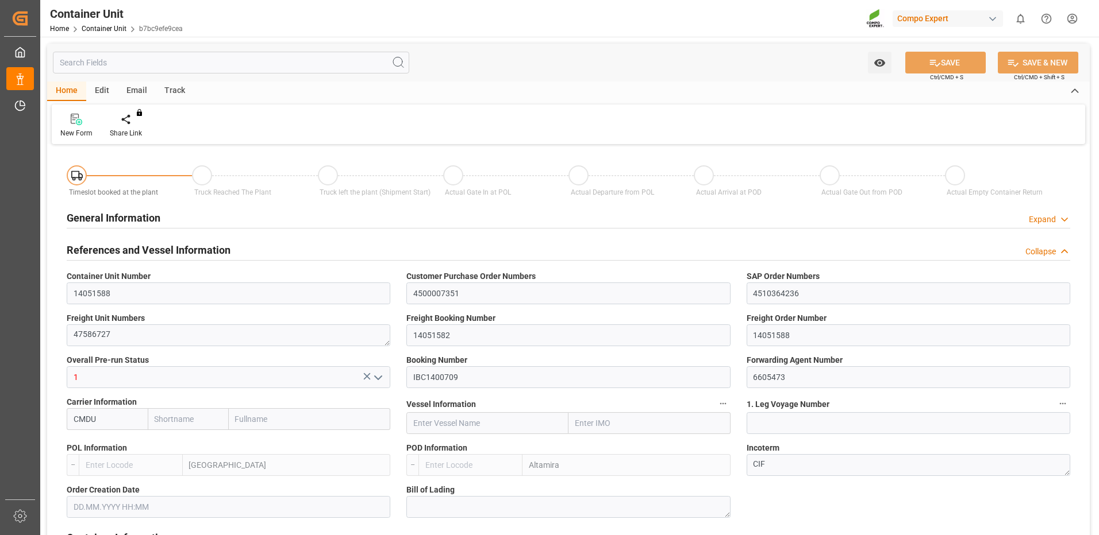
type input "0"
type input "440"
type input "24576"
type input "[DATE] 08:46"
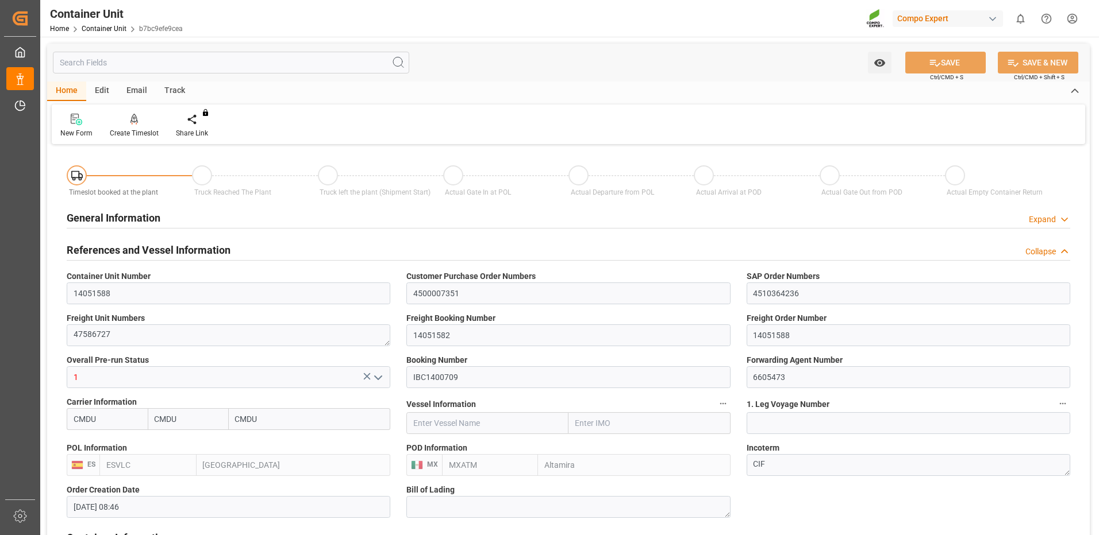
type input "[DATE]"
click at [145, 128] on div "Create Timeslot" at bounding box center [134, 133] width 49 height 10
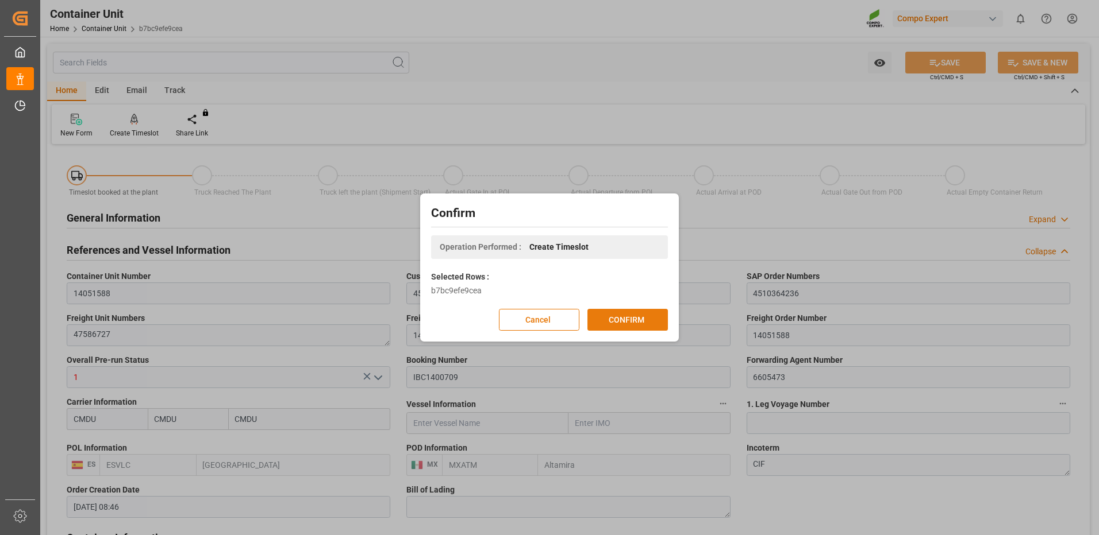
click at [660, 321] on button "CONFIRM" at bounding box center [627, 320] width 80 height 22
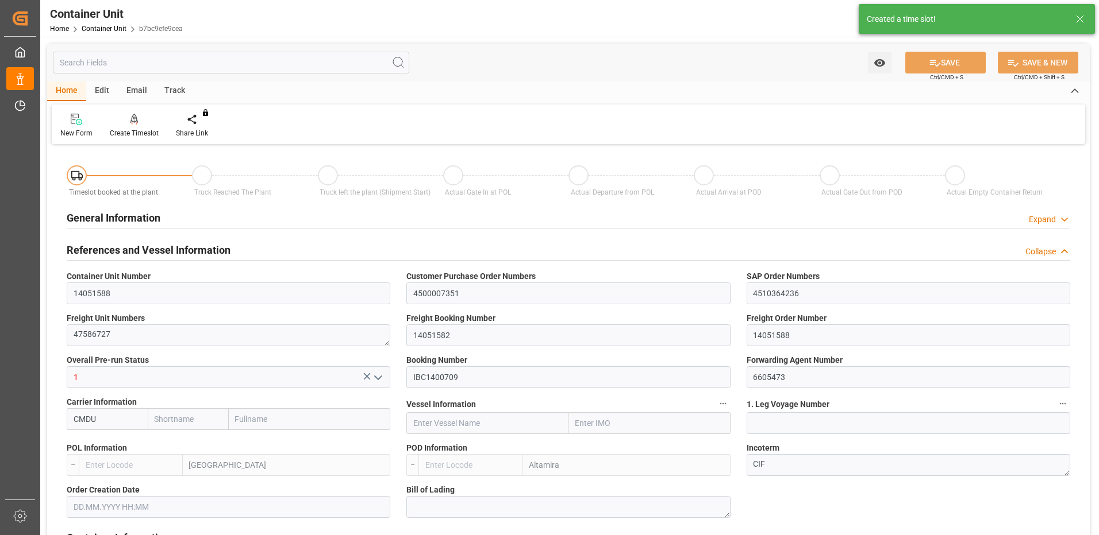
type input "CMDU"
type input "ESVLC"
type input "MXATM"
type input "0"
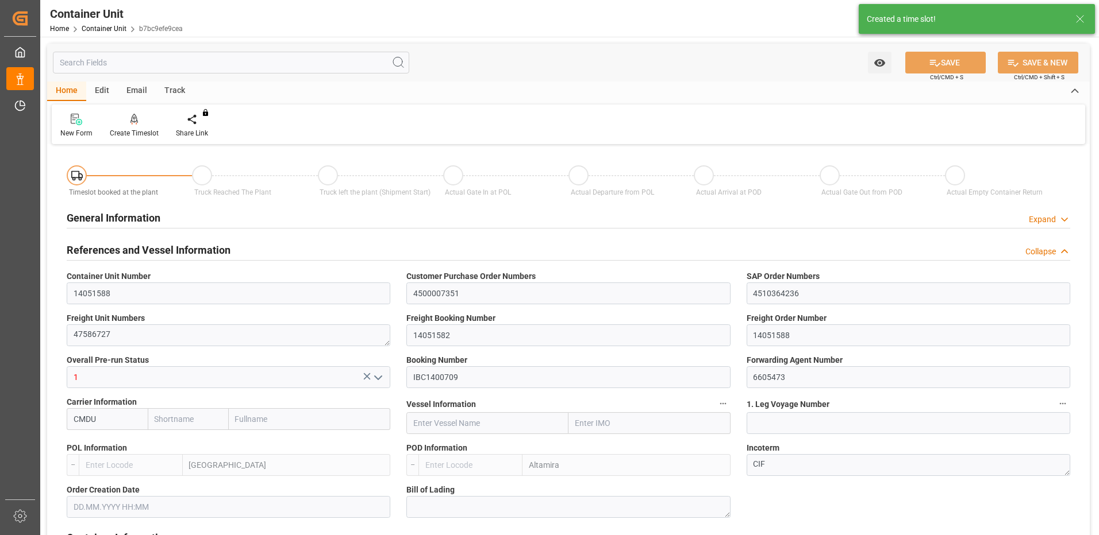
type input "0"
type input "440"
type input "24576"
type input "[DATE] 08:46"
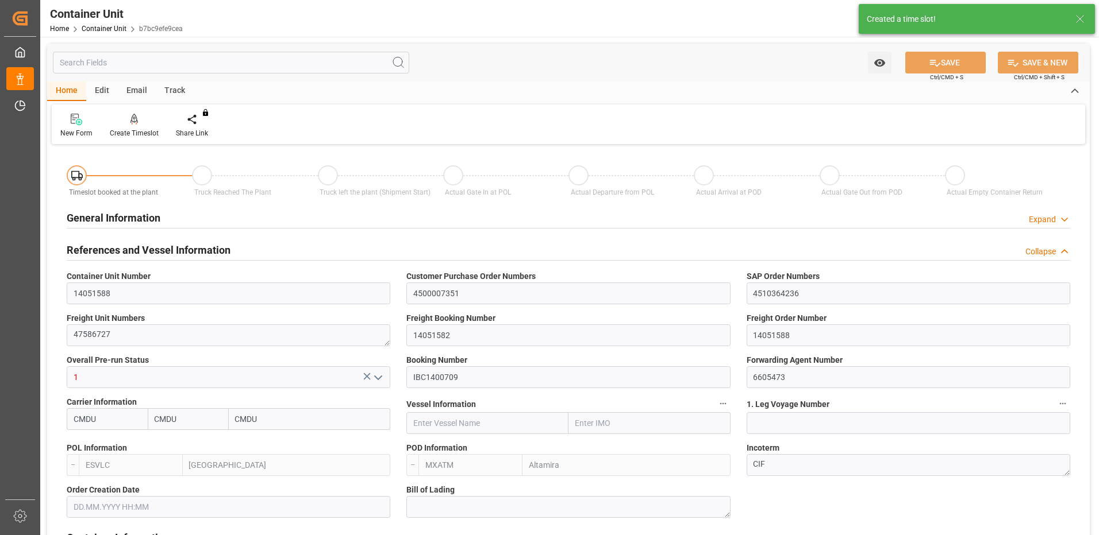
type input "[DATE]"
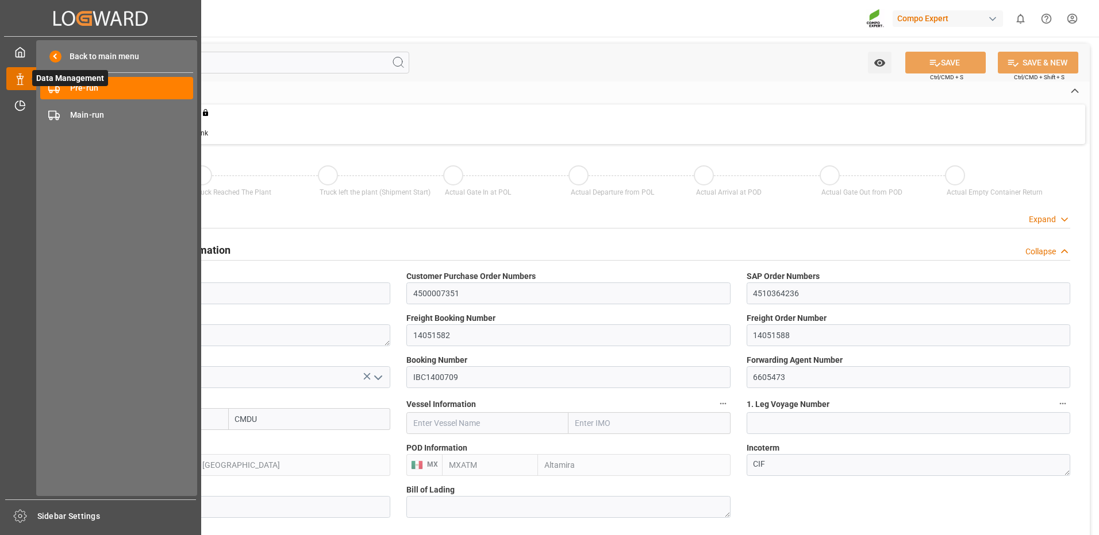
click at [20, 82] on icon at bounding box center [19, 79] width 11 height 11
click at [65, 89] on div "Pre-run Pre-run" at bounding box center [116, 88] width 153 height 22
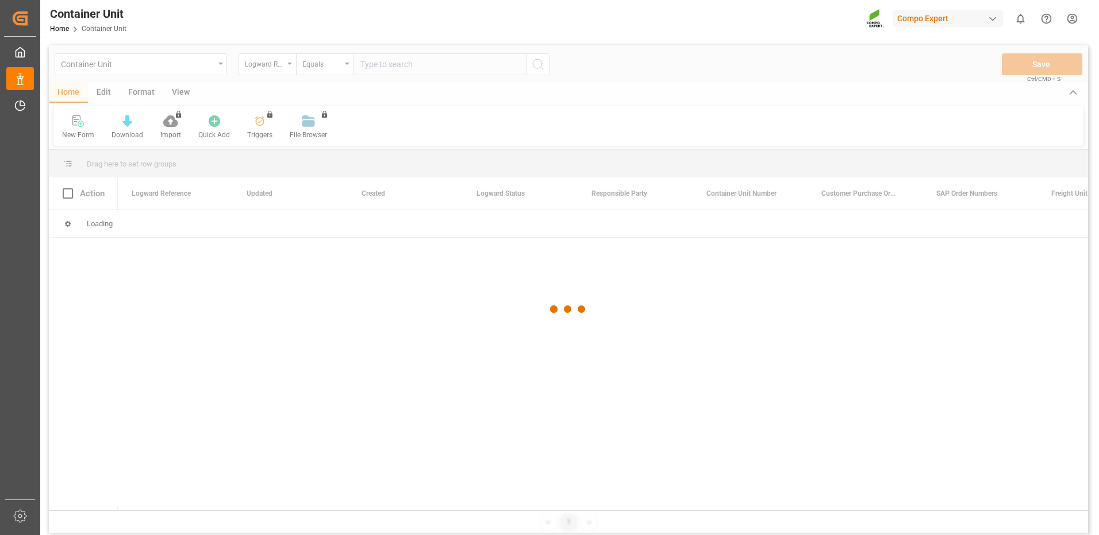
click at [278, 66] on div at bounding box center [568, 309] width 1039 height 529
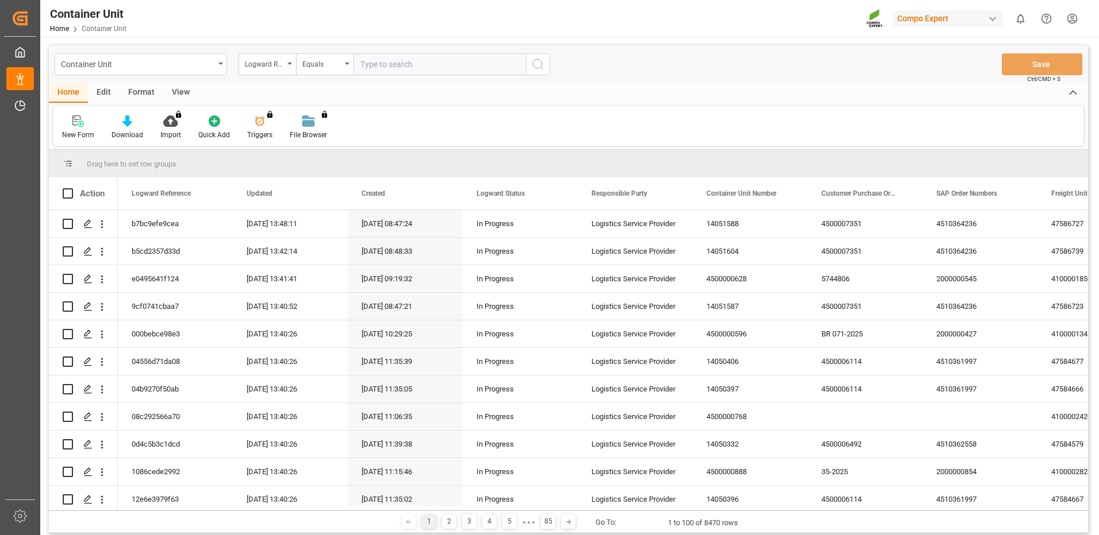
click at [278, 68] on div "Logward Reference" at bounding box center [264, 62] width 39 height 13
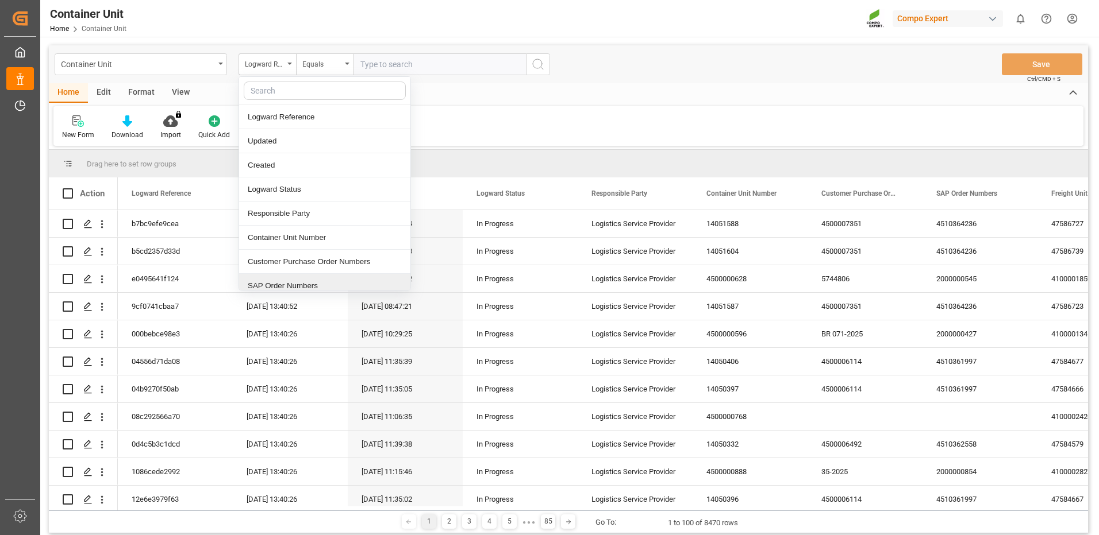
drag, startPoint x: 286, startPoint y: 284, endPoint x: 301, endPoint y: 223, distance: 62.8
click at [286, 283] on div "SAP Order Numbers" at bounding box center [324, 286] width 171 height 24
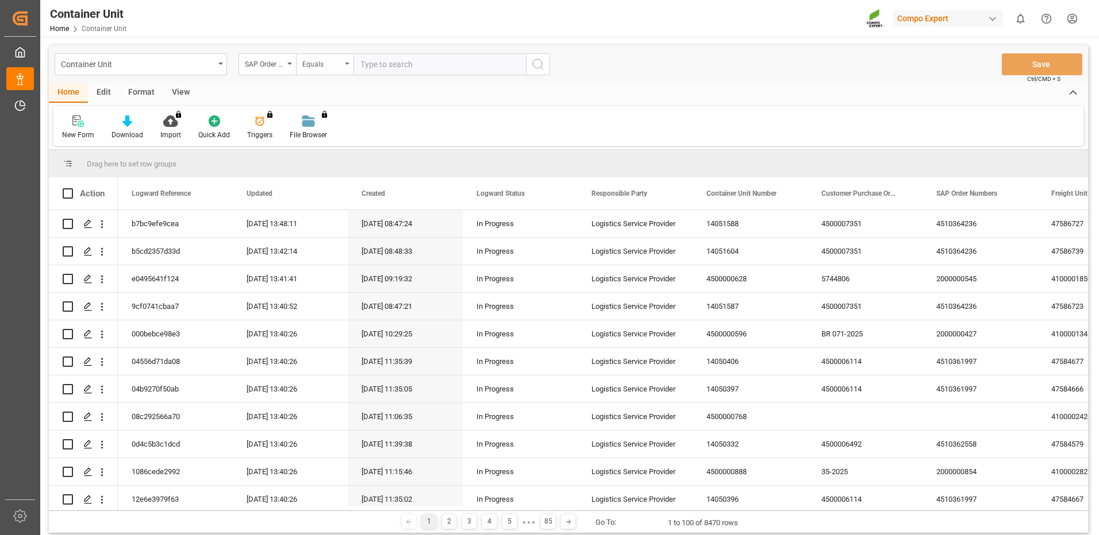
click at [322, 68] on div "Equals" at bounding box center [321, 62] width 39 height 13
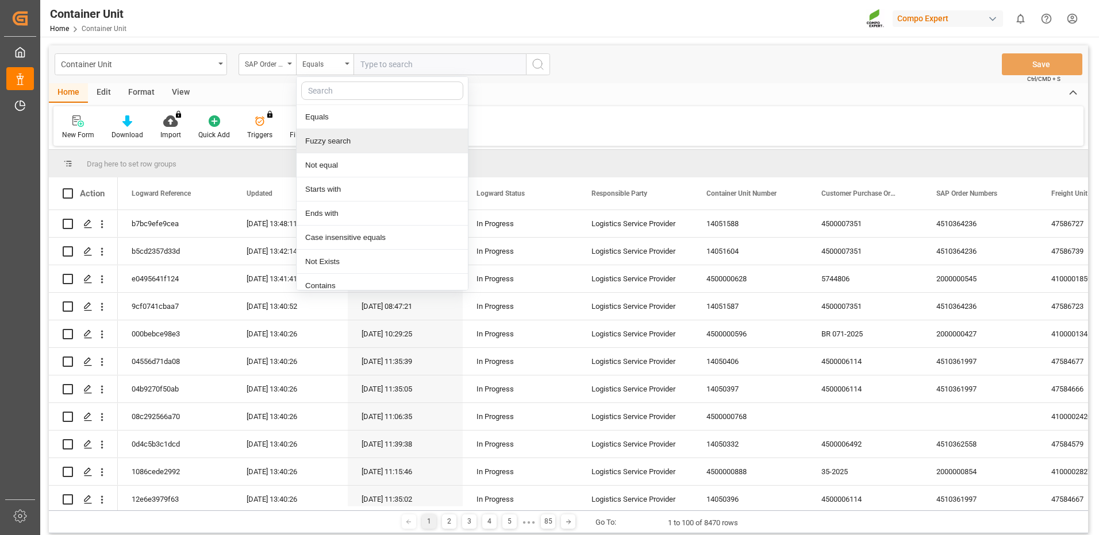
click at [329, 142] on div "Fuzzy search" at bounding box center [381, 141] width 171 height 24
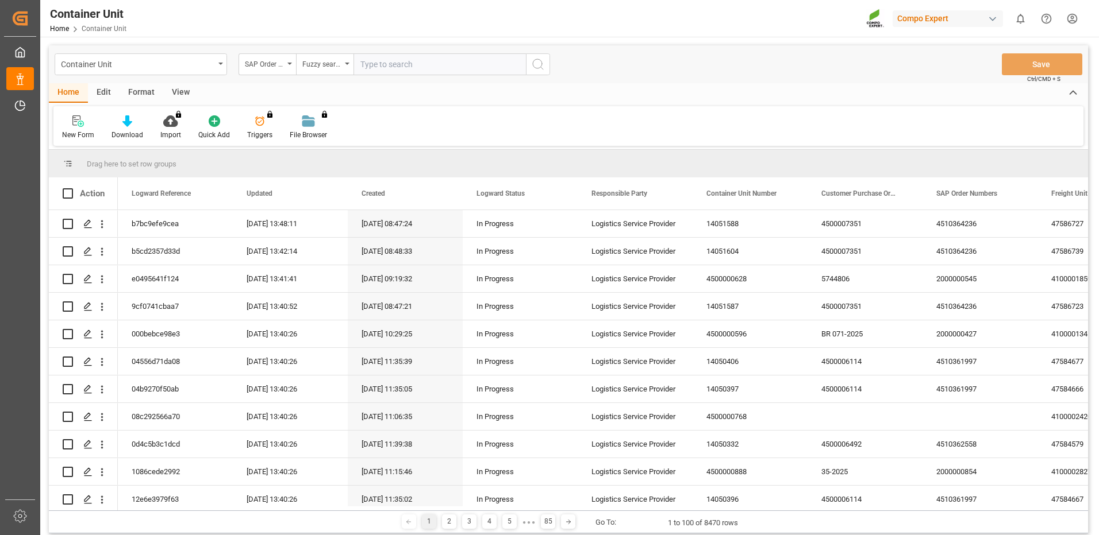
click at [398, 60] on input "text" at bounding box center [439, 64] width 172 height 22
paste input "4510364236"
type input "4510364236"
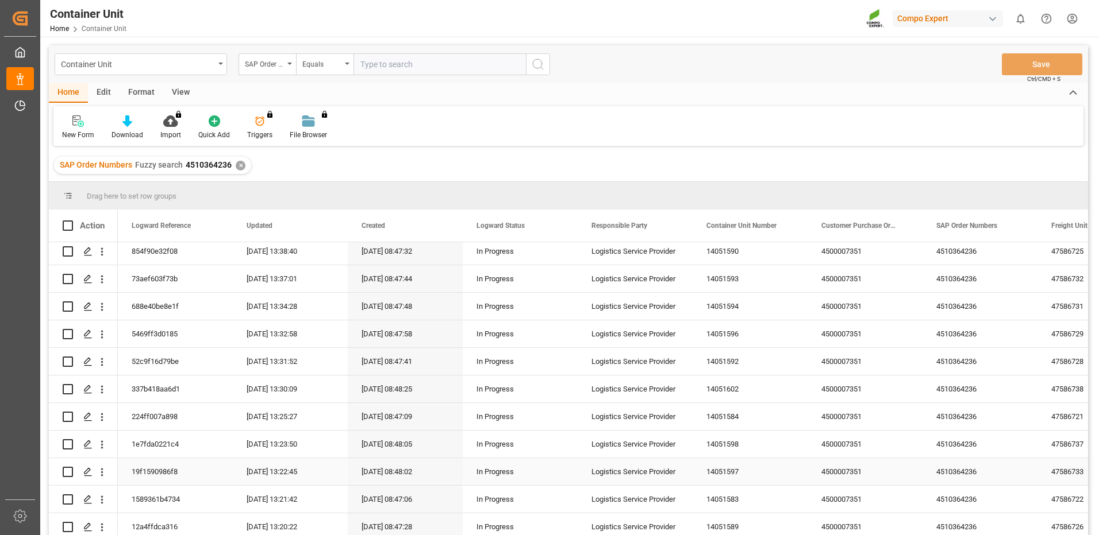
scroll to position [172, 0]
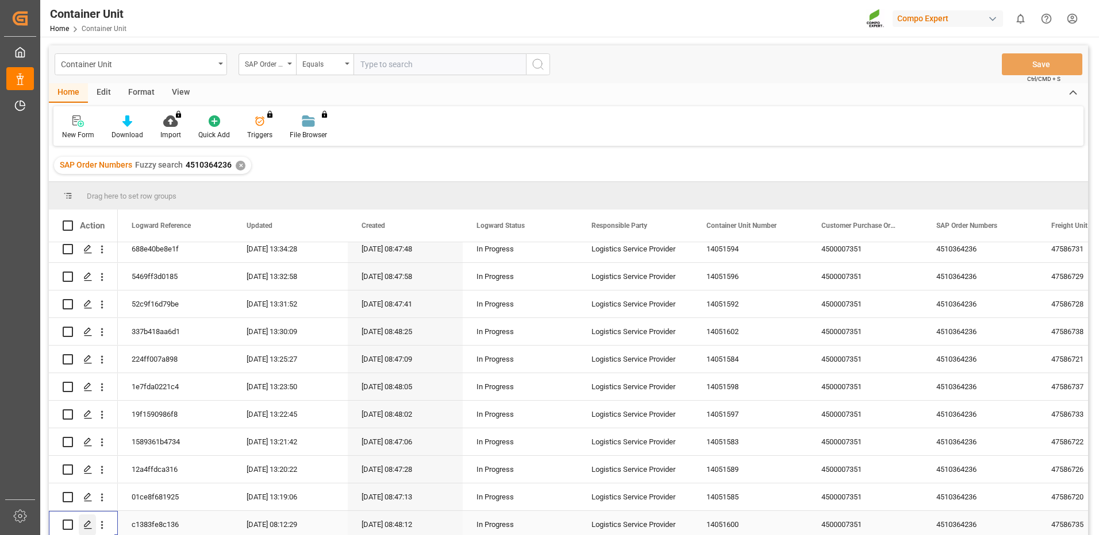
click at [88, 525] on icon "Press SPACE to select this row." at bounding box center [87, 525] width 9 height 9
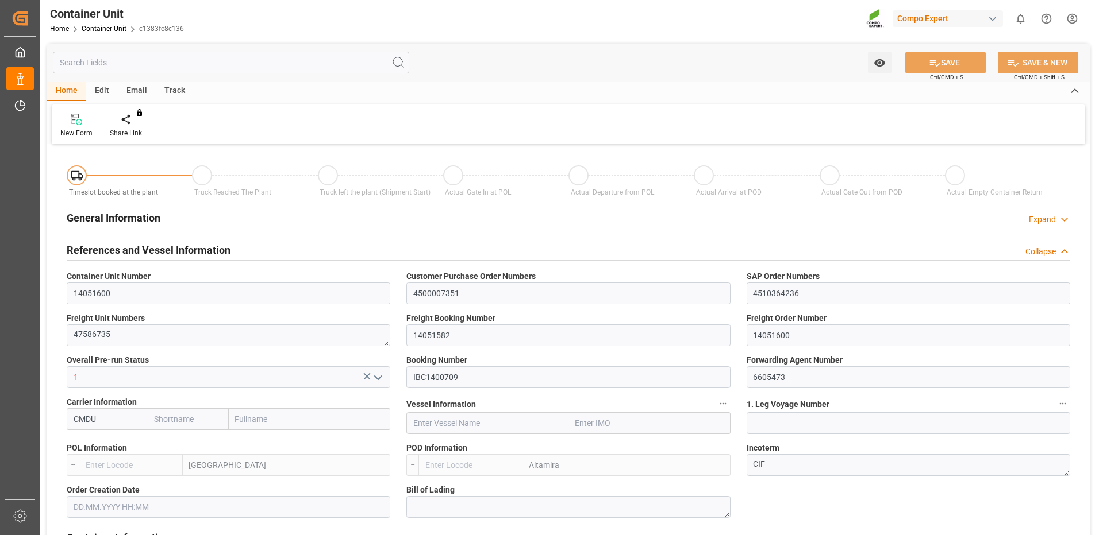
type input "CMDU"
type input "ESVLC"
type input "MXATM"
type input "0"
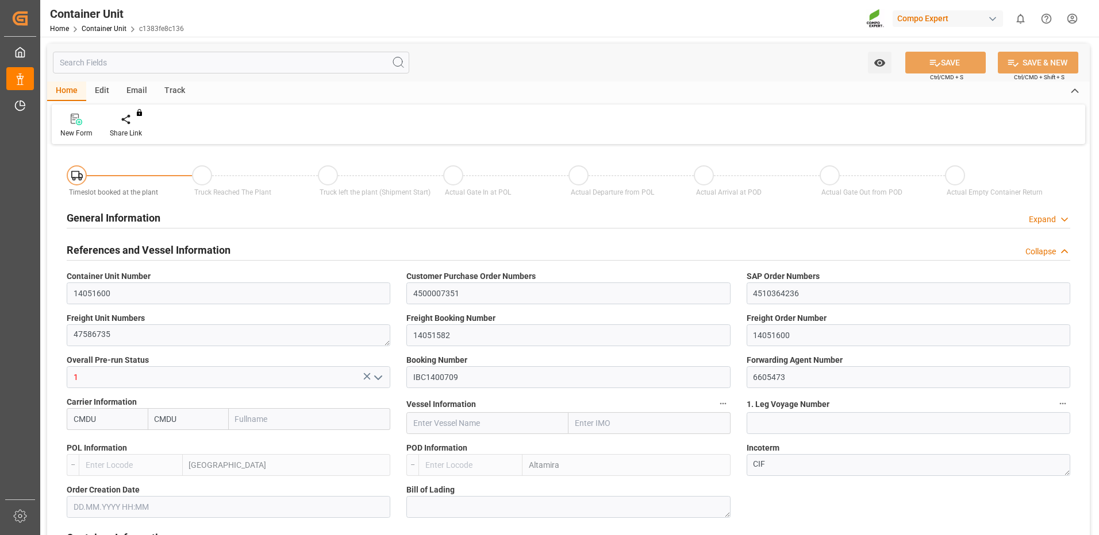
type input "0"
type input "440"
type input "24576"
type input "[DATE] 08:46"
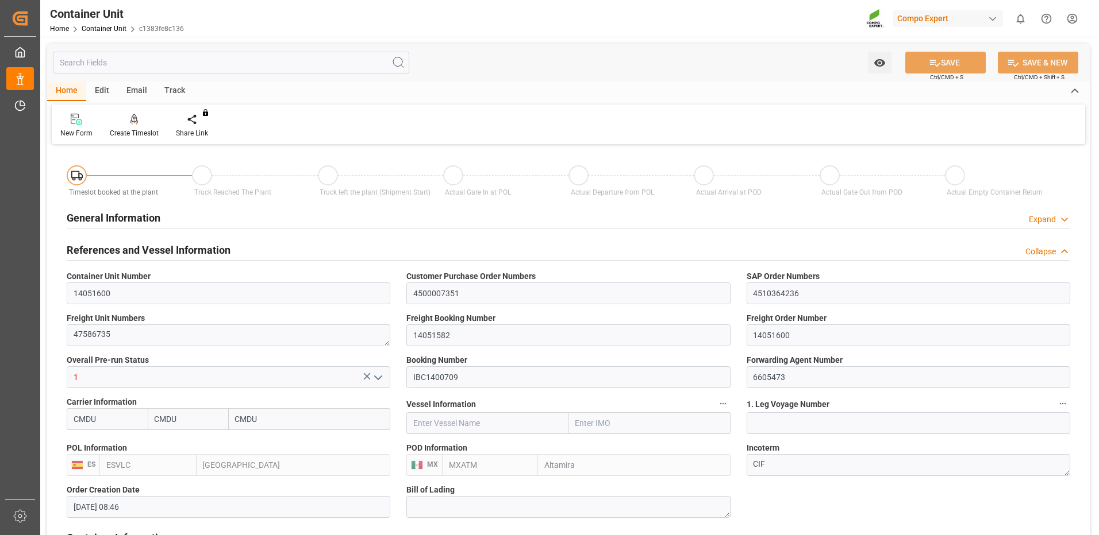
type input "[DATE]"
click at [133, 132] on div "Create Timeslot" at bounding box center [134, 133] width 49 height 10
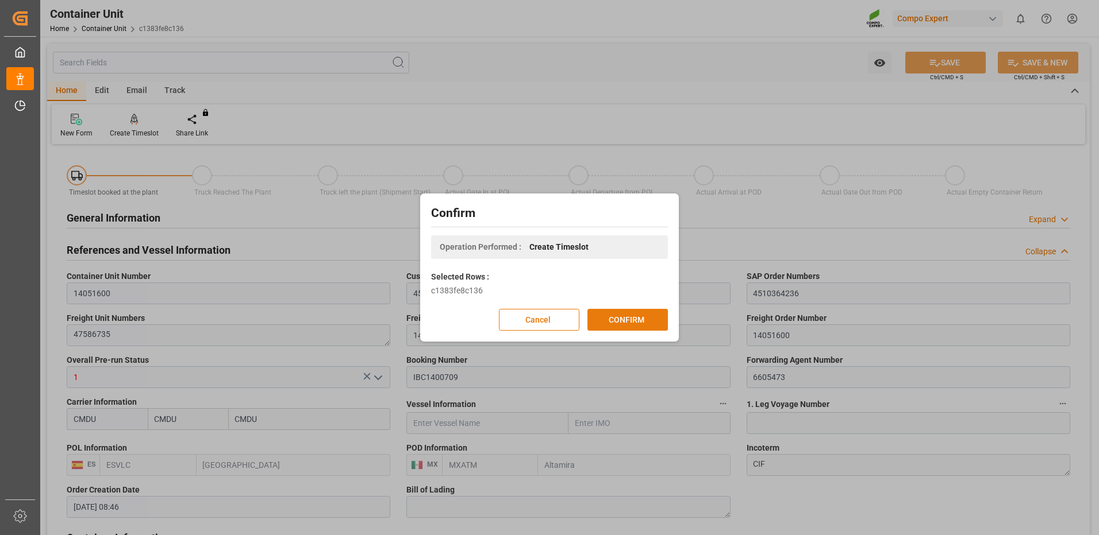
click at [621, 323] on button "CONFIRM" at bounding box center [627, 320] width 80 height 22
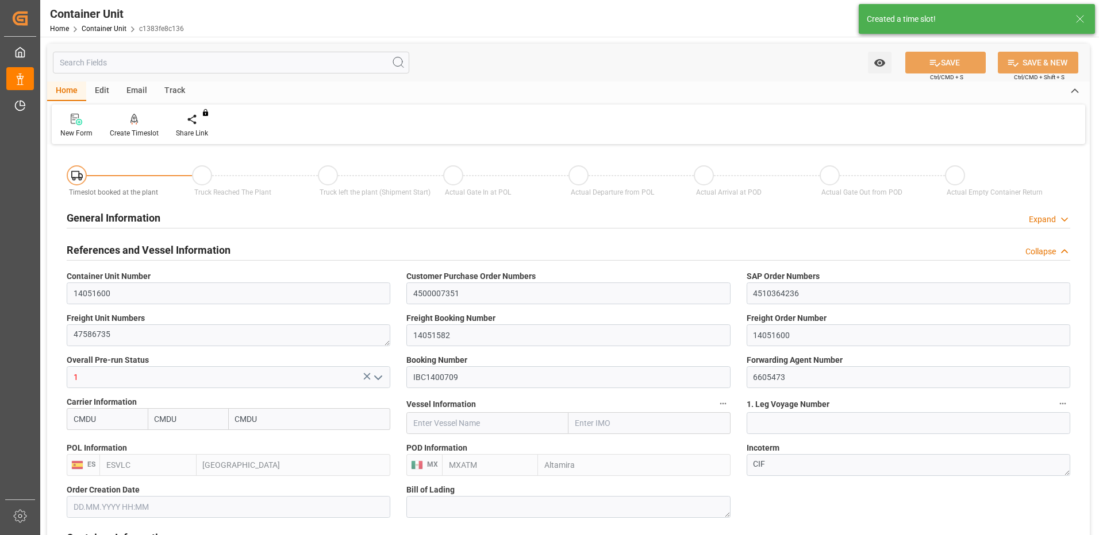
type input "CMDU"
type input "ESVLC"
type input "MXATM"
type input "0"
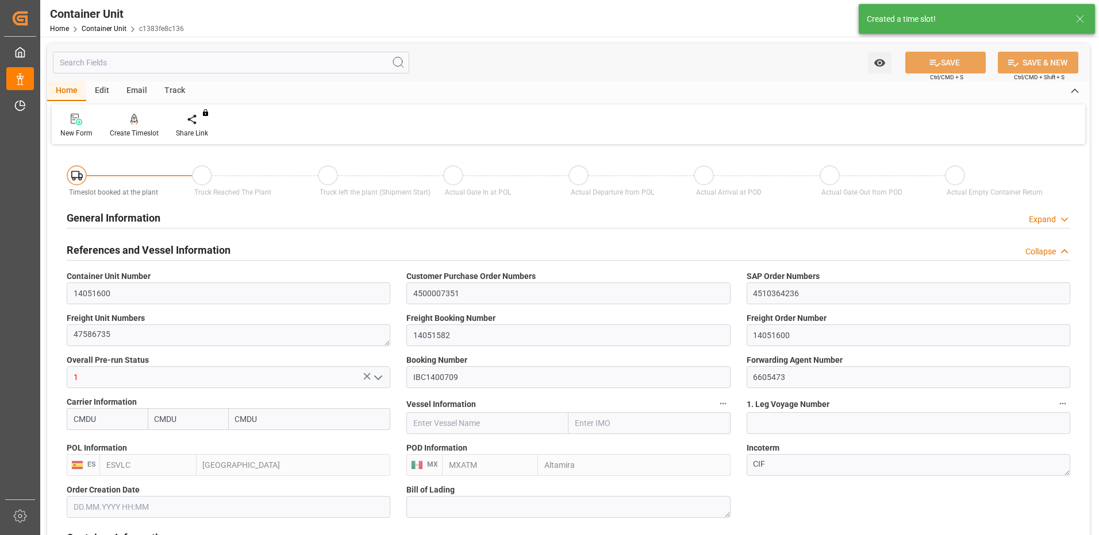
type input "0"
type input "440"
type input "24576"
type input "[DATE] 08:46"
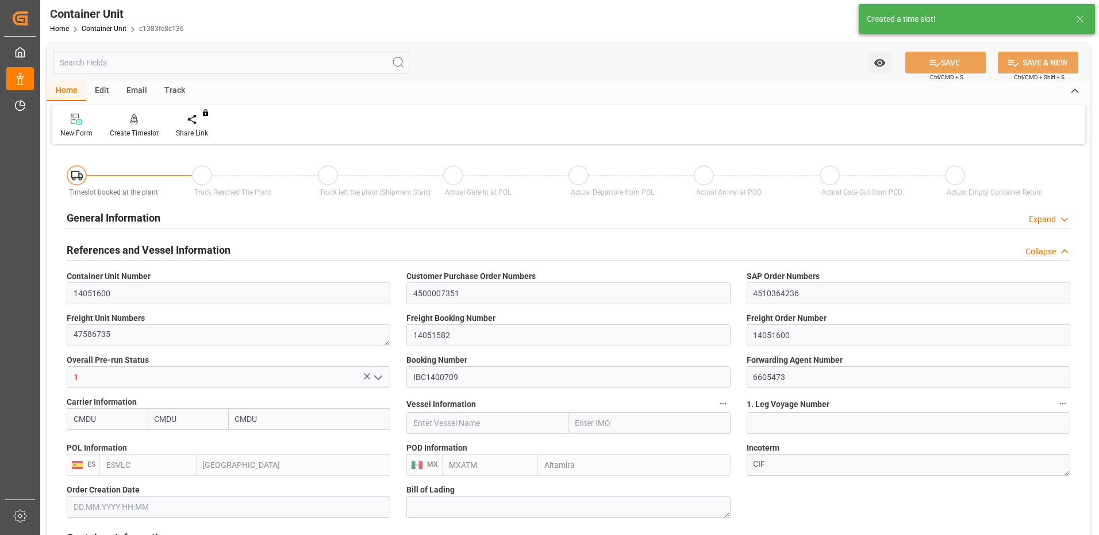
type input "[DATE]"
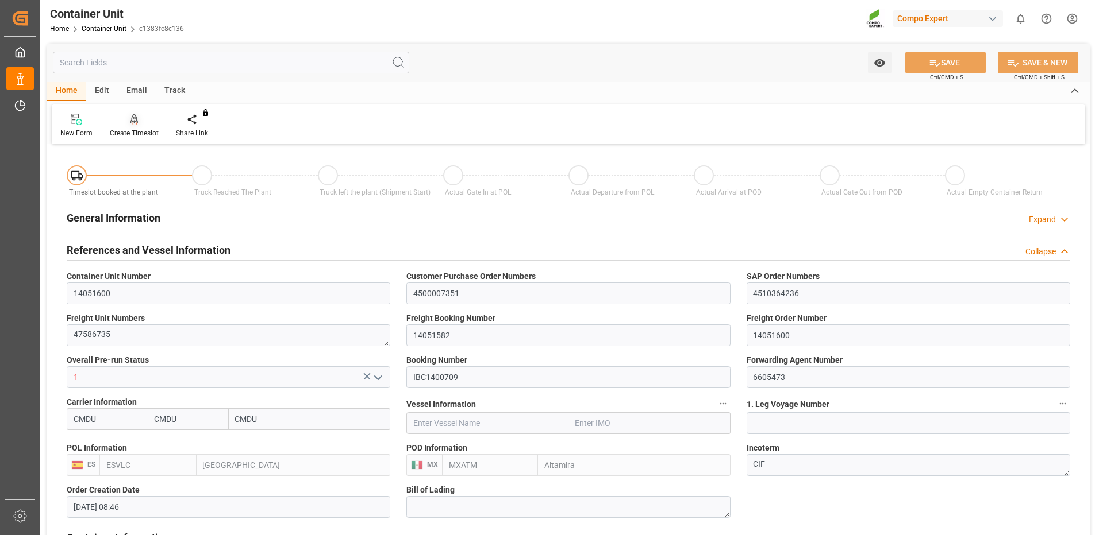
click at [141, 125] on div at bounding box center [134, 119] width 49 height 12
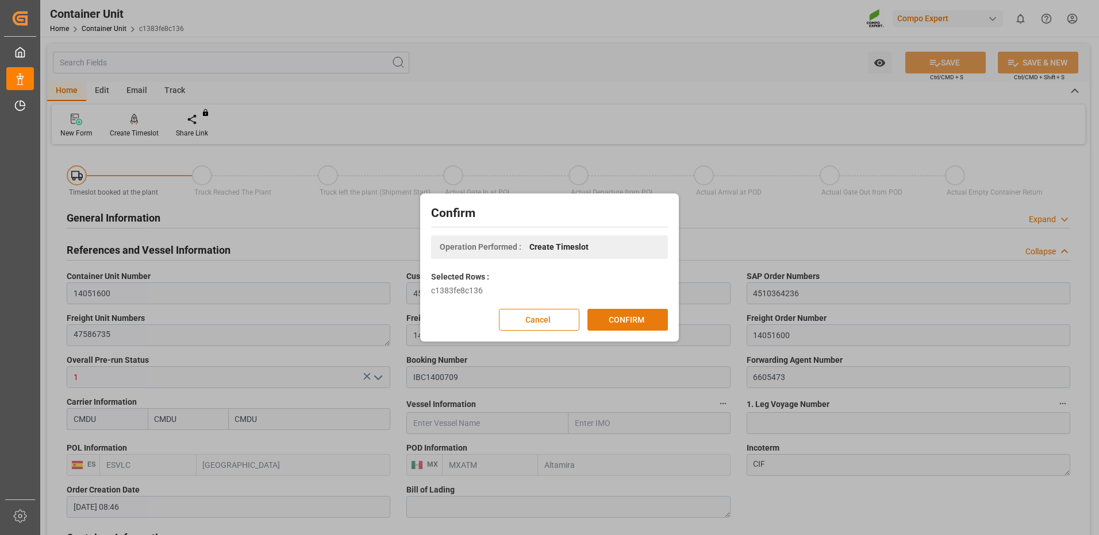
click at [652, 329] on button "CONFIRM" at bounding box center [627, 320] width 80 height 22
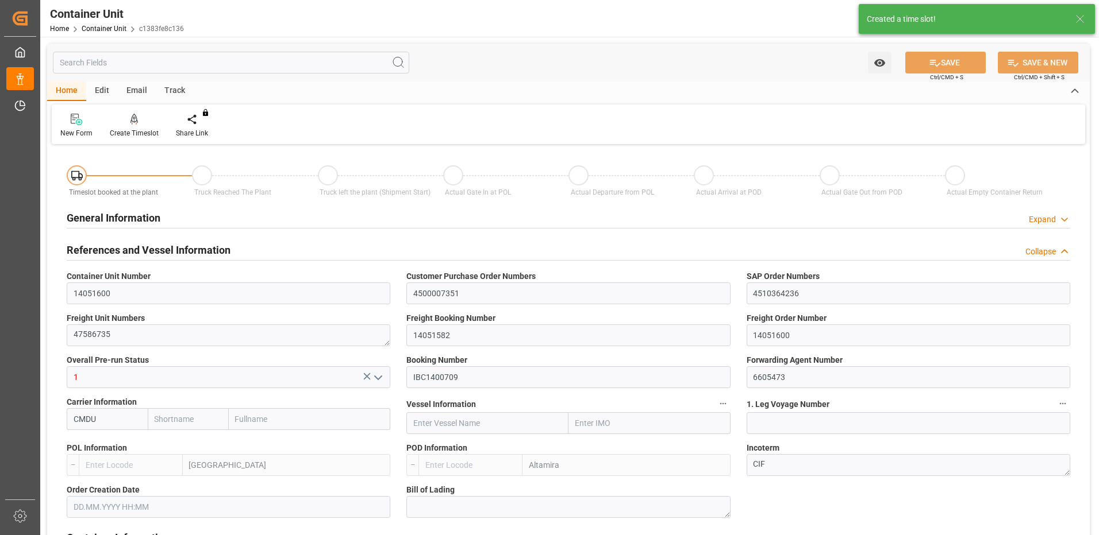
type input "CMDU"
type input "ESVLC"
type input "MXATM"
type input "0"
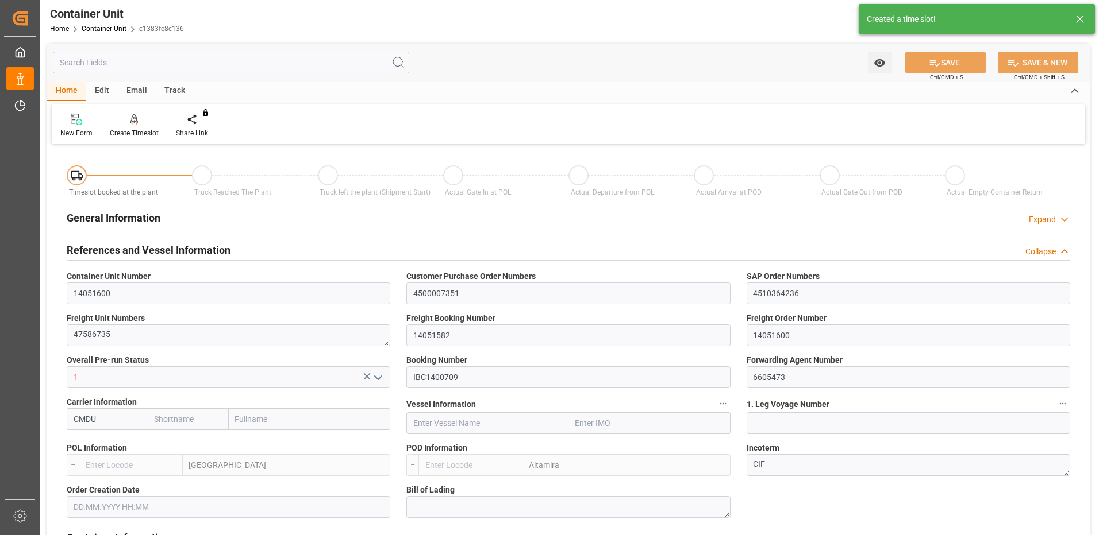
type input "0"
type input "440"
type input "24576"
type input "[DATE] 08:46"
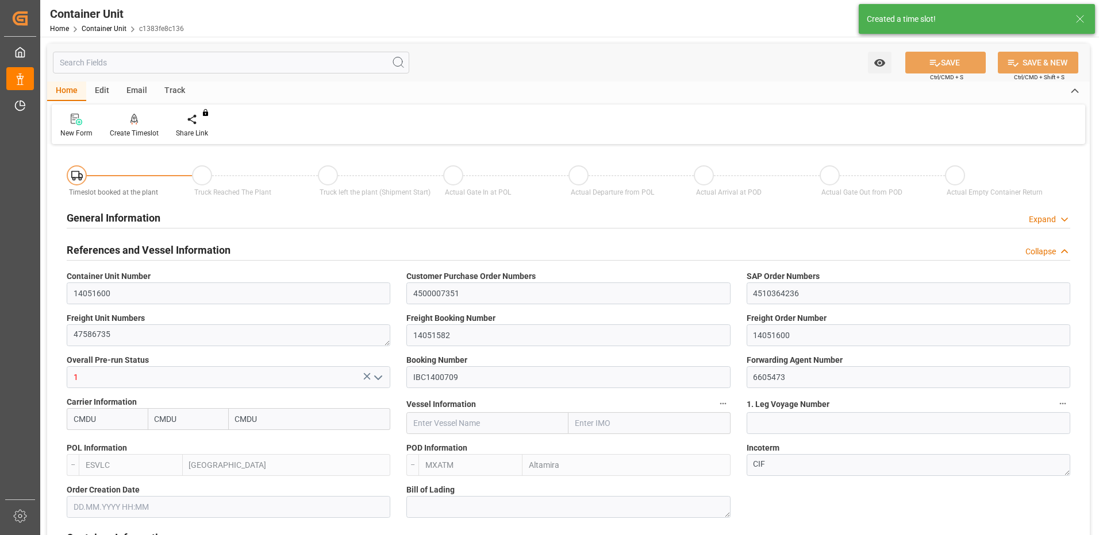
type input "[DATE]"
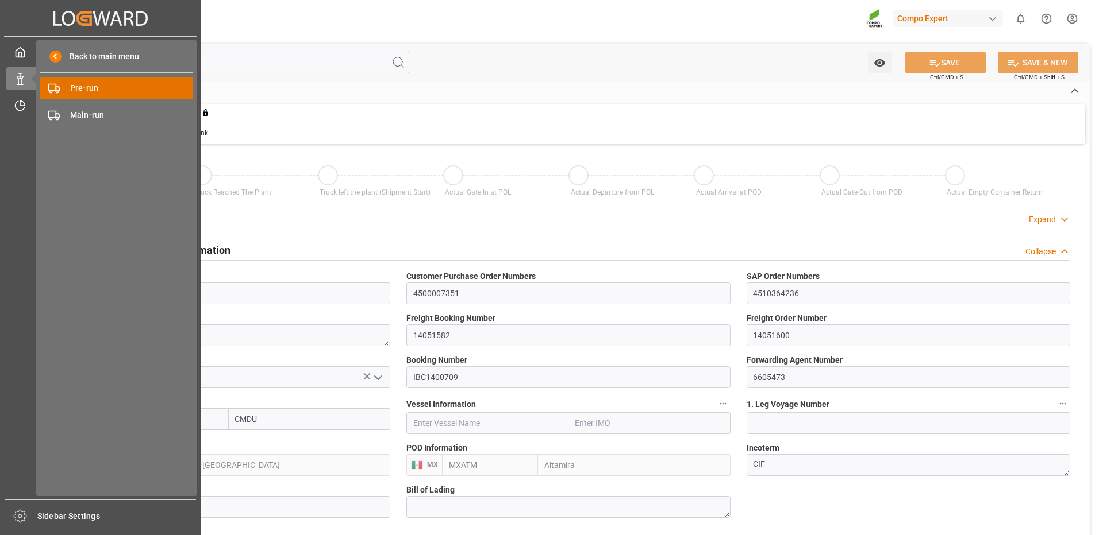
click at [68, 84] on div "Pre-run Pre-run" at bounding box center [116, 88] width 153 height 22
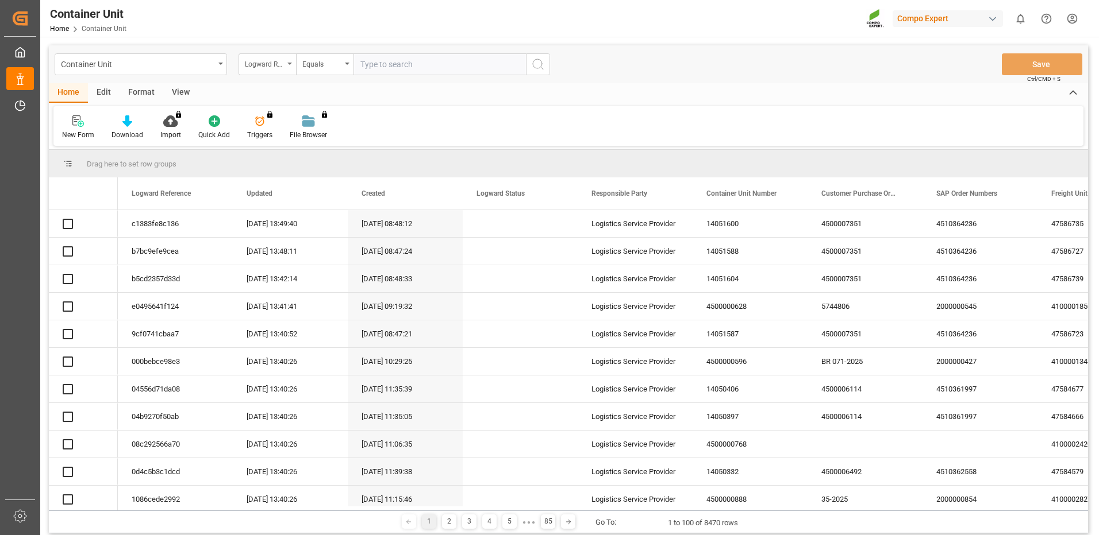
click at [272, 70] on div "Logward Reference" at bounding box center [266, 64] width 57 height 22
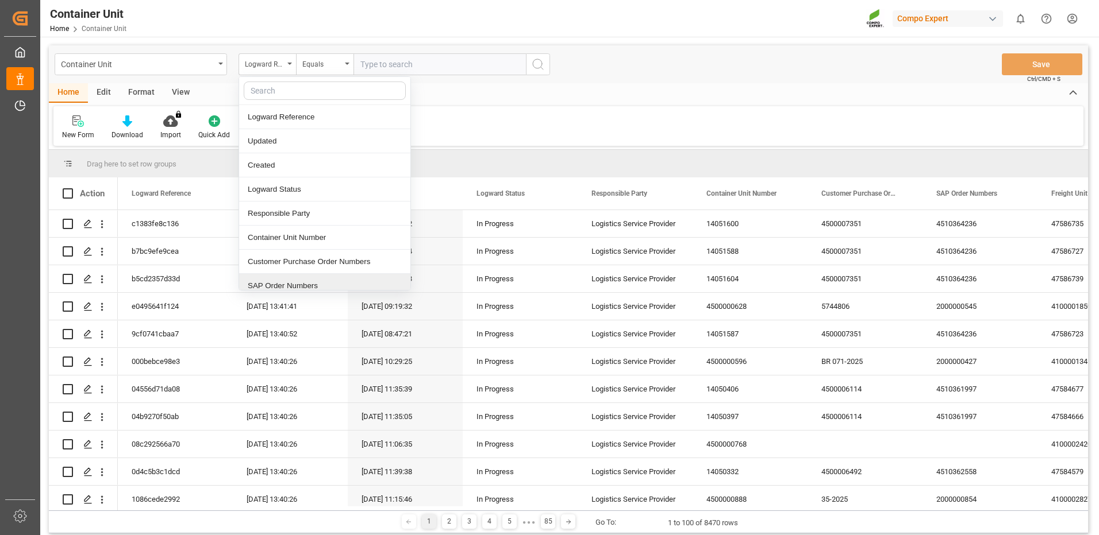
drag, startPoint x: 291, startPoint y: 288, endPoint x: 316, endPoint y: 168, distance: 123.2
click at [291, 289] on div "SAP Order Numbers" at bounding box center [324, 286] width 171 height 24
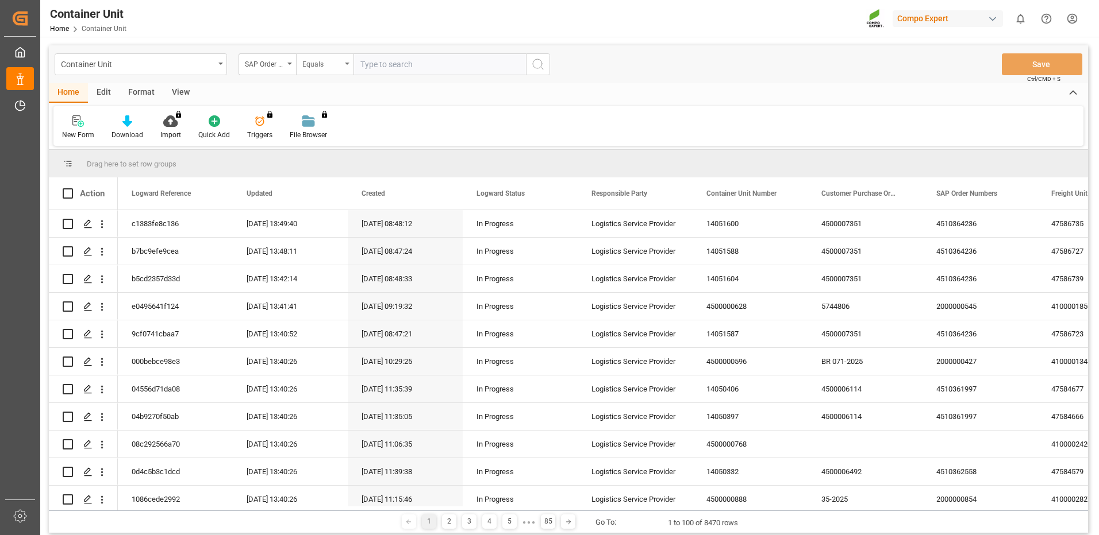
click at [324, 61] on div "Equals" at bounding box center [321, 62] width 39 height 13
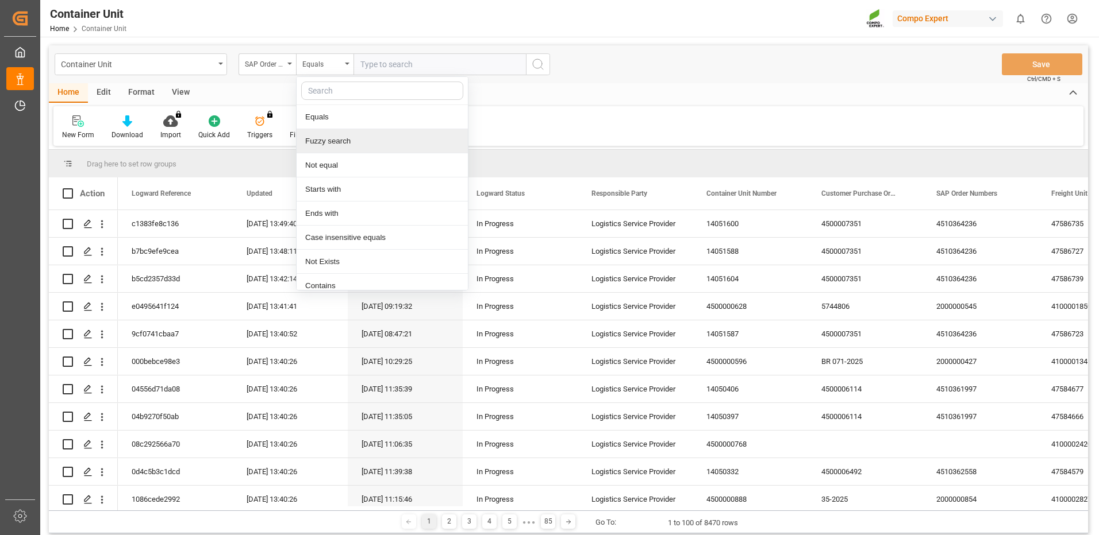
click at [334, 141] on div "Fuzzy search" at bounding box center [381, 141] width 171 height 24
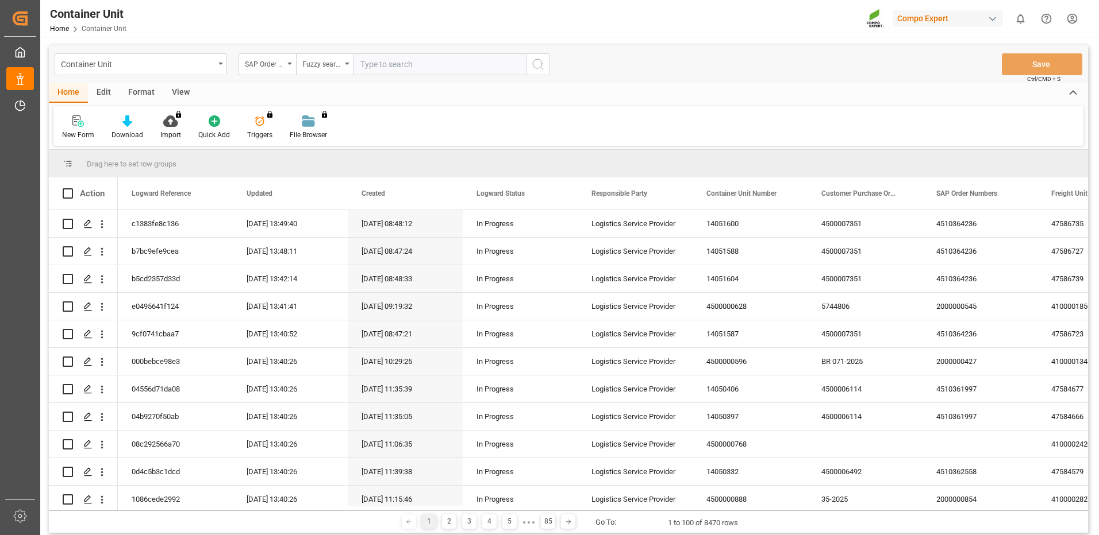
click at [392, 63] on input "text" at bounding box center [439, 64] width 172 height 22
paste input "4510364236"
type input "4510364236"
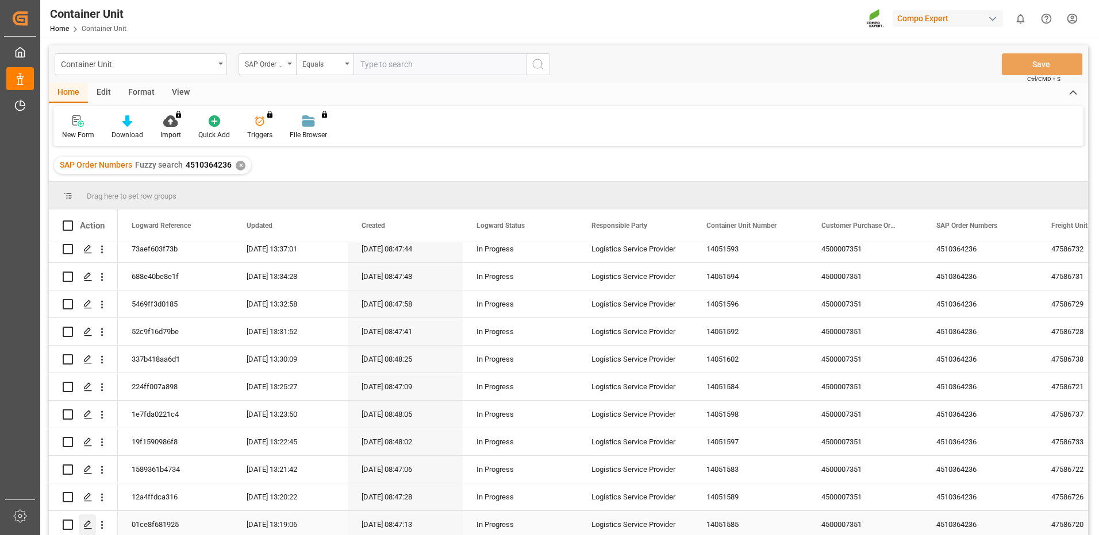
scroll to position [287, 0]
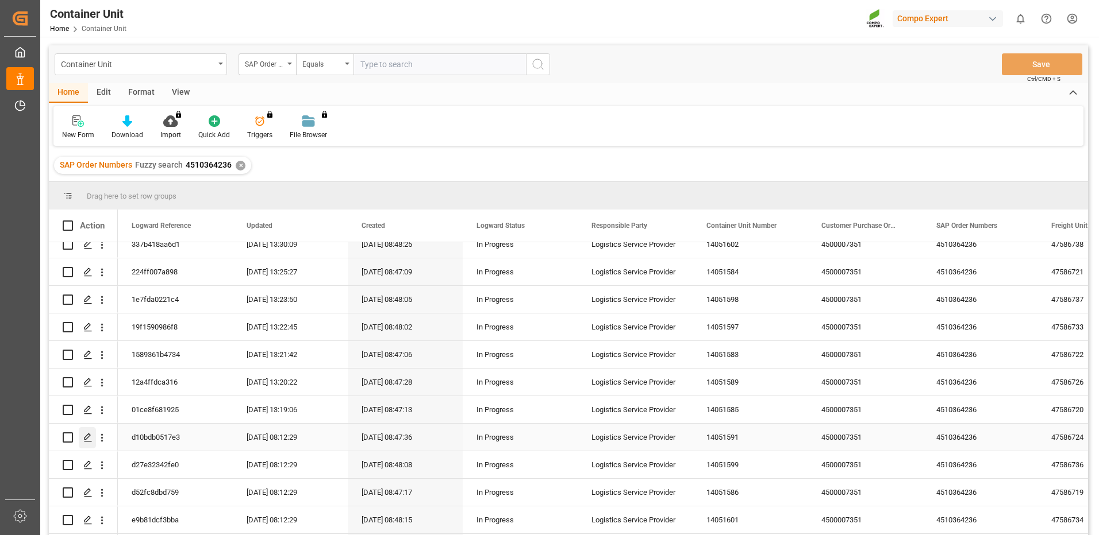
click at [89, 438] on icon "Press SPACE to select this row." at bounding box center [87, 437] width 9 height 9
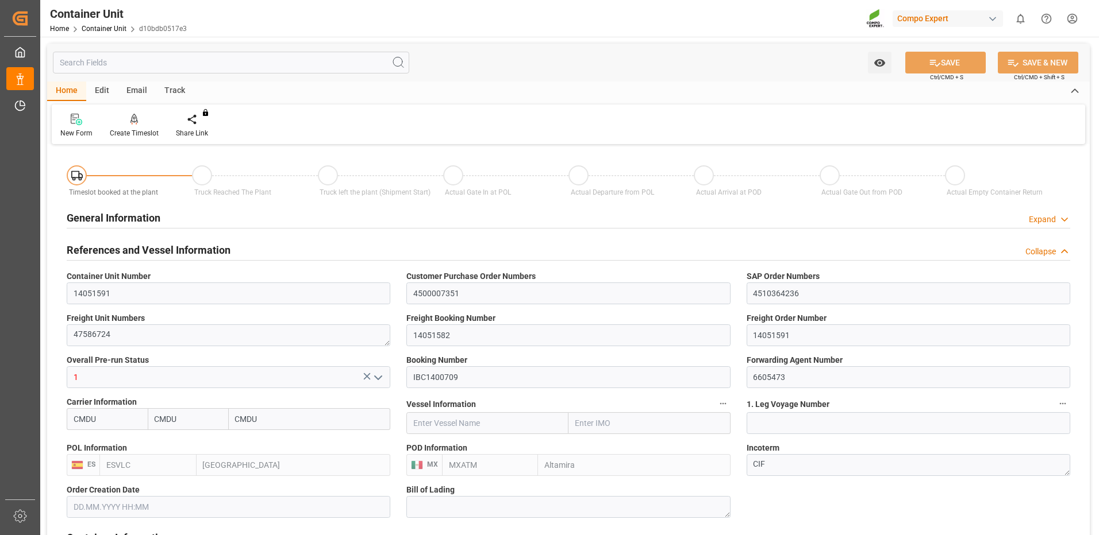
type input "CMDU"
type input "ESVLC"
type input "MXATM"
type input "0"
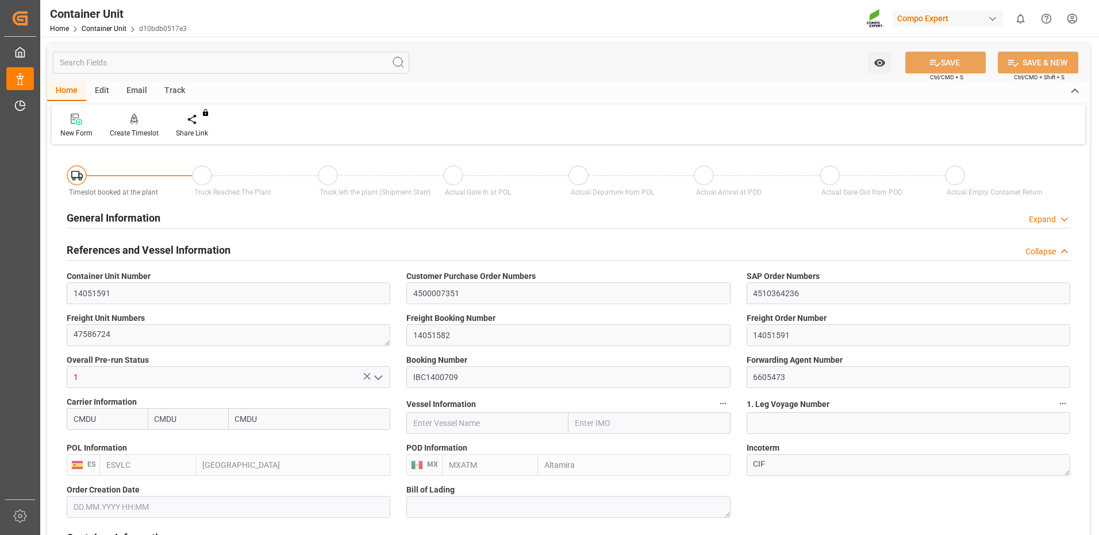
type input "0"
type input "440"
type input "24576"
type input "[DATE] 08:46"
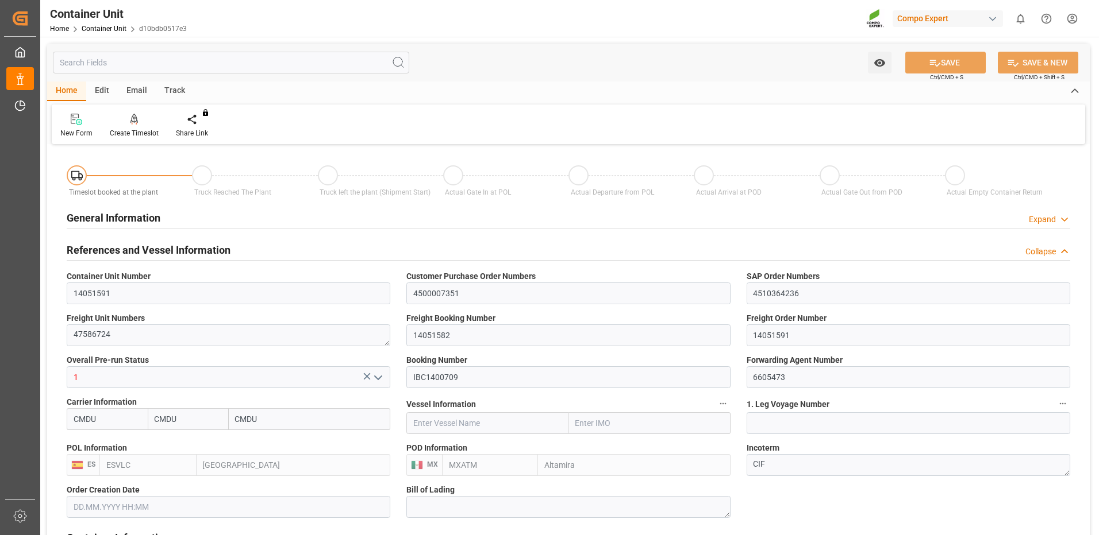
type input "[DATE]"
click at [136, 132] on div "Create Timeslot" at bounding box center [134, 133] width 49 height 10
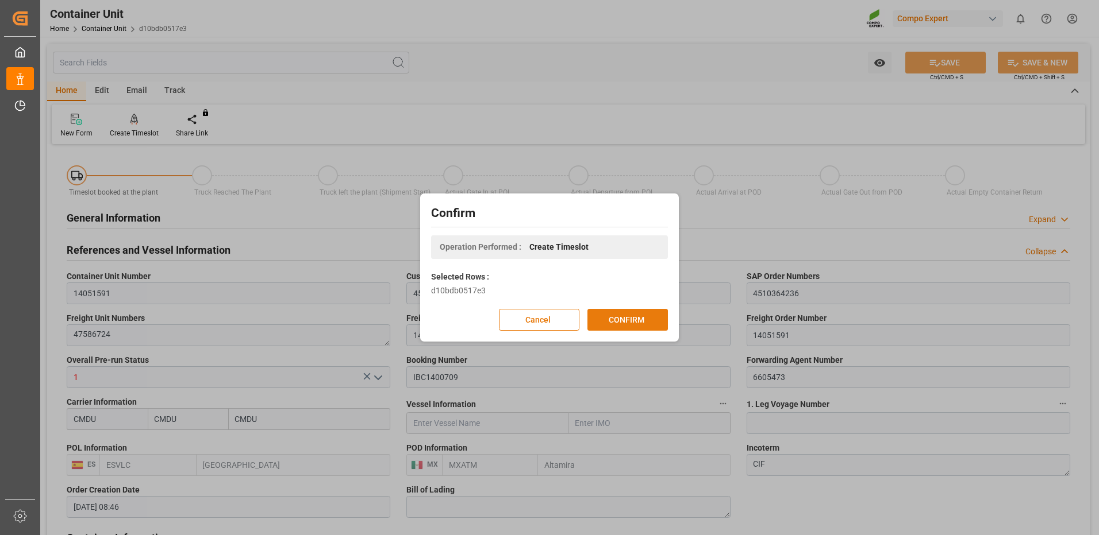
click at [644, 317] on button "CONFIRM" at bounding box center [627, 320] width 80 height 22
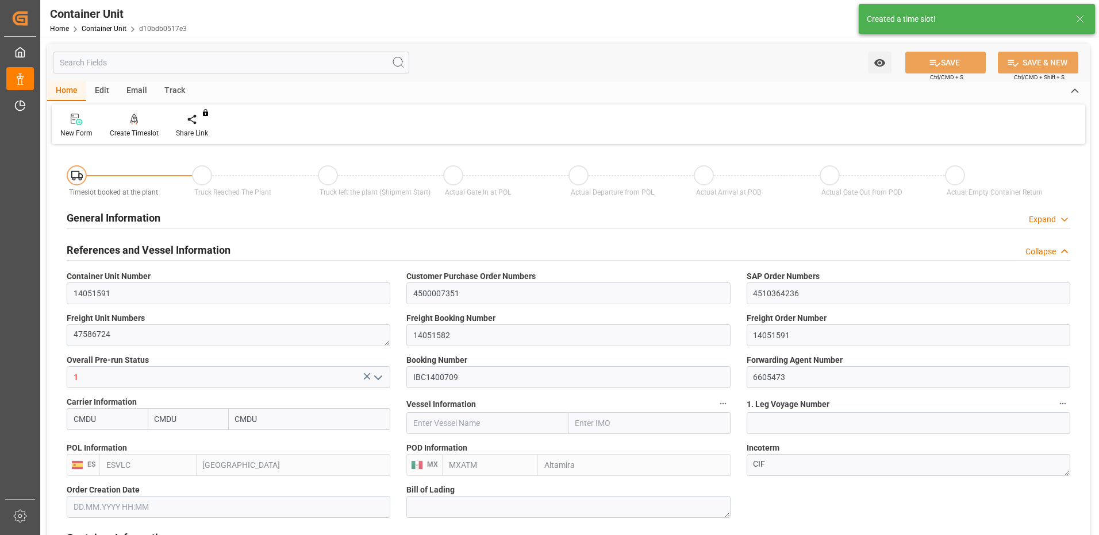
type input "[DATE] 08:46"
type input "[DATE]"
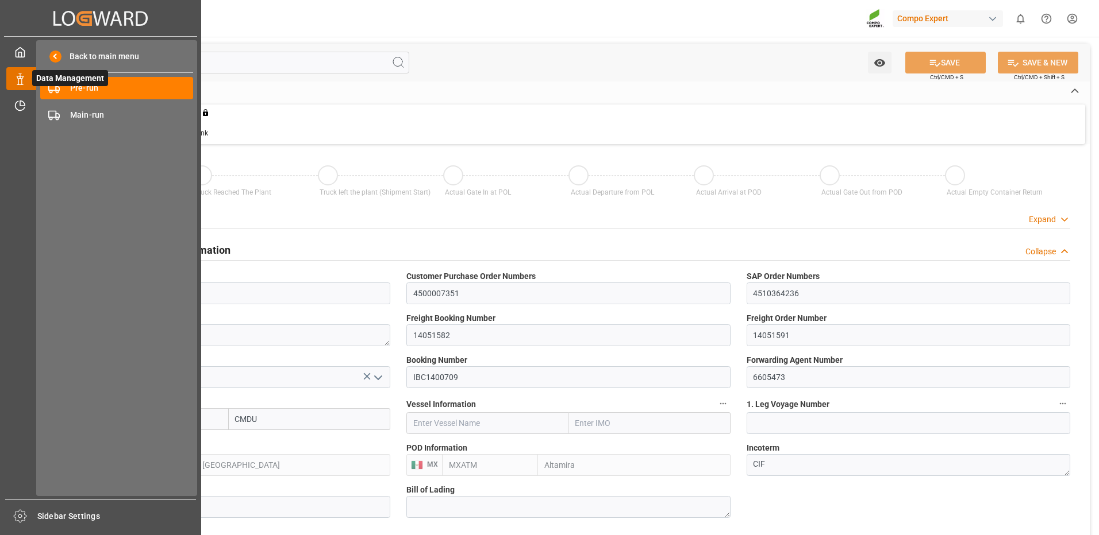
click at [70, 84] on span "Data Management" at bounding box center [70, 78] width 76 height 16
click at [115, 89] on span "Pre-run" at bounding box center [132, 88] width 124 height 12
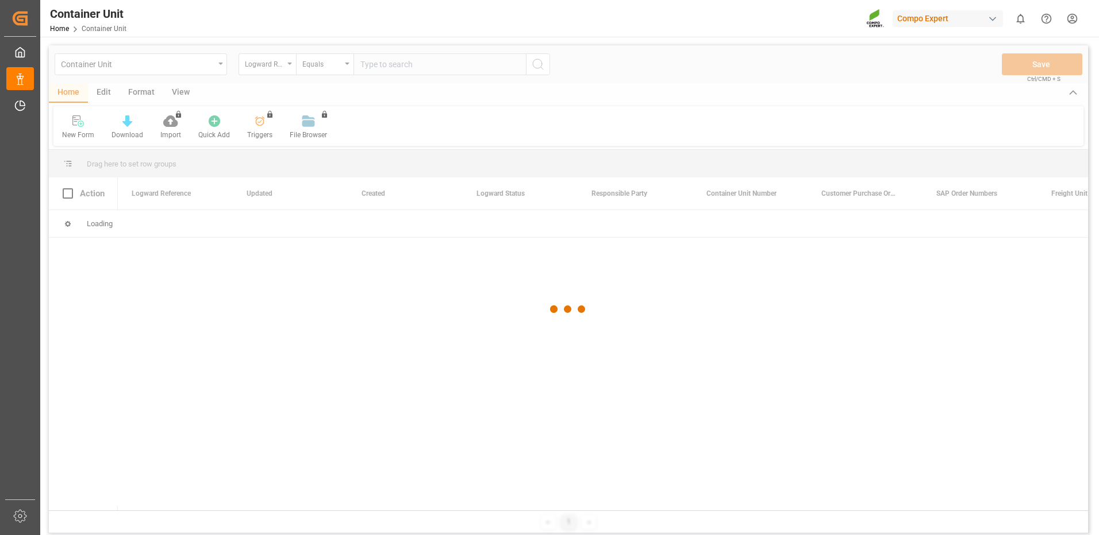
click at [284, 64] on div at bounding box center [568, 309] width 1039 height 529
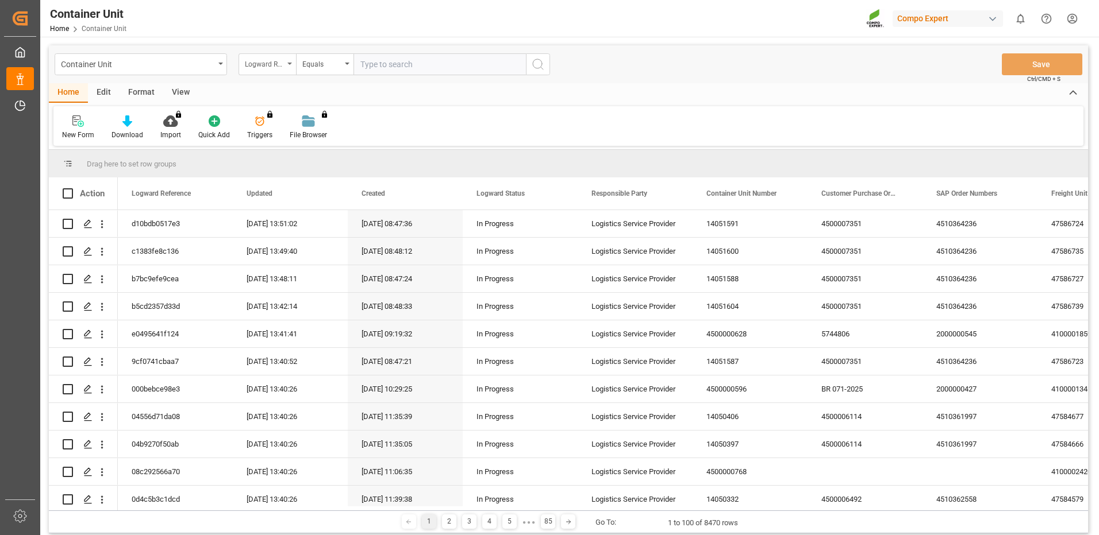
click at [271, 67] on div "Logward Reference" at bounding box center [264, 62] width 39 height 13
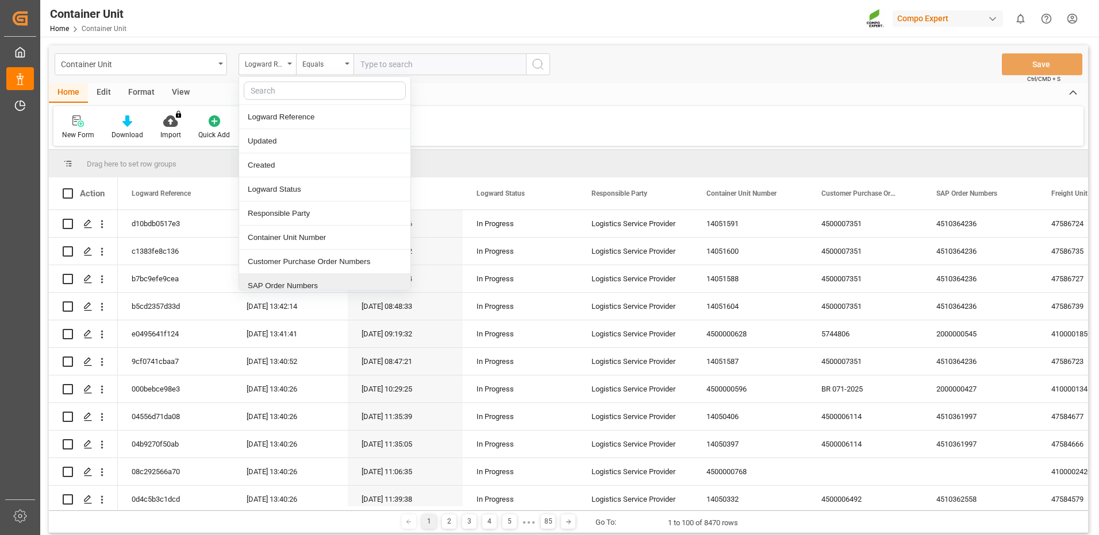
drag, startPoint x: 287, startPoint y: 287, endPoint x: 289, endPoint y: 280, distance: 7.7
click at [287, 288] on div "SAP Order Numbers" at bounding box center [324, 286] width 171 height 24
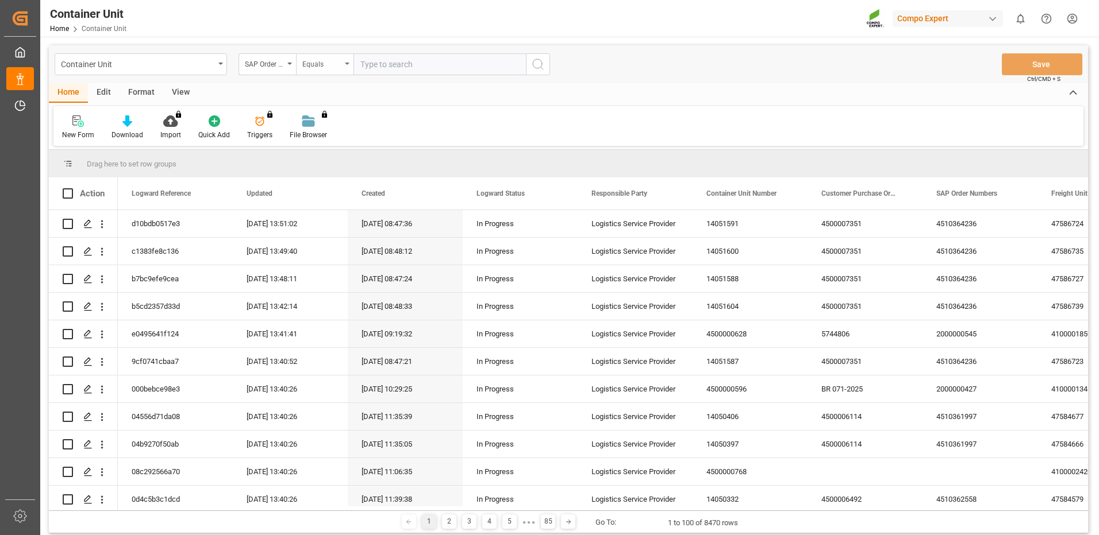
click at [328, 68] on div "Equals" at bounding box center [321, 62] width 39 height 13
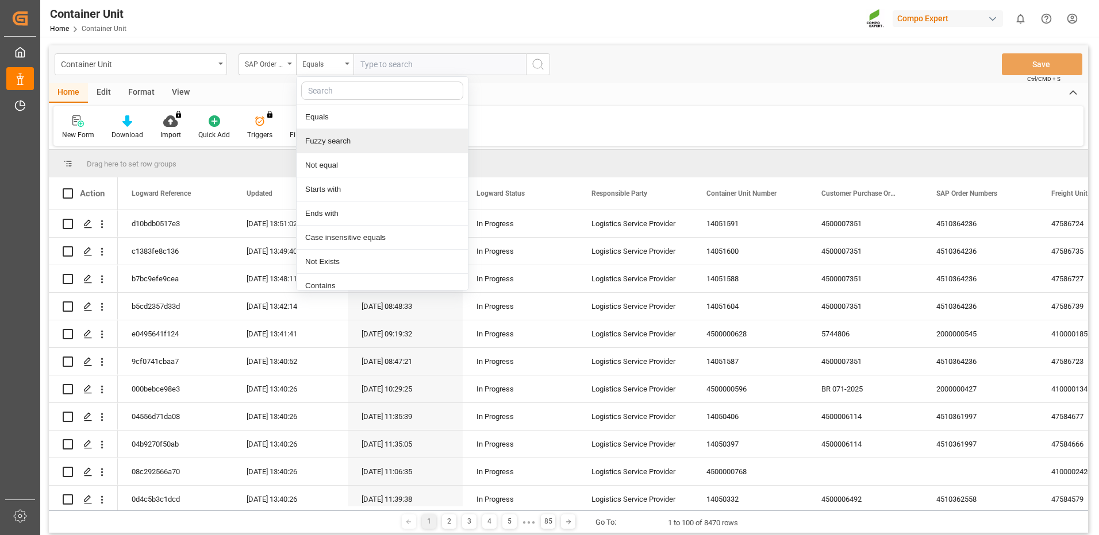
click at [322, 145] on div "Fuzzy search" at bounding box center [381, 141] width 171 height 24
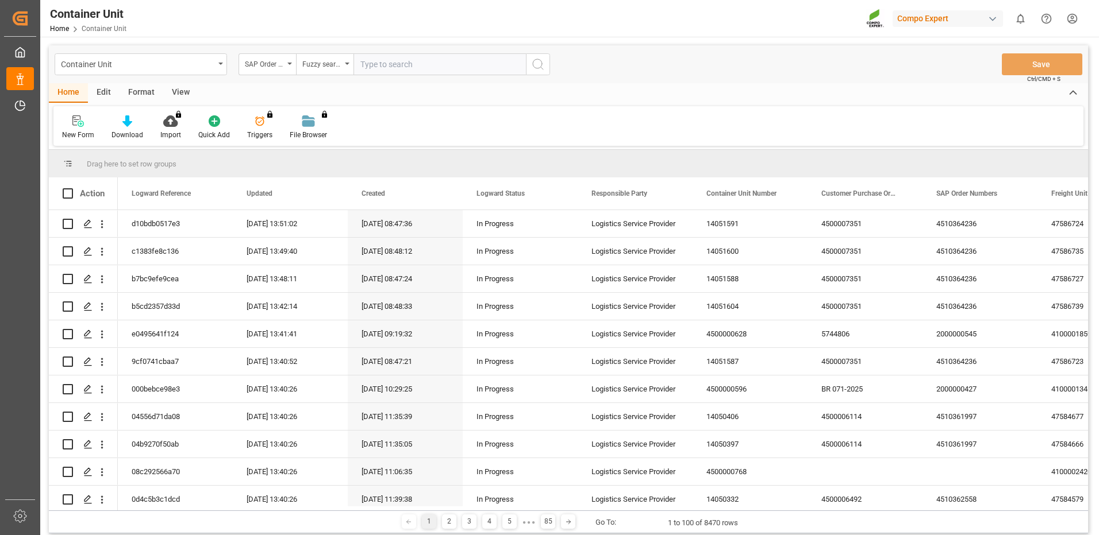
click at [432, 66] on input "text" at bounding box center [439, 64] width 172 height 22
paste input "4510364236"
type input "4510364236"
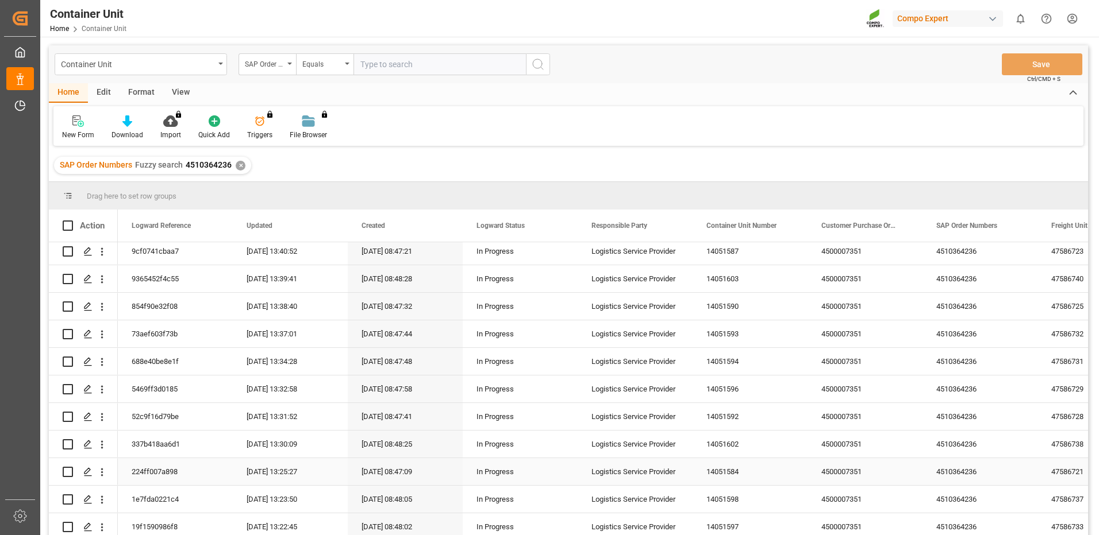
scroll to position [230, 0]
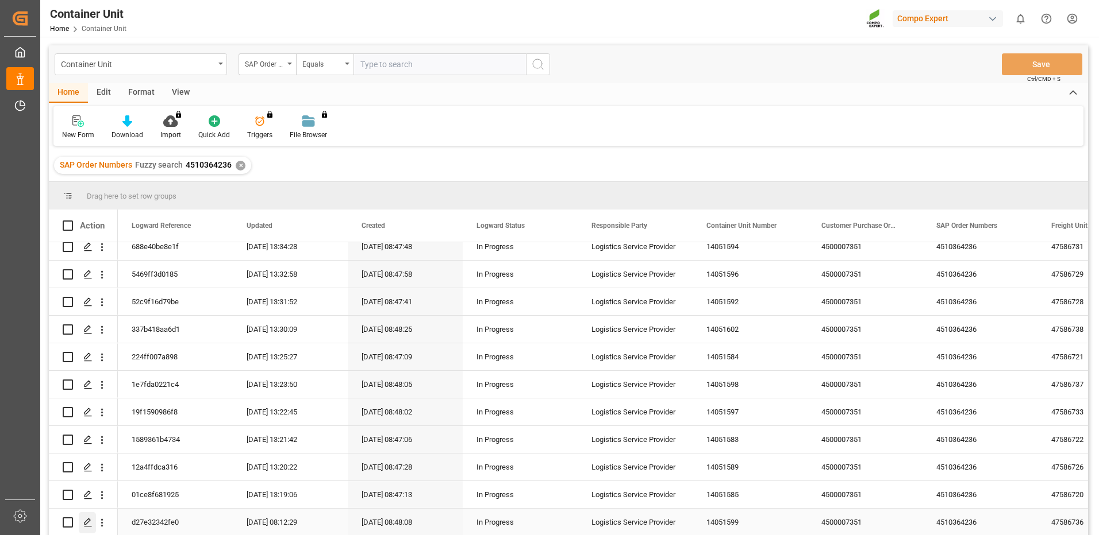
click at [88, 522] on icon "Press SPACE to select this row." at bounding box center [87, 522] width 9 height 9
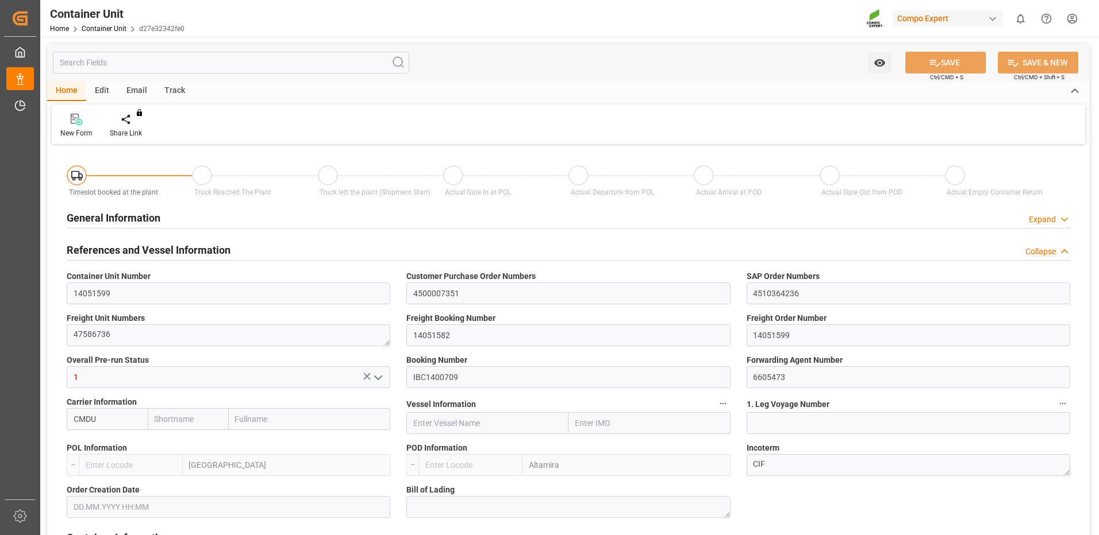
type input "CMDU"
type input "ESVLC"
type input "MXATM"
type input "0"
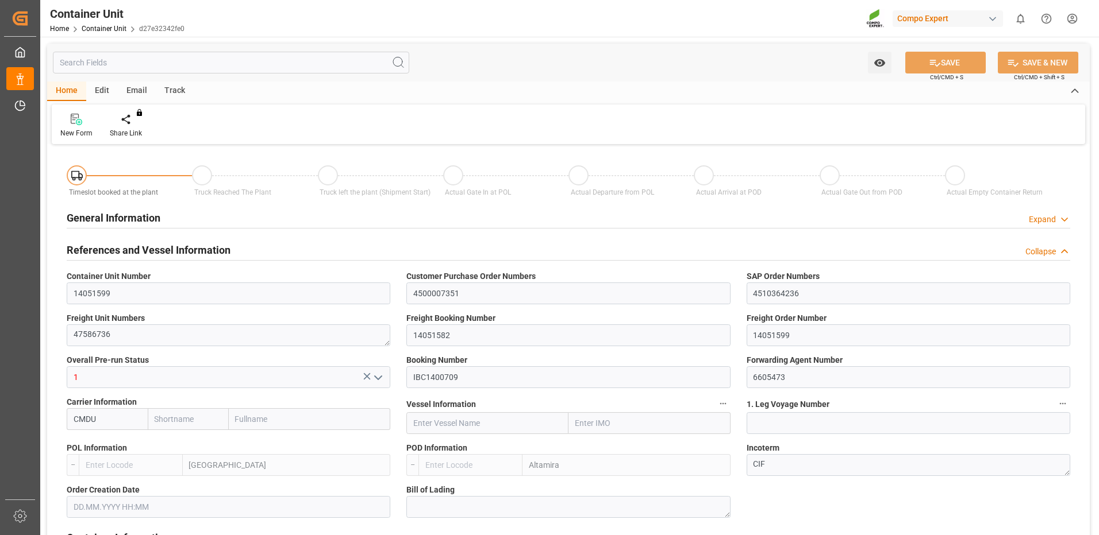
type input "0"
type input "440"
type input "24576"
type input "[DATE] 08:46"
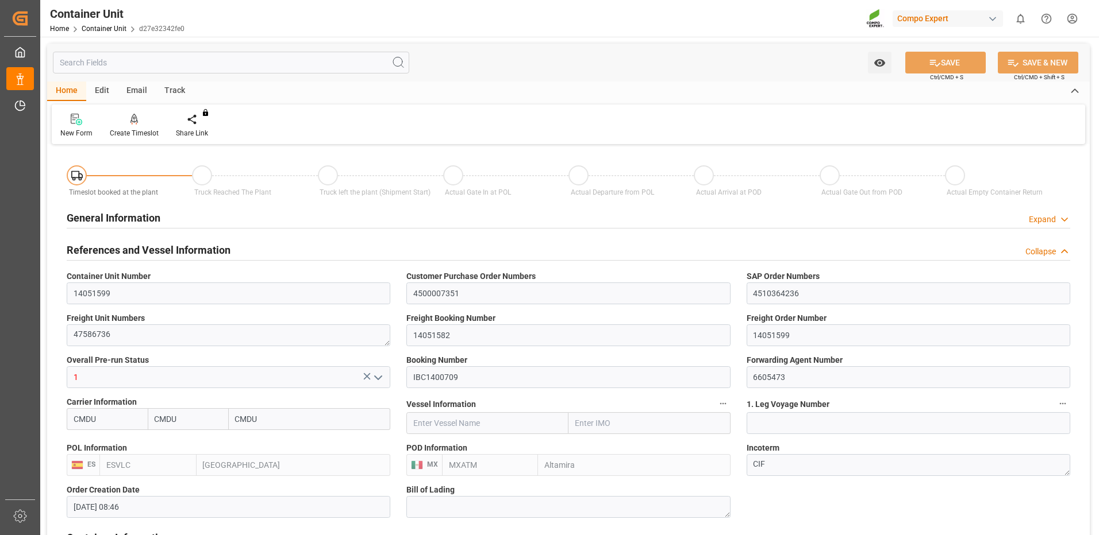
type input "[DATE]"
click at [131, 119] on icon at bounding box center [134, 119] width 8 height 10
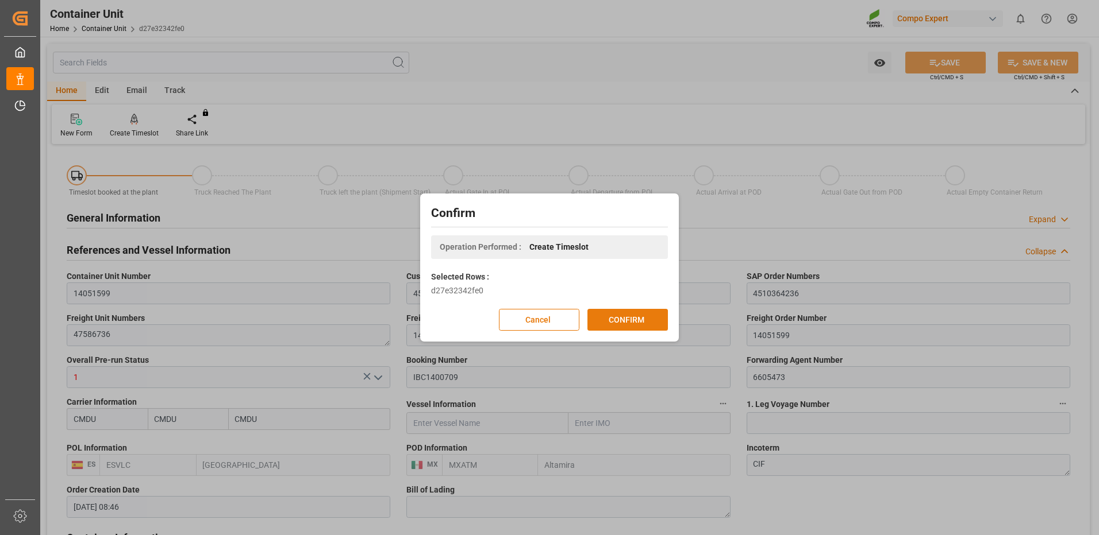
click at [630, 320] on button "CONFIRM" at bounding box center [627, 320] width 80 height 22
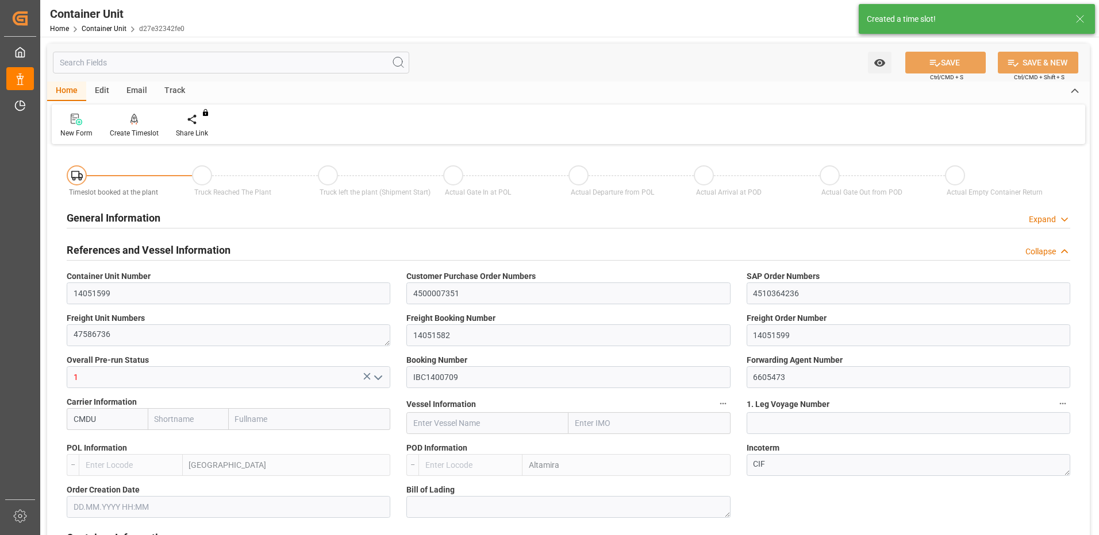
type input "CMDU"
type input "ESVLC"
type input "MXATM"
type input "0"
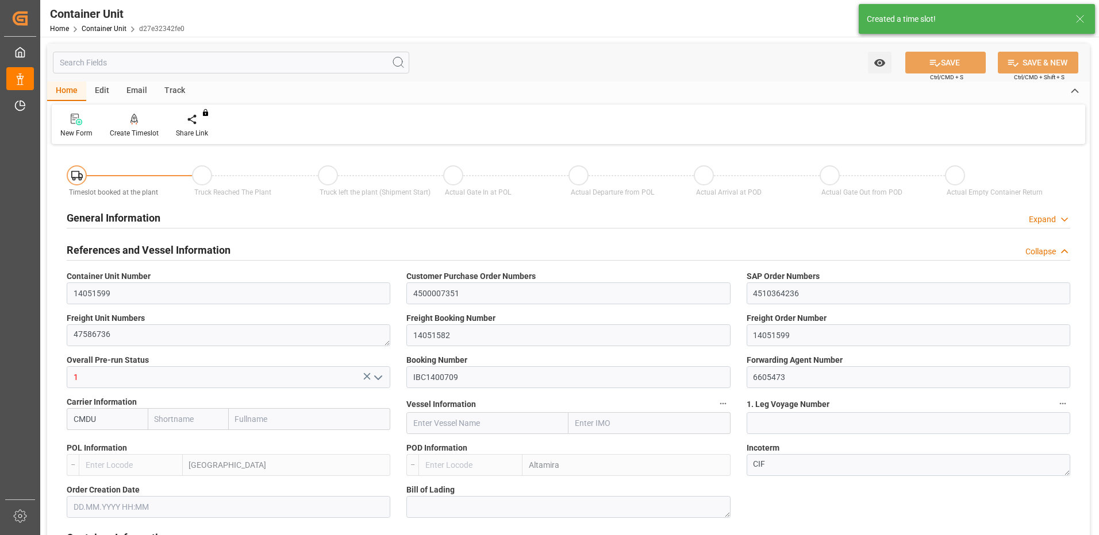
type input "0"
type input "440"
type input "24576"
type input "[DATE] 08:46"
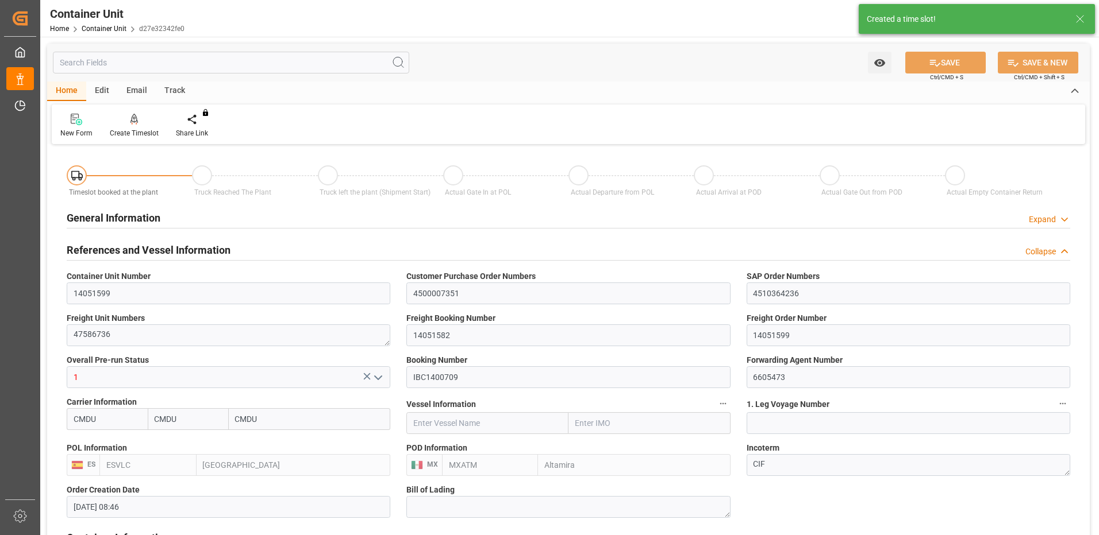
type input "[DATE]"
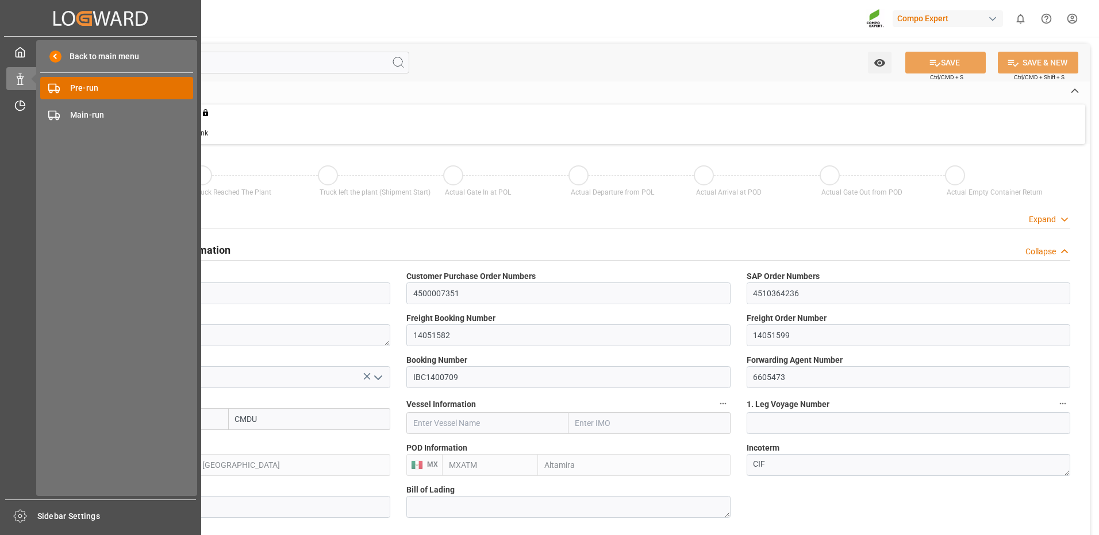
click at [76, 87] on span "Pre-run" at bounding box center [132, 88] width 124 height 12
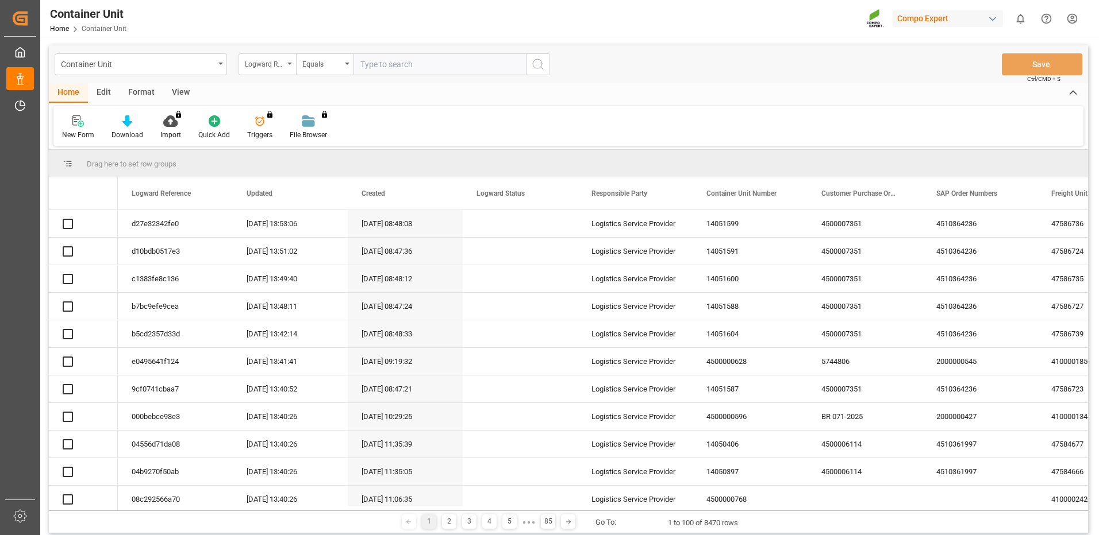
click at [263, 64] on div "Logward Reference" at bounding box center [264, 62] width 39 height 13
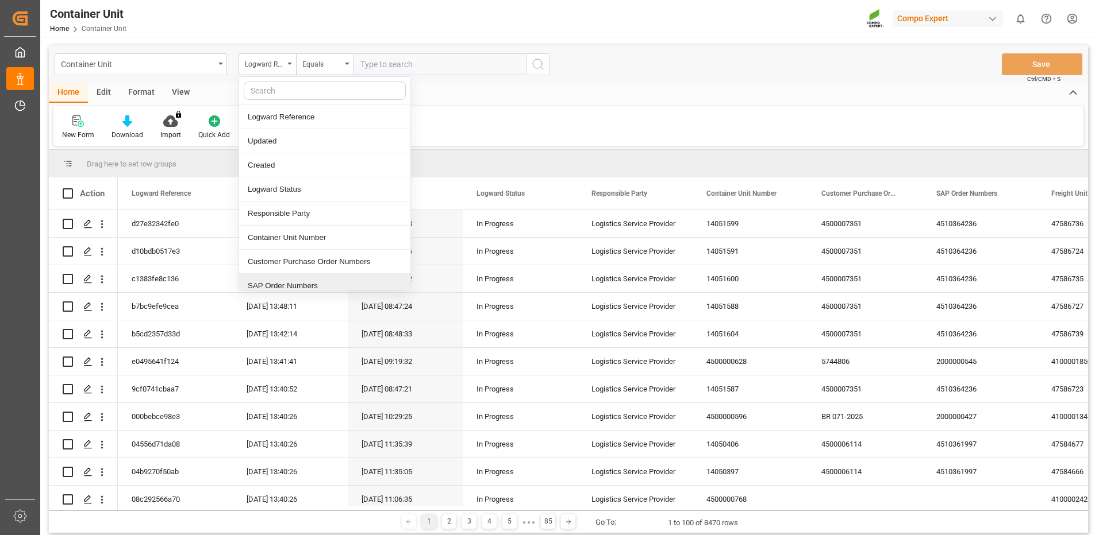
drag, startPoint x: 308, startPoint y: 287, endPoint x: 332, endPoint y: 188, distance: 101.6
click at [307, 288] on div "SAP Order Numbers" at bounding box center [324, 286] width 171 height 24
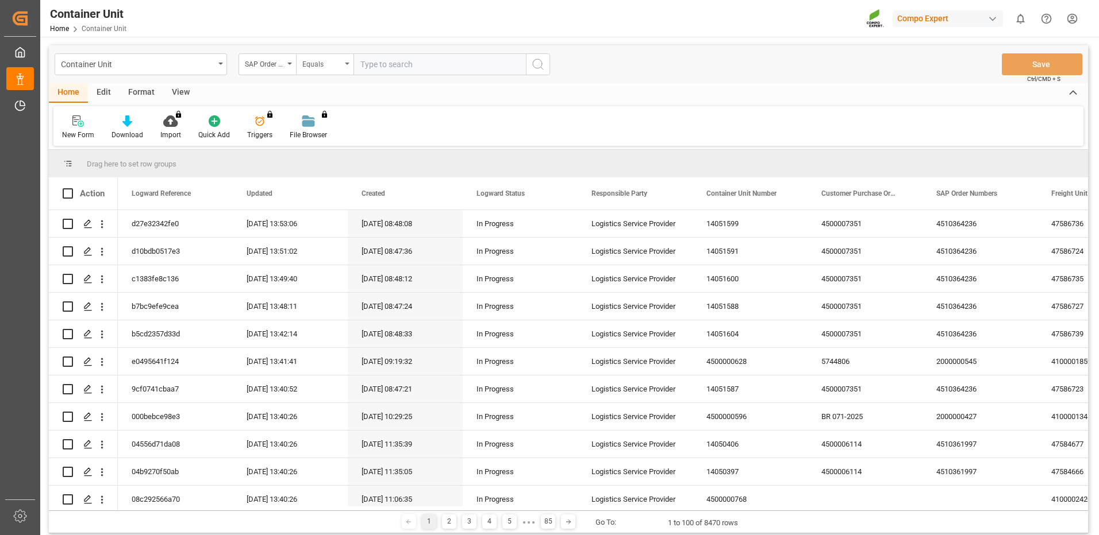
click at [332, 68] on div "Equals" at bounding box center [321, 62] width 39 height 13
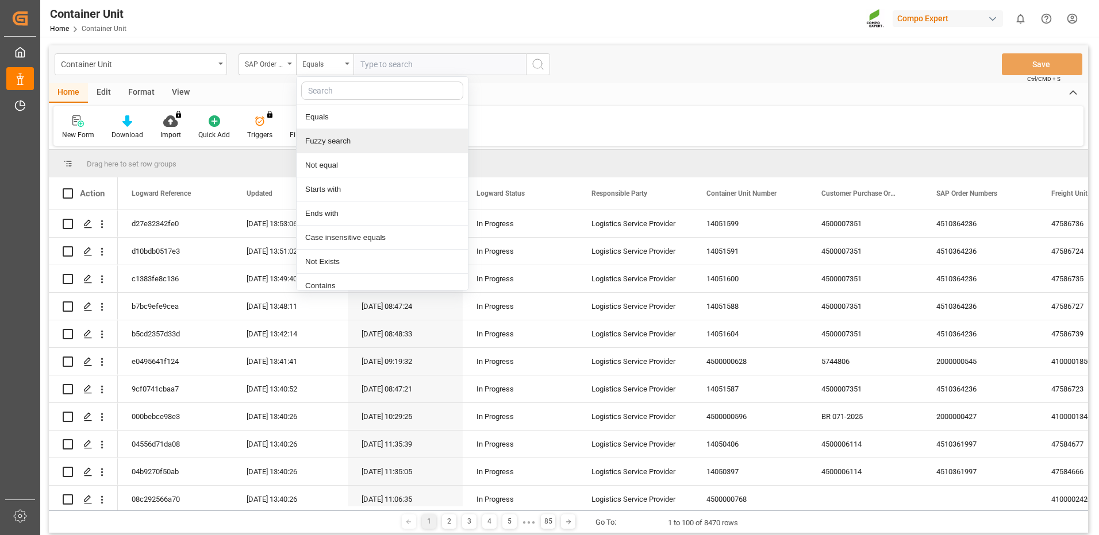
click at [342, 140] on div "Fuzzy search" at bounding box center [381, 141] width 171 height 24
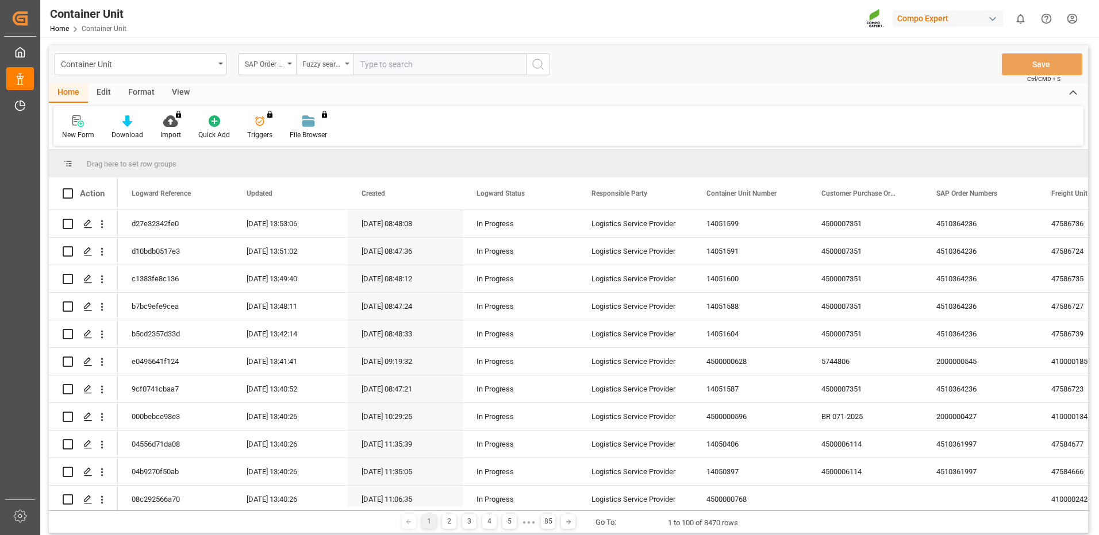
click at [418, 66] on input "text" at bounding box center [439, 64] width 172 height 22
paste input "4510364236"
type input "4510364236"
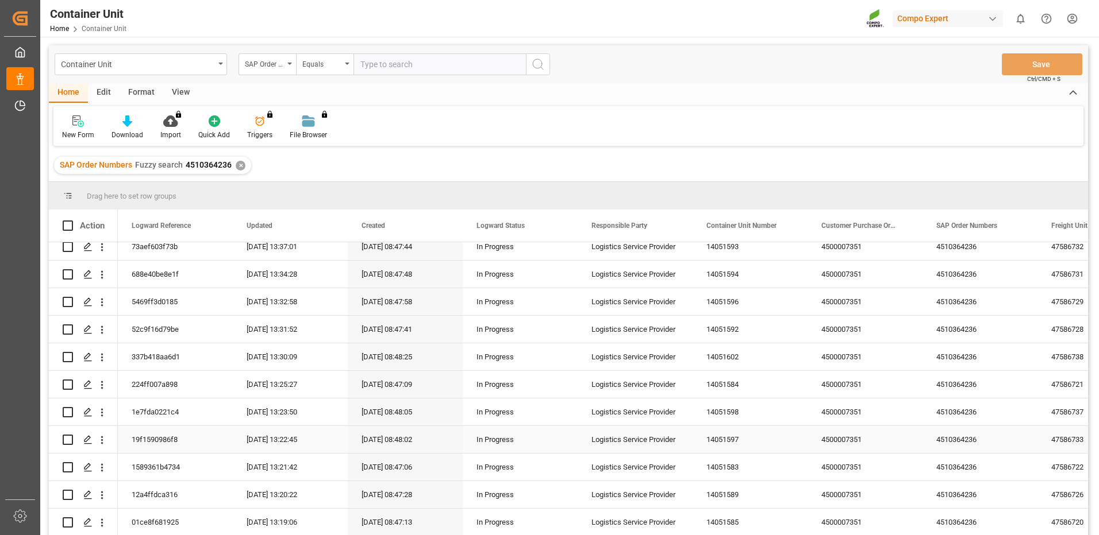
scroll to position [287, 0]
click at [86, 492] on polygon "Press SPACE to select this row." at bounding box center [87, 493] width 6 height 6
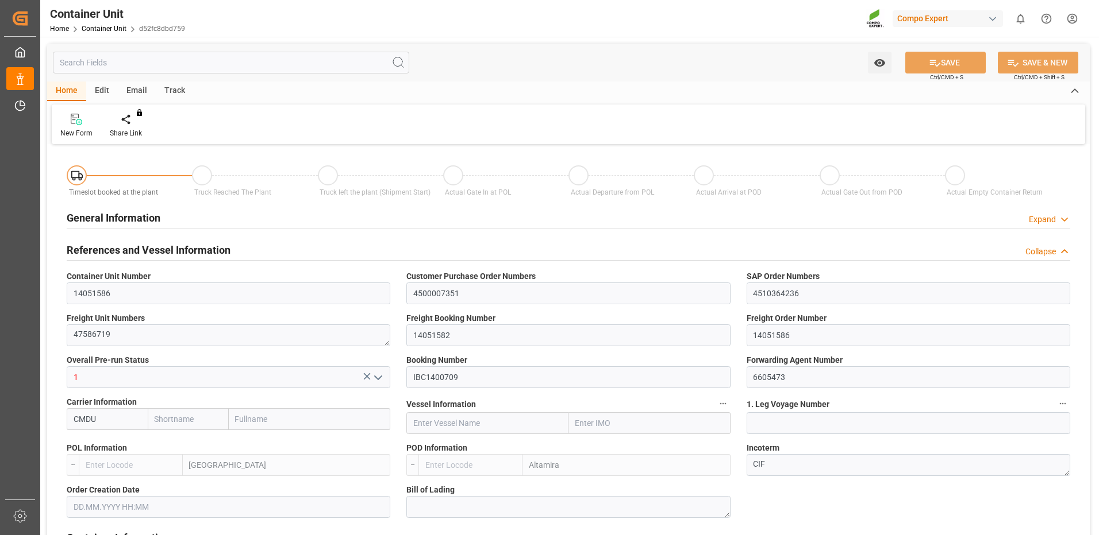
type input "CMDU"
type input "ESVLC"
type input "MXATM"
type input "0"
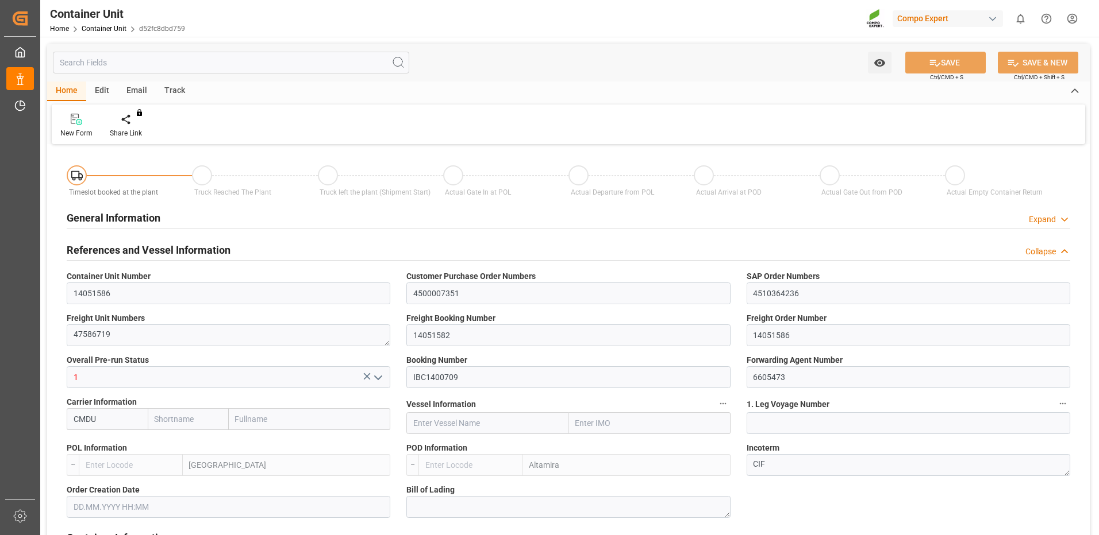
type input "0"
type input "440"
type input "24576"
type input "[DATE] 08:46"
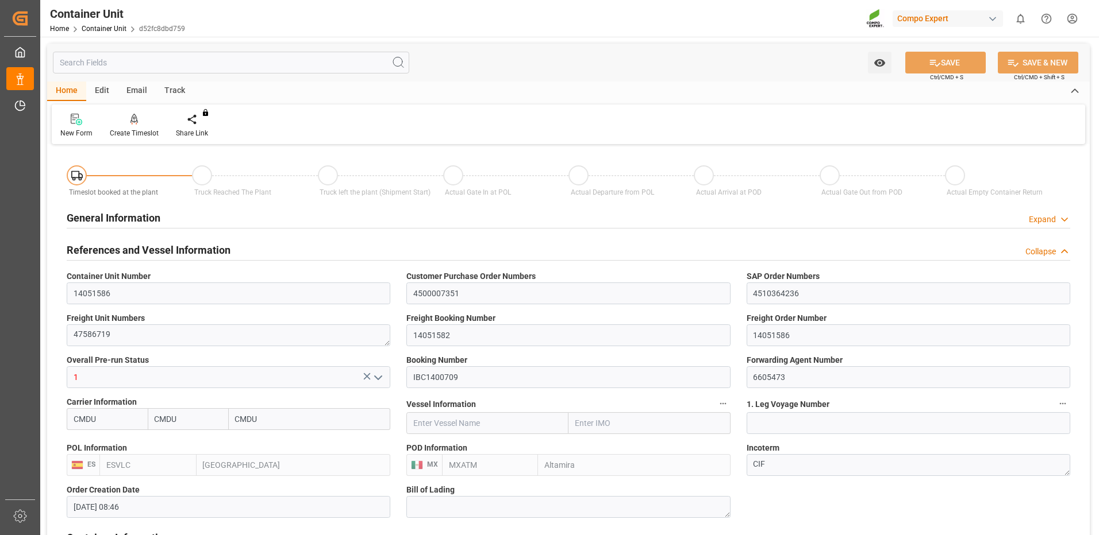
type input "[DATE]"
click at [138, 129] on div "Create Timeslot" at bounding box center [134, 133] width 49 height 10
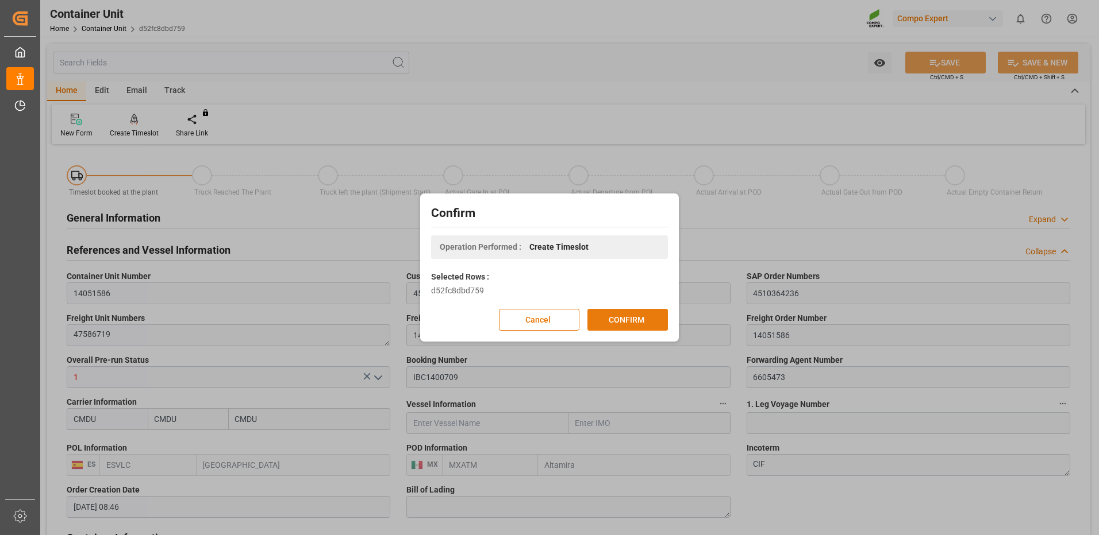
click at [628, 325] on button "CONFIRM" at bounding box center [627, 320] width 80 height 22
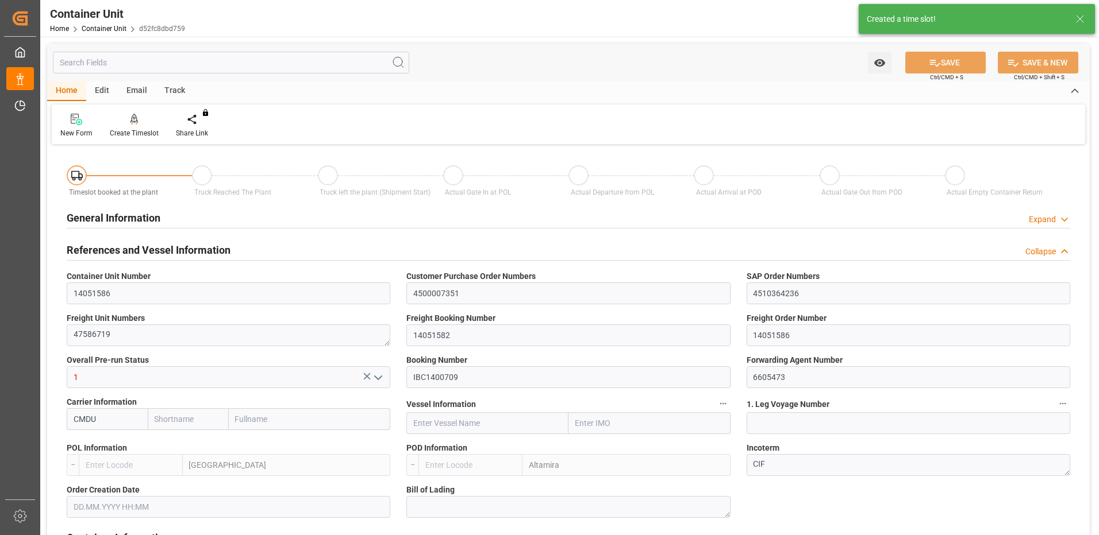
type input "CMDU"
type input "ESVLC"
type input "MXATM"
type input "0"
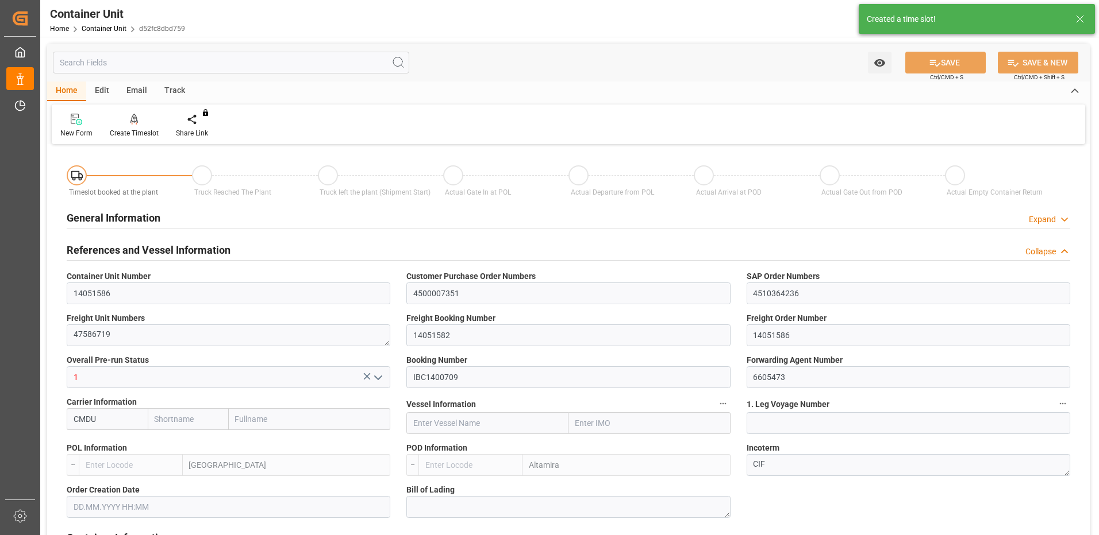
type input "0"
type input "440"
type input "24576"
type input "[DATE] 08:46"
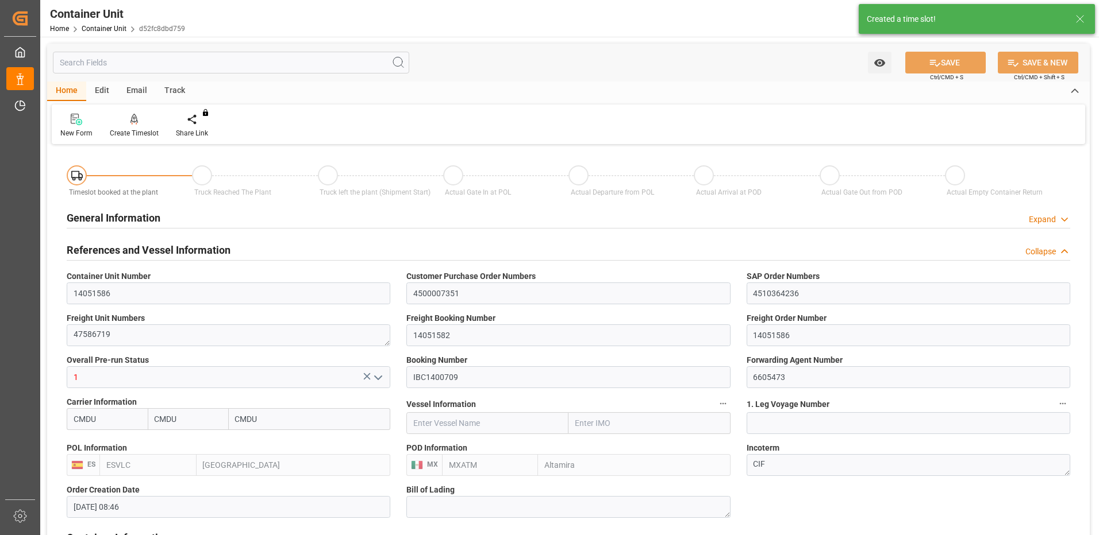
type input "[DATE]"
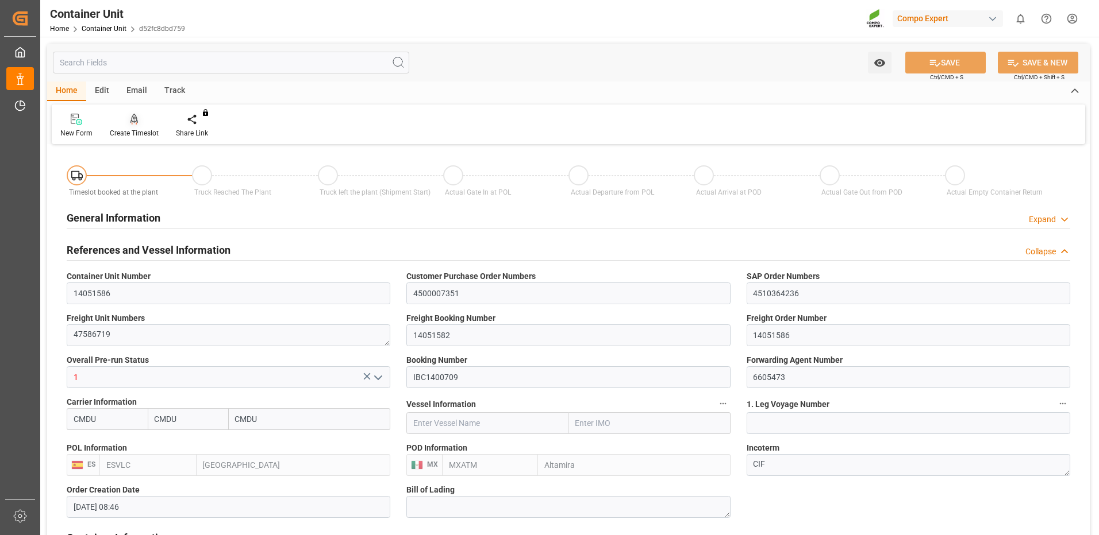
click at [135, 126] on div "Create Timeslot" at bounding box center [134, 125] width 66 height 25
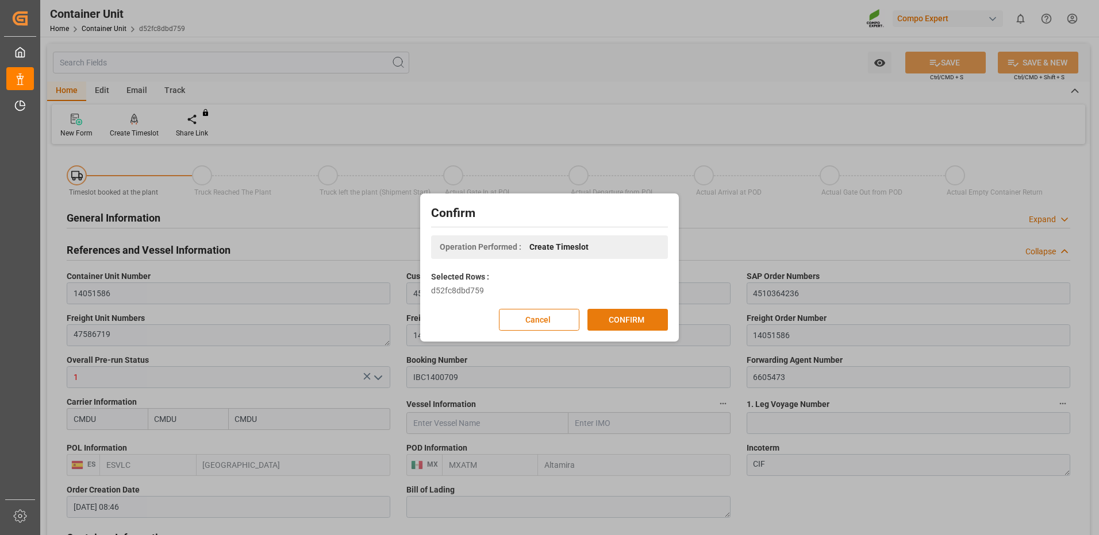
click at [653, 325] on button "CONFIRM" at bounding box center [627, 320] width 80 height 22
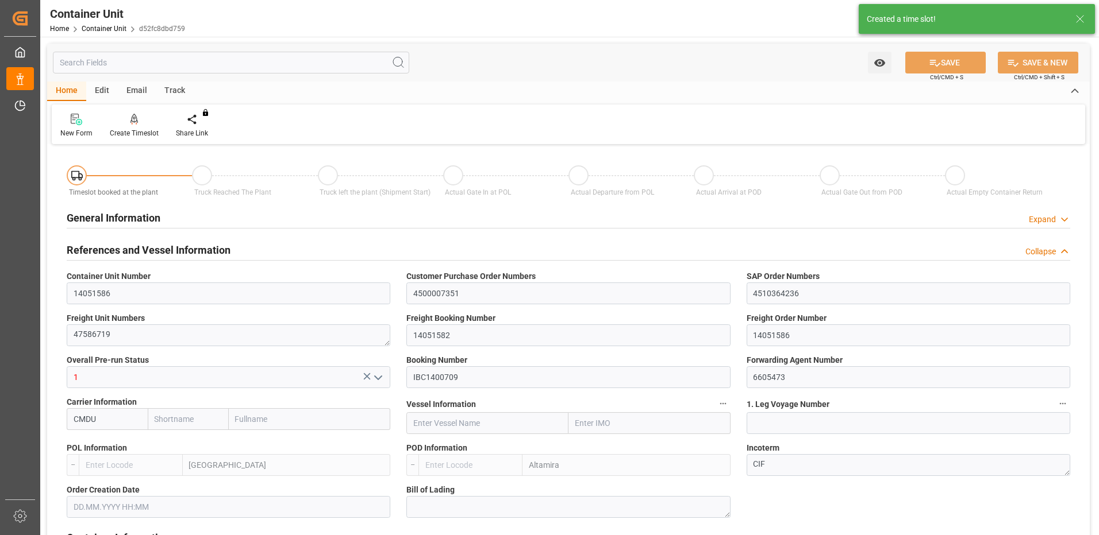
type input "CMDU"
type input "ESVLC"
type input "MXATM"
type input "0"
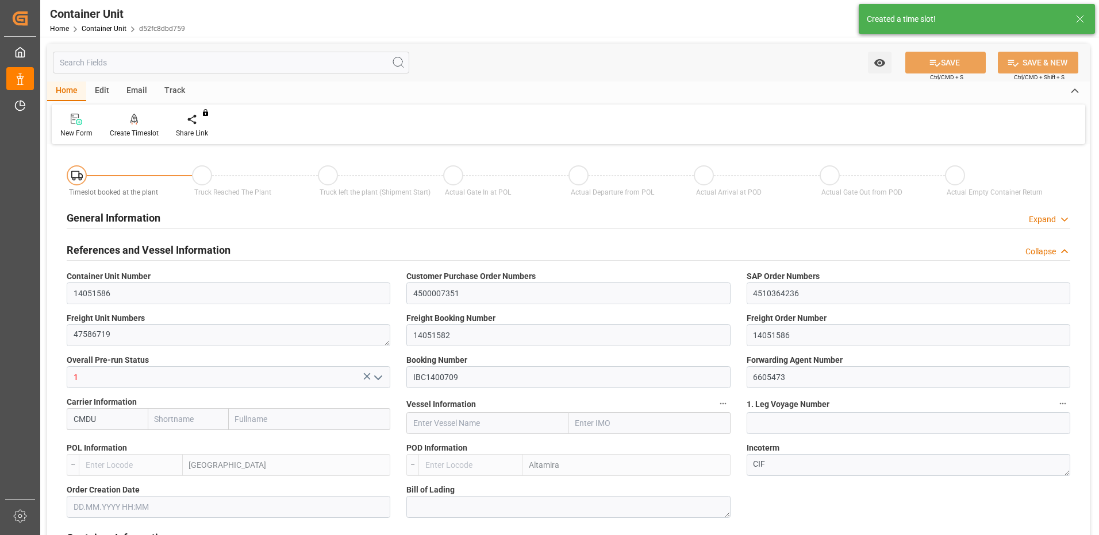
type input "0"
type input "440"
type input "24576"
type input "[DATE] 08:46"
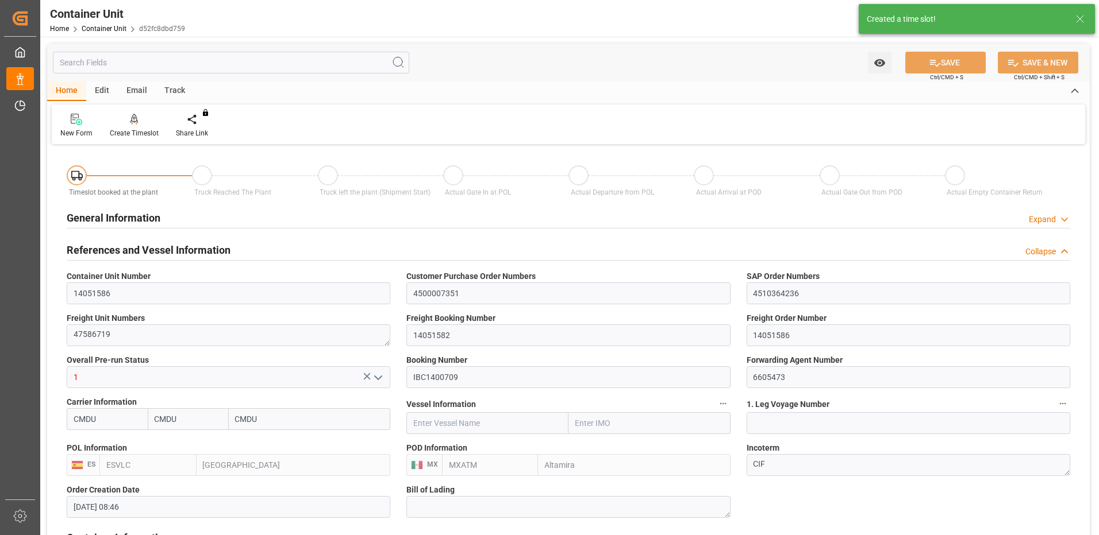
type input "[DATE]"
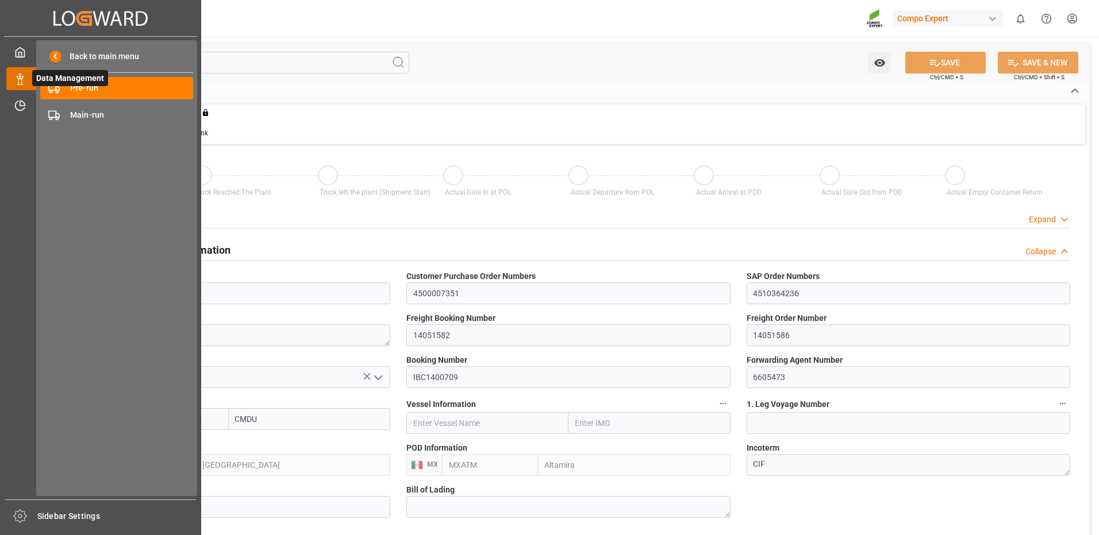
click at [74, 84] on span "Data Management" at bounding box center [70, 78] width 76 height 16
click at [74, 94] on span "Pre-run" at bounding box center [132, 88] width 124 height 12
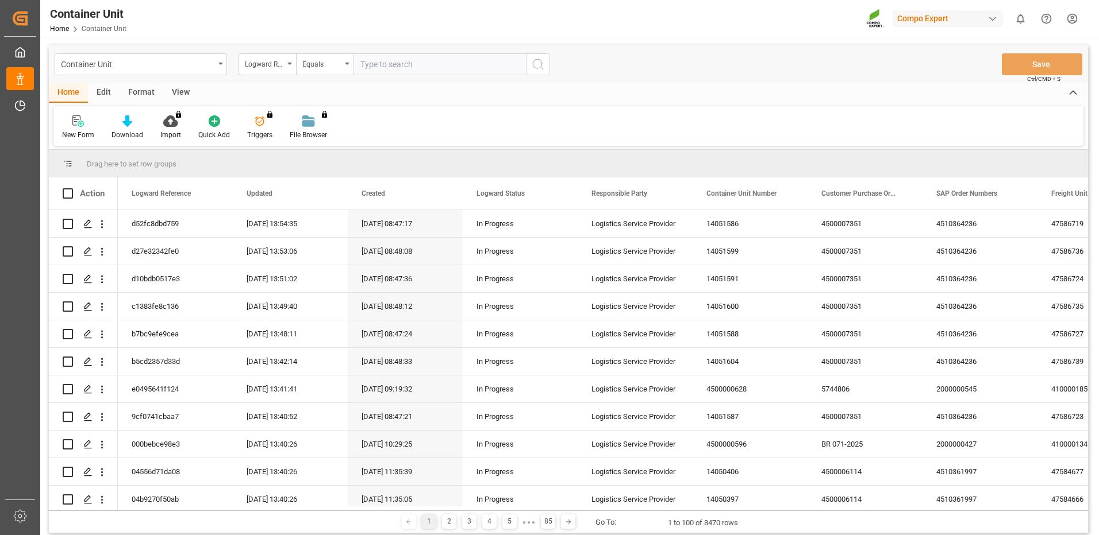
click at [266, 70] on div "Logward Reference" at bounding box center [266, 64] width 57 height 22
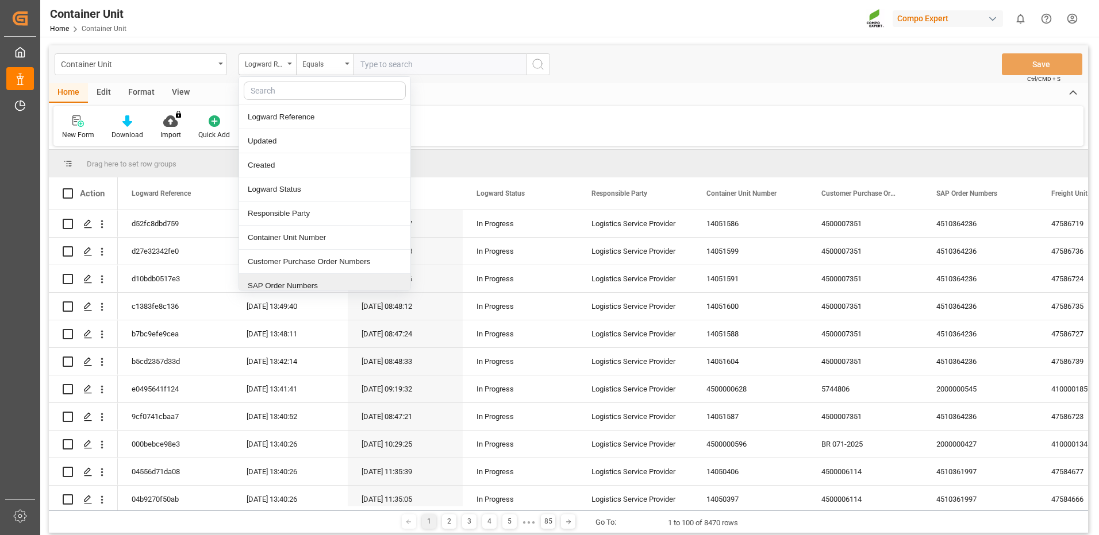
click at [298, 284] on div "SAP Order Numbers" at bounding box center [324, 286] width 171 height 24
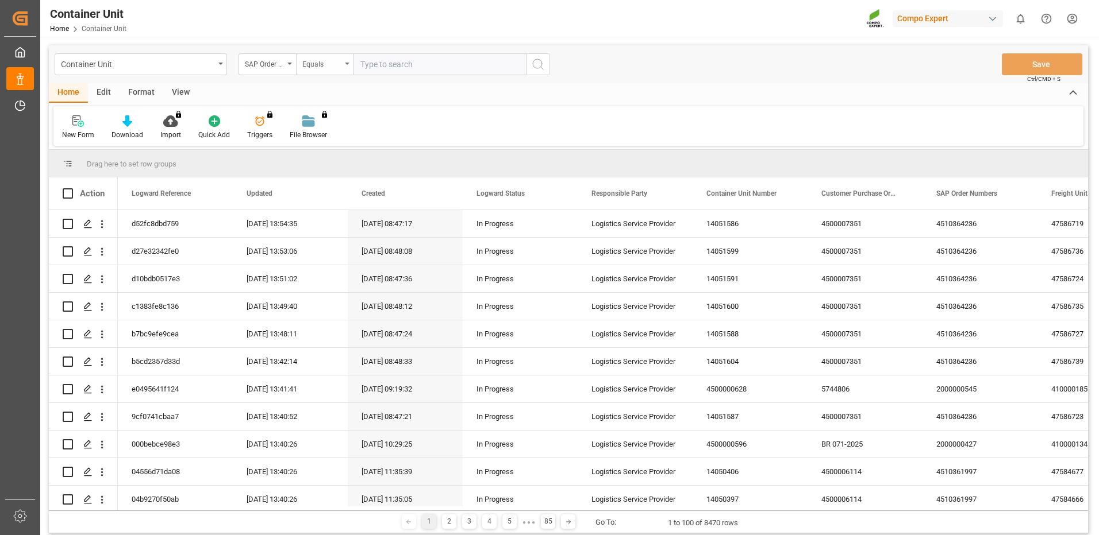
click at [314, 67] on div "Equals" at bounding box center [321, 62] width 39 height 13
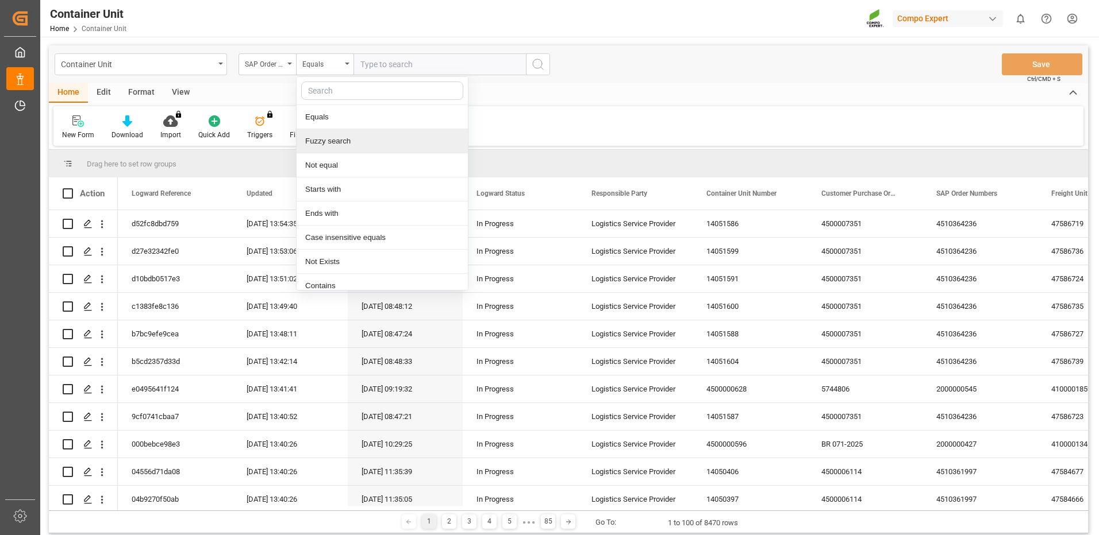
click at [334, 144] on div "Fuzzy search" at bounding box center [381, 141] width 171 height 24
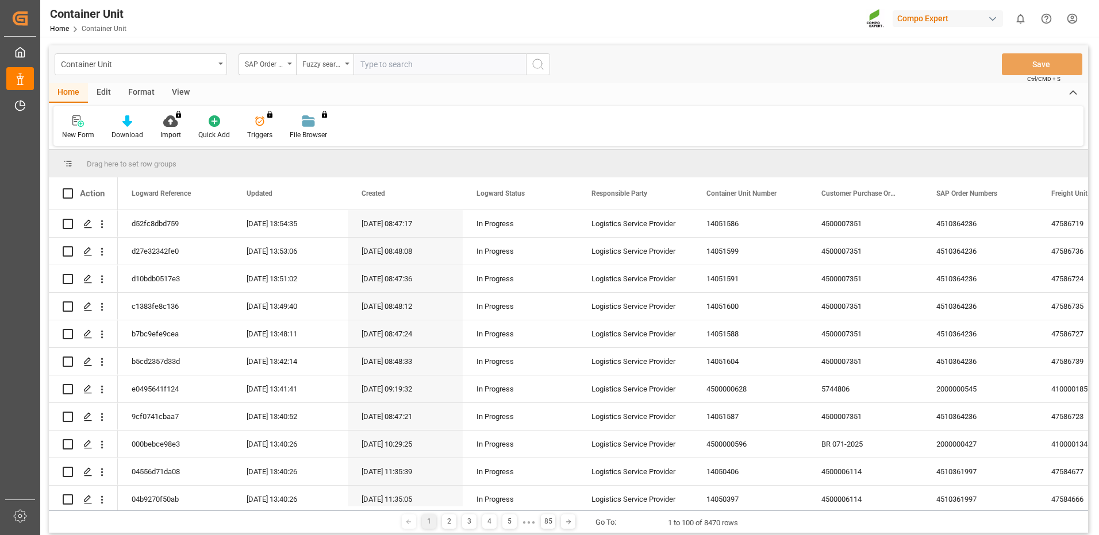
click at [406, 65] on input "text" at bounding box center [439, 64] width 172 height 22
paste input "4510364236"
type input "4510364236"
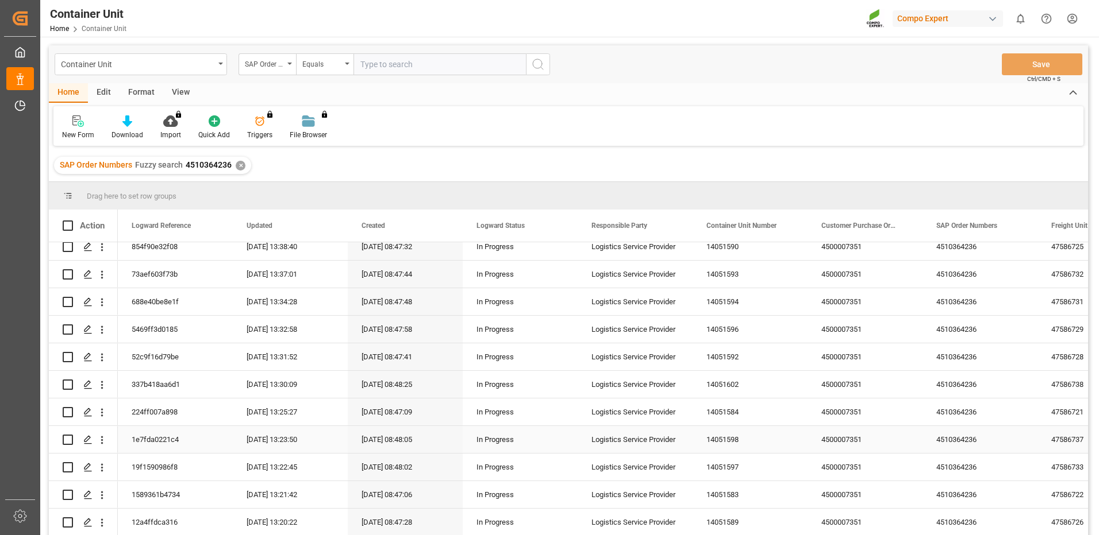
scroll to position [287, 0]
click at [83, 519] on icon "Press SPACE to select this row." at bounding box center [87, 520] width 9 height 9
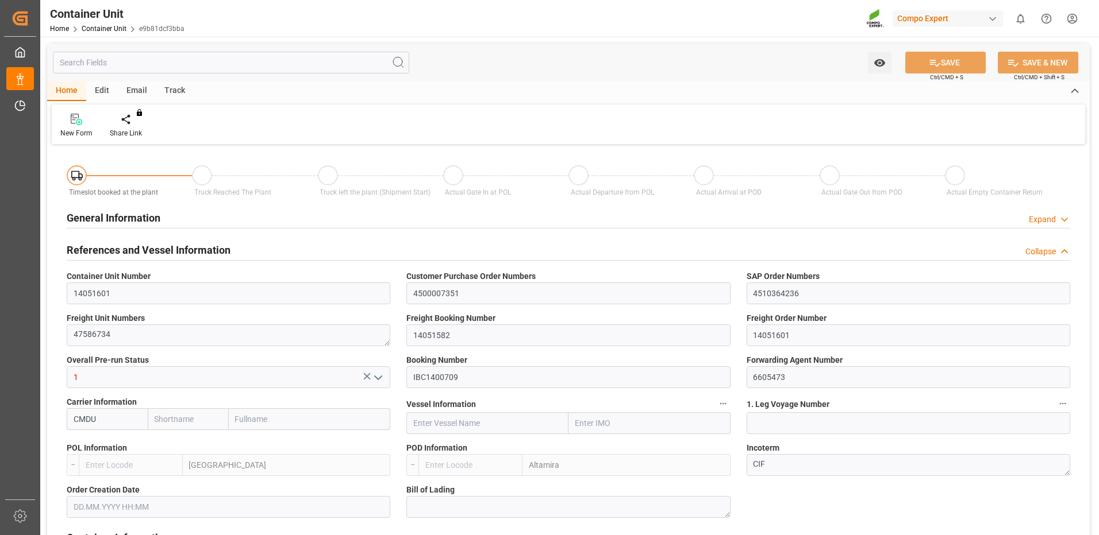
type input "CMDU"
type input "ESVLC"
type input "MXATM"
type input "0"
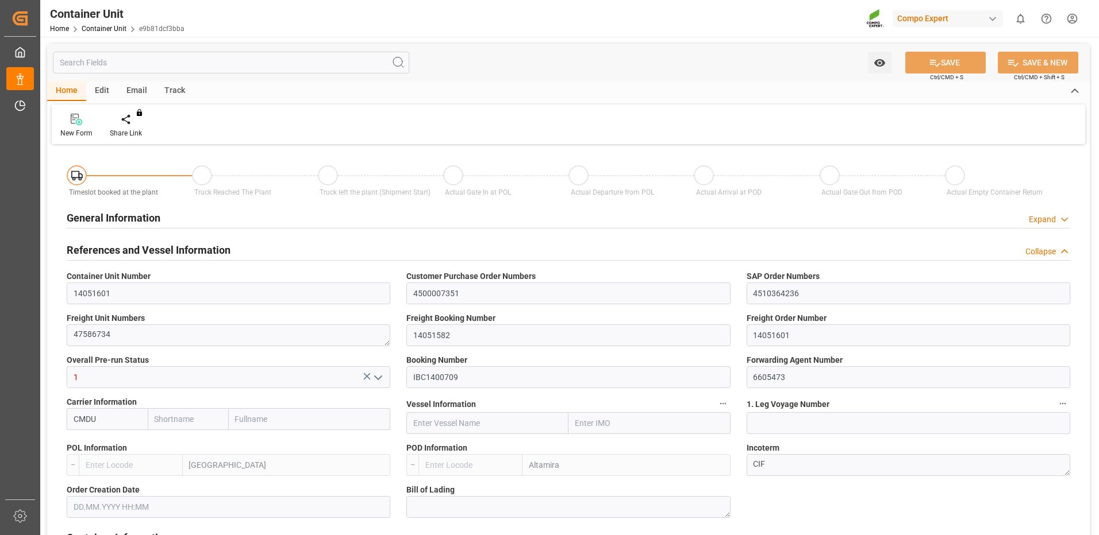
type input "0"
type input "440"
type input "24576"
type input "[DATE] 08:46"
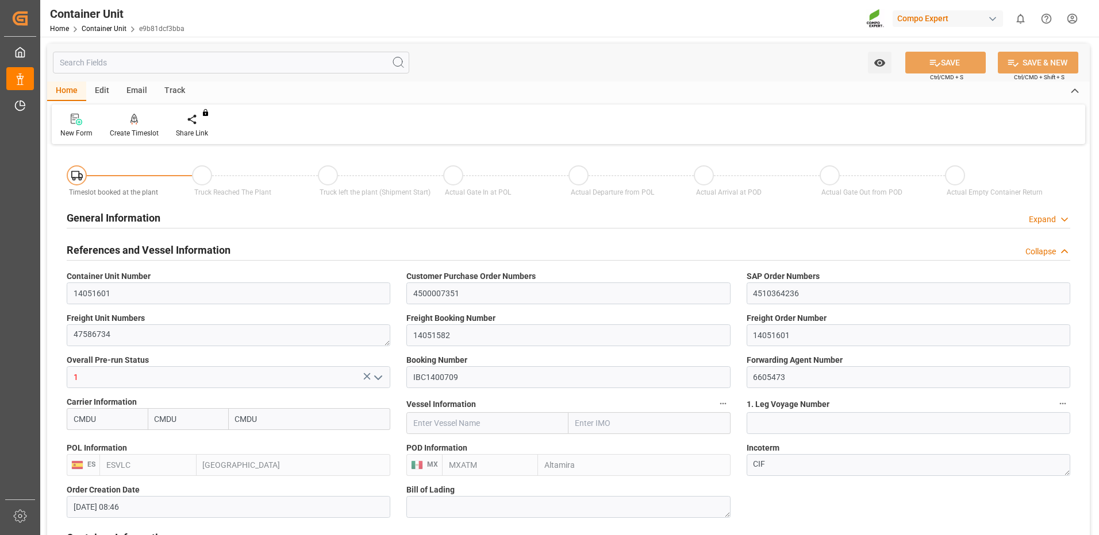
type input "[DATE]"
click at [144, 130] on div "Create Timeslot" at bounding box center [134, 133] width 49 height 10
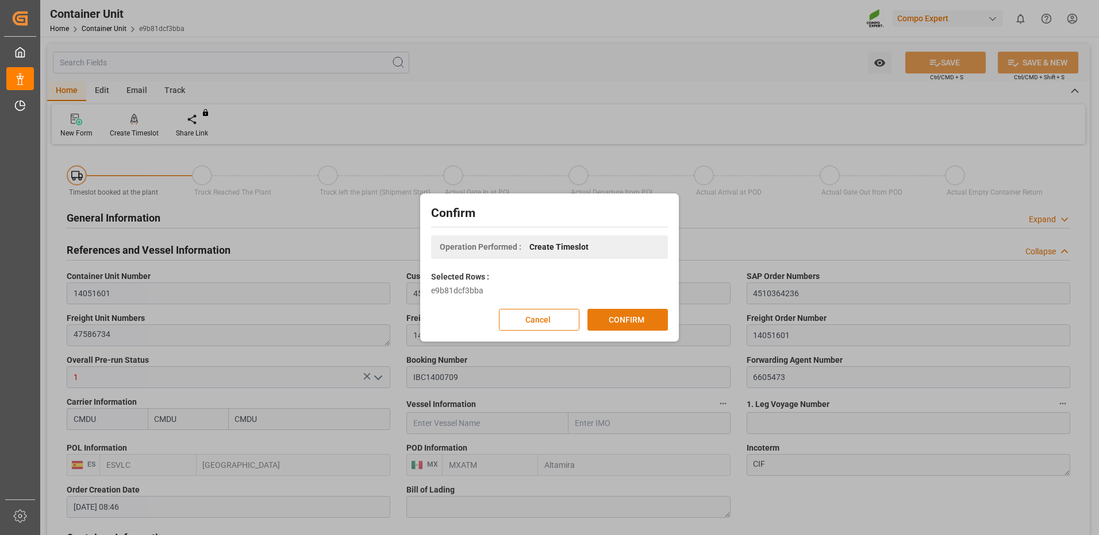
click at [639, 322] on button "CONFIRM" at bounding box center [627, 320] width 80 height 22
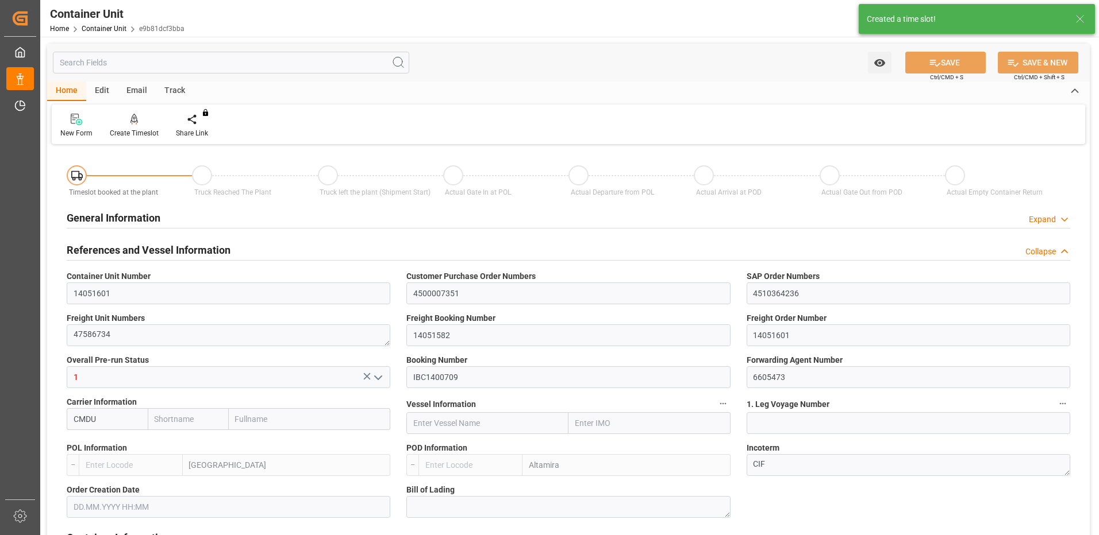
type input "CMDU"
type input "ESVLC"
type input "MXATM"
type input "0"
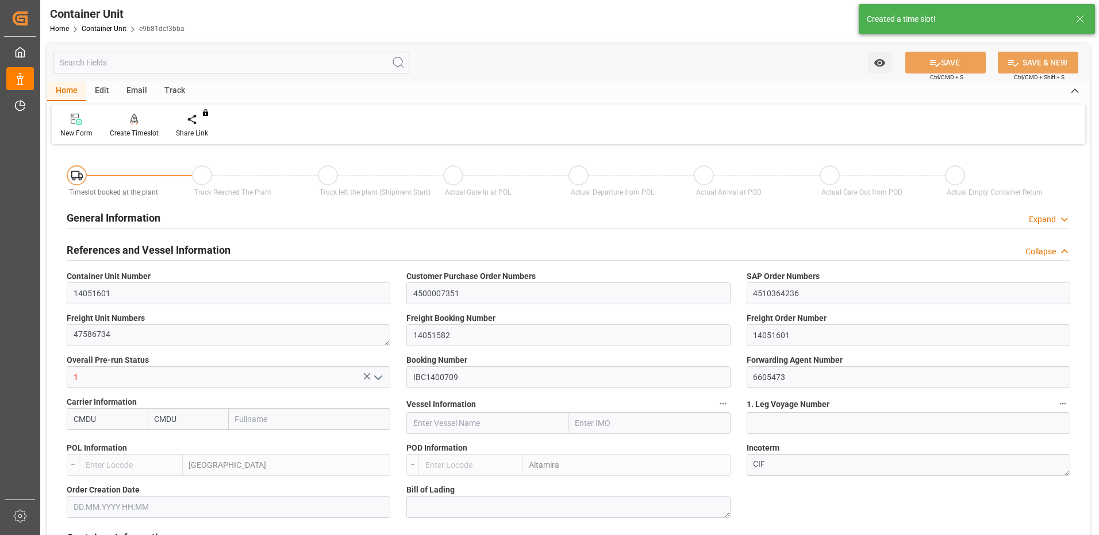
type input "0"
type input "440"
type input "24576"
type input "[DATE] 08:46"
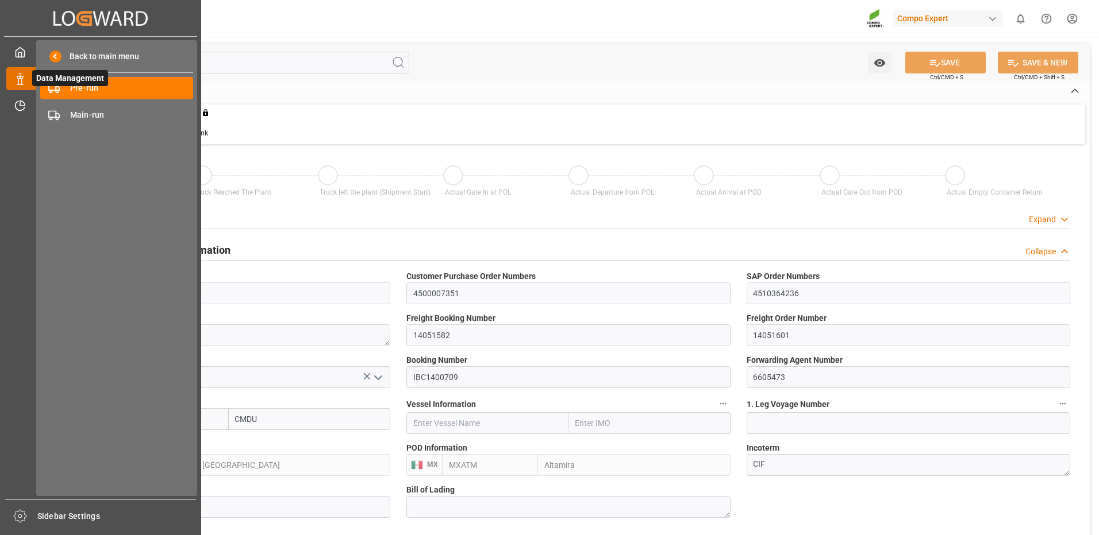
click at [20, 80] on icon at bounding box center [19, 79] width 11 height 11
click at [101, 88] on span "Pre-run" at bounding box center [132, 88] width 124 height 12
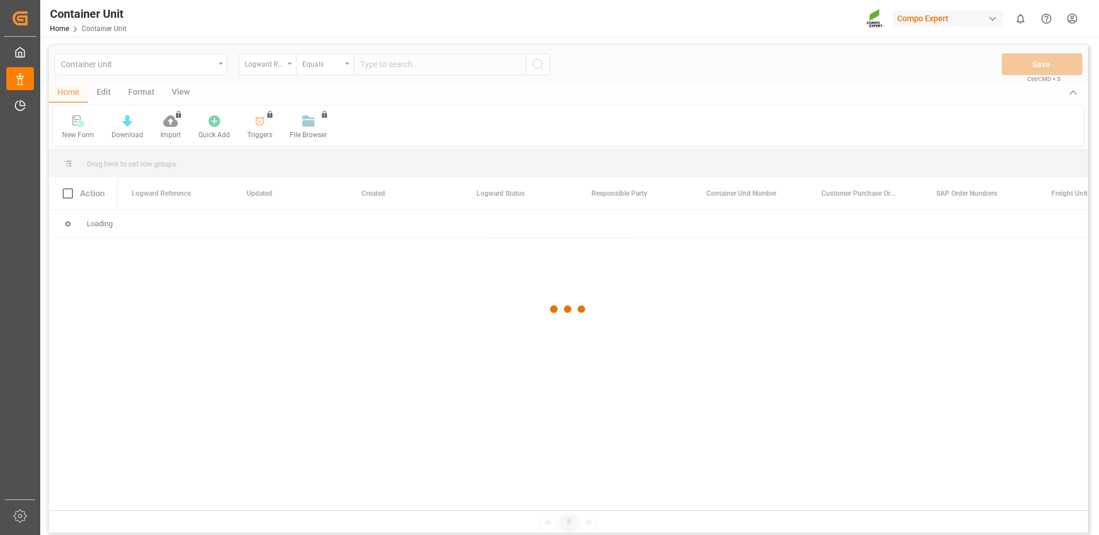
click at [276, 66] on div at bounding box center [568, 309] width 1039 height 529
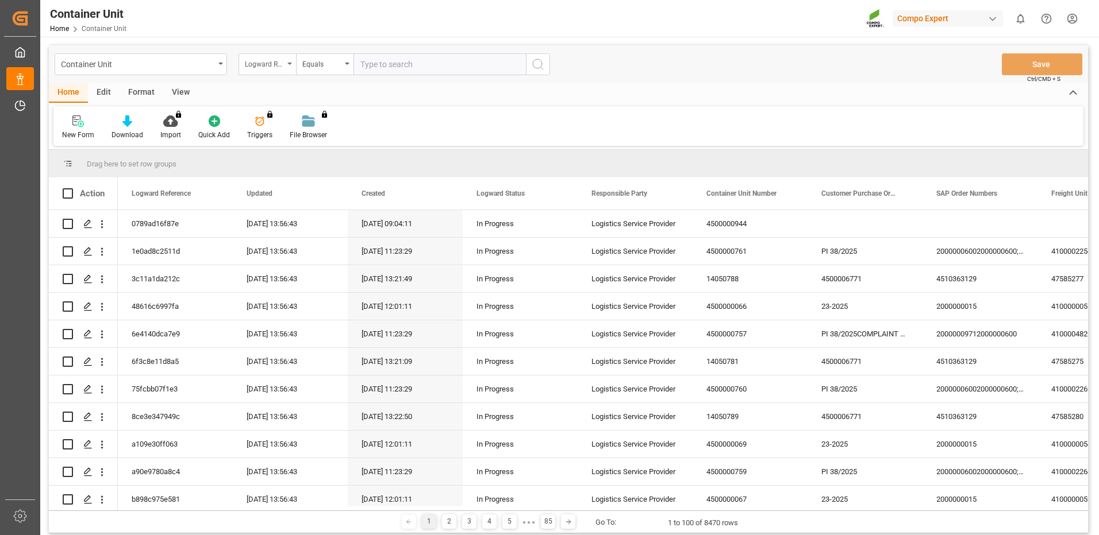
click at [275, 68] on div "Logward Reference" at bounding box center [264, 62] width 39 height 13
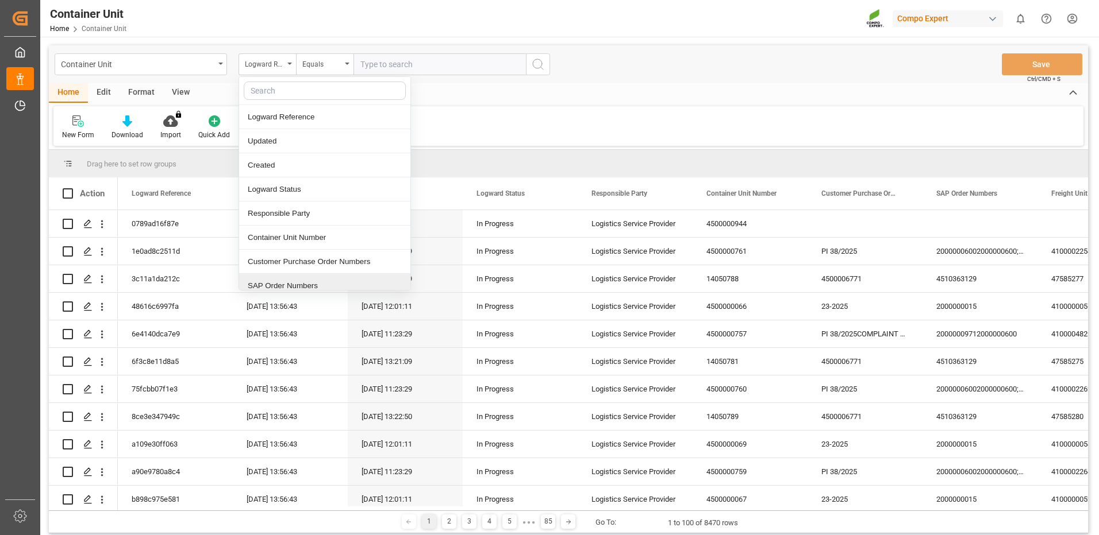
drag, startPoint x: 311, startPoint y: 287, endPoint x: 336, endPoint y: 190, distance: 100.6
click at [312, 287] on div "SAP Order Numbers" at bounding box center [324, 286] width 171 height 24
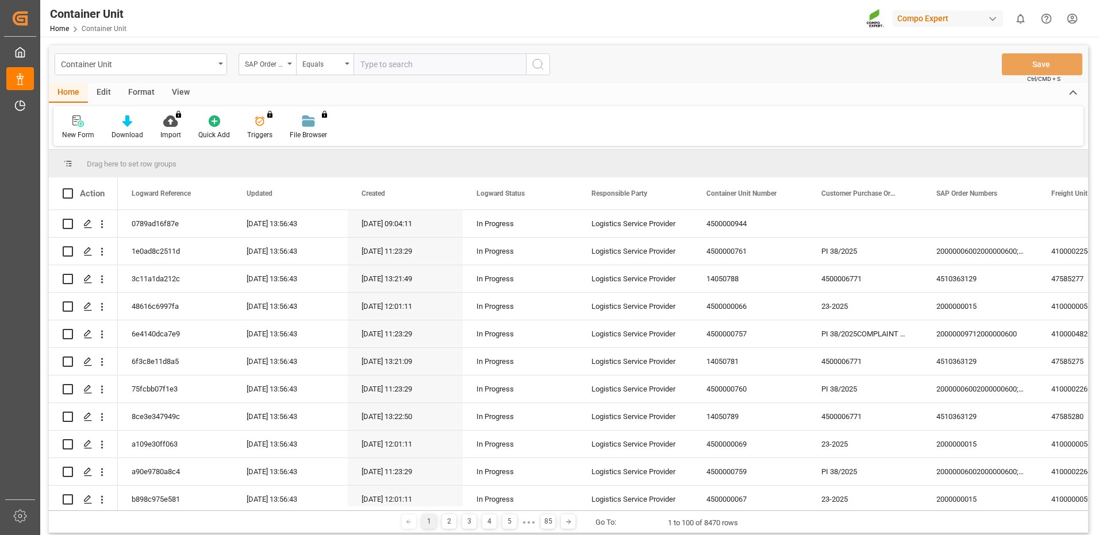
drag, startPoint x: 315, startPoint y: 69, endPoint x: 318, endPoint y: 75, distance: 6.9
click at [315, 68] on div "Equals" at bounding box center [321, 62] width 39 height 13
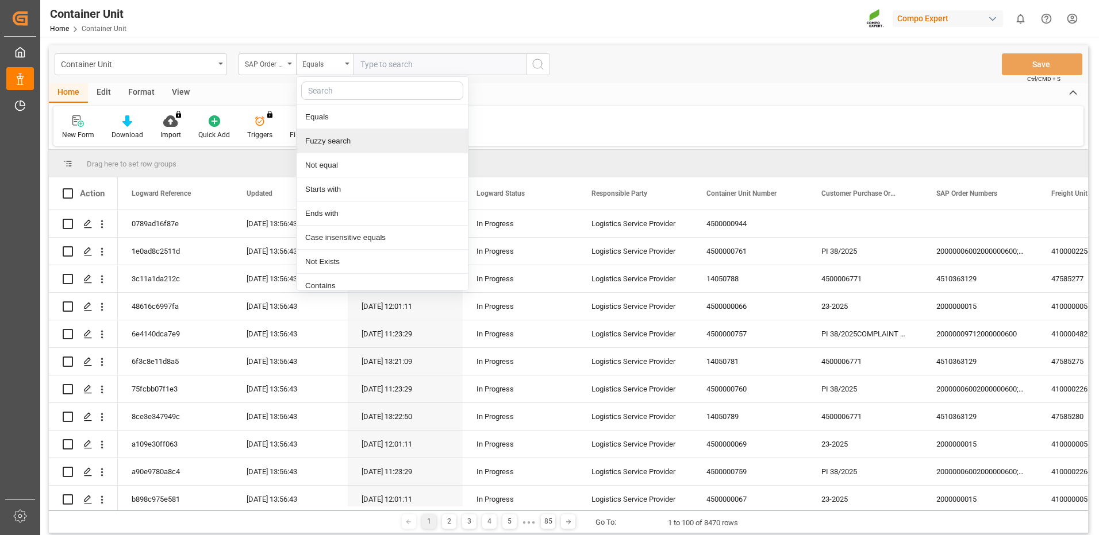
drag, startPoint x: 325, startPoint y: 142, endPoint x: 451, endPoint y: 61, distance: 150.1
click at [328, 140] on div "Fuzzy search" at bounding box center [381, 141] width 171 height 24
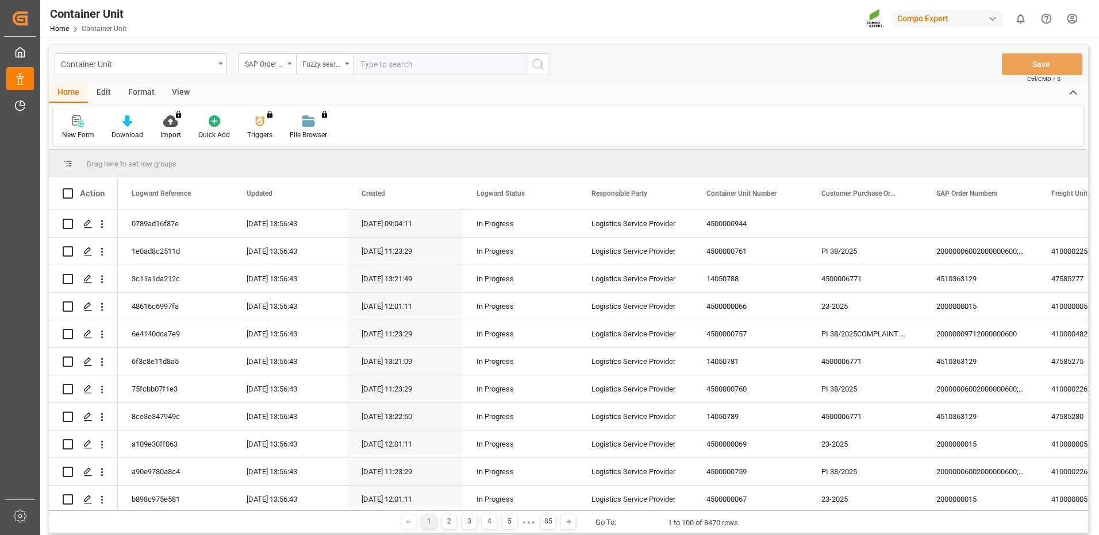
click at [452, 60] on input "text" at bounding box center [439, 64] width 172 height 22
paste input "4510364236"
click at [542, 69] on line "search button" at bounding box center [542, 68] width 2 height 2
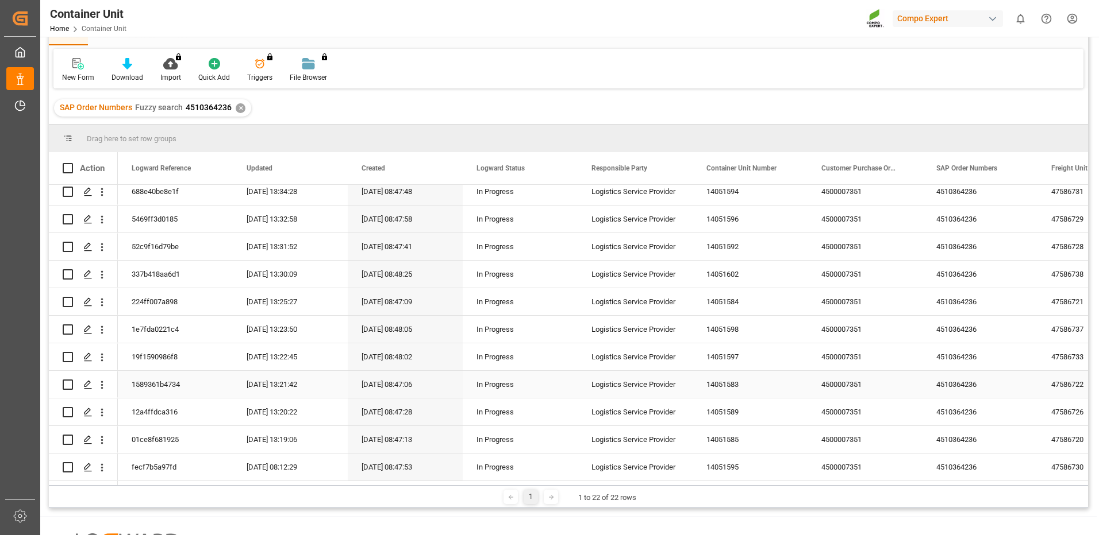
scroll to position [115, 0]
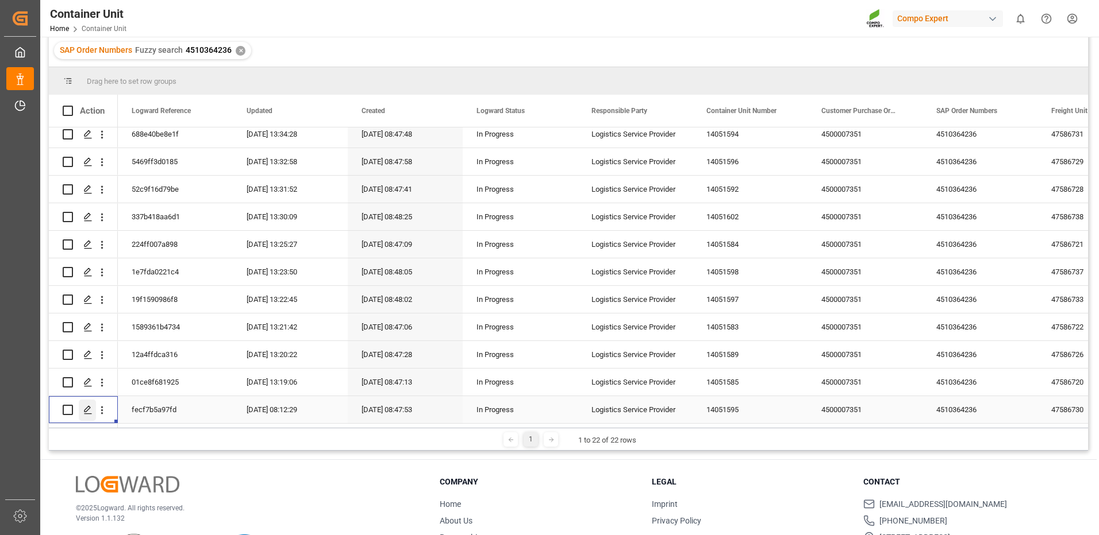
click at [90, 406] on icon "Press SPACE to select this row." at bounding box center [87, 410] width 9 height 9
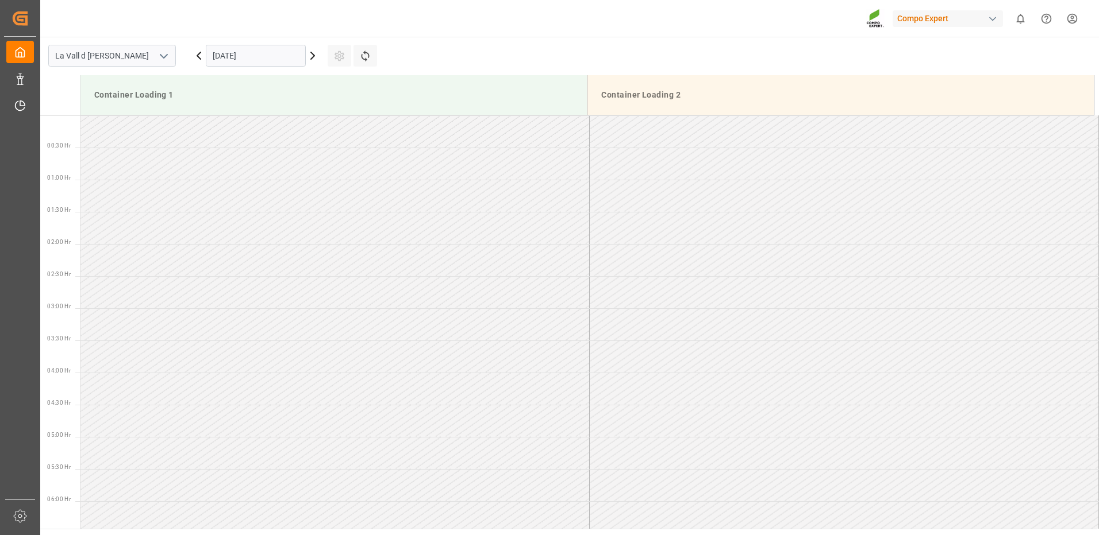
scroll to position [829, 0]
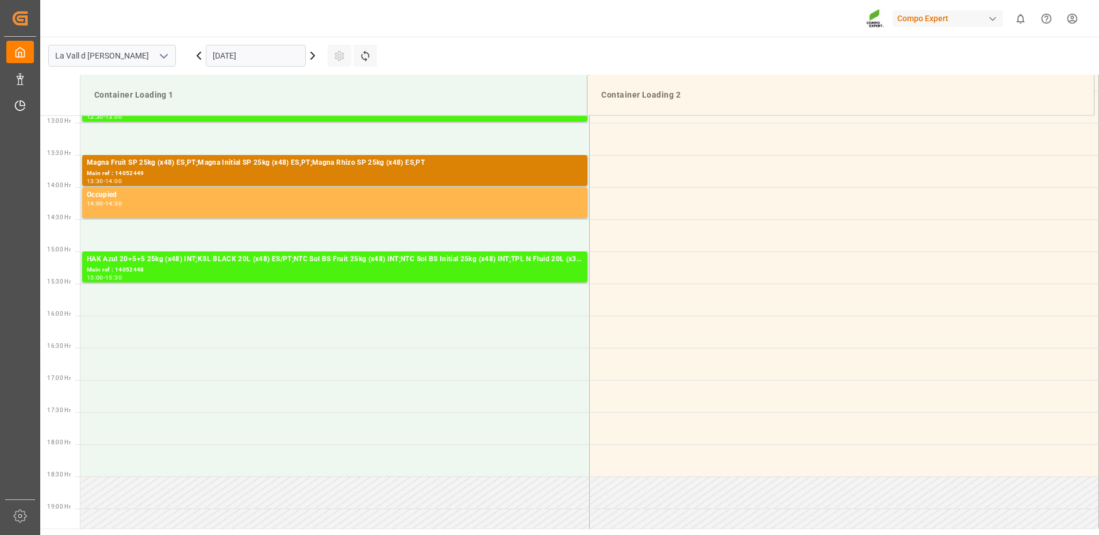
click at [243, 53] on input "[DATE]" at bounding box center [256, 56] width 100 height 22
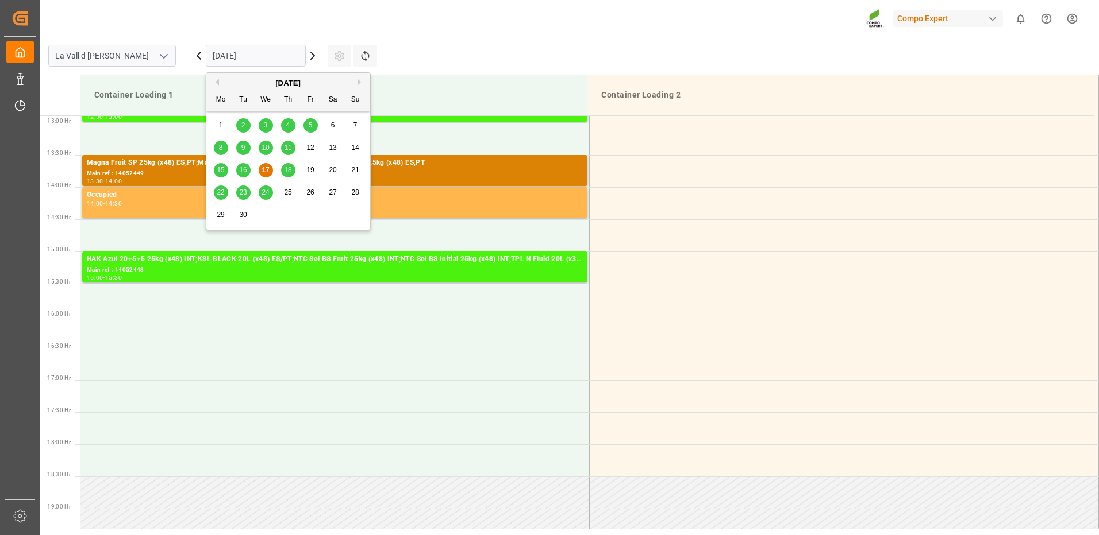
click at [361, 80] on button "Next Month" at bounding box center [360, 82] width 7 height 7
click at [267, 144] on span "8" at bounding box center [266, 148] width 4 height 8
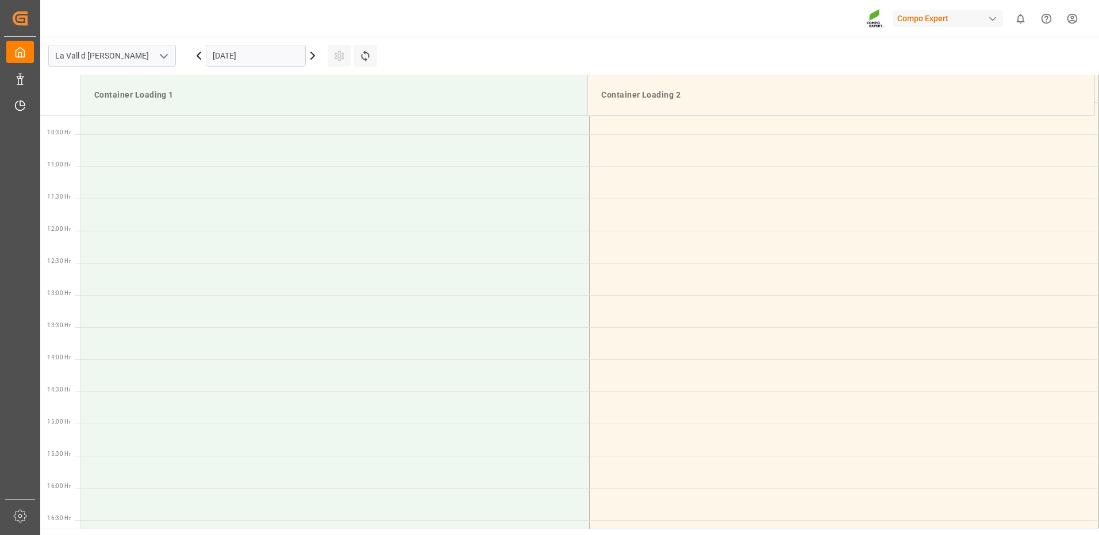
scroll to position [427, 0]
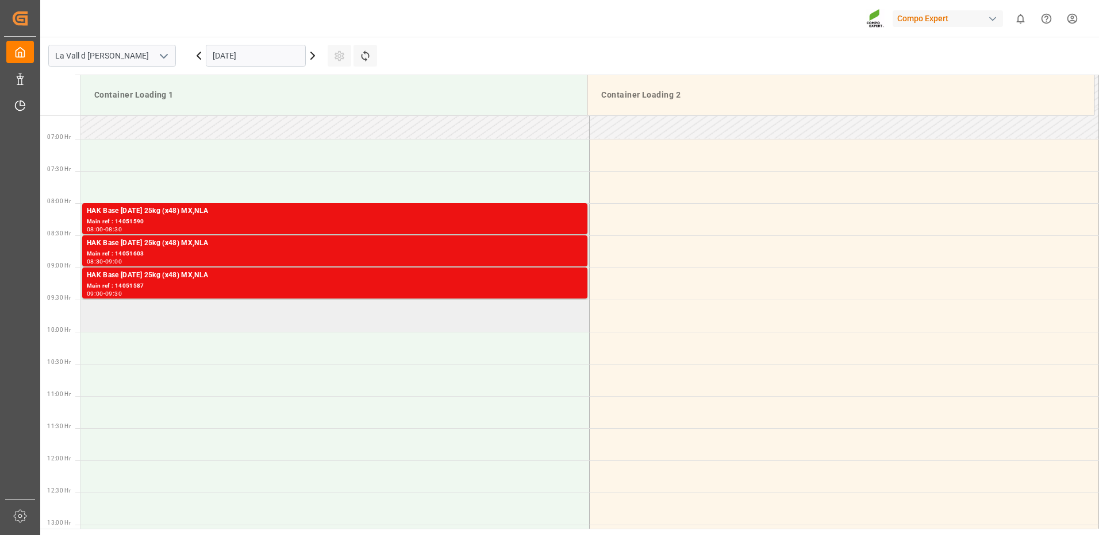
click at [212, 321] on td at bounding box center [334, 316] width 509 height 32
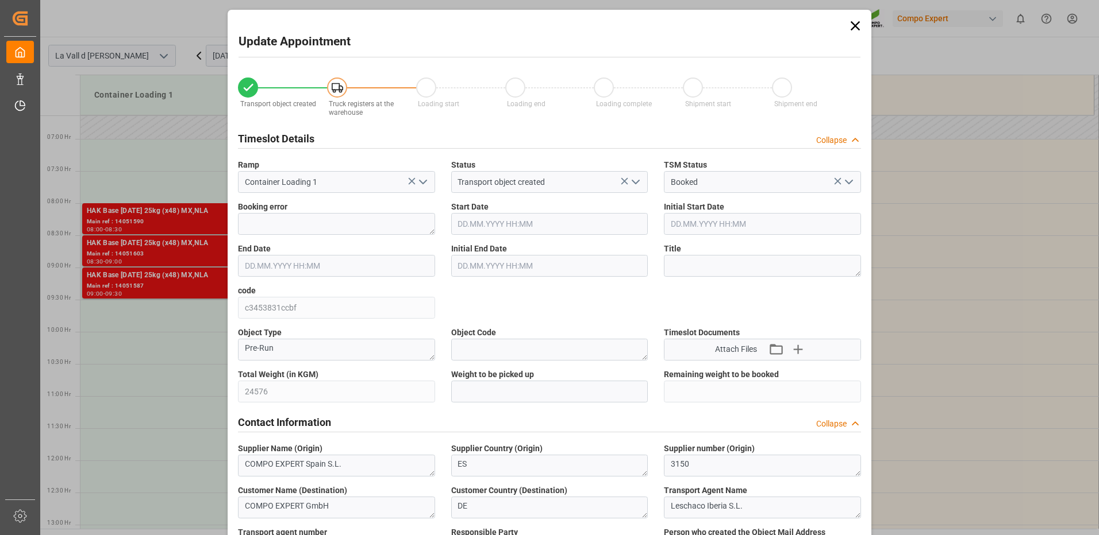
type input "24576"
type input "440"
type input "[DATE] 09:30"
type input "[DATE] 10:00"
type input "[DATE] 08:46"
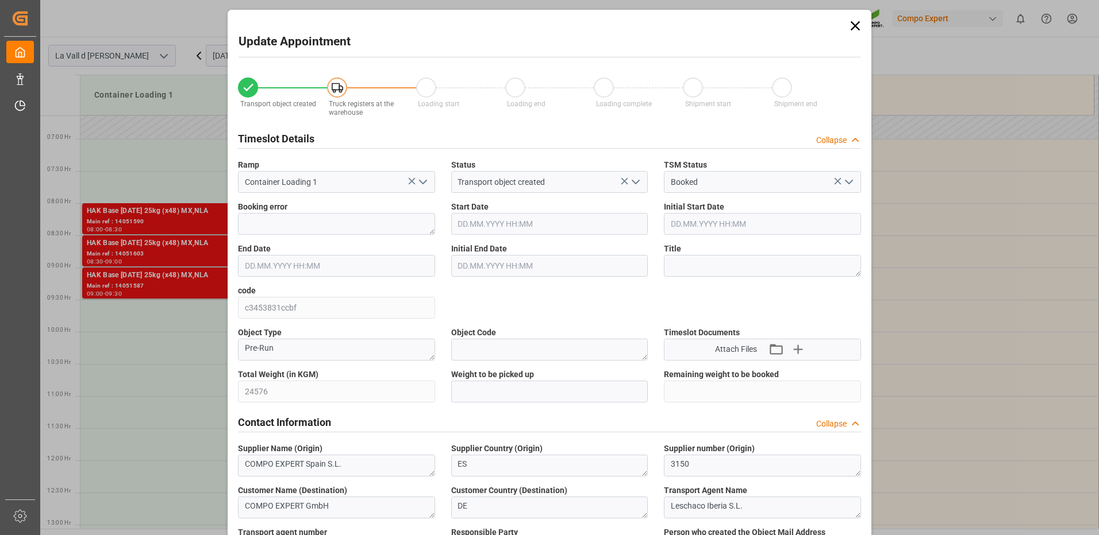
type input "[DATE] 13:41"
click at [571, 394] on input "text" at bounding box center [549, 392] width 197 height 22
type input "24576"
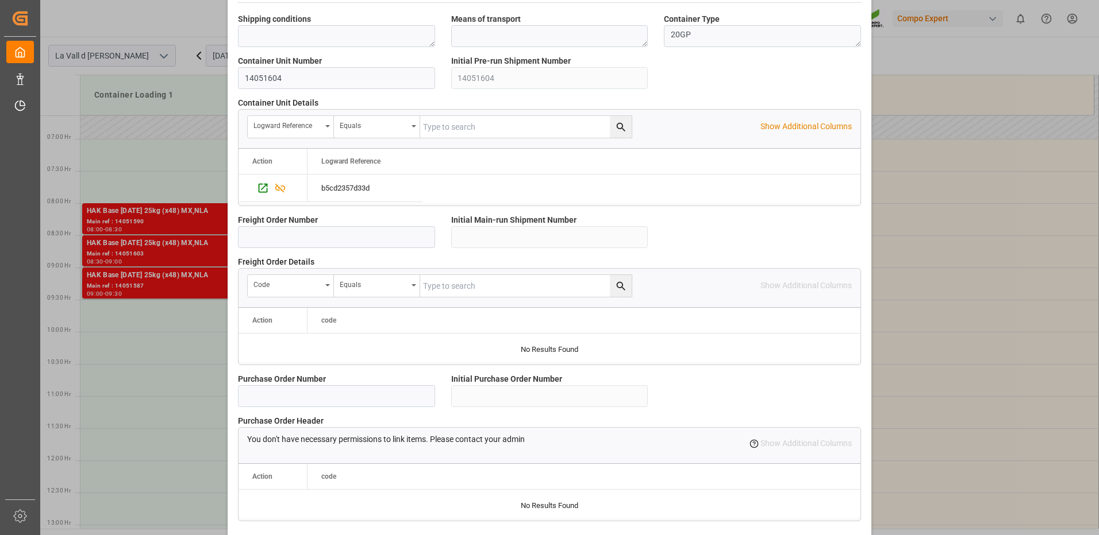
scroll to position [980, 0]
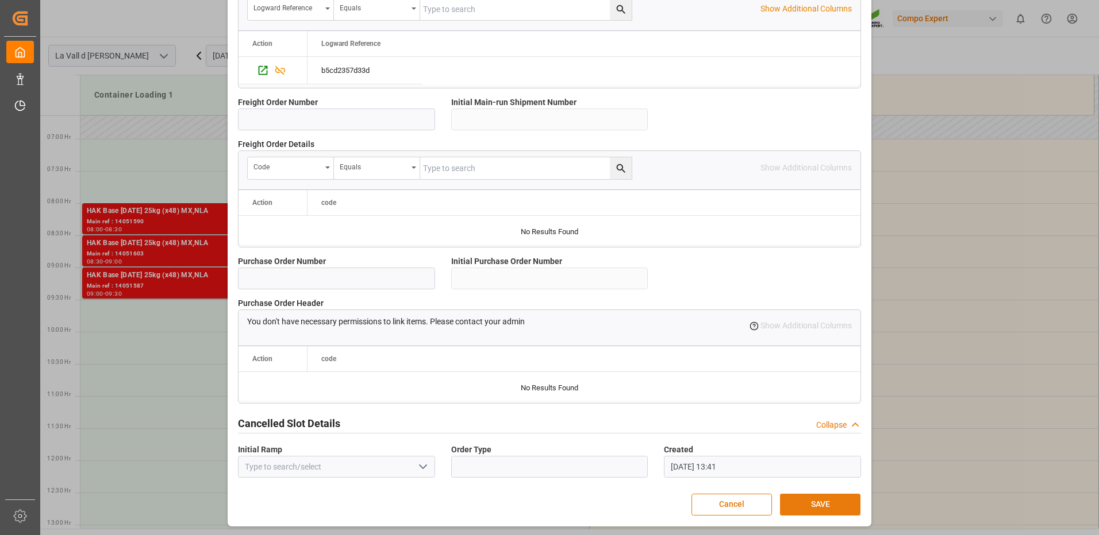
click at [826, 502] on button "SAVE" at bounding box center [820, 505] width 80 height 22
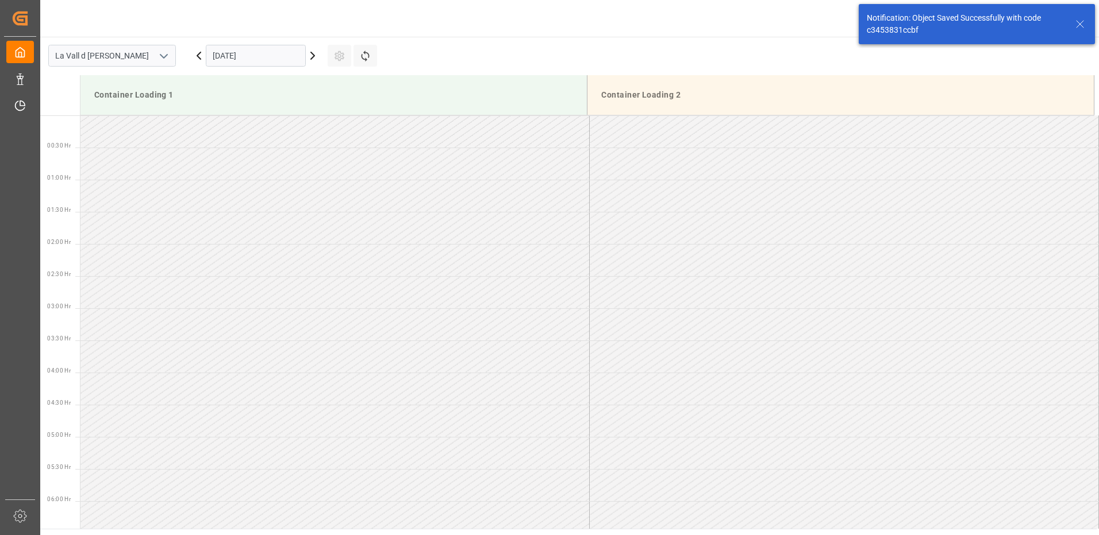
scroll to position [507, 0]
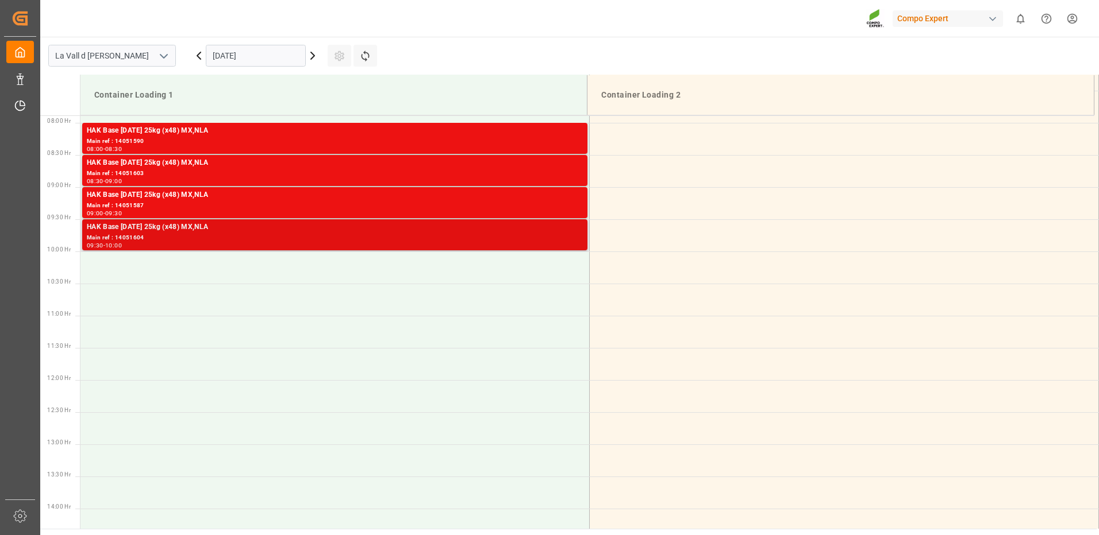
click at [573, 236] on div "Main ref : 14051604" at bounding box center [335, 238] width 496 height 10
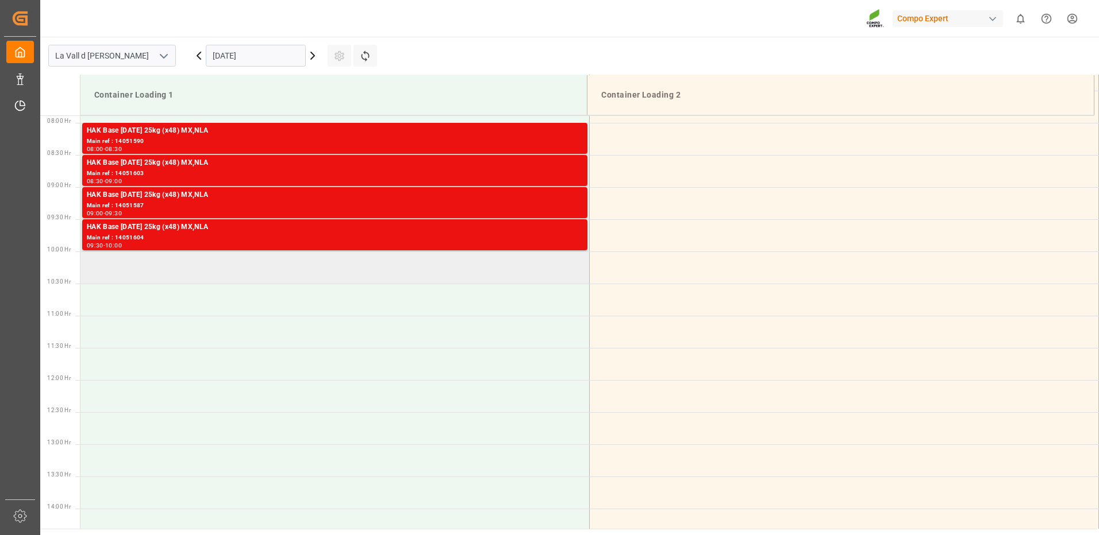
click at [522, 265] on td at bounding box center [334, 268] width 509 height 32
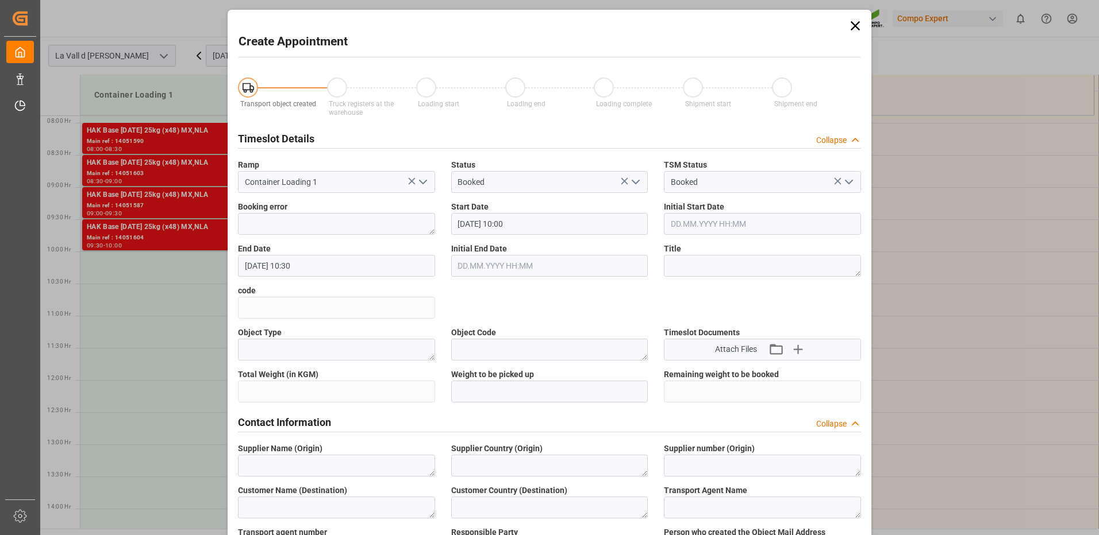
click at [856, 26] on icon at bounding box center [855, 26] width 16 height 16
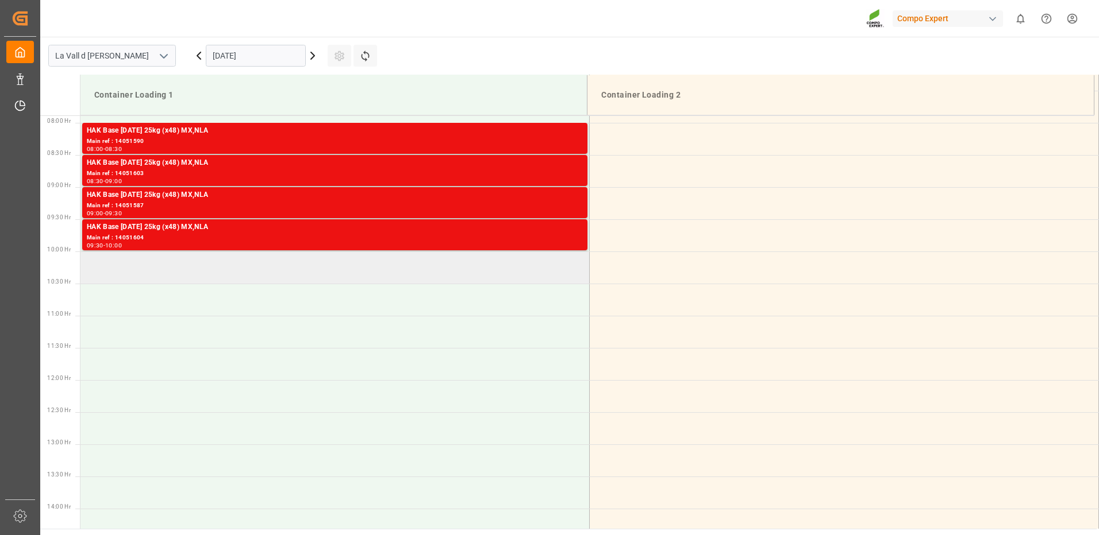
click at [549, 267] on td at bounding box center [334, 268] width 509 height 32
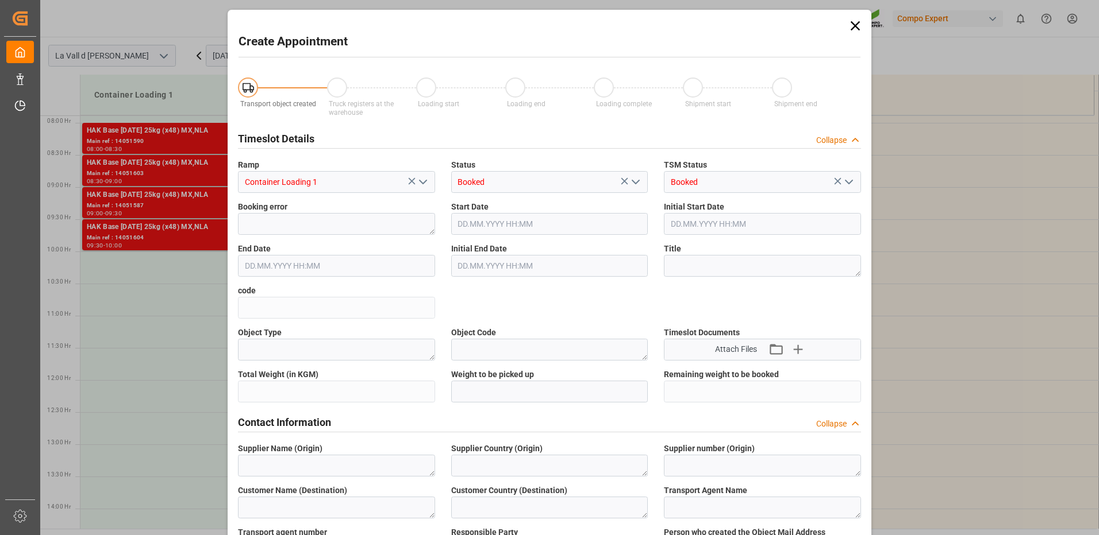
type input "[DATE] 10:00"
type input "[DATE] 10:30"
click at [854, 27] on icon at bounding box center [854, 25] width 9 height 9
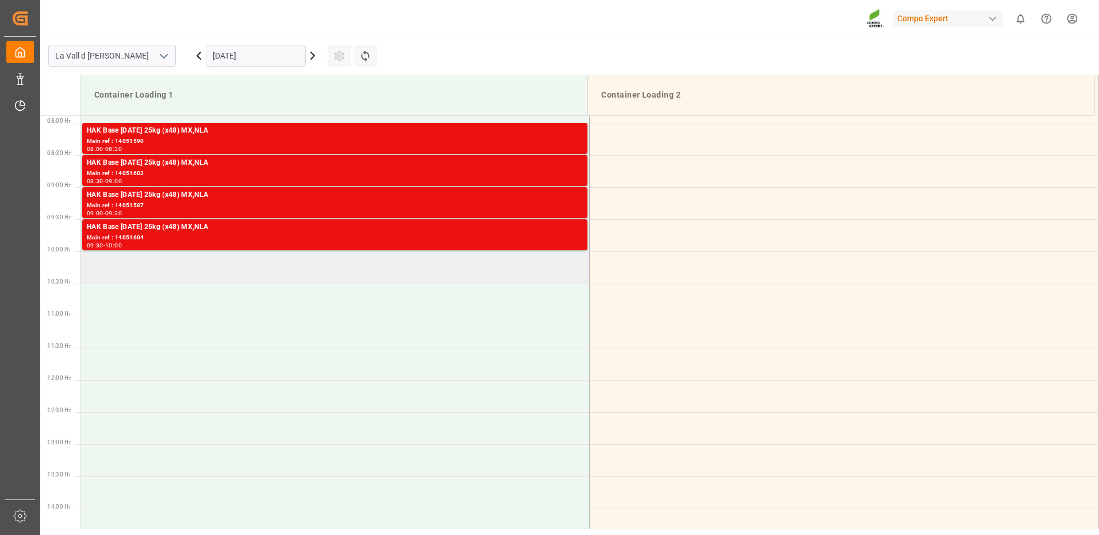
click at [489, 274] on td at bounding box center [334, 268] width 509 height 32
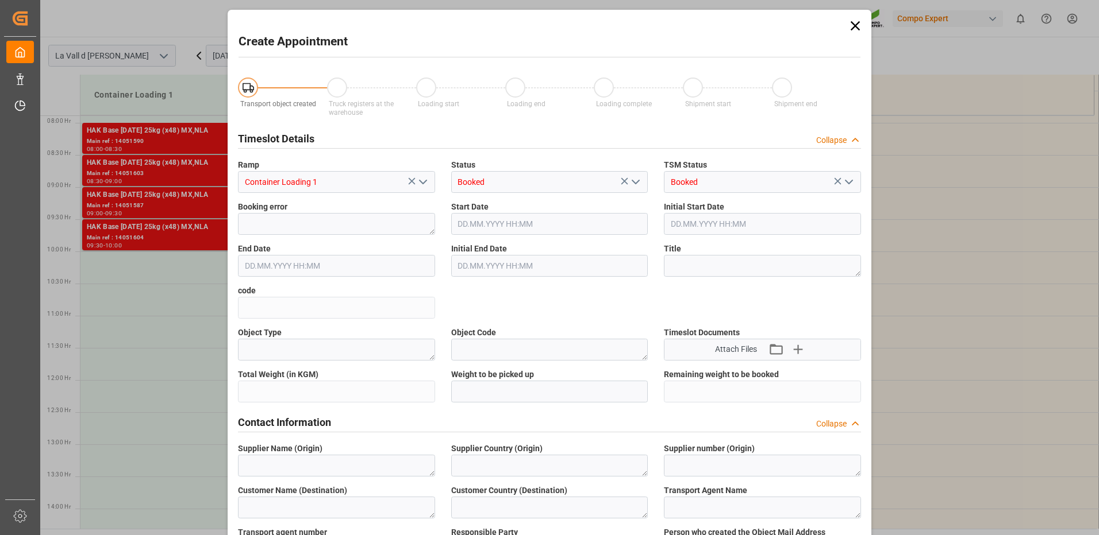
type input "[DATE] 10:00"
type input "[DATE] 10:30"
click at [854, 30] on icon at bounding box center [855, 26] width 16 height 16
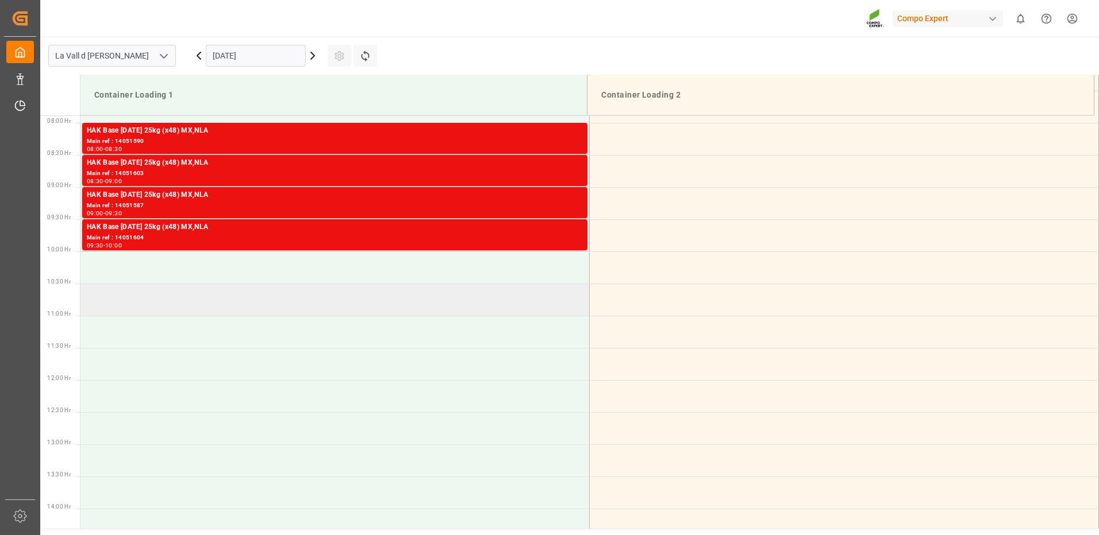
click at [479, 304] on td at bounding box center [334, 300] width 509 height 32
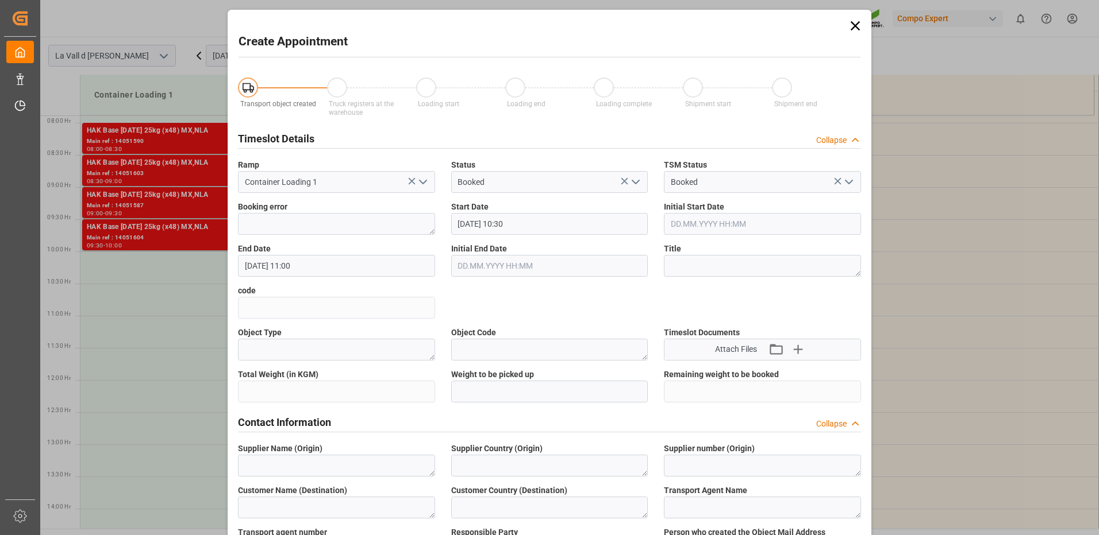
click at [858, 28] on icon at bounding box center [855, 26] width 16 height 16
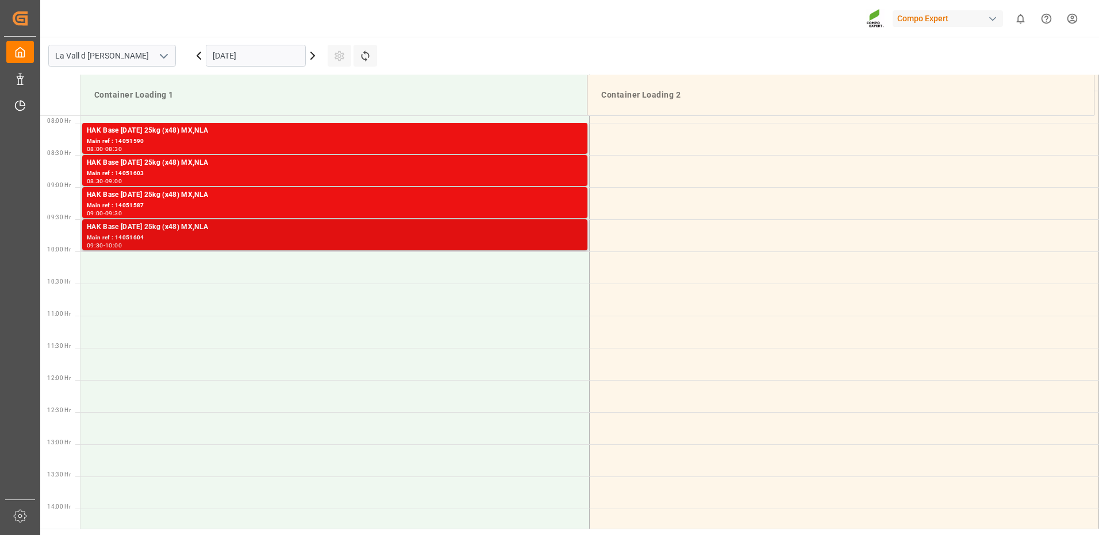
click at [474, 238] on div "Main ref : 14051604" at bounding box center [335, 238] width 496 height 10
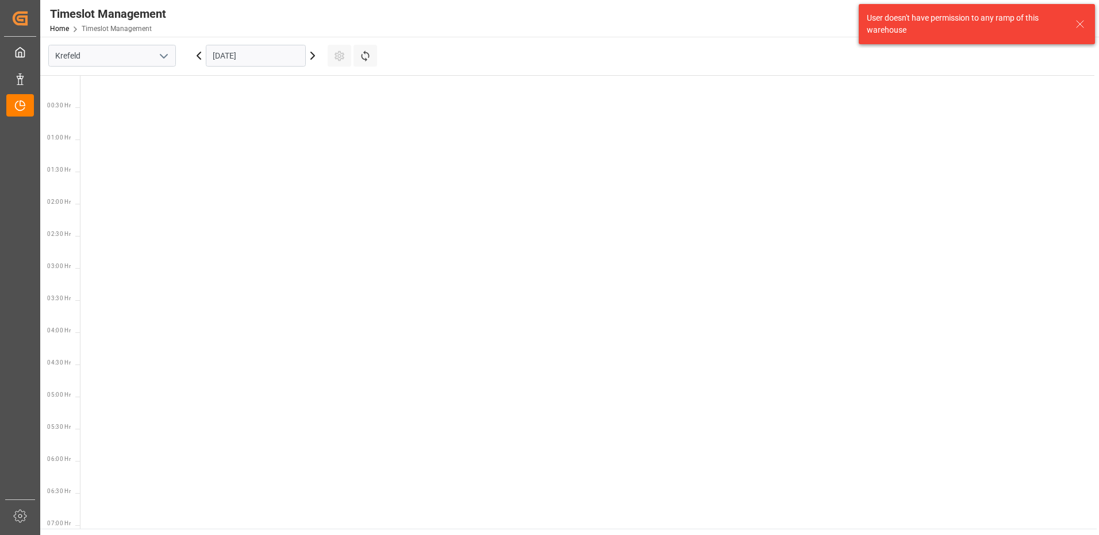
scroll to position [789, 0]
click at [159, 56] on button "open menu" at bounding box center [163, 56] width 17 height 18
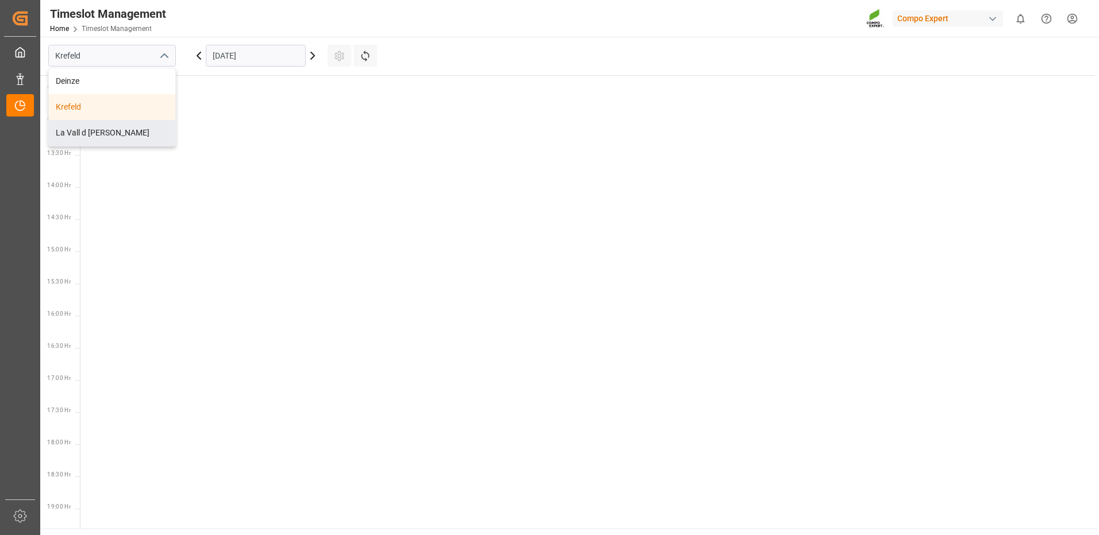
click at [122, 126] on div "La Vall d [PERSON_NAME]" at bounding box center [112, 133] width 126 height 26
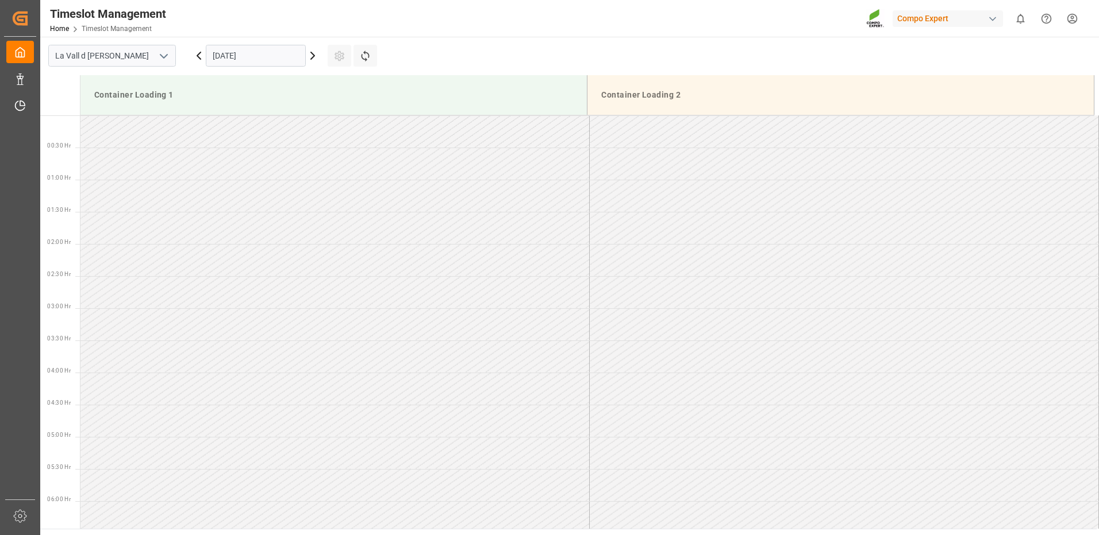
scroll to position [829, 0]
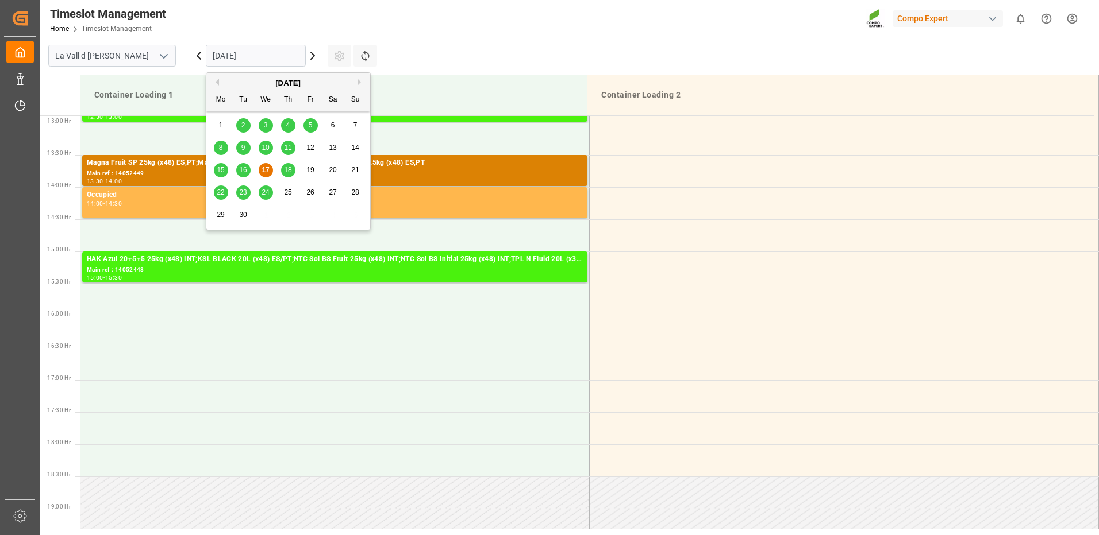
click at [214, 54] on input "[DATE]" at bounding box center [256, 56] width 100 height 22
click at [359, 84] on button "Next Month" at bounding box center [360, 82] width 7 height 7
click at [269, 148] on div "8" at bounding box center [266, 148] width 14 height 14
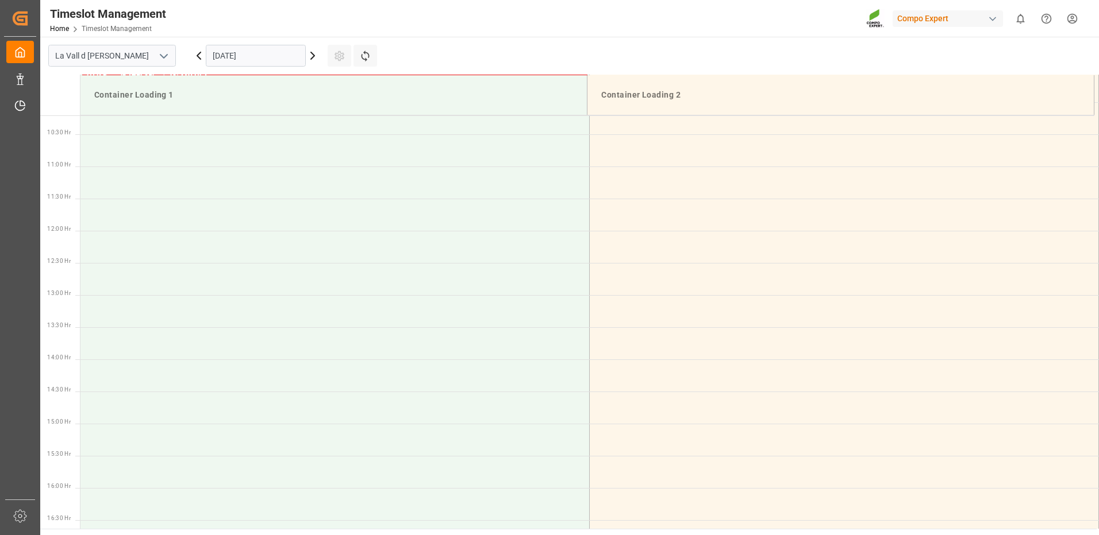
scroll to position [427, 0]
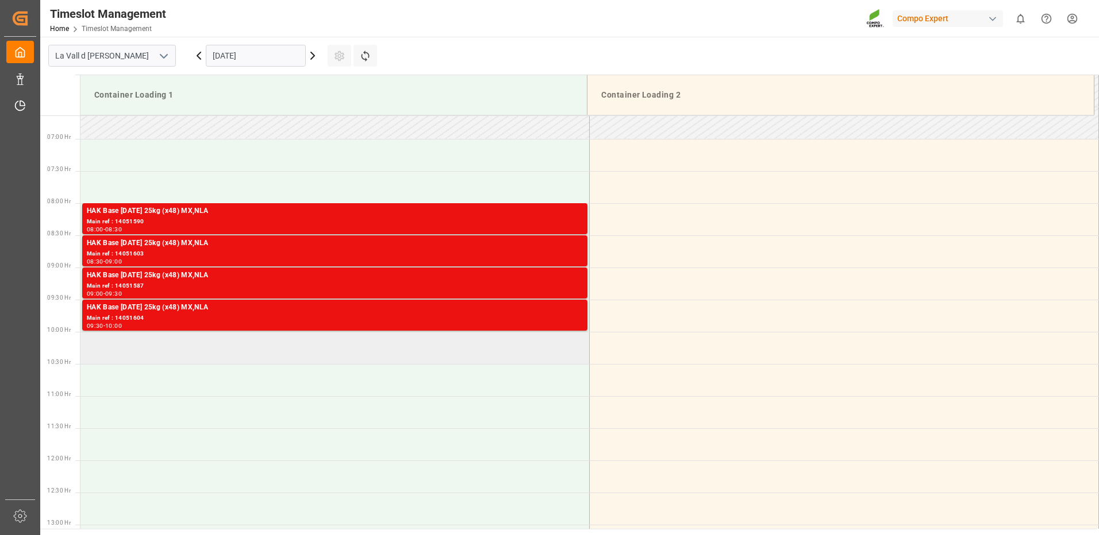
click at [197, 349] on td at bounding box center [334, 348] width 509 height 32
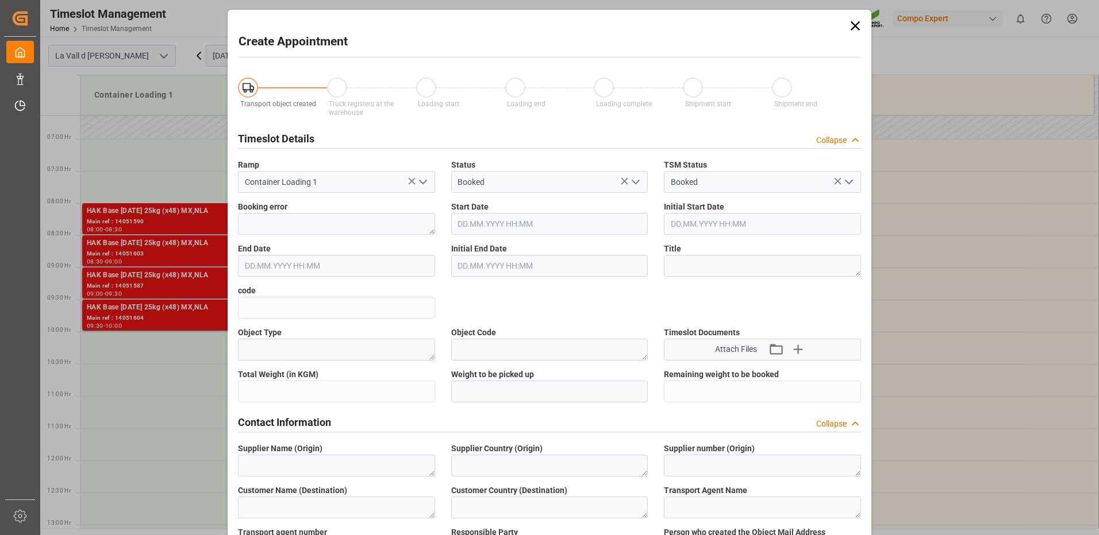
type input "[DATE] 10:00"
type input "[DATE] 10:30"
click at [485, 392] on input "text" at bounding box center [549, 392] width 197 height 22
click at [849, 31] on icon at bounding box center [855, 26] width 16 height 16
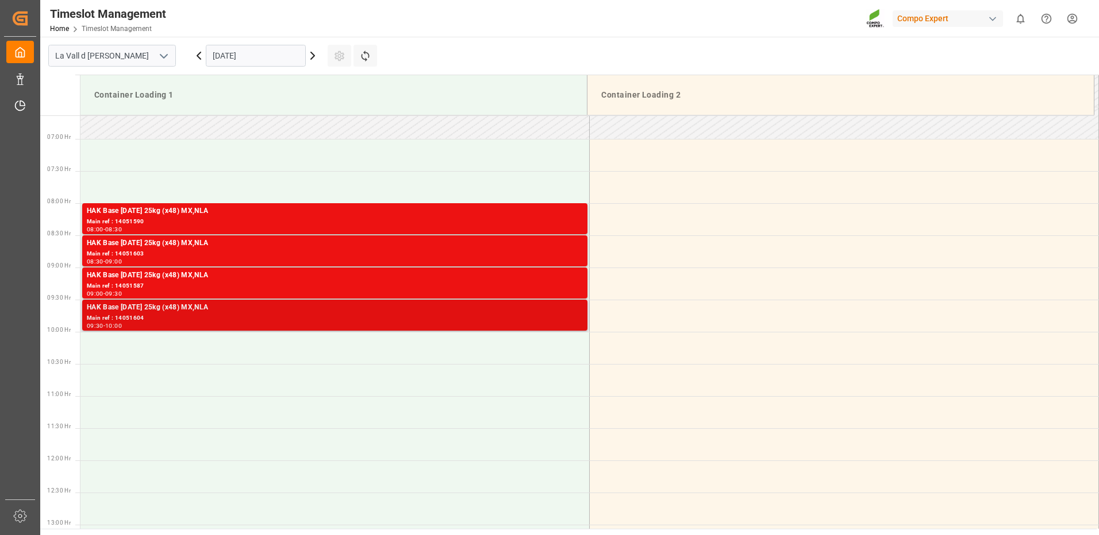
click at [431, 324] on div "09:30 - 10:00" at bounding box center [335, 326] width 496 height 6
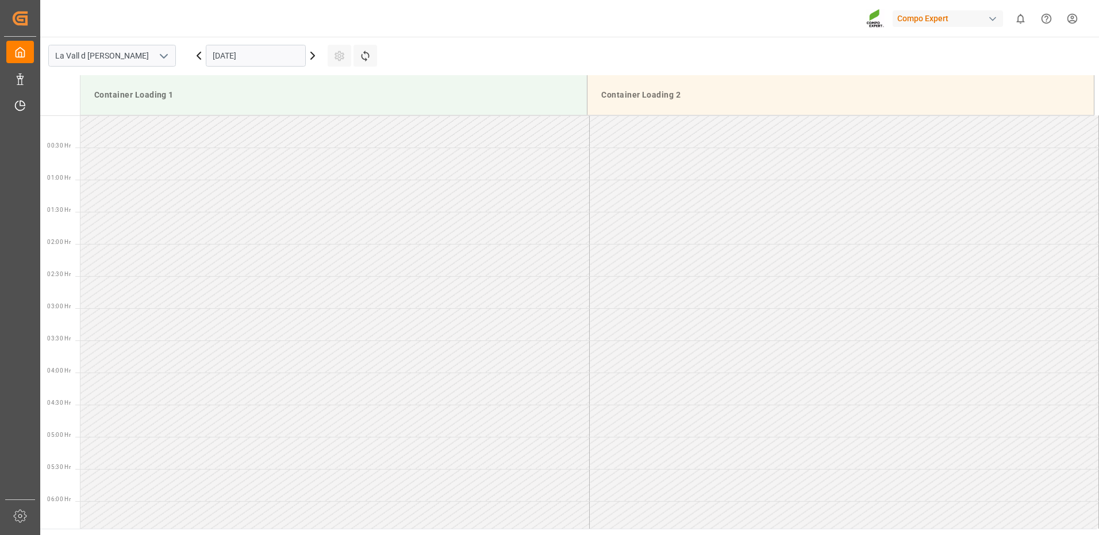
scroll to position [829, 0]
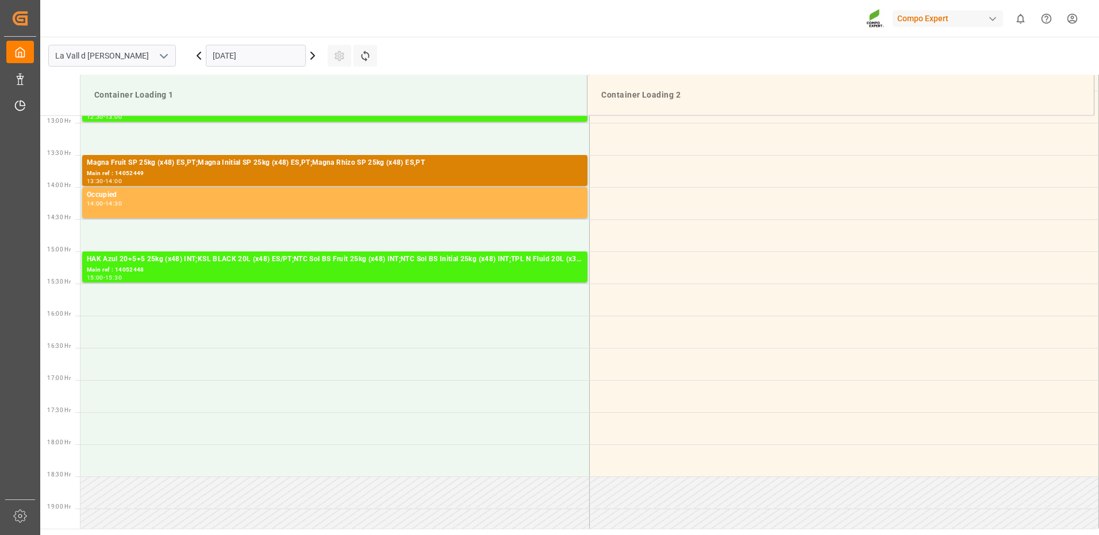
click at [168, 56] on icon "open menu" at bounding box center [164, 56] width 14 height 14
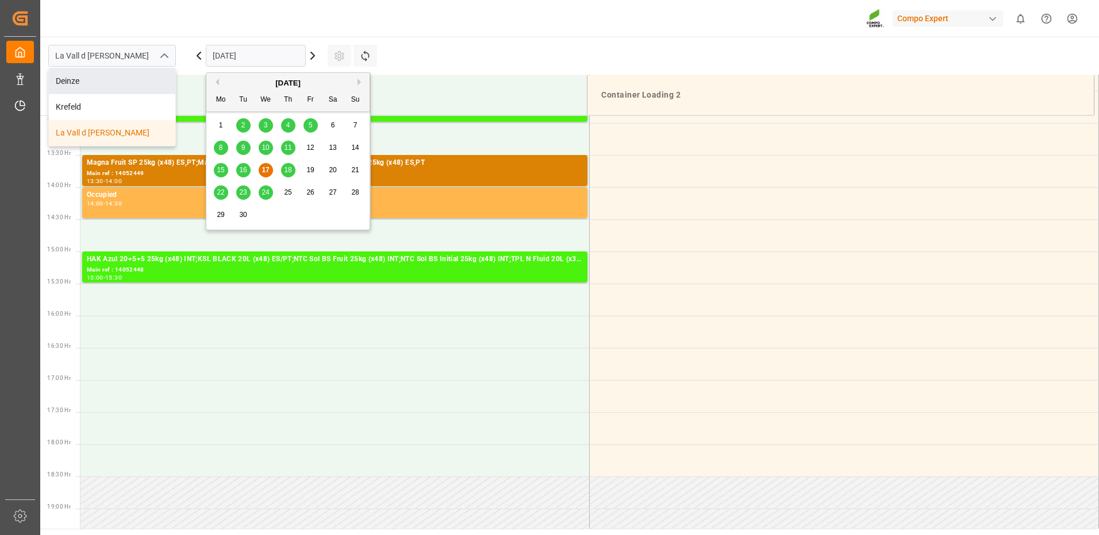
click at [240, 56] on input "[DATE]" at bounding box center [256, 56] width 100 height 22
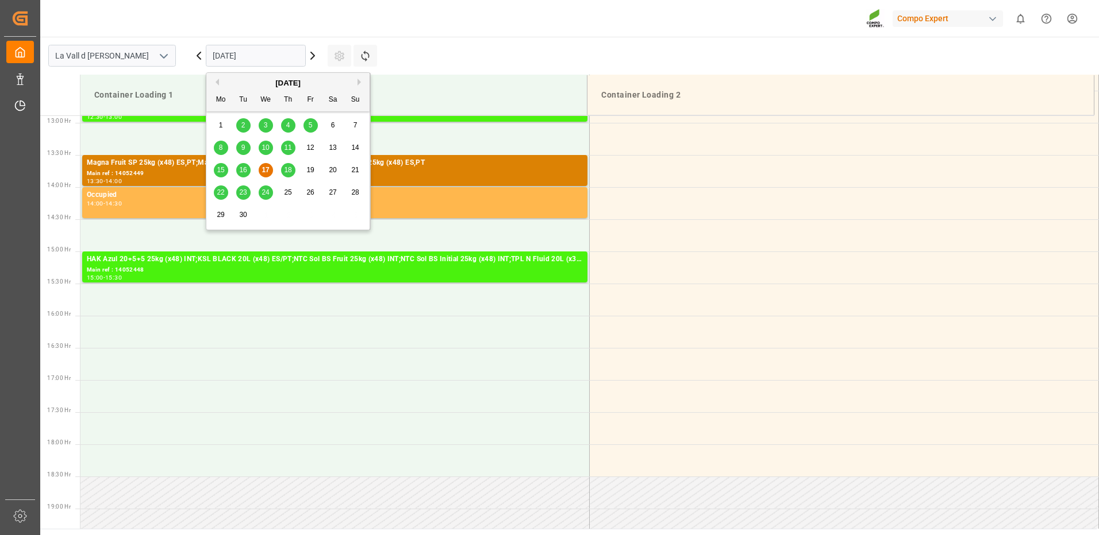
click at [356, 82] on div "[DATE]" at bounding box center [287, 83] width 163 height 11
click at [361, 82] on button "Next Month" at bounding box center [360, 82] width 7 height 7
click at [266, 147] on span "8" at bounding box center [266, 148] width 4 height 8
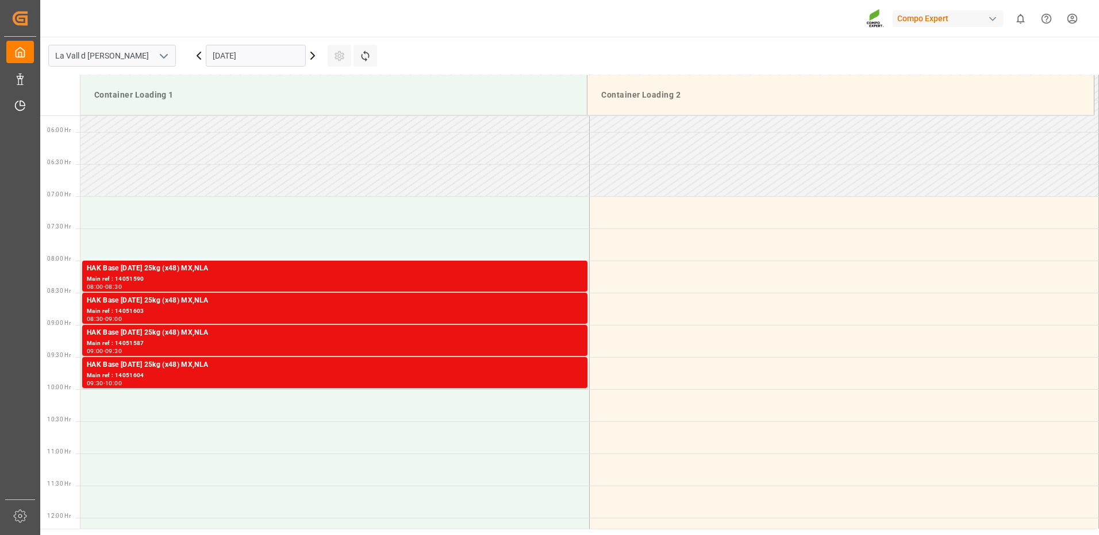
scroll to position [427, 0]
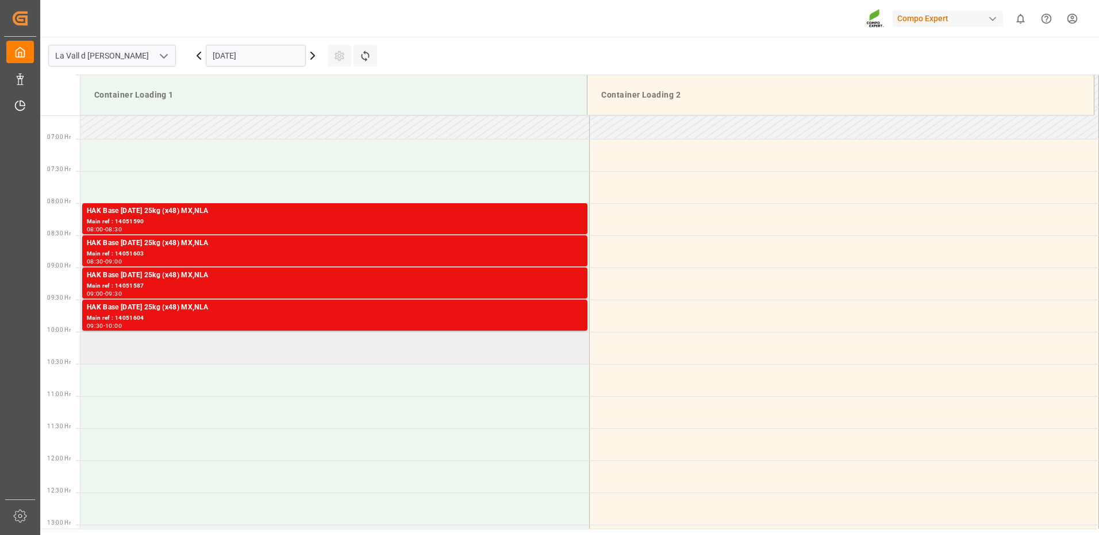
click at [245, 346] on td at bounding box center [334, 348] width 509 height 32
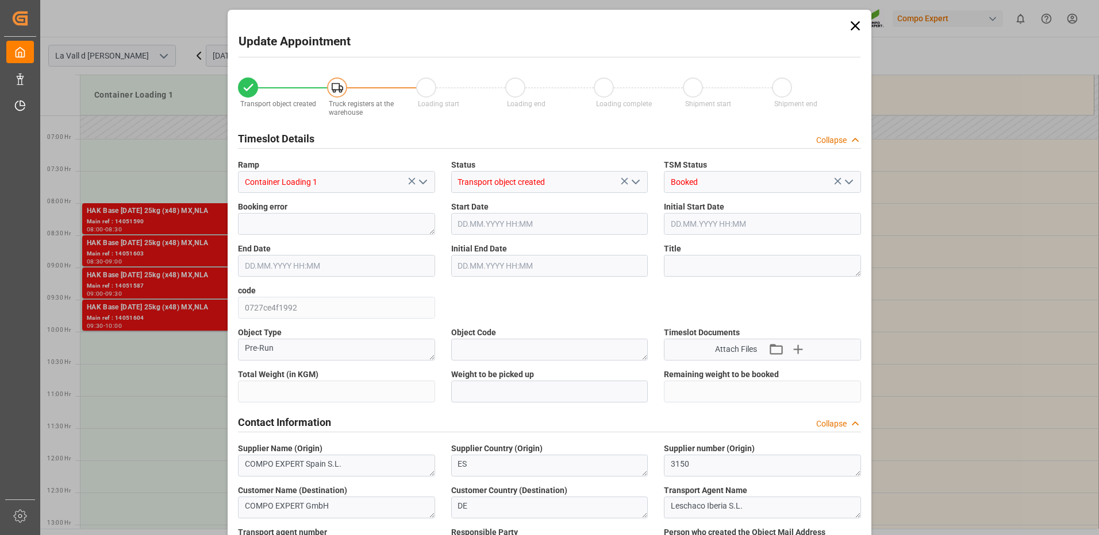
type input "24576"
type input "440"
type input "08.10.2025 10:00"
type input "08.10.2025 10:30"
type input "[DATE] 08:46"
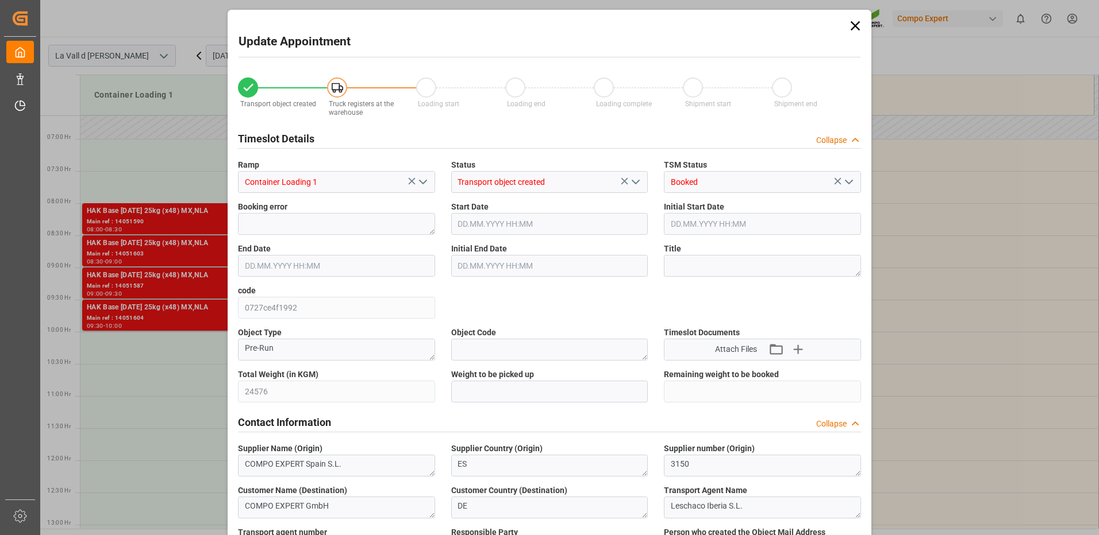
type input "17.09.2025 13:47"
click at [569, 388] on input "text" at bounding box center [549, 392] width 197 height 22
type input "24576"
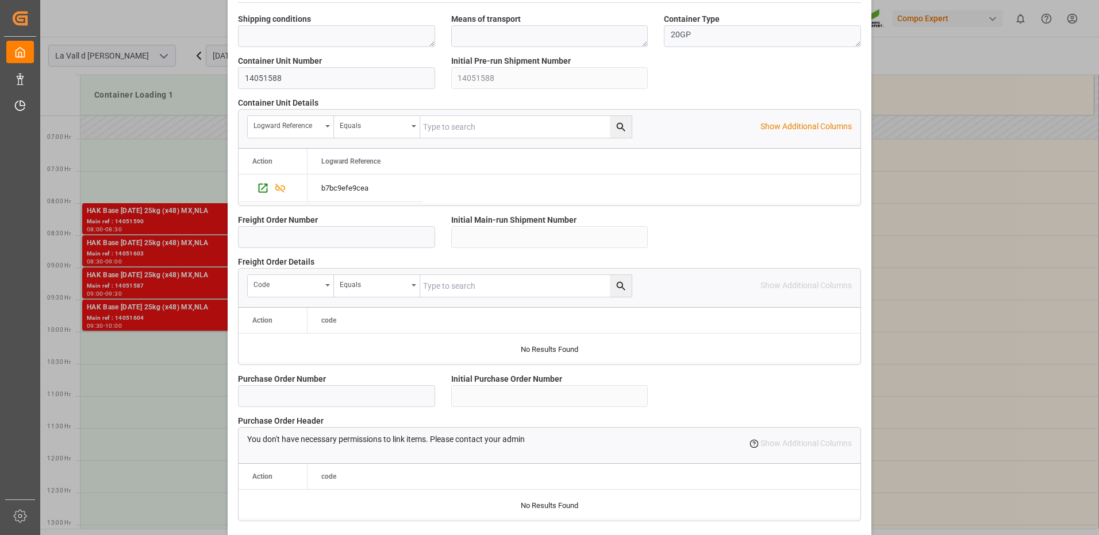
scroll to position [980, 0]
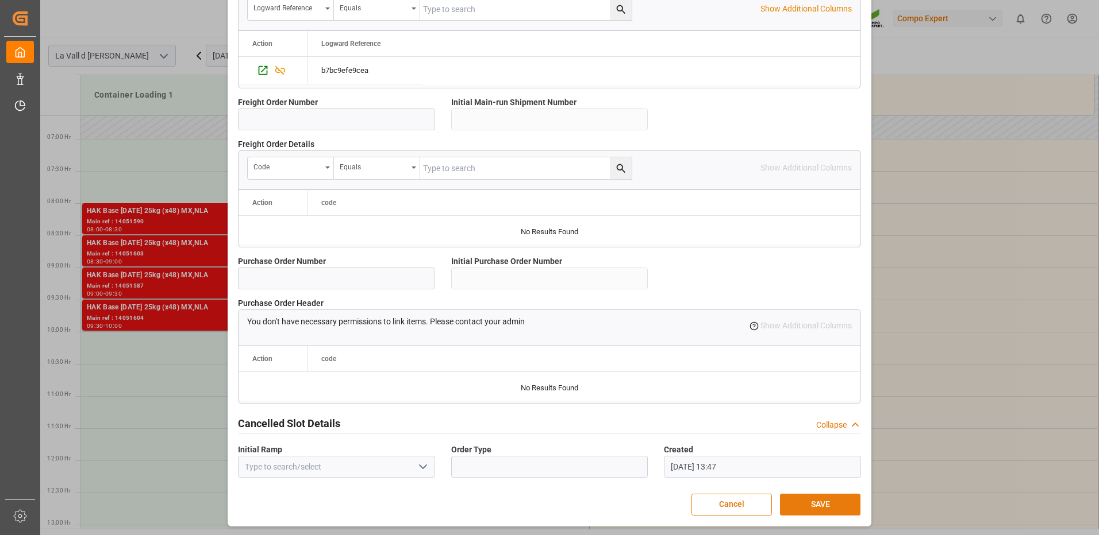
click at [811, 503] on button "SAVE" at bounding box center [820, 505] width 80 height 22
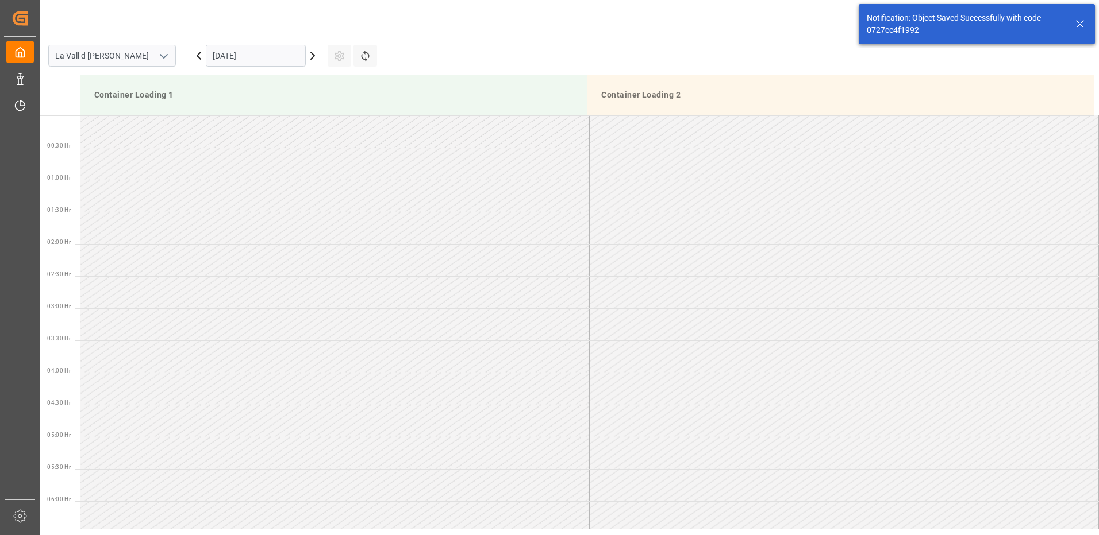
scroll to position [531, 0]
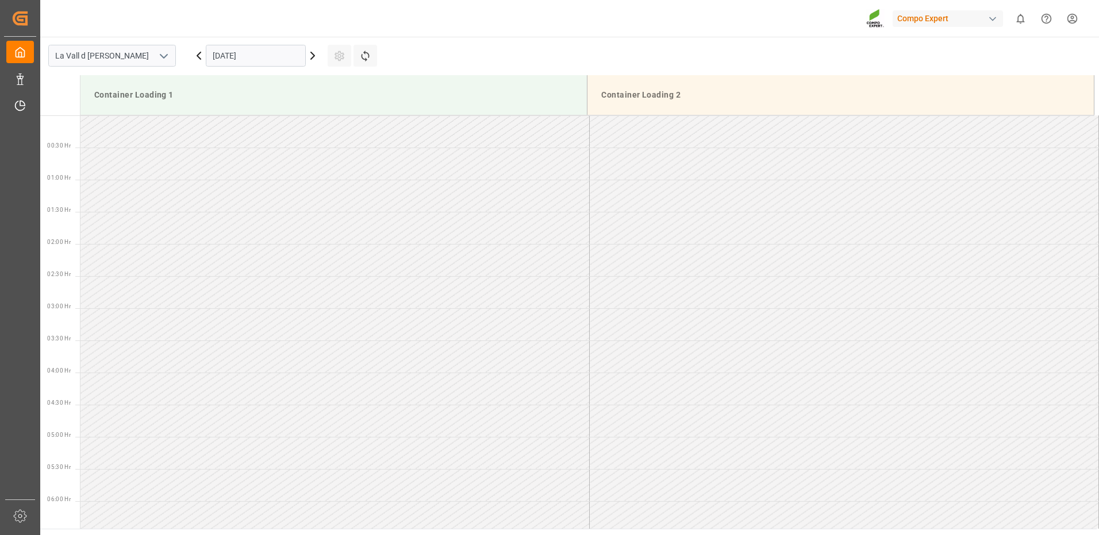
scroll to position [829, 0]
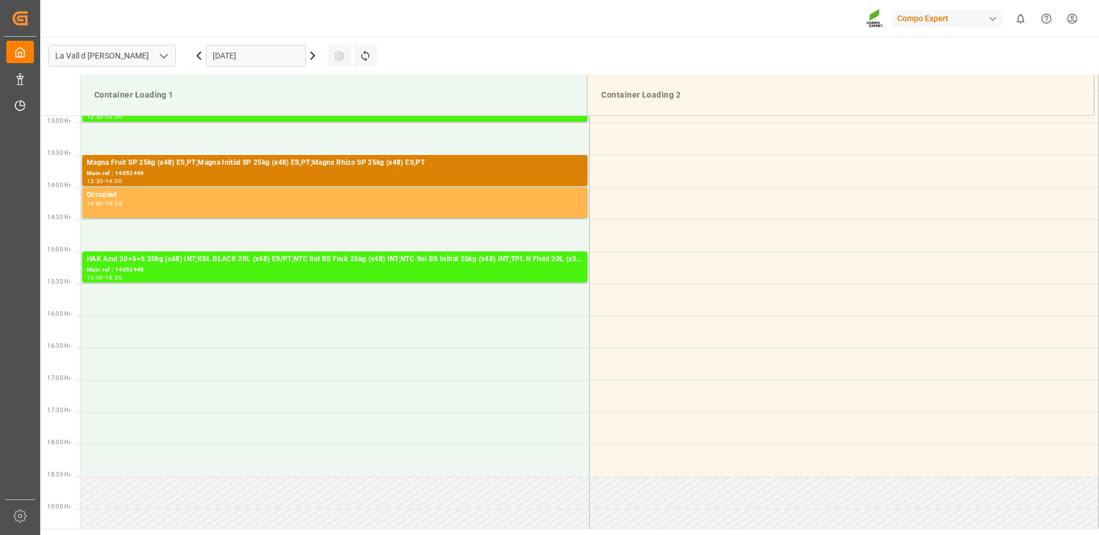
click at [259, 60] on input "[DATE]" at bounding box center [256, 56] width 100 height 22
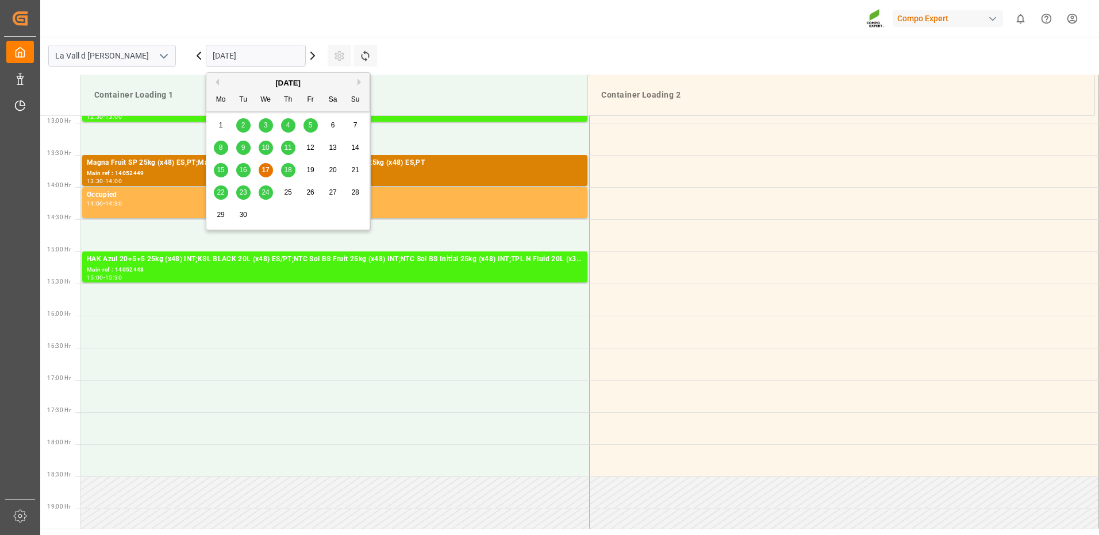
click at [360, 82] on button "Next Month" at bounding box center [360, 82] width 7 height 7
click at [267, 145] on span "8" at bounding box center [266, 148] width 4 height 8
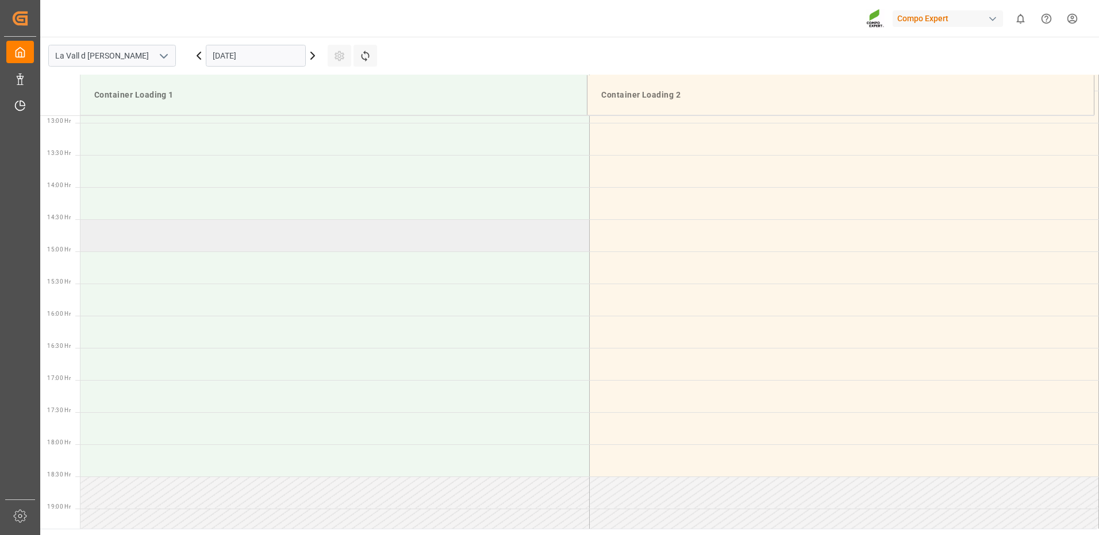
scroll to position [657, 0]
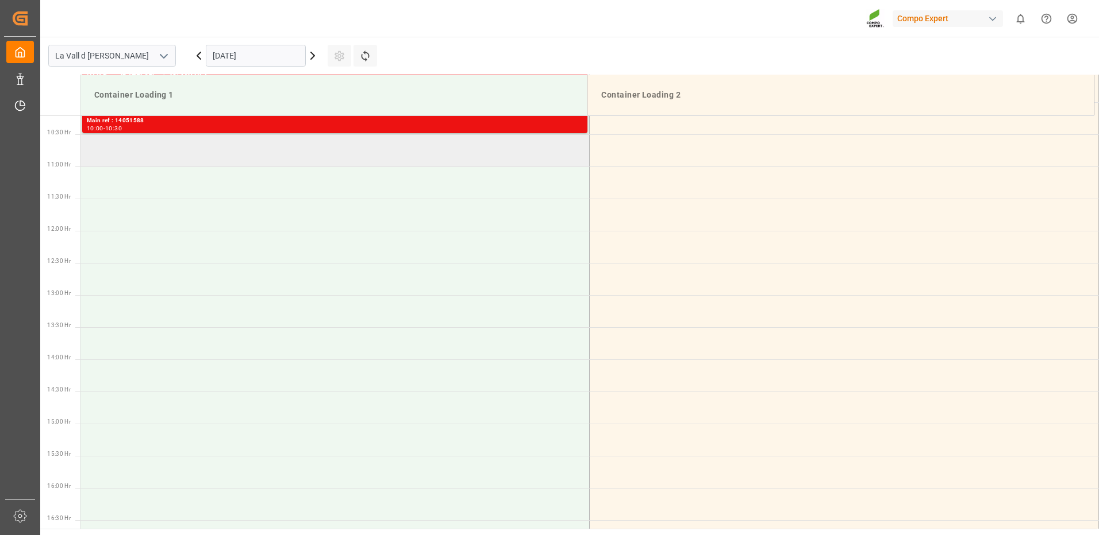
click at [228, 157] on td at bounding box center [334, 150] width 509 height 32
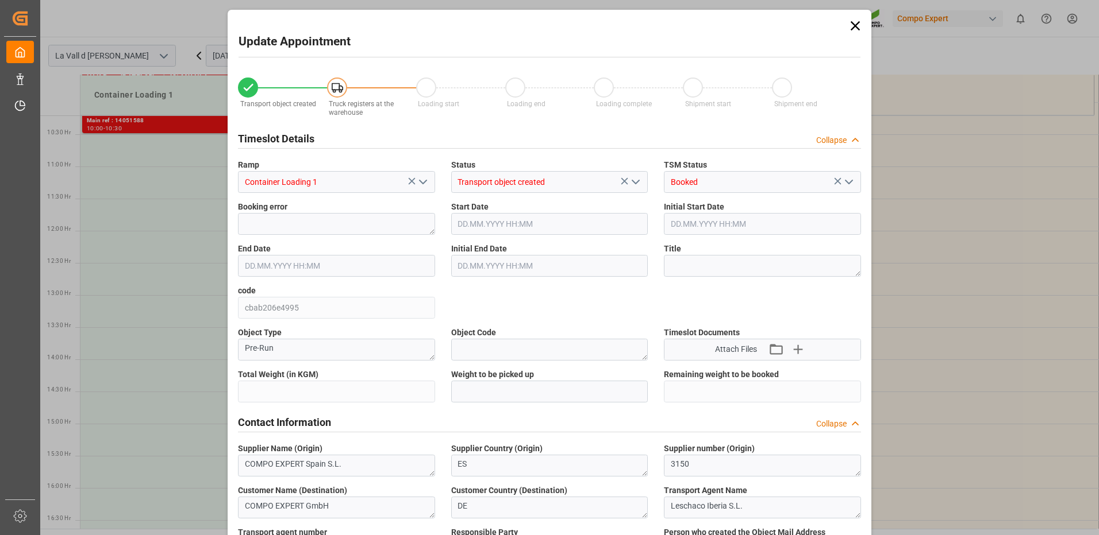
type input "24576"
type input "440"
type input "[DATE] 10:30"
type input "[DATE] 11:00"
type input "[DATE] 08:46"
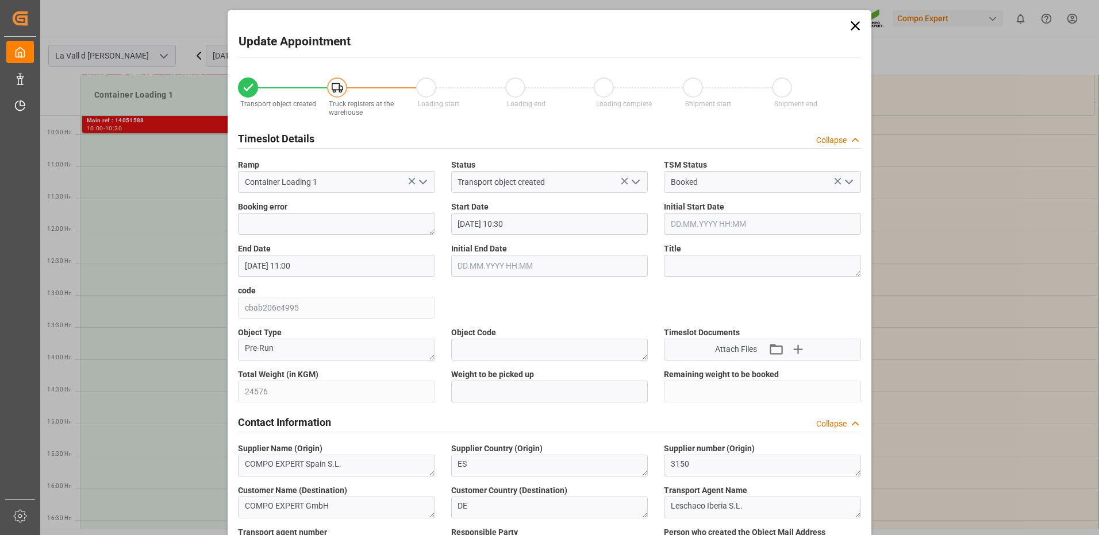
type input "[DATE] 13:49"
click at [529, 390] on input "text" at bounding box center [549, 392] width 197 height 22
type input "24576"
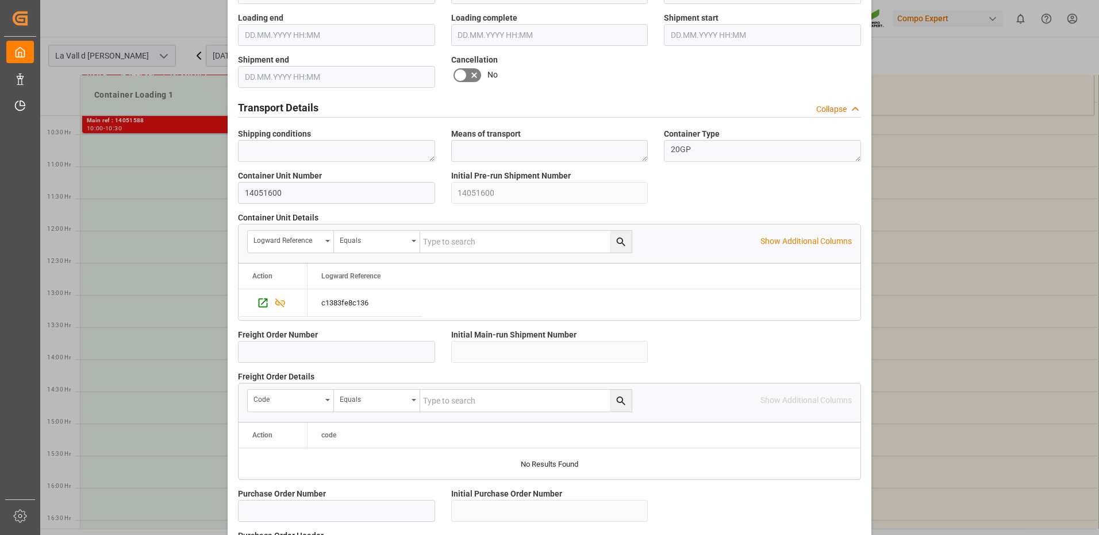
scroll to position [980, 0]
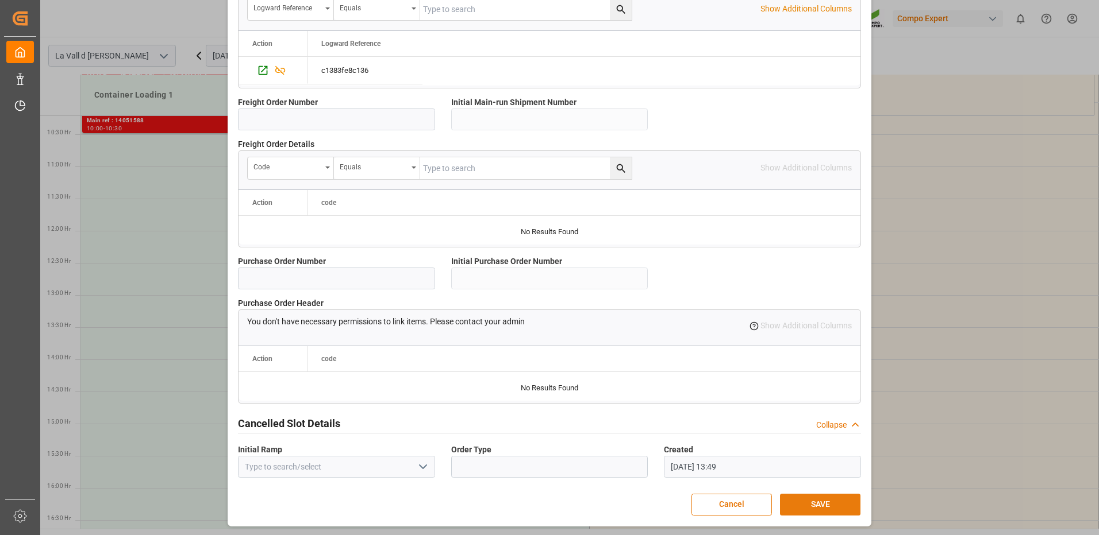
click at [798, 505] on button "SAVE" at bounding box center [820, 505] width 80 height 22
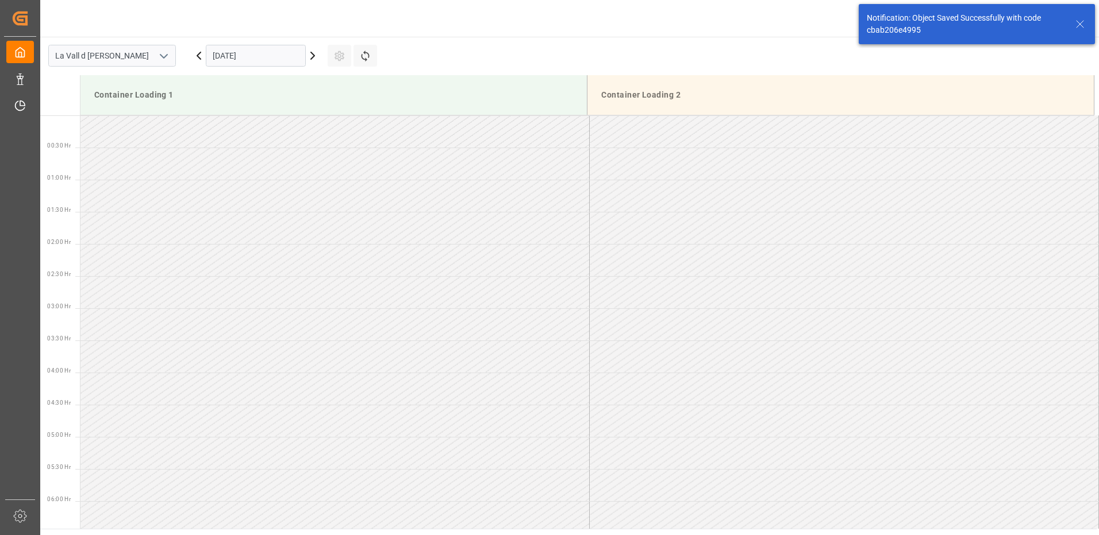
scroll to position [572, 0]
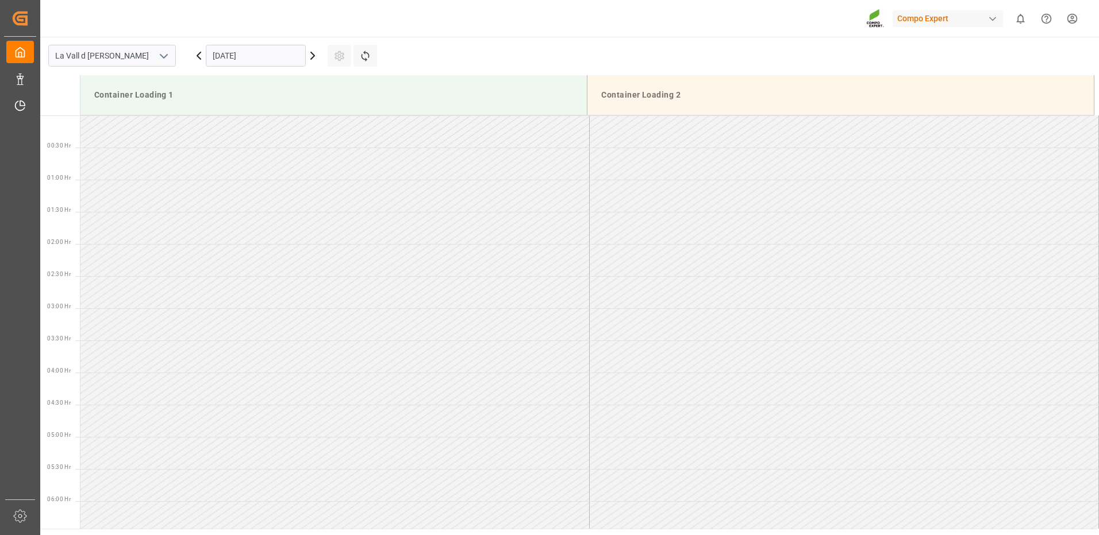
scroll to position [829, 0]
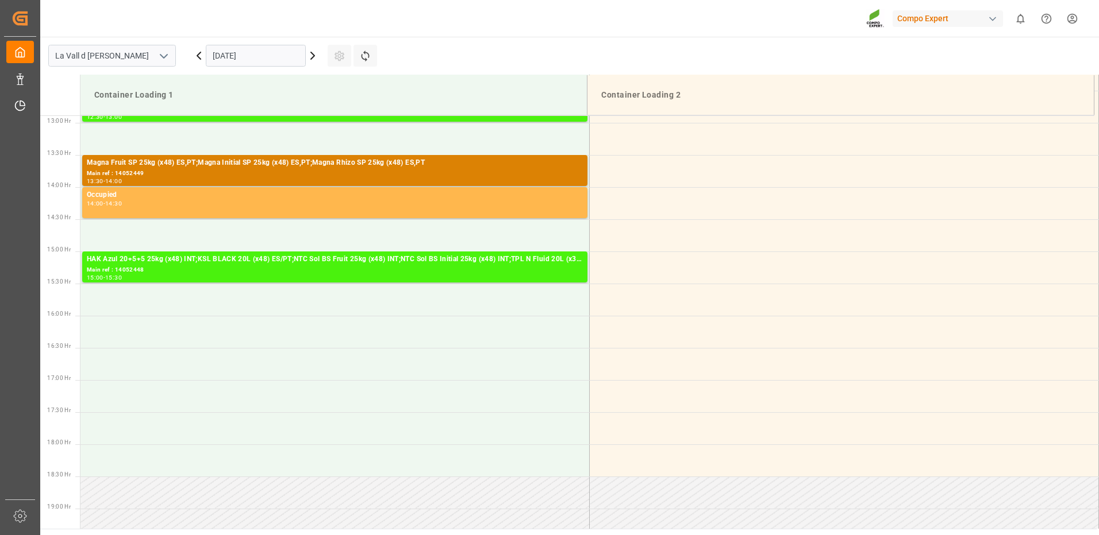
drag, startPoint x: 259, startPoint y: 56, endPoint x: 259, endPoint y: 63, distance: 6.3
click at [259, 57] on input "[DATE]" at bounding box center [256, 56] width 100 height 22
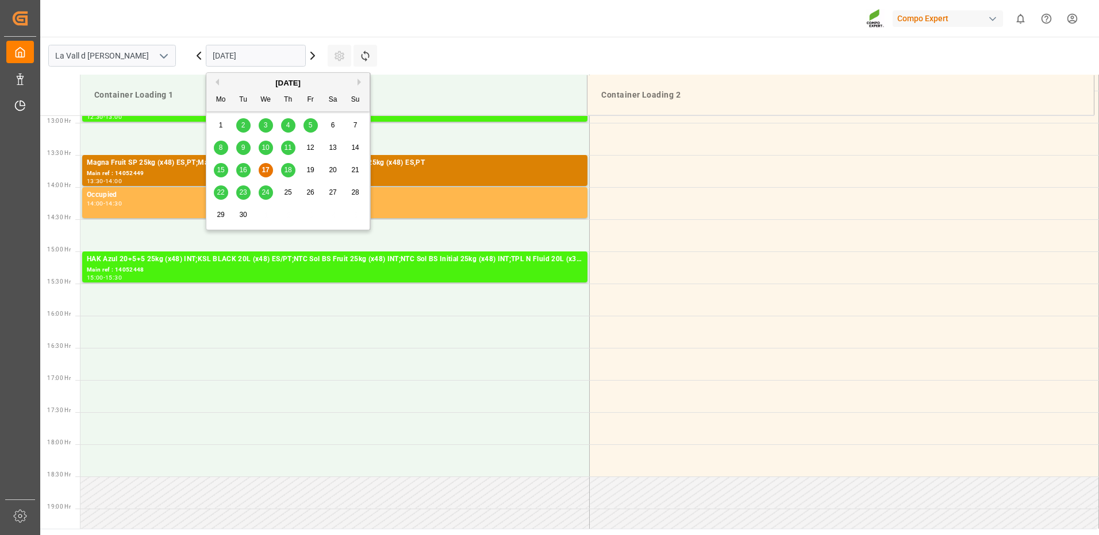
click at [361, 84] on button "Next Month" at bounding box center [360, 82] width 7 height 7
click at [265, 146] on span "8" at bounding box center [266, 148] width 4 height 8
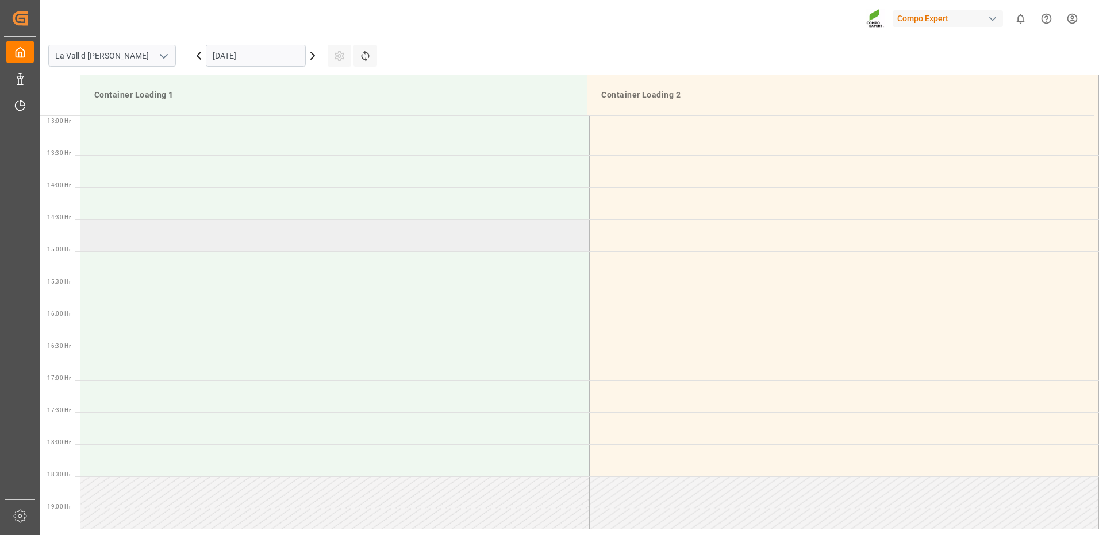
scroll to position [657, 0]
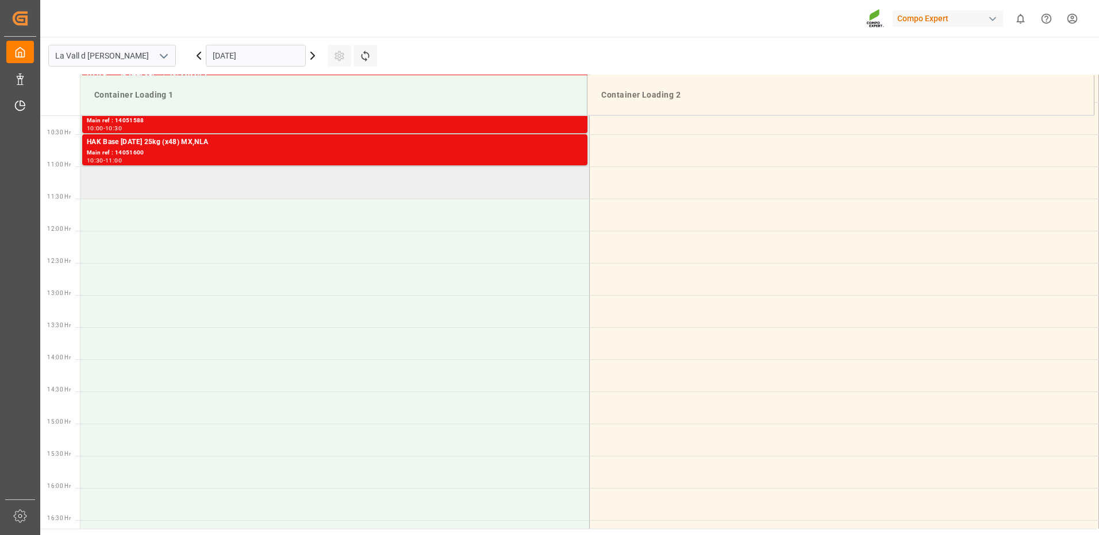
click at [267, 183] on td at bounding box center [334, 183] width 509 height 32
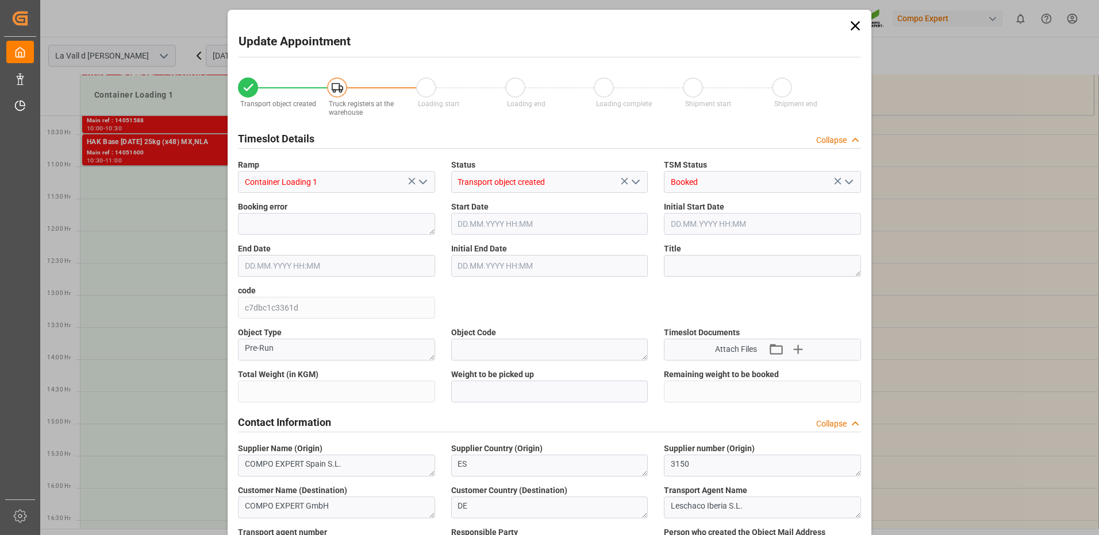
type input "24576"
type input "440"
type input "[DATE] 11:00"
type input "[DATE] 11:30"
type input "[DATE] 08:46"
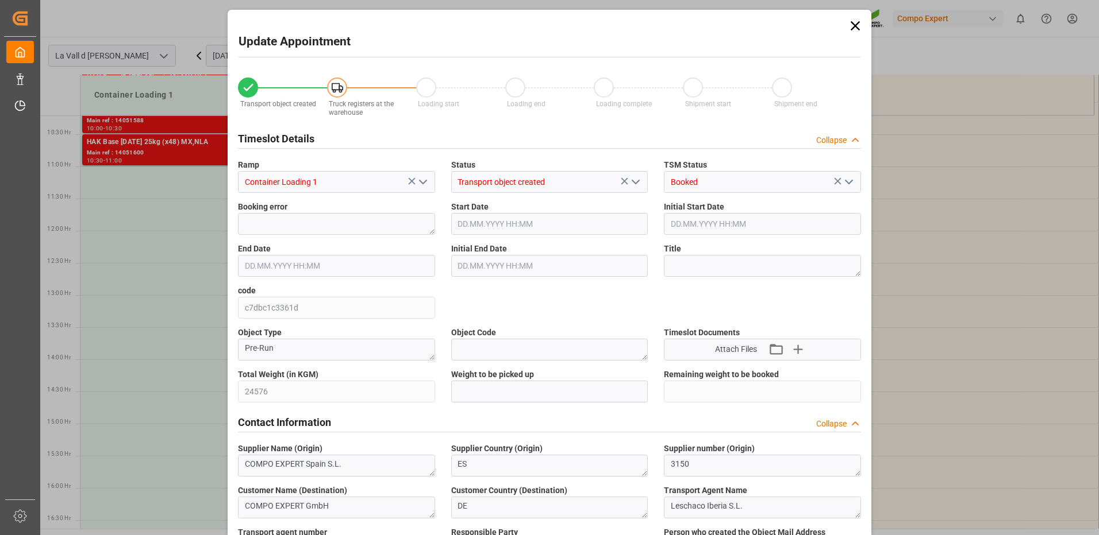
type input "[DATE] 13:50"
click at [481, 383] on input "text" at bounding box center [549, 392] width 197 height 22
type input "24576"
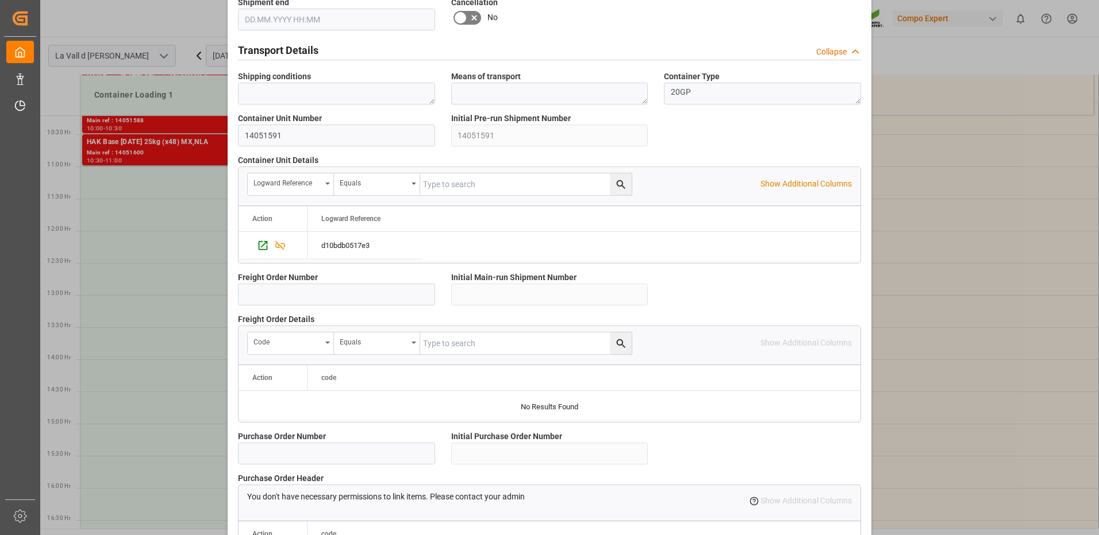
scroll to position [980, 0]
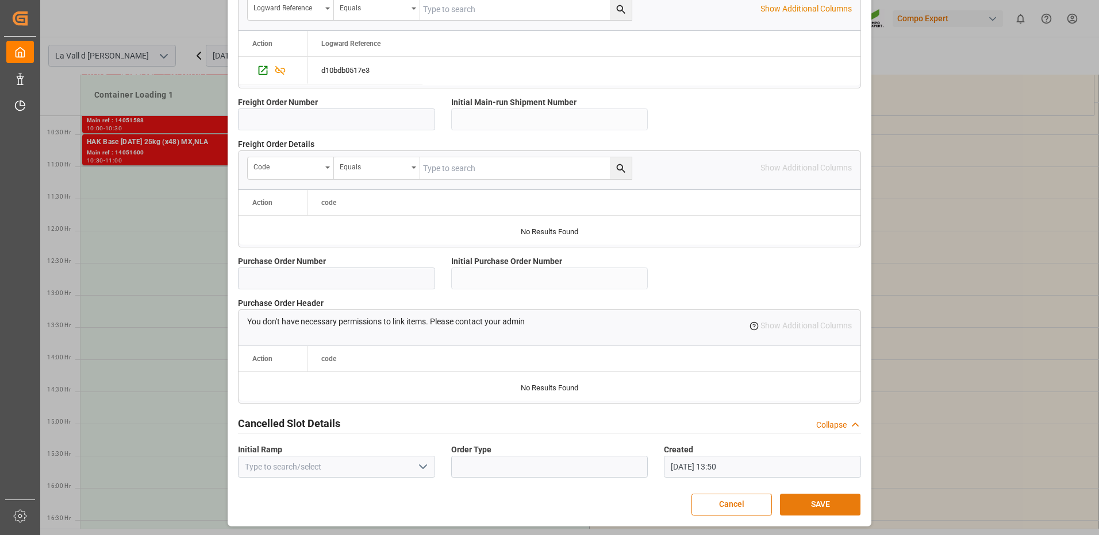
click at [807, 499] on button "SAVE" at bounding box center [820, 505] width 80 height 22
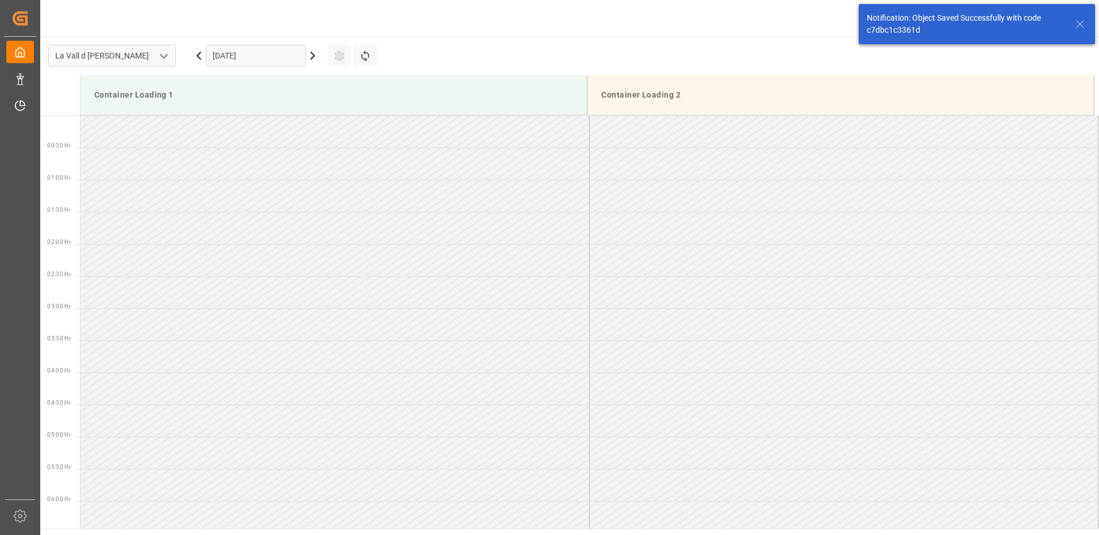
scroll to position [596, 0]
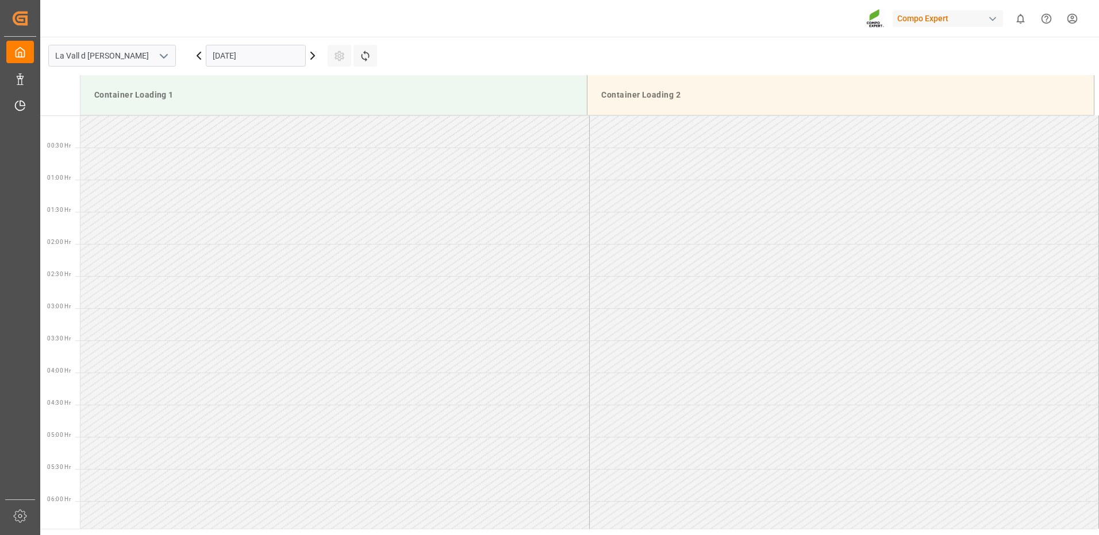
scroll to position [829, 0]
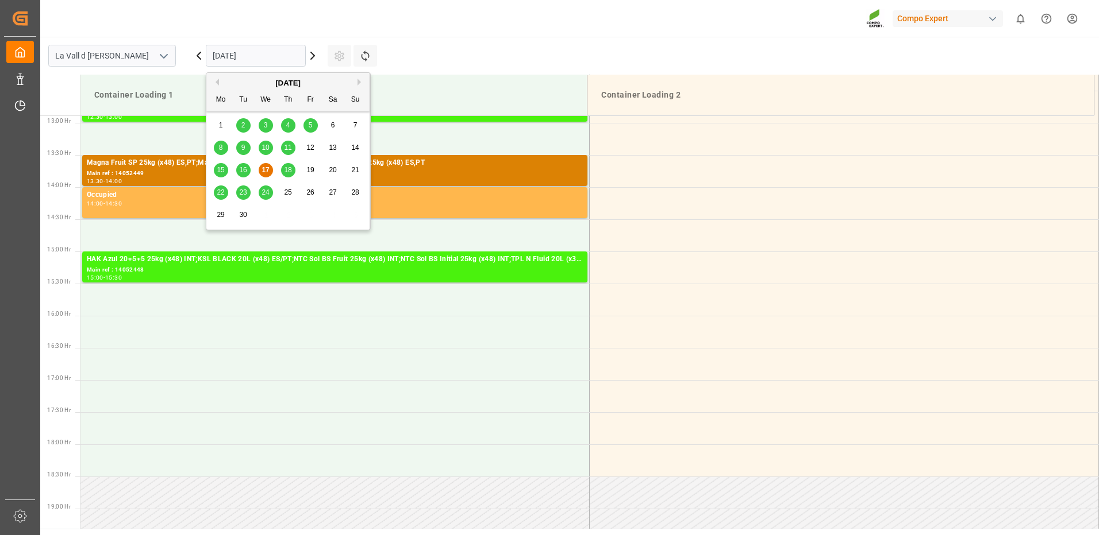
click at [287, 64] on input "[DATE]" at bounding box center [256, 56] width 100 height 22
click at [361, 82] on button "Next Month" at bounding box center [360, 82] width 7 height 7
click at [268, 145] on div "8" at bounding box center [266, 148] width 14 height 14
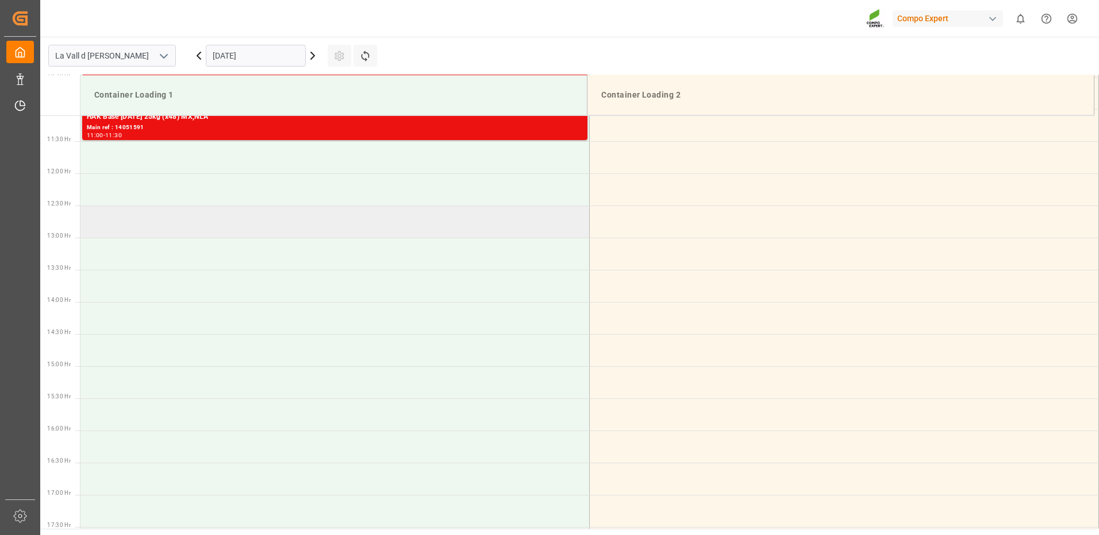
scroll to position [657, 0]
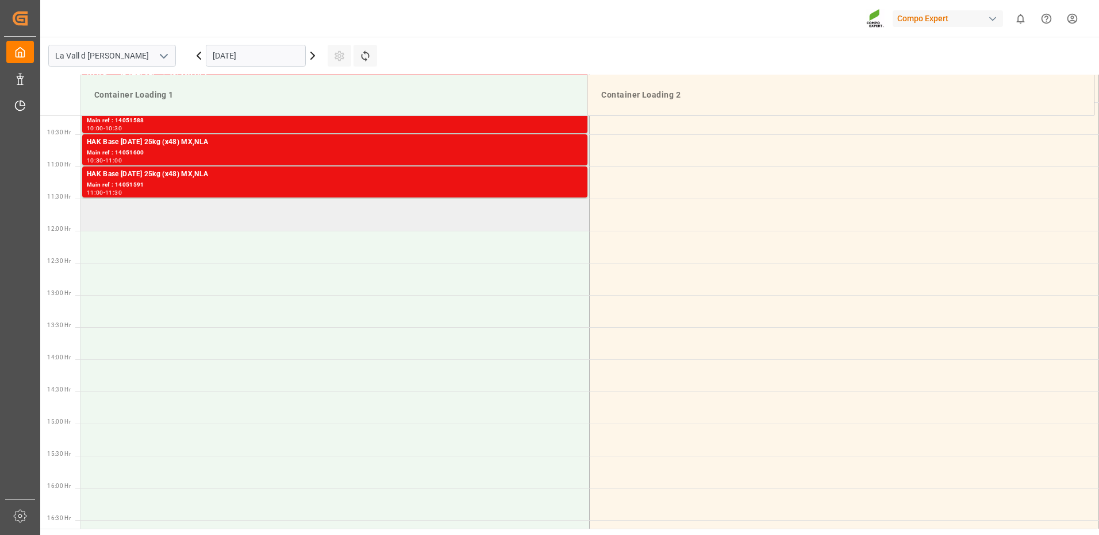
click at [340, 220] on td at bounding box center [334, 215] width 509 height 32
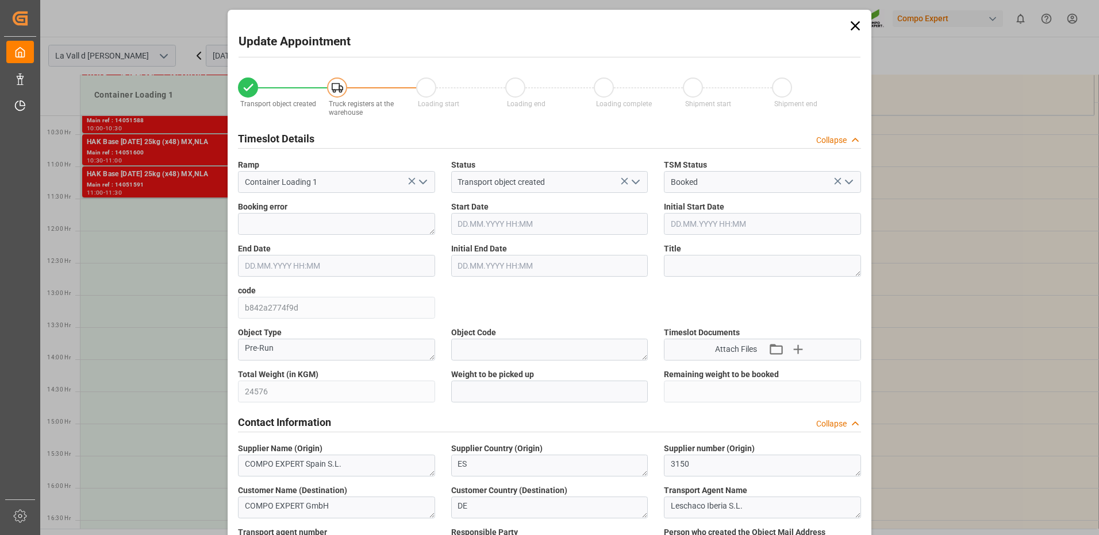
type input "24576"
type input "440"
type input "[DATE] 11:30"
type input "[DATE] 12:00"
type input "[DATE] 08:46"
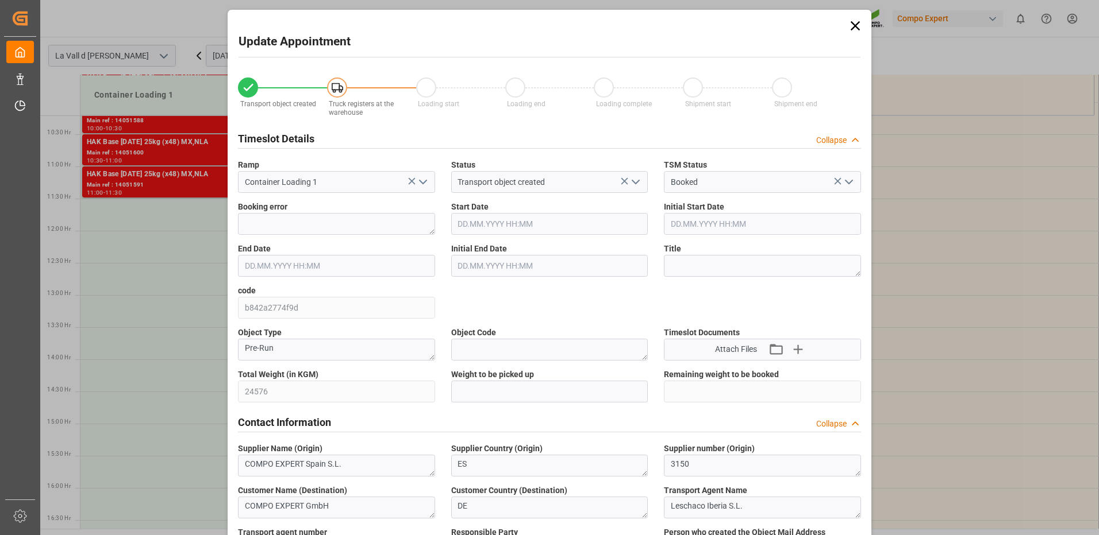
type input "[DATE] 13:51"
click at [565, 386] on input "text" at bounding box center [549, 392] width 197 height 22
type input "24576"
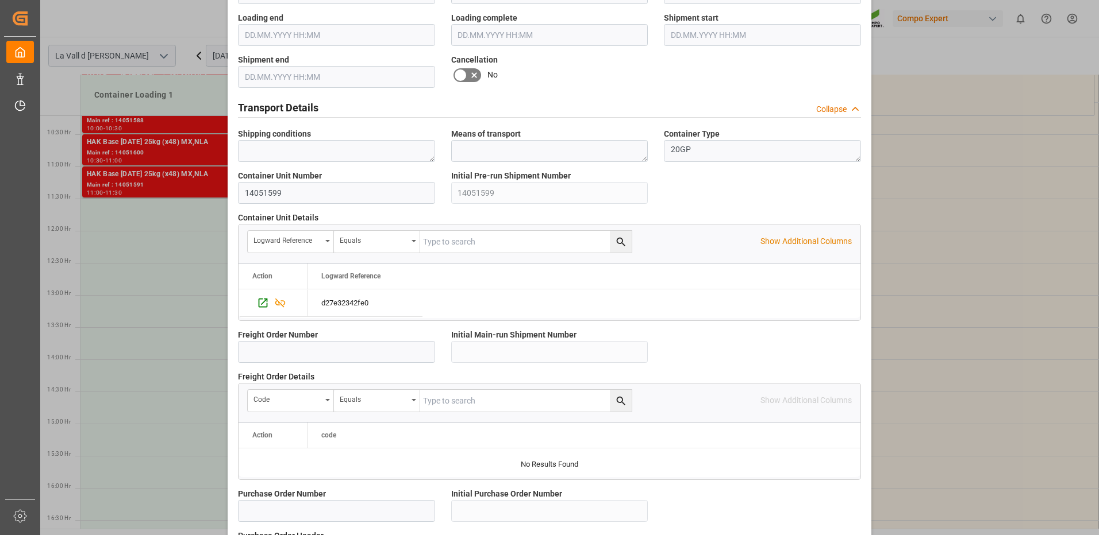
scroll to position [980, 0]
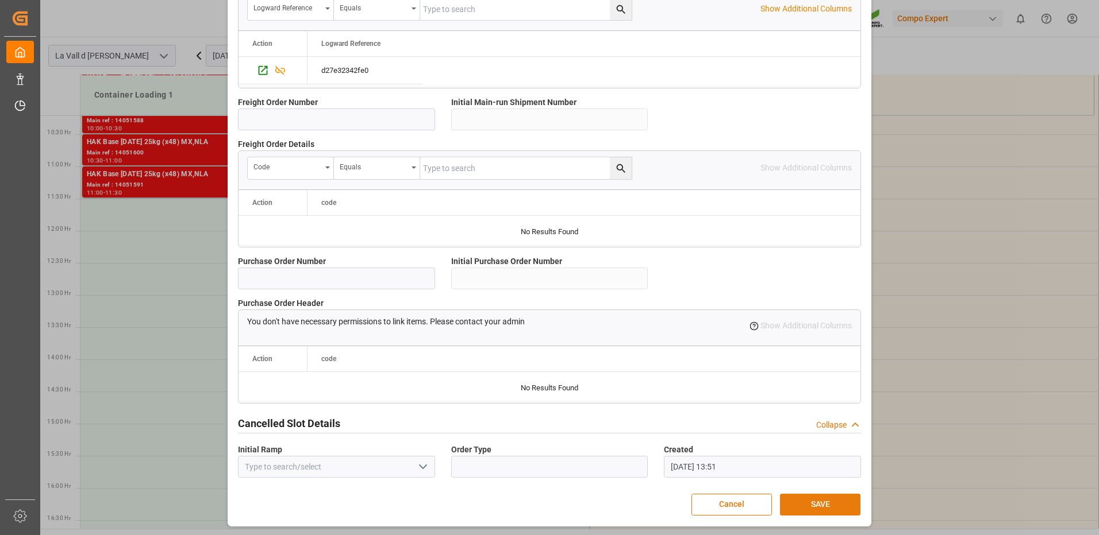
click at [802, 503] on button "SAVE" at bounding box center [820, 505] width 80 height 22
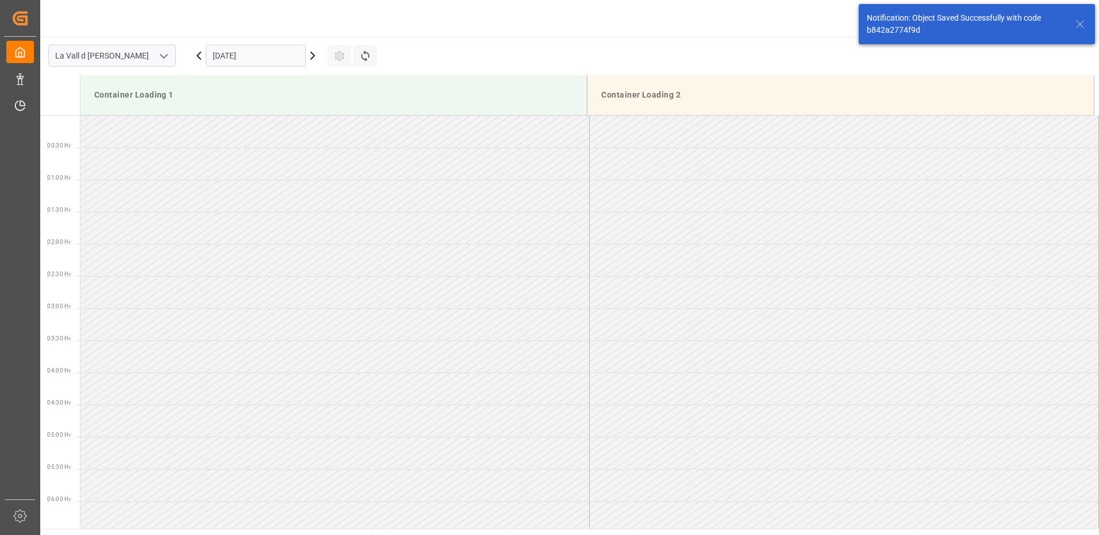
scroll to position [636, 0]
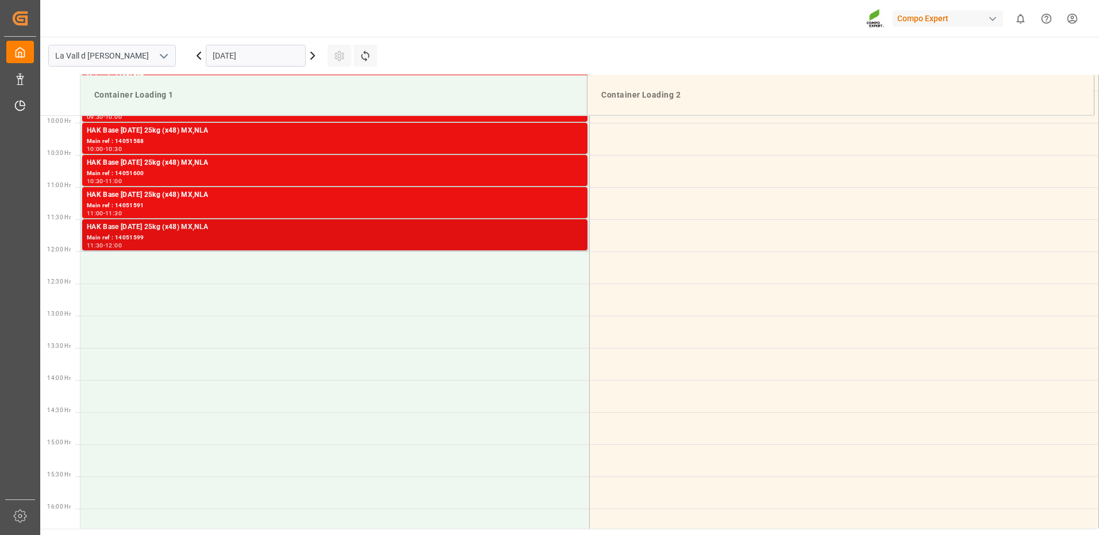
click at [480, 241] on div "HAK Base 7-12-40 25kg (x48) MX,NLA Main ref : 14051599 11:30 - 12:00" at bounding box center [335, 235] width 496 height 26
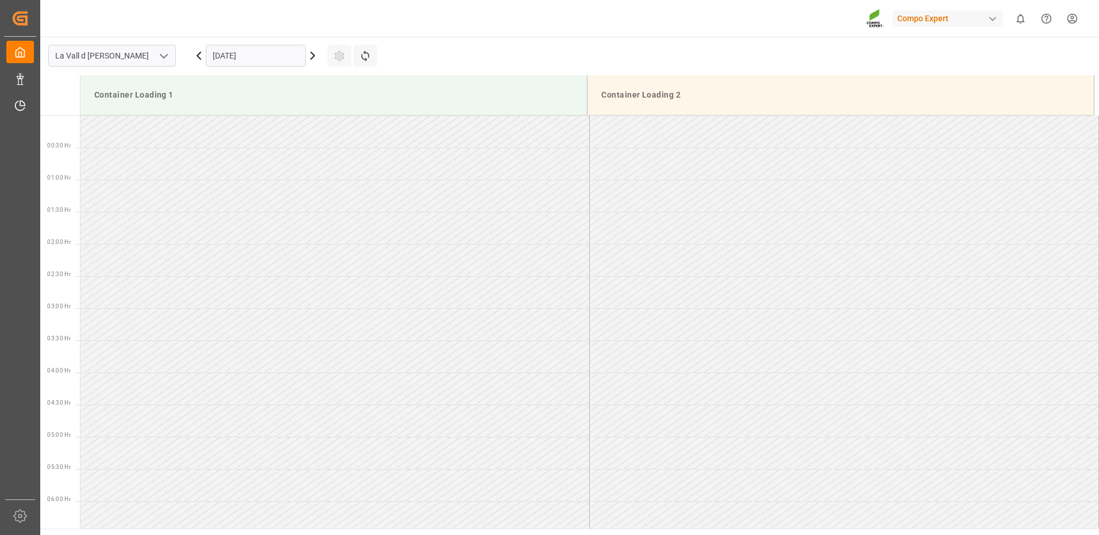
scroll to position [829, 0]
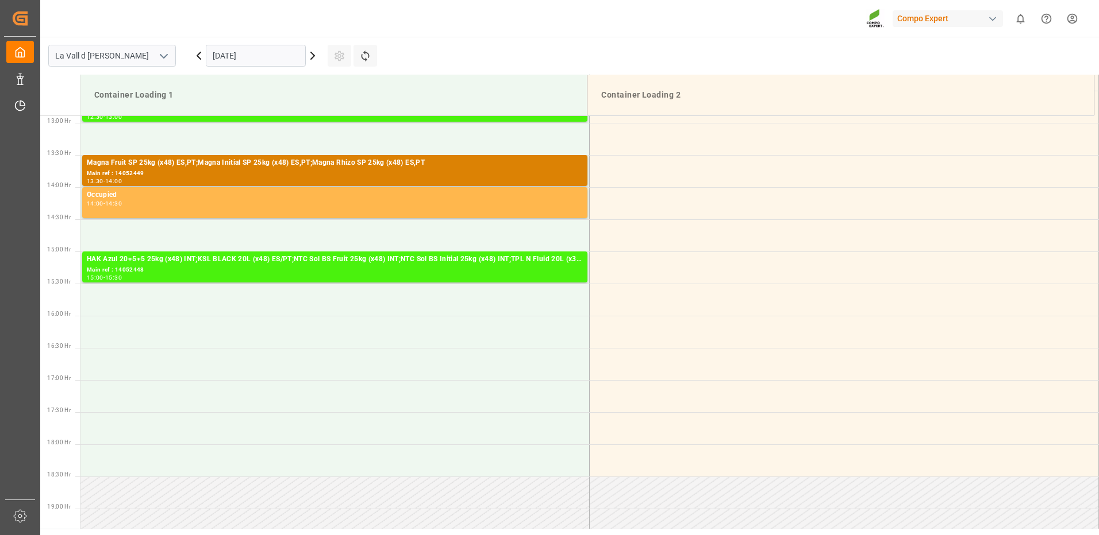
click at [273, 55] on input "[DATE]" at bounding box center [256, 56] width 100 height 22
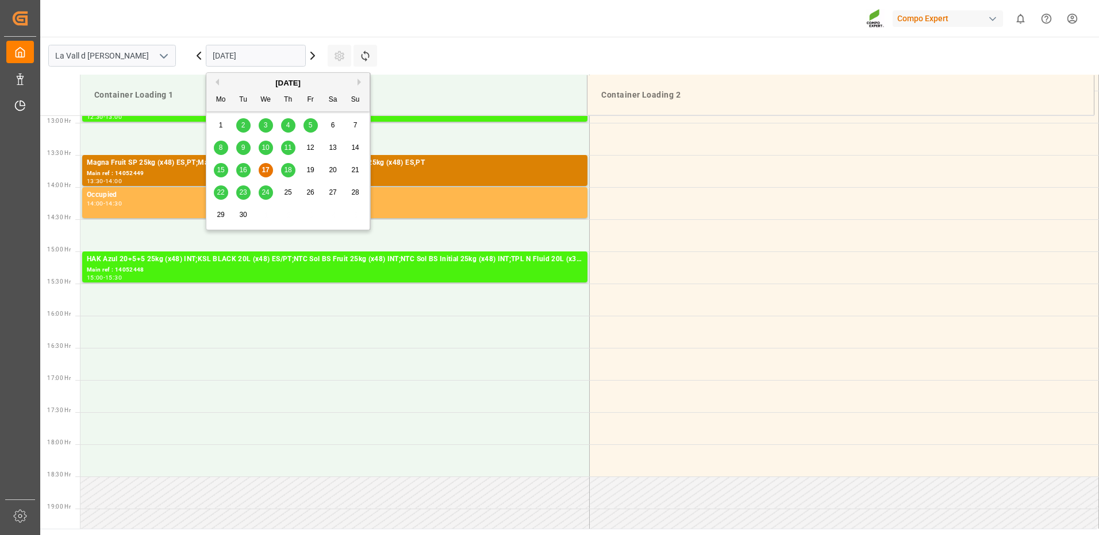
click at [358, 83] on button "Next Month" at bounding box center [360, 82] width 7 height 7
click at [267, 151] on span "8" at bounding box center [266, 148] width 4 height 8
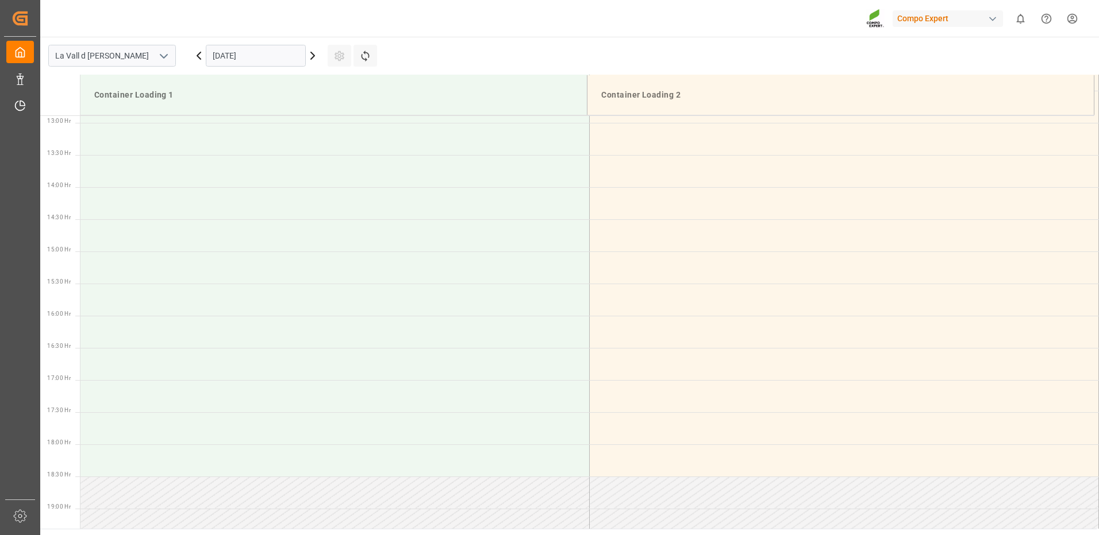
scroll to position [599, 0]
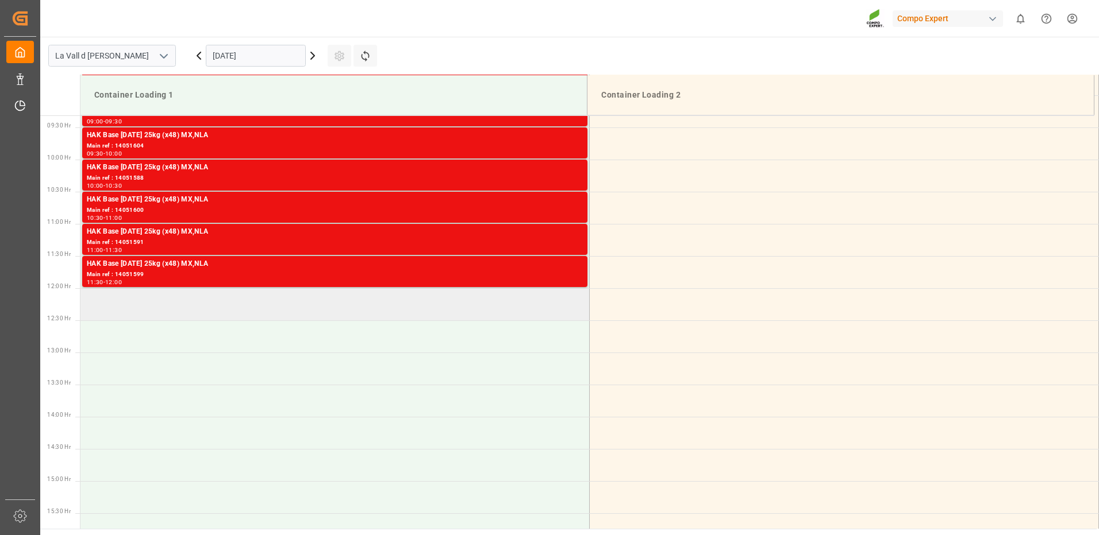
click at [255, 308] on td at bounding box center [334, 304] width 509 height 32
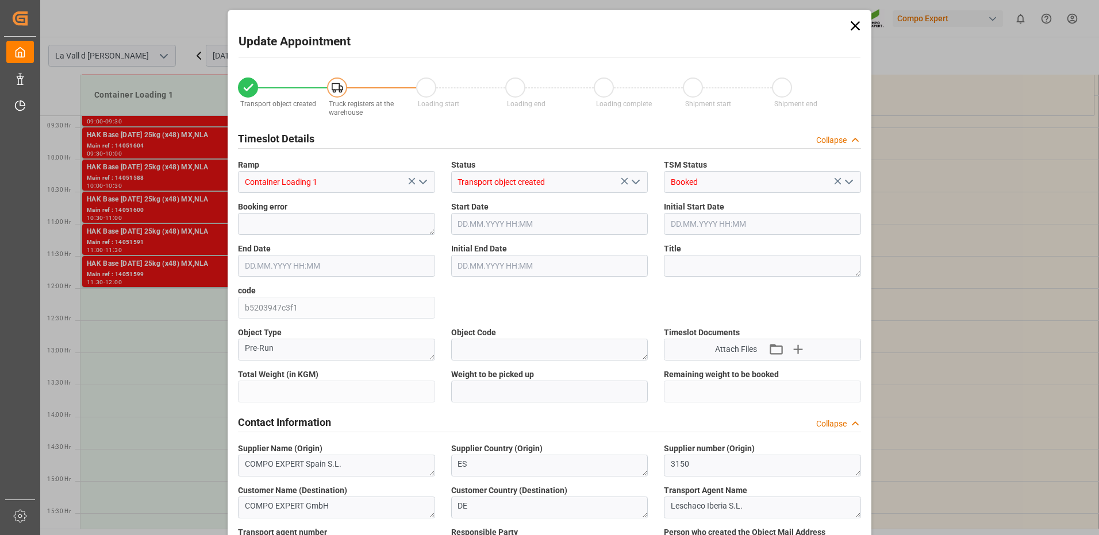
type input "24576"
type input "440"
type input "08.10.2025 12:00"
type input "08.10.2025 12:30"
type input "[DATE] 08:46"
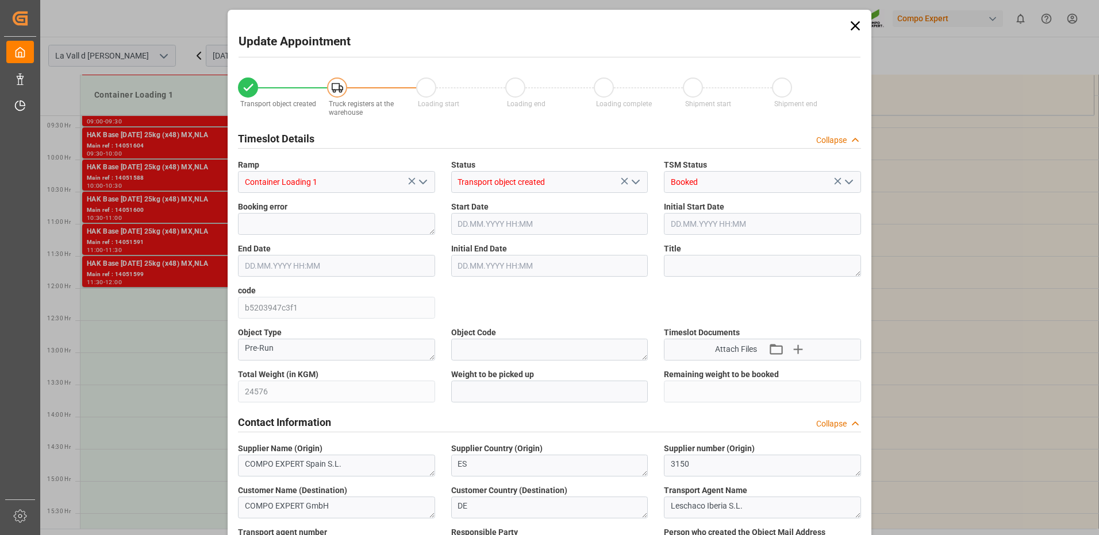
type input "17.09.2025 13:54"
click at [570, 397] on input "text" at bounding box center [549, 392] width 197 height 22
type input "24576"
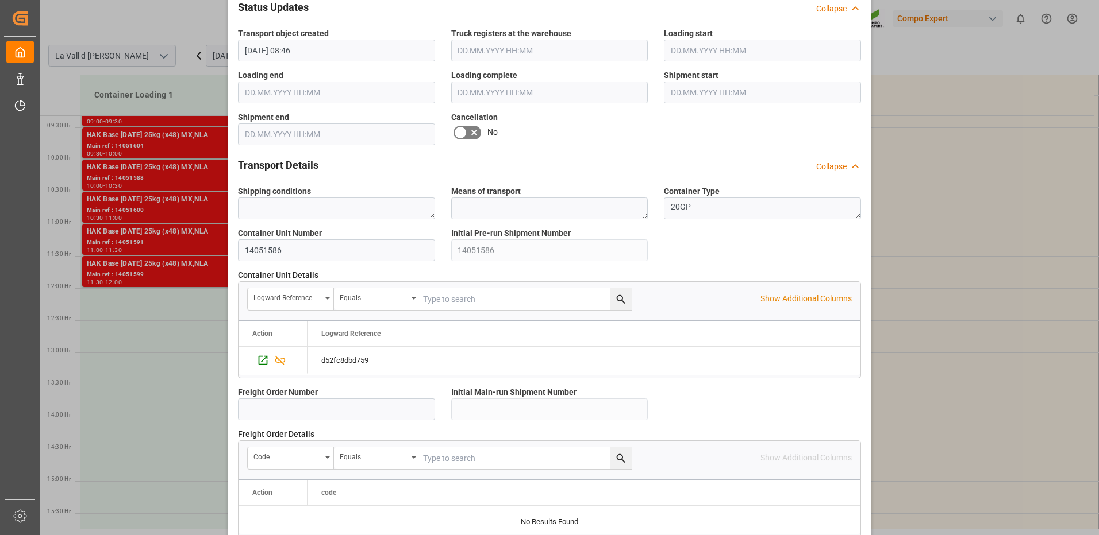
scroll to position [980, 0]
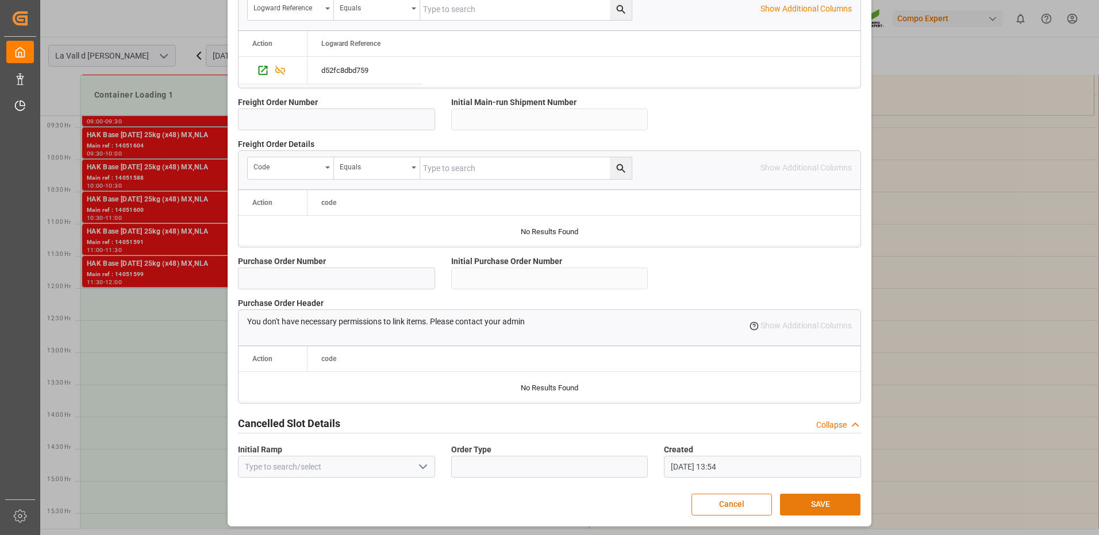
click at [814, 502] on button "SAVE" at bounding box center [820, 505] width 80 height 22
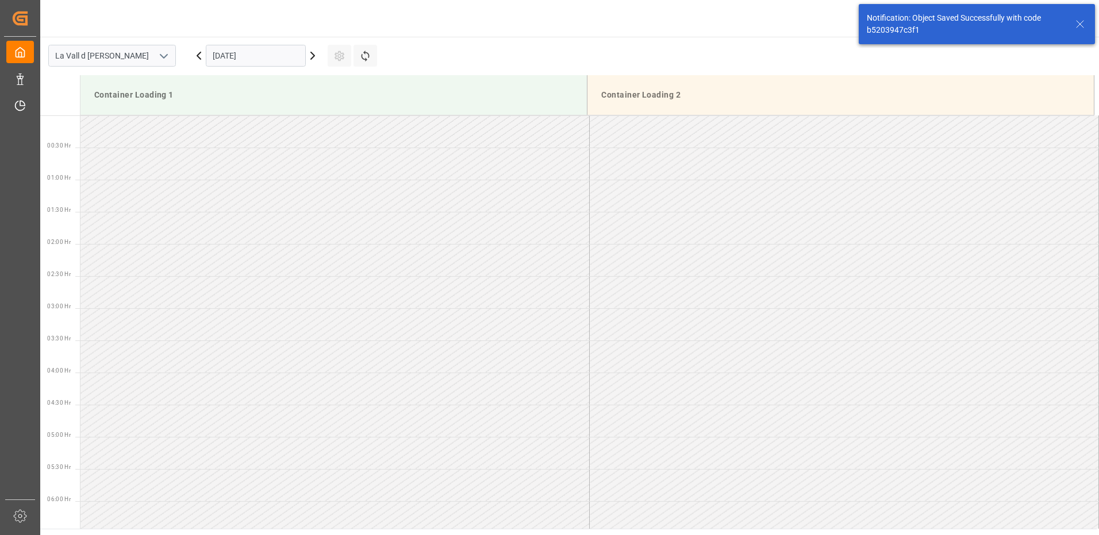
scroll to position [700, 0]
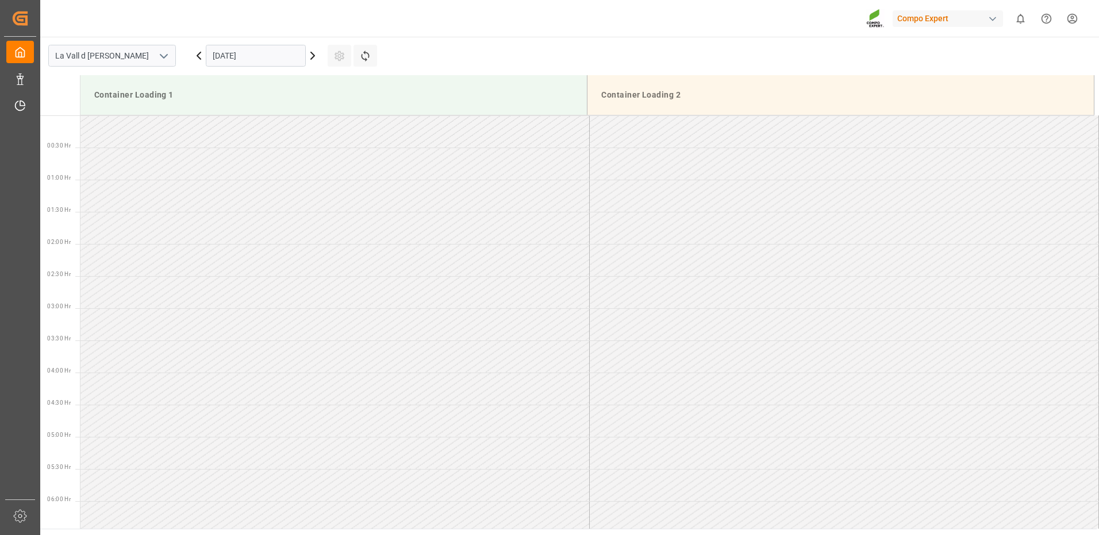
scroll to position [829, 0]
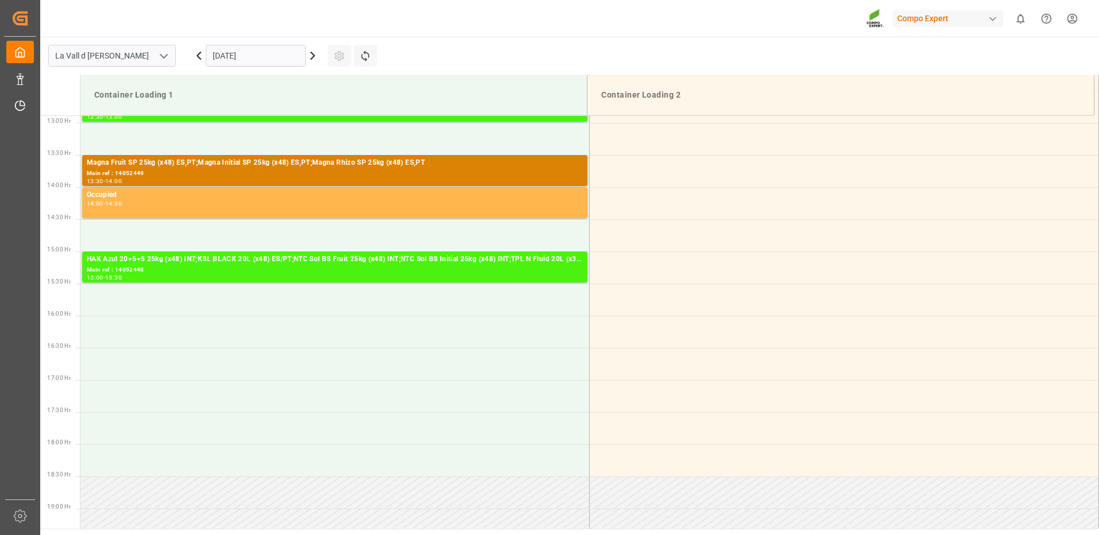
click at [294, 60] on input "[DATE]" at bounding box center [256, 56] width 100 height 22
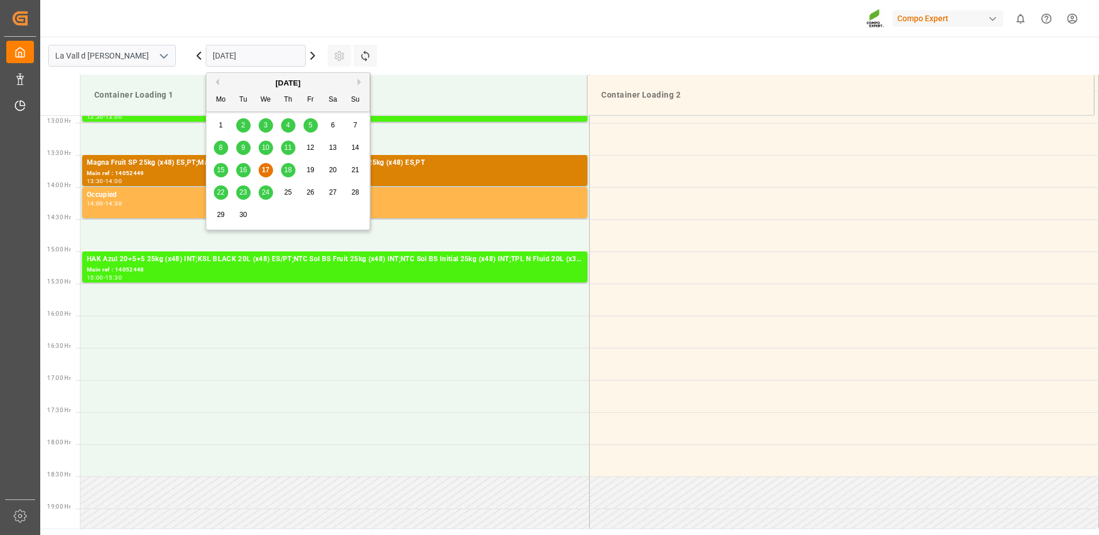
click at [357, 79] on button "Next Month" at bounding box center [360, 82] width 7 height 7
click at [268, 144] on div "8" at bounding box center [266, 148] width 14 height 14
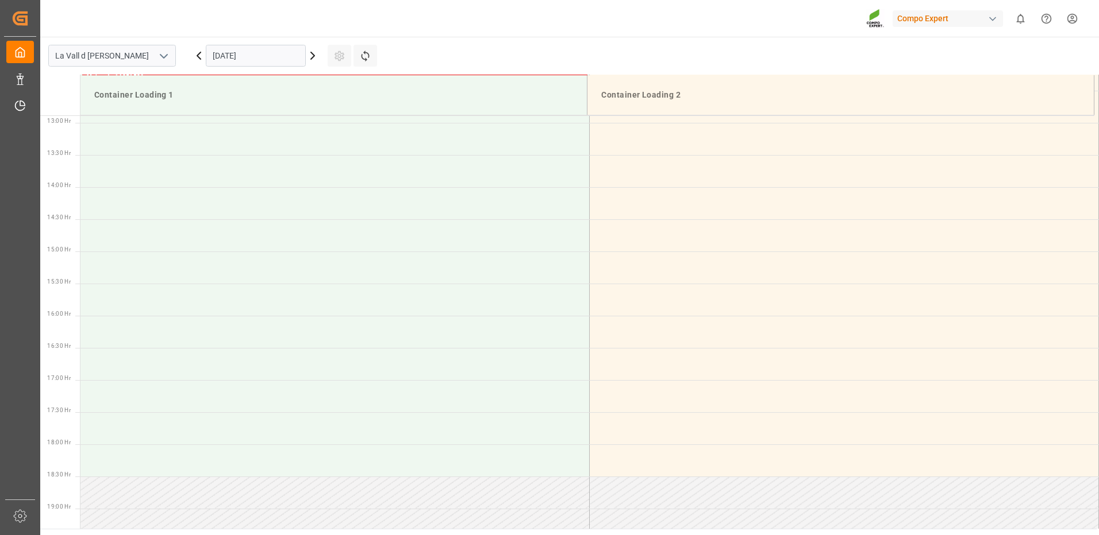
scroll to position [657, 0]
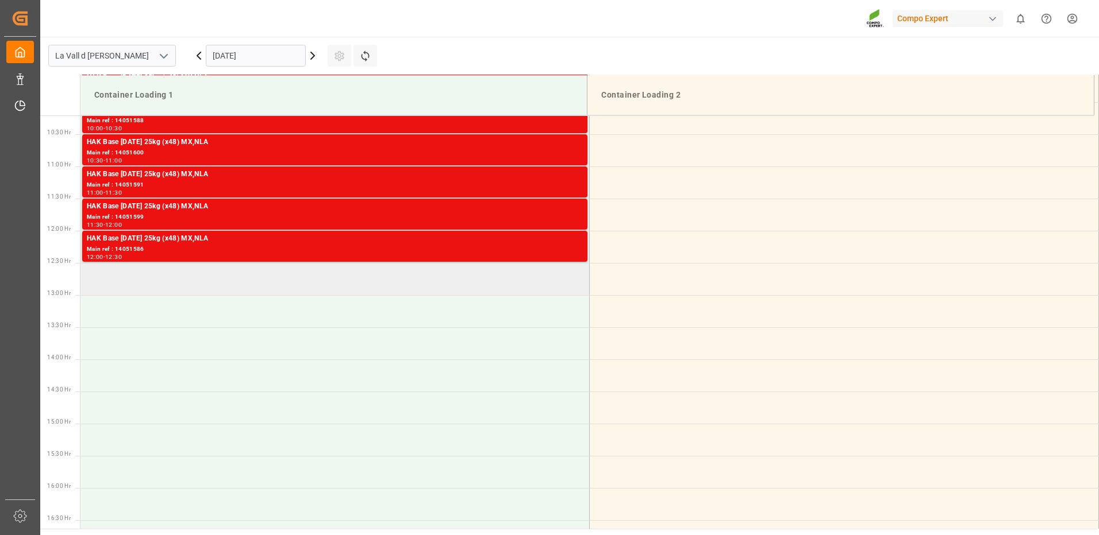
click at [205, 288] on td at bounding box center [334, 279] width 509 height 32
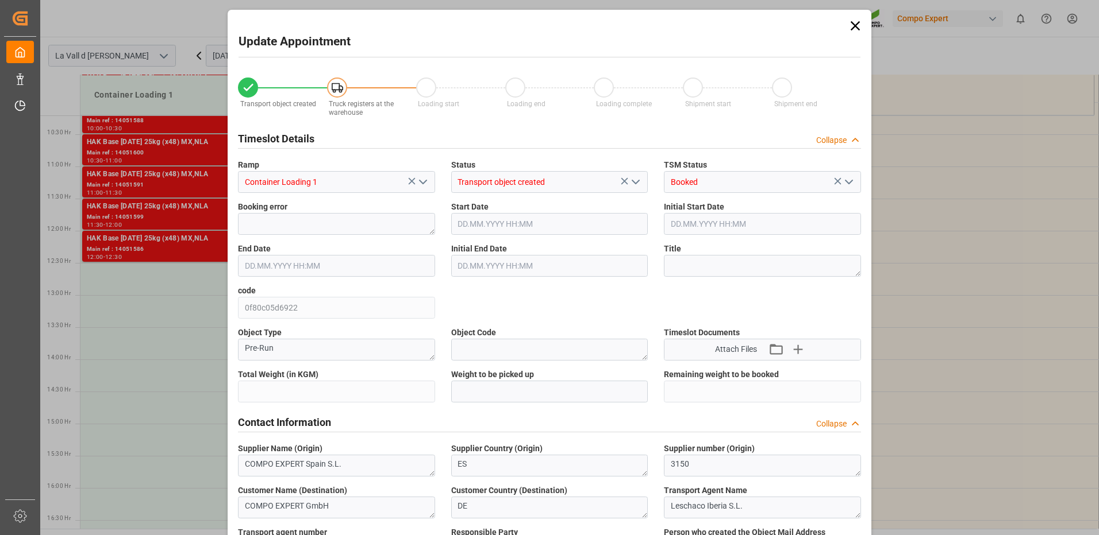
type input "24576"
type input "440"
type input "[DATE] 12:30"
type input "[DATE] 13:00"
type input "[DATE] 08:46"
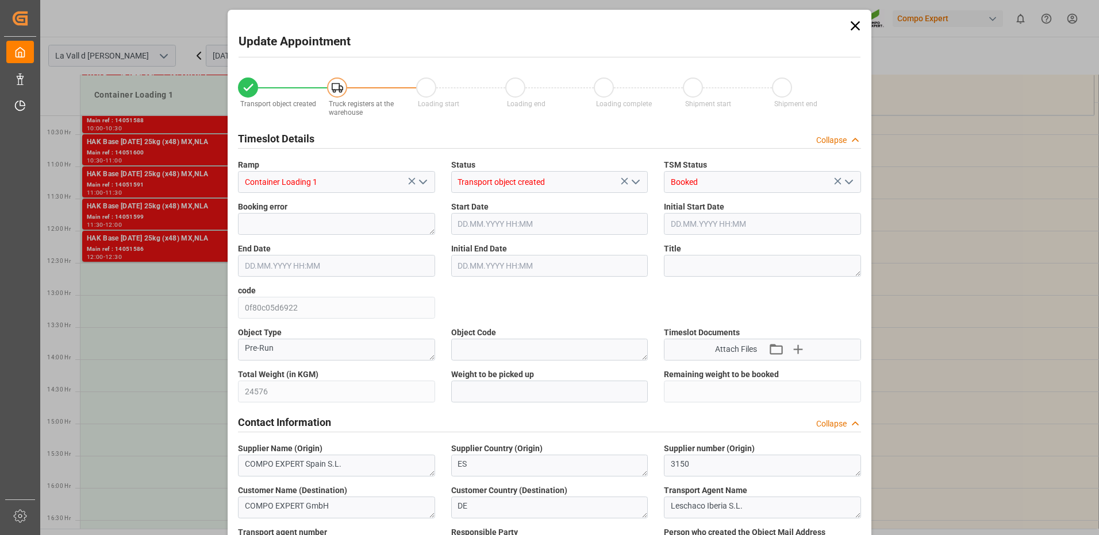
type input "[DATE] 13:55"
click at [506, 396] on input "text" at bounding box center [549, 392] width 197 height 22
type input "24576"
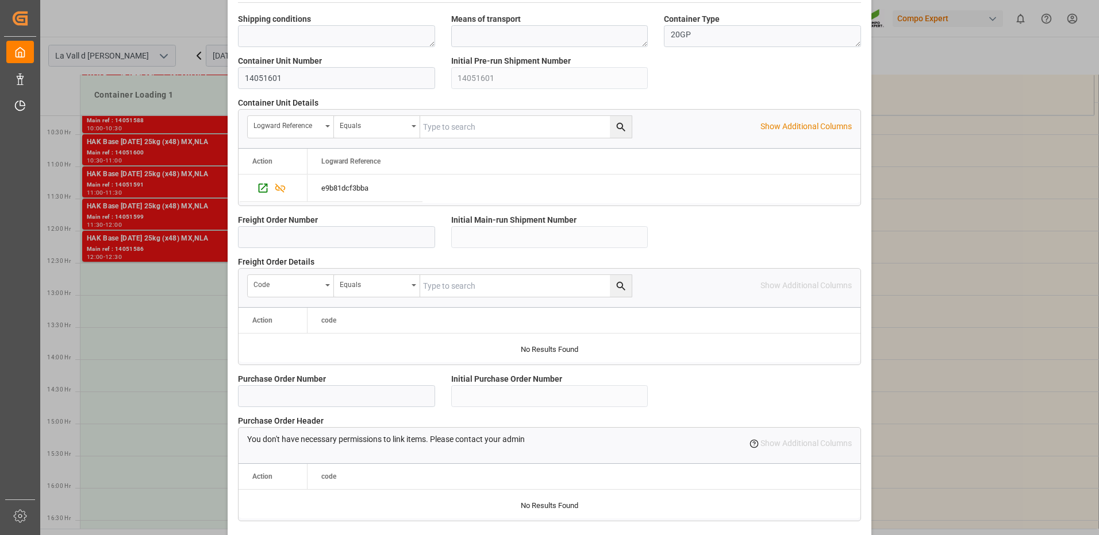
scroll to position [980, 0]
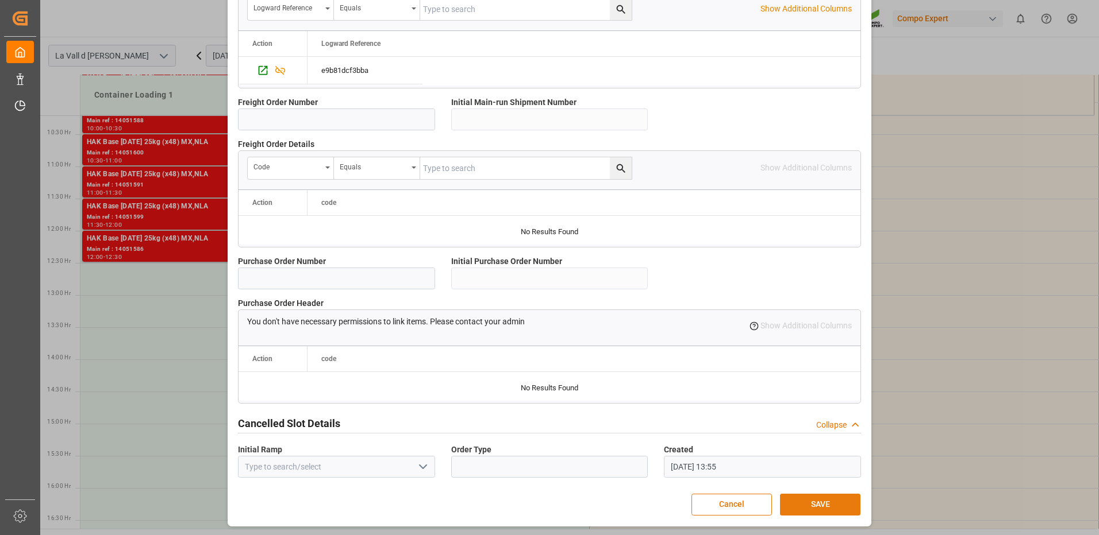
click at [826, 504] on button "SAVE" at bounding box center [820, 505] width 80 height 22
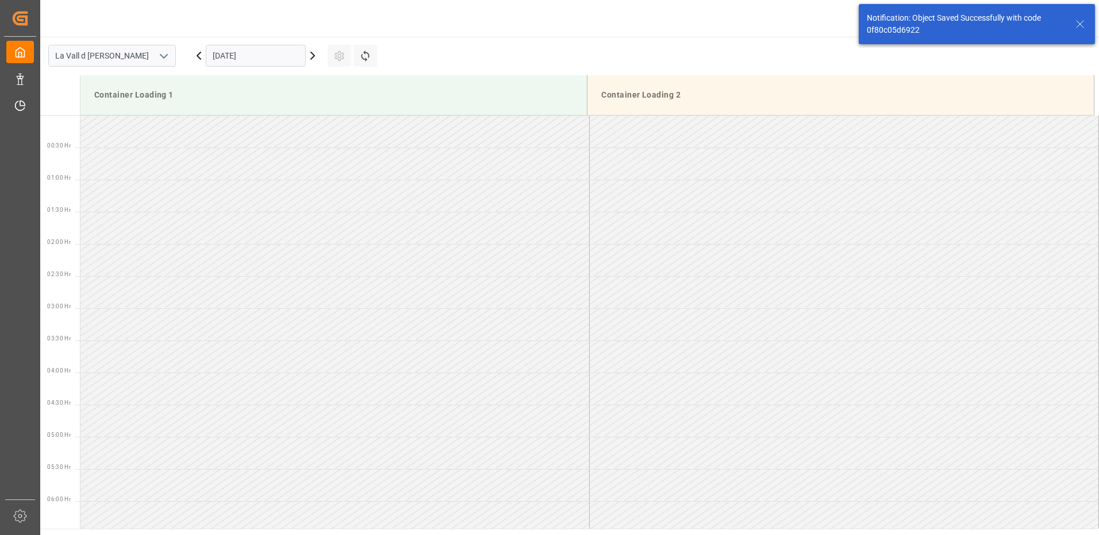
scroll to position [700, 0]
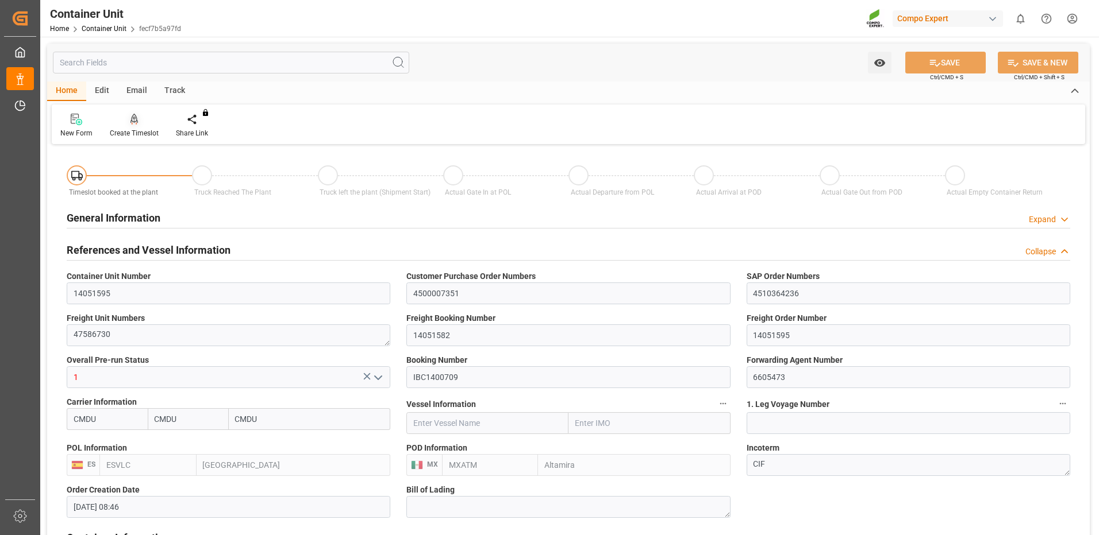
click at [139, 127] on div "Create Timeslot" at bounding box center [134, 125] width 66 height 25
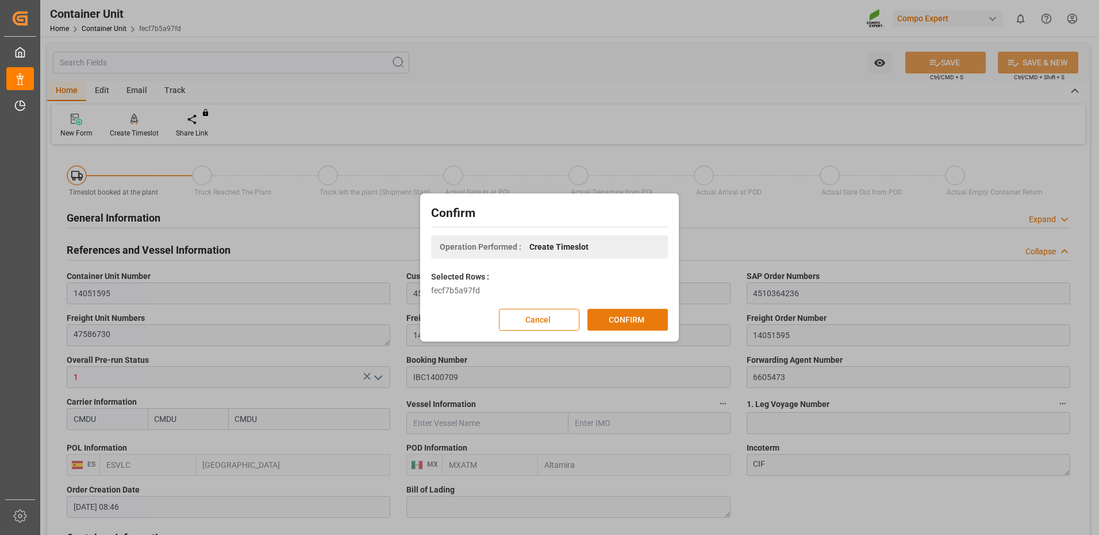
click at [645, 316] on button "CONFIRM" at bounding box center [627, 320] width 80 height 22
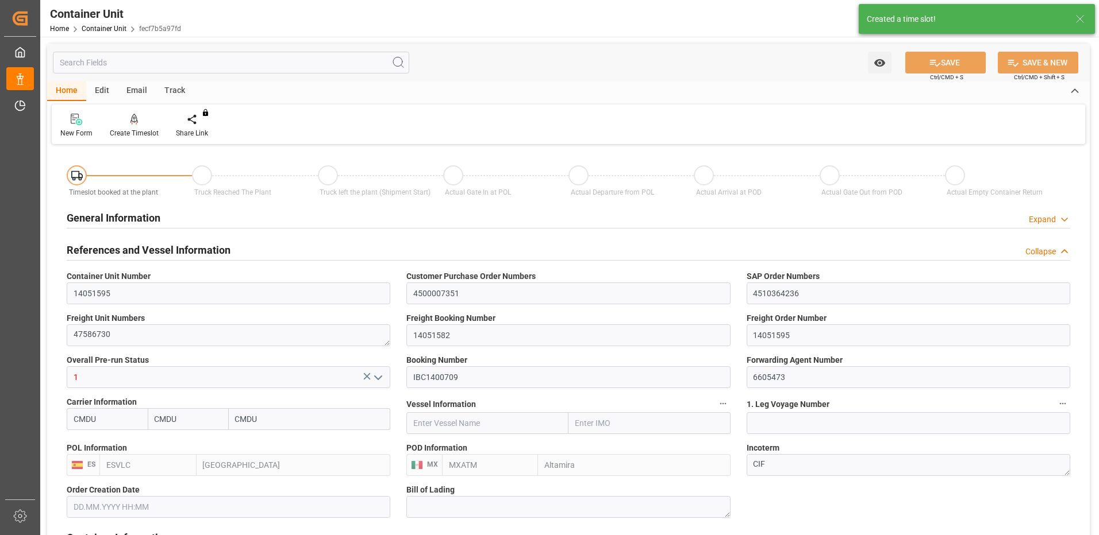
type input "[DATE] 08:46"
type input "[DATE]"
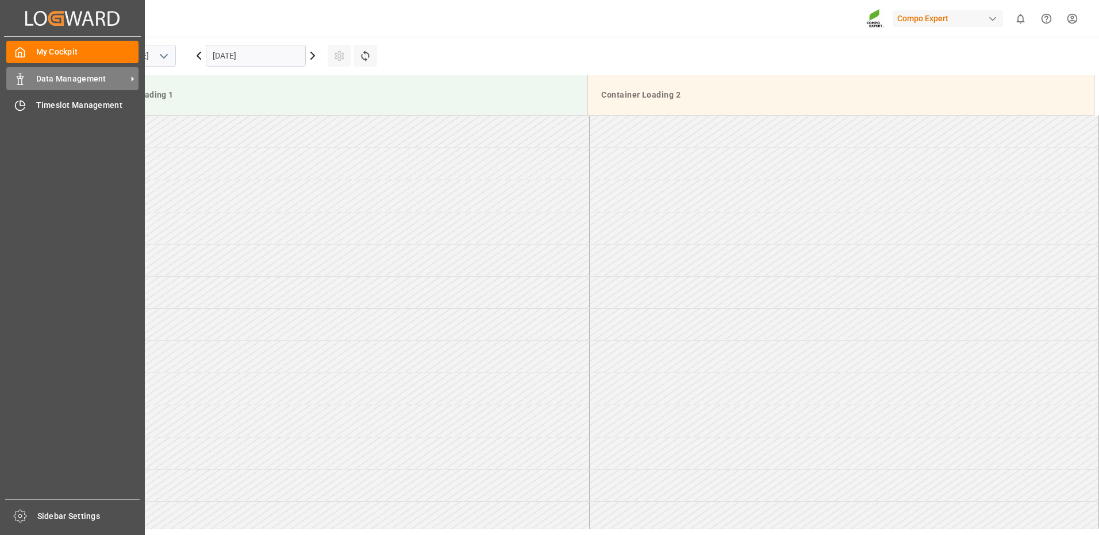
scroll to position [829, 0]
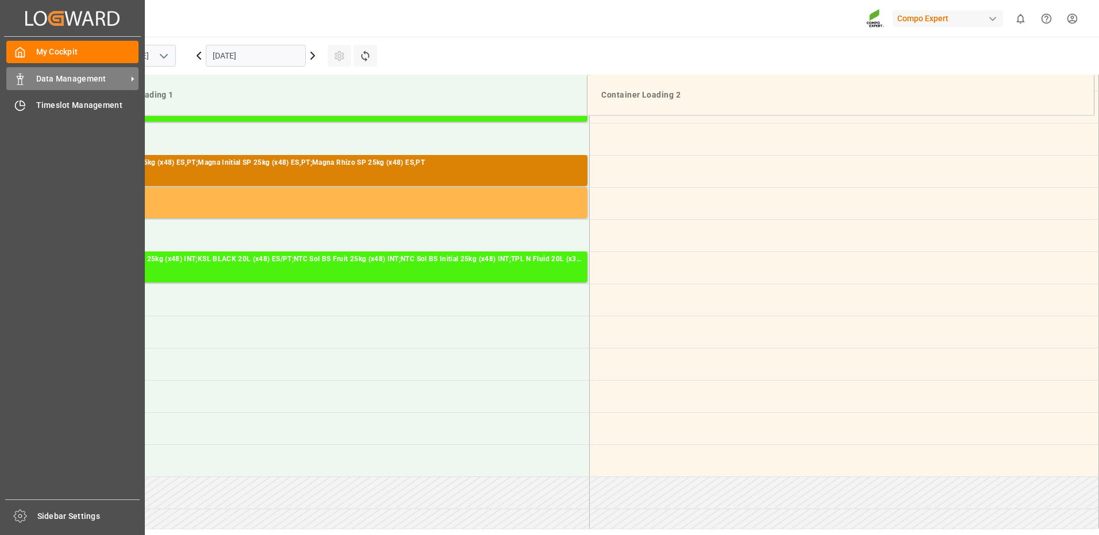
click at [78, 86] on div "Data Management Data Management" at bounding box center [72, 78] width 132 height 22
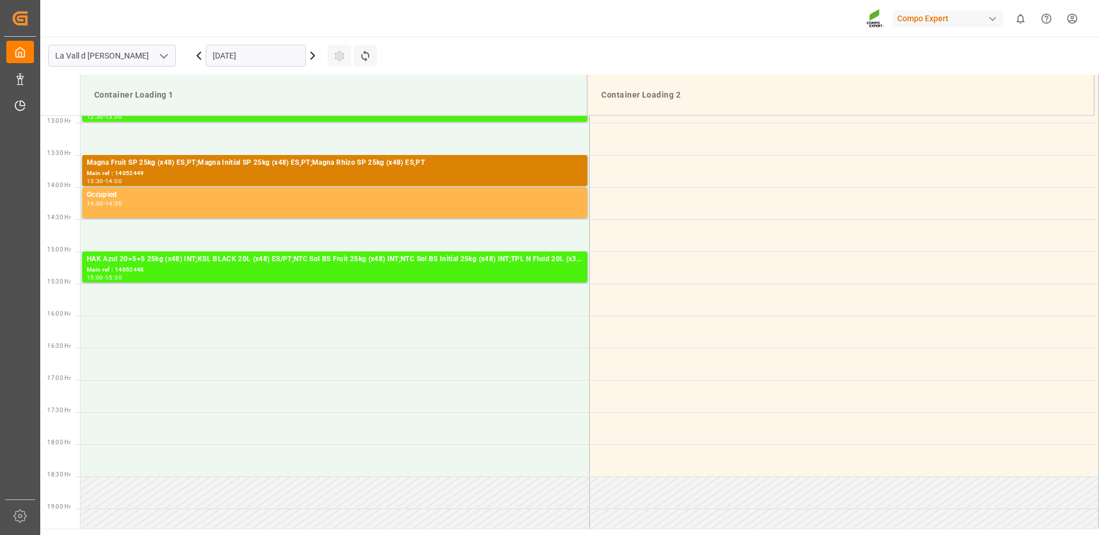
click at [251, 56] on input "[DATE]" at bounding box center [256, 56] width 100 height 22
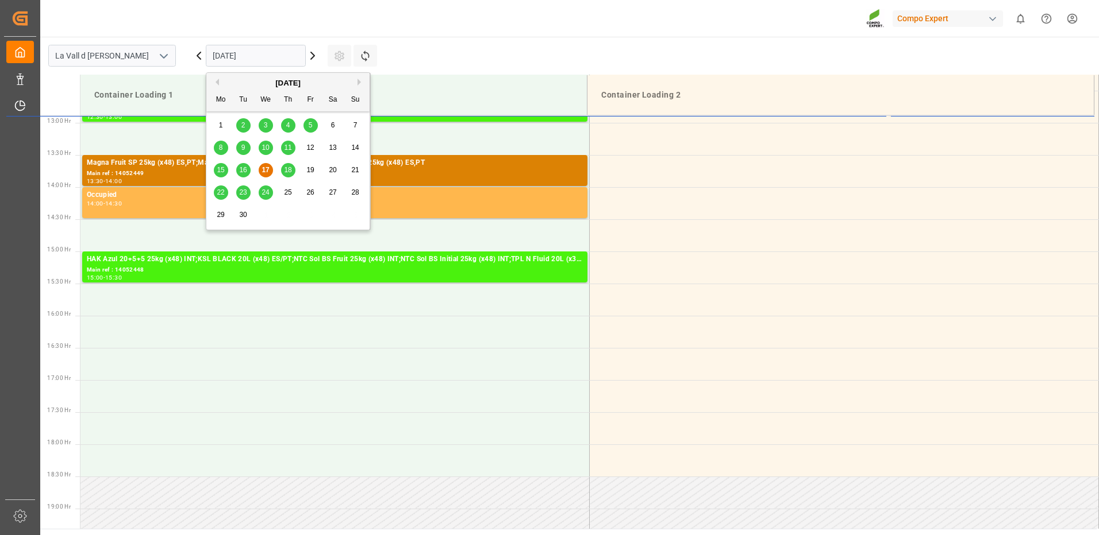
click at [357, 82] on div "[DATE]" at bounding box center [287, 83] width 163 height 11
click at [357, 84] on div "[DATE]" at bounding box center [287, 83] width 163 height 11
click at [358, 82] on button "Next Month" at bounding box center [360, 82] width 7 height 7
click at [270, 148] on div "8" at bounding box center [266, 148] width 14 height 14
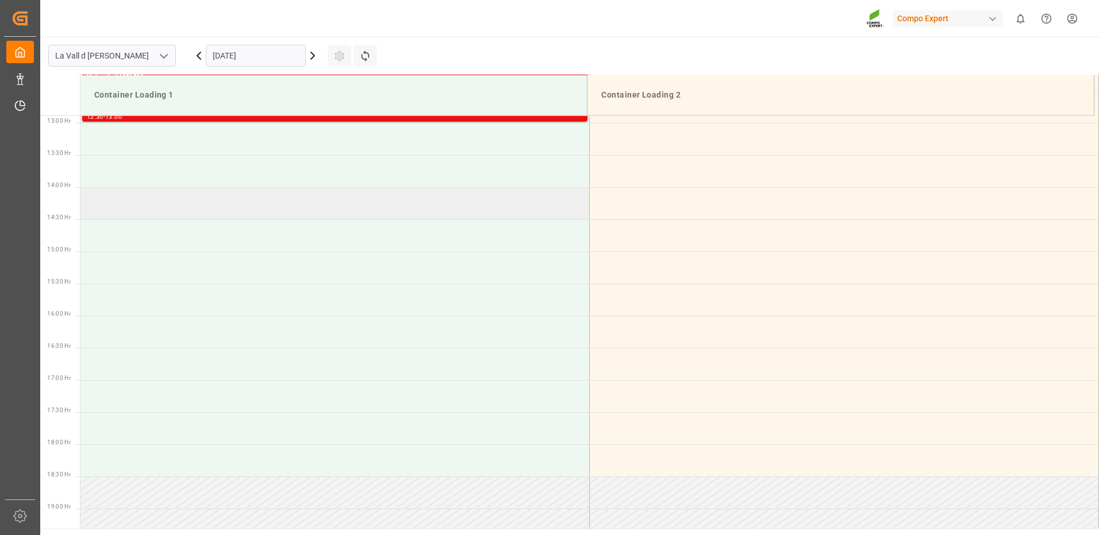
scroll to position [772, 0]
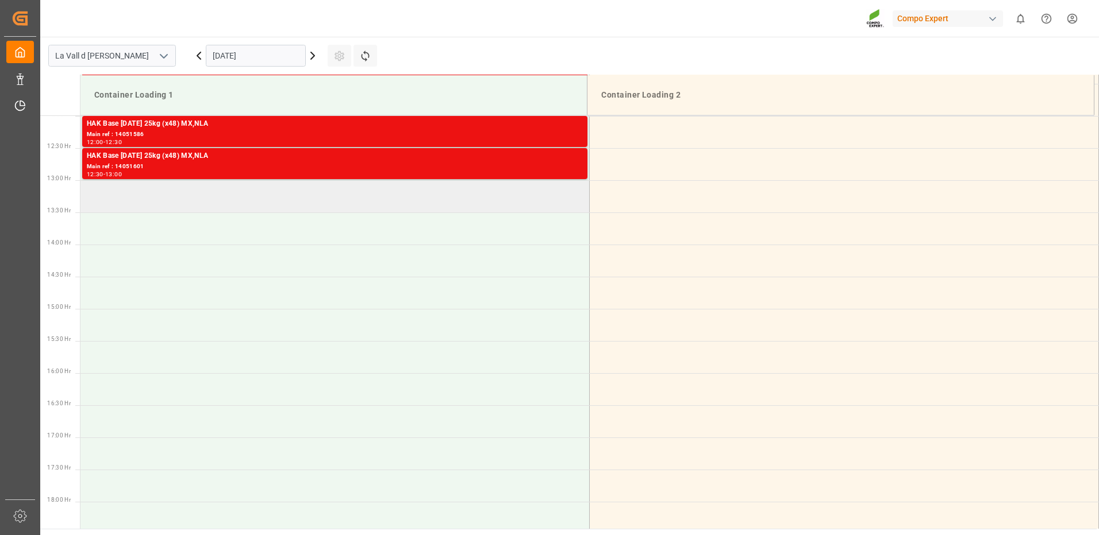
click at [254, 199] on td at bounding box center [334, 196] width 509 height 32
click at [338, 196] on td at bounding box center [334, 196] width 509 height 32
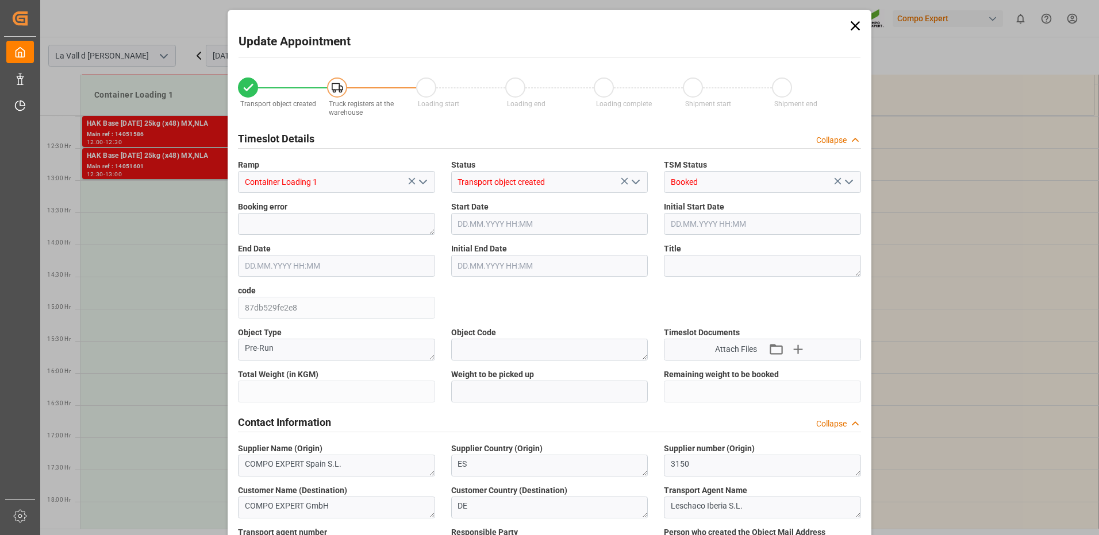
type input "24576"
type input "440"
type input "[DATE] 13:00"
type input "[DATE] 13:30"
type input "[DATE] 08:46"
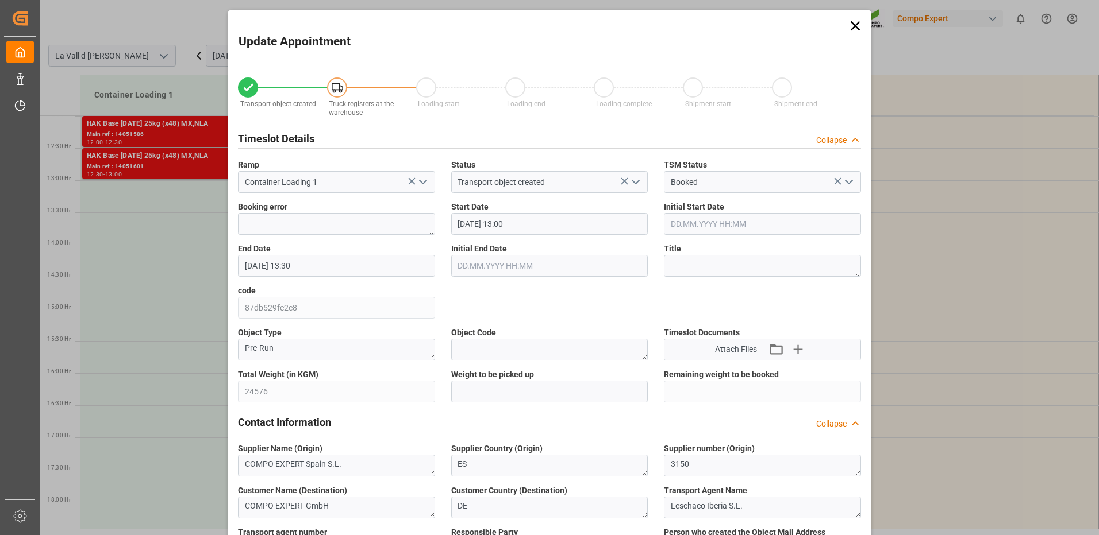
type input "[DATE] 13:57"
click at [855, 33] on icon at bounding box center [855, 26] width 16 height 16
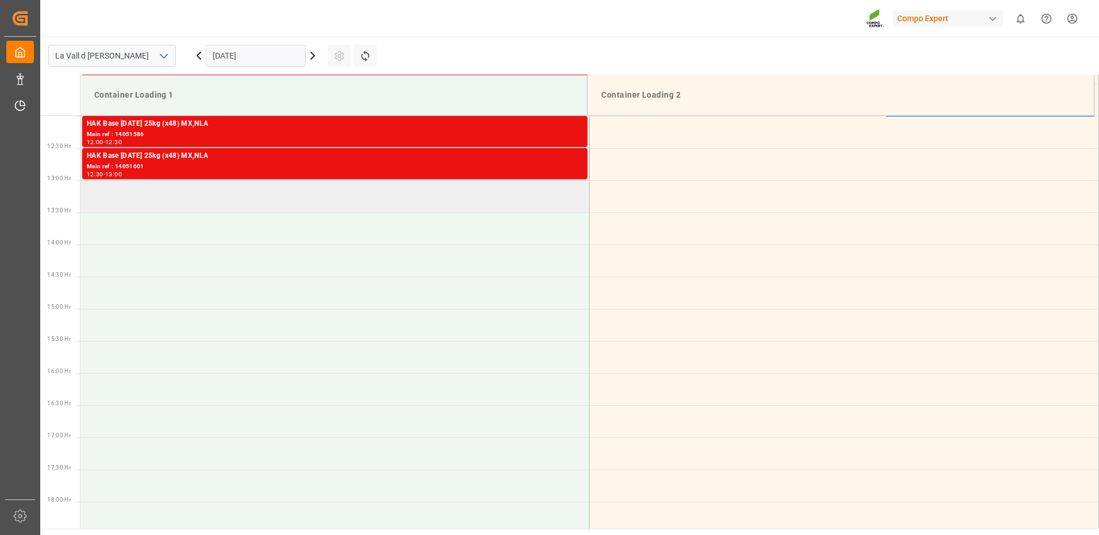
click at [302, 203] on td at bounding box center [334, 196] width 509 height 32
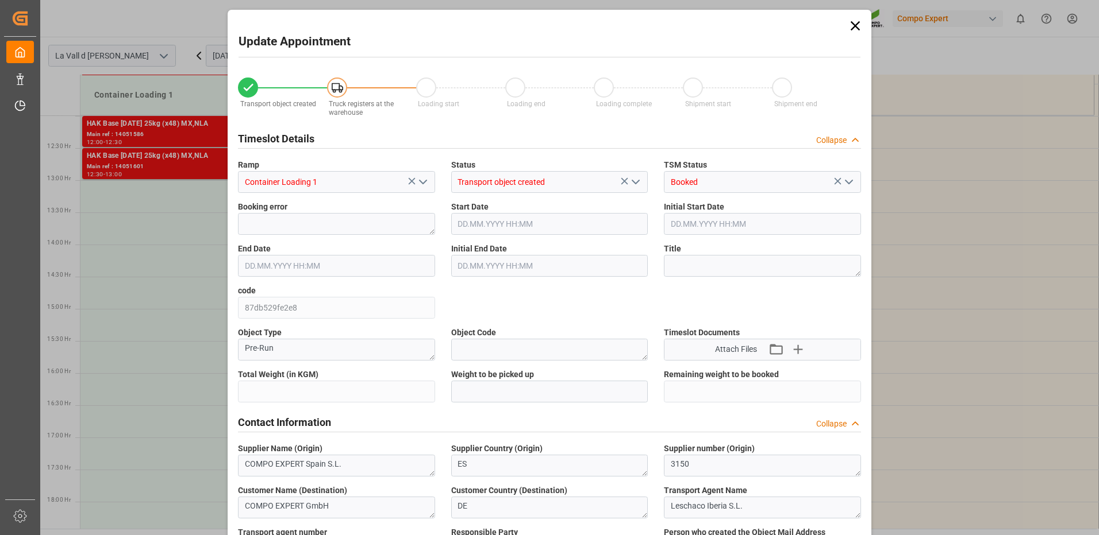
type input "24576"
type input "440"
type input "[DATE] 13:00"
type input "[DATE] 13:30"
type input "[DATE] 08:46"
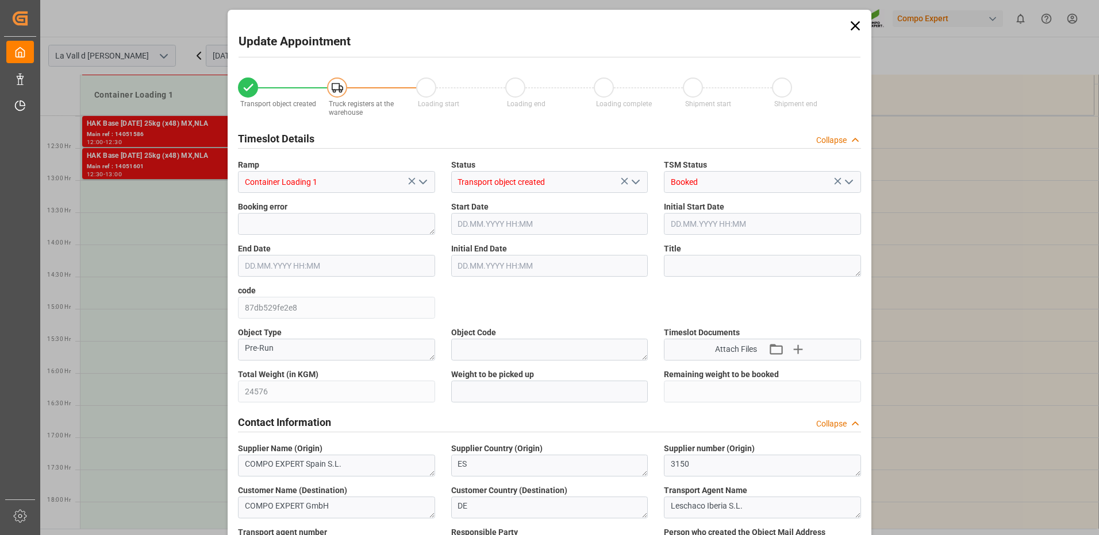
type input "[DATE] 13:57"
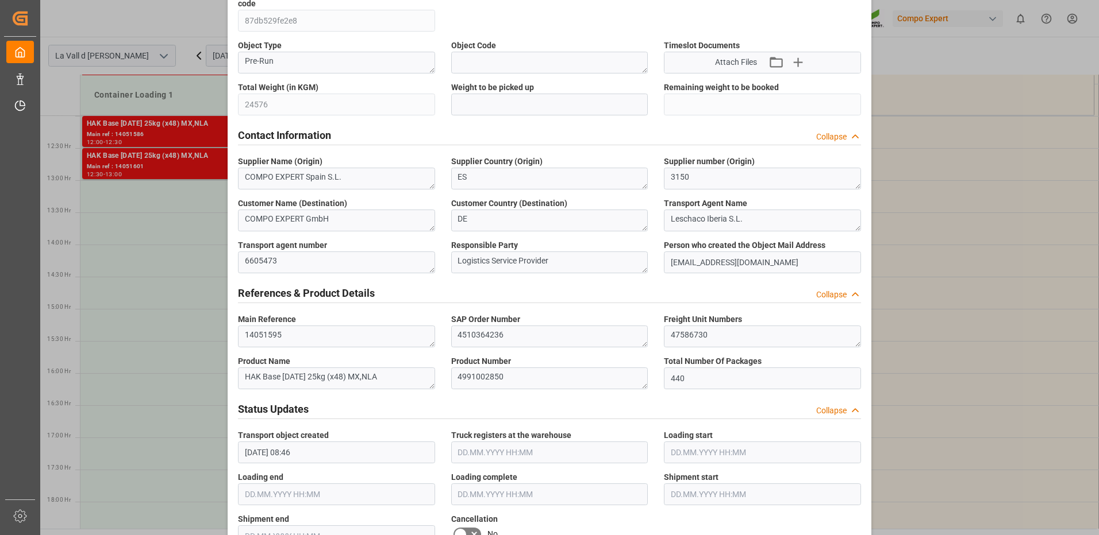
scroll to position [172, 0]
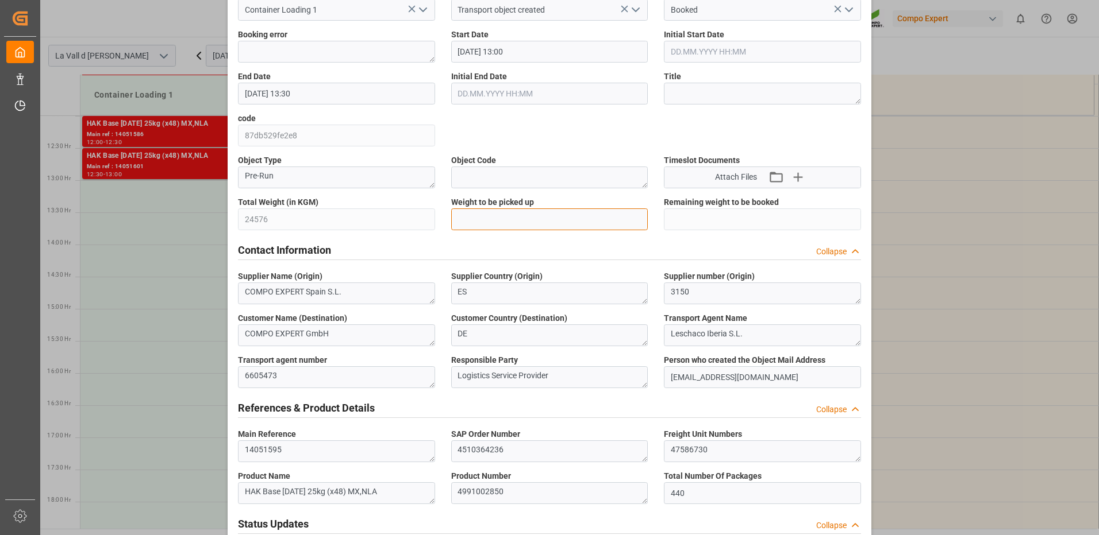
drag, startPoint x: 480, startPoint y: 221, endPoint x: 520, endPoint y: 224, distance: 40.3
click at [480, 221] on input "text" at bounding box center [549, 220] width 197 height 22
type input "24576"
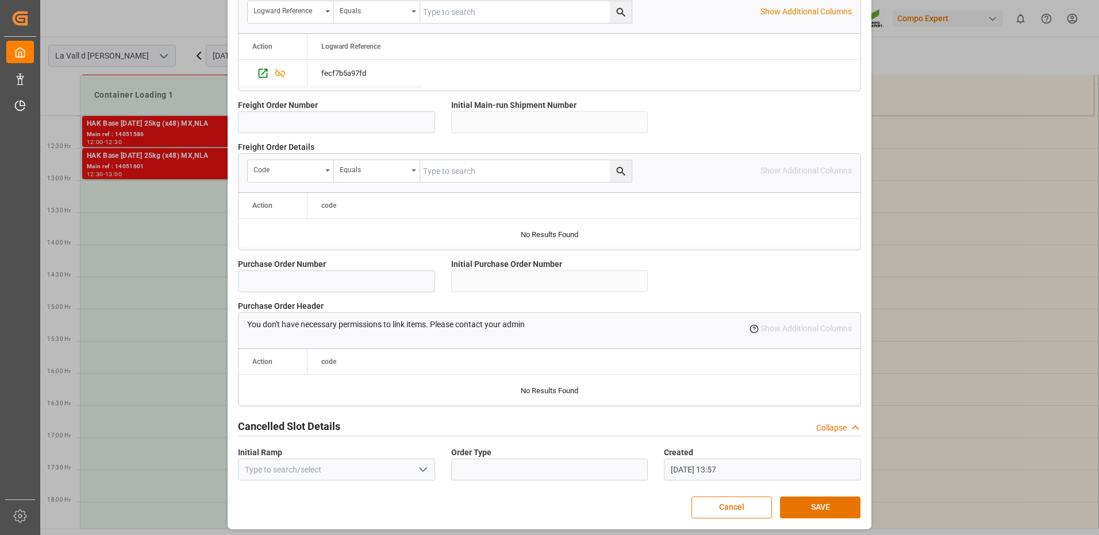
scroll to position [980, 0]
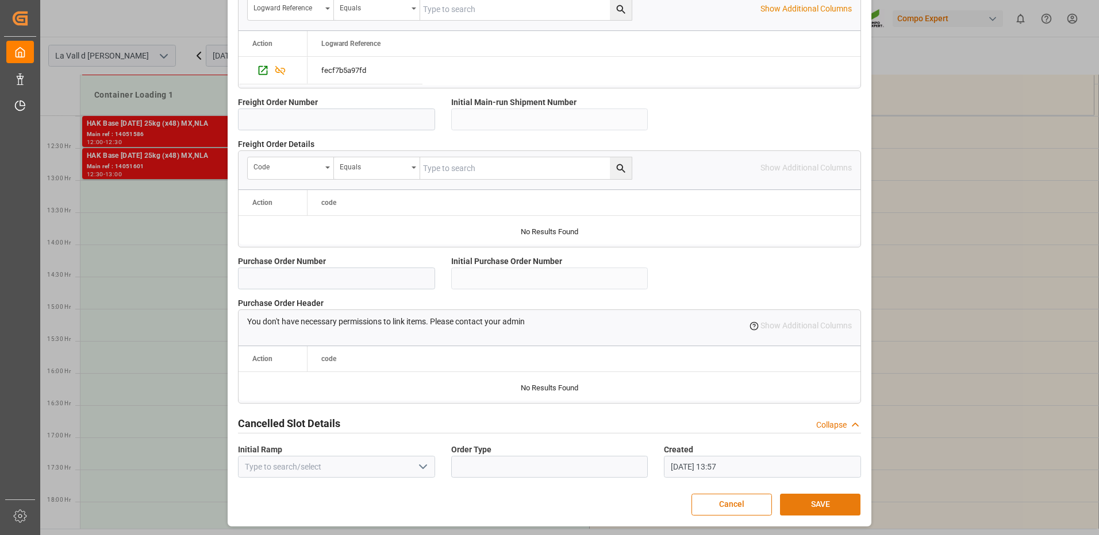
click at [826, 506] on button "SAVE" at bounding box center [820, 505] width 80 height 22
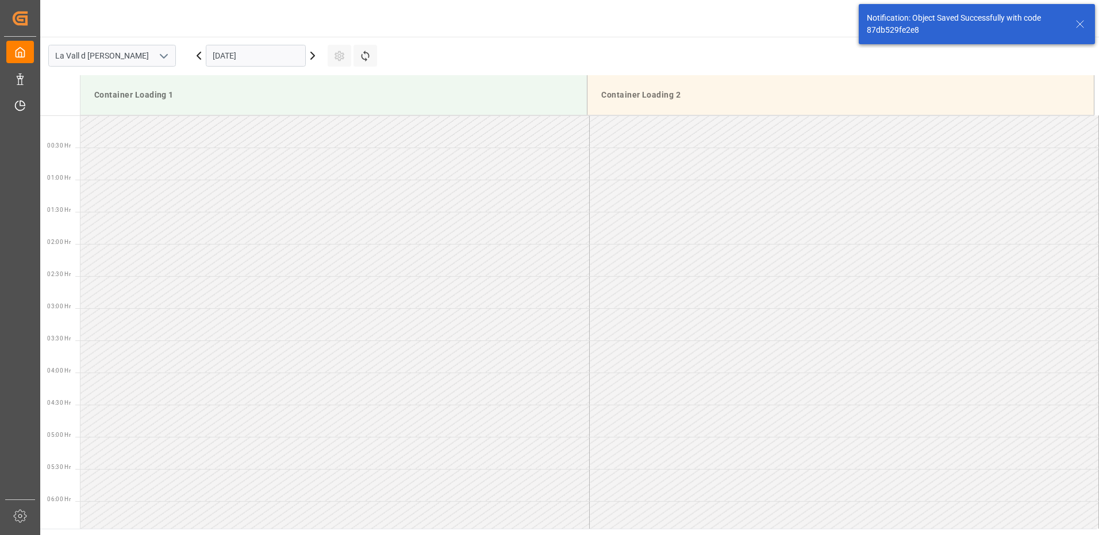
scroll to position [765, 0]
